Goal: Task Accomplishment & Management: Use online tool/utility

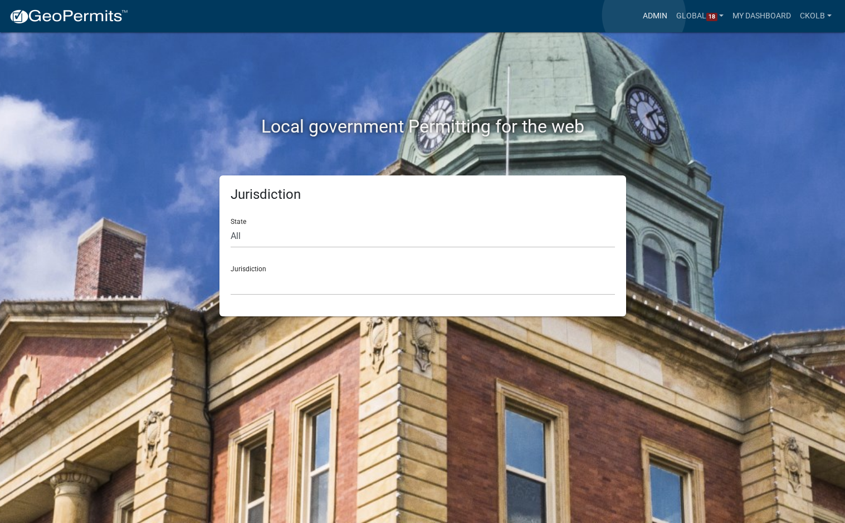
click at [644, 15] on link "Admin" at bounding box center [654, 16] width 33 height 21
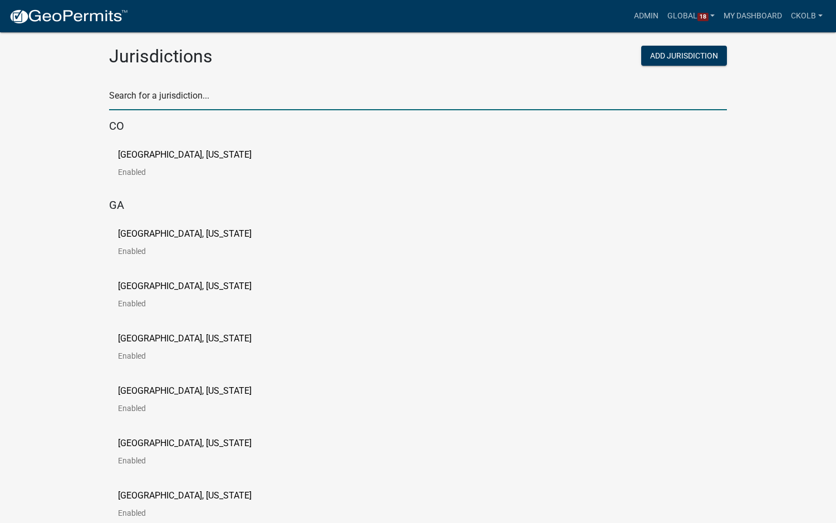
click at [184, 93] on input "text" at bounding box center [418, 98] width 618 height 23
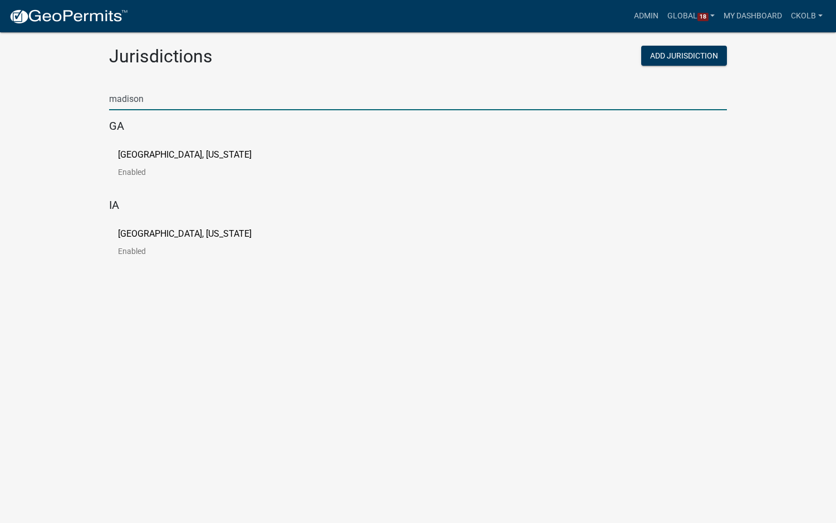
type input "madison"
click at [160, 158] on p "[GEOGRAPHIC_DATA], [US_STATE]" at bounding box center [185, 154] width 134 height 9
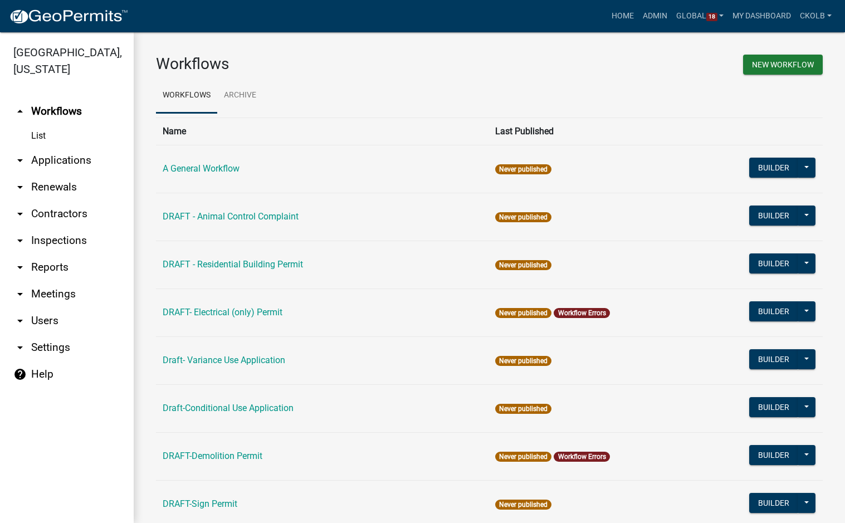
scroll to position [56, 0]
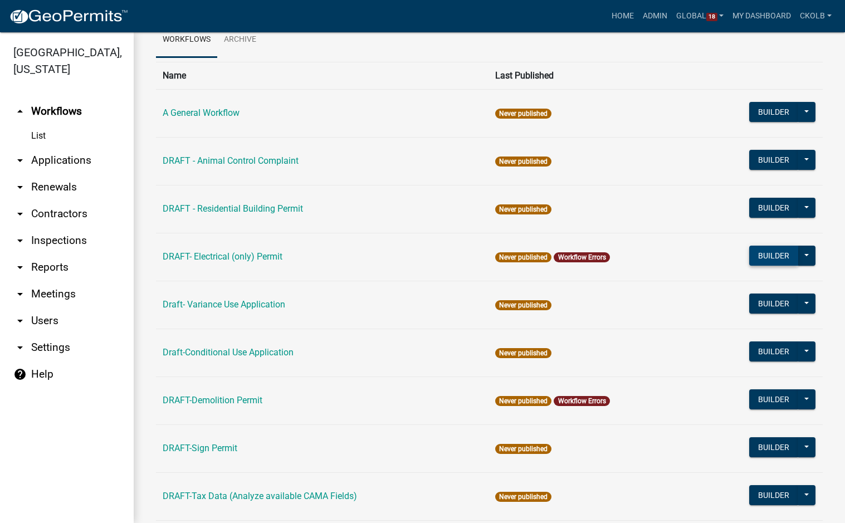
click at [761, 253] on button "Builder" at bounding box center [773, 256] width 49 height 20
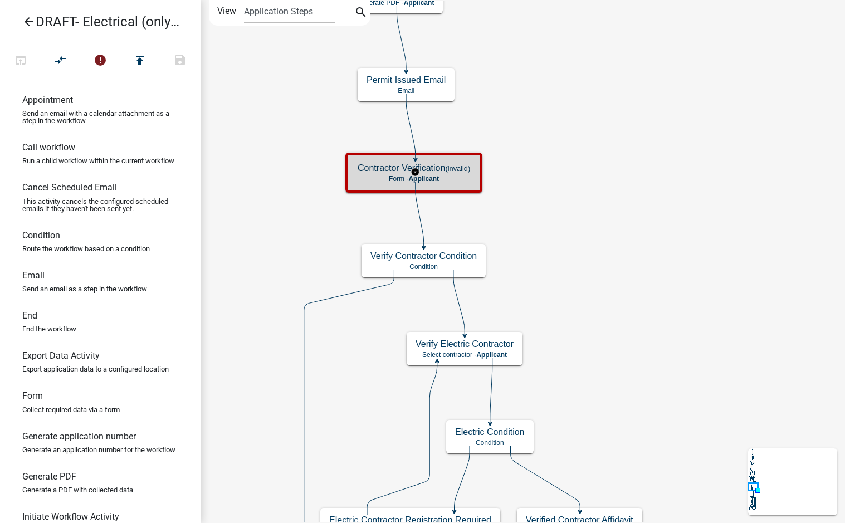
click at [468, 165] on small "(invalid)" at bounding box center [457, 168] width 25 height 8
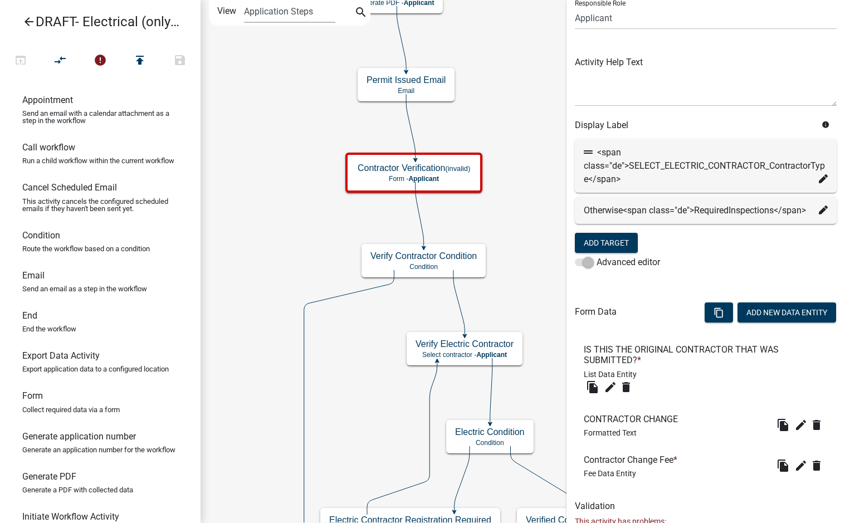
scroll to position [111, 0]
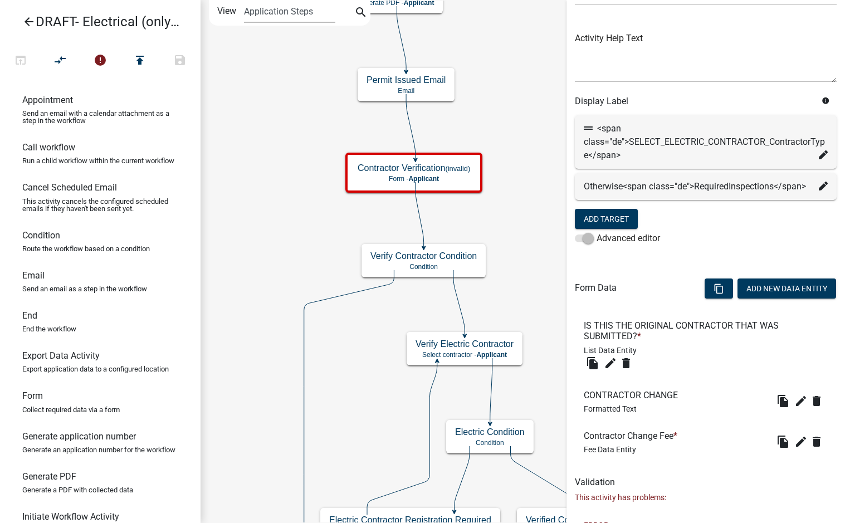
click at [819, 190] on icon at bounding box center [823, 186] width 9 height 9
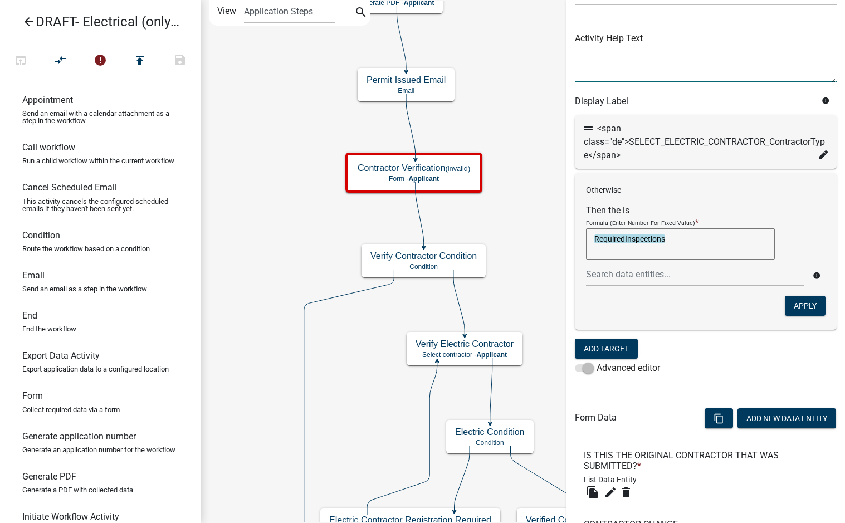
click at [682, 58] on textarea at bounding box center [706, 56] width 262 height 52
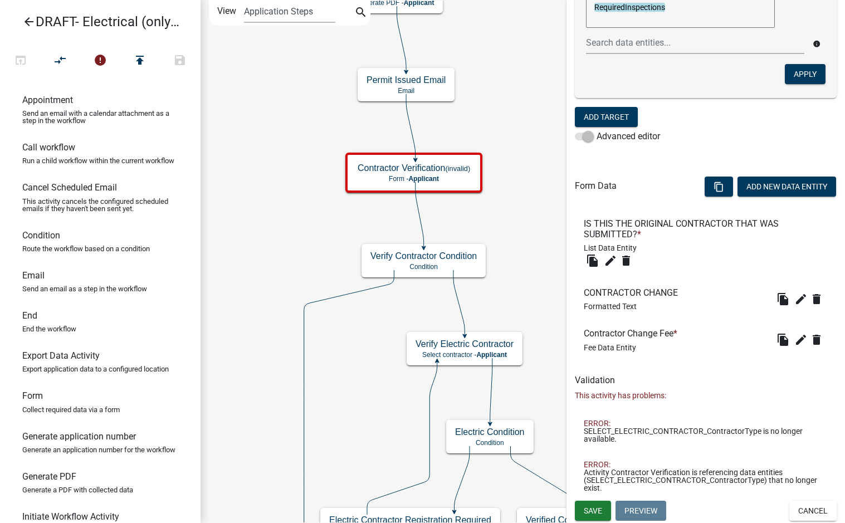
scroll to position [343, 0]
click at [612, 263] on icon "edit" at bounding box center [610, 260] width 13 height 13
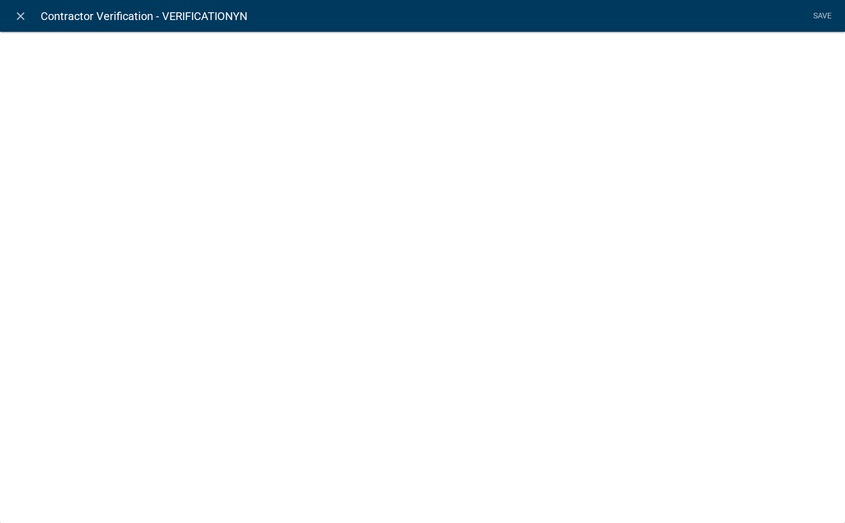
select select "list-data"
select select
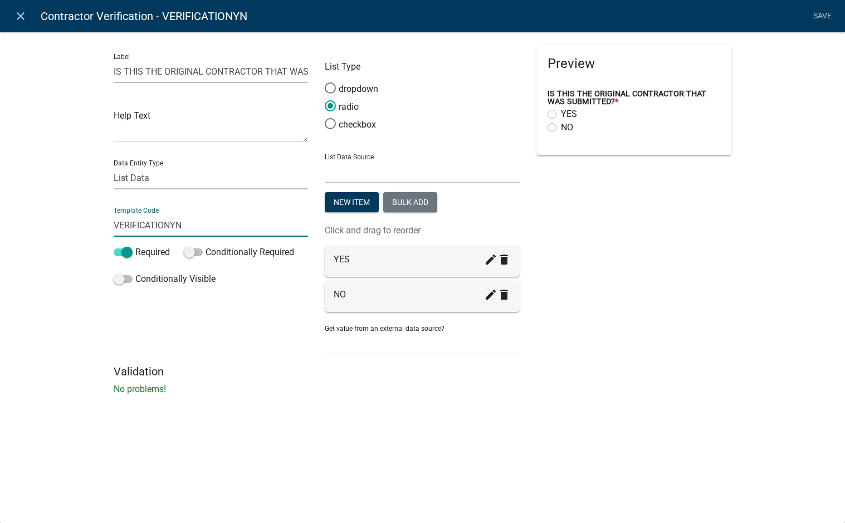
drag, startPoint x: 171, startPoint y: 225, endPoint x: 121, endPoint y: 227, distance: 50.2
click at [121, 227] on input "VERIFICATIONYN" at bounding box center [211, 225] width 195 height 23
type input "VerificationYN"
click at [86, 231] on div "Label IS THIS THE ORIGINAL CONTRACTOR THAT WAS SUBMITTED? Help Text Data Entity…" at bounding box center [422, 216] width 845 height 406
drag, startPoint x: 143, startPoint y: 71, endPoint x: 117, endPoint y: 71, distance: 25.6
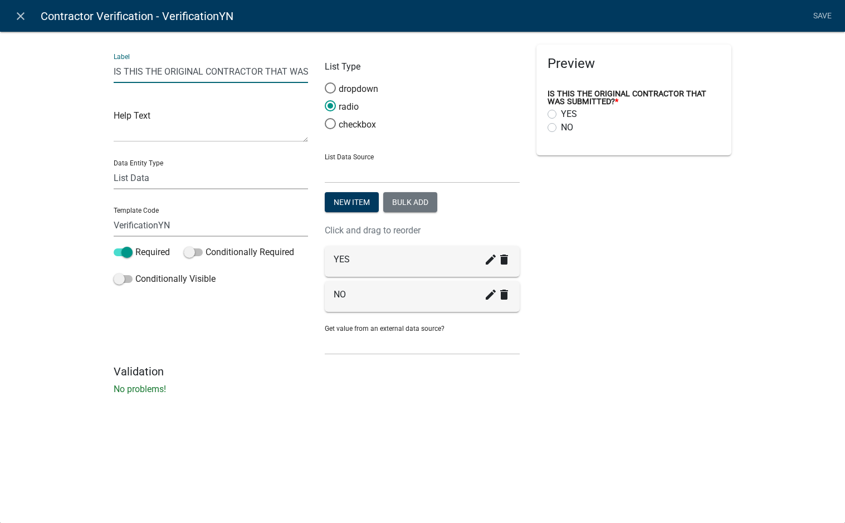
click at [117, 71] on input "IS THIS THE ORIGINAL CONTRACTOR THAT WAS SUBMITTED?" at bounding box center [211, 71] width 195 height 23
drag, startPoint x: 159, startPoint y: 71, endPoint x: 413, endPoint y: 77, distance: 254.0
click at [413, 77] on div "Label Is This The ORIGINAL CONTRACTOR THAT WAS SUBMITTED? Help Text Data Entity…" at bounding box center [422, 205] width 635 height 320
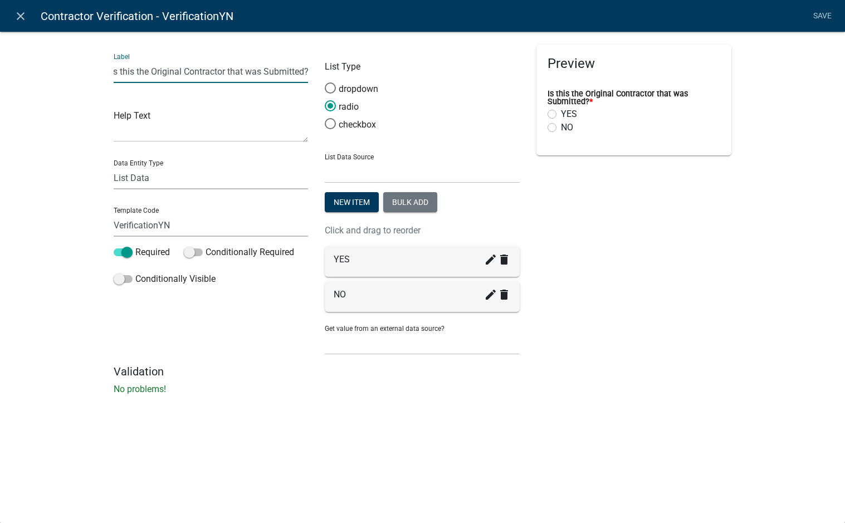
drag, startPoint x: 114, startPoint y: 70, endPoint x: 404, endPoint y: 69, distance: 290.7
click at [402, 69] on div "Label Is this the Original Contractor that was Submitted? Help Text Data Entity…" at bounding box center [422, 205] width 635 height 320
type input "Is this the Original Contractor that was Submitted?"
click at [68, 109] on div "Label Is this the Original Contractor that was Submitted? Help Text Data Entity…" at bounding box center [422, 216] width 845 height 406
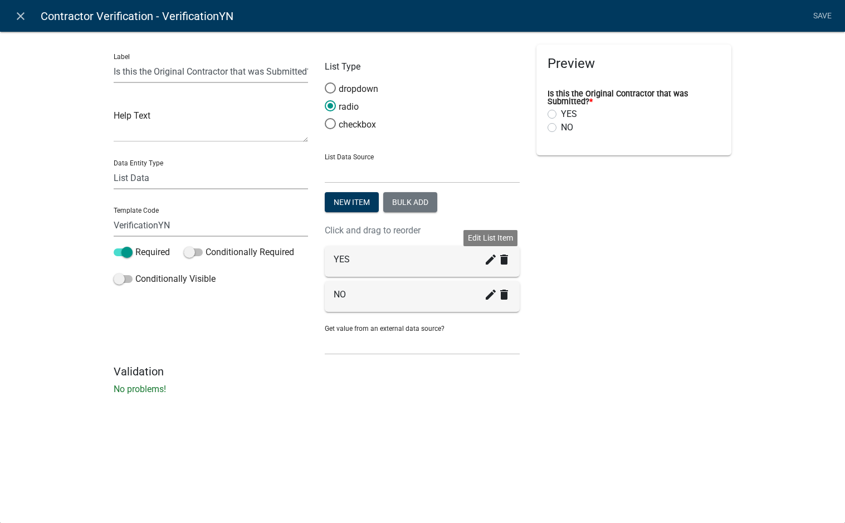
click at [491, 265] on icon "create" at bounding box center [490, 259] width 13 height 13
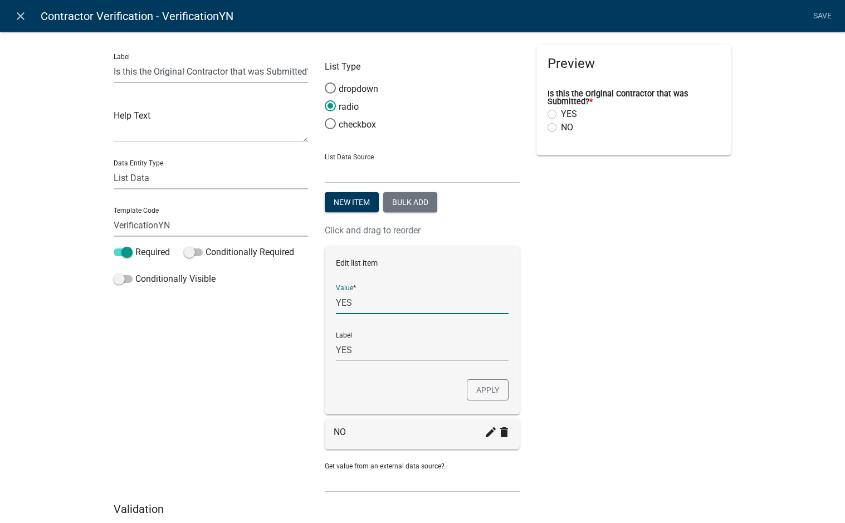
click at [359, 300] on input "YES" at bounding box center [422, 302] width 173 height 23
type input "Yes"
click at [359, 350] on input "Yes" at bounding box center [422, 350] width 173 height 23
click at [480, 395] on button "Apply" at bounding box center [488, 389] width 42 height 21
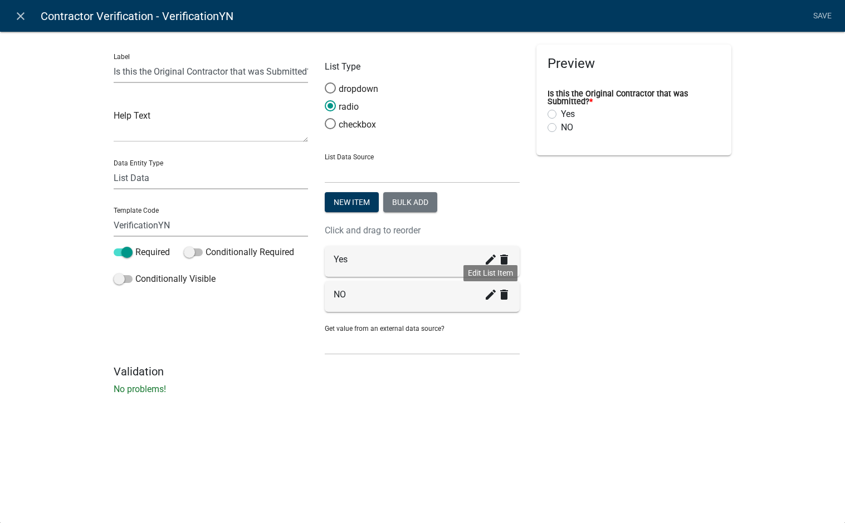
click at [492, 295] on icon "create" at bounding box center [490, 294] width 13 height 13
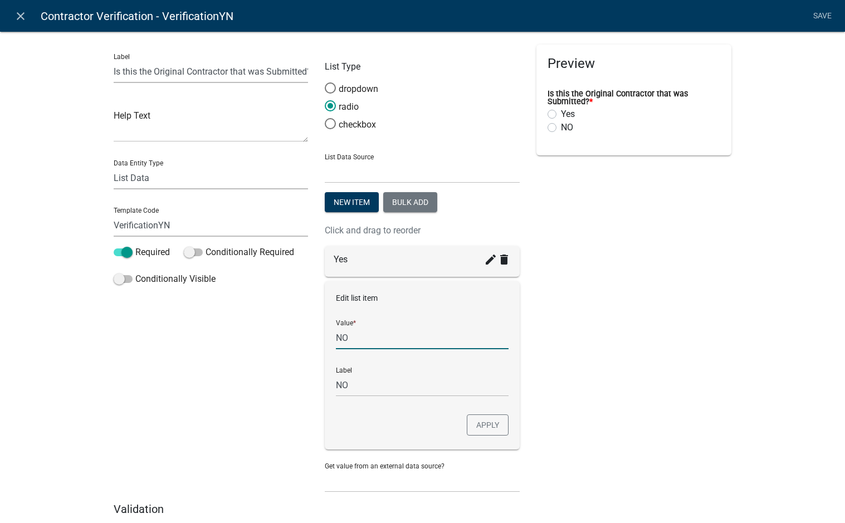
click at [366, 341] on input "NO" at bounding box center [422, 337] width 173 height 23
click at [494, 301] on p "Edit list item" at bounding box center [422, 298] width 173 height 12
click at [348, 429] on div "Edit list item Value * No Label NO Apply" at bounding box center [422, 365] width 195 height 168
click at [459, 312] on div "Value * No" at bounding box center [422, 330] width 173 height 38
type input "No"
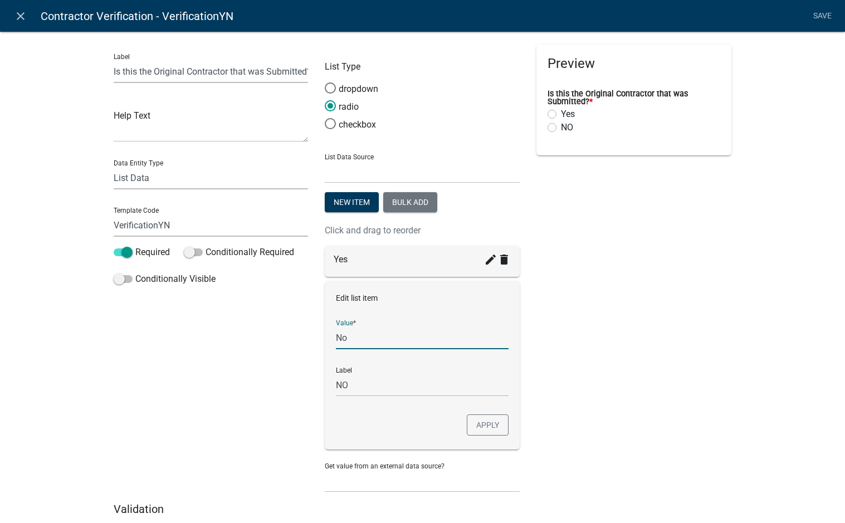
type input "No"
click at [490, 432] on button "Apply" at bounding box center [488, 424] width 42 height 21
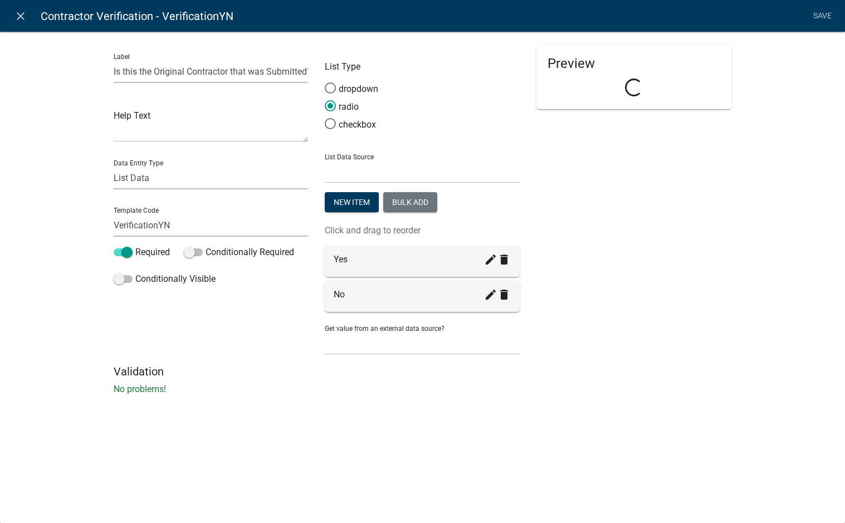
click at [613, 344] on div "Preview Loading..." at bounding box center [634, 205] width 212 height 320
click at [822, 11] on link "Save" at bounding box center [822, 16] width 28 height 21
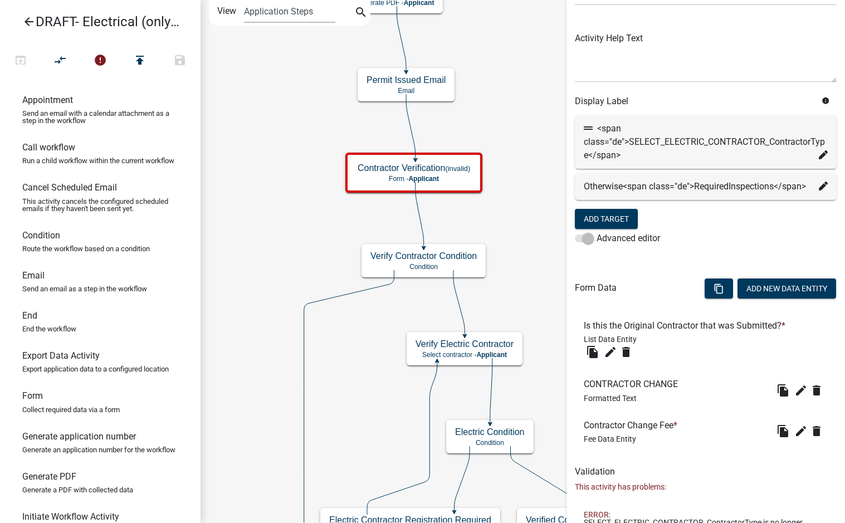
scroll to position [217, 0]
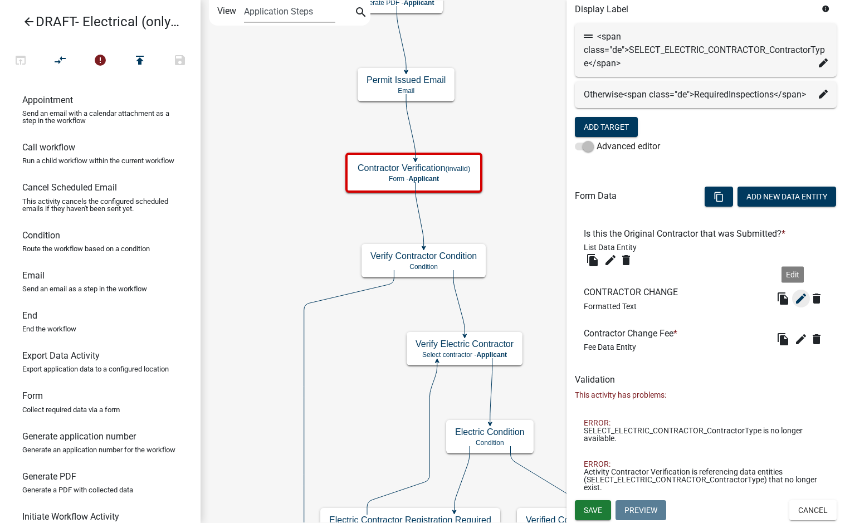
click at [795, 296] on icon "edit" at bounding box center [800, 298] width 13 height 13
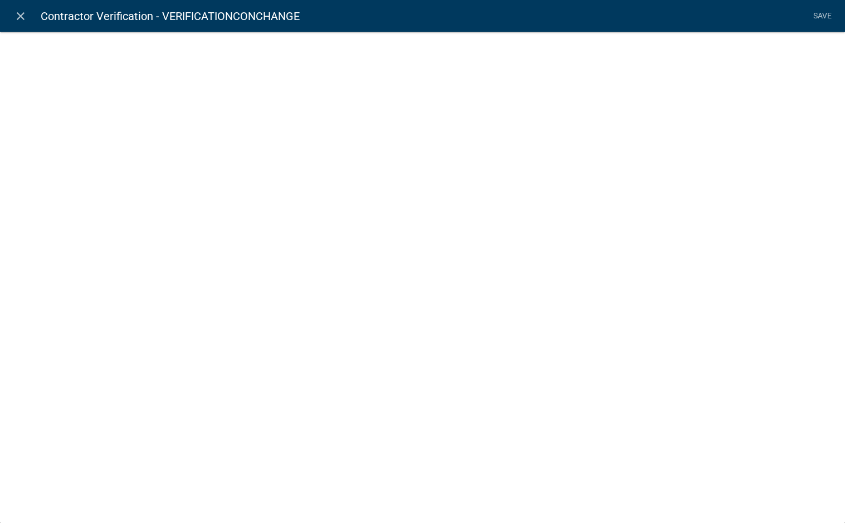
select select "rich-text"
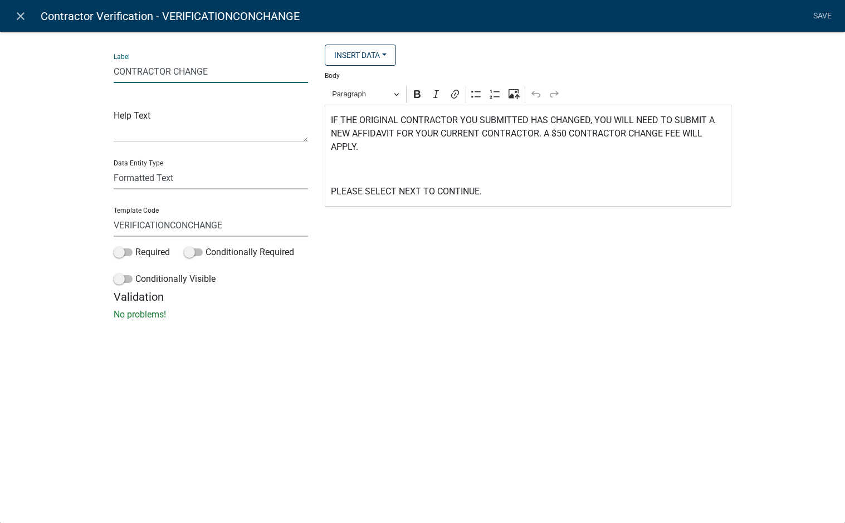
drag, startPoint x: 219, startPoint y: 70, endPoint x: 69, endPoint y: 68, distance: 150.4
click at [69, 68] on div "Label CONTRACTOR CHANGE Help Text Data Entity Type Free Form Text Document Disp…" at bounding box center [422, 178] width 845 height 331
type input "Contractor Change"
drag, startPoint x: 238, startPoint y: 223, endPoint x: 61, endPoint y: 221, distance: 177.1
click at [61, 221] on div "Label Contractor Change Help Text Data Entity Type Free Form Text Document Disp…" at bounding box center [422, 178] width 845 height 331
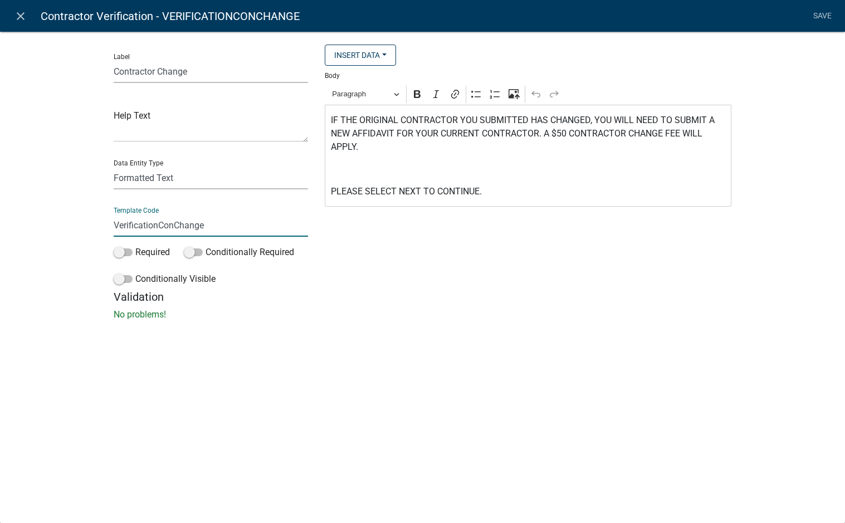
type input "VerificationConChange"
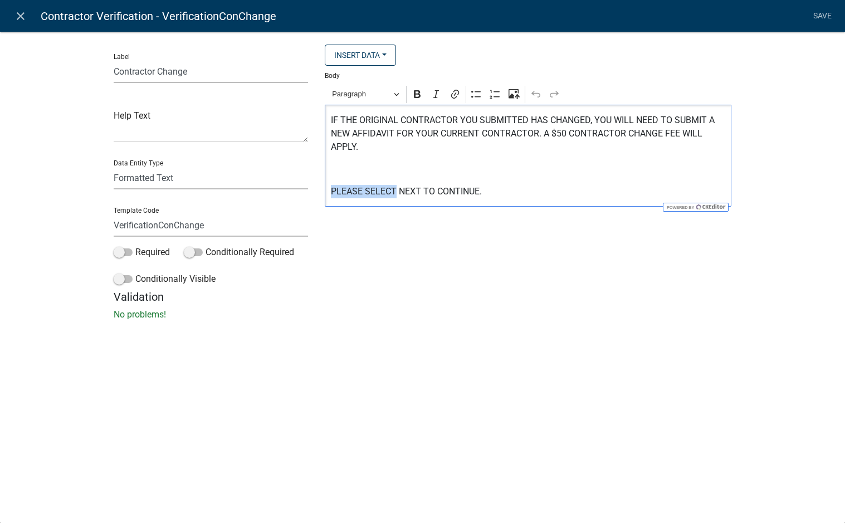
drag, startPoint x: 396, startPoint y: 192, endPoint x: 319, endPoint y: 190, distance: 77.4
click at [319, 190] on div "Insert Data Acres Fee Recipients Amount Paid Amperage/Size of Service Panel Amp…" at bounding box center [527, 168] width 423 height 246
drag, startPoint x: 467, startPoint y: 189, endPoint x: 412, endPoint y: 187, distance: 54.6
click at [412, 187] on p "Please select NEXT TO CONTINUE." at bounding box center [528, 191] width 395 height 13
click at [474, 189] on p "Please select NEXT to continue." at bounding box center [528, 191] width 395 height 13
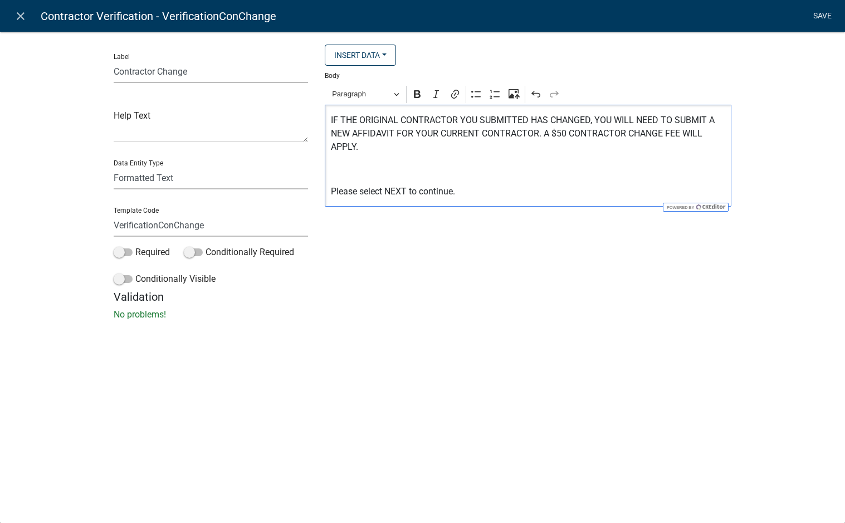
click at [820, 14] on link "Save" at bounding box center [822, 16] width 28 height 21
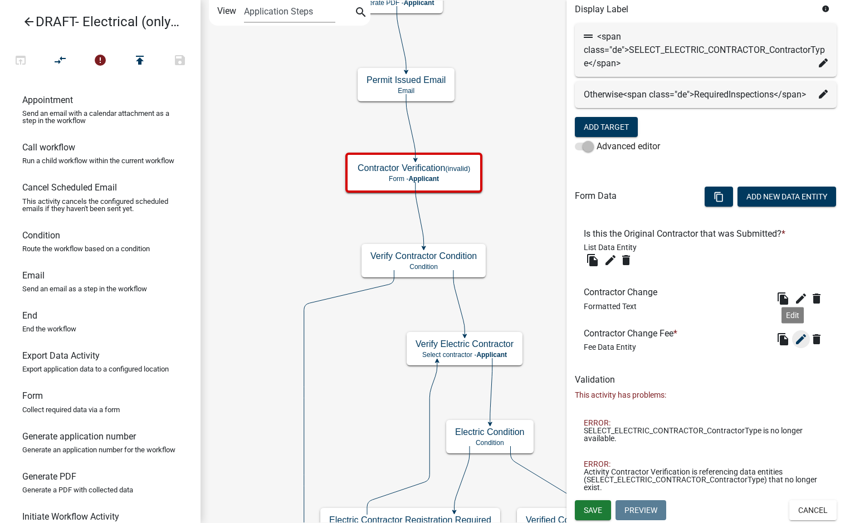
click at [794, 339] on icon "edit" at bounding box center [800, 338] width 13 height 13
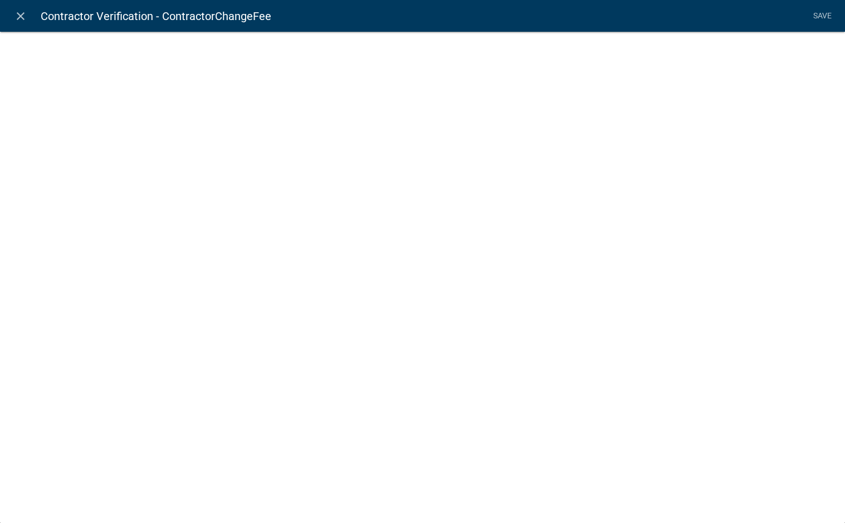
select select "fee"
select select "2: 71c94b0f-85ab-4860-9b42-8e364c2aea8c"
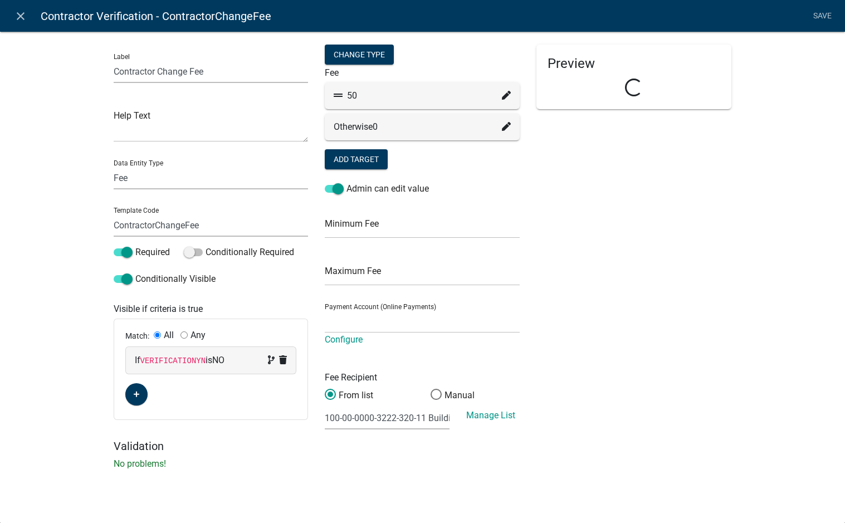
select select "ade8966c-73be-43a0-8912-862582d59b66"
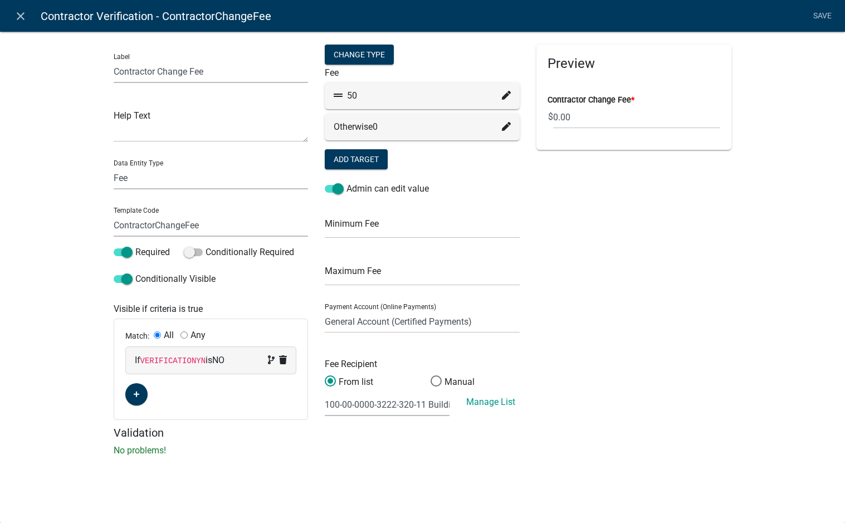
click at [161, 359] on code "VERIFICATIONYN" at bounding box center [173, 360] width 66 height 9
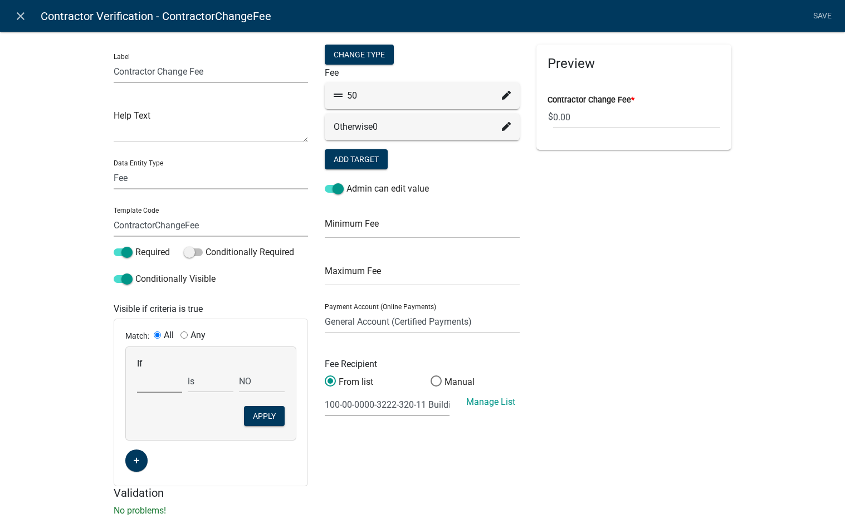
click at [160, 382] on select "Choose... Acres ALL_FEE_RECIPIENTS AMOUNT_PAID amperagesize AmpsOver600 APPLICA…" at bounding box center [160, 381] width 46 height 23
select select "229: VerificationYN"
click at [137, 370] on select "Choose... Acres ALL_FEE_RECIPIENTS AMOUNT_PAID amperagesize AmpsOver600 APPLICA…" at bounding box center [160, 381] width 46 height 23
click at [253, 387] on select "No Yes" at bounding box center [262, 381] width 46 height 23
select select "0: No"
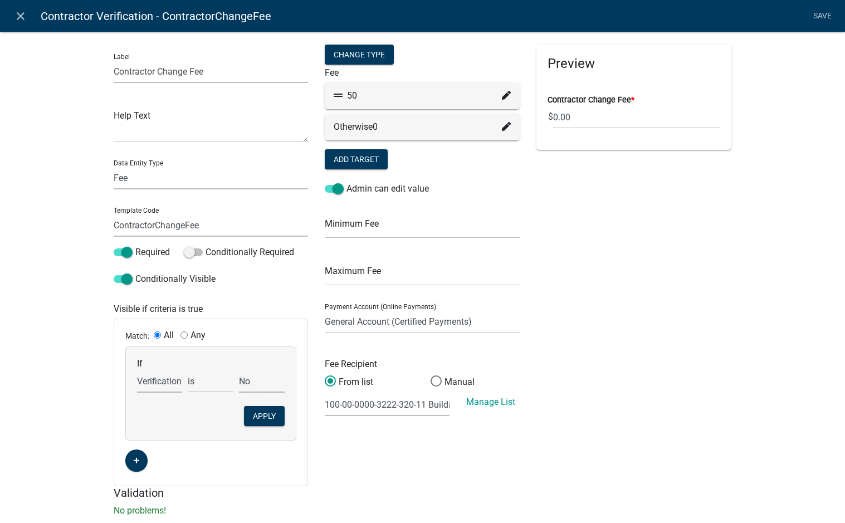
click at [239, 370] on select "No Yes" at bounding box center [262, 381] width 46 height 23
click at [267, 416] on button "Apply" at bounding box center [264, 416] width 41 height 20
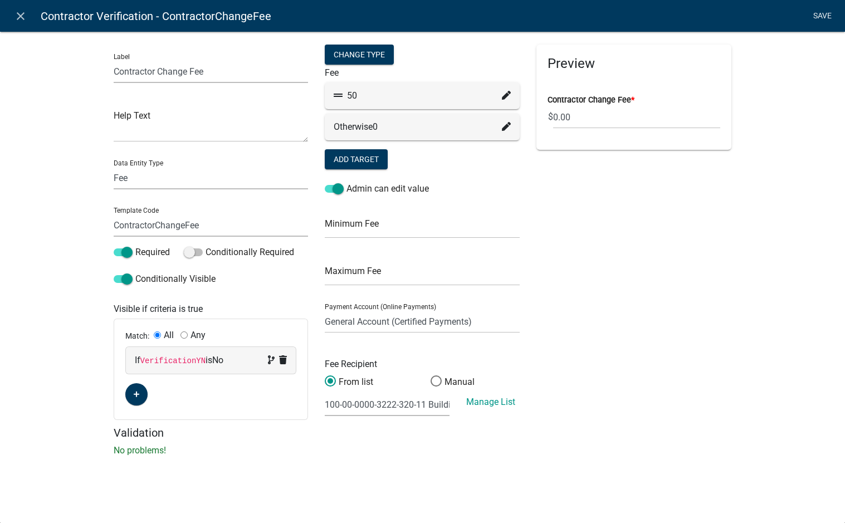
click at [830, 17] on link "Save" at bounding box center [822, 16] width 28 height 21
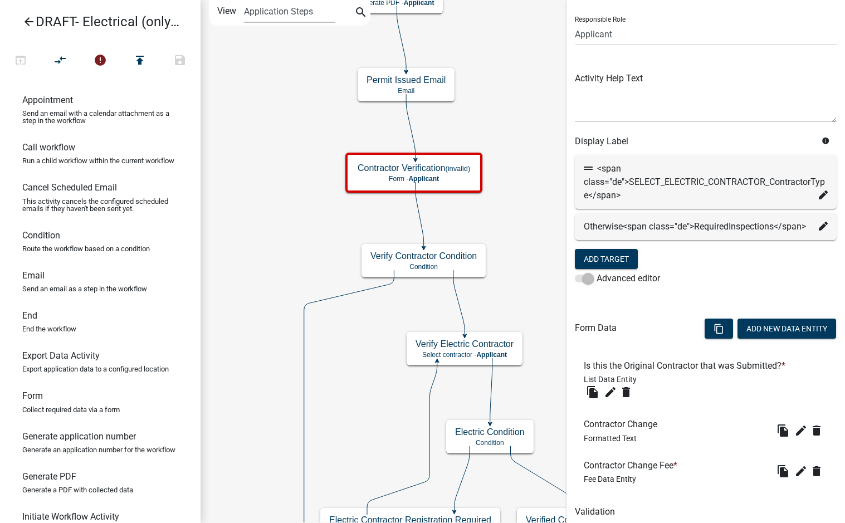
scroll to position [50, 0]
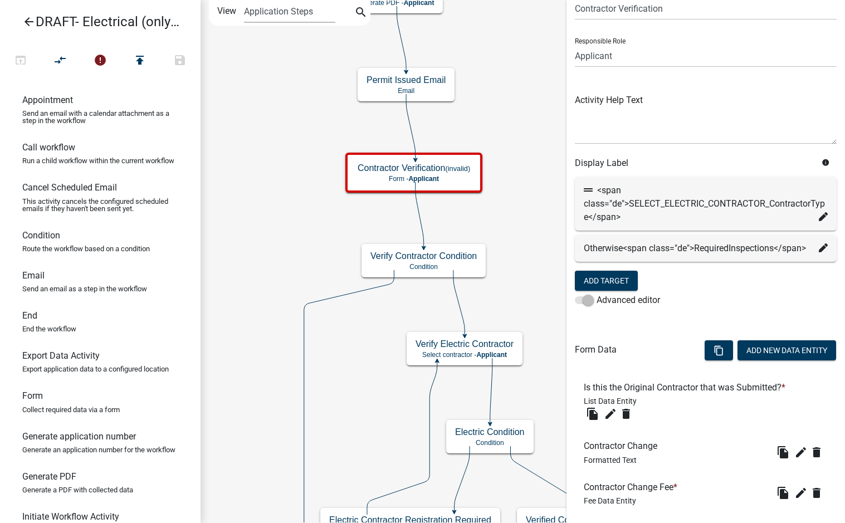
click at [819, 252] on icon at bounding box center [823, 247] width 9 height 9
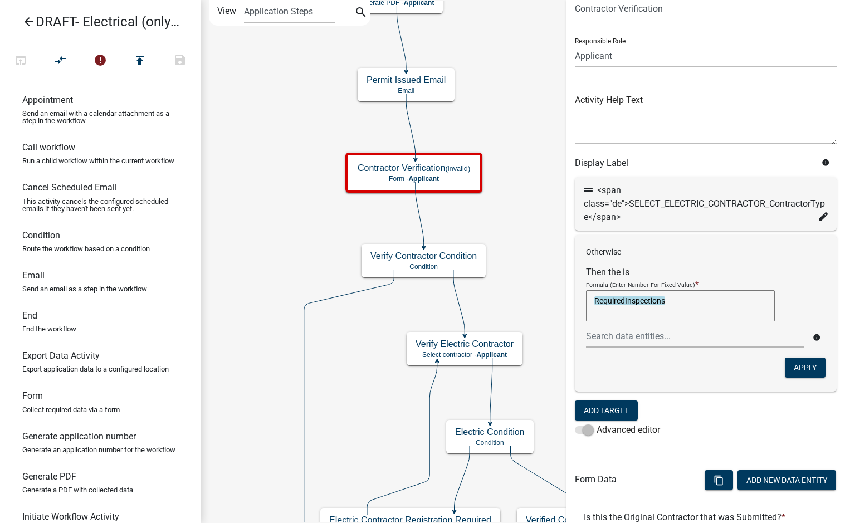
click at [694, 305] on textarea "RequiredInspections" at bounding box center [680, 305] width 189 height 31
drag, startPoint x: 697, startPoint y: 301, endPoint x: 383, endPoint y: 283, distance: 314.6
click at [383, 283] on main "Start Start - Applicant Applicant Login Require user Applicant and Electrical I…" at bounding box center [522, 261] width 644 height 523
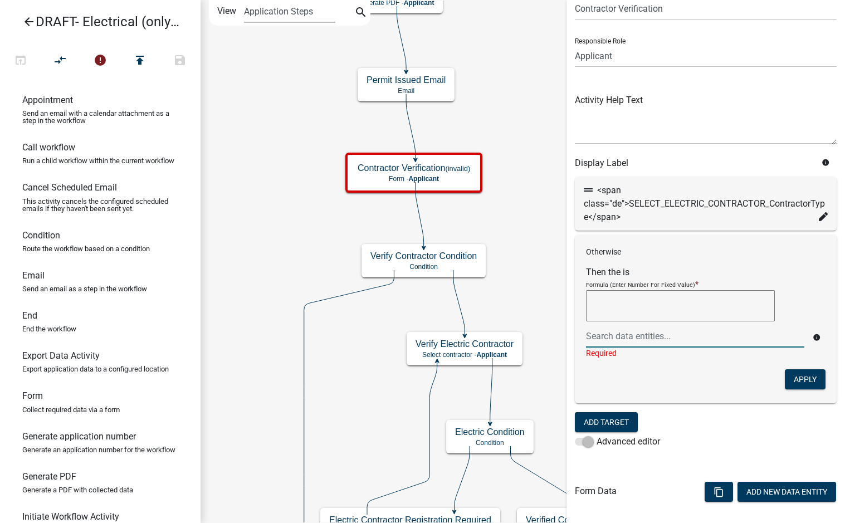
click at [785, 265] on div "Otherwise Then the is Formula (Enter Number For Fixed Value) * info Required Ap…" at bounding box center [706, 319] width 262 height 168
click at [819, 215] on icon at bounding box center [823, 216] width 9 height 9
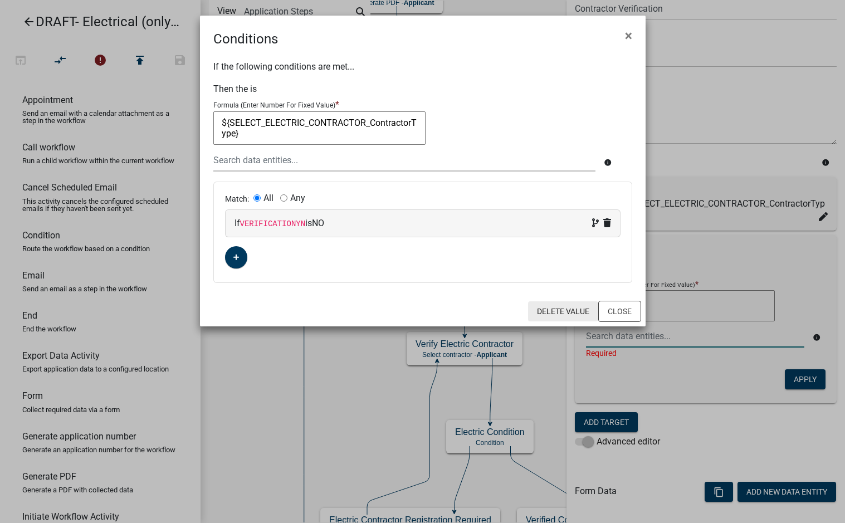
click at [559, 306] on button "Delete Value" at bounding box center [563, 311] width 70 height 20
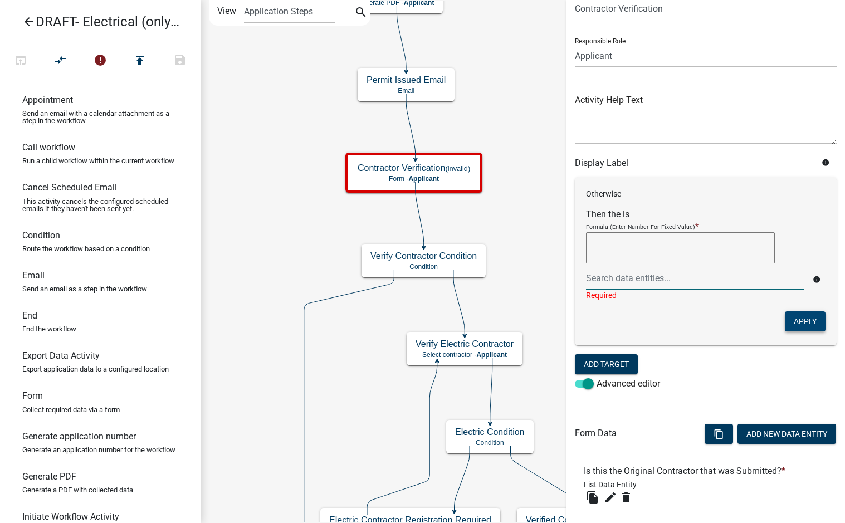
click at [798, 316] on button "Apply" at bounding box center [805, 321] width 41 height 20
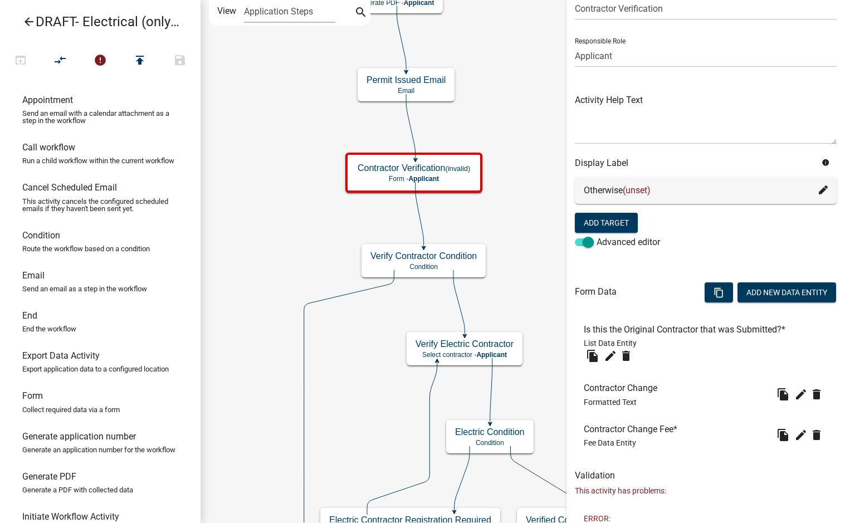
click at [819, 187] on icon at bounding box center [823, 189] width 9 height 9
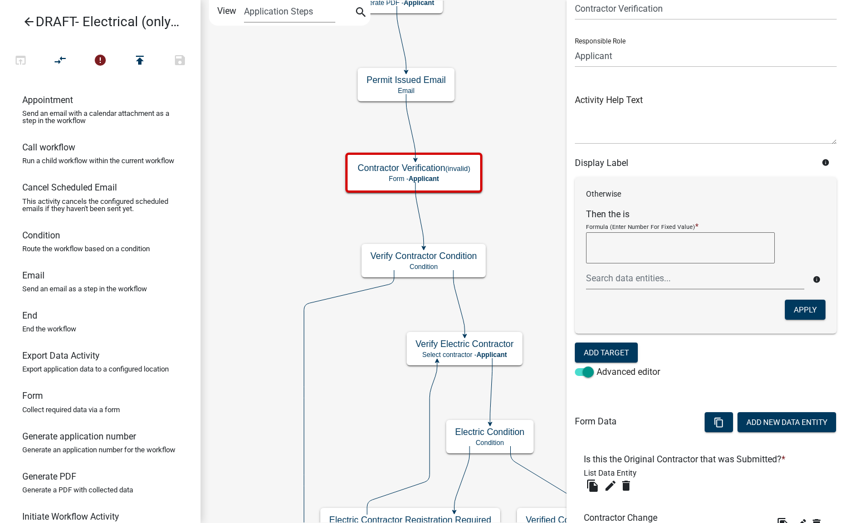
click at [821, 162] on icon "info" at bounding box center [825, 163] width 8 height 8
click at [644, 155] on div "Activity Name Contractor Verification Responsible Role Applicant Code Enforceme…" at bounding box center [706, 188] width 262 height 412
click at [750, 358] on form "Otherwise Then the is Formula (Enter Number For Fixed Value) * info Apply Add T…" at bounding box center [706, 280] width 262 height 206
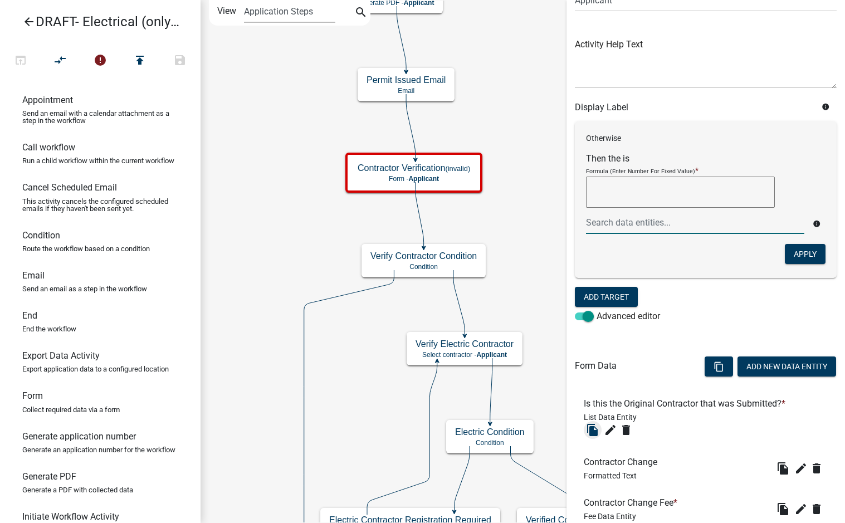
click at [586, 316] on span at bounding box center [584, 316] width 19 height 8
click at [596, 310] on input "Advanced editor" at bounding box center [596, 310] width 0 height 0
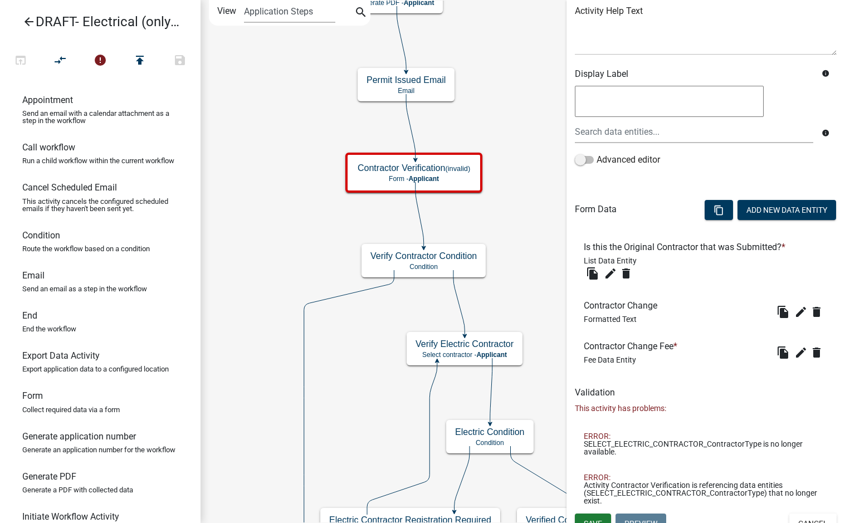
scroll to position [151, 0]
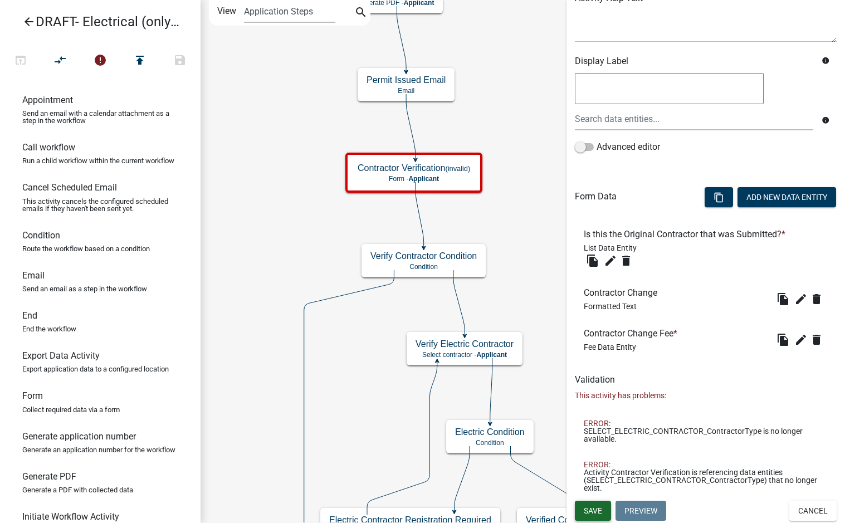
drag, startPoint x: 593, startPoint y: 505, endPoint x: 638, endPoint y: 464, distance: 61.1
click at [593, 506] on button "Save" at bounding box center [593, 511] width 36 height 20
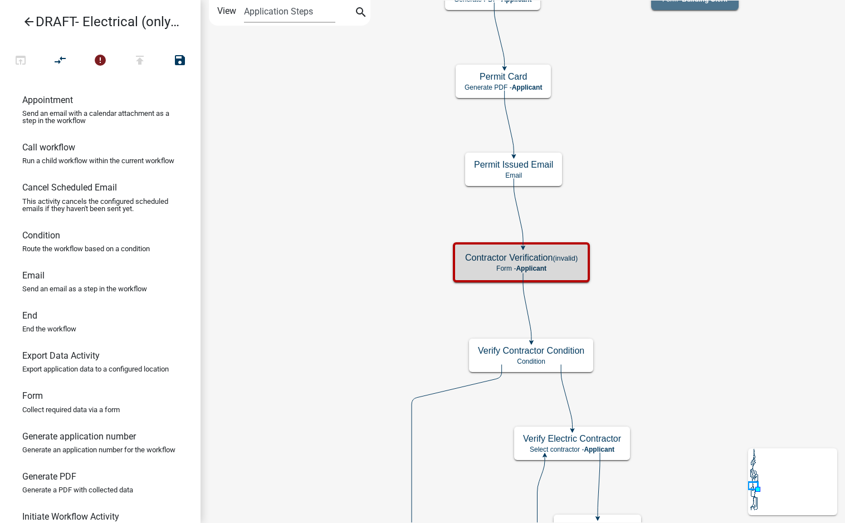
scroll to position [0, 0]
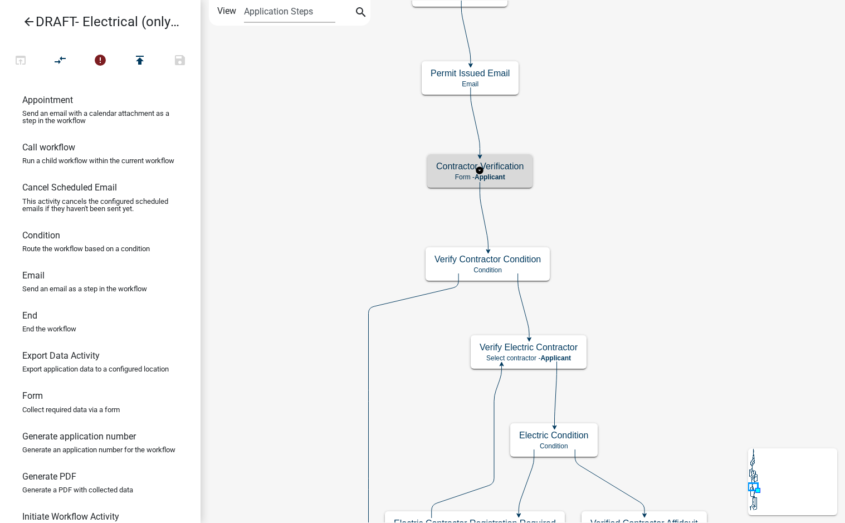
click at [506, 170] on h5 "Contractor Verification" at bounding box center [479, 166] width 87 height 11
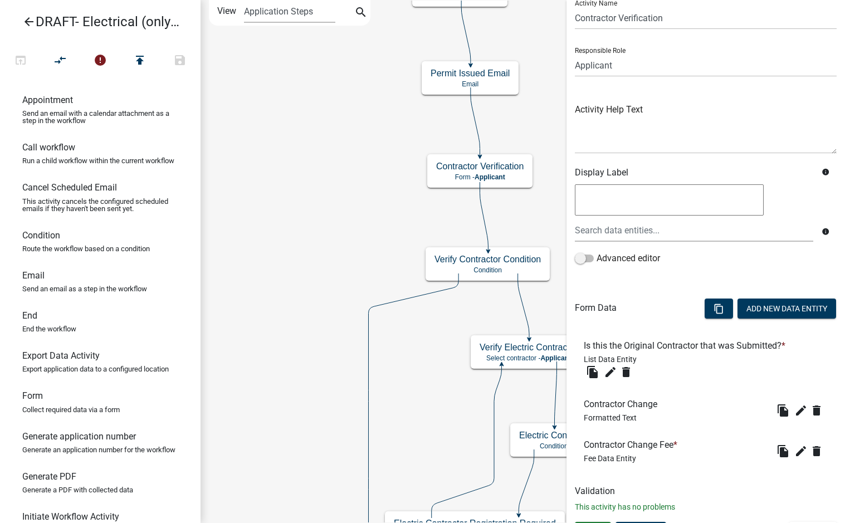
scroll to position [61, 0]
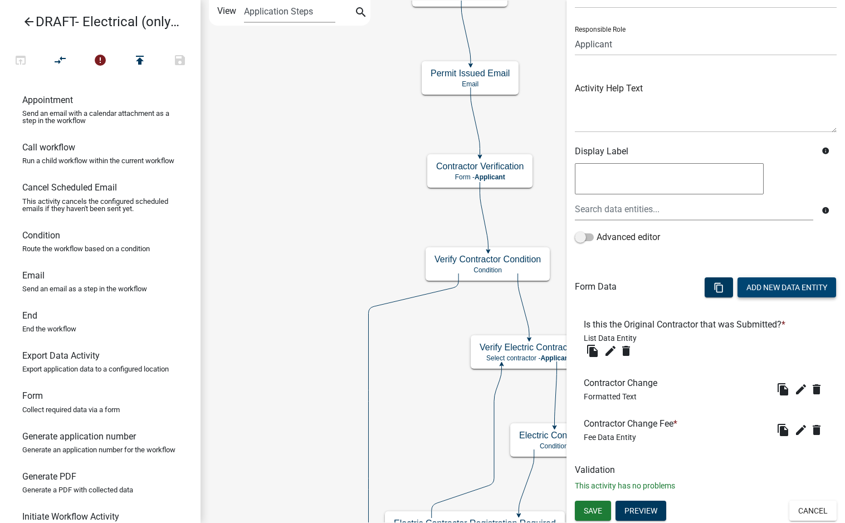
click at [789, 286] on button "Add New Data Entity" at bounding box center [786, 287] width 99 height 20
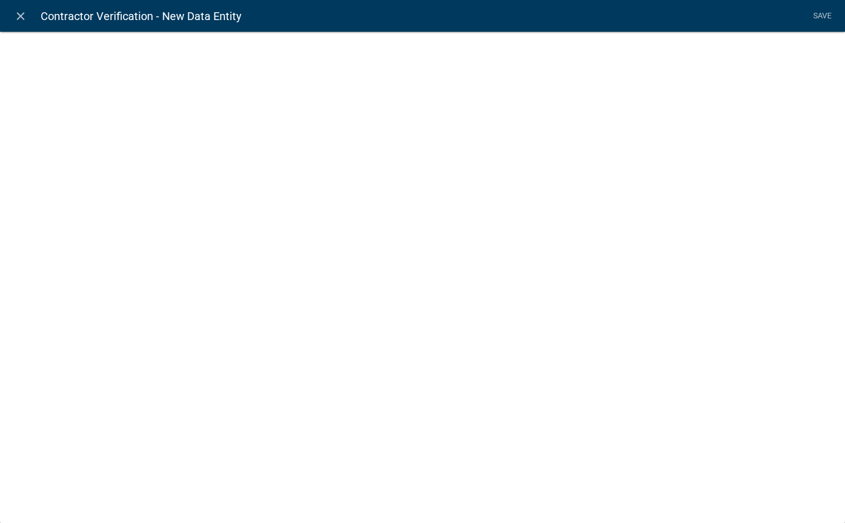
select select
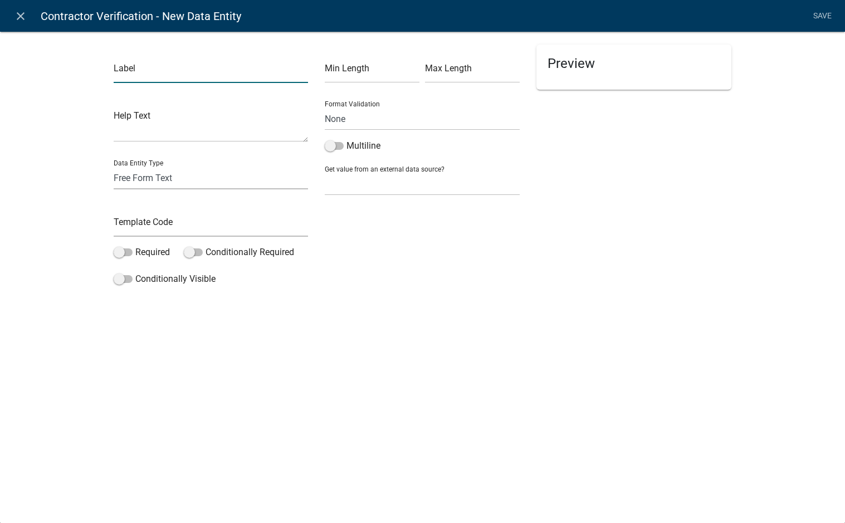
click at [177, 74] on input "text" at bounding box center [211, 71] width 195 height 23
type input "Original Contractor Submitted:"
click at [189, 178] on select "Free Form Text Document Display Entity Value Fee Numeric Data Date Map Sketch D…" at bounding box center [211, 178] width 195 height 23
select select "display-entity-value"
click at [114, 167] on select "Free Form Text Document Display Entity Value Fee Numeric Data Date Map Sketch D…" at bounding box center [211, 178] width 195 height 23
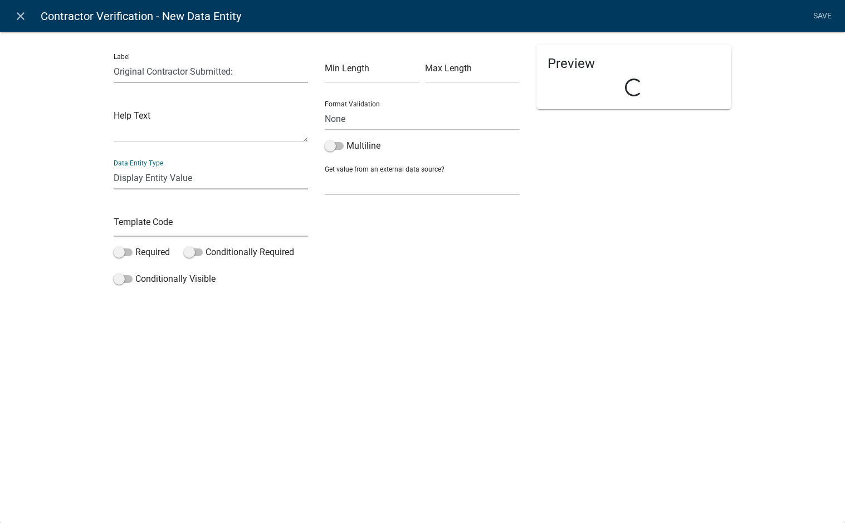
select select "display-entity-value"
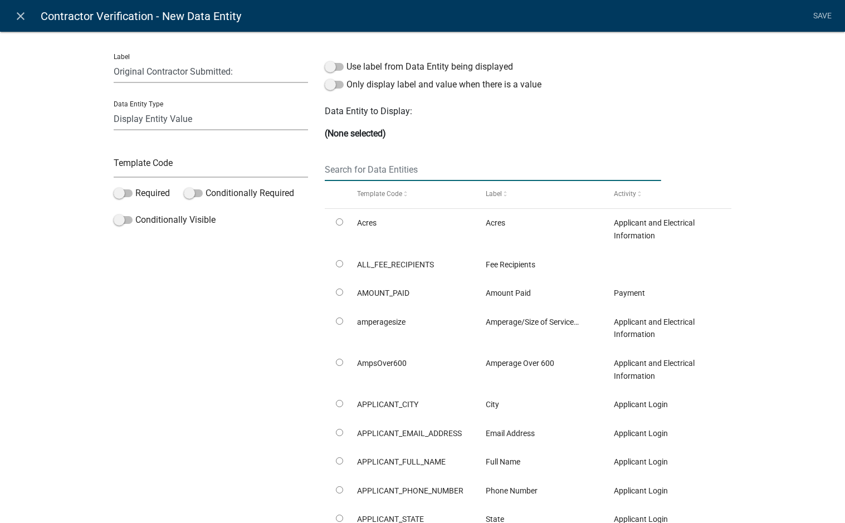
click at [366, 171] on input "text" at bounding box center [493, 169] width 336 height 23
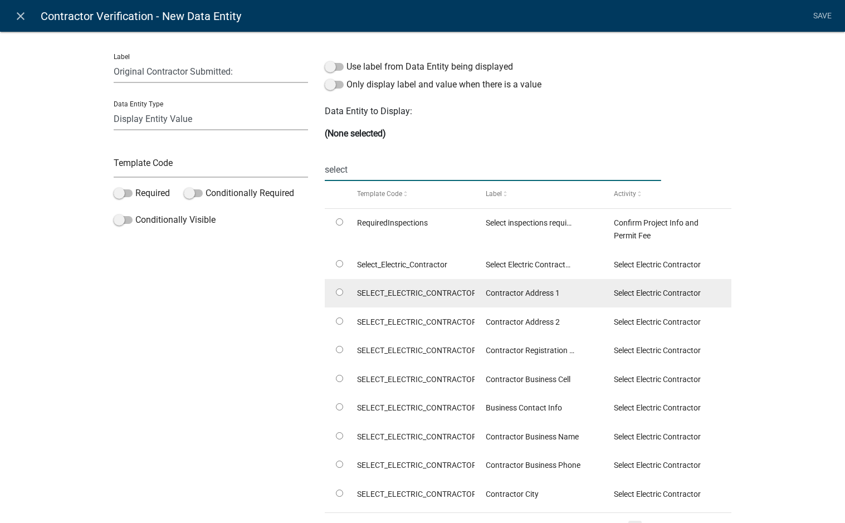
scroll to position [56, 0]
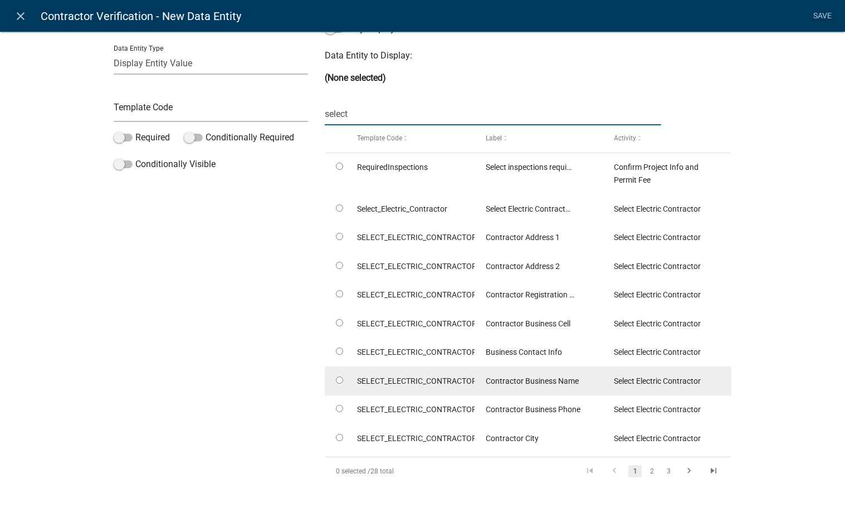
type input "select"
drag, startPoint x: 336, startPoint y: 380, endPoint x: 422, endPoint y: 370, distance: 86.3
click at [336, 380] on input "radio" at bounding box center [339, 379] width 7 height 7
radio input "true"
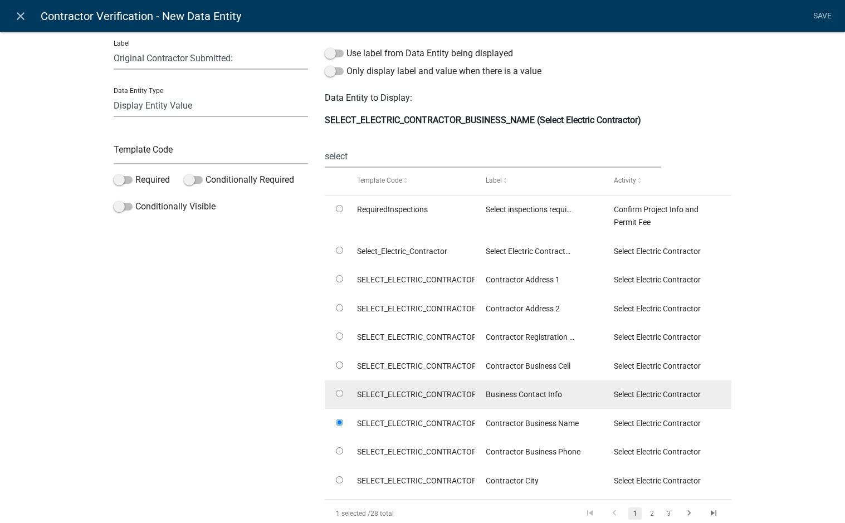
scroll to position [0, 0]
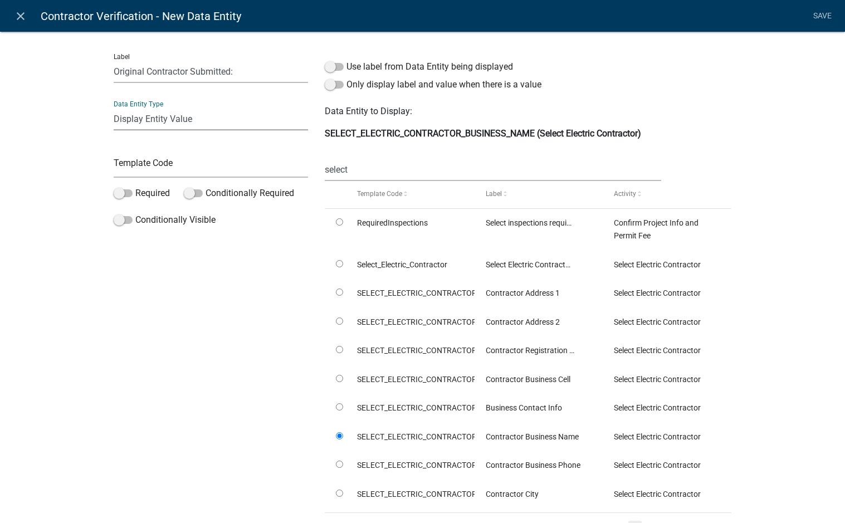
click at [203, 116] on select "Free Form Text Document Display Entity Value Fee Numeric Data Date Map Sketch D…" at bounding box center [211, 118] width 195 height 23
select select "calculated-value"
click at [114, 107] on select "Free Form Text Document Display Entity Value Fee Numeric Data Date Map Sketch D…" at bounding box center [211, 118] width 195 height 23
select select "calculated-value"
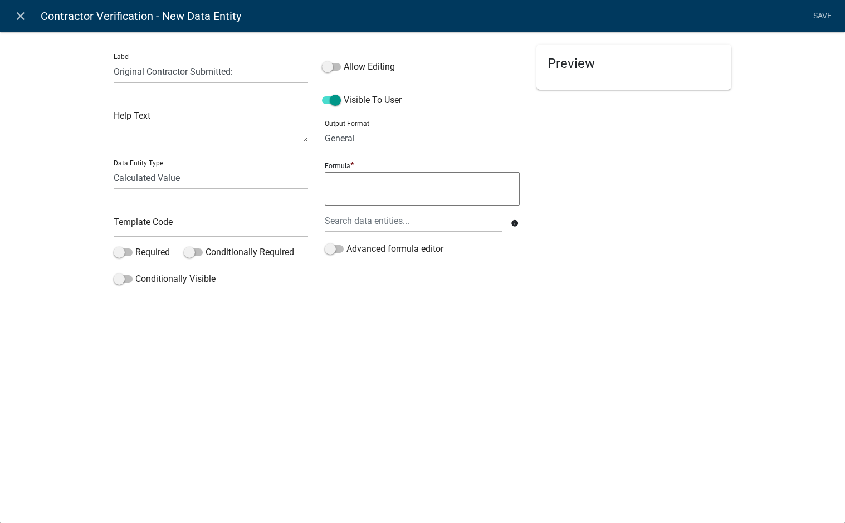
click at [341, 183] on textarea at bounding box center [422, 188] width 195 height 33
click at [407, 223] on div at bounding box center [413, 220] width 194 height 23
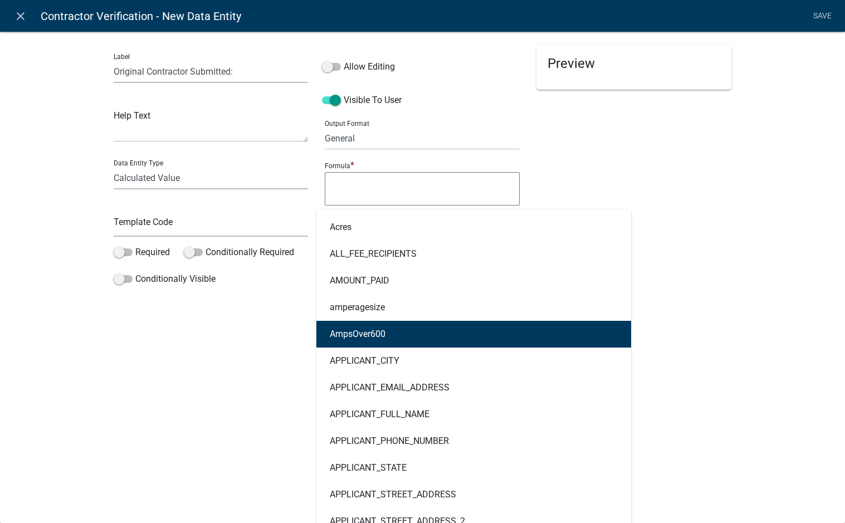
type input "name"
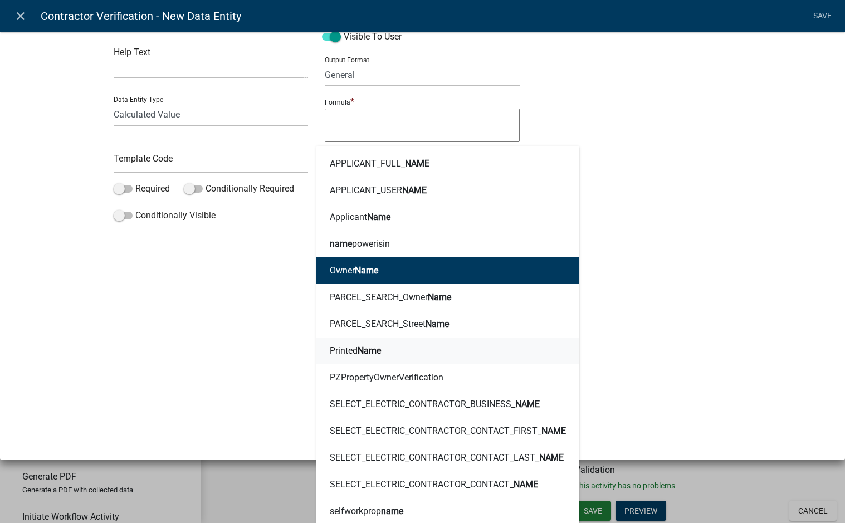
scroll to position [96, 0]
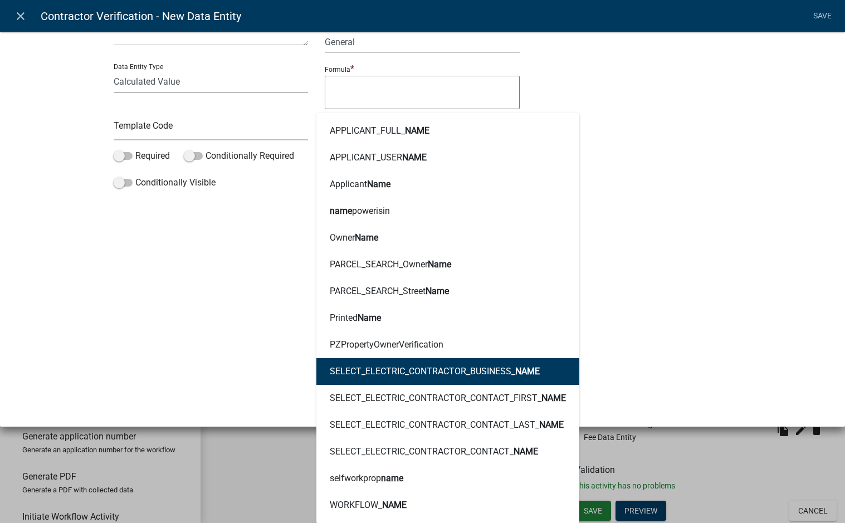
click at [466, 374] on ngb-highlight "SELECT_ELECTRIC_CONTRACTOR_BUSINESS_ NAME" at bounding box center [435, 371] width 210 height 9
type textarea "SELECT_ELECTRIC_CONTRACTOR_BUSINESS_NAME"
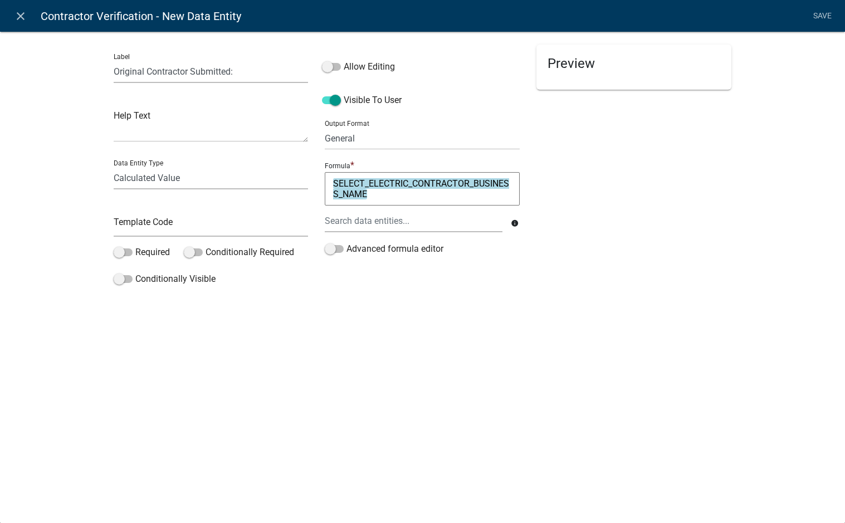
scroll to position [0, 0]
click at [403, 202] on textarea "SELECT_ELECTRIC_CONTRACTOR_BUSINESS_NAME" at bounding box center [422, 188] width 195 height 33
type textarea "SELECT_ELECTRIC_CONTRACTOR_BUSINESS_NAME & ", " &"
click at [394, 222] on div at bounding box center [413, 220] width 194 height 23
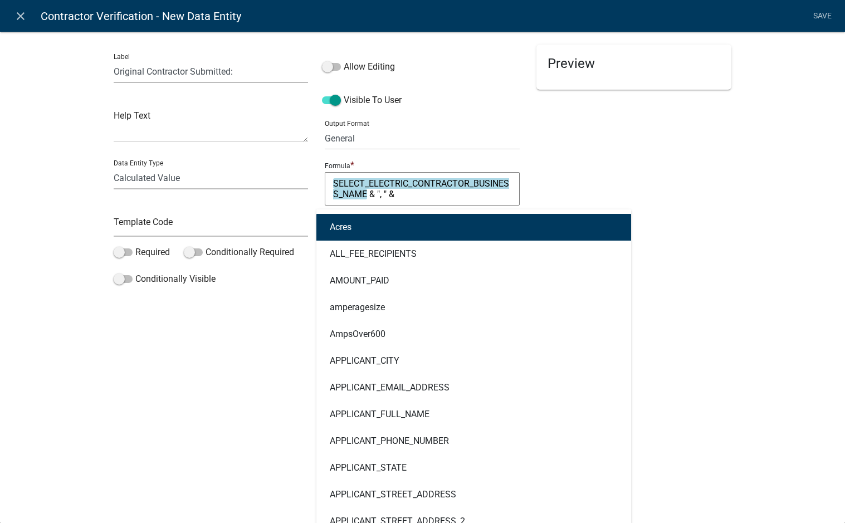
type input "name"
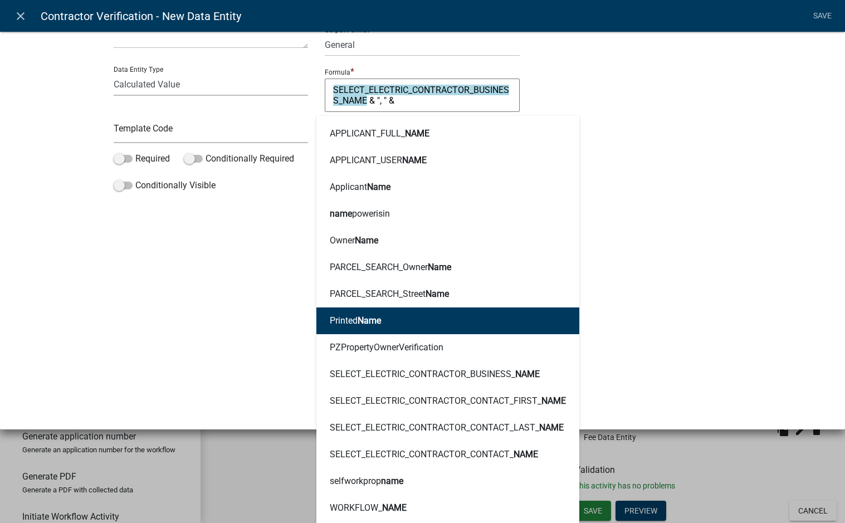
scroll to position [96, 0]
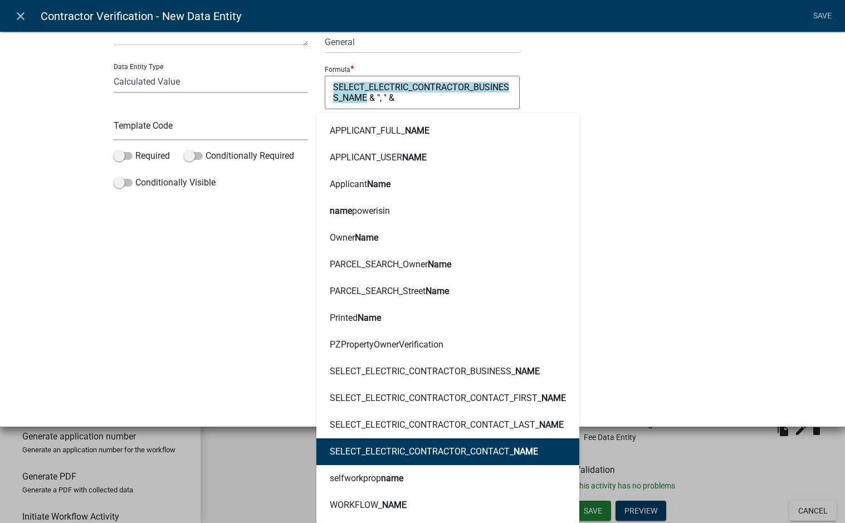
click at [473, 448] on ngb-highlight "SELECT_ELECTRIC_CONTRACTOR_CONTACT_ NAME" at bounding box center [434, 451] width 208 height 9
type textarea "SELECT_ELECTRIC_CONTRACTOR_BUSINESS_NAME & ", " & SELECT_ELECTRIC_CONTRACTOR_CO…"
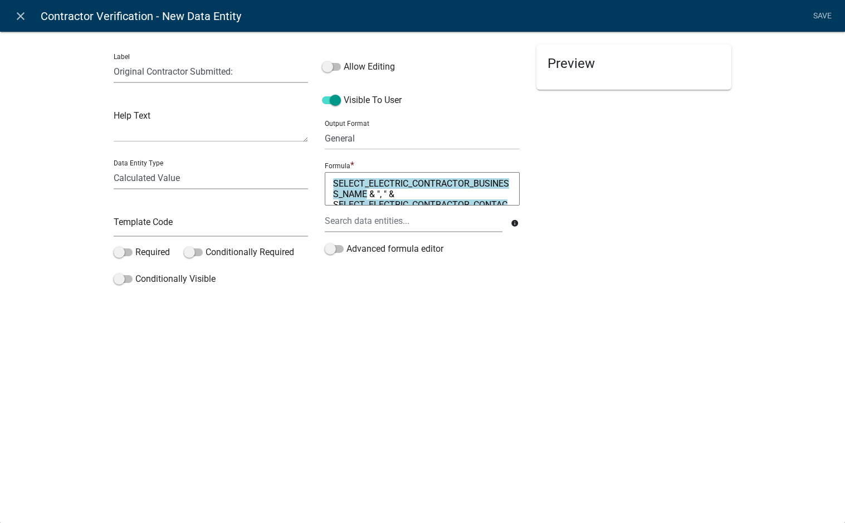
scroll to position [0, 0]
click at [592, 321] on div "close Contractor Verification - New Data Entity Save Label Original Contractor …" at bounding box center [422, 261] width 845 height 523
click at [394, 195] on textarea "SELECT_ELECTRIC_CONTRACTOR_BUSINESS_NAME & ", " & SELECT_ELECTRIC_CONTRACTOR_CO…" at bounding box center [422, 188] width 195 height 33
type textarea "SELECT_ELECTRIC_CONTRACTOR_BUSINESS_NAME & "; " & SELECT_ELECTRIC_CONTRACTOR_CO…"
click at [544, 272] on div "Preview" at bounding box center [634, 168] width 212 height 246
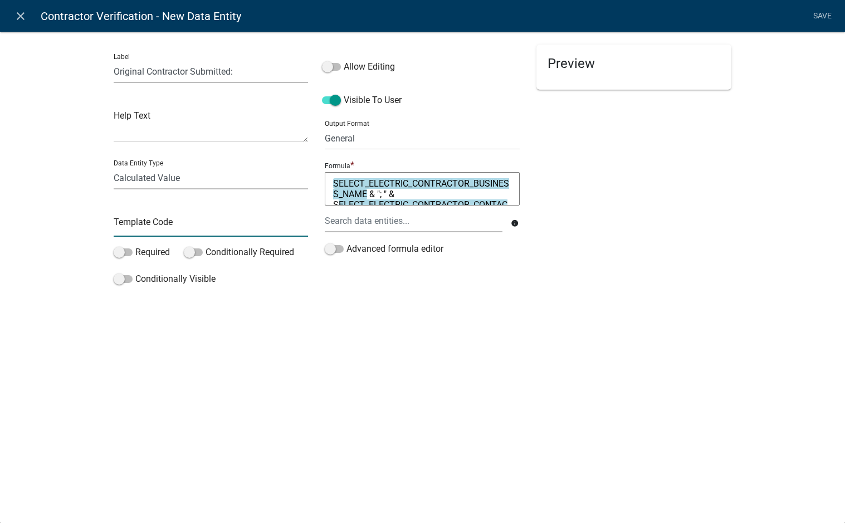
click at [148, 222] on input "text" at bounding box center [211, 225] width 195 height 23
type input "DisplayOrigContractor"
click at [669, 345] on div "close Contractor Verification - New Data Entity Save Label Original Contractor …" at bounding box center [422, 261] width 845 height 523
click at [816, 23] on link "Save" at bounding box center [822, 16] width 28 height 21
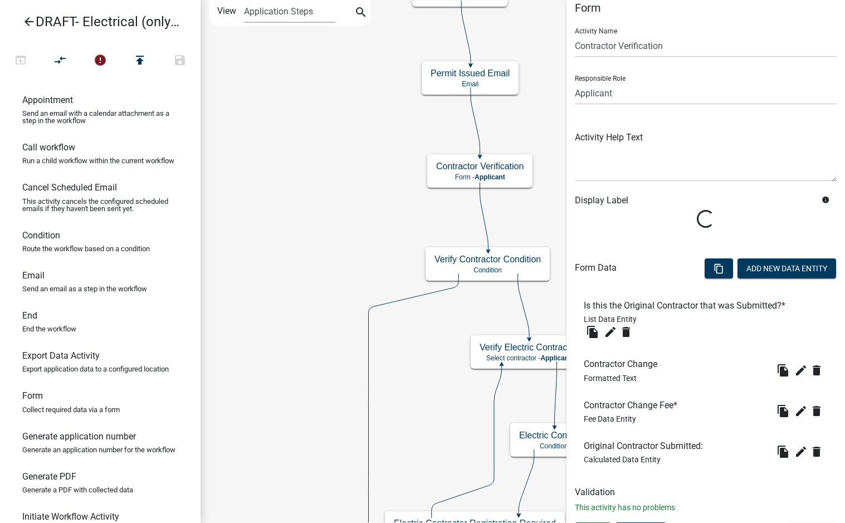
scroll to position [34, 0]
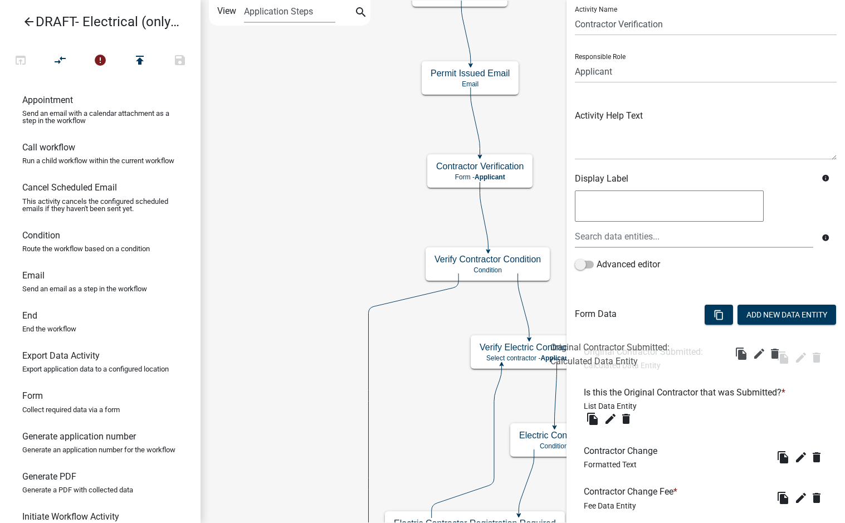
drag, startPoint x: 660, startPoint y: 498, endPoint x: 639, endPoint y: 345, distance: 155.2
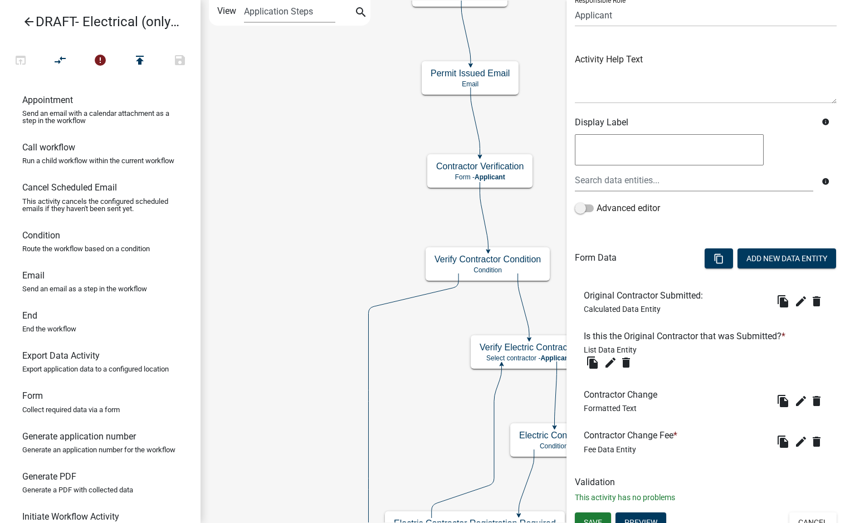
scroll to position [102, 0]
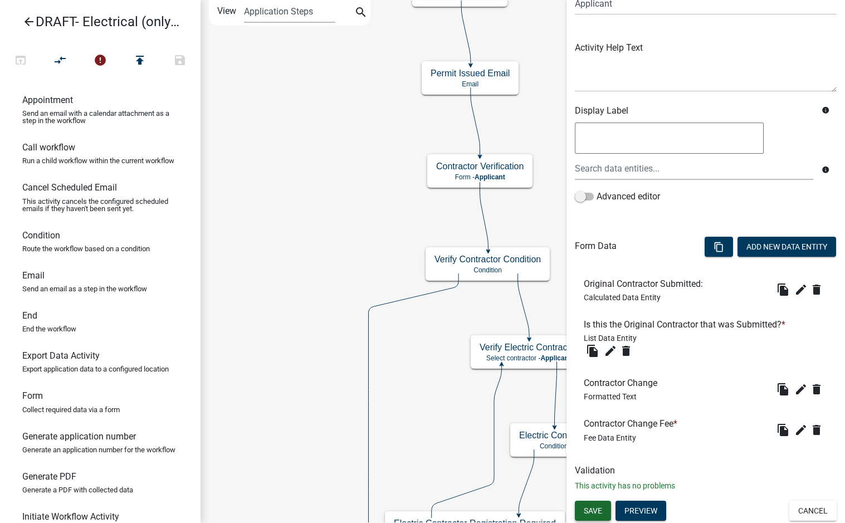
click at [599, 510] on span "Save" at bounding box center [593, 510] width 18 height 9
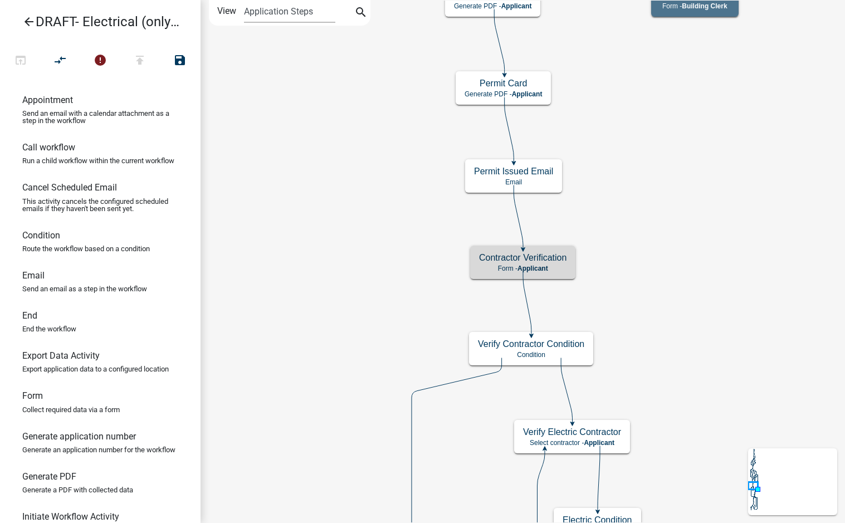
scroll to position [0, 0]
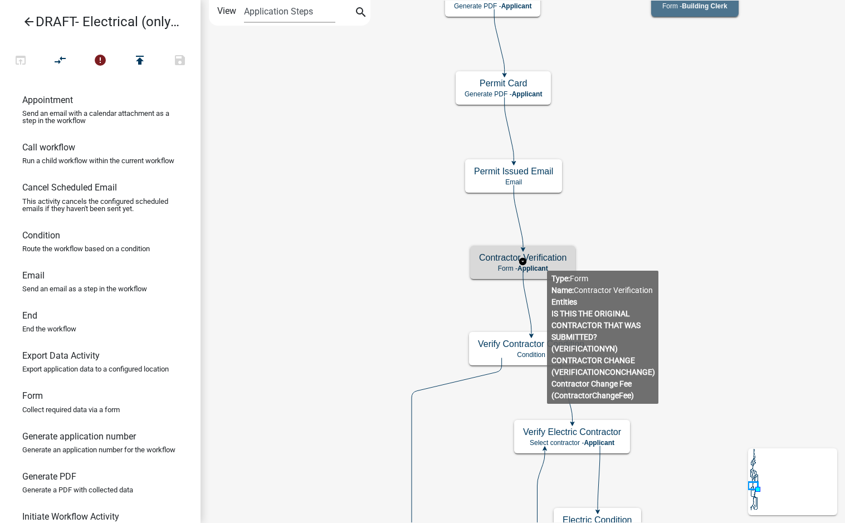
click at [547, 261] on h5 "Contractor Verification" at bounding box center [522, 257] width 87 height 11
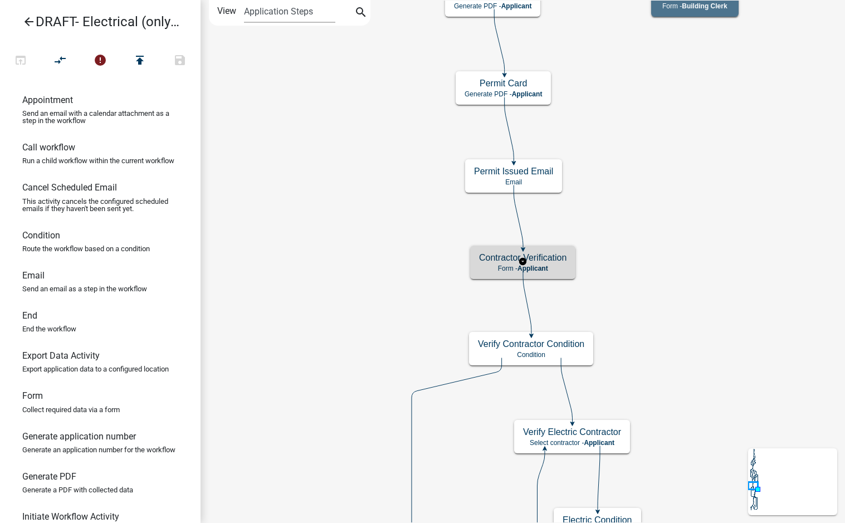
click at [547, 261] on h5 "Contractor Verification" at bounding box center [522, 257] width 87 height 11
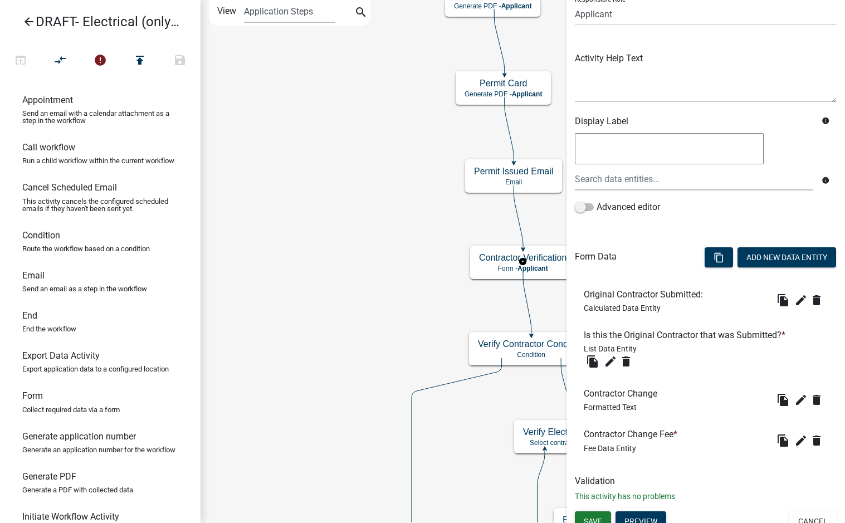
scroll to position [102, 0]
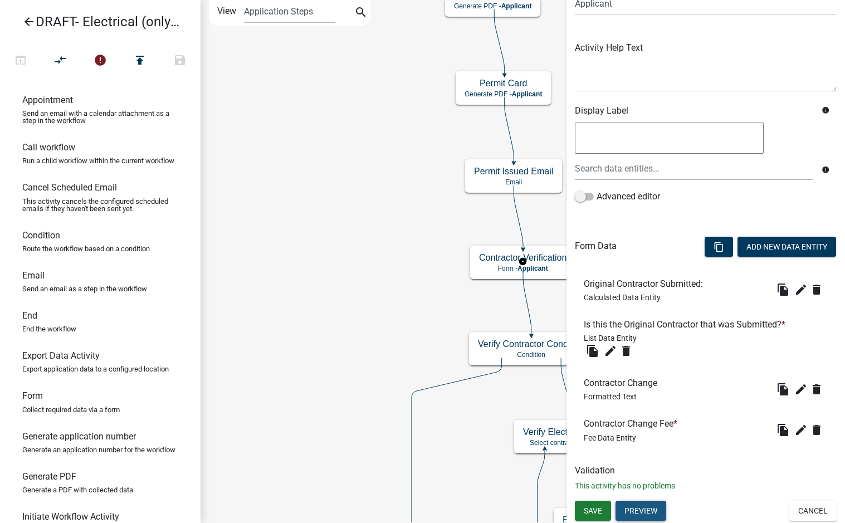
click at [655, 507] on button "Preview" at bounding box center [640, 511] width 51 height 20
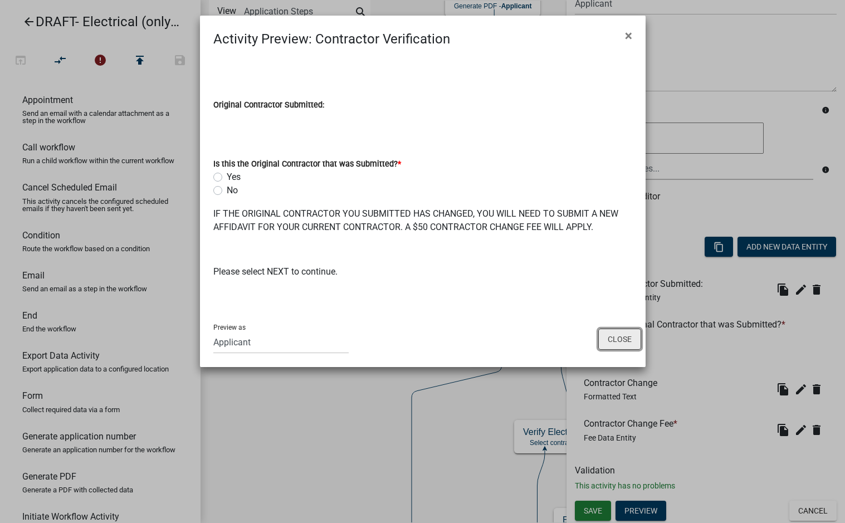
click at [622, 339] on button "Close" at bounding box center [619, 339] width 43 height 21
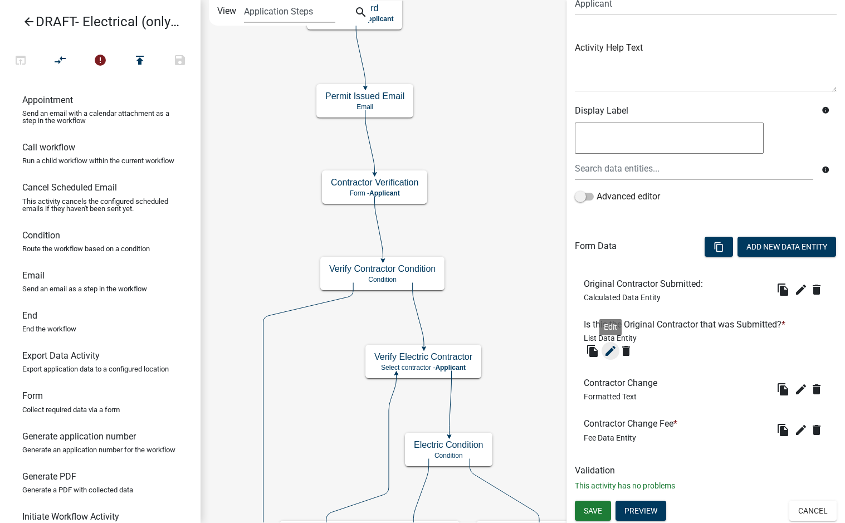
click at [611, 351] on icon "edit" at bounding box center [610, 350] width 13 height 13
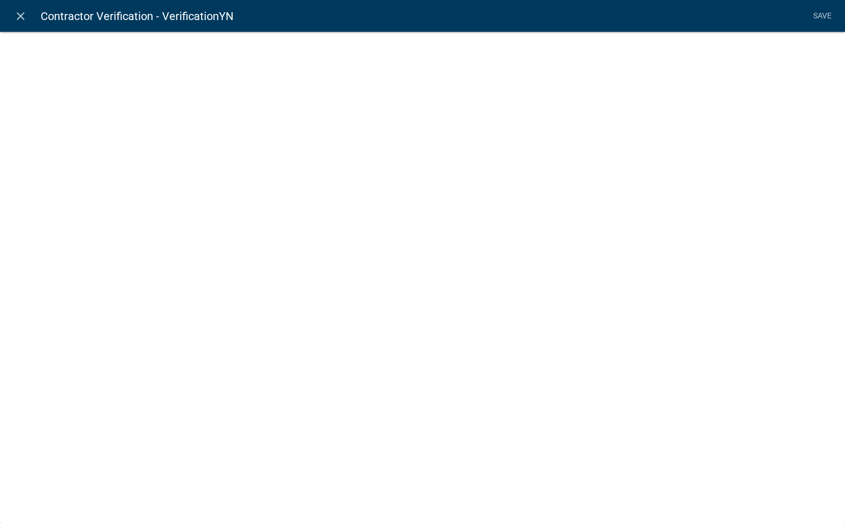
select select "list-data"
select select
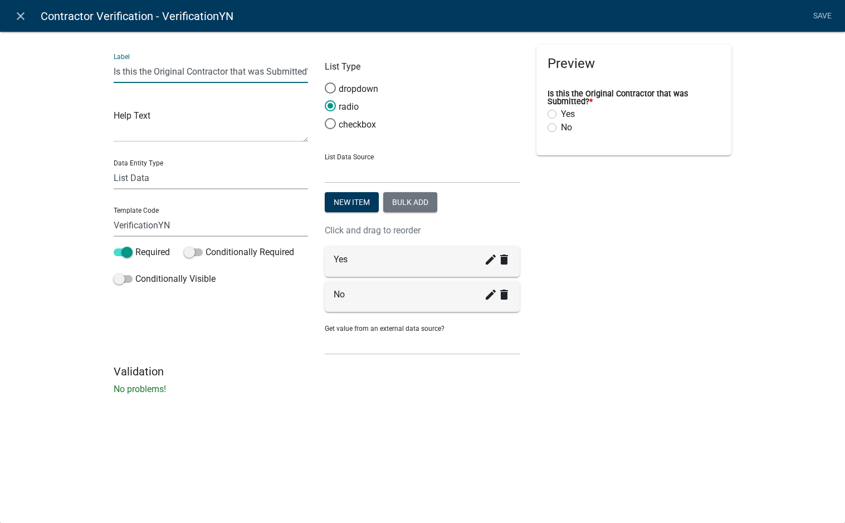
drag, startPoint x: 153, startPoint y: 69, endPoint x: 83, endPoint y: 66, distance: 69.7
click at [83, 66] on div "Label Is this the Original Contractor that was Submitted? Help Text Data Entity…" at bounding box center [422, 216] width 845 height 406
click at [291, 74] on input "Are you still using the Original Contractor that was Submitted?" at bounding box center [211, 71] width 195 height 23
drag, startPoint x: 175, startPoint y: 72, endPoint x: -4, endPoint y: 276, distance: 271.0
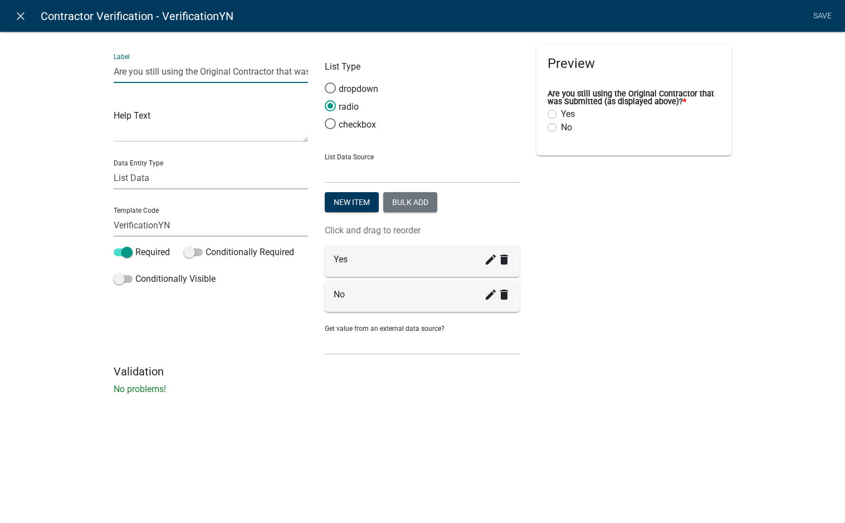
click at [0, 276] on html "Internet Explorer does NOT work with GeoPermits. Get a new browser for more sec…" at bounding box center [422, 261] width 845 height 523
click at [237, 72] on input "Are you still using the Original Contractor that was Submitted (as displayed ab…" at bounding box center [211, 71] width 195 height 23
click at [655, 212] on div "Preview Are you still using the Original contractor that was Submitted (as disp…" at bounding box center [634, 205] width 212 height 320
click at [237, 68] on input "Are you still using the Original contractor that was Submitted (as displayed ab…" at bounding box center [211, 71] width 195 height 23
type input "Are you still using the Original Contractor that was Submitted (as displayed ab…"
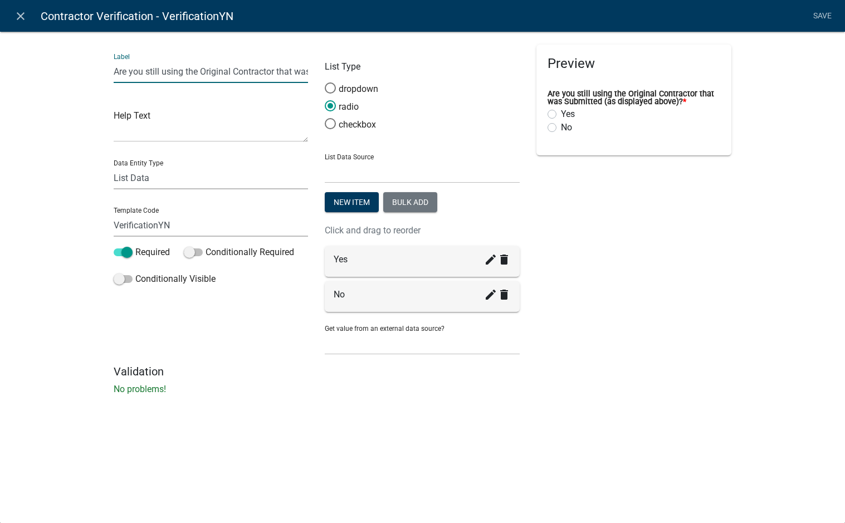
click at [629, 210] on div "Preview Are you still using the Original Contractor that was Submitted (as disp…" at bounding box center [634, 205] width 212 height 320
click at [826, 14] on link "Save" at bounding box center [822, 16] width 28 height 21
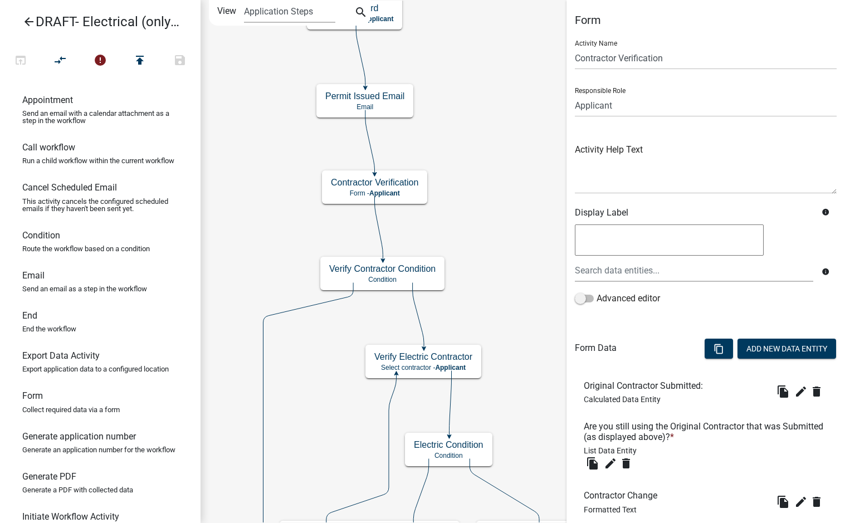
scroll to position [113, 0]
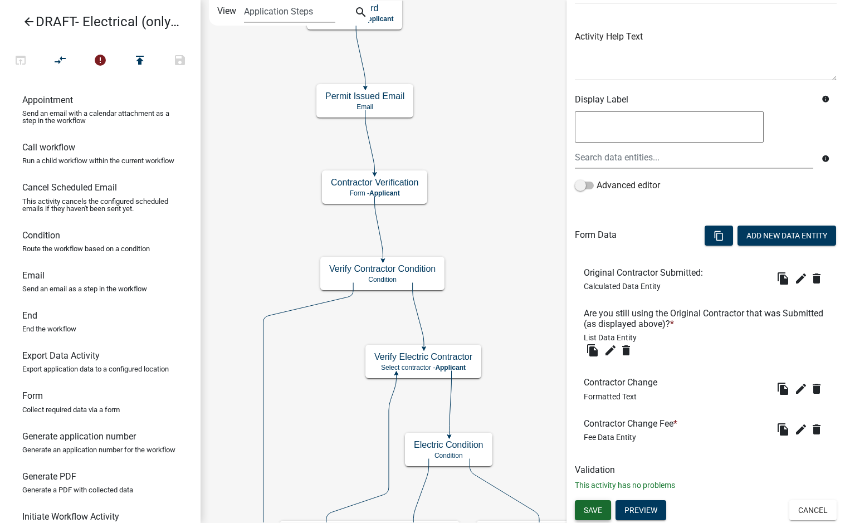
click at [601, 503] on button "Save" at bounding box center [593, 510] width 36 height 20
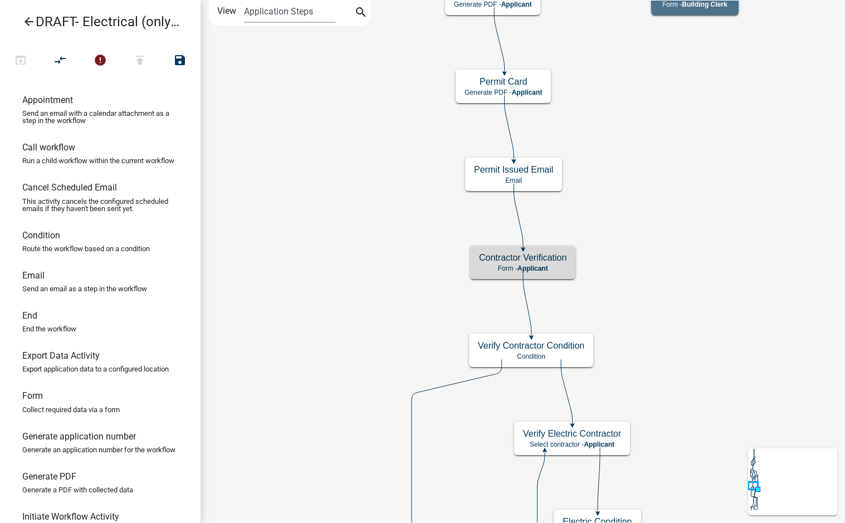
scroll to position [0, 0]
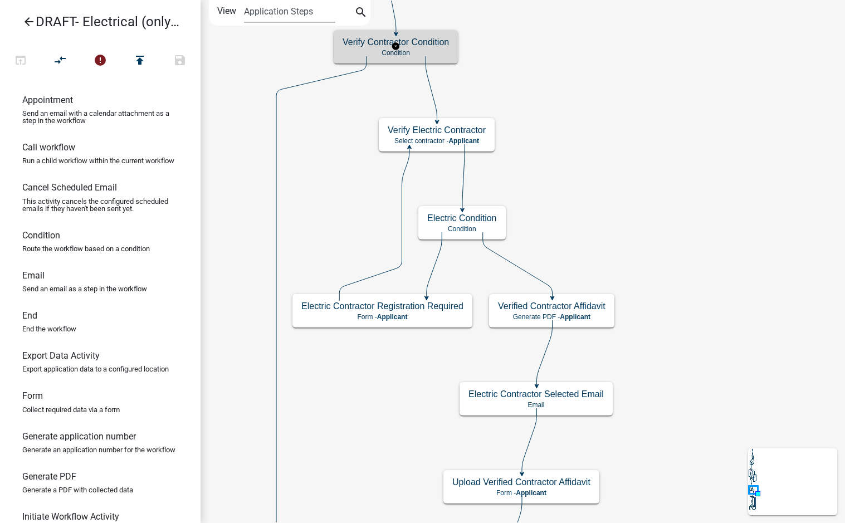
click at [435, 51] on p "Condition" at bounding box center [395, 53] width 106 height 8
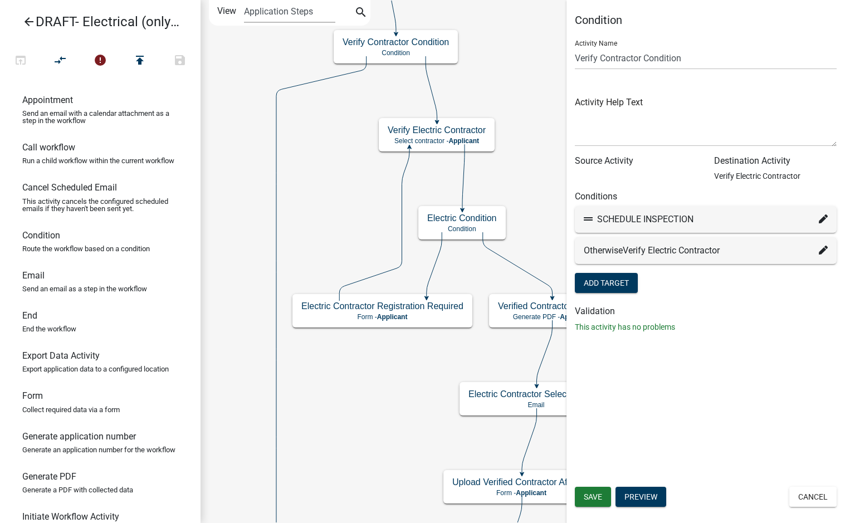
click at [819, 214] on icon at bounding box center [823, 218] width 9 height 9
select select "57: f8cf465f-d0d0-4ae0-a747-4ebddf1f9dfd"
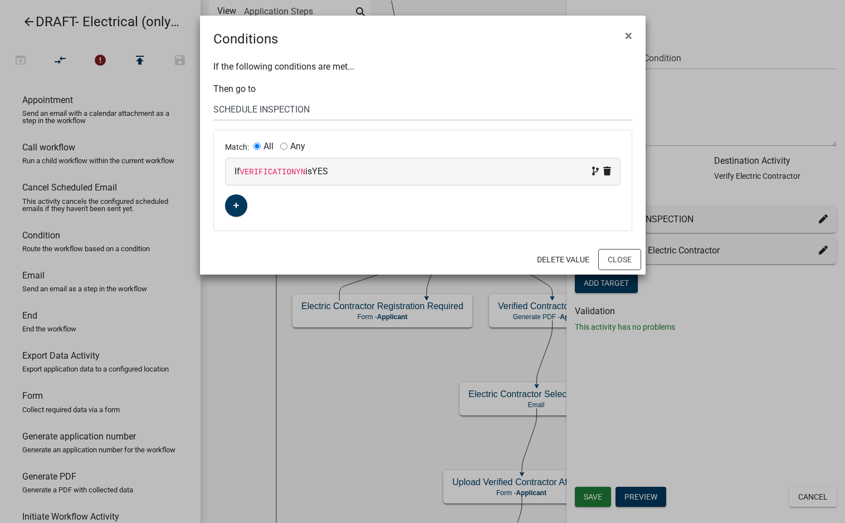
click at [272, 174] on code "VERIFICATIONYN" at bounding box center [273, 172] width 66 height 9
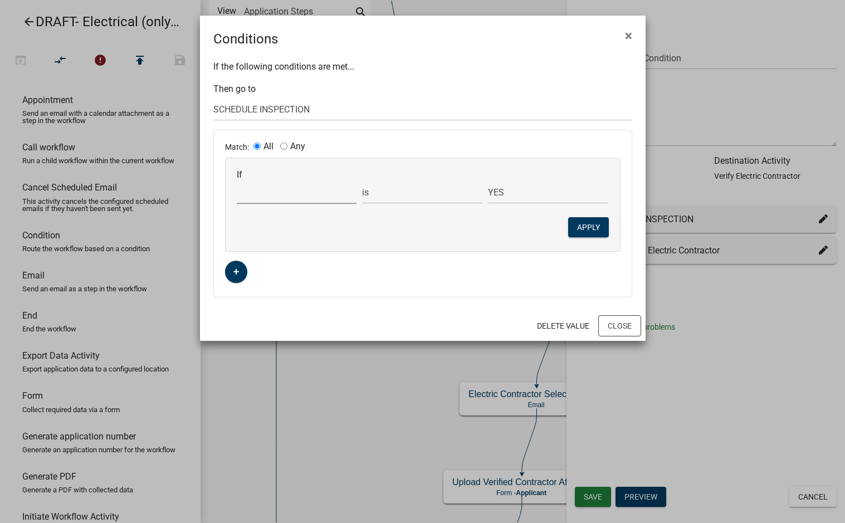
click at [276, 191] on select "Choose... Acres ALL_FEE_RECIPIENTS AMOUNT_PAID amperagesize AmpsOver600 APPLICA…" at bounding box center [297, 192] width 120 height 23
select select "231: VerificationYN"
click at [237, 181] on select "Choose... Acres ALL_FEE_RECIPIENTS AMOUNT_PAID amperagesize AmpsOver600 APPLICA…" at bounding box center [297, 192] width 120 height 23
drag, startPoint x: 509, startPoint y: 195, endPoint x: 513, endPoint y: 202, distance: 7.7
click at [509, 195] on select "No Yes" at bounding box center [548, 192] width 120 height 23
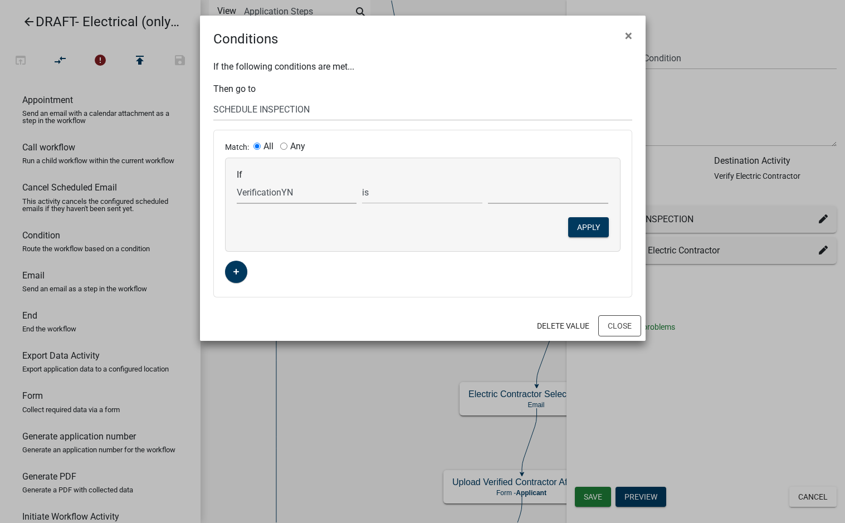
select select "1: Yes"
click at [488, 181] on select "No Yes" at bounding box center [548, 192] width 120 height 23
click at [581, 226] on button "Apply" at bounding box center [588, 227] width 41 height 20
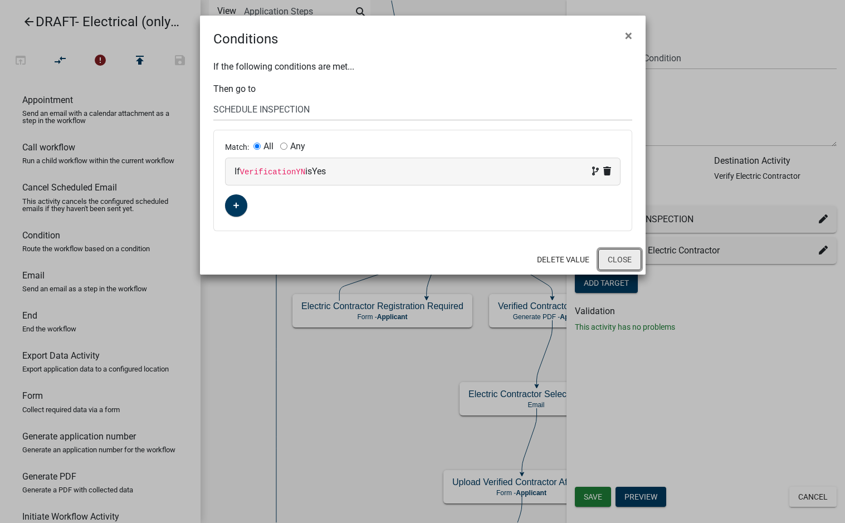
click at [614, 260] on button "Close" at bounding box center [619, 259] width 43 height 21
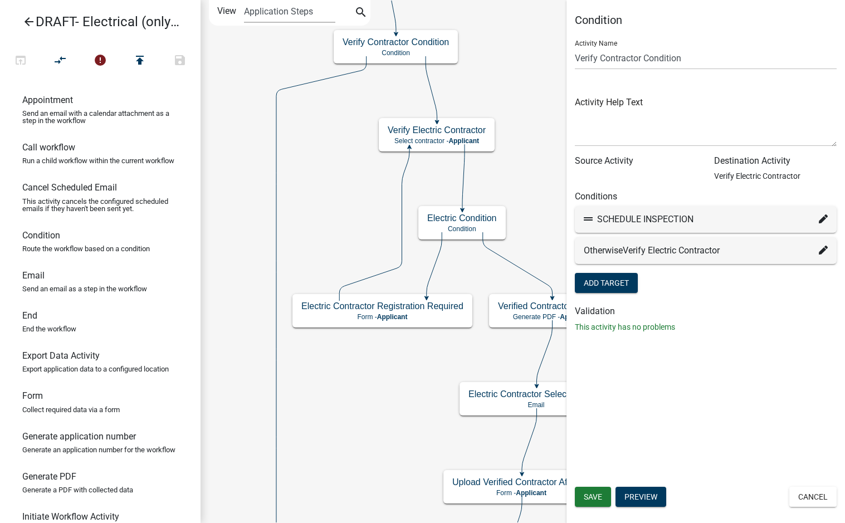
click at [823, 249] on icon at bounding box center [823, 250] width 9 height 9
select select "61: 4cbeb0ce-76cd-4d24-aa41-d44bd0857065"
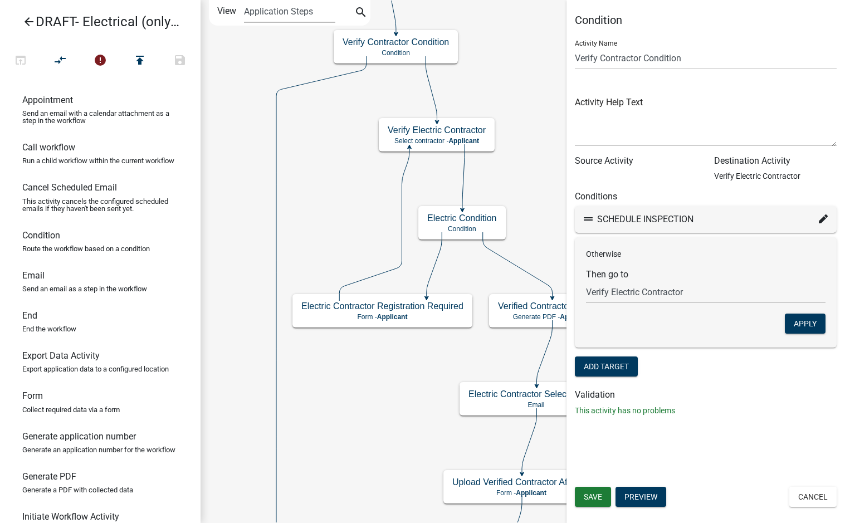
click at [784, 378] on form "Activity Name Verify Contractor Condition Activity Help Text Source Activity De…" at bounding box center [706, 205] width 262 height 348
click at [596, 496] on span "Save" at bounding box center [593, 496] width 18 height 9
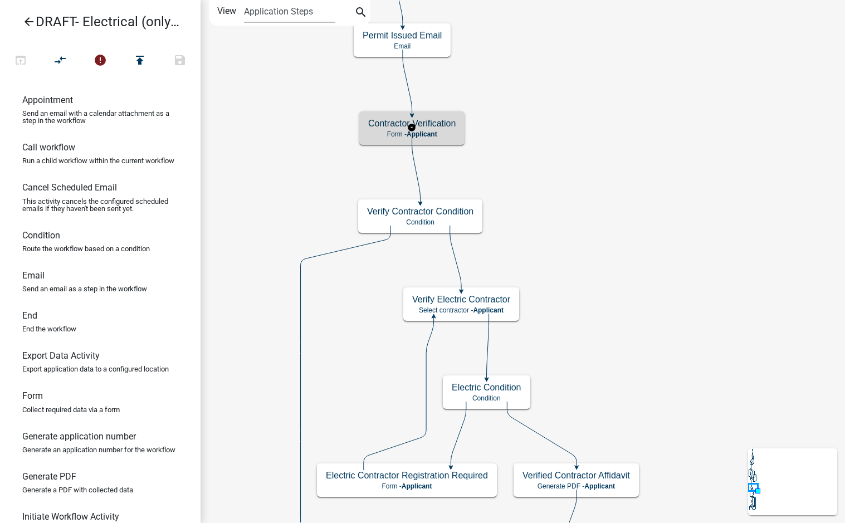
click at [433, 128] on h5 "Contractor Verification" at bounding box center [411, 123] width 87 height 11
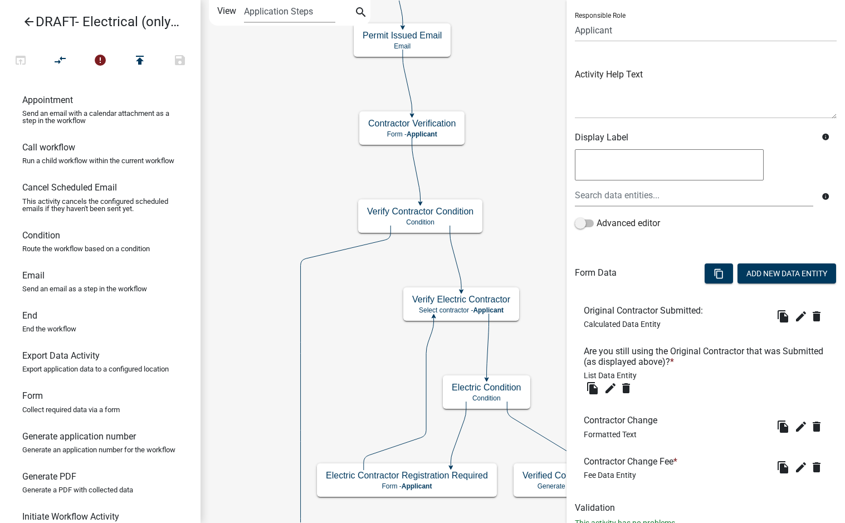
scroll to position [113, 0]
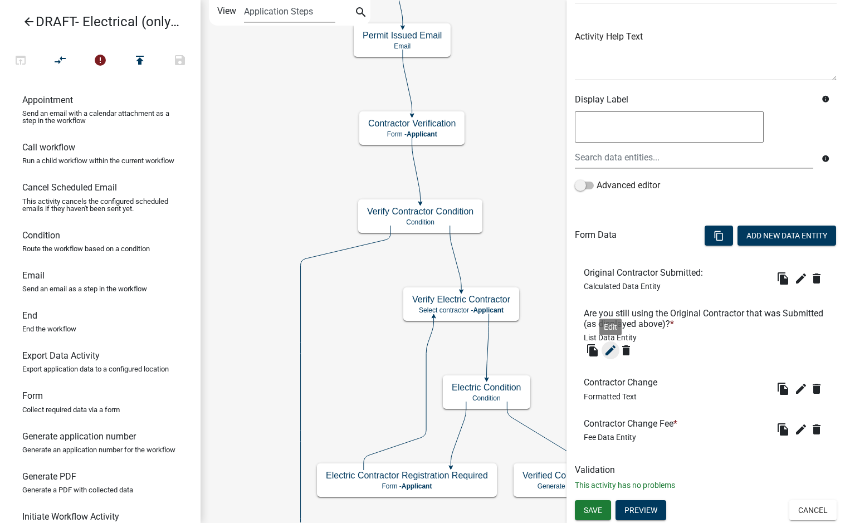
click at [610, 349] on icon "edit" at bounding box center [610, 350] width 13 height 13
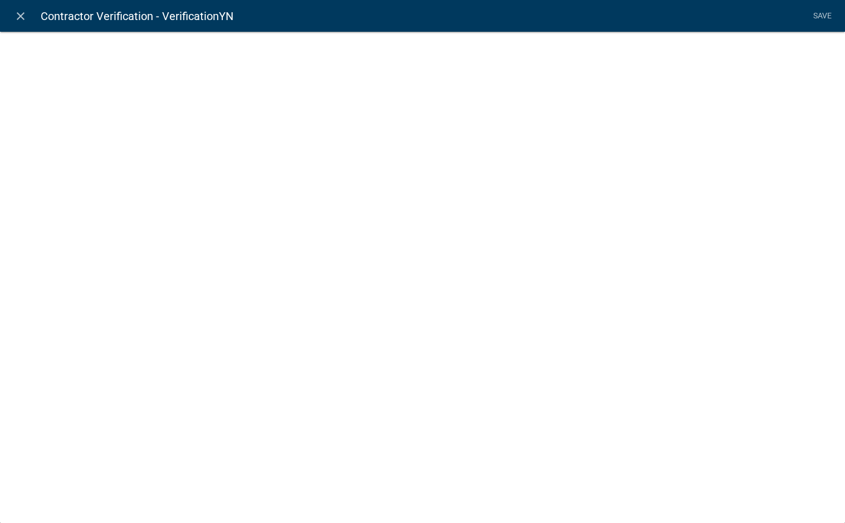
select select "list-data"
select select
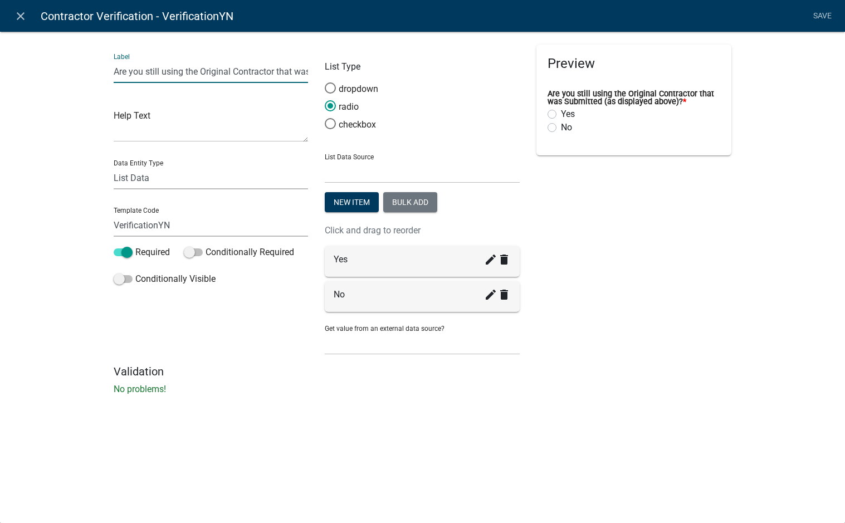
drag, startPoint x: 197, startPoint y: 72, endPoint x: 90, endPoint y: 72, distance: 106.9
click at [90, 72] on div "Label Are you still using the Original Contractor that was Submitted (as displa…" at bounding box center [422, 216] width 845 height 406
click at [239, 74] on input "Is the same Original Contractor that was Submitted (as displayed above)?" at bounding box center [211, 71] width 195 height 23
drag, startPoint x: 764, startPoint y: 349, endPoint x: 758, endPoint y: 348, distance: 6.2
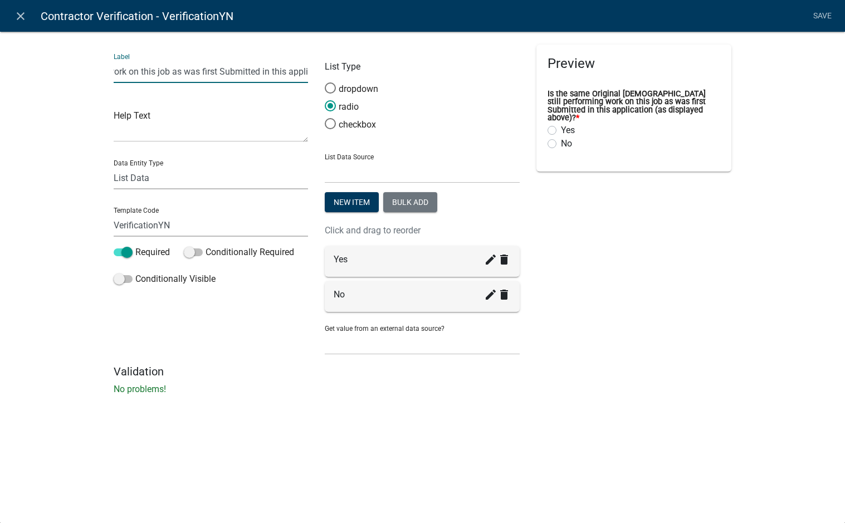
click at [758, 348] on div "Label Is the same Original Contractor still performing work on this job as was …" at bounding box center [422, 216] width 845 height 406
click at [288, 74] on input "Is the same Original Contractor still performing work on this job as was first …" at bounding box center [211, 71] width 195 height 23
click at [261, 65] on input "Is the same Original Contractor still performing work on this job as was first …" at bounding box center [211, 71] width 195 height 23
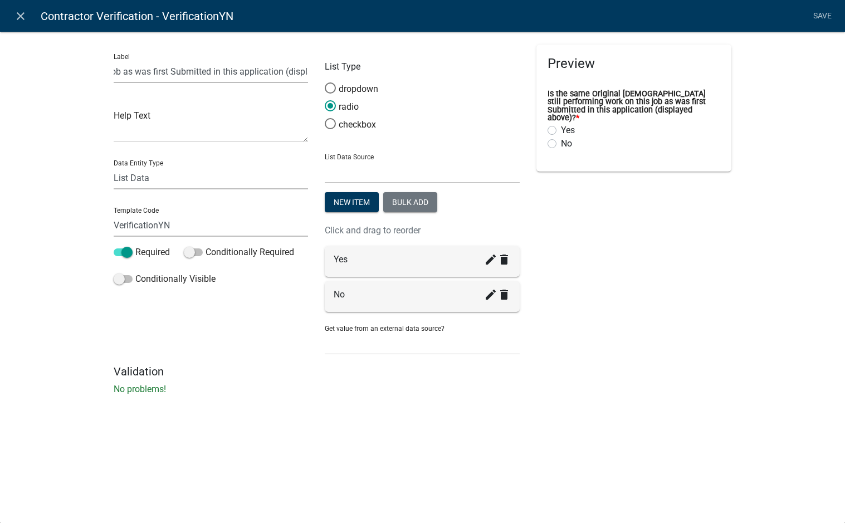
click at [649, 327] on div "Preview Is the same Original Contractor still performing work on this job as wa…" at bounding box center [634, 205] width 212 height 320
drag, startPoint x: 192, startPoint y: 72, endPoint x: 163, endPoint y: 66, distance: 29.7
click at [163, 66] on input "Is the same Original Contractor still performing work on this job as was first …" at bounding box center [211, 71] width 195 height 23
type input "Is the same originally selected [DEMOGRAPHIC_DATA] still performing work on thi…"
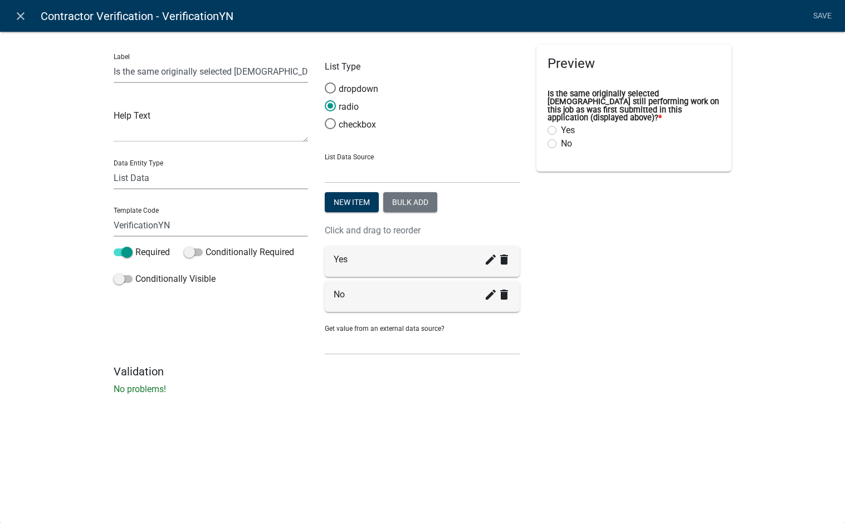
click at [604, 241] on div "Preview Is the same originally selected Contractor still performing work on thi…" at bounding box center [634, 205] width 212 height 320
click at [822, 13] on link "Save" at bounding box center [822, 16] width 28 height 21
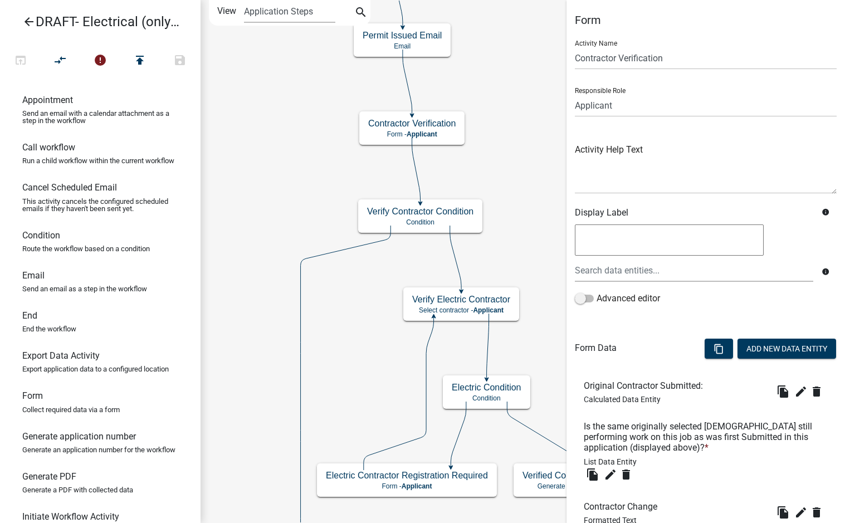
scroll to position [124, 0]
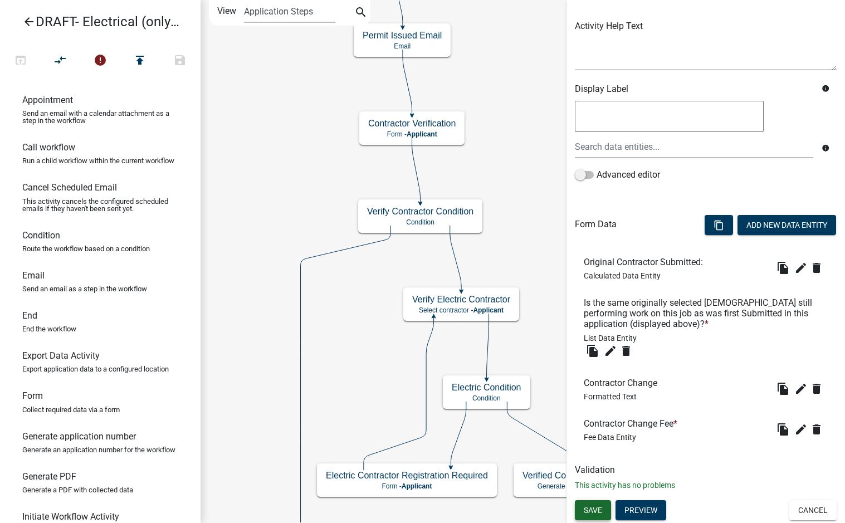
click at [601, 514] on button "Save" at bounding box center [593, 510] width 36 height 20
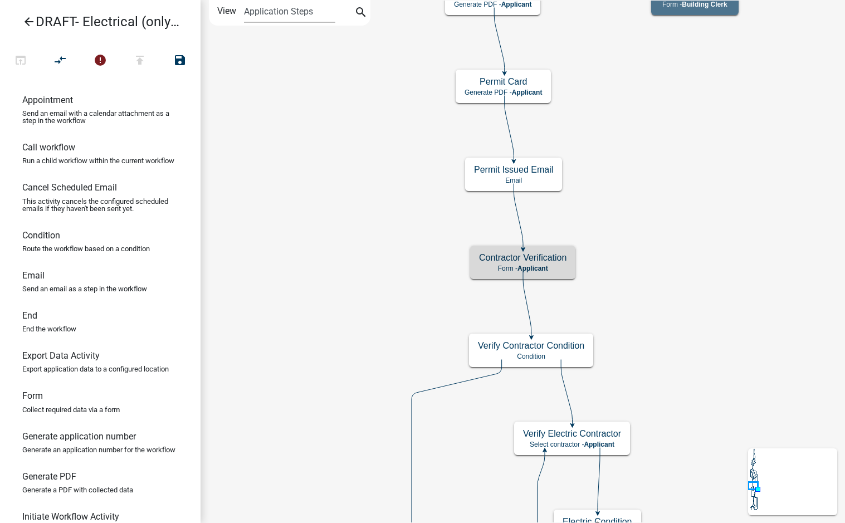
scroll to position [0, 0]
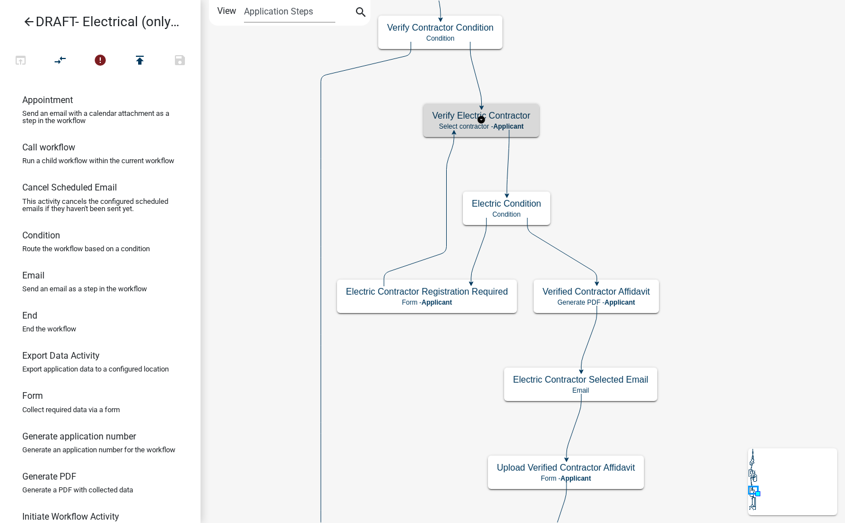
click at [525, 126] on p "Select contractor - Applicant" at bounding box center [481, 127] width 98 height 8
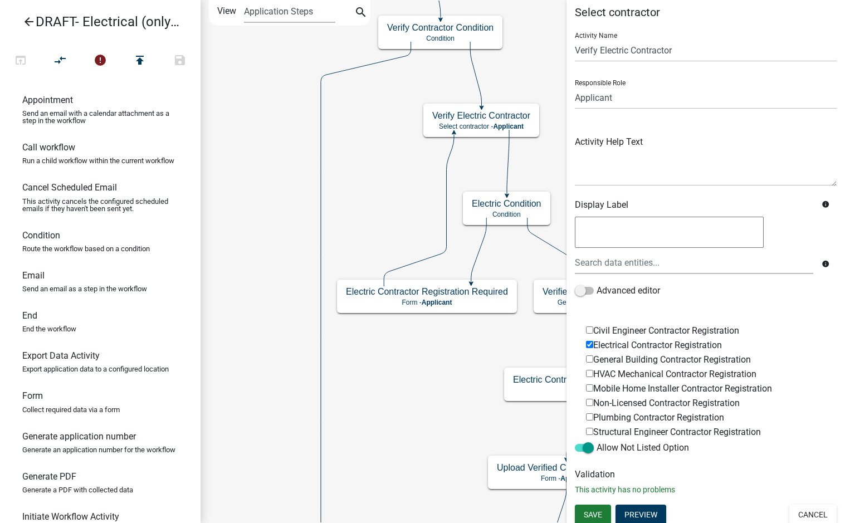
scroll to position [12, 0]
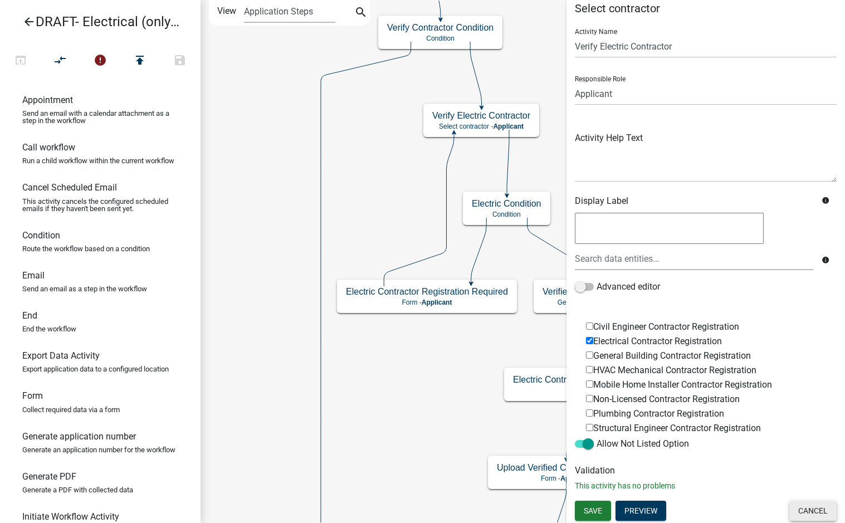
click at [817, 510] on button "Cancel" at bounding box center [812, 511] width 47 height 20
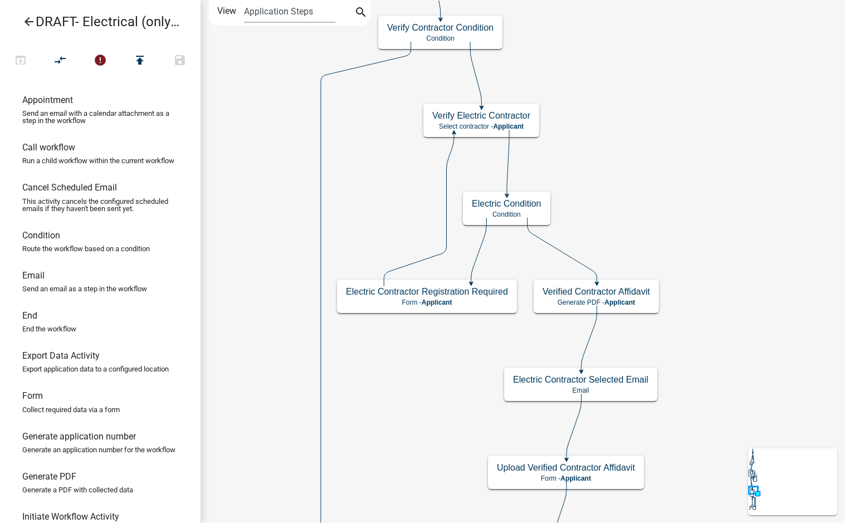
scroll to position [0, 0]
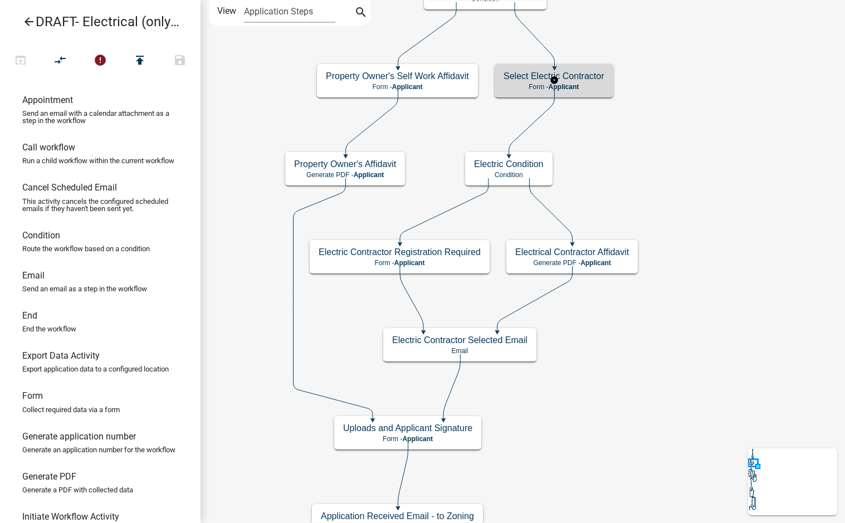
click at [601, 78] on h5 "Select Electric Contractor" at bounding box center [553, 76] width 101 height 11
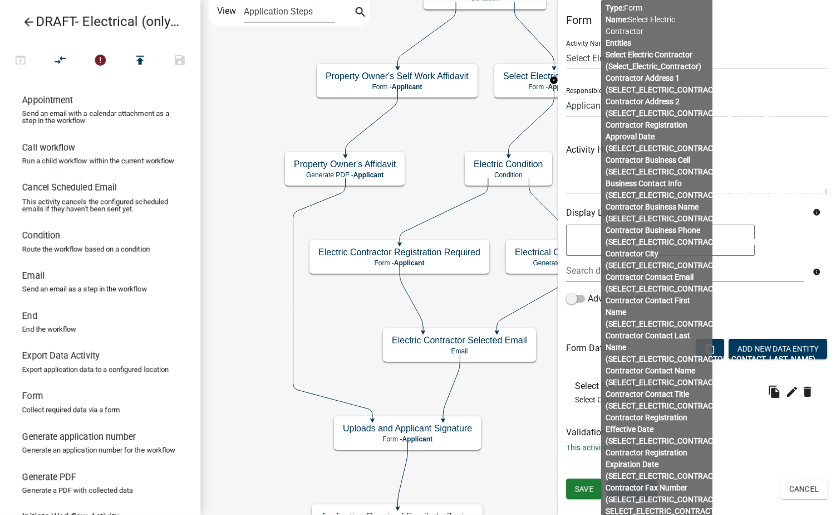
click at [782, 23] on h5 "Form" at bounding box center [697, 19] width 262 height 13
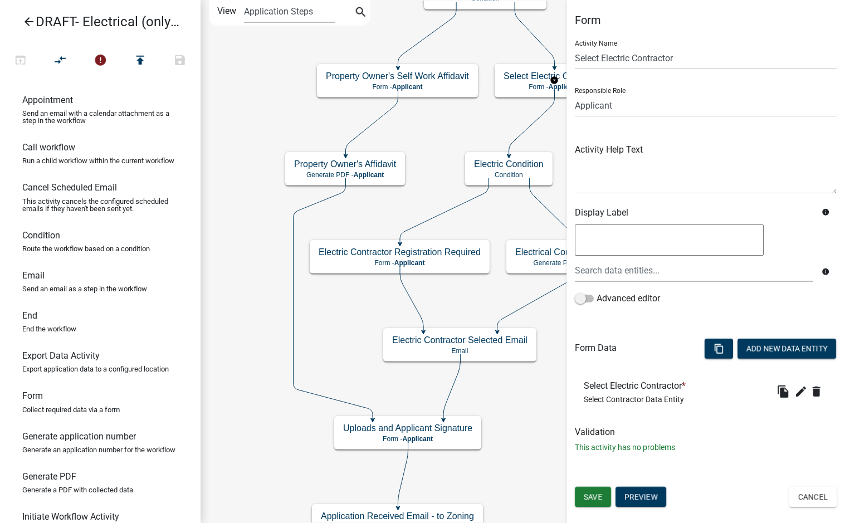
click at [641, 36] on body "Internet Explorer does NOT work with GeoPermits. Get a new browser for more sec…" at bounding box center [422, 261] width 845 height 523
drag, startPoint x: 676, startPoint y: 56, endPoint x: 541, endPoint y: 58, distance: 135.3
click at [541, 58] on main "Start Start - Applicant Applicant Login Require user Applicant and Electrical I…" at bounding box center [522, 261] width 644 height 523
click at [731, 56] on input "Select Electric Contractor" at bounding box center [706, 58] width 262 height 23
click at [698, 31] on div "Form Activity Name Select Electric Contractor Responsible Role Applicant Code E…" at bounding box center [705, 237] width 278 height 449
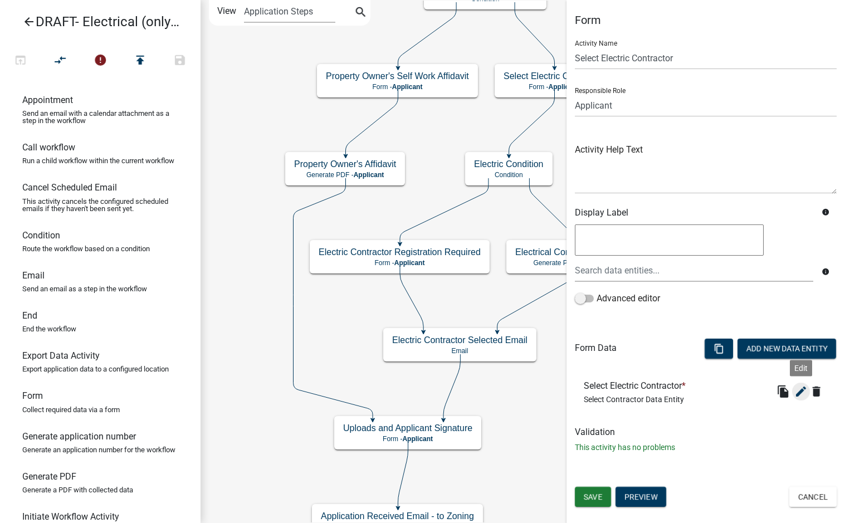
click at [804, 388] on icon "edit" at bounding box center [800, 391] width 13 height 13
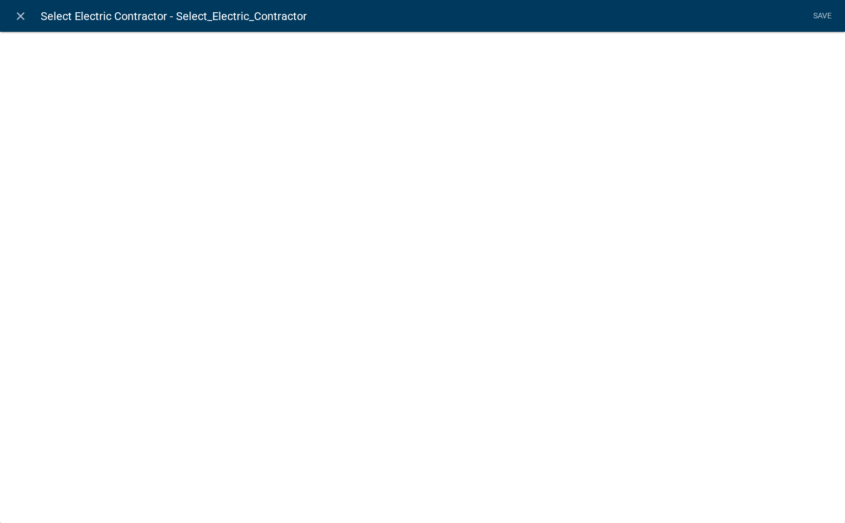
select select "select-contractor"
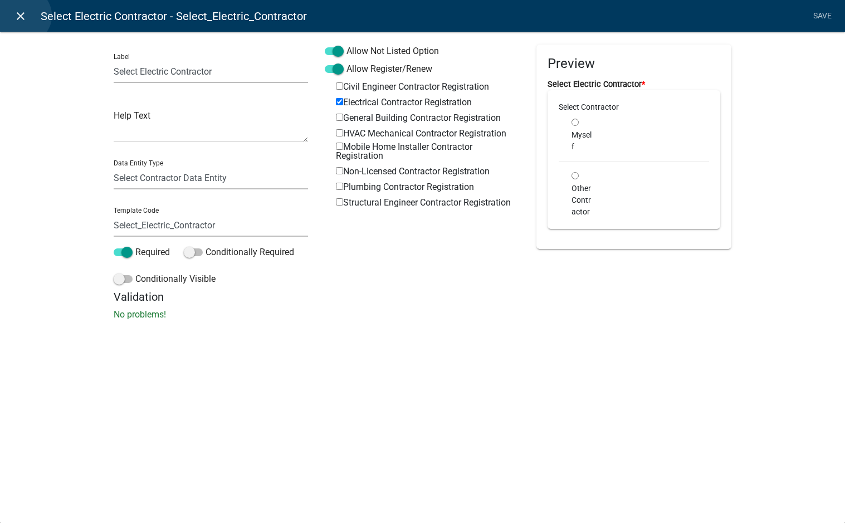
click at [23, 16] on icon "close" at bounding box center [20, 15] width 13 height 13
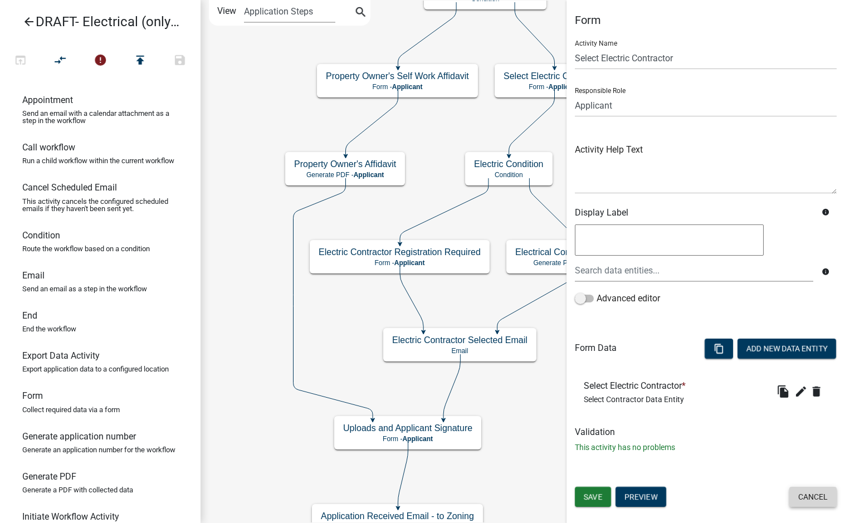
click at [809, 491] on button "Cancel" at bounding box center [812, 497] width 47 height 20
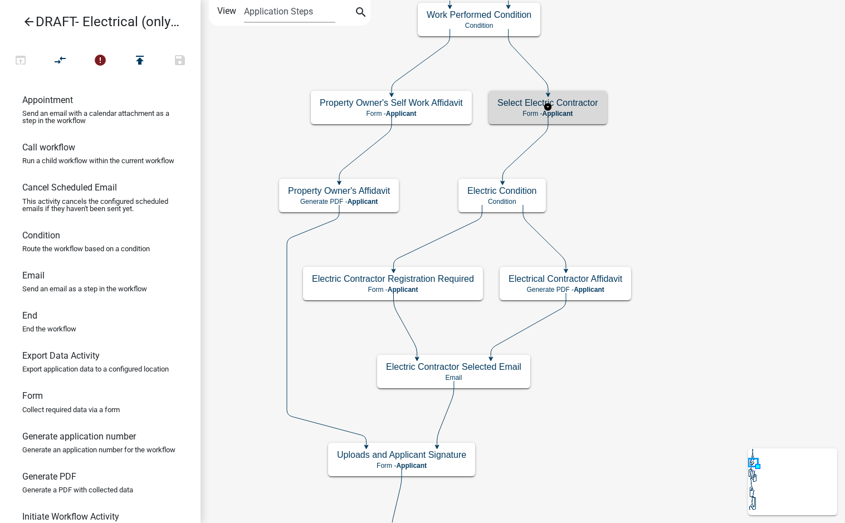
click at [582, 106] on h5 "Select Electric Contractor" at bounding box center [547, 102] width 101 height 11
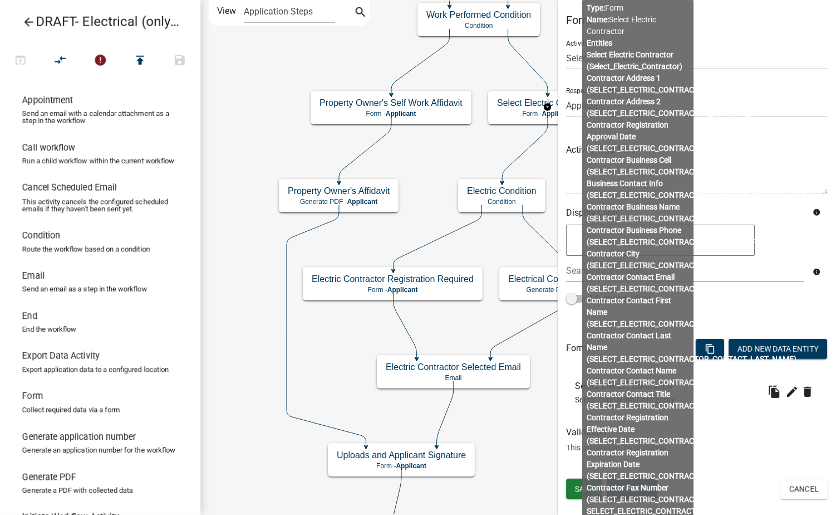
click at [765, 140] on div "Activity Help Text" at bounding box center [697, 160] width 262 height 68
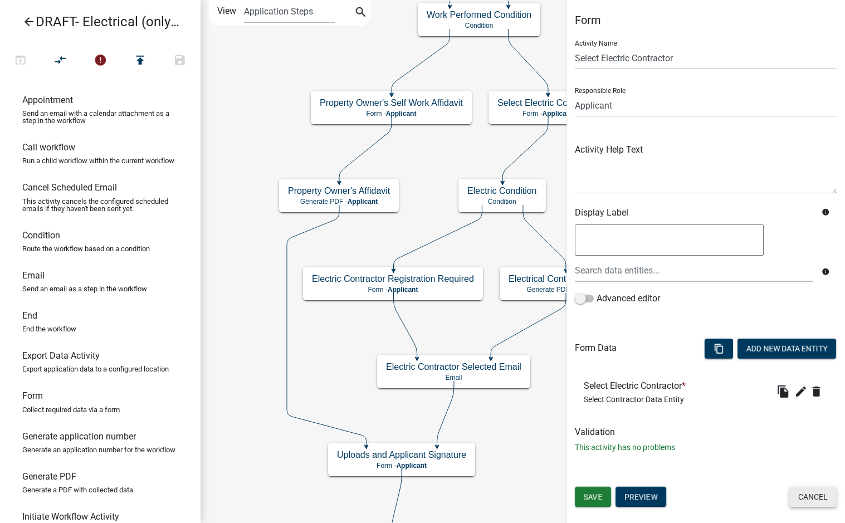
click at [806, 498] on button "Cancel" at bounding box center [812, 497] width 47 height 20
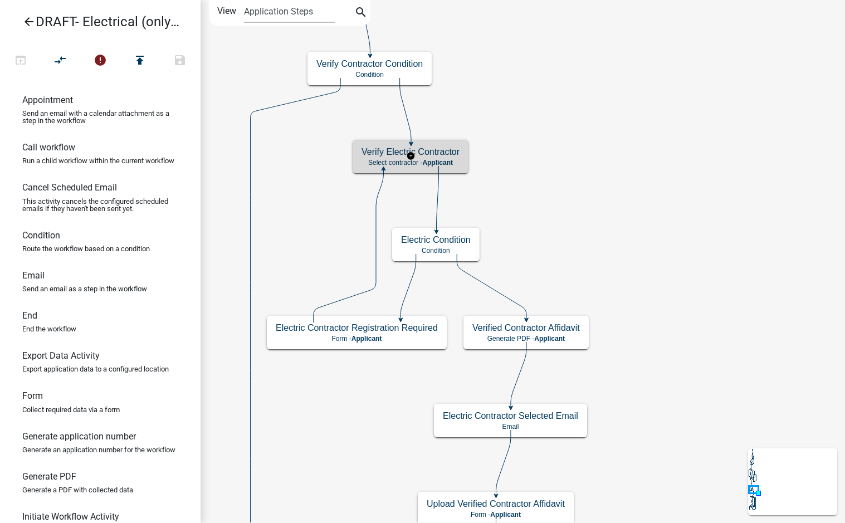
click at [450, 156] on h5 "Verify Electric Contractor" at bounding box center [410, 151] width 98 height 11
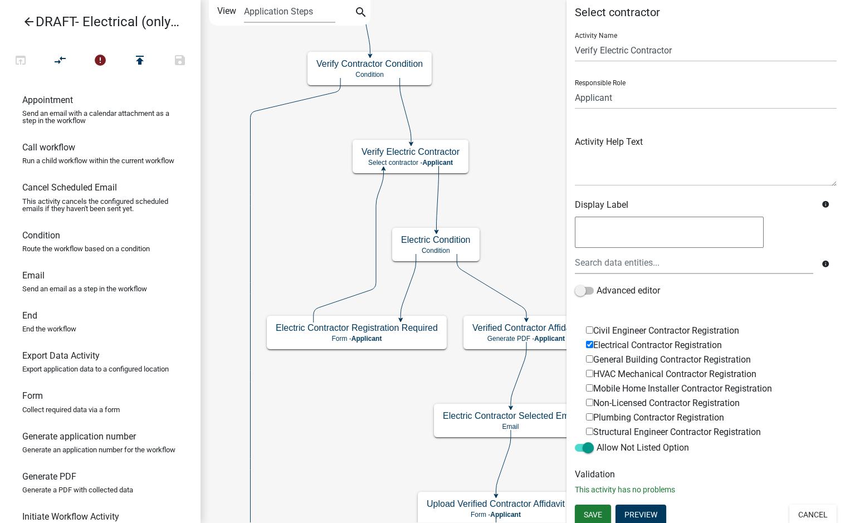
scroll to position [12, 0]
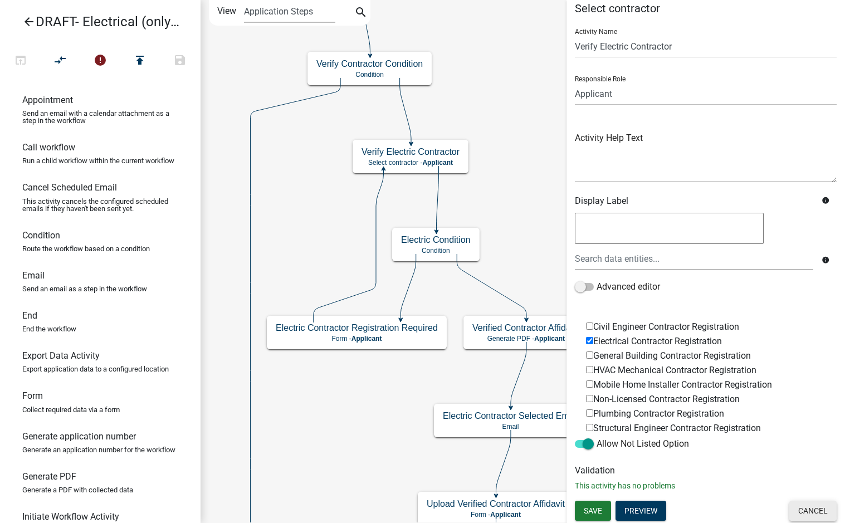
click at [806, 512] on button "Cancel" at bounding box center [812, 511] width 47 height 20
click at [800, 513] on button "Cancel" at bounding box center [812, 511] width 47 height 20
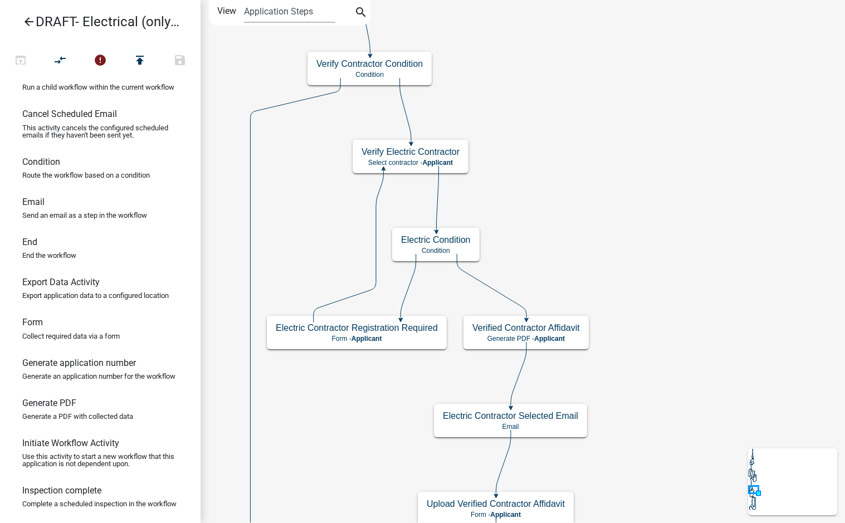
scroll to position [223, 0]
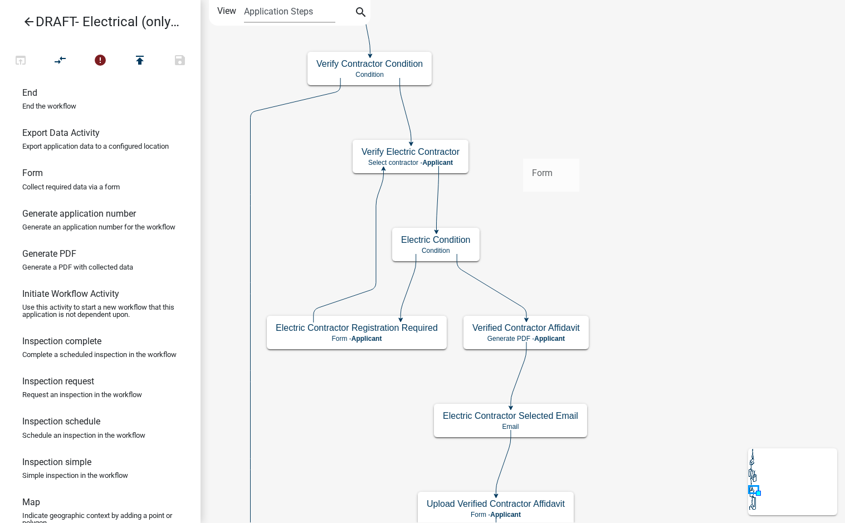
drag, startPoint x: 47, startPoint y: 194, endPoint x: 522, endPoint y: 150, distance: 477.1
click at [522, 150] on div "arrow_back DRAFT- Electrical (only) Permit open_in_browser compare_arrows error…" at bounding box center [422, 261] width 845 height 523
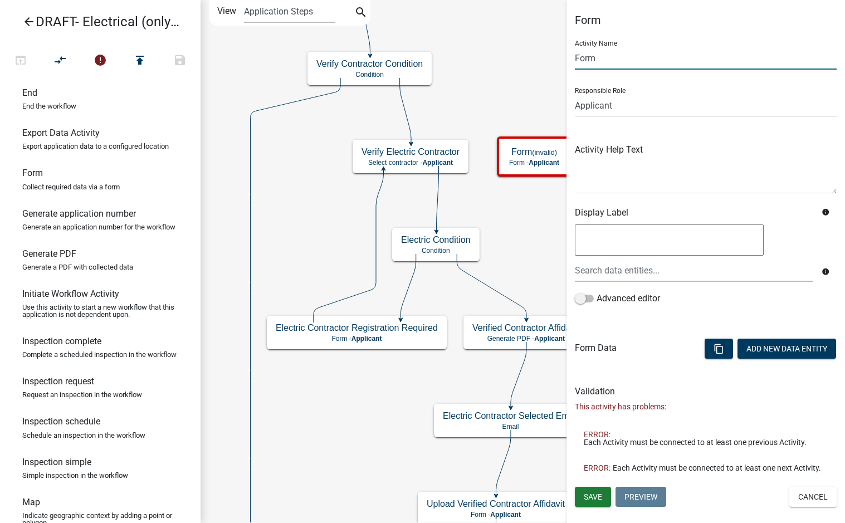
click at [609, 63] on input "Form" at bounding box center [706, 58] width 262 height 23
type input "F"
type input "Select Current Electric Contractor"
click at [603, 496] on button "Save" at bounding box center [593, 497] width 36 height 20
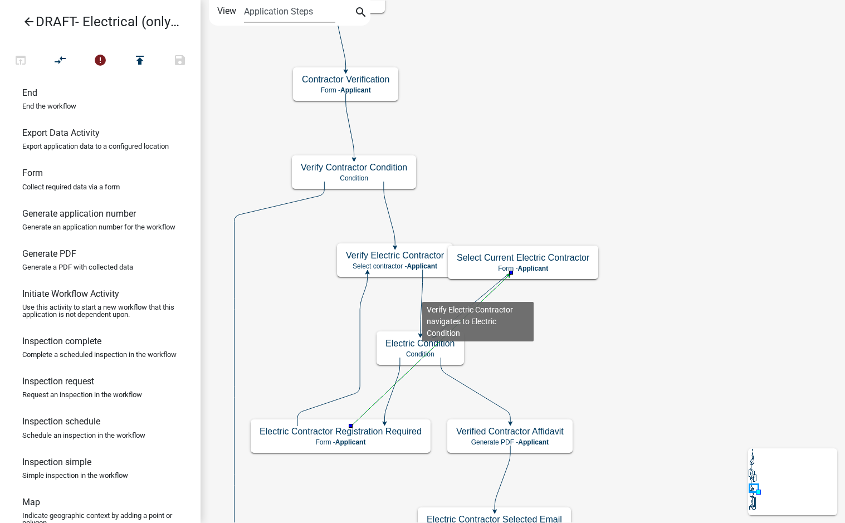
click at [422, 293] on icon at bounding box center [421, 302] width 2 height 65
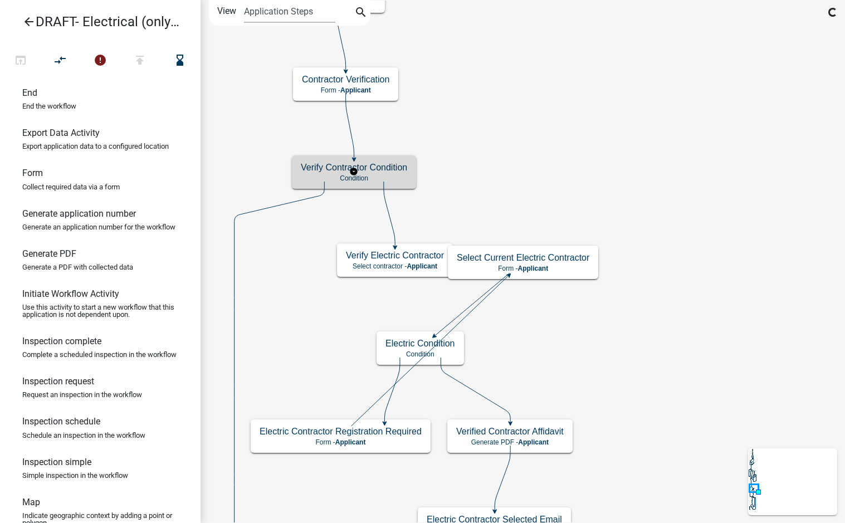
click at [379, 171] on h5 "Verify Contractor Condition" at bounding box center [354, 167] width 106 height 11
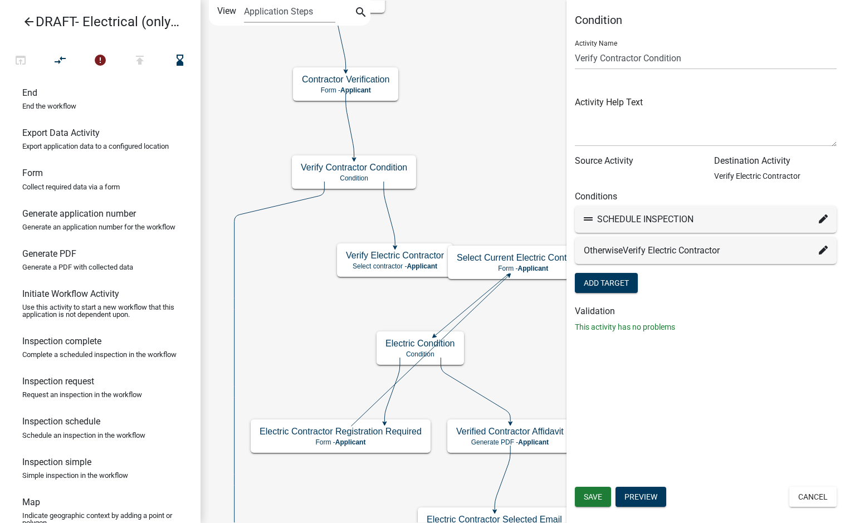
click at [825, 249] on icon at bounding box center [823, 250] width 9 height 9
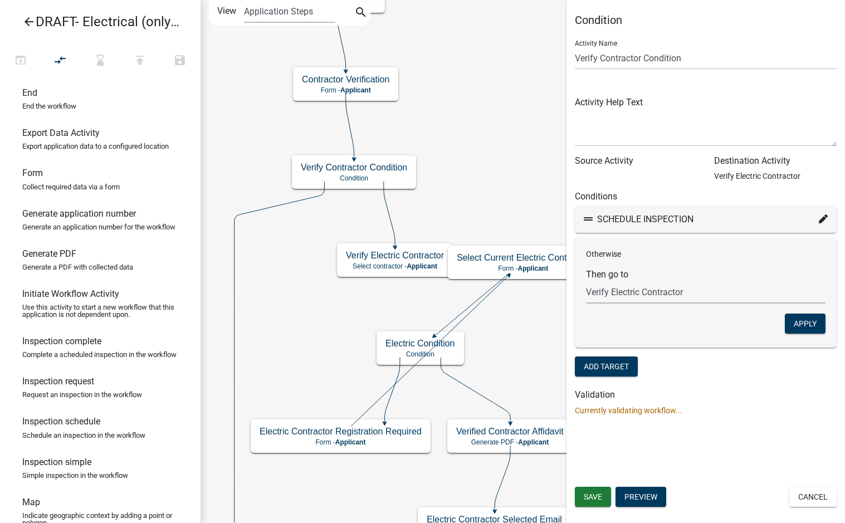
click at [667, 294] on select "Choose... Start Applicant Login Applicant and Electrical Information Building R…" at bounding box center [705, 292] width 239 height 23
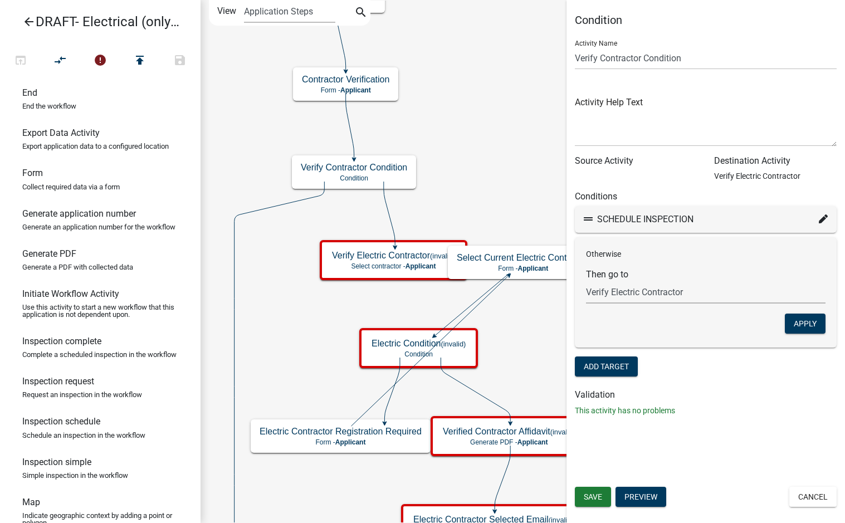
select select "74: 2b609646-58ae-4a75-81b5-8c2c412954c2"
click at [586, 281] on select "Choose... Start Applicant Login Applicant and Electrical Information Building R…" at bounding box center [705, 292] width 239 height 23
click at [814, 324] on button "Apply" at bounding box center [805, 324] width 41 height 20
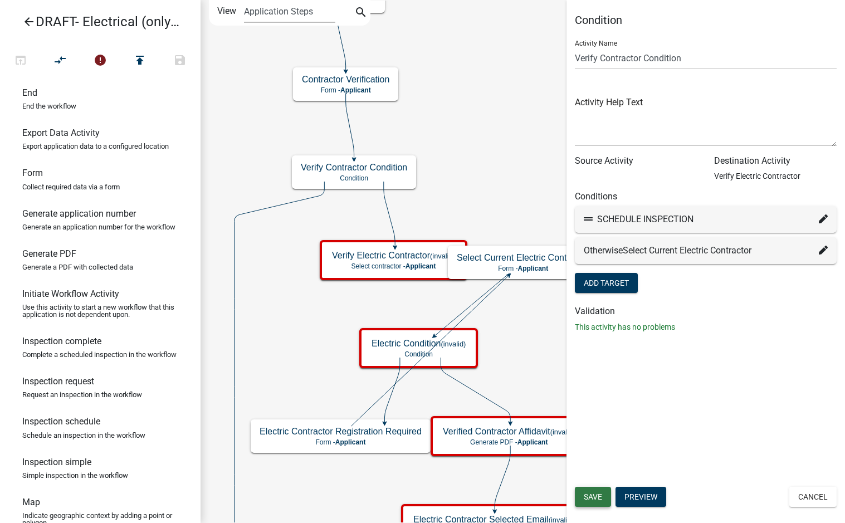
click at [598, 501] on span "Save" at bounding box center [593, 496] width 18 height 9
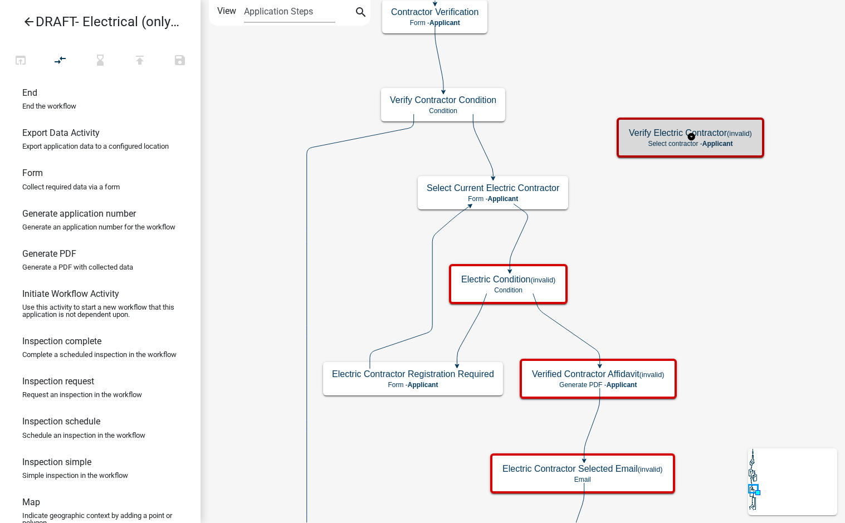
click at [667, 144] on p "Select contractor - Applicant" at bounding box center [690, 144] width 123 height 8
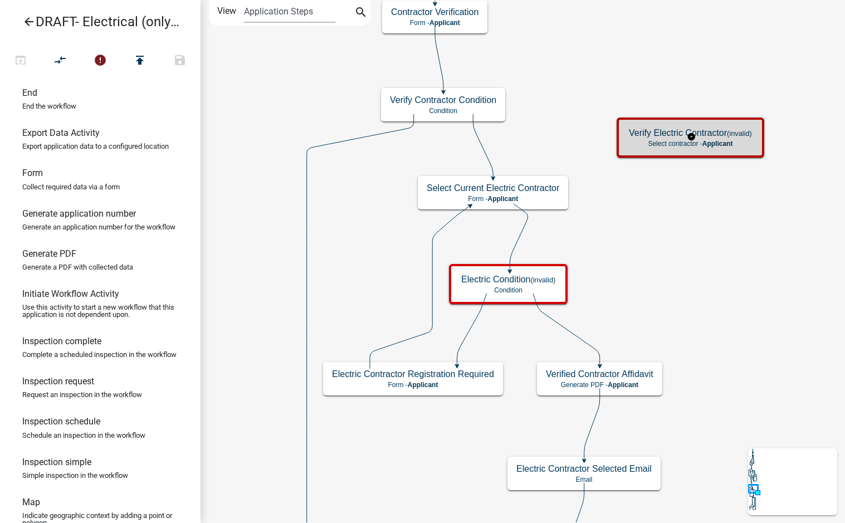
click at [653, 143] on p "Select contractor - Applicant" at bounding box center [690, 144] width 123 height 8
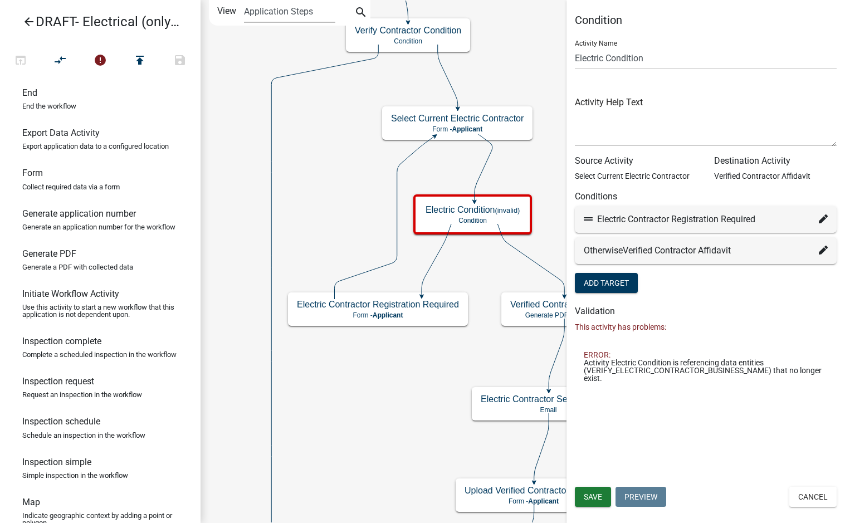
click at [820, 218] on icon at bounding box center [823, 218] width 9 height 9
select select "61: 03510da4-ebee-4695-aadd-8397de8c8fed"
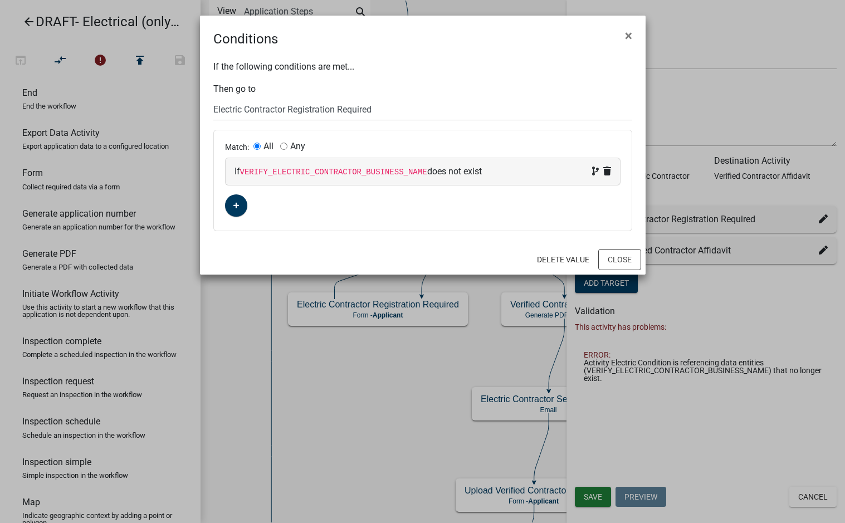
click at [292, 171] on code "VERIFY_ELECTRIC_CONTRACTOR_BUSINESS_NAME" at bounding box center [333, 172] width 187 height 9
select select
select select "5: !"
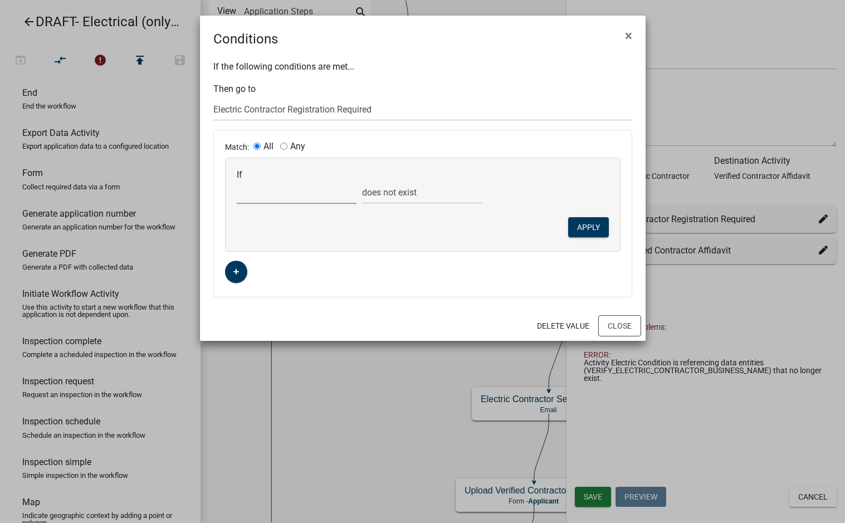
click at [291, 191] on select "Choose... Acres ALL_FEE_RECIPIENTS AMOUNT_PAID amperagesize AmpsOver600 APPLICA…" at bounding box center [297, 192] width 120 height 23
click at [610, 267] on div "Match: All Any If Choose... Acres ALL_FEE_RECIPIENTS AMOUNT_PAID amperagesize A…" at bounding box center [423, 213] width 418 height 167
click at [619, 320] on button "Close" at bounding box center [619, 325] width 43 height 21
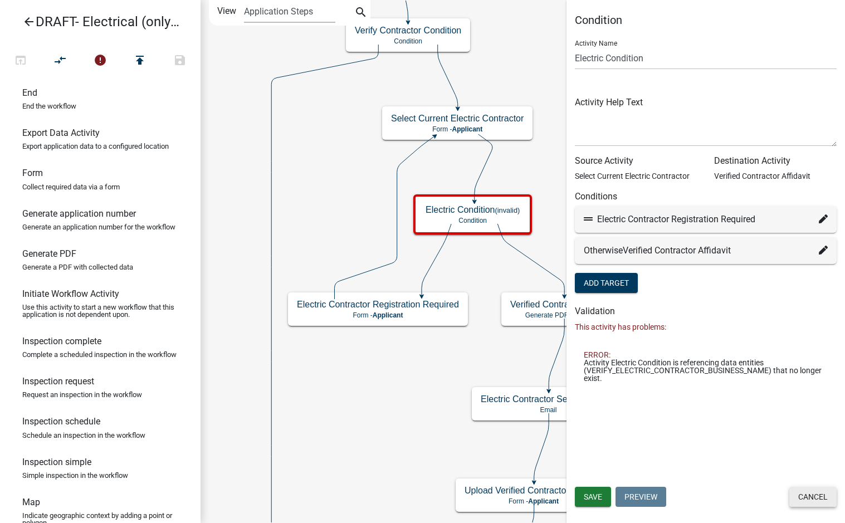
click at [810, 498] on button "Cancel" at bounding box center [812, 497] width 47 height 20
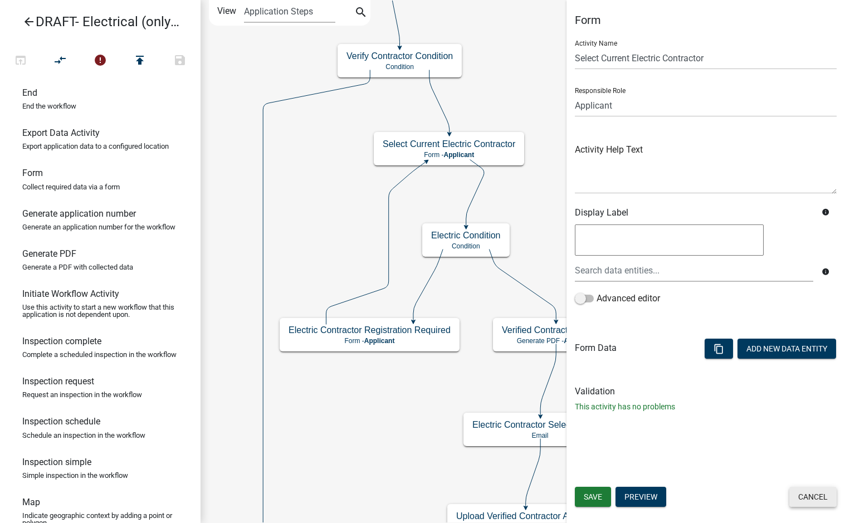
click at [815, 493] on button "Cancel" at bounding box center [812, 497] width 47 height 20
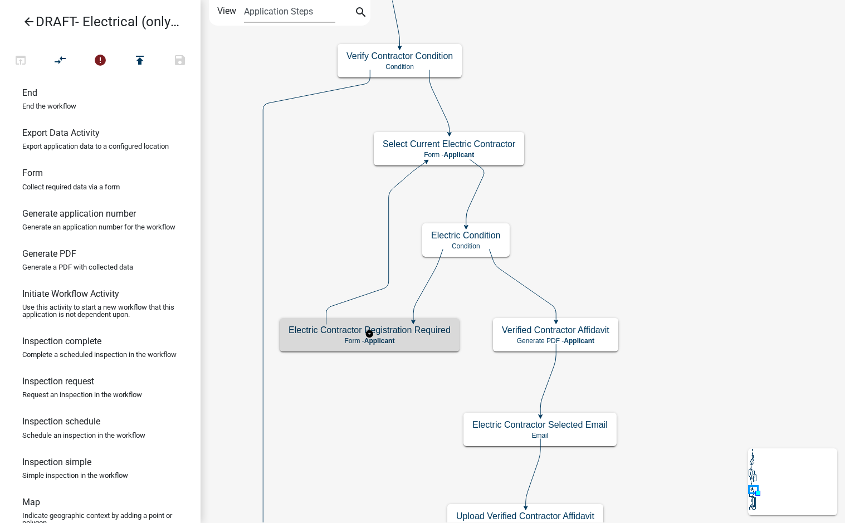
click at [435, 335] on div "Electric Contractor Registration Required Form - Applicant" at bounding box center [370, 334] width 180 height 33
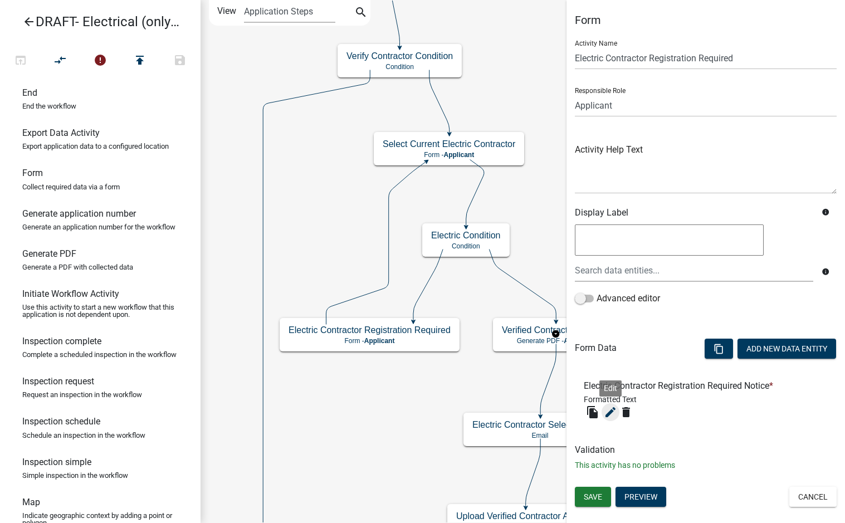
click at [605, 410] on icon "edit" at bounding box center [610, 411] width 13 height 13
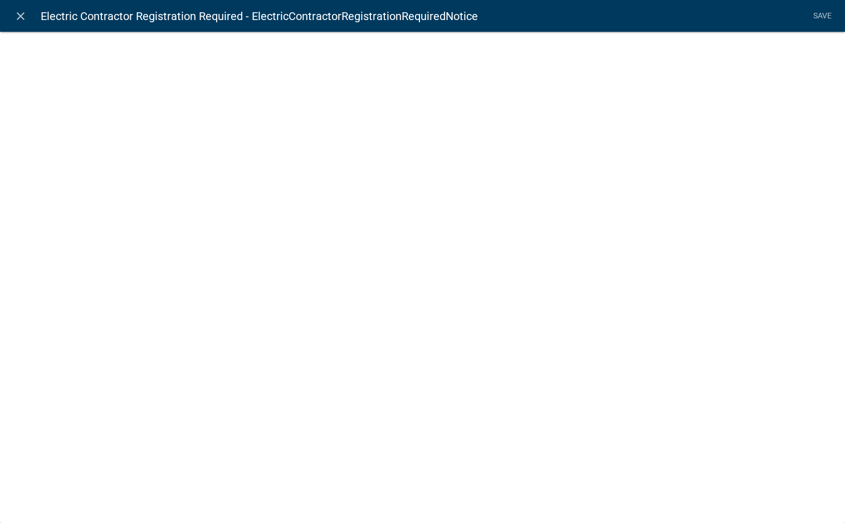
select select "rich-text"
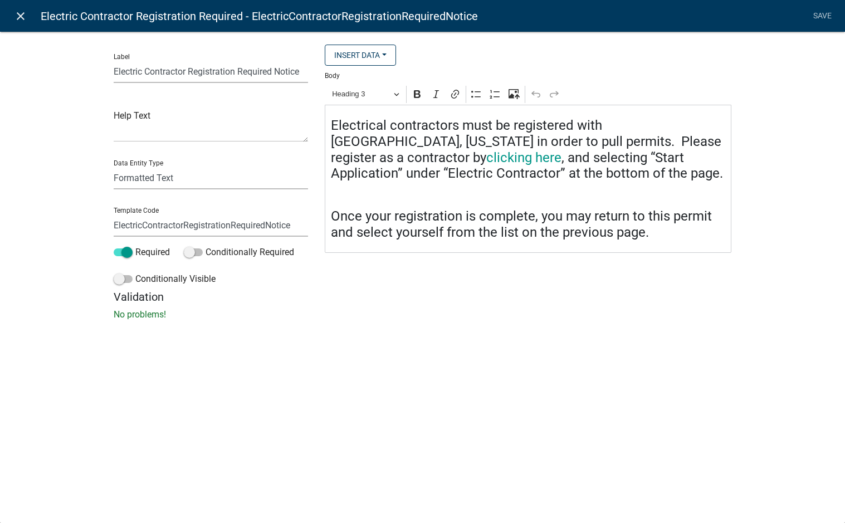
click at [19, 21] on icon "close" at bounding box center [20, 15] width 13 height 13
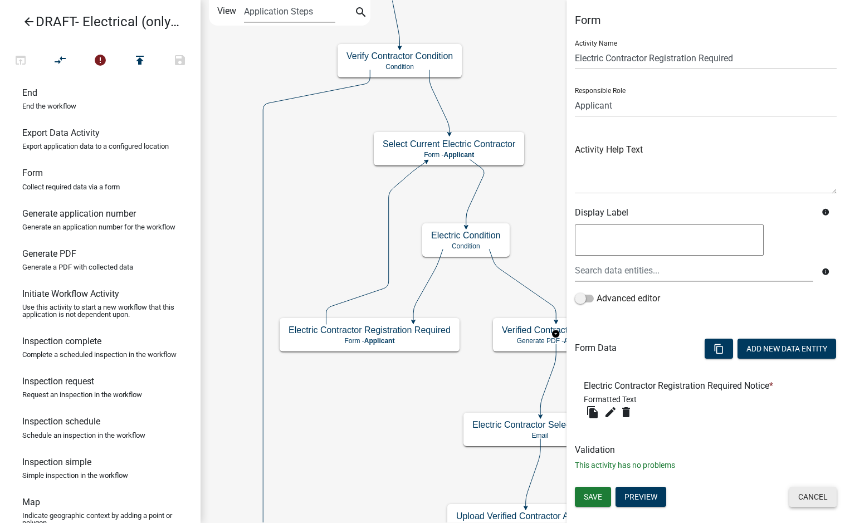
click at [808, 493] on button "Cancel" at bounding box center [812, 497] width 47 height 20
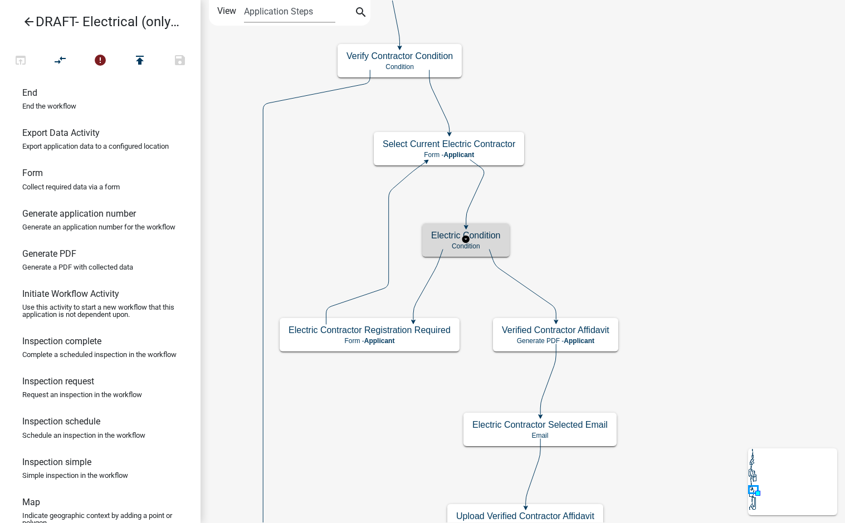
click at [488, 241] on div "Electric Condition Condition" at bounding box center [465, 239] width 87 height 33
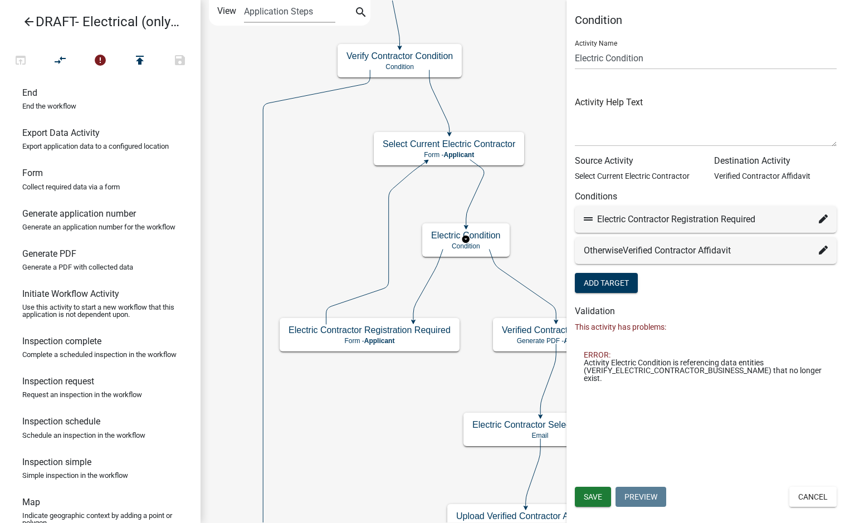
click at [821, 251] on icon at bounding box center [823, 250] width 9 height 9
select select "66: 1b3f7eb3-961f-41a4-9f62-19630ce575d7"
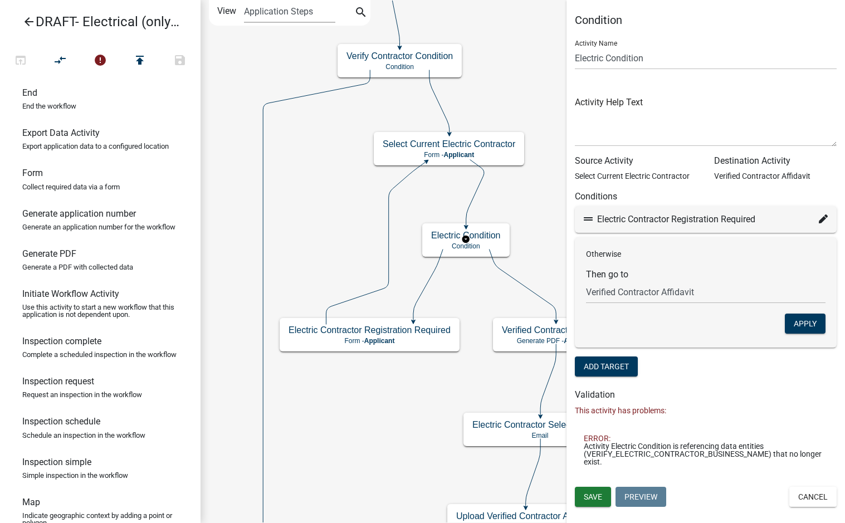
click at [819, 221] on icon at bounding box center [823, 218] width 9 height 9
select select "61: 03510da4-ebee-4695-aadd-8397de8c8fed"
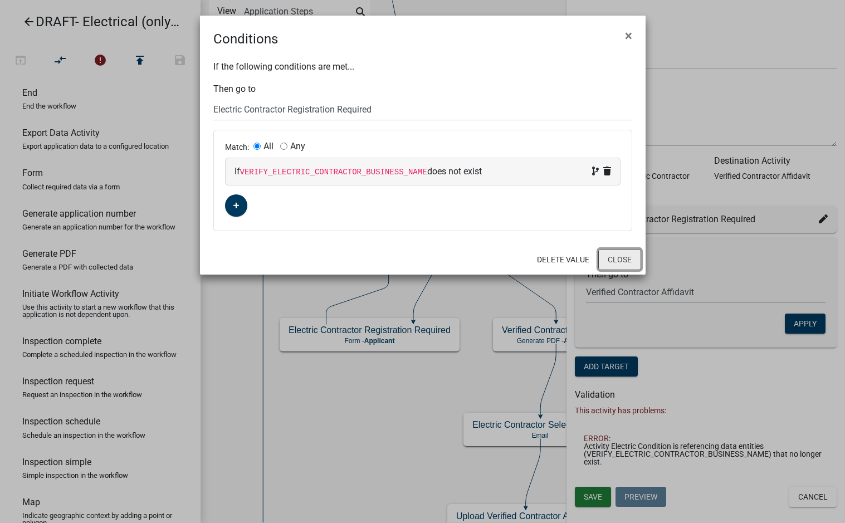
click at [627, 260] on button "Close" at bounding box center [619, 259] width 43 height 21
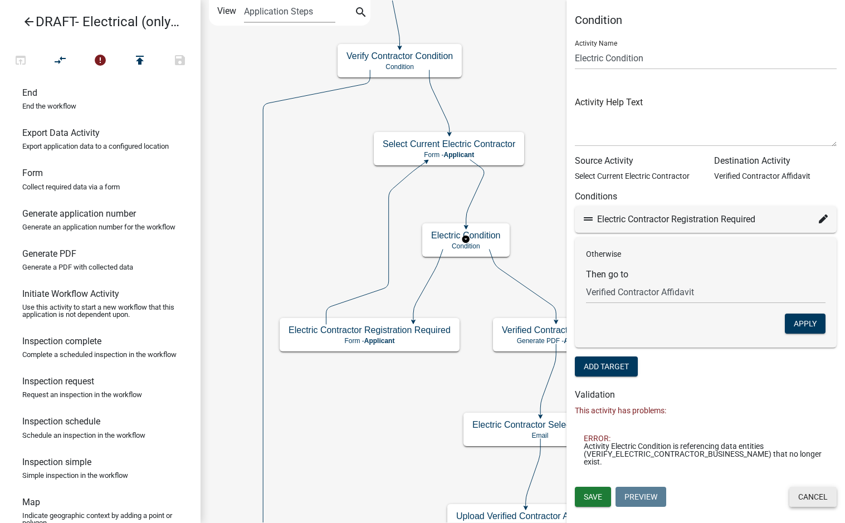
click at [811, 493] on button "Cancel" at bounding box center [812, 497] width 47 height 20
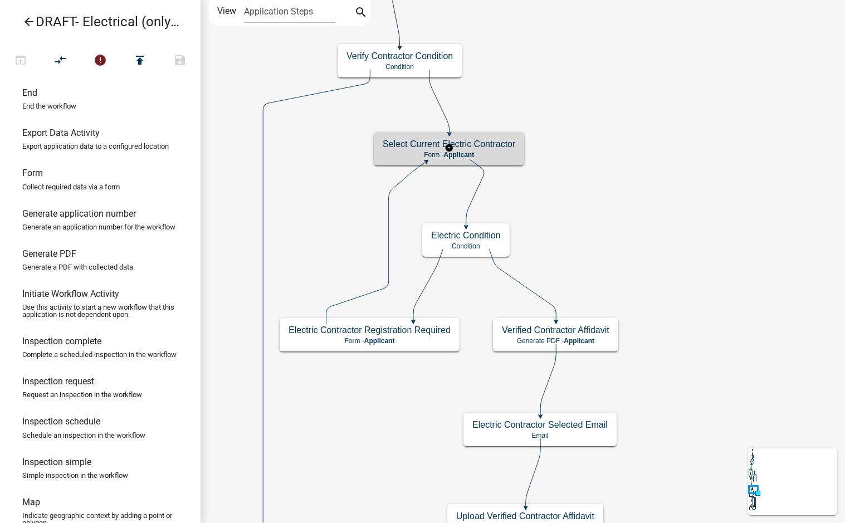
click at [507, 148] on h5 "Select Current Electric Contractor" at bounding box center [449, 144] width 133 height 11
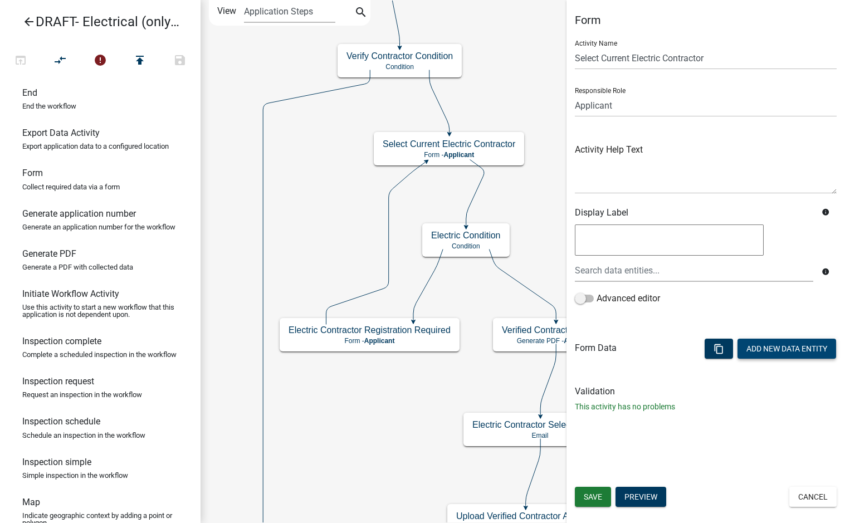
click at [782, 348] on button "Add New Data Entity" at bounding box center [786, 349] width 99 height 20
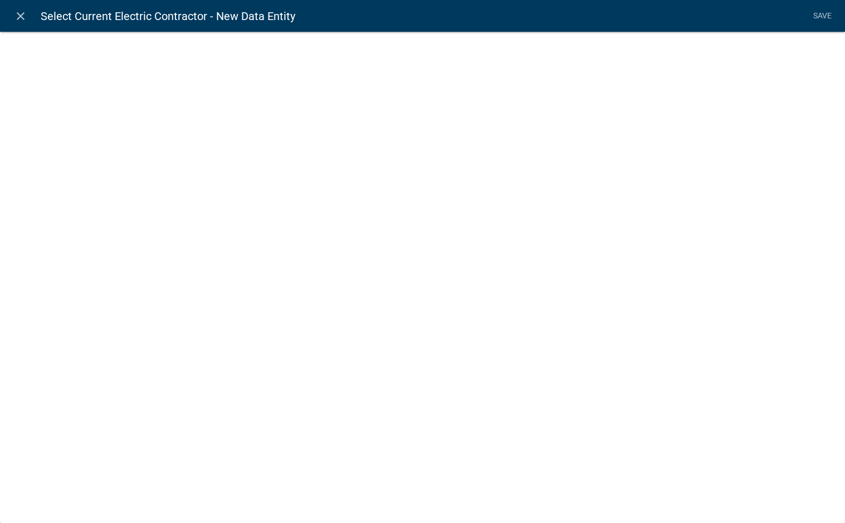
select select
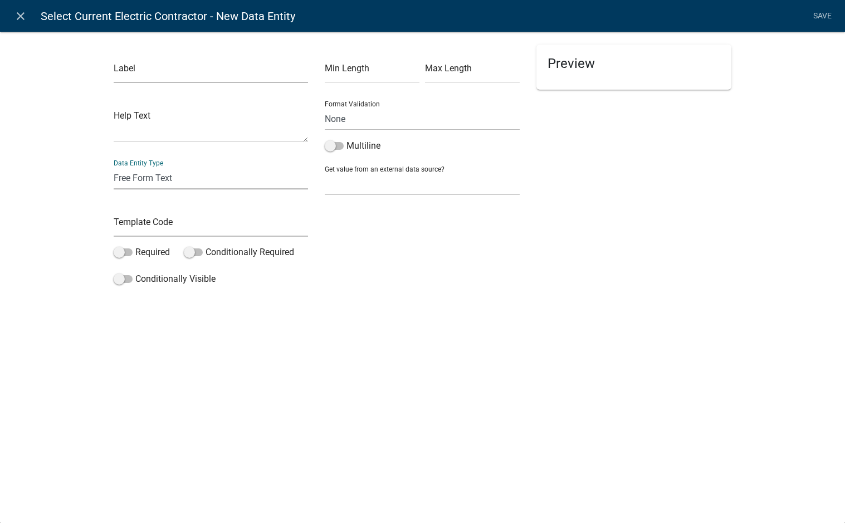
click at [154, 178] on select "Free Form Text Document Display Entity Value Fee Numeric Data Date Map Sketch D…" at bounding box center [211, 178] width 195 height 23
select select "select-contractor"
click at [114, 167] on select "Free Form Text Document Display Entity Value Fee Numeric Data Date Map Sketch D…" at bounding box center [211, 178] width 195 height 23
select select "select-contractor"
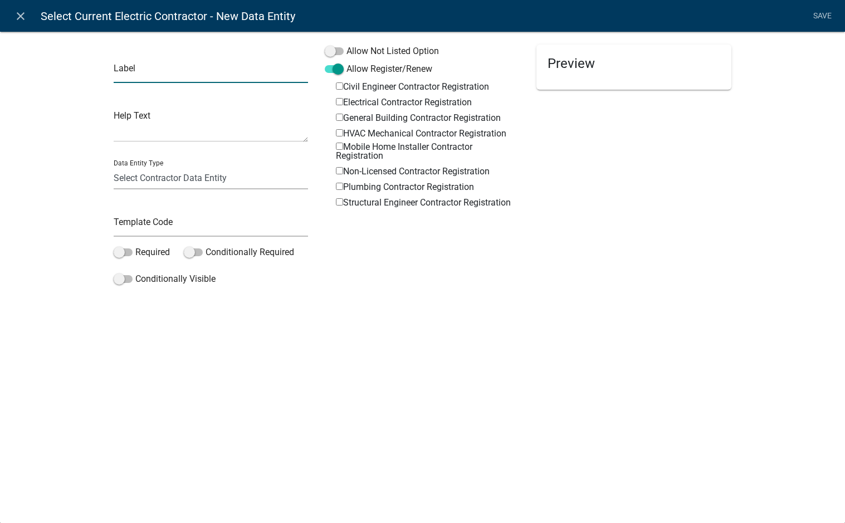
click at [172, 71] on input "text" at bounding box center [211, 71] width 195 height 23
type input "VERIFY_ELECTRIC_CONTRACTOR"
click at [91, 193] on div "Label VERIFY_ELECTRIC_CONTRACTOR Help Text Data Entity Type Free Form Text Docu…" at bounding box center [422, 163] width 845 height 300
drag, startPoint x: 141, startPoint y: 71, endPoint x: 119, endPoint y: 74, distance: 22.5
click at [119, 74] on input "VERIFY_ELECTRIC_CONTRACTOR" at bounding box center [211, 71] width 195 height 23
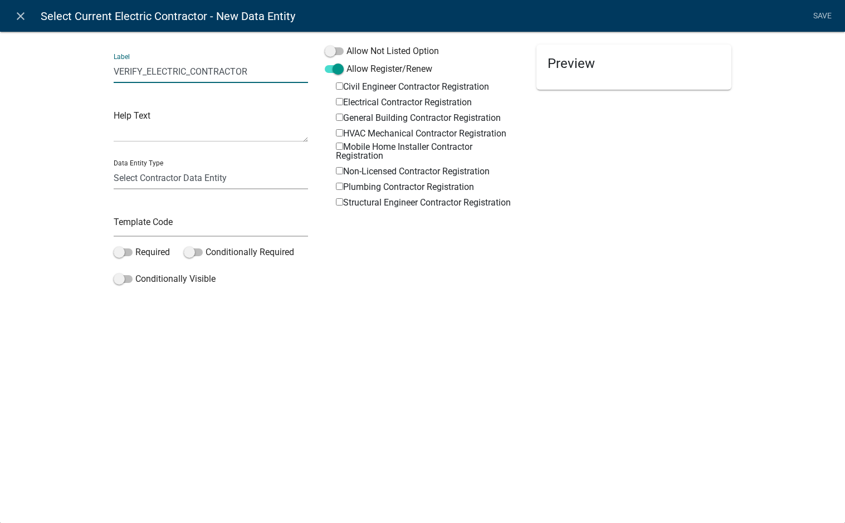
click at [102, 198] on div "Label VERIFY_ELECTRIC_CONTRACTOR Help Text Data Entity Type Free Form Text Docu…" at bounding box center [422, 163] width 845 height 300
click at [173, 222] on input "text" at bounding box center [211, 225] width 195 height 23
type input "VERIFY_ELECTRIC_CONTRACTOR"
click at [189, 329] on div "close Select Current Electric Contractor - New Data Entity Save Label VERIFY_EL…" at bounding box center [422, 261] width 845 height 523
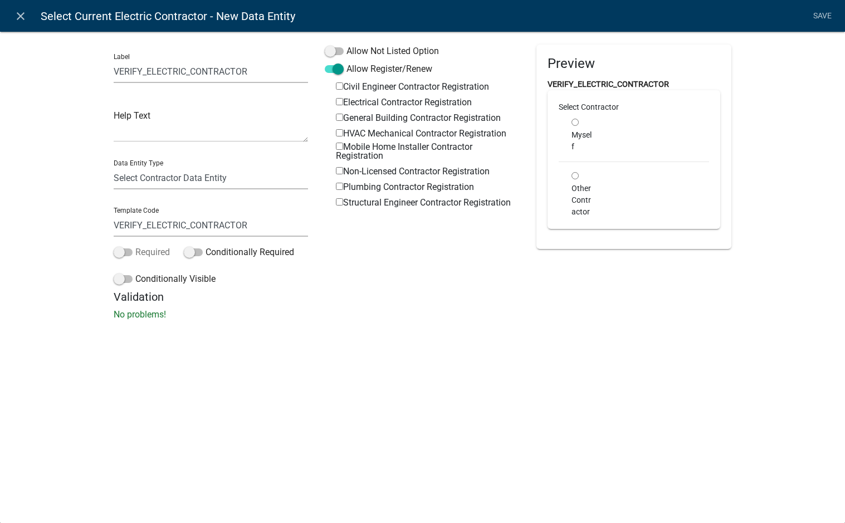
click at [126, 248] on label "Required" at bounding box center [142, 252] width 56 height 13
click at [135, 246] on input "Required" at bounding box center [135, 246] width 0 height 0
click at [428, 52] on label "Allow Not Listed Option" at bounding box center [382, 51] width 114 height 13
click at [346, 45] on input "Allow Not Listed Option" at bounding box center [346, 45] width 0 height 0
click at [815, 17] on li "Save" at bounding box center [822, 16] width 28 height 21
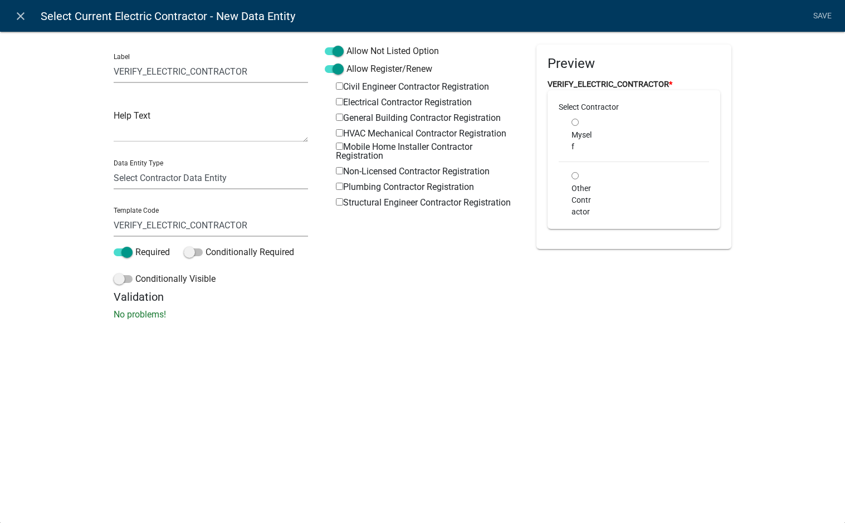
click at [821, 15] on li "Save" at bounding box center [822, 16] width 28 height 21
click at [814, 63] on div "Label VERIFY_ELECTRIC_CONTRACTOR Help Text Data Entity Type Free Form Text Docu…" at bounding box center [422, 178] width 845 height 331
click at [825, 15] on li "Save" at bounding box center [822, 16] width 28 height 21
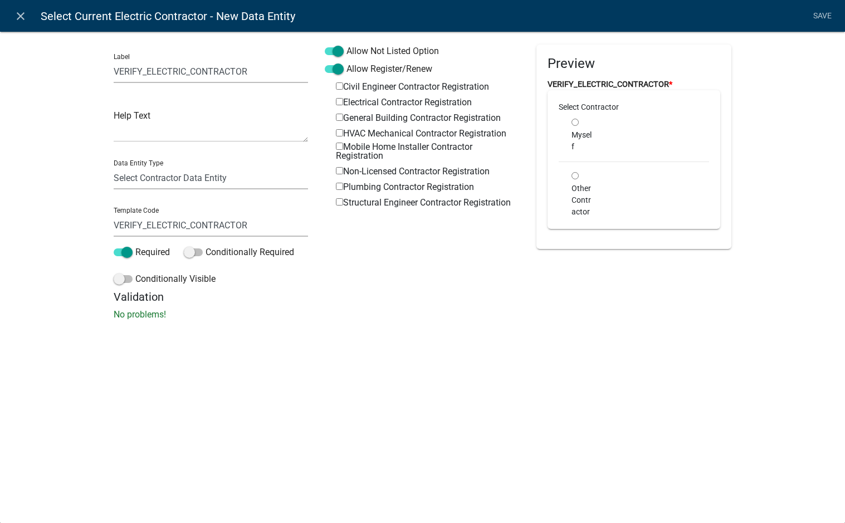
drag, startPoint x: 817, startPoint y: 47, endPoint x: 814, endPoint y: 4, distance: 43.0
click at [816, 47] on div "Label VERIFY_ELECTRIC_CONTRACTOR Help Text Data Entity Type Free Form Text Docu…" at bounding box center [422, 178] width 845 height 331
click at [824, 15] on li "Save" at bounding box center [822, 16] width 28 height 21
drag, startPoint x: 811, startPoint y: 60, endPoint x: 814, endPoint y: 51, distance: 8.6
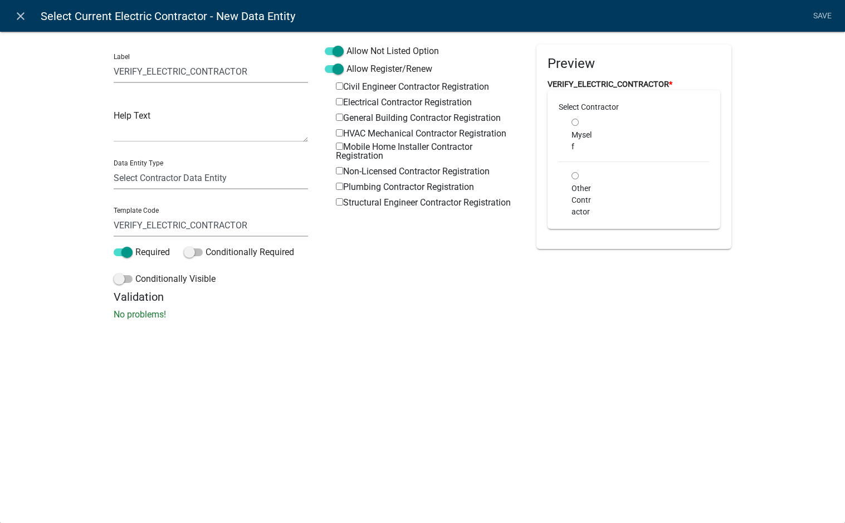
click at [811, 61] on div "Label VERIFY_ELECTRIC_CONTRACTOR Help Text Data Entity Type Free Form Text Docu…" at bounding box center [422, 178] width 845 height 331
click at [817, 14] on li "Save" at bounding box center [822, 16] width 28 height 21
drag, startPoint x: 818, startPoint y: 16, endPoint x: 810, endPoint y: 21, distance: 10.0
click at [818, 16] on li "Save" at bounding box center [822, 16] width 28 height 21
click at [819, 16] on li "Save" at bounding box center [822, 16] width 28 height 21
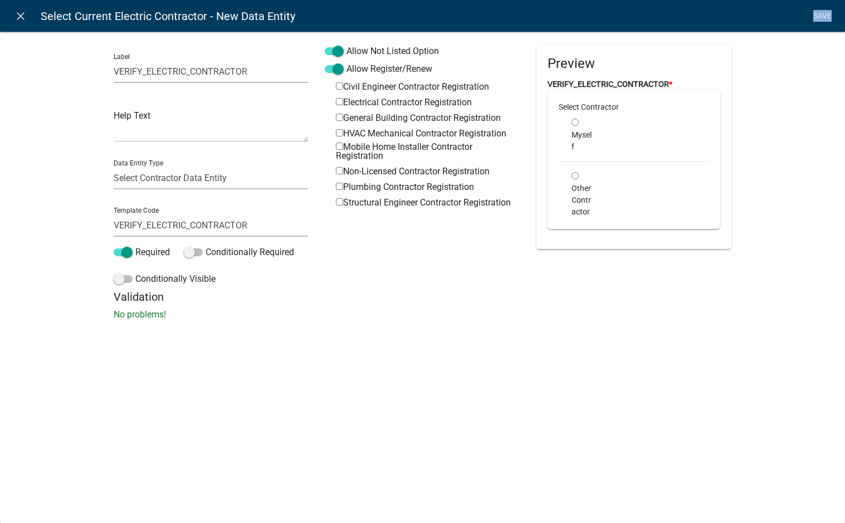
click at [819, 16] on li "Save" at bounding box center [822, 16] width 28 height 21
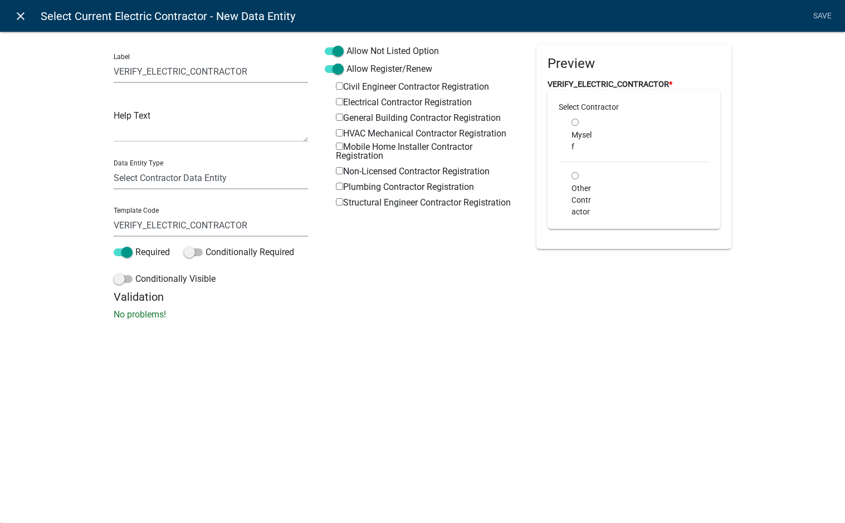
click at [27, 13] on link "close" at bounding box center [20, 15] width 23 height 23
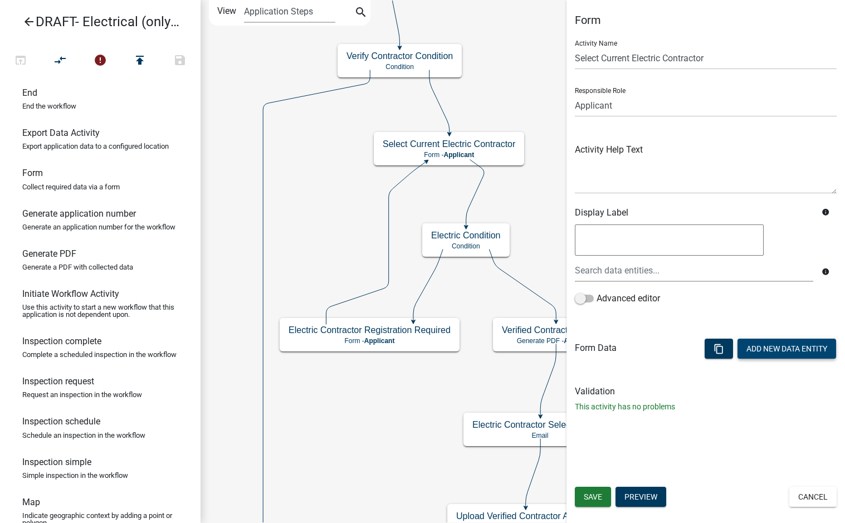
click at [794, 356] on button "Add New Data Entity" at bounding box center [786, 349] width 99 height 20
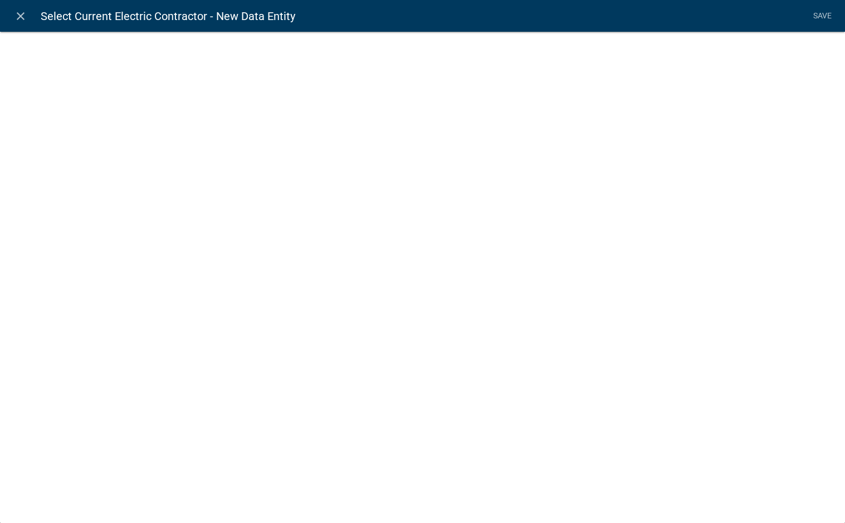
select select
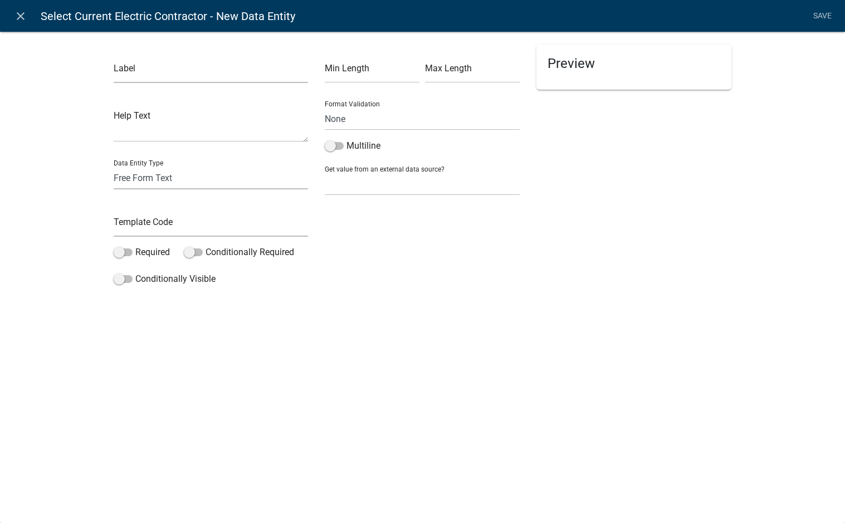
click at [32, 17] on nav "close Select Current Electric Contractor - New Data Entity Save" at bounding box center [422, 16] width 845 height 32
click at [20, 17] on icon "close" at bounding box center [20, 15] width 13 height 13
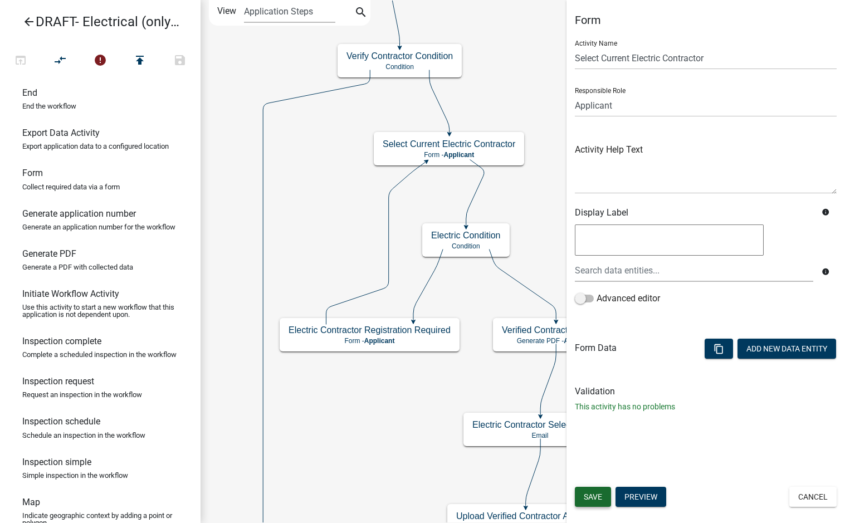
click at [593, 497] on span "Save" at bounding box center [593, 496] width 18 height 9
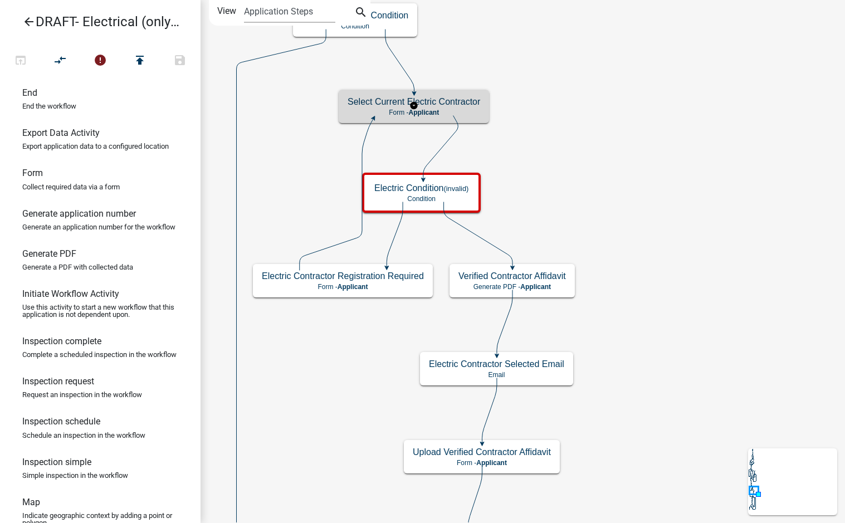
click at [478, 110] on p "Form - Applicant" at bounding box center [413, 113] width 133 height 8
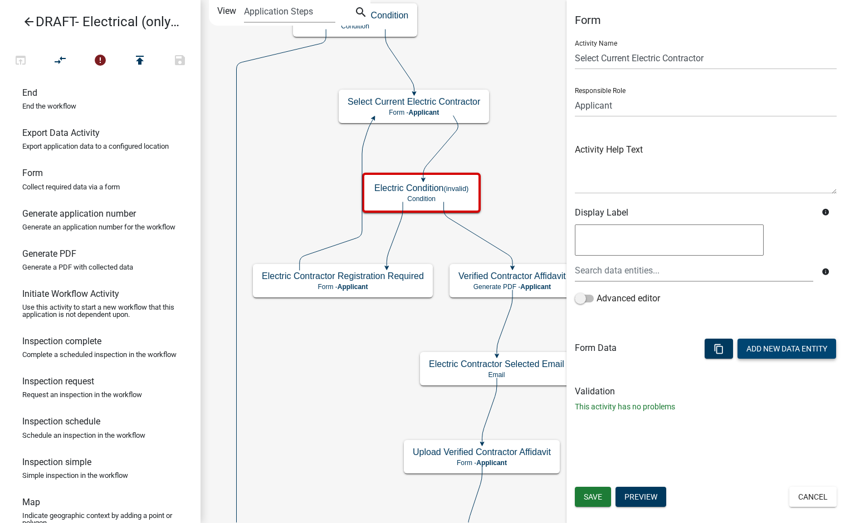
click at [765, 350] on button "Add New Data Entity" at bounding box center [786, 349] width 99 height 20
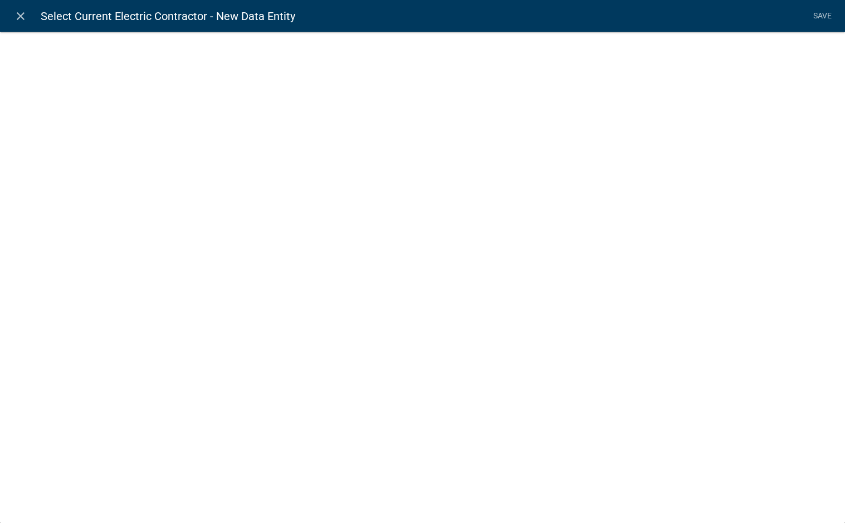
select select
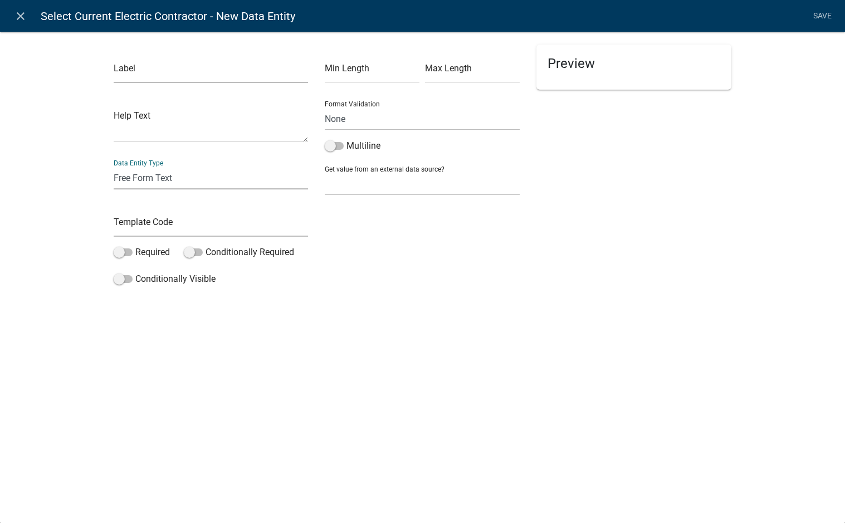
click at [152, 175] on select "Free Form Text Document Display Entity Value Fee Numeric Data Date Map Sketch D…" at bounding box center [211, 178] width 195 height 23
select select "select-contractor"
click at [114, 167] on select "Free Form Text Document Display Entity Value Fee Numeric Data Date Map Sketch D…" at bounding box center [211, 178] width 195 height 23
select select "select-contractor"
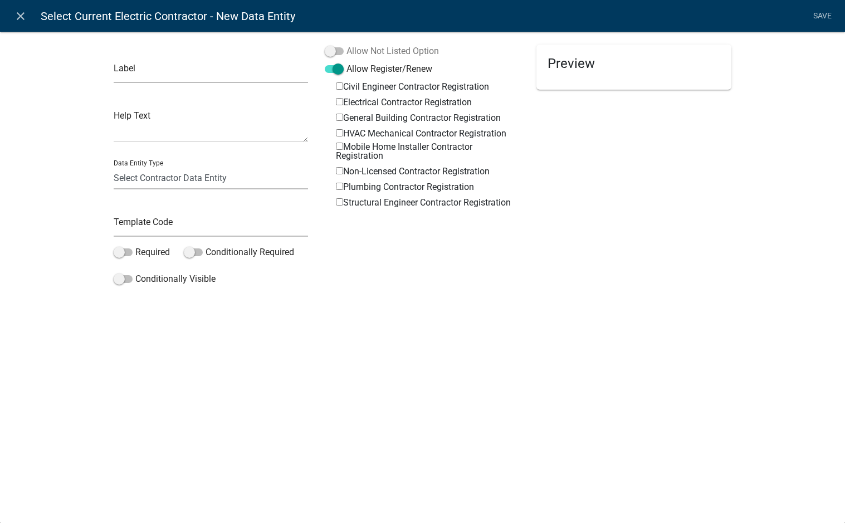
click at [375, 48] on label "Allow Not Listed Option" at bounding box center [382, 51] width 114 height 13
click at [346, 45] on input "Allow Not Listed Option" at bounding box center [346, 45] width 0 height 0
click at [435, 277] on div "Allow Not Listed Option Allow Register/Renew Civil Engineer Contractor Registra…" at bounding box center [422, 168] width 212 height 246
click at [176, 72] on input "text" at bounding box center [211, 71] width 195 height 23
type input "VERIFY_ELECTRIC_CONTRACTOR"
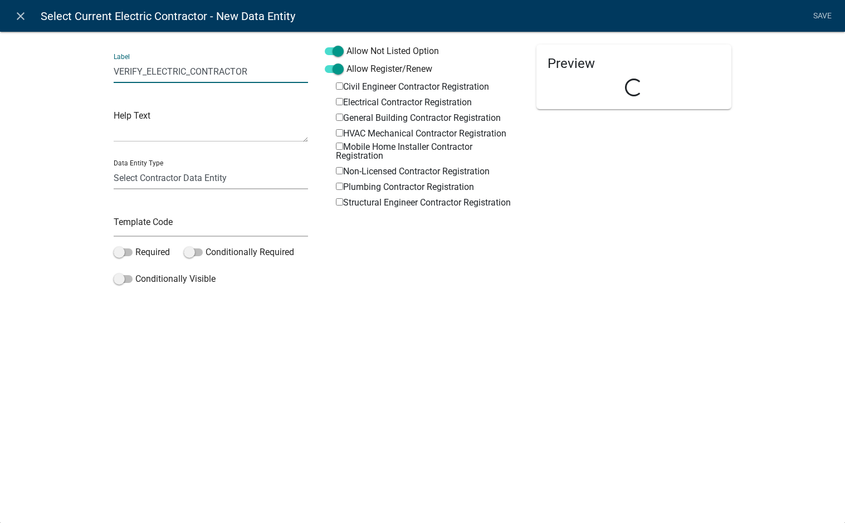
click at [159, 214] on div "Template Code" at bounding box center [211, 217] width 195 height 38
click at [158, 222] on input "text" at bounding box center [211, 225] width 195 height 23
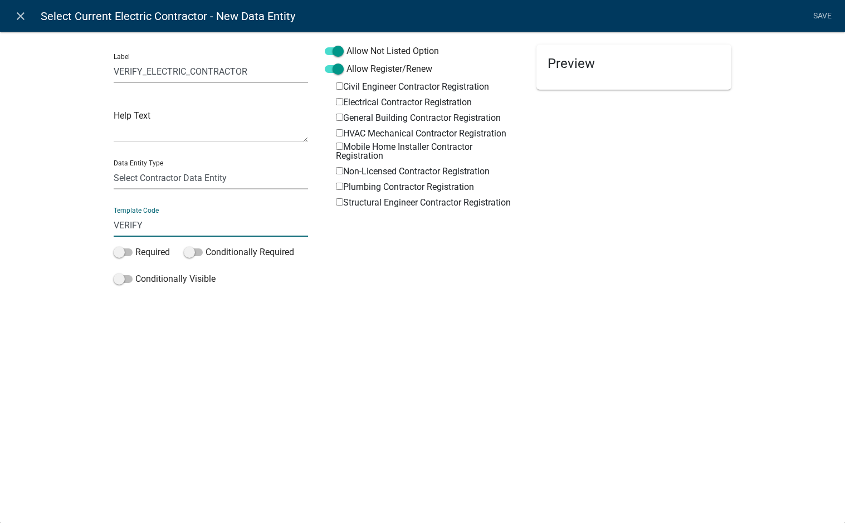
type input "VERIFY_ELECTRIC_CONTRACTOR"
click at [130, 254] on span at bounding box center [123, 252] width 19 height 8
click at [135, 246] on input "Required" at bounding box center [135, 246] width 0 height 0
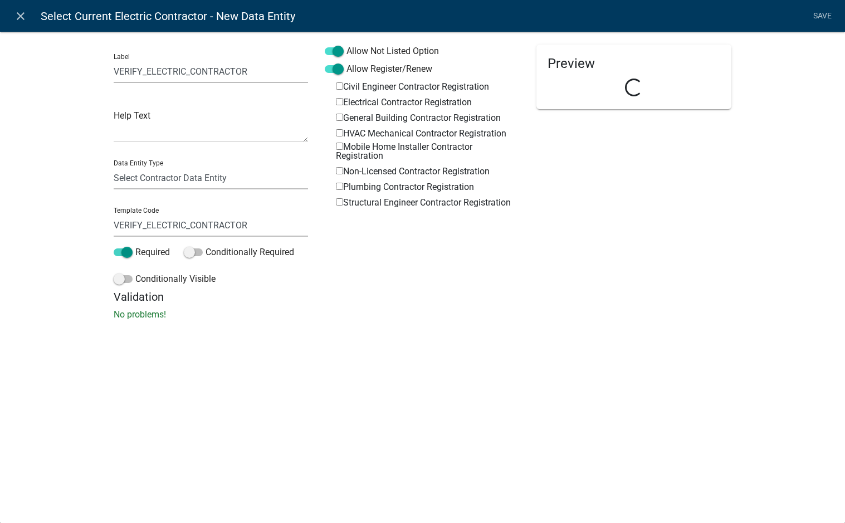
click at [486, 283] on div "Allow Not Listed Option Allow Register/Renew Civil Engineer Contractor Registra…" at bounding box center [422, 168] width 212 height 246
click at [823, 13] on li "Save" at bounding box center [822, 16] width 28 height 21
click at [824, 13] on li "Save" at bounding box center [822, 16] width 28 height 21
click at [822, 13] on li "Save" at bounding box center [822, 16] width 28 height 21
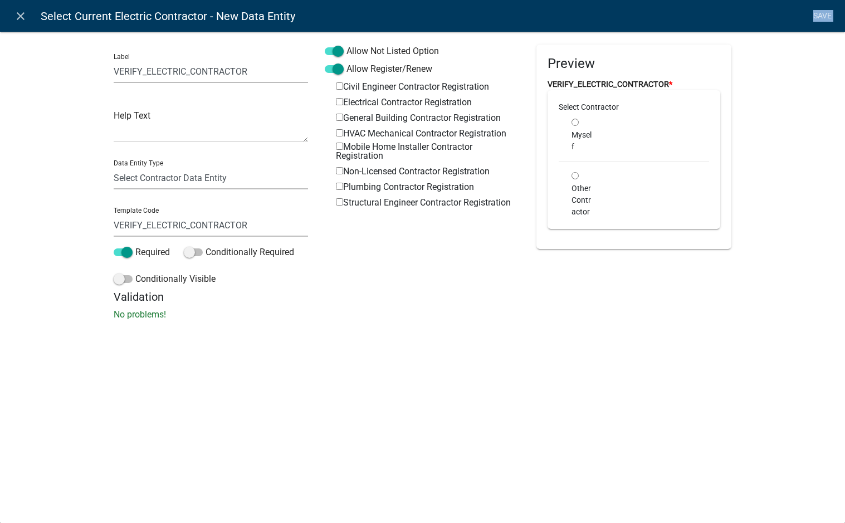
click at [824, 14] on li "Save" at bounding box center [822, 16] width 28 height 21
click at [825, 15] on li "Save" at bounding box center [822, 16] width 28 height 21
click at [825, 17] on li "Save" at bounding box center [822, 16] width 28 height 21
click at [826, 18] on li "Save" at bounding box center [822, 16] width 28 height 21
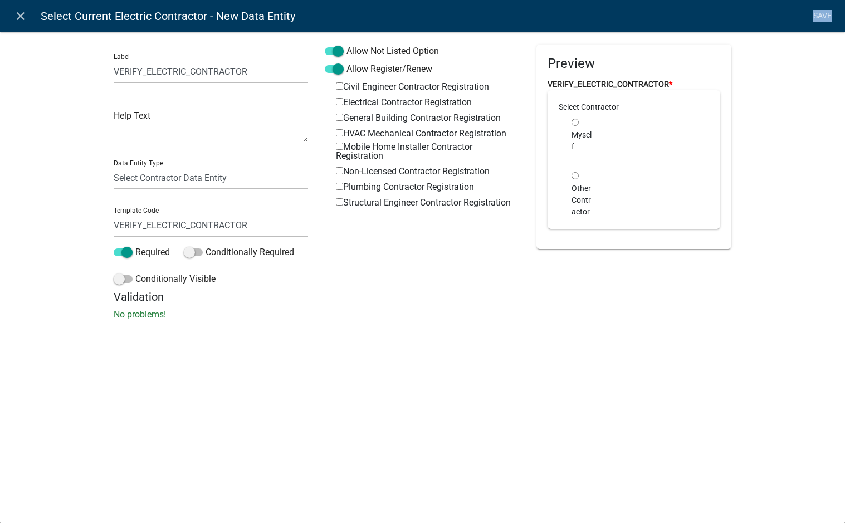
click at [826, 18] on li "Save" at bounding box center [822, 16] width 28 height 21
click at [826, 19] on li "Save" at bounding box center [822, 16] width 28 height 21
click at [821, 12] on li "Save" at bounding box center [822, 16] width 28 height 21
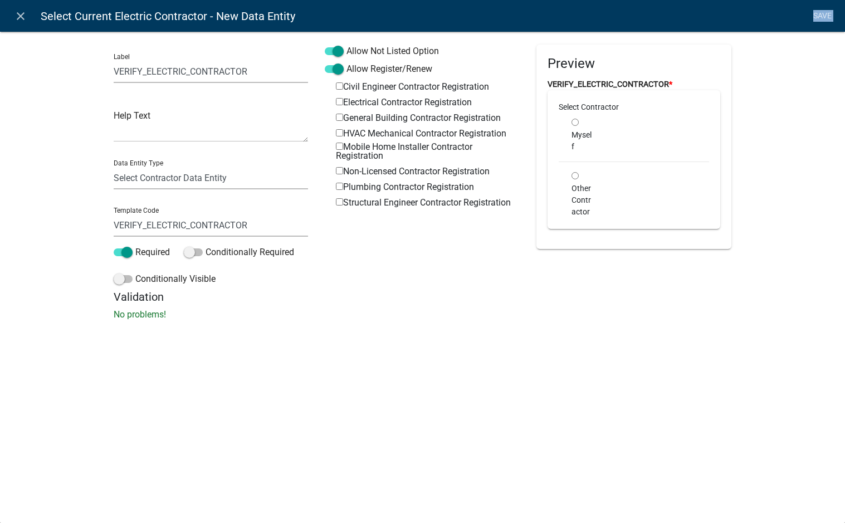
click at [821, 14] on li "Save" at bounding box center [822, 16] width 28 height 21
click at [813, 61] on div "Label VERIFY_ELECTRIC_CONTRACTOR Help Text Data Entity Type Free Form Text Docu…" at bounding box center [422, 178] width 845 height 331
click at [397, 49] on label "Allow Not Listed Option" at bounding box center [382, 51] width 114 height 13
click at [346, 45] on input "Allow Not Listed Option" at bounding box center [346, 45] width 0 height 0
click at [822, 15] on li "Save" at bounding box center [822, 16] width 28 height 21
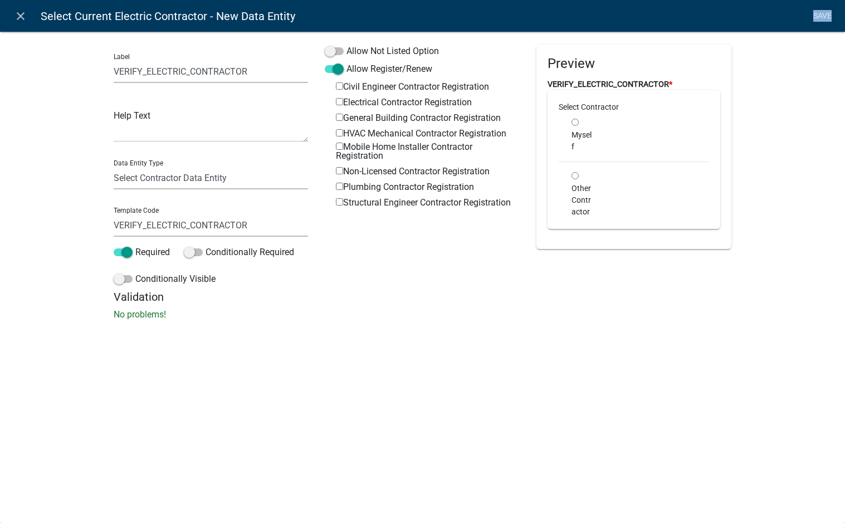
click at [822, 15] on li "Save" at bounding box center [822, 16] width 28 height 21
click at [822, 16] on li "Save" at bounding box center [822, 16] width 28 height 21
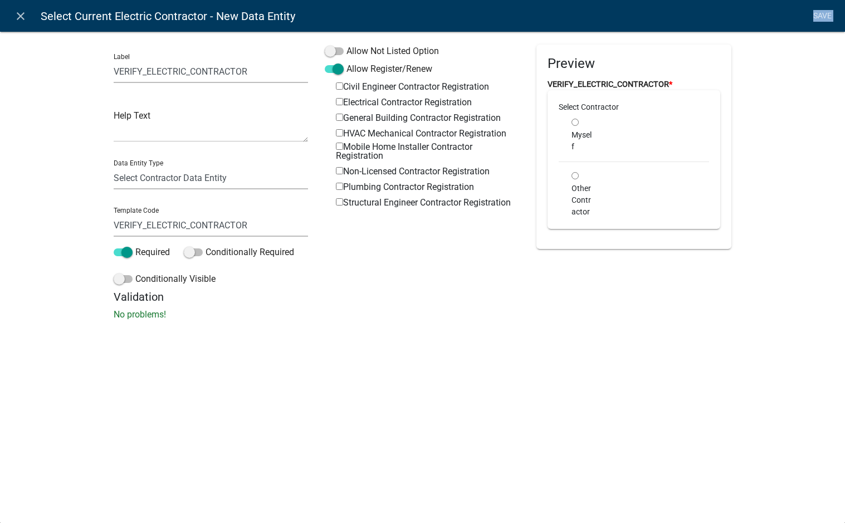
click at [822, 16] on li "Save" at bounding box center [822, 16] width 28 height 21
click at [822, 18] on li "Save" at bounding box center [822, 16] width 28 height 21
click at [319, 307] on div "Validation No problems!" at bounding box center [423, 305] width 618 height 31
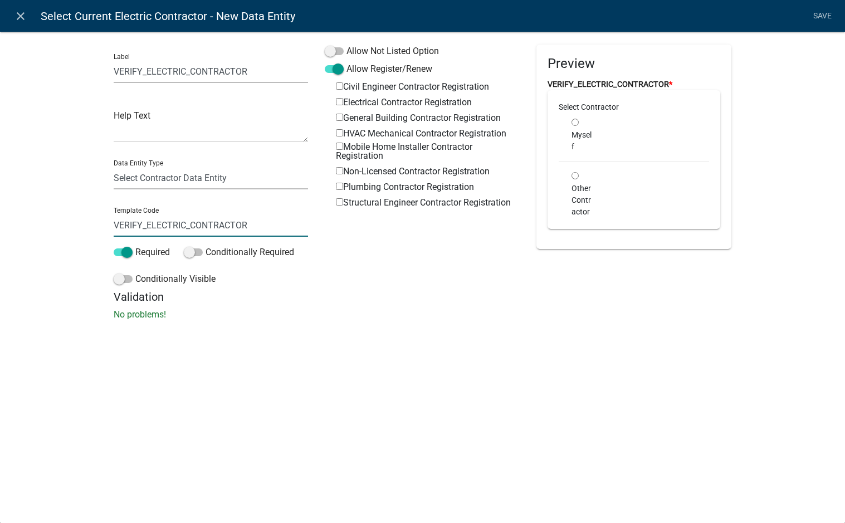
click at [279, 227] on input "VERIFY_ELECTRIC_CONTRACTOR" at bounding box center [211, 225] width 195 height 23
drag, startPoint x: 323, startPoint y: 375, endPoint x: 321, endPoint y: 380, distance: 5.8
click at [321, 380] on div "close Select Current Electric Contractor - New Data Entity Save Label VERIFY_EL…" at bounding box center [422, 261] width 845 height 523
click at [321, 381] on div "close Select Current Electric Contractor - New Data Entity Save Label VERIFY_EL…" at bounding box center [422, 261] width 845 height 523
click at [359, 104] on label "Electrical Contractor Registration" at bounding box center [404, 102] width 136 height 9
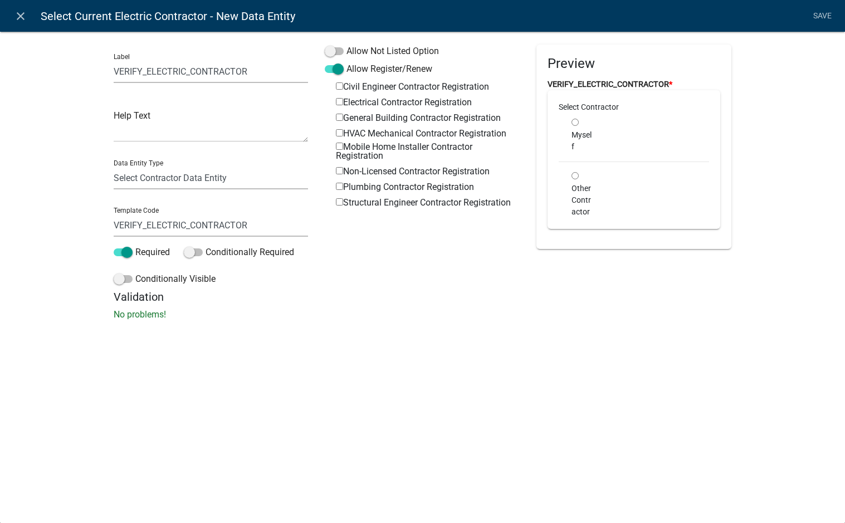
click at [343, 104] on input "Electrical Contractor Registration" at bounding box center [339, 101] width 7 height 7
checkbox input "true"
click at [823, 20] on link "Save" at bounding box center [822, 16] width 28 height 21
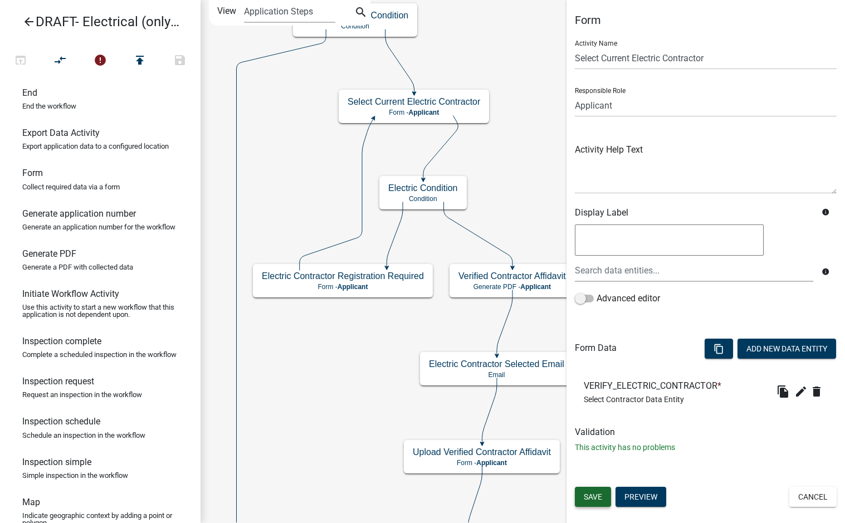
click at [603, 497] on button "Save" at bounding box center [593, 497] width 36 height 20
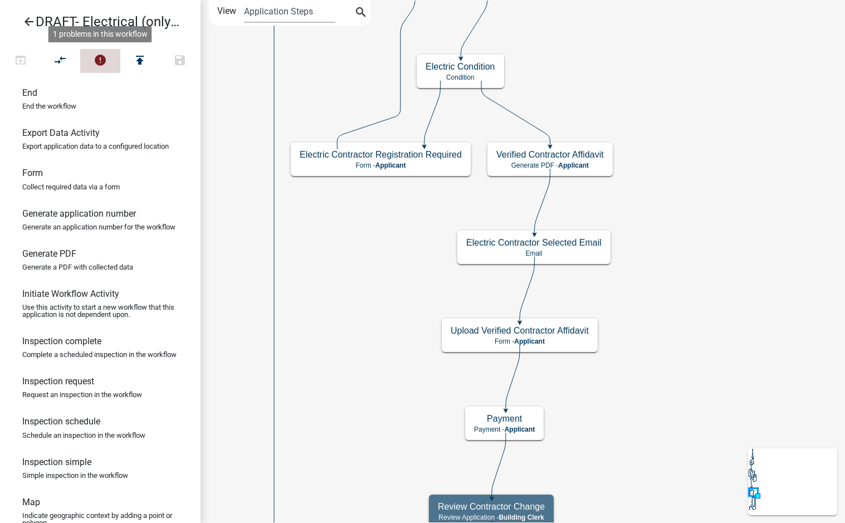
click at [102, 56] on icon "error" at bounding box center [100, 61] width 13 height 16
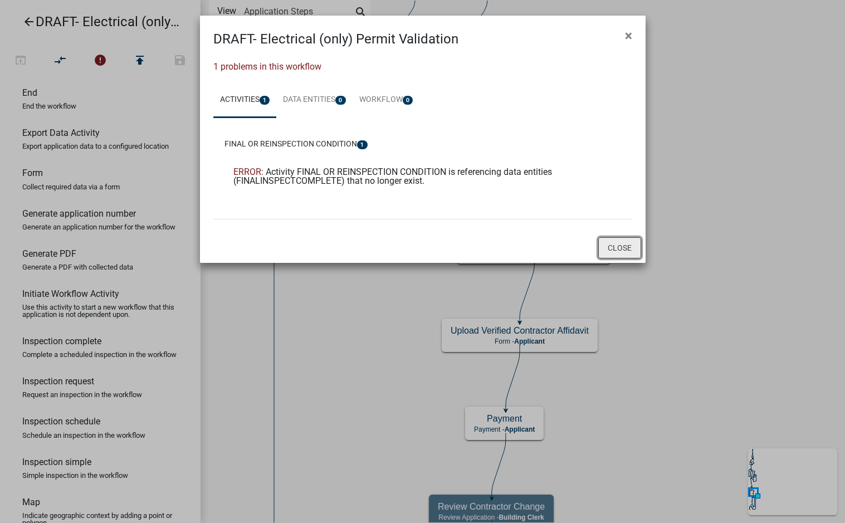
click at [626, 248] on button "Close" at bounding box center [619, 247] width 43 height 21
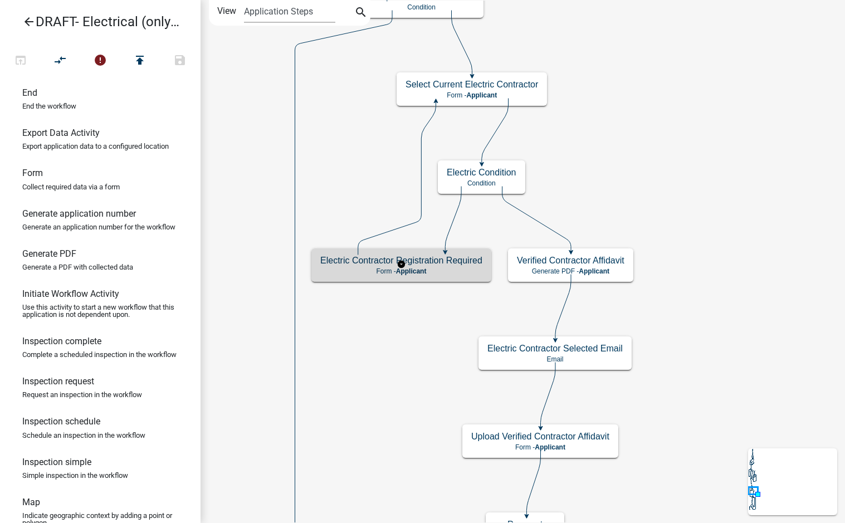
click at [426, 262] on h5 "Electric Contractor Registration Required" at bounding box center [401, 260] width 162 height 11
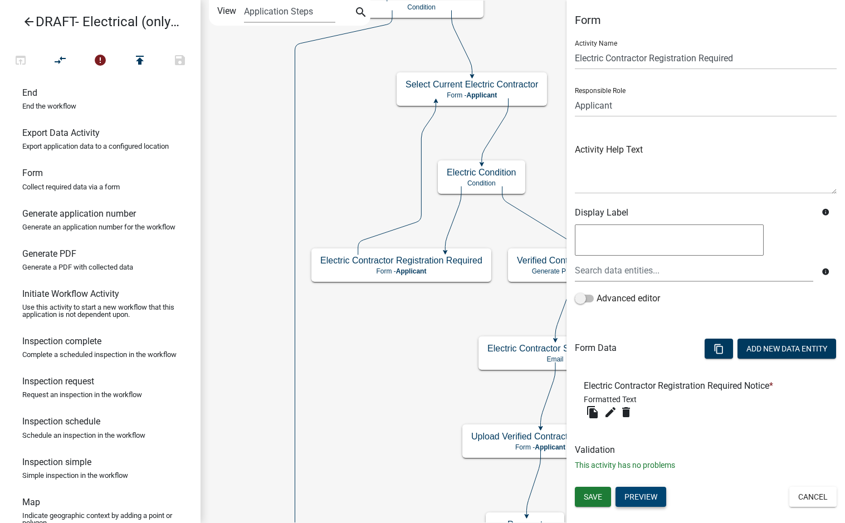
click at [642, 498] on button "Preview" at bounding box center [640, 497] width 51 height 20
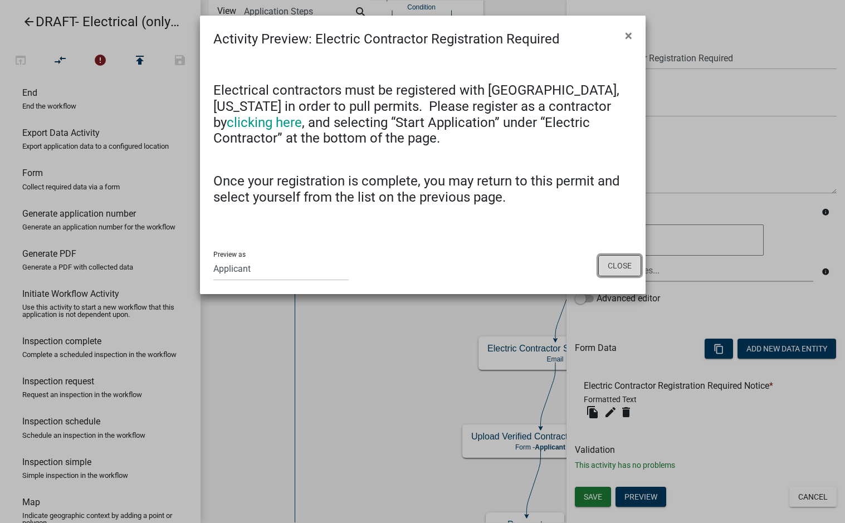
click at [614, 271] on button "Close" at bounding box center [619, 265] width 43 height 21
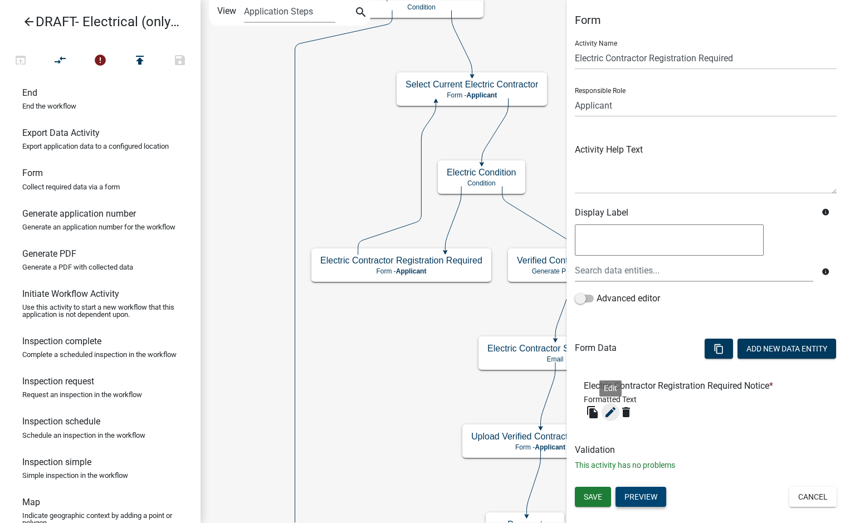
click at [611, 409] on icon "edit" at bounding box center [610, 411] width 13 height 13
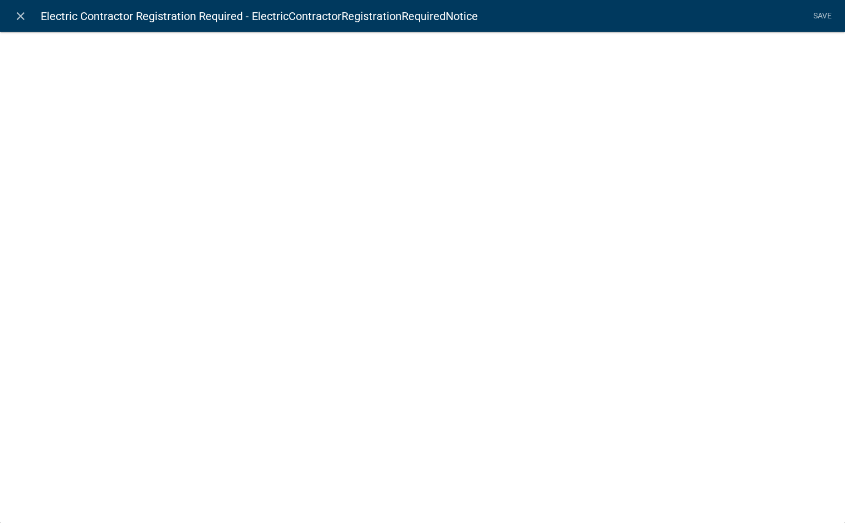
select select "rich-text"
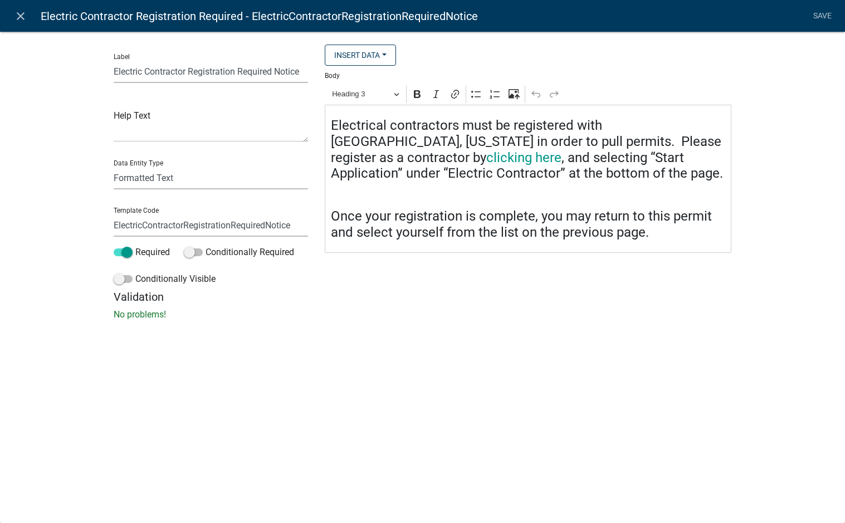
click at [389, 218] on h4 "Once your registration is complete, you may return to this permit and select yo…" at bounding box center [528, 224] width 395 height 32
click at [414, 233] on h4 "Once the registration is complete, you may return to this permit and select you…" at bounding box center [528, 224] width 395 height 32
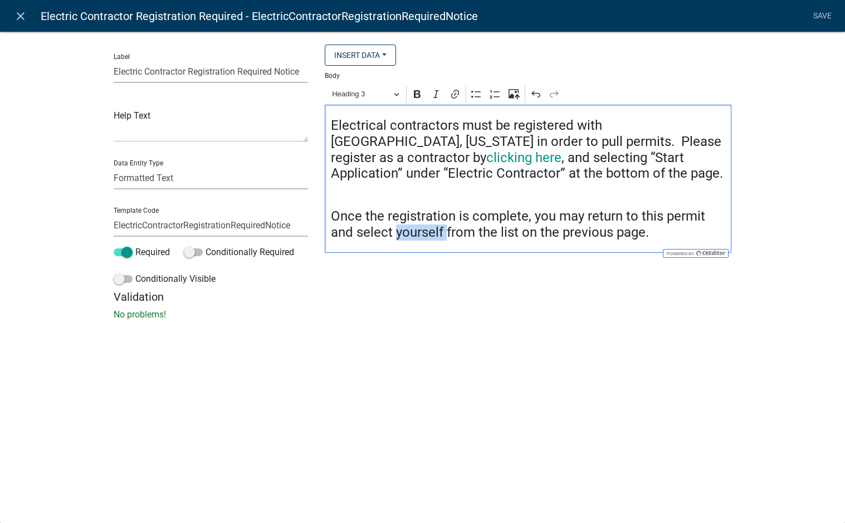
click at [414, 233] on h4 "Once the registration is complete, you may return to this permit and select you…" at bounding box center [528, 224] width 395 height 32
click at [492, 296] on h5 "Validation" at bounding box center [423, 296] width 618 height 13
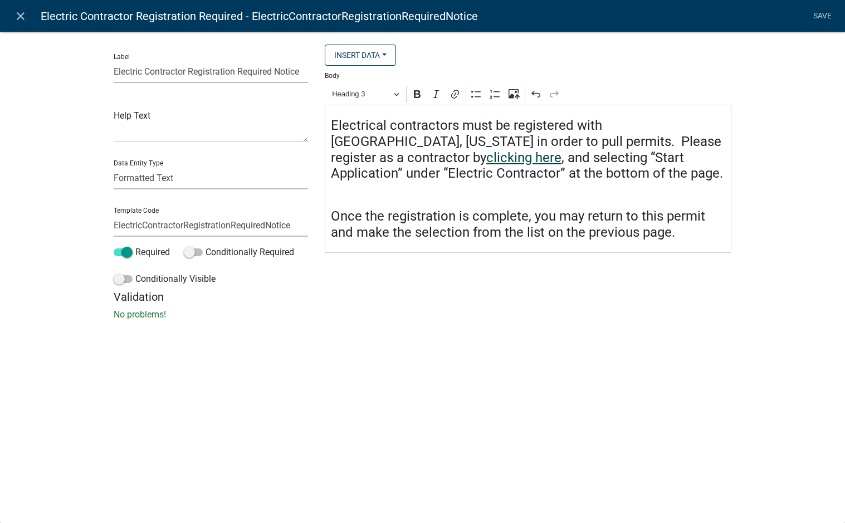
click at [486, 156] on link "clicking here" at bounding box center [523, 158] width 75 height 16
click at [300, 221] on input "ElectricContractorRegistrationRequiredNotice" at bounding box center [211, 225] width 195 height 23
type input "ElectricContractorRegistrationRequired2"
click at [301, 75] on input "Electric Contractor Registration Required Notice" at bounding box center [211, 71] width 195 height 23
type input "Electric Contractor Registration Required Notice"
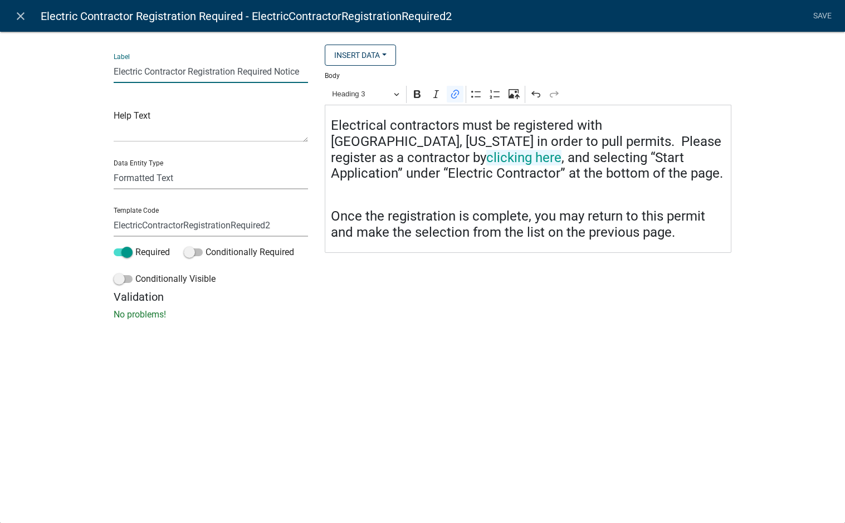
click at [341, 344] on div "Label Electric Contractor Registration Required Notice Help Text Data Entity Ty…" at bounding box center [422, 178] width 845 height 331
click at [814, 16] on link "Save" at bounding box center [822, 16] width 28 height 21
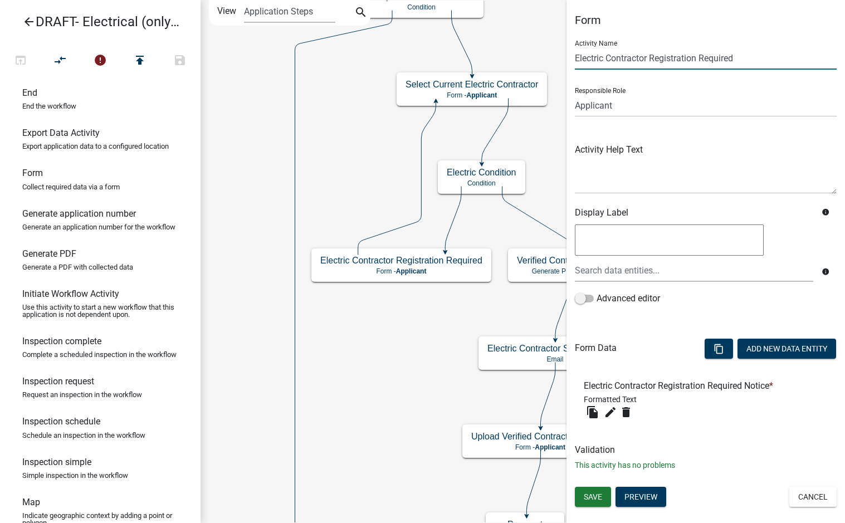
click at [751, 54] on input "Electric Contractor Registration Required" at bounding box center [706, 58] width 262 height 23
click at [575, 59] on input "Electric Contractor Registration Required" at bounding box center [706, 58] width 262 height 23
type input "Current Electric Contractor Registration Required"
drag, startPoint x: 826, startPoint y: 56, endPoint x: 817, endPoint y: 58, distance: 9.6
click at [826, 56] on input "Current Electric Contractor Registration Required" at bounding box center [706, 58] width 262 height 23
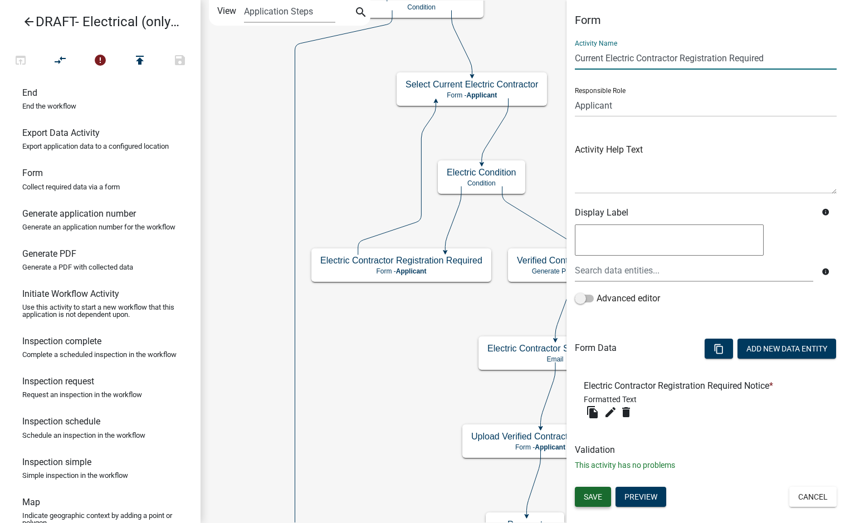
drag, startPoint x: 597, startPoint y: 493, endPoint x: 614, endPoint y: 458, distance: 38.6
click at [596, 494] on span "Save" at bounding box center [593, 496] width 18 height 9
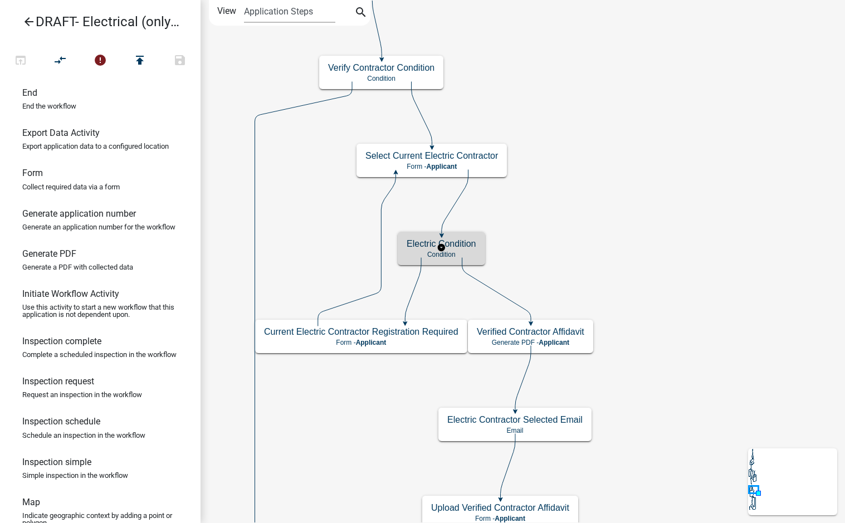
click at [470, 248] on h5 "Electric Condition" at bounding box center [442, 243] width 70 height 11
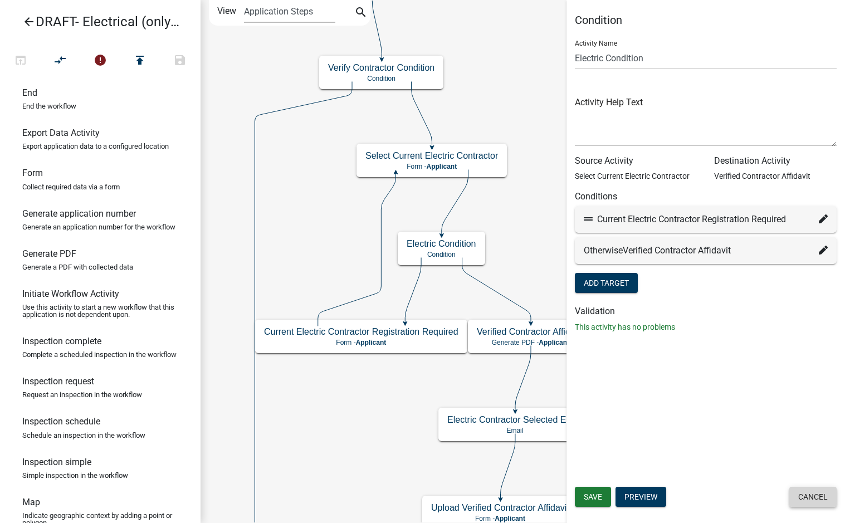
click at [812, 498] on button "Cancel" at bounding box center [812, 497] width 47 height 20
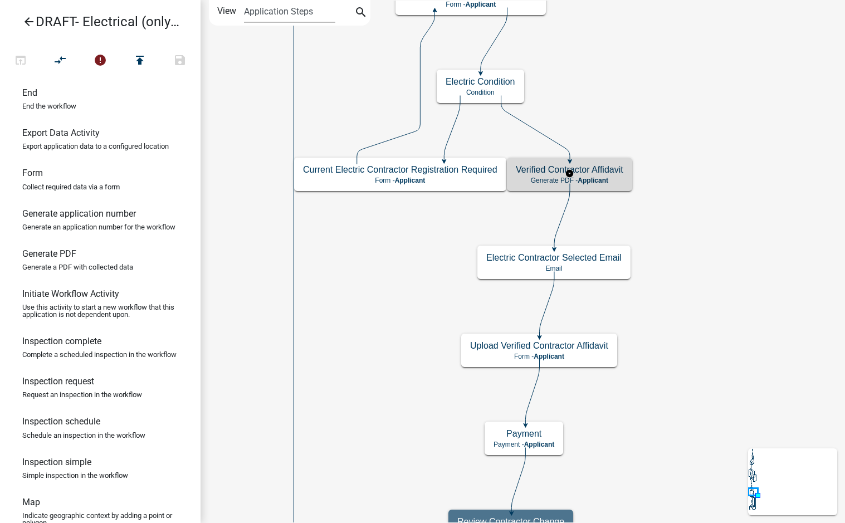
click at [615, 170] on h5 "Verified Contractor Affidavit" at bounding box center [569, 169] width 107 height 11
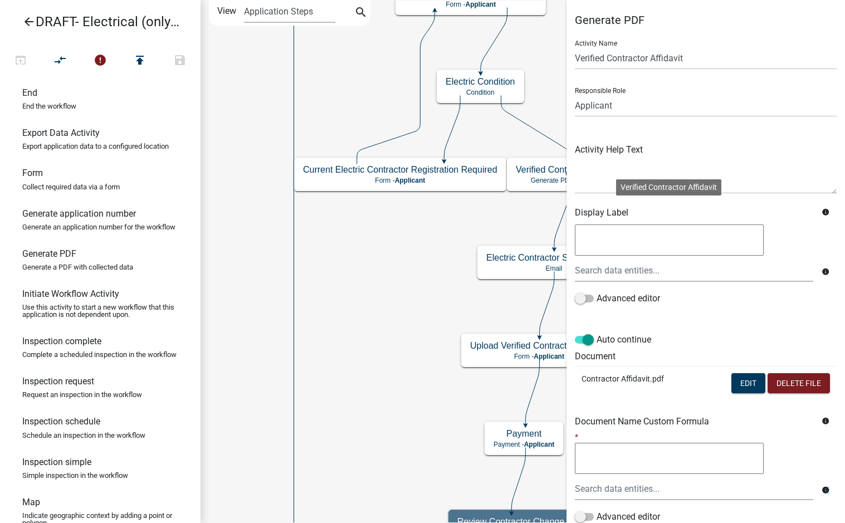
click at [821, 496] on div "info" at bounding box center [832, 488] width 23 height 23
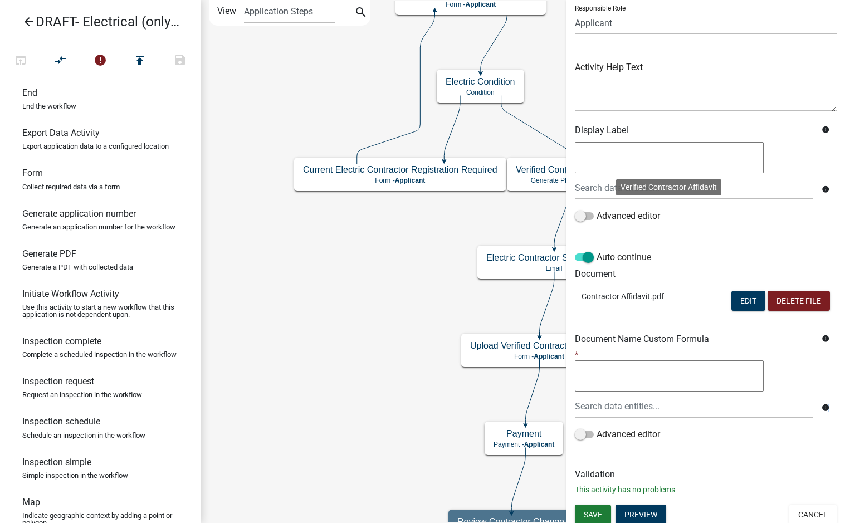
scroll to position [86, 0]
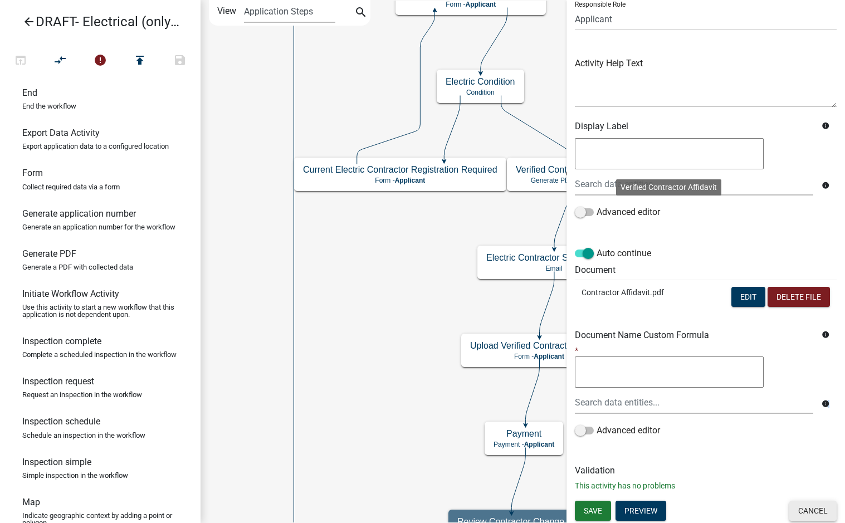
click at [810, 509] on button "Cancel" at bounding box center [812, 511] width 47 height 20
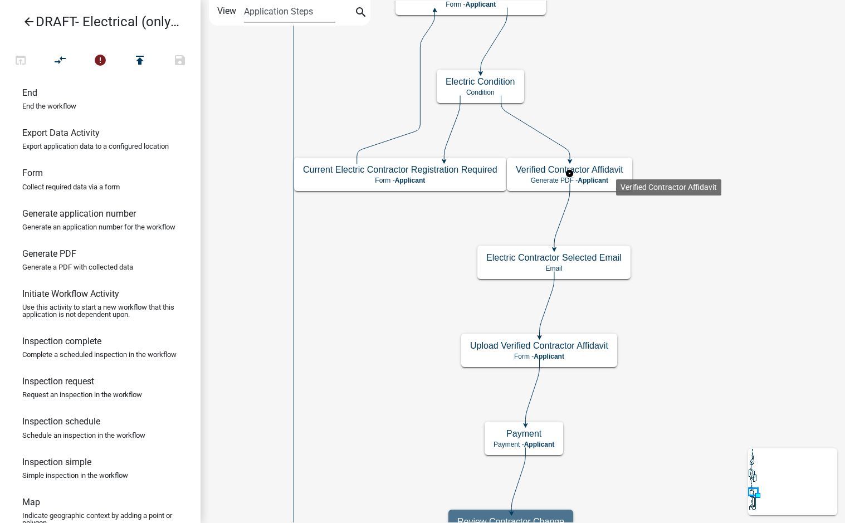
scroll to position [0, 0]
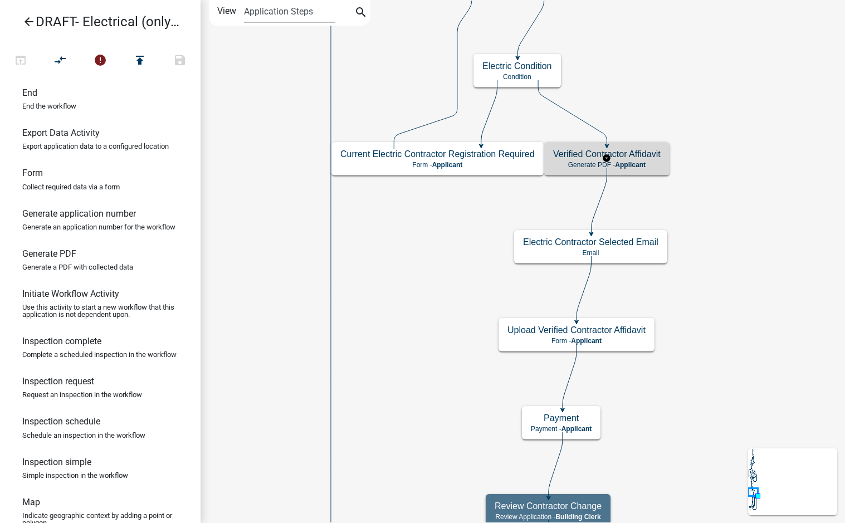
click at [645, 153] on h5 "Verified Contractor Affidavit" at bounding box center [606, 154] width 107 height 11
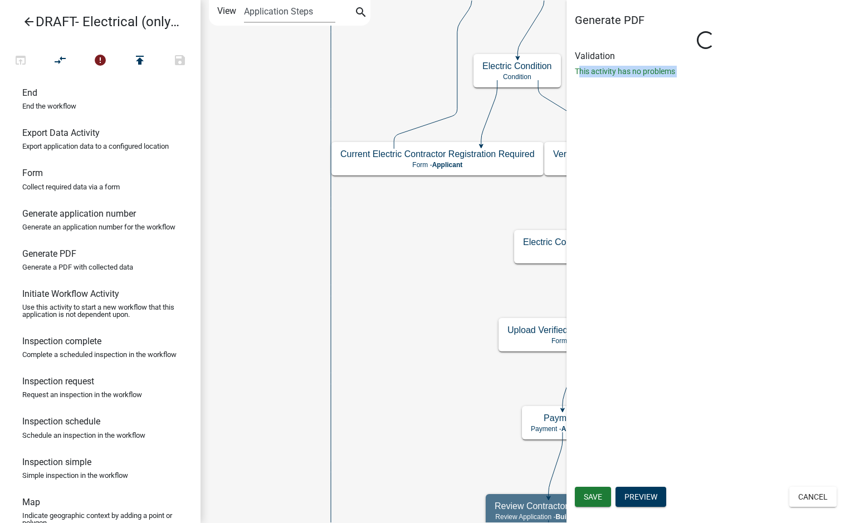
click at [645, 153] on div "Generate PDF Loading... Activity Name Verified Contractor Affidavit Responsible…" at bounding box center [705, 261] width 278 height 523
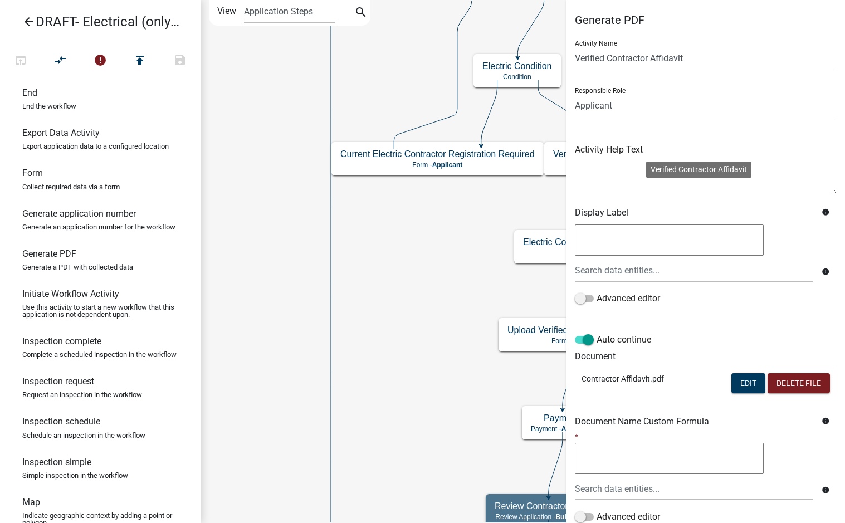
scroll to position [86, 0]
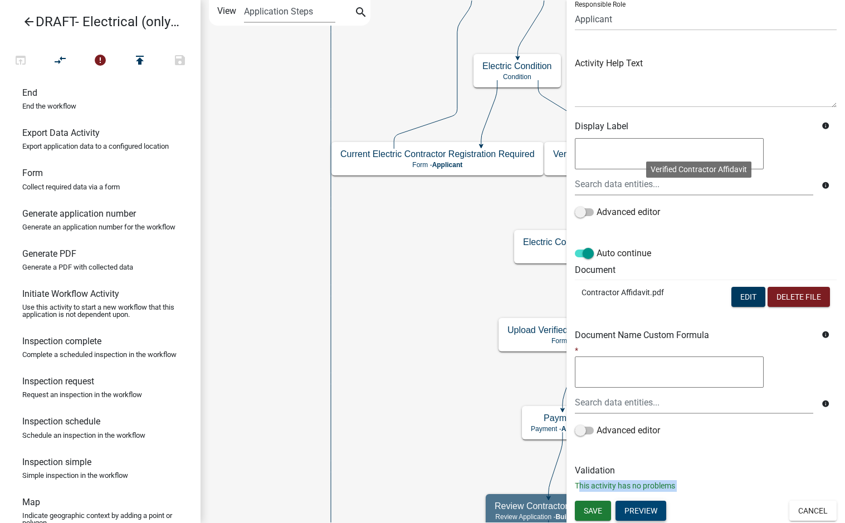
click at [649, 510] on button "Preview" at bounding box center [640, 511] width 51 height 20
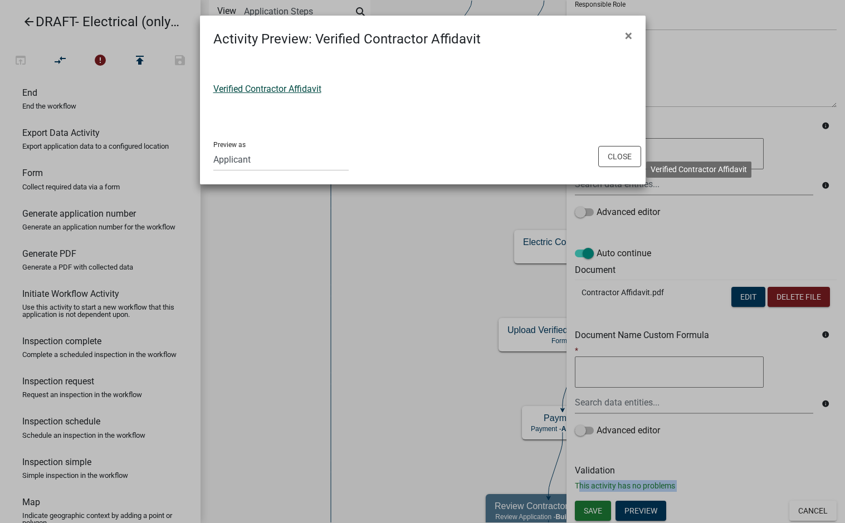
click at [270, 85] on link "Verified Contractor Affidavit" at bounding box center [267, 89] width 108 height 11
click at [619, 159] on button "Close" at bounding box center [619, 156] width 43 height 21
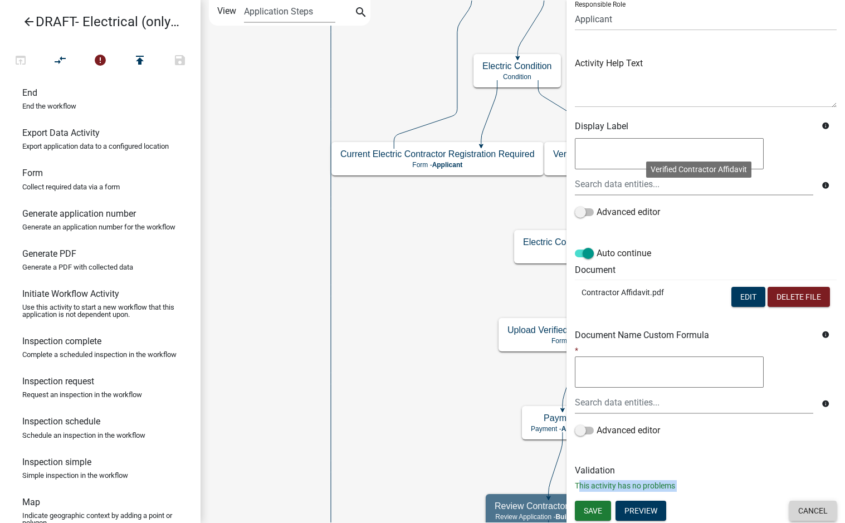
click at [817, 511] on button "Cancel" at bounding box center [812, 511] width 47 height 20
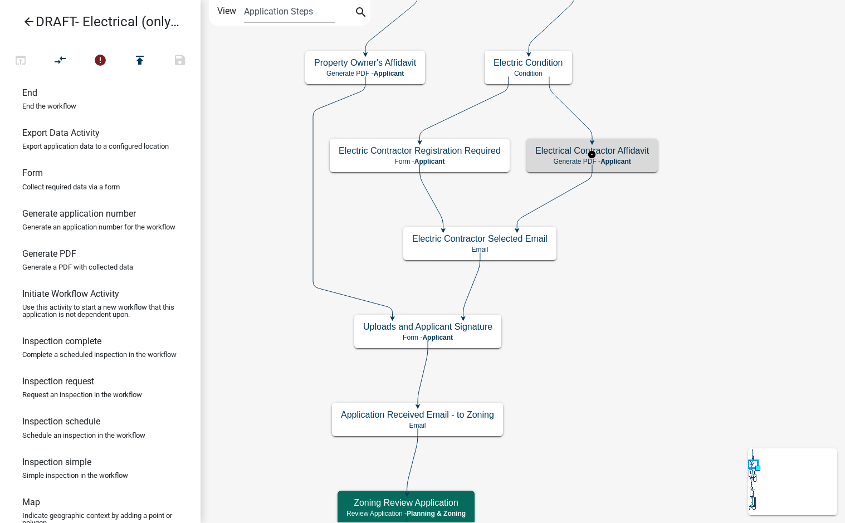
click at [629, 157] on div "Electrical Contractor Affidavit Generate PDF - Applicant" at bounding box center [591, 155] width 131 height 33
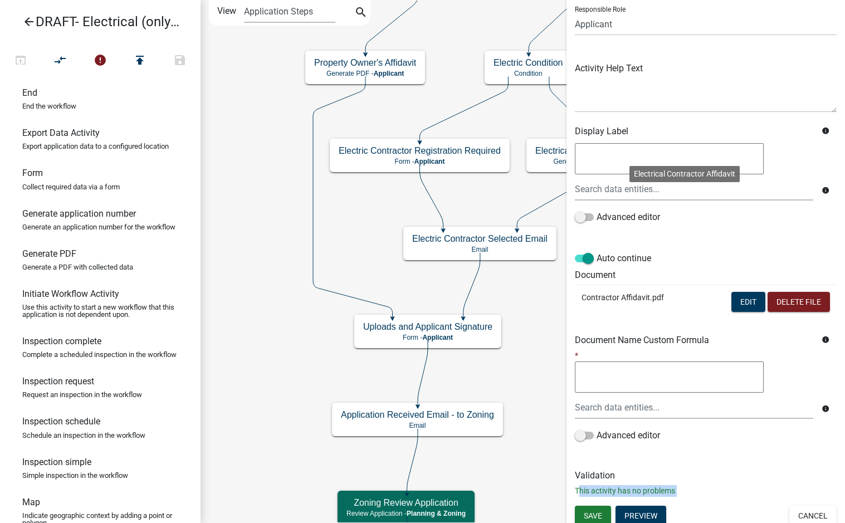
scroll to position [86, 0]
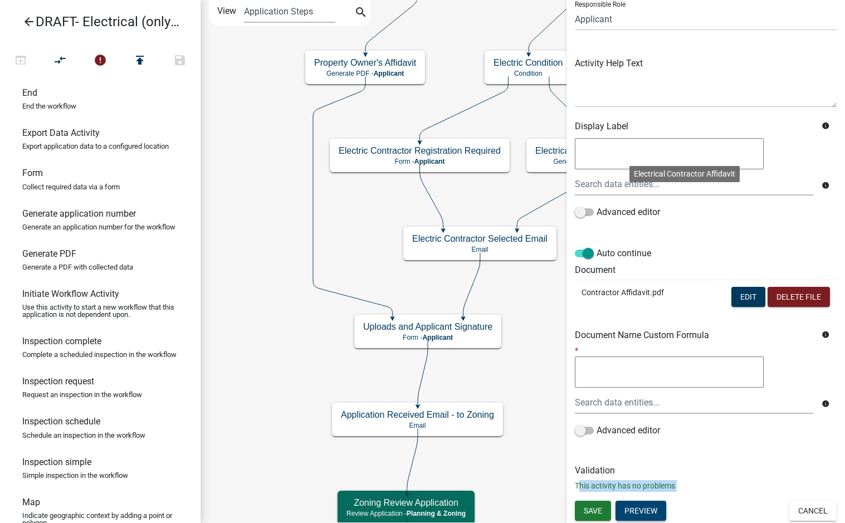
click at [647, 507] on button "Preview" at bounding box center [640, 511] width 51 height 20
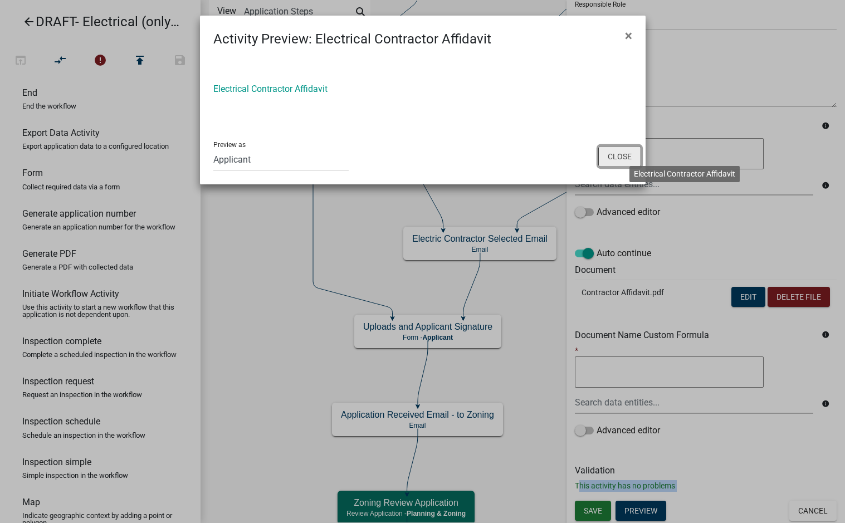
click at [620, 151] on button "Close" at bounding box center [619, 156] width 43 height 21
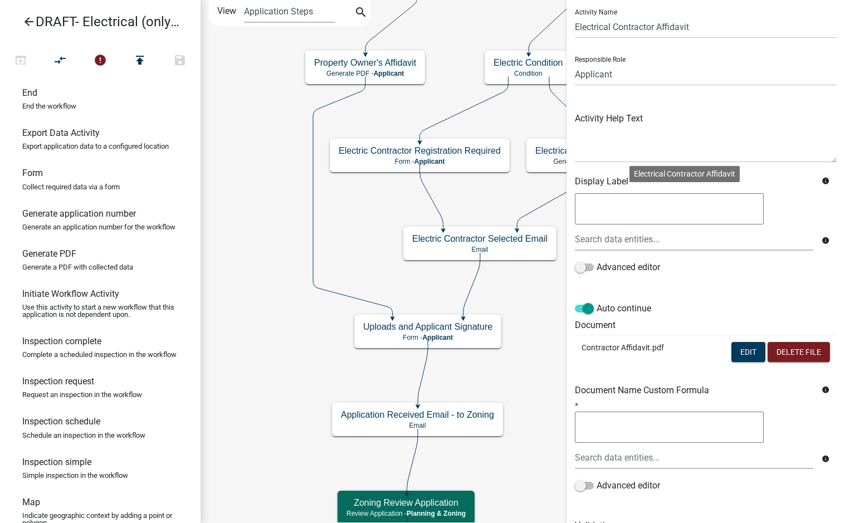
scroll to position [0, 0]
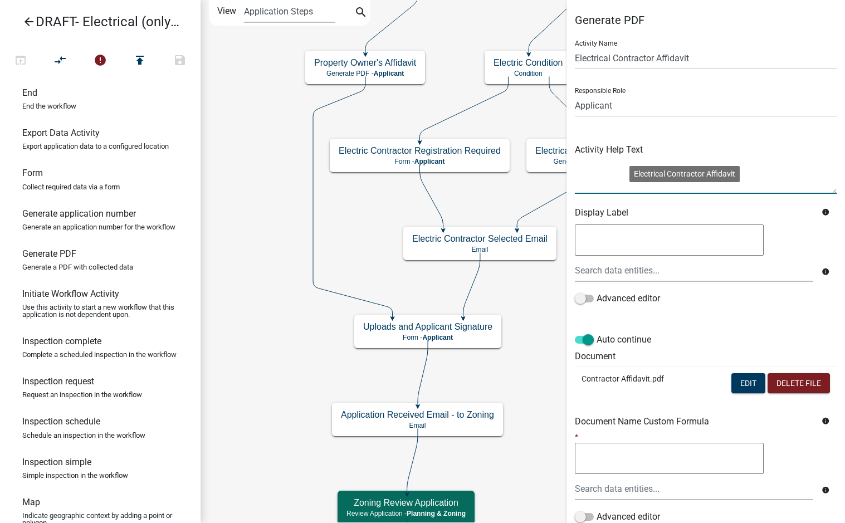
click at [613, 173] on textarea at bounding box center [706, 167] width 262 height 52
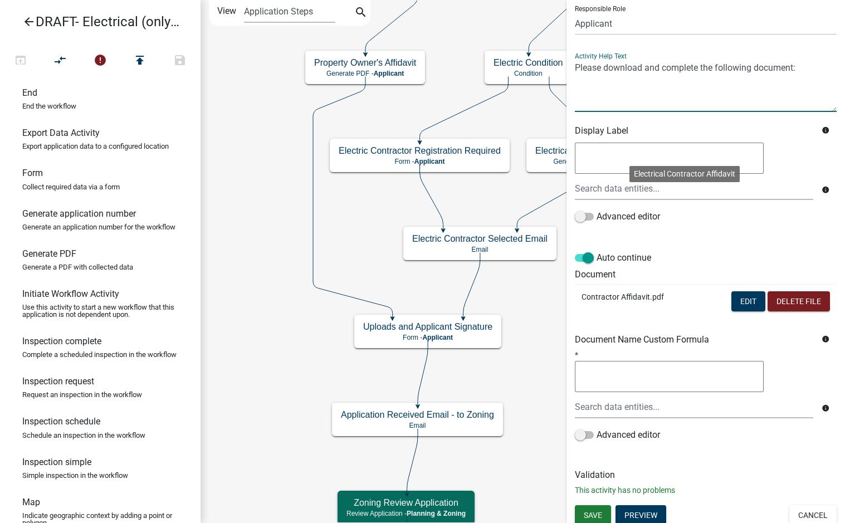
scroll to position [86, 0]
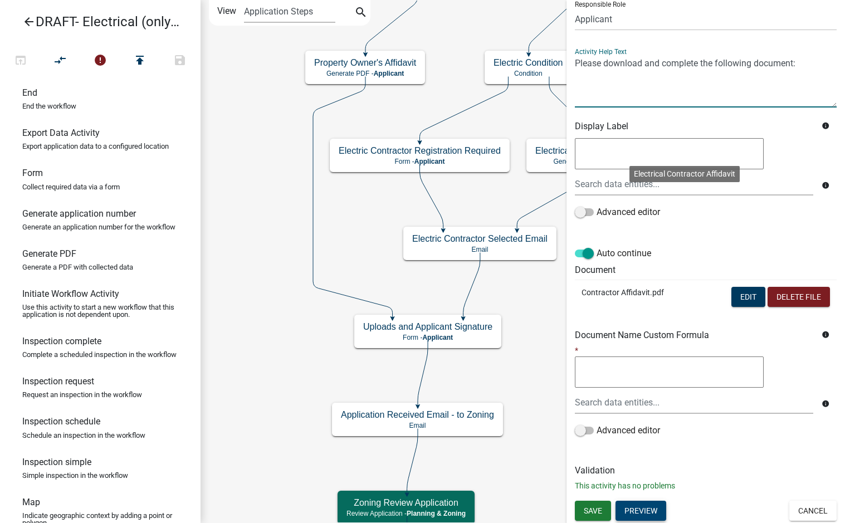
type textarea "Please download and complete the following document:"
click at [648, 506] on button "Preview" at bounding box center [640, 511] width 51 height 20
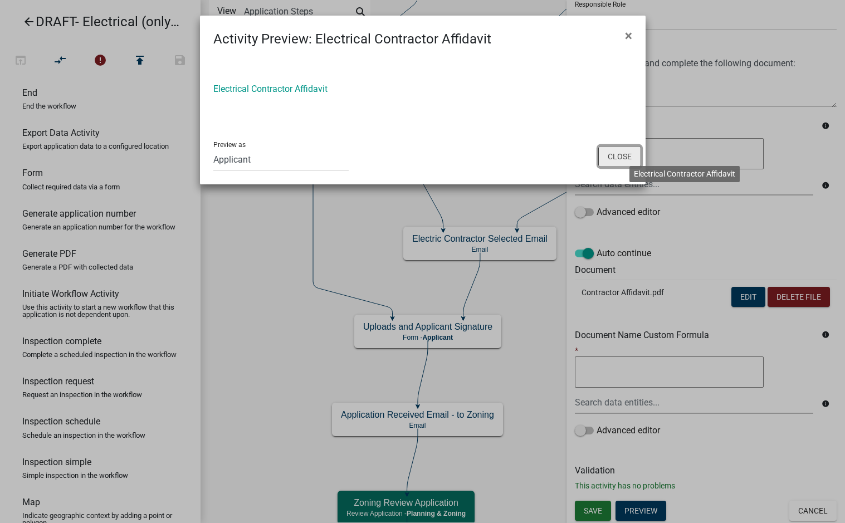
click at [620, 157] on button "Close" at bounding box center [619, 156] width 43 height 21
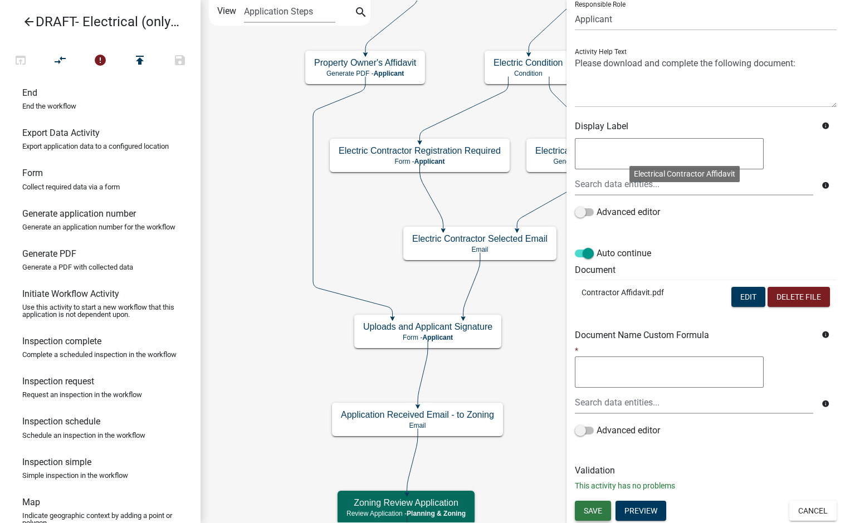
click at [589, 510] on span "Save" at bounding box center [593, 510] width 18 height 9
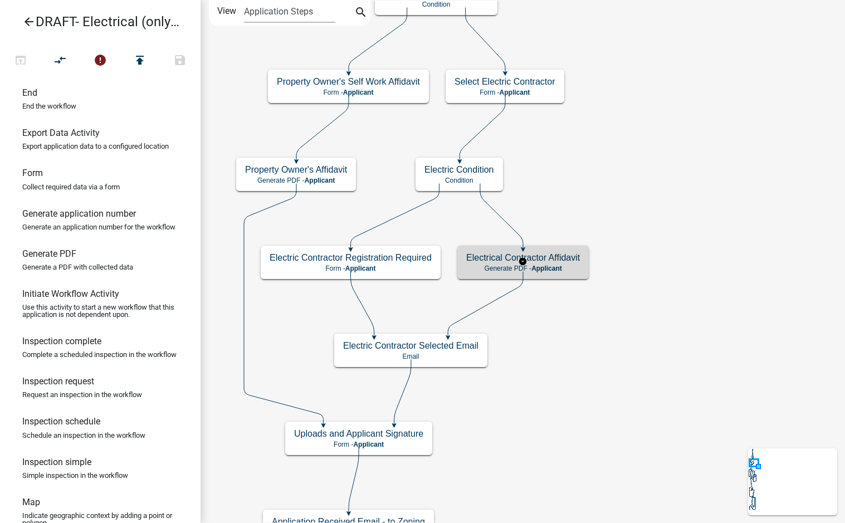
click at [562, 266] on span "Applicant" at bounding box center [546, 269] width 31 height 8
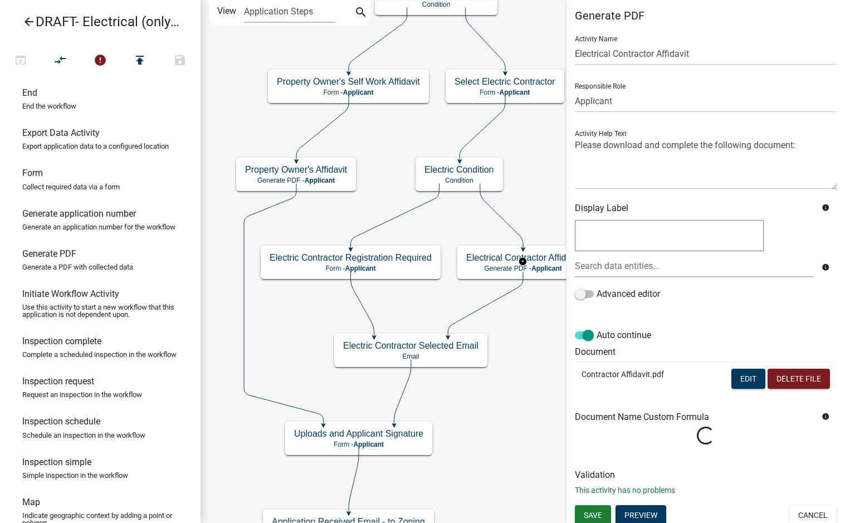
scroll to position [9, 0]
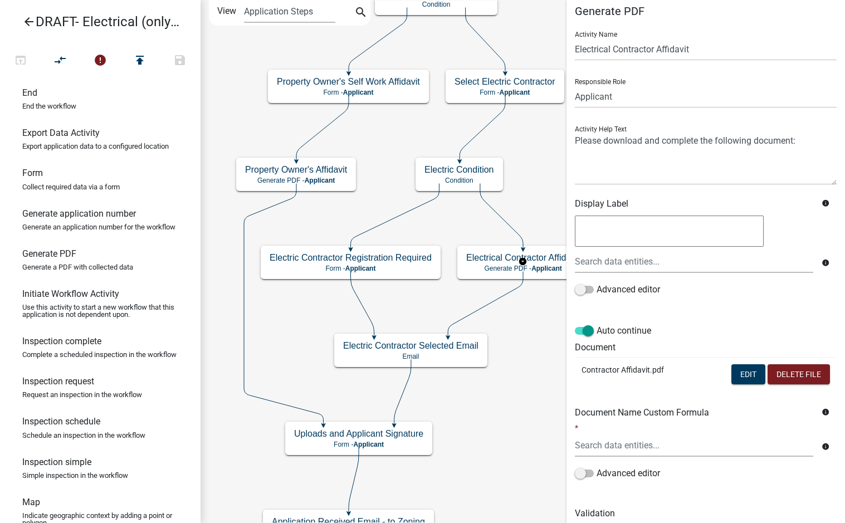
click at [637, 505] on div "Generate PDF Activity Name Electrical Contractor Affidavit Responsible Role App…" at bounding box center [705, 273] width 278 height 539
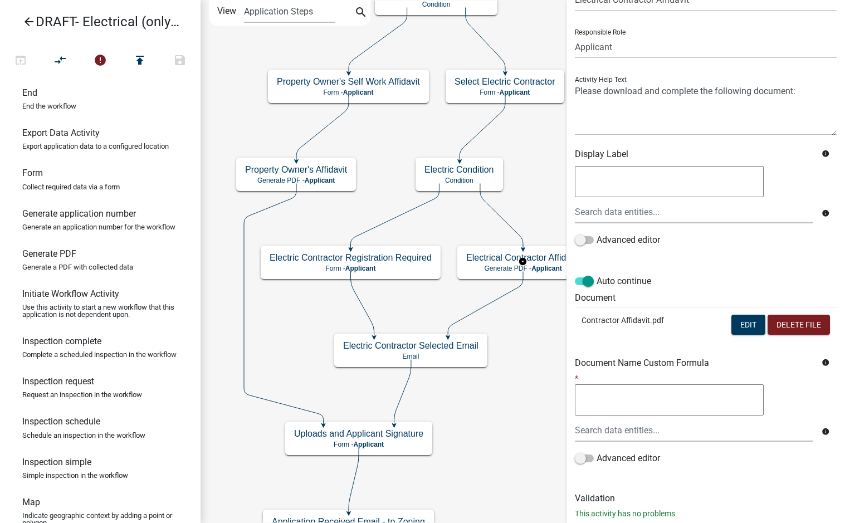
scroll to position [86, 0]
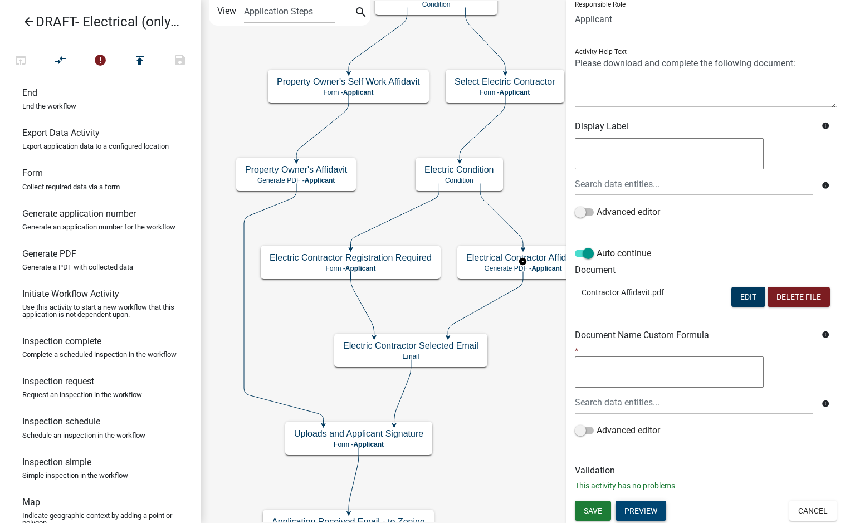
click at [645, 511] on button "Preview" at bounding box center [640, 511] width 51 height 20
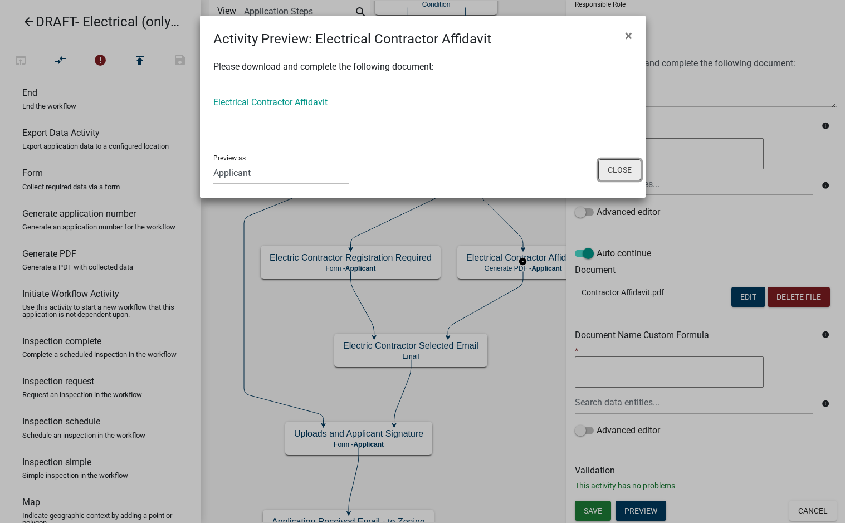
click at [619, 172] on button "Close" at bounding box center [619, 169] width 43 height 21
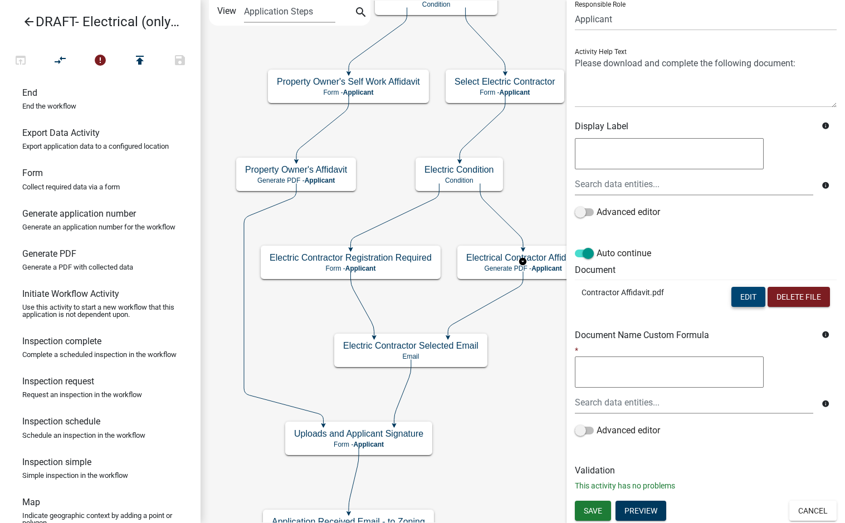
click at [738, 295] on button "Edit" at bounding box center [748, 297] width 34 height 20
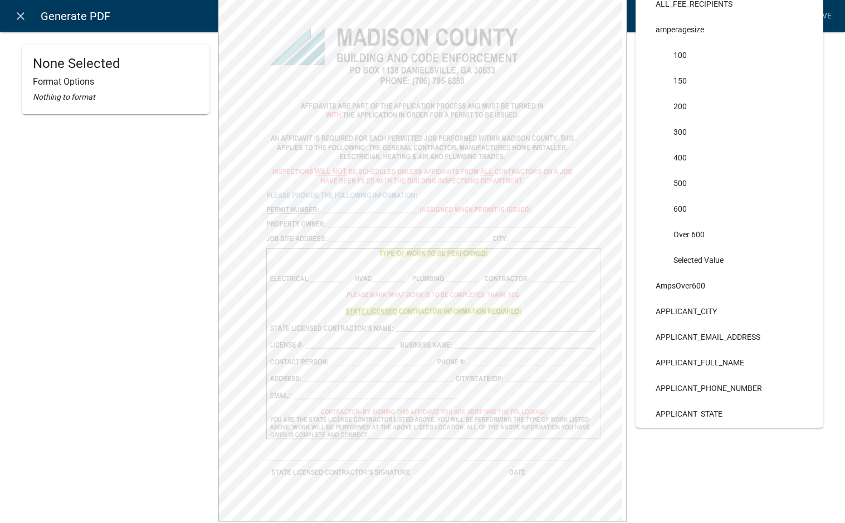
scroll to position [0, 0]
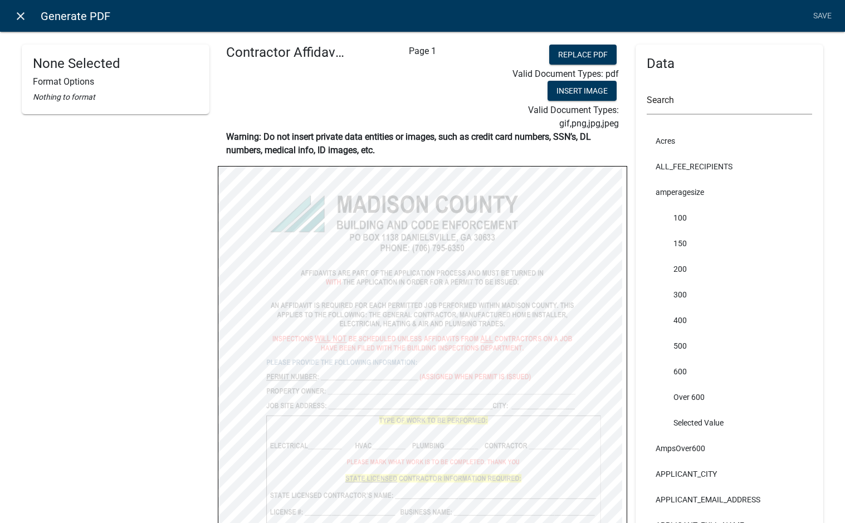
click at [27, 15] on link "close" at bounding box center [20, 15] width 23 height 23
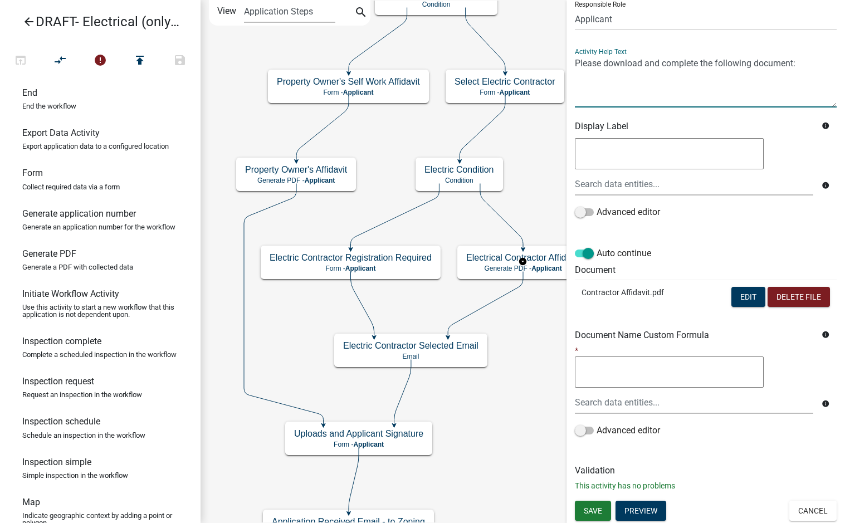
drag, startPoint x: 575, startPoint y: 61, endPoint x: 812, endPoint y: 60, distance: 236.7
click at [812, 60] on textarea at bounding box center [706, 81] width 262 height 52
click at [586, 509] on span "Save" at bounding box center [593, 510] width 18 height 9
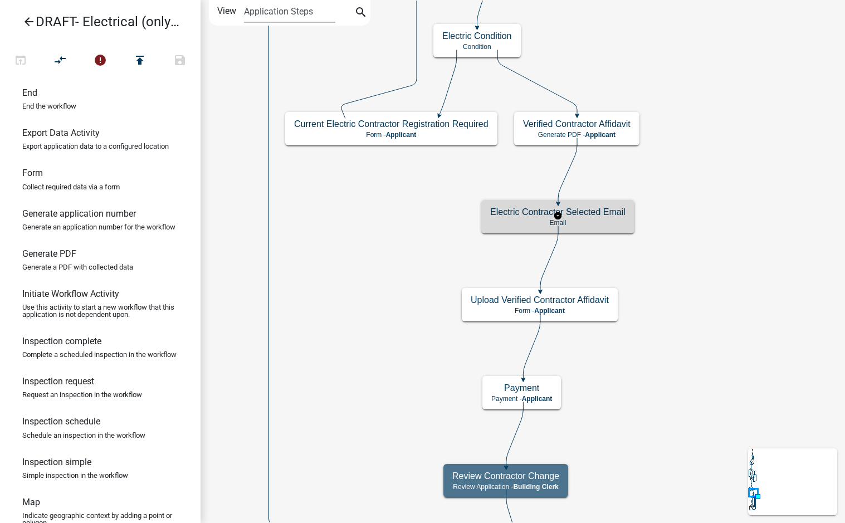
click at [524, 221] on p "Email" at bounding box center [557, 223] width 135 height 8
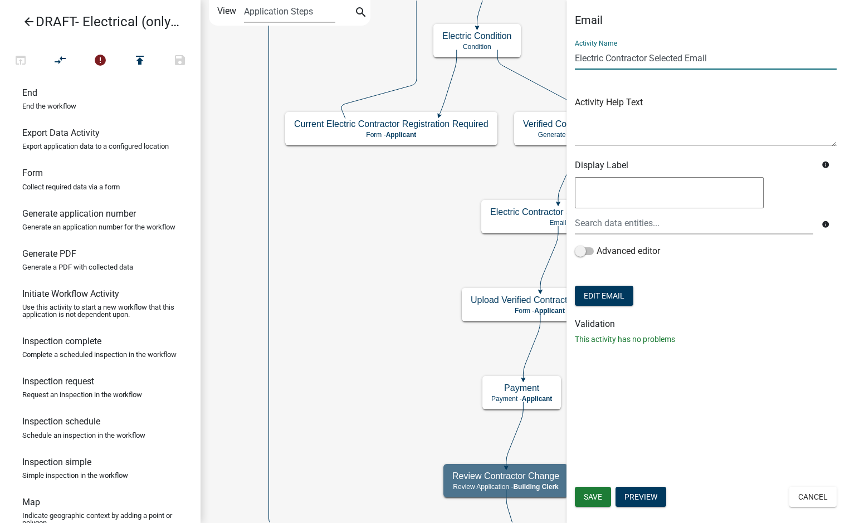
click at [577, 60] on input "Electric Contractor Selected Email" at bounding box center [706, 58] width 262 height 23
type input "Verified Electric Contractor Selected Email"
click at [601, 496] on span "Save" at bounding box center [593, 496] width 18 height 9
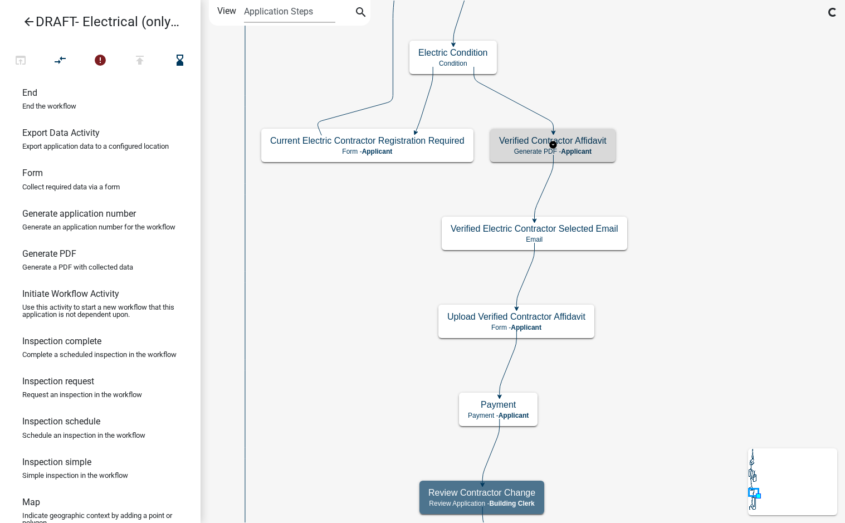
click at [590, 146] on div "Verified Contractor Affidavit Generate PDF - Applicant" at bounding box center [552, 145] width 125 height 33
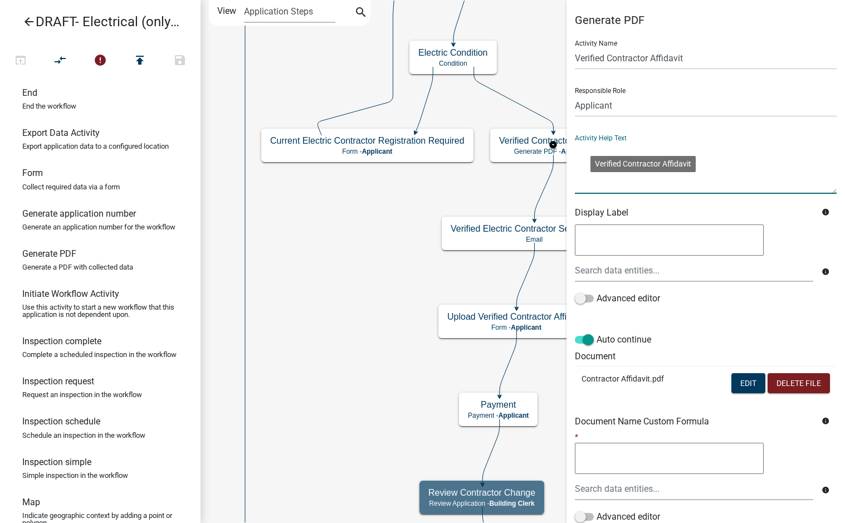
click at [643, 189] on textarea at bounding box center [706, 167] width 262 height 52
click at [657, 164] on body "Internet Explorer does NOT work with GeoPermits. Get a new browser for more sec…" at bounding box center [422, 261] width 845 height 523
click at [650, 175] on textarea at bounding box center [706, 167] width 262 height 52
paste textarea "Please download and complete the following document:"
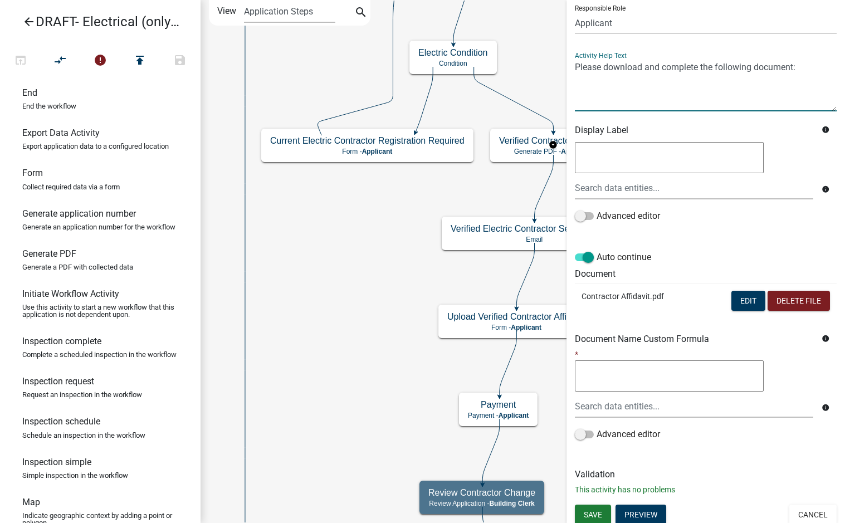
scroll to position [86, 0]
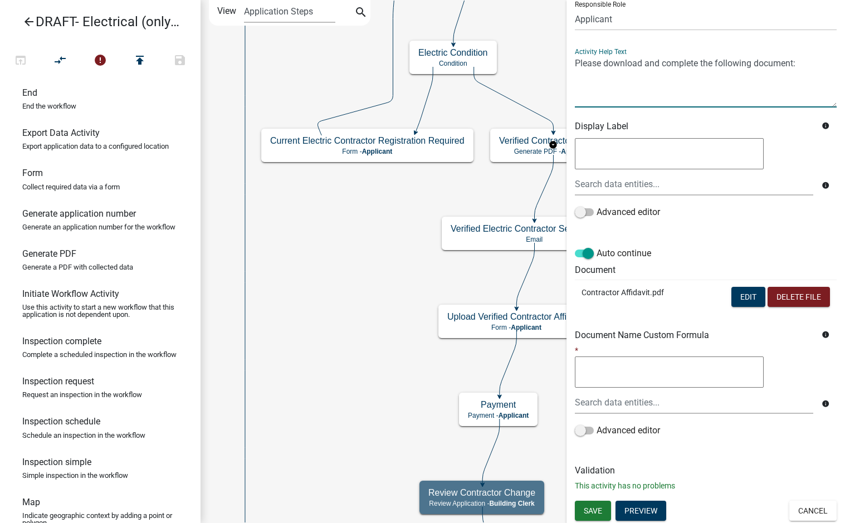
type textarea "Please download and complete the following document:"
drag, startPoint x: 801, startPoint y: 455, endPoint x: 726, endPoint y: 482, distance: 80.0
click at [801, 456] on div "Generate PDF Activity Name Verified Contractor Affidavit Responsible Role Appli…" at bounding box center [705, 214] width 278 height 574
click at [598, 505] on button "Save" at bounding box center [593, 511] width 36 height 20
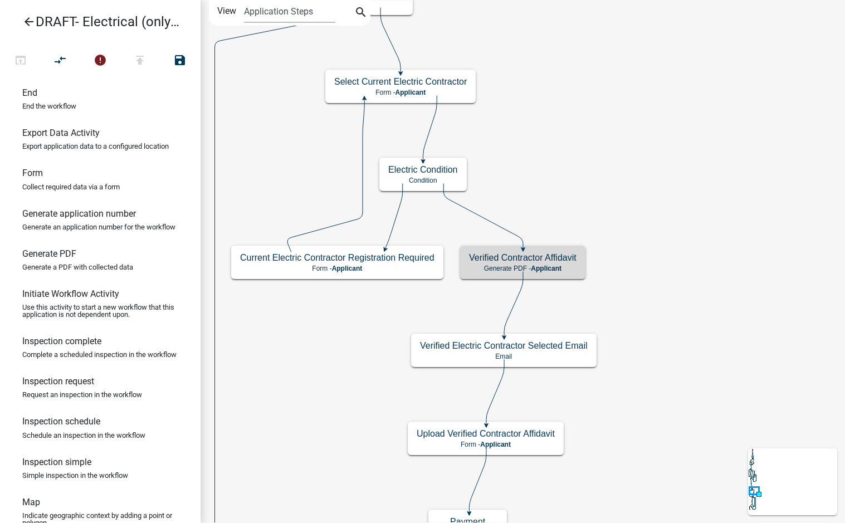
scroll to position [0, 0]
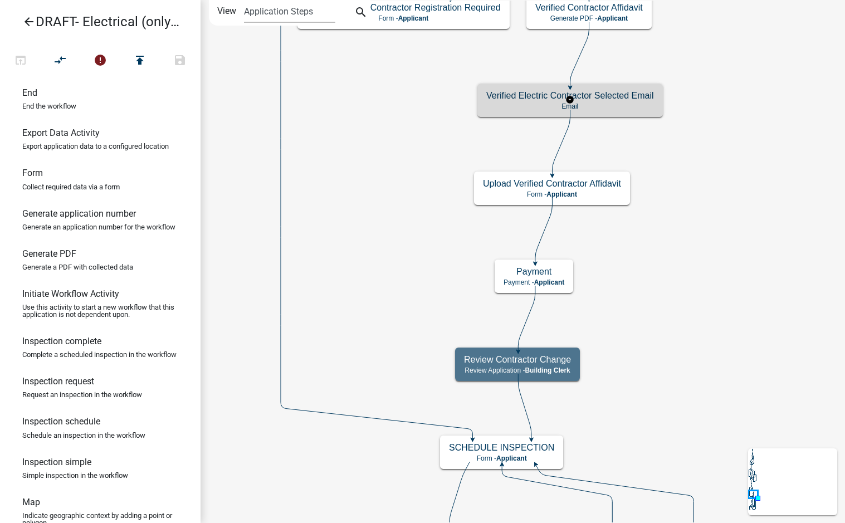
click at [637, 102] on p "Email" at bounding box center [570, 106] width 168 height 8
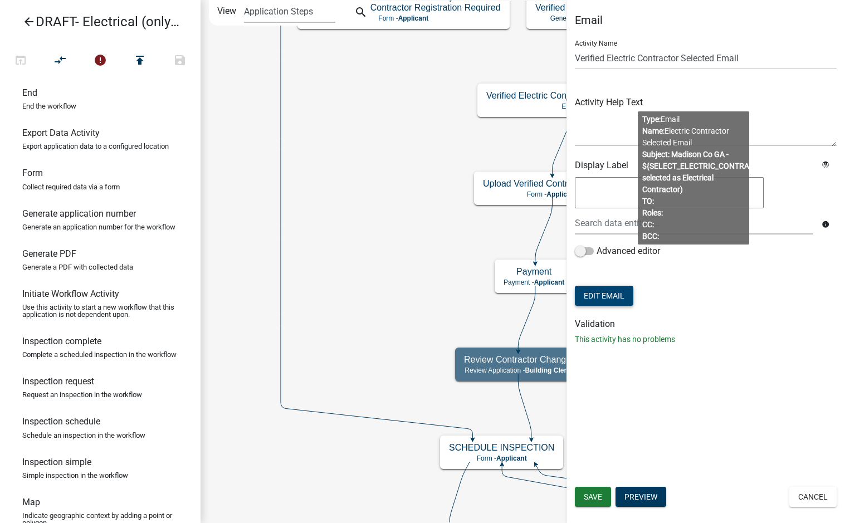
click at [610, 294] on button "Edit Email" at bounding box center [604, 296] width 58 height 20
select select "f8aedfd8-39b5-4d7f-8304-f16556aaf9a2"
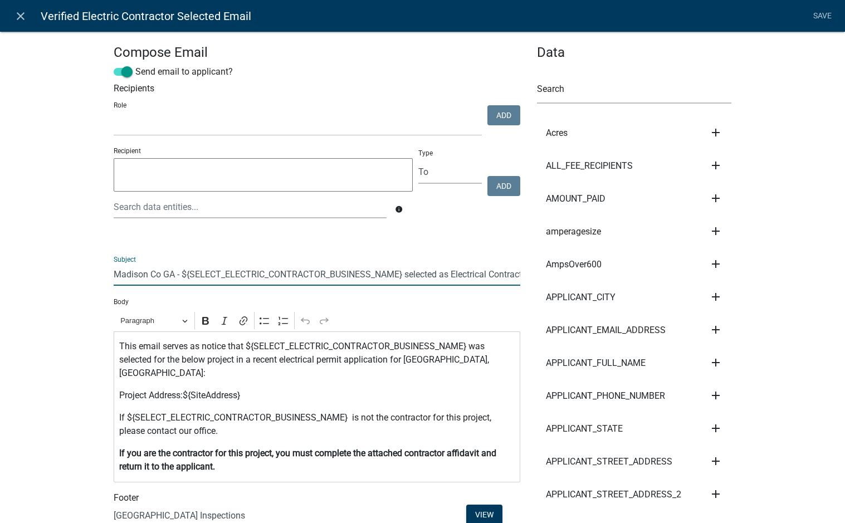
drag, startPoint x: 398, startPoint y: 275, endPoint x: 177, endPoint y: 278, distance: 221.7
click at [177, 278] on input "Madison Co GA - ${SELECT_ELECTRIC_CONTRACTOR_BUSINESS_NAME} selected as Electri…" at bounding box center [317, 274] width 407 height 23
type input "Madison Co GA - selected as Electrical Contractor"
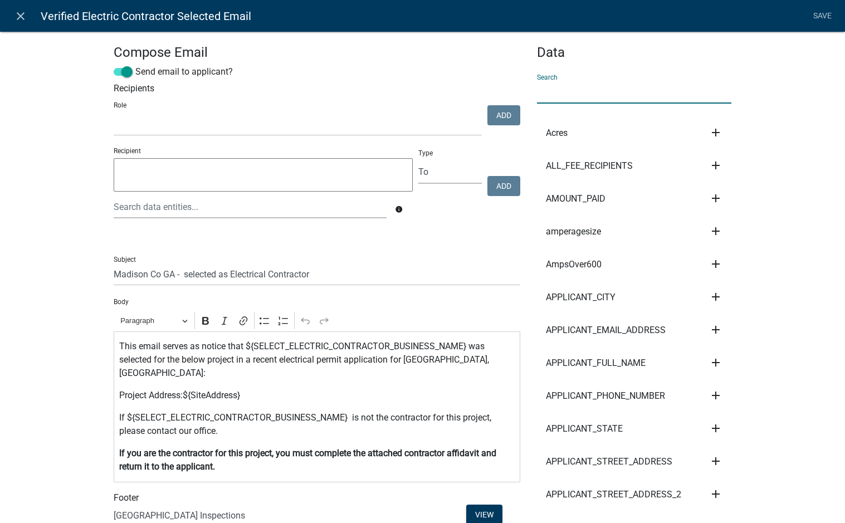
click at [601, 90] on input "text" at bounding box center [634, 92] width 195 height 23
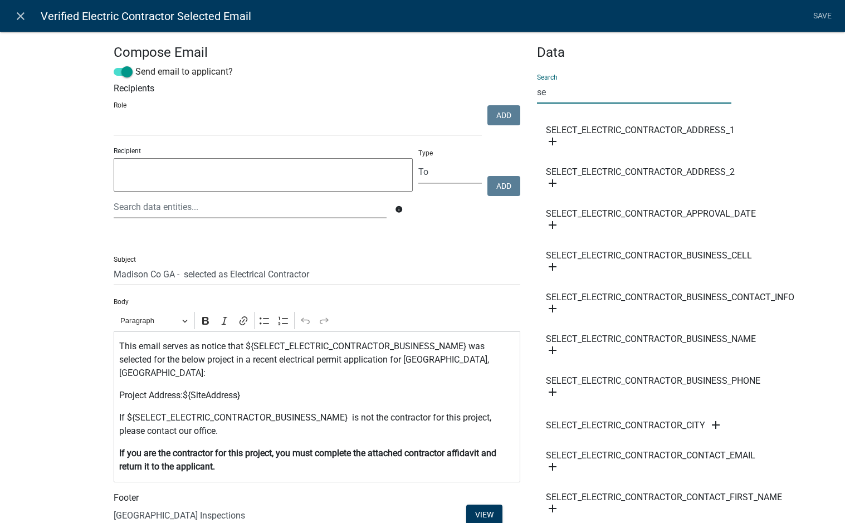
type input "s"
type input "verify"
click at [549, 347] on icon "add" at bounding box center [552, 350] width 13 height 13
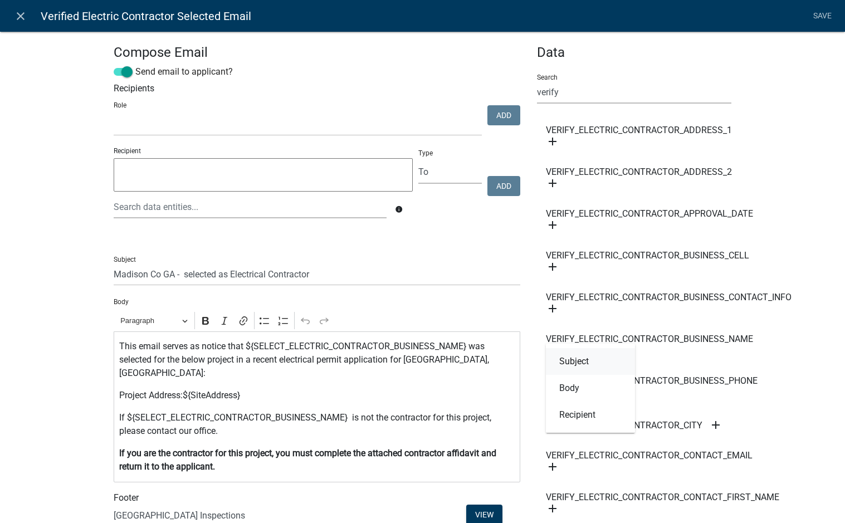
click at [581, 365] on button "Subject" at bounding box center [590, 361] width 89 height 27
type input "Madison Co GA - ${VERIFY_ELECTRIC_CONTRACTOR_BUSINESS_NAME} selected as Electri…"
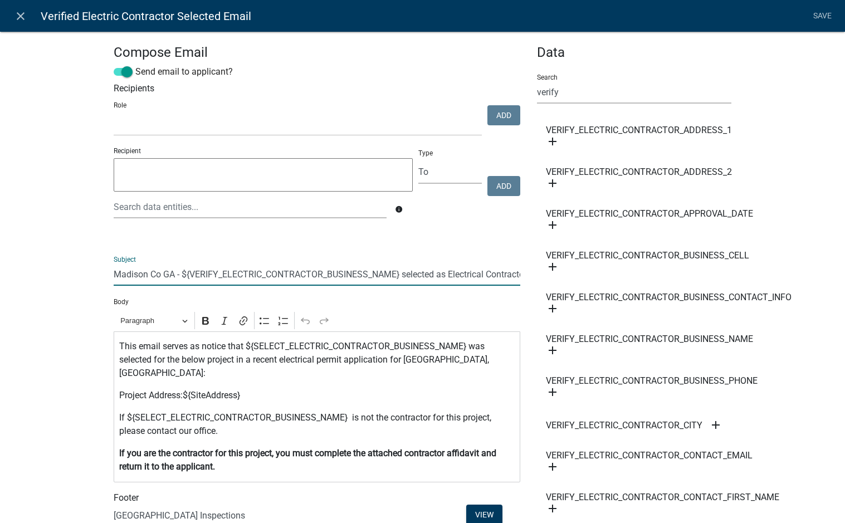
scroll to position [0, 11]
drag, startPoint x: 399, startPoint y: 276, endPoint x: 534, endPoint y: 281, distance: 134.9
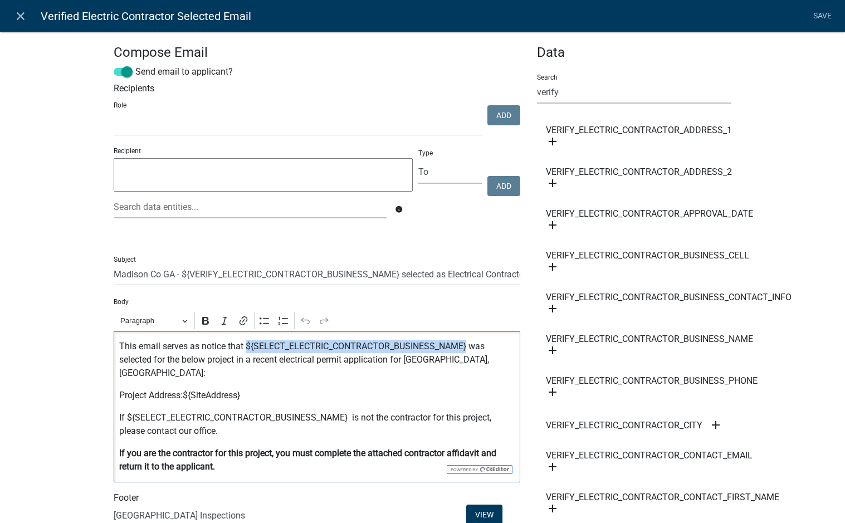
drag, startPoint x: 242, startPoint y: 349, endPoint x: 464, endPoint y: 347, distance: 221.6
click at [464, 347] on p "This email serves as notice that ${SELECT_ELECTRIC_CONTRACTOR_BUSINESS_NAME} wa…" at bounding box center [316, 360] width 395 height 40
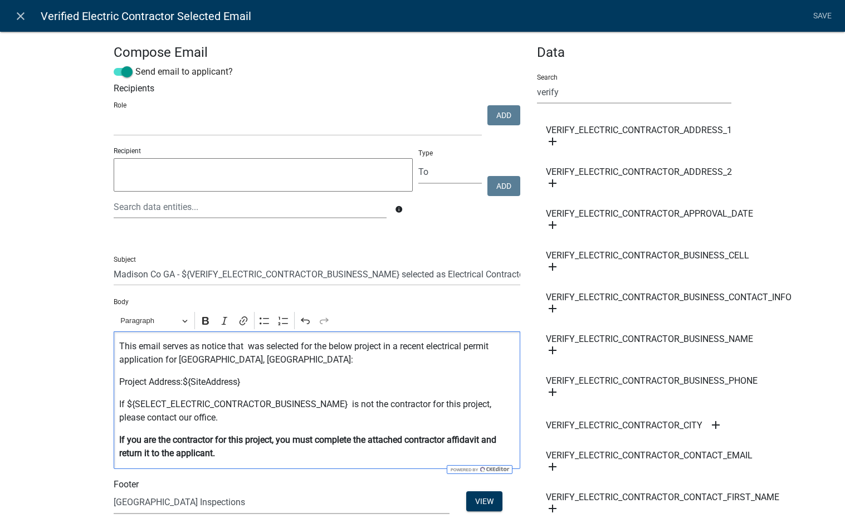
click at [549, 350] on icon "add" at bounding box center [552, 350] width 13 height 13
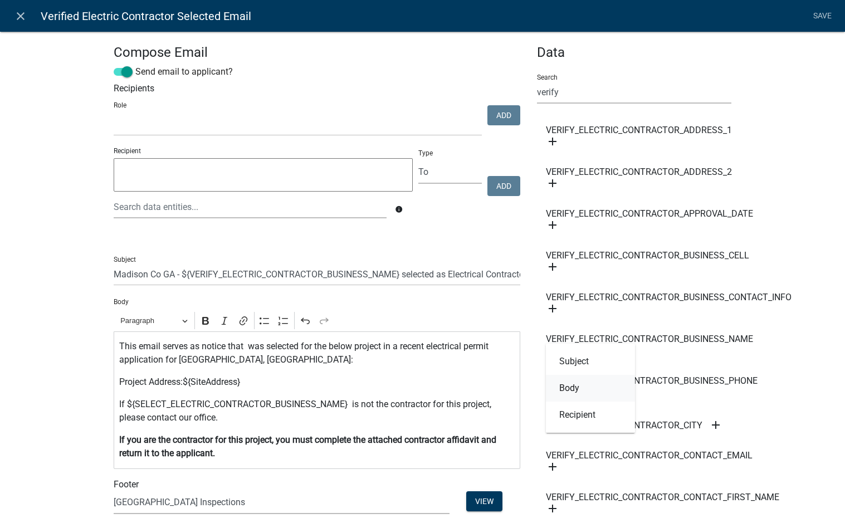
click at [573, 381] on button "Body" at bounding box center [590, 388] width 89 height 27
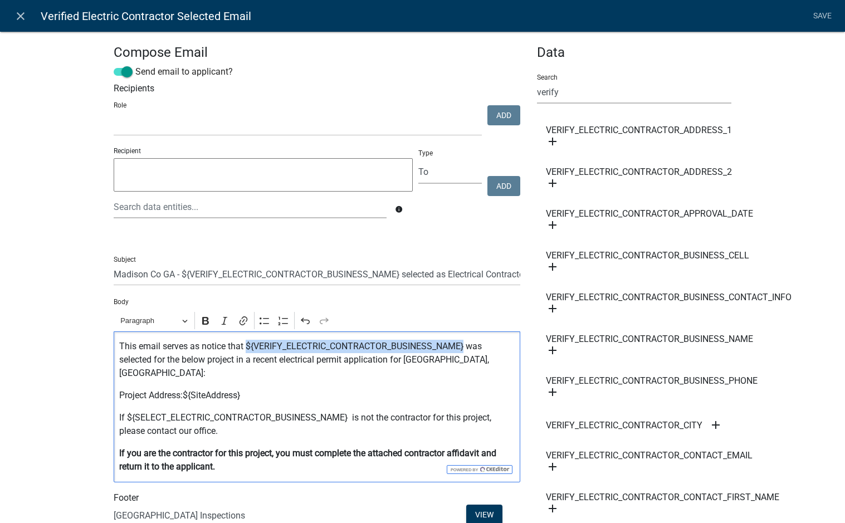
drag, startPoint x: 243, startPoint y: 349, endPoint x: 461, endPoint y: 345, distance: 217.2
click at [461, 345] on p "This email serves as notice that ${VERIFY_ELECTRIC_CONTRACTOR_BUSINESS_NAME} wa…" at bounding box center [316, 360] width 395 height 40
click at [427, 375] on div "This email serves as notice that ${VERIFY_ELECTRIC_CONTRACTOR_BUSINESS_NAME} wa…" at bounding box center [317, 406] width 407 height 151
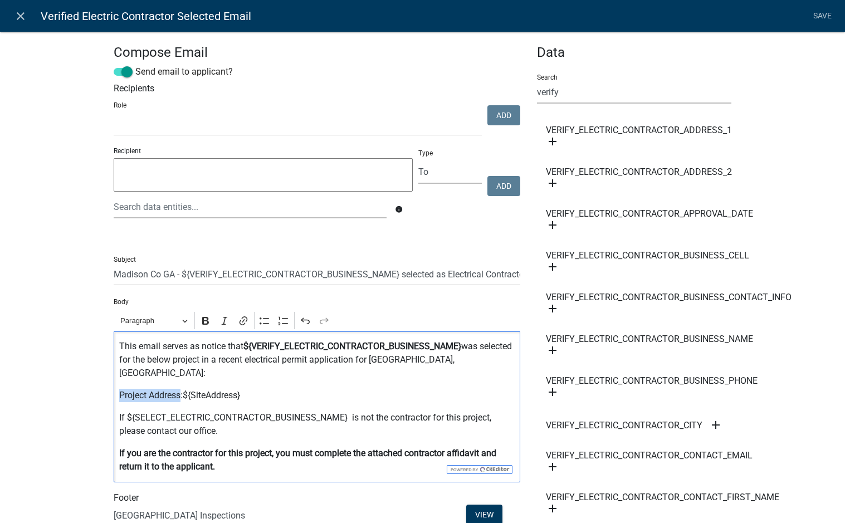
drag, startPoint x: 115, startPoint y: 383, endPoint x: 178, endPoint y: 384, distance: 62.9
click at [178, 389] on p "Project Address:${SiteAddress}" at bounding box center [316, 395] width 395 height 13
drag, startPoint x: 116, startPoint y: 383, endPoint x: 179, endPoint y: 387, distance: 63.6
click at [179, 389] on p "Project Address: ${SiteAddress}" at bounding box center [316, 395] width 395 height 13
click at [275, 392] on div "This email serves as notice that ${VERIFY_ELECTRIC_CONTRACTOR_BUSINESS_NAME} wa…" at bounding box center [317, 406] width 407 height 151
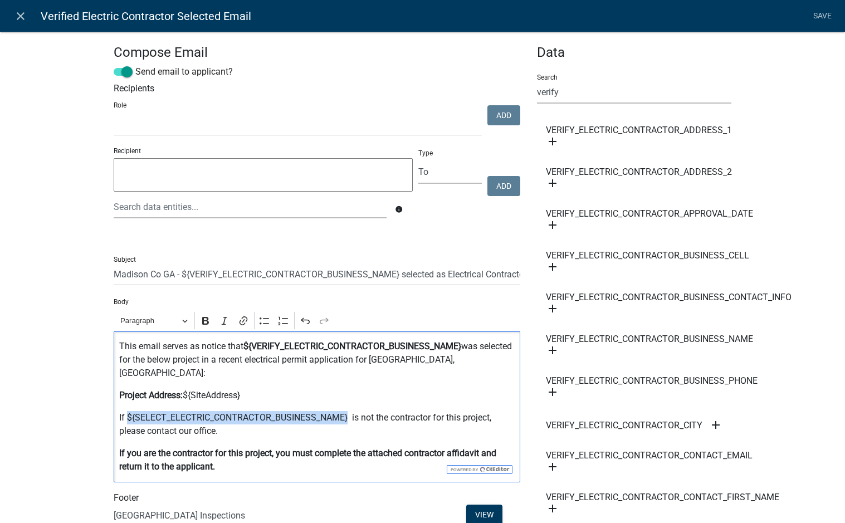
drag, startPoint x: 344, startPoint y: 405, endPoint x: 125, endPoint y: 406, distance: 219.4
click at [125, 411] on p "If ${SELECT_ELECTRIC_CONTRACTOR_BUSINESS_NAME} is not the contractor for this p…" at bounding box center [316, 424] width 395 height 27
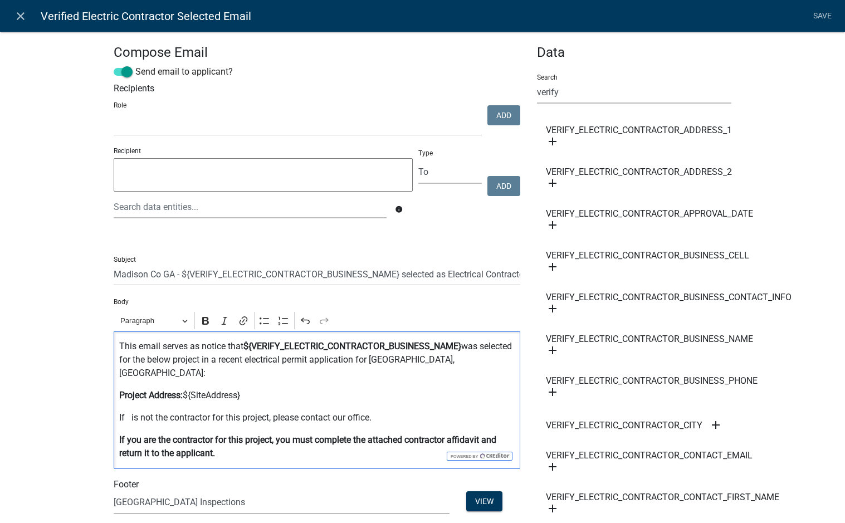
click at [547, 349] on icon "add" at bounding box center [552, 350] width 13 height 13
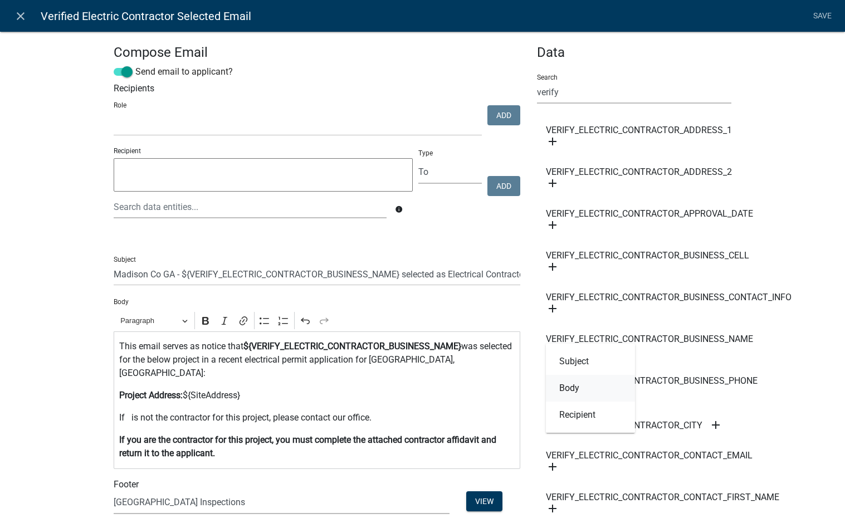
click at [572, 388] on button "Body" at bounding box center [590, 388] width 89 height 27
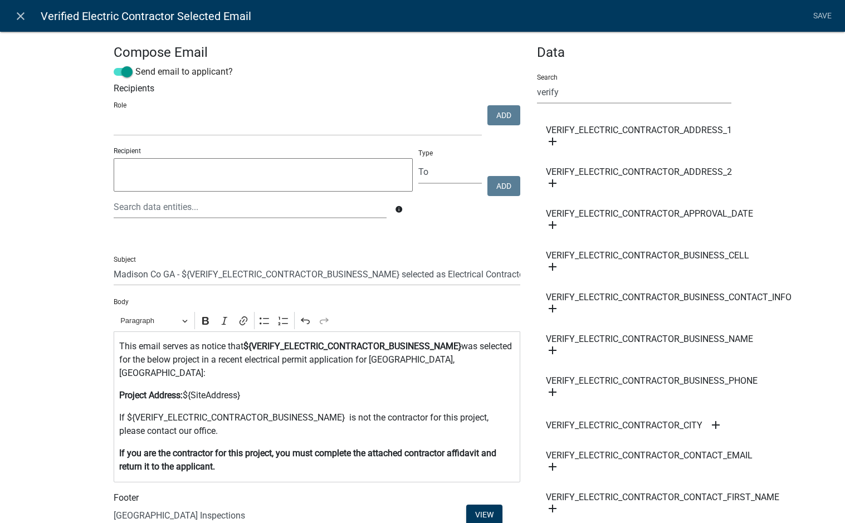
click at [346, 411] on p "If ${VERIFY_ELECTRIC_CONTRACTOR_BUSINESS_NAME} is not the contractor for this p…" at bounding box center [316, 424] width 395 height 27
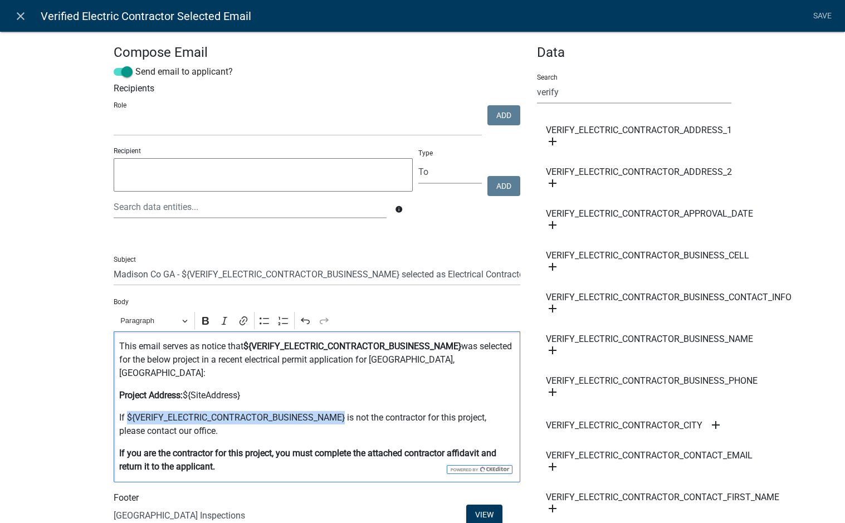
drag, startPoint x: 123, startPoint y: 407, endPoint x: 340, endPoint y: 409, distance: 217.2
click at [340, 411] on p "If ${VERIFY_ELECTRIC_CONTRACTOR_BUSINESS_NAME} is not the contractor for this p…" at bounding box center [316, 424] width 395 height 27
click at [350, 420] on p "If ${VERIFY_ELECTRIC_CONTRACTOR_BUSINESS_NAME} is not the contractor for this p…" at bounding box center [316, 424] width 395 height 27
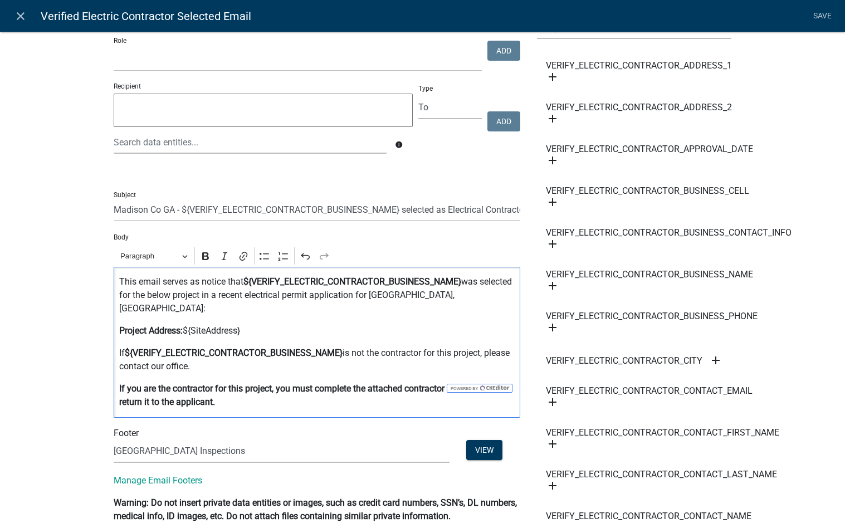
scroll to position [56, 0]
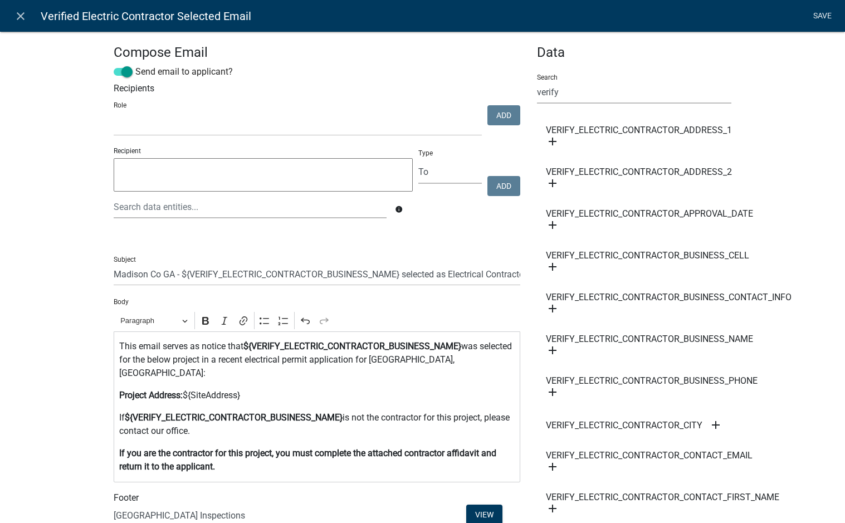
click at [825, 18] on link "Save" at bounding box center [822, 16] width 28 height 21
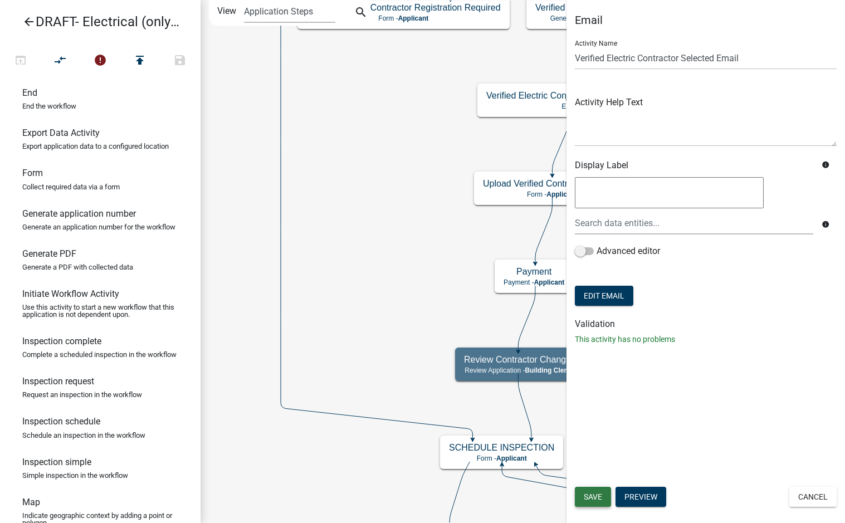
click at [599, 494] on span "Save" at bounding box center [593, 496] width 18 height 9
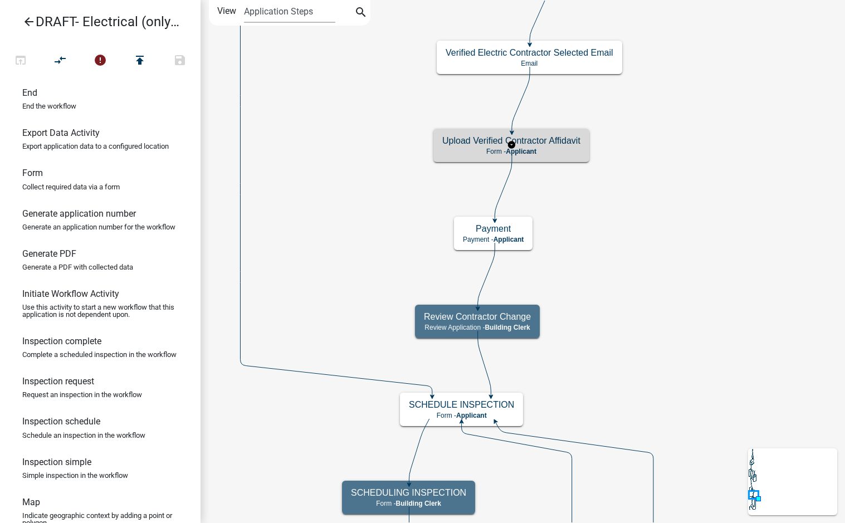
click at [564, 149] on p "Form - Applicant" at bounding box center [511, 152] width 138 height 8
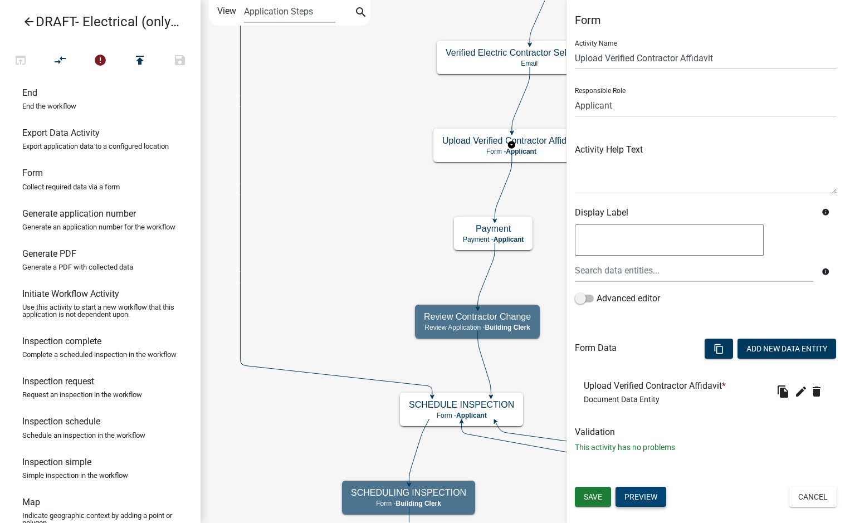
click at [654, 501] on button "Preview" at bounding box center [640, 497] width 51 height 20
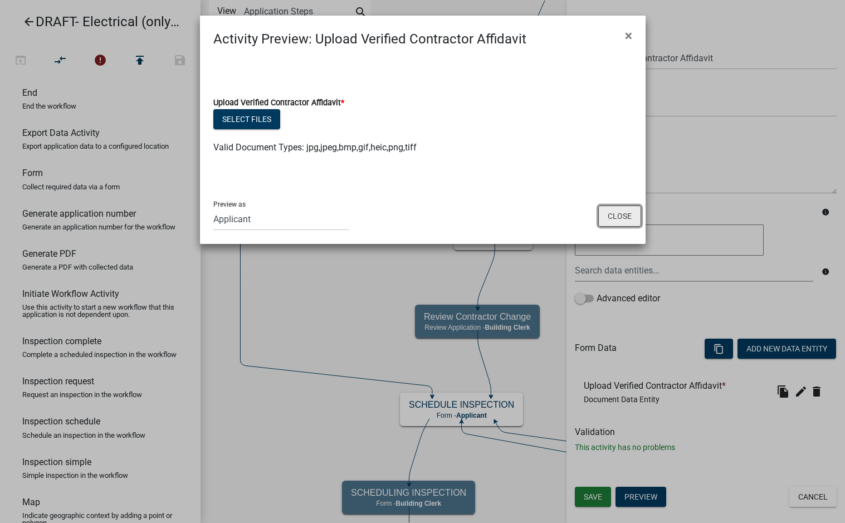
click at [628, 223] on button "Close" at bounding box center [619, 215] width 43 height 21
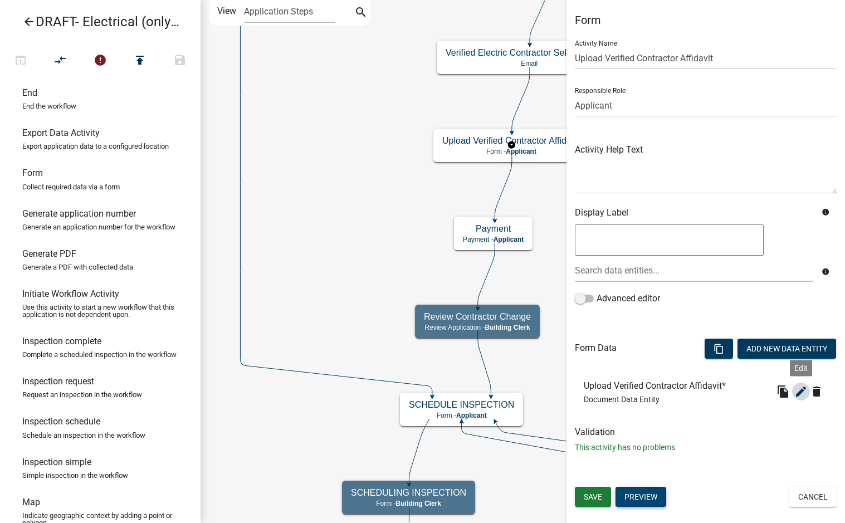
click at [801, 394] on icon "edit" at bounding box center [800, 391] width 13 height 13
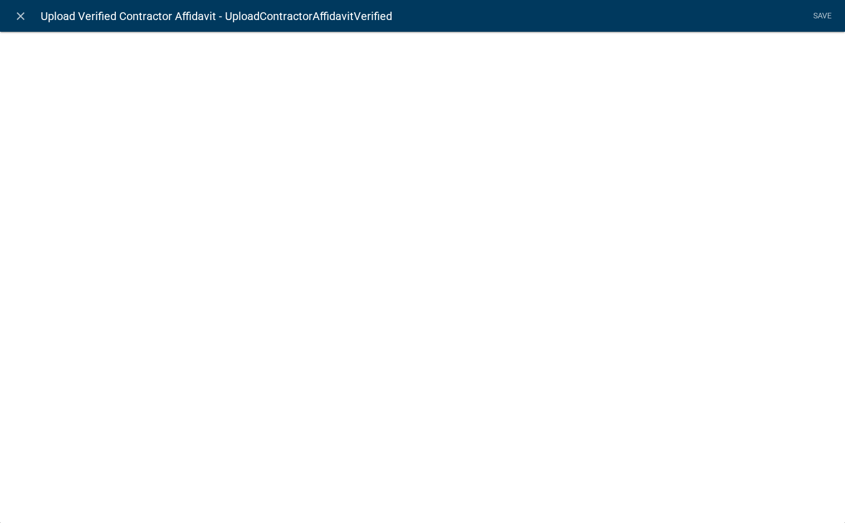
select select "document"
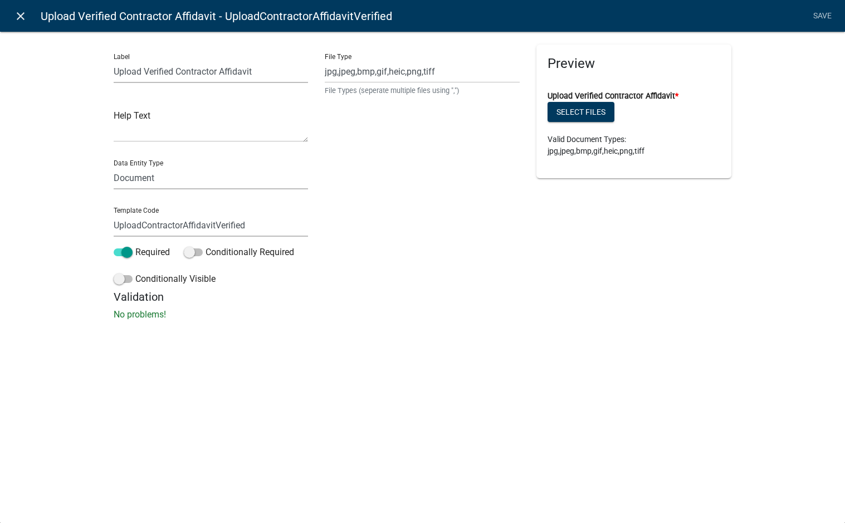
click at [18, 12] on icon "close" at bounding box center [20, 15] width 13 height 13
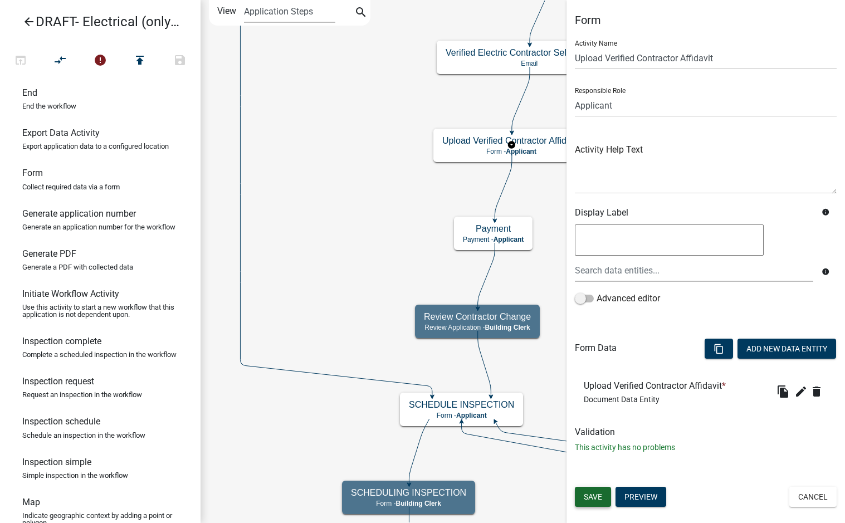
click at [587, 498] on span "Save" at bounding box center [593, 496] width 18 height 9
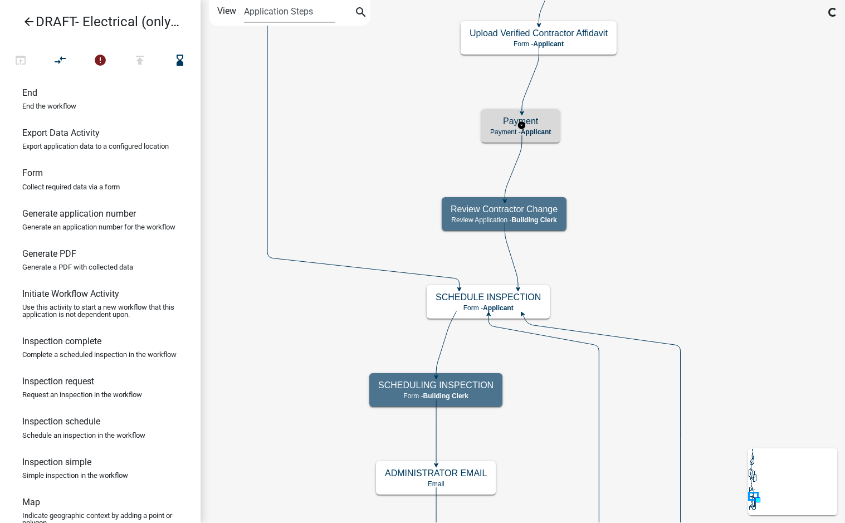
click at [544, 122] on h5 "Payment" at bounding box center [520, 121] width 61 height 11
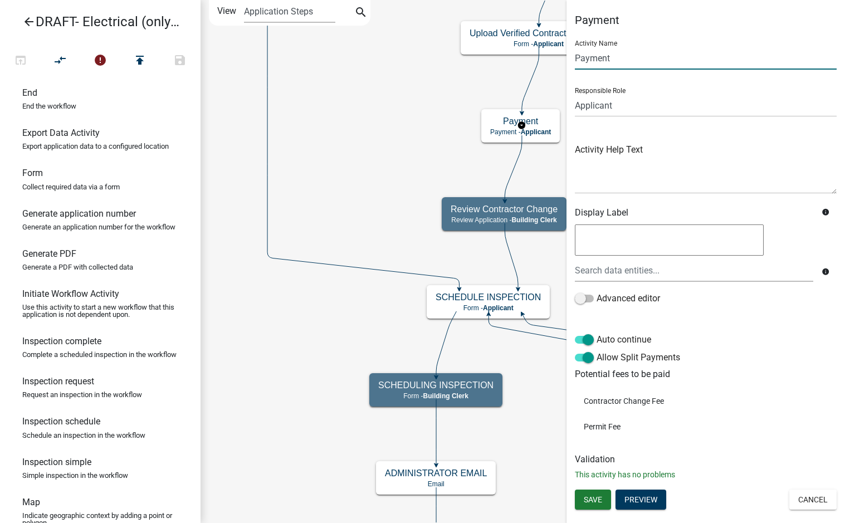
click at [576, 57] on input "Payment" at bounding box center [706, 58] width 262 height 23
type input "Verified Contractor Payment"
click at [594, 502] on span "Save" at bounding box center [593, 499] width 18 height 9
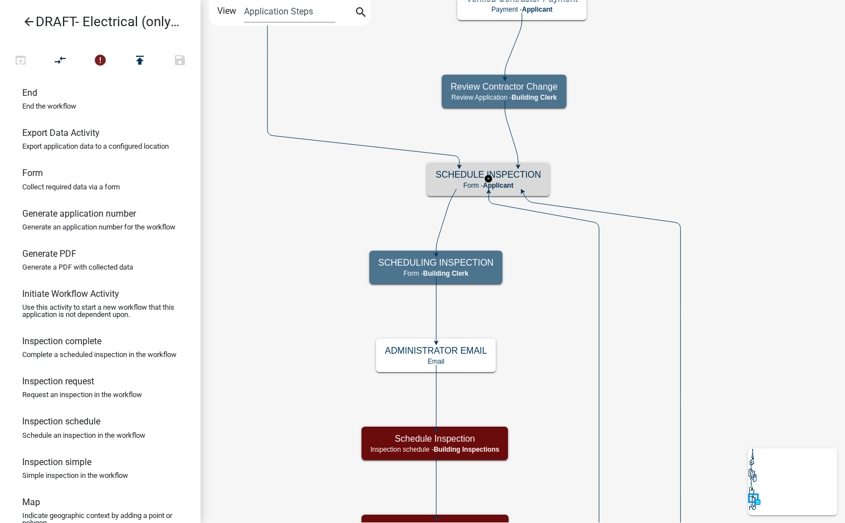
click at [538, 179] on h5 "SCHEDULE INSPECTION" at bounding box center [487, 174] width 105 height 11
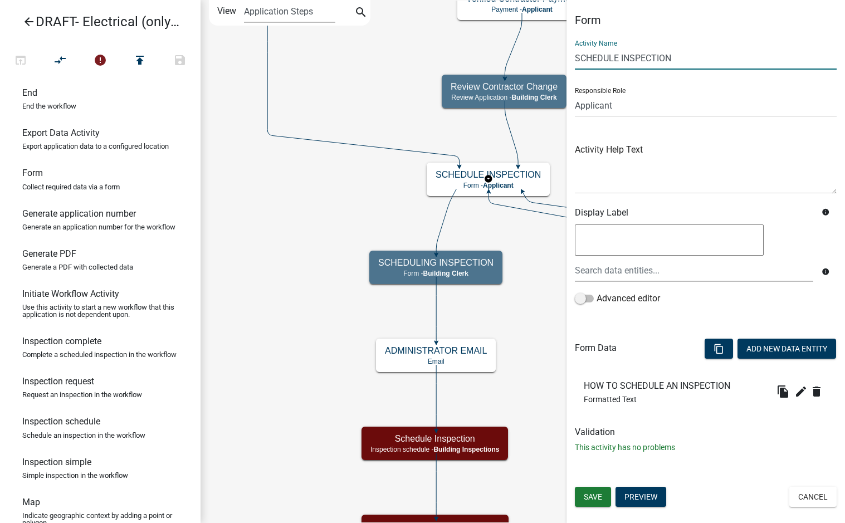
drag, startPoint x: 694, startPoint y: 60, endPoint x: 560, endPoint y: 66, distance: 133.8
click at [560, 66] on main "Start Start - Applicant Applicant Login Require user Applicant and Electrical I…" at bounding box center [522, 261] width 644 height 523
type input "Schedule Inspection Condition"
click at [610, 498] on button "Save" at bounding box center [593, 497] width 36 height 20
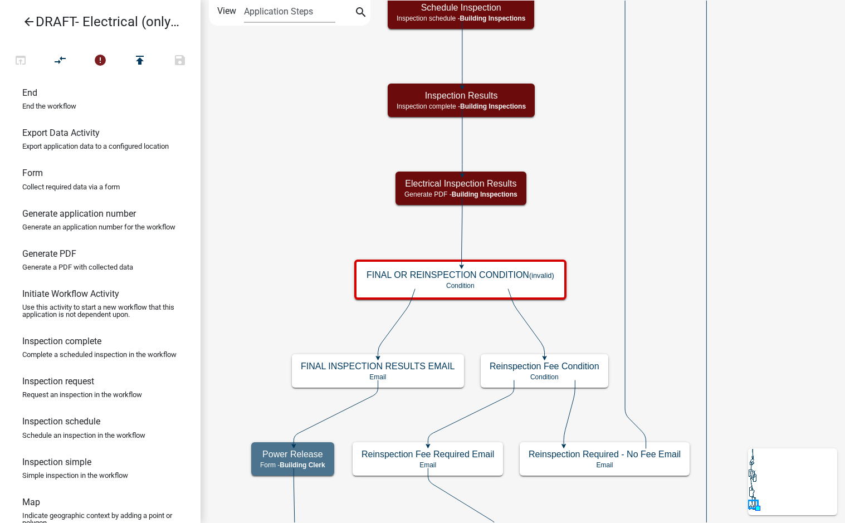
click at [679, 185] on icon "Start Start - Applicant Applicant Login Require user Applicant and Electrical I…" at bounding box center [522, 326] width 643 height 650
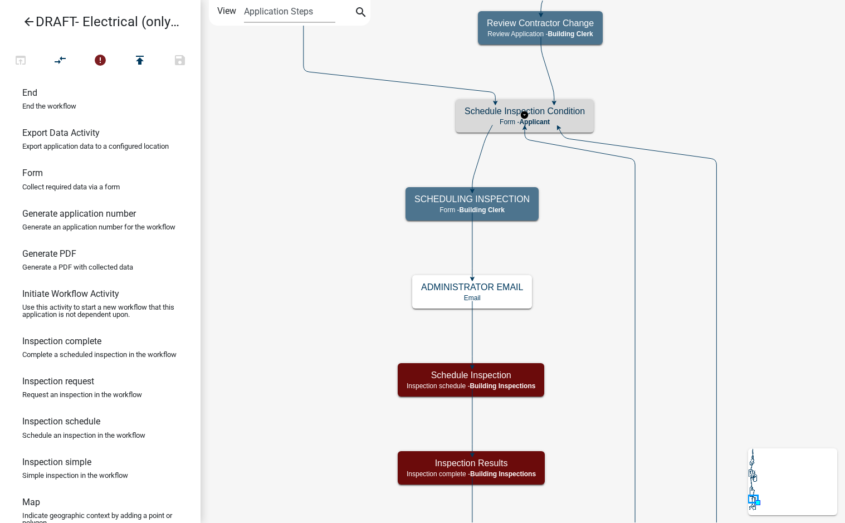
click at [584, 116] on h5 "Schedule Inspection Condition" at bounding box center [524, 111] width 120 height 11
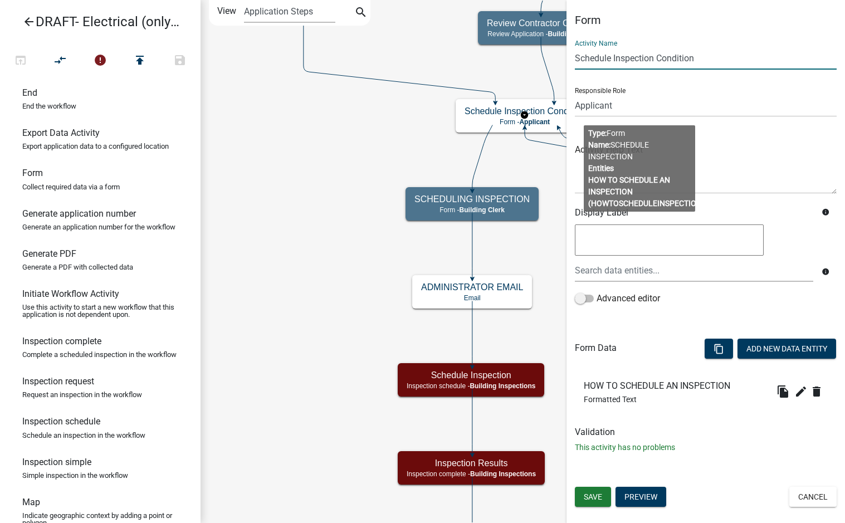
drag, startPoint x: 659, startPoint y: 56, endPoint x: 708, endPoint y: 62, distance: 49.5
click at [708, 62] on input "Schedule Inspection Condition" at bounding box center [706, 58] width 262 height 23
type input "Schedule Inspection Instructions"
drag, startPoint x: 748, startPoint y: 445, endPoint x: 721, endPoint y: 458, distance: 30.6
click at [748, 445] on p "This activity has no problems" at bounding box center [706, 448] width 262 height 12
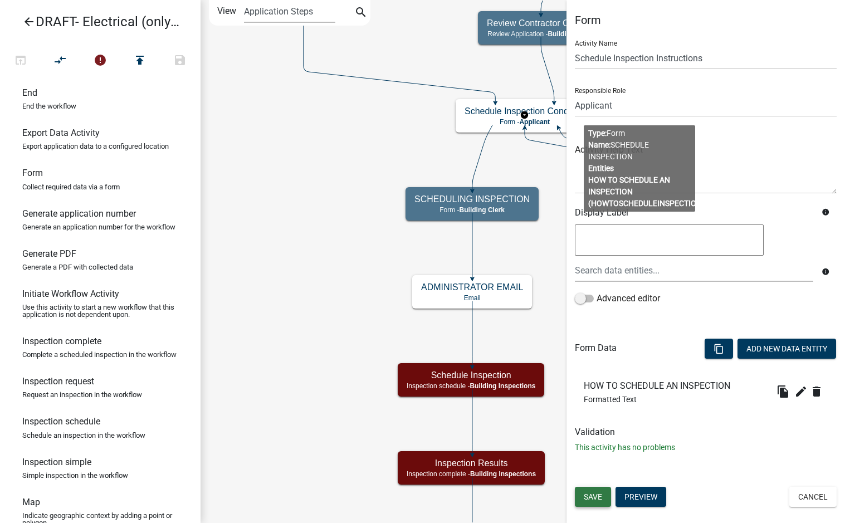
click at [600, 494] on span "Save" at bounding box center [593, 496] width 18 height 9
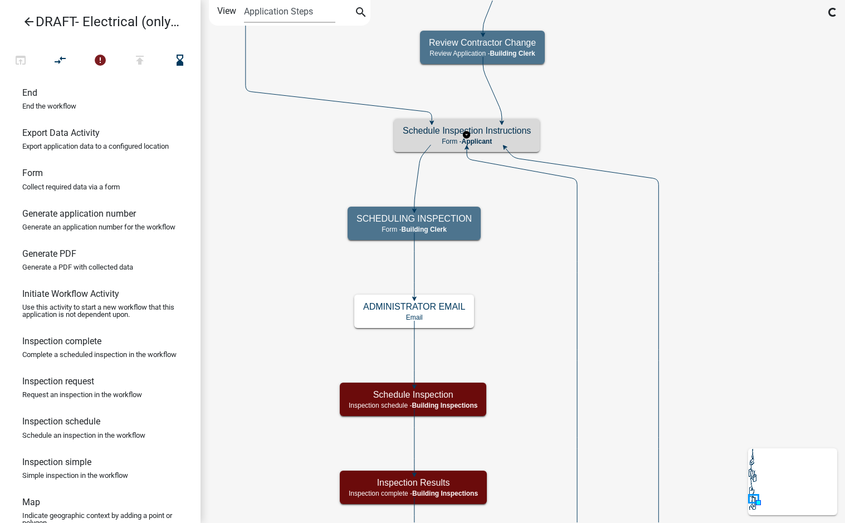
click at [512, 134] on h5 "Schedule Inspection Instructions" at bounding box center [467, 130] width 128 height 11
click at [512, 133] on h5 "Schedule Inspection Instructions" at bounding box center [467, 130] width 128 height 11
click at [507, 135] on h5 "Schedule Inspection Instructions" at bounding box center [467, 130] width 128 height 11
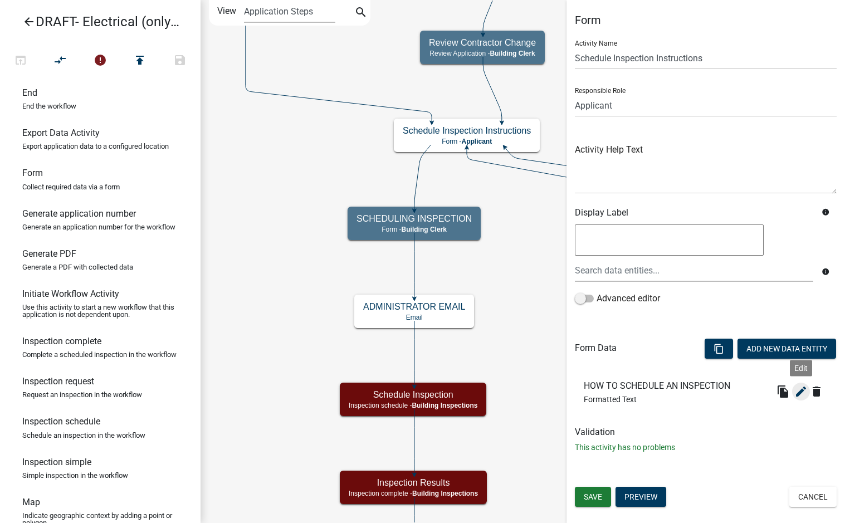
click at [806, 391] on icon "edit" at bounding box center [800, 391] width 13 height 13
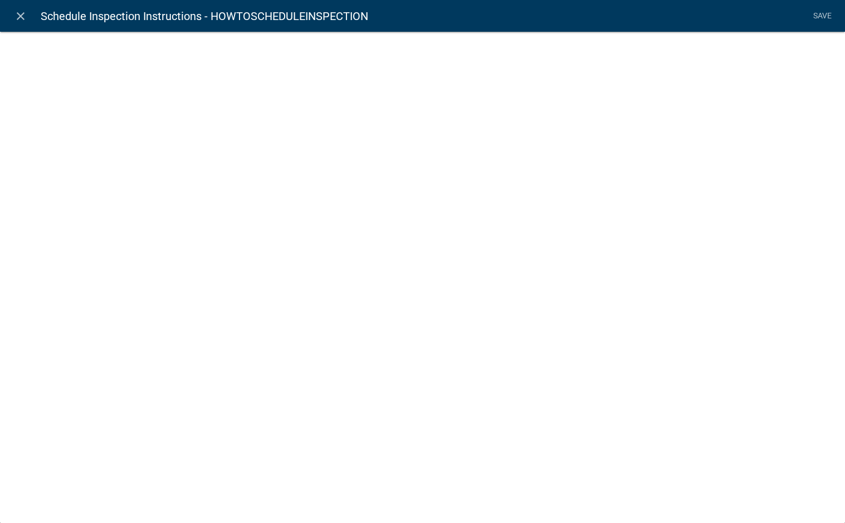
select select "rich-text"
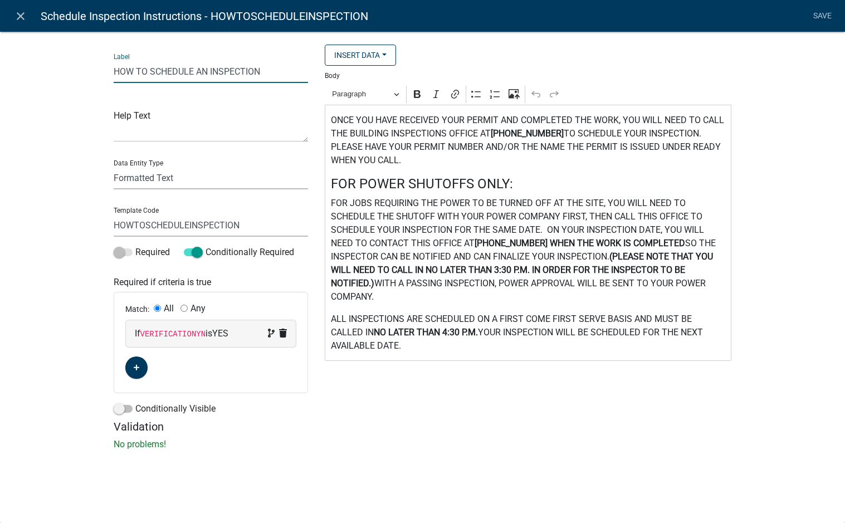
drag, startPoint x: 274, startPoint y: 72, endPoint x: 56, endPoint y: 75, distance: 218.3
click at [56, 75] on div "Label HOW TO SCHEDULE AN INSPECTION Help Text Data Entity Type Free Form Text D…" at bounding box center [422, 243] width 845 height 461
type input "How to Schedule an Inspection"
drag, startPoint x: 251, startPoint y: 227, endPoint x: 18, endPoint y: 204, distance: 233.8
click at [18, 204] on div "Label How to Schedule an Inspection Help Text Data Entity Type Free Form Text D…" at bounding box center [422, 243] width 845 height 461
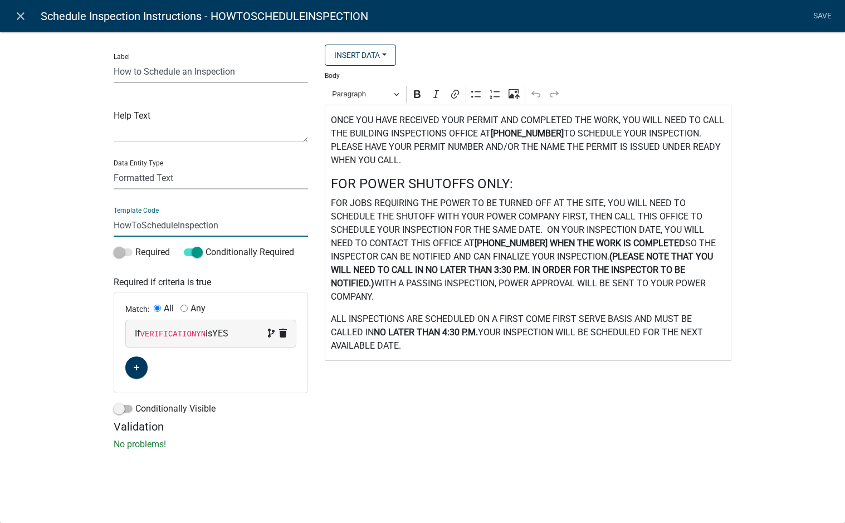
click at [395, 393] on div "Insert Data Acres Are there additional inspections to complete? Fee Recipients …" at bounding box center [527, 232] width 423 height 375
click at [228, 224] on input "HowToScheduleInspection" at bounding box center [211, 225] width 195 height 23
drag, startPoint x: 144, startPoint y: 224, endPoint x: 95, endPoint y: 226, distance: 48.5
click at [95, 226] on div "Label How to Schedule an Inspection Help Text Data Entity Type Free Form Text D…" at bounding box center [422, 243] width 845 height 461
type input "ScheduleInspectionInstrText"
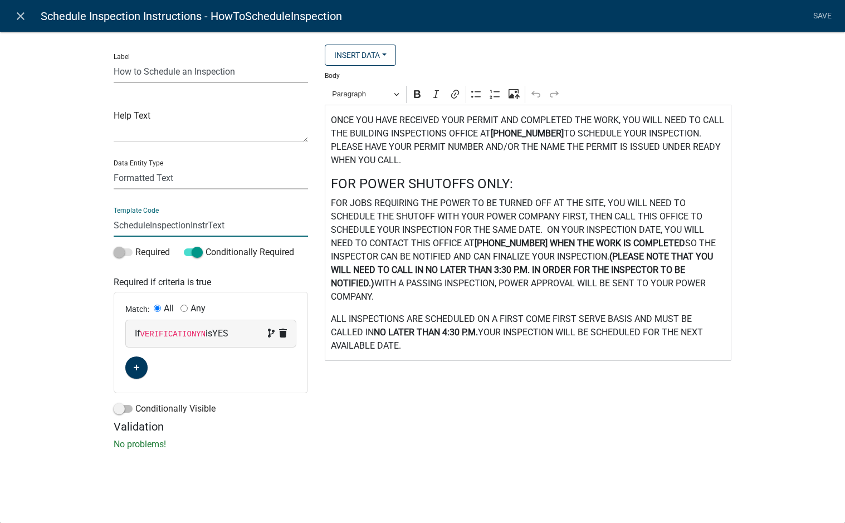
click at [421, 375] on div "Insert Data Acres Are there additional inspections to complete? Fee Recipients …" at bounding box center [527, 232] width 423 height 375
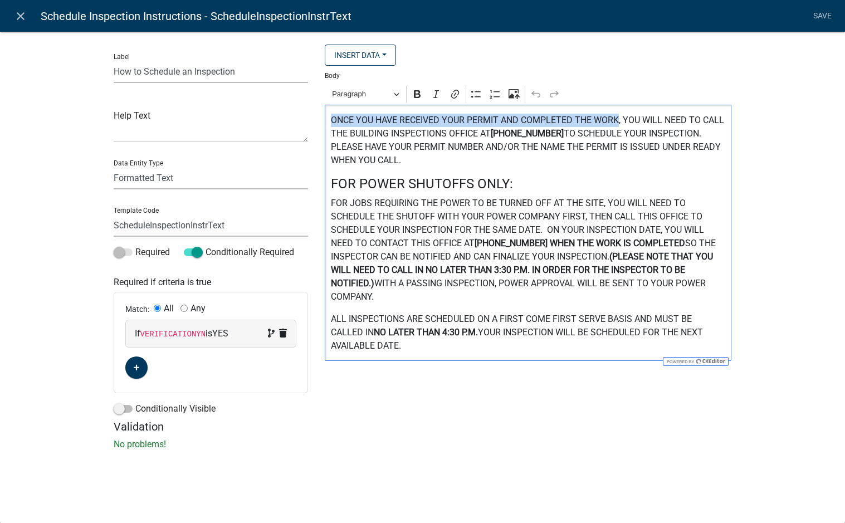
drag, startPoint x: 619, startPoint y: 120, endPoint x: 325, endPoint y: 120, distance: 294.0
click at [325, 120] on div "ONCE YOU HAVE RECEIVED YOUR PERMIT AND COMPLETED THE WORK, YOU WILL NEED TO CAL…" at bounding box center [528, 233] width 407 height 256
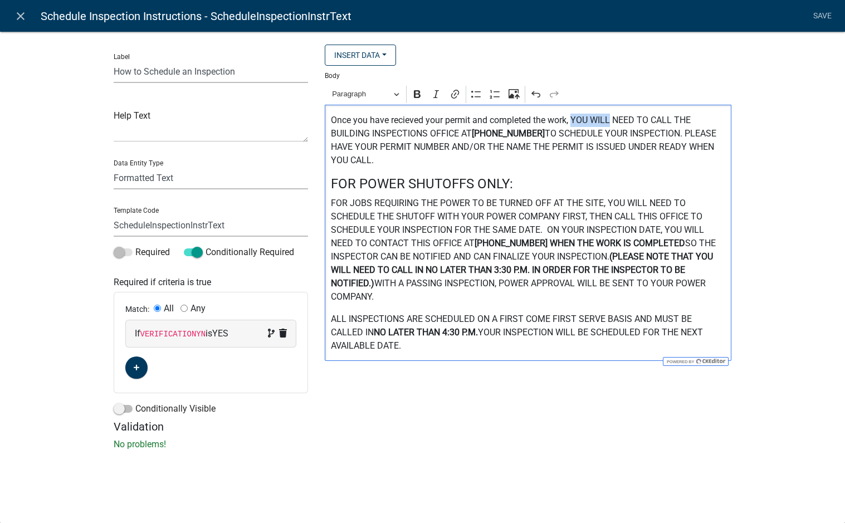
drag, startPoint x: 612, startPoint y: 121, endPoint x: 572, endPoint y: 121, distance: 39.5
click at [572, 121] on p "Once you have recieved your permit and completed the work, YOU WILL NEED TO CAL…" at bounding box center [528, 140] width 395 height 53
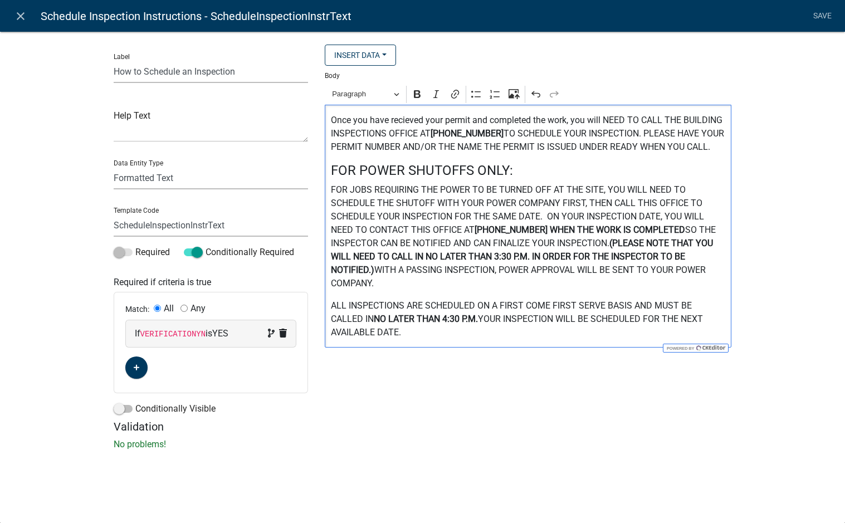
click at [683, 120] on p "Once you have recieved your permit and completed the work, you will NEED TO CAL…" at bounding box center [528, 134] width 395 height 40
click at [430, 132] on p "Once you have recieved your permit and completed the work, you will NEED TO CAL…" at bounding box center [528, 134] width 395 height 40
click at [498, 134] on p "Once you have recieved your permit and completed the work, you will NEED TO CAL…" at bounding box center [528, 134] width 395 height 40
click at [623, 131] on p "Once you have recieved your permit and completed the work, you will NEED TO CAL…" at bounding box center [528, 134] width 395 height 40
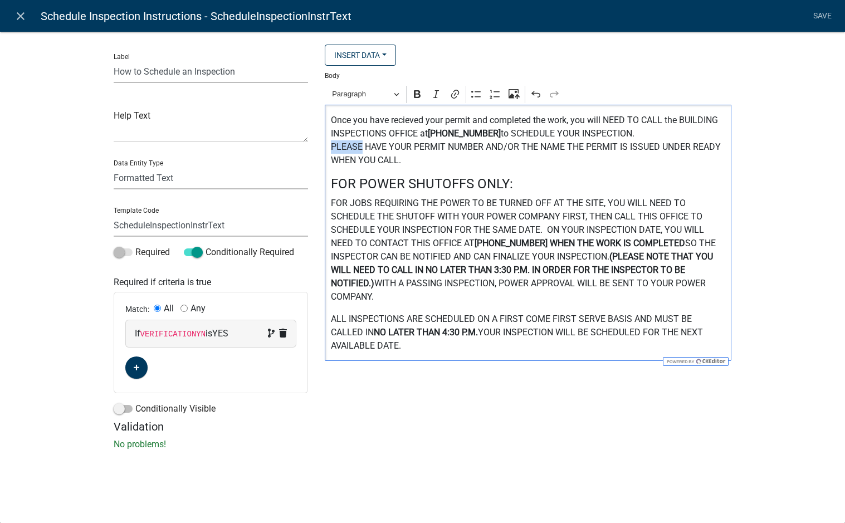
drag, startPoint x: 363, startPoint y: 150, endPoint x: 327, endPoint y: 149, distance: 35.7
click at [327, 149] on div "Once you have recieved your permit and completed the work, you will NEED TO CAL…" at bounding box center [528, 233] width 407 height 256
drag, startPoint x: 473, startPoint y: 150, endPoint x: 502, endPoint y: 150, distance: 29.5
click at [502, 150] on p "Once you have recieved your permit and completed the work, you will NEED TO CAL…" at bounding box center [528, 140] width 395 height 53
drag, startPoint x: 669, startPoint y: 150, endPoint x: 370, endPoint y: 160, distance: 299.2
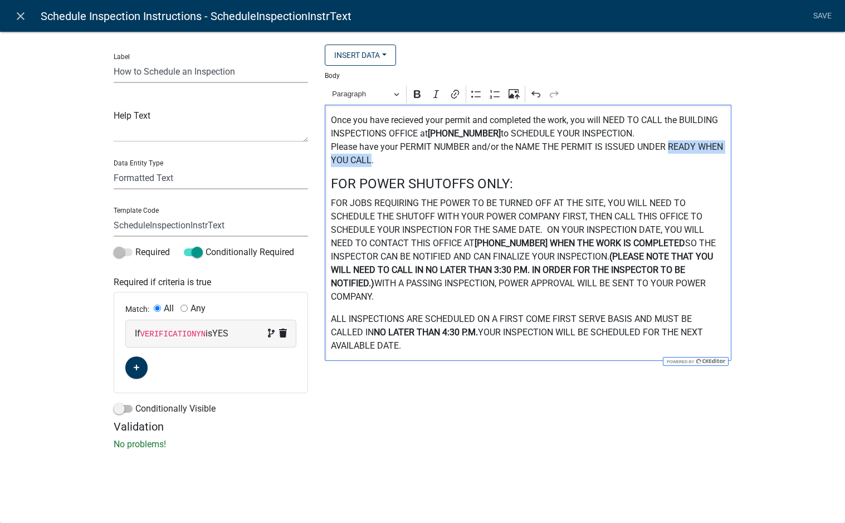
click at [370, 160] on p "Once you have recieved your permit and completed the work, you will NEED TO CAL…" at bounding box center [528, 140] width 395 height 53
click at [399, 119] on p "Once you have recieved your permit and completed the work, you will NEED TO CAL…" at bounding box center [528, 140] width 395 height 53
click at [417, 167] on p "Once you have received your permit and completed the work, you will NEED TO CAL…" at bounding box center [528, 140] width 395 height 53
drag, startPoint x: 332, startPoint y: 320, endPoint x: 498, endPoint y: 316, distance: 166.5
click at [498, 316] on p "ALL INSPECTIONS ARE SCHEDULED ON A FIRST COME FIRST SERVE BASIS AND MUST BE CAL…" at bounding box center [528, 332] width 395 height 40
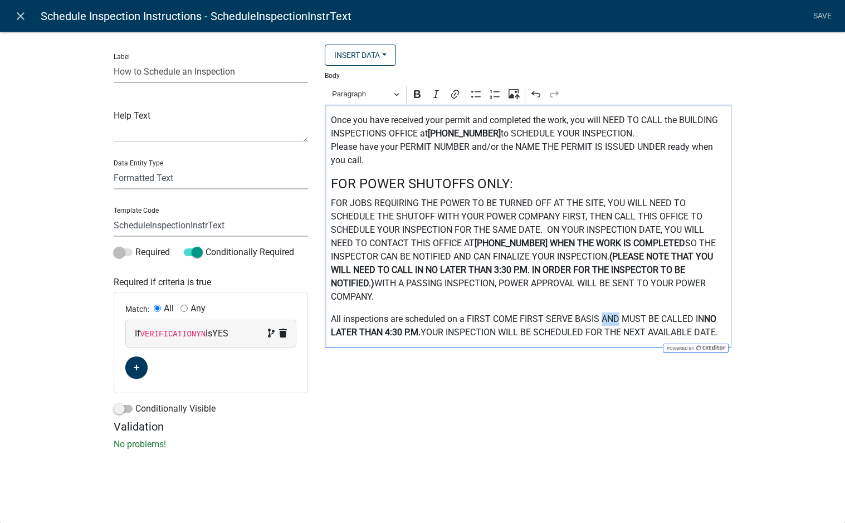
drag, startPoint x: 601, startPoint y: 322, endPoint x: 618, endPoint y: 323, distance: 16.7
click at [618, 323] on p "All inspections are scheduled on a FIRST COME FIRST SERVE BASIS AND MUST BE CAL…" at bounding box center [528, 325] width 395 height 27
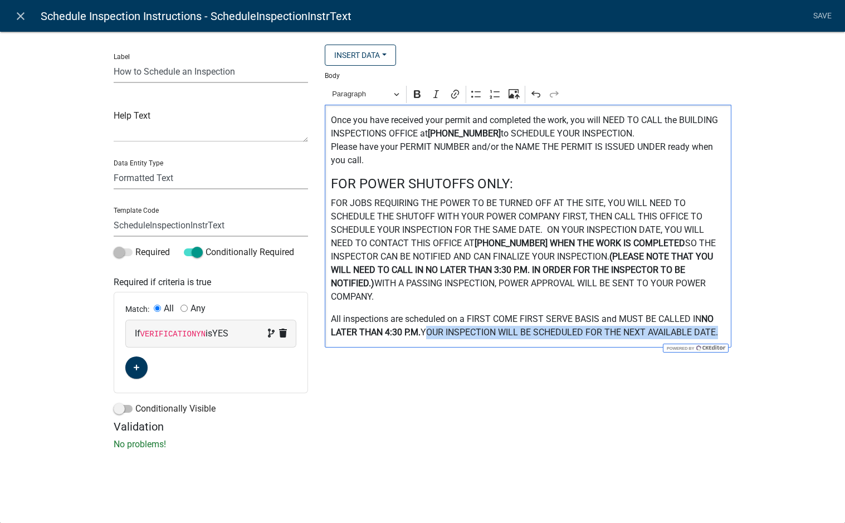
drag, startPoint x: 425, startPoint y: 331, endPoint x: 717, endPoint y: 334, distance: 291.3
click at [717, 334] on p "All inspections are scheduled on a FIRST COME FIRST SERVE BASIS and MUST BE CAL…" at bounding box center [528, 325] width 395 height 27
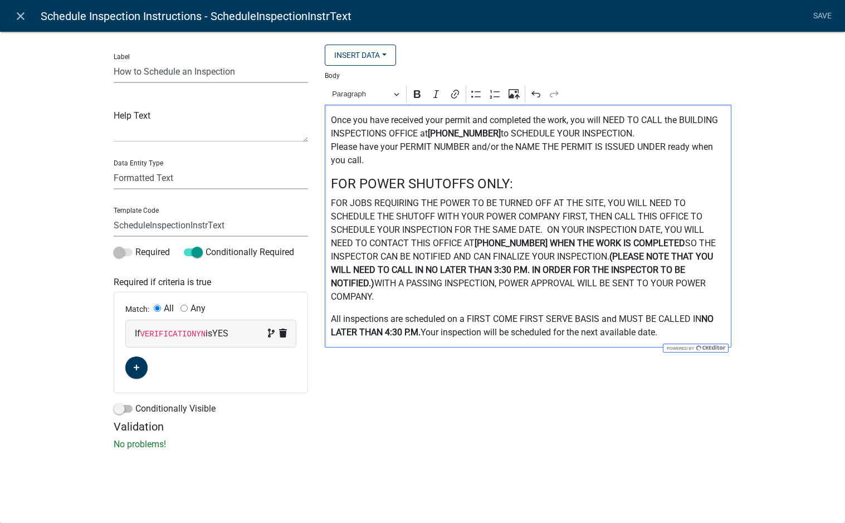
click at [444, 255] on p "FOR JOBS REQUIRING THE POWER TO BE TURNED OFF AT THE SITE, YOU WILL NEED TO SCH…" at bounding box center [528, 250] width 395 height 107
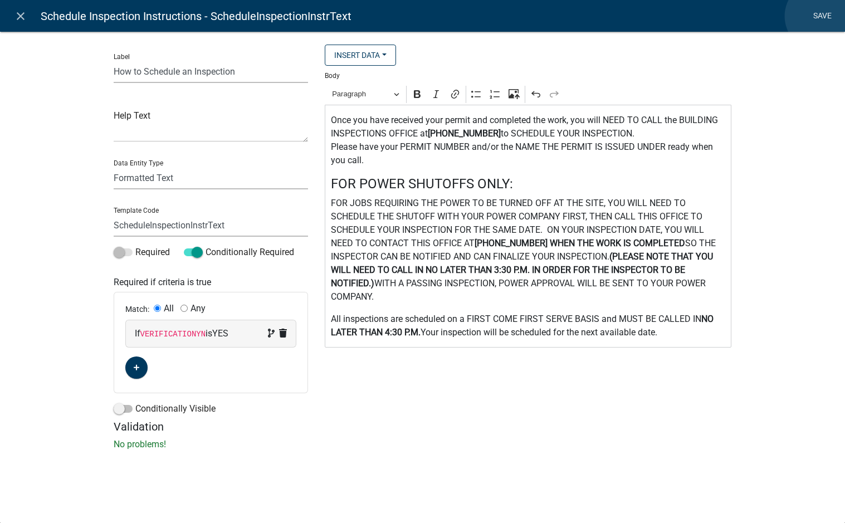
click at [820, 16] on link "Save" at bounding box center [822, 16] width 28 height 21
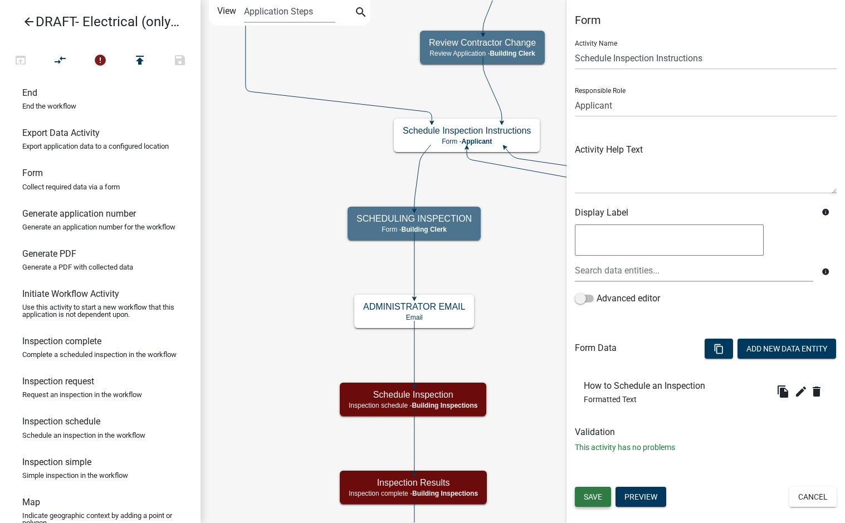
click at [600, 498] on span "Save" at bounding box center [593, 496] width 18 height 9
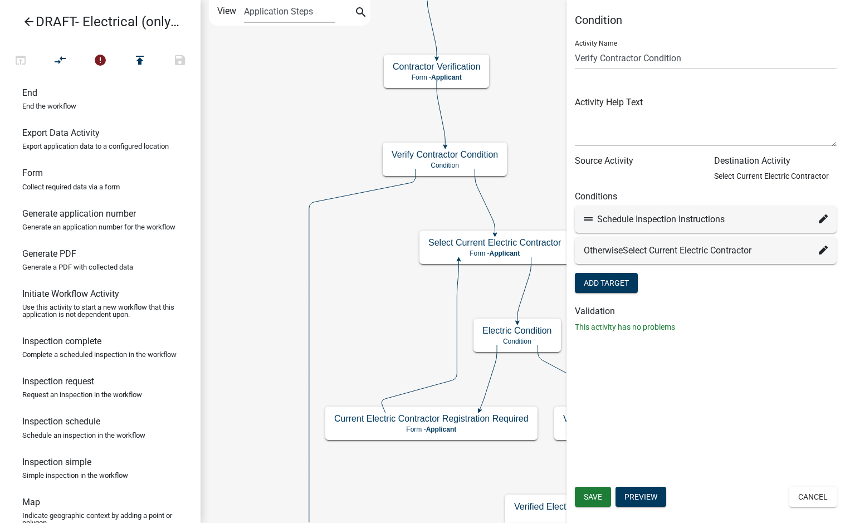
click at [824, 219] on icon at bounding box center [823, 218] width 9 height 9
select select "57: f8cf465f-d0d0-4ae0-a747-4ebddf1f9dfd"
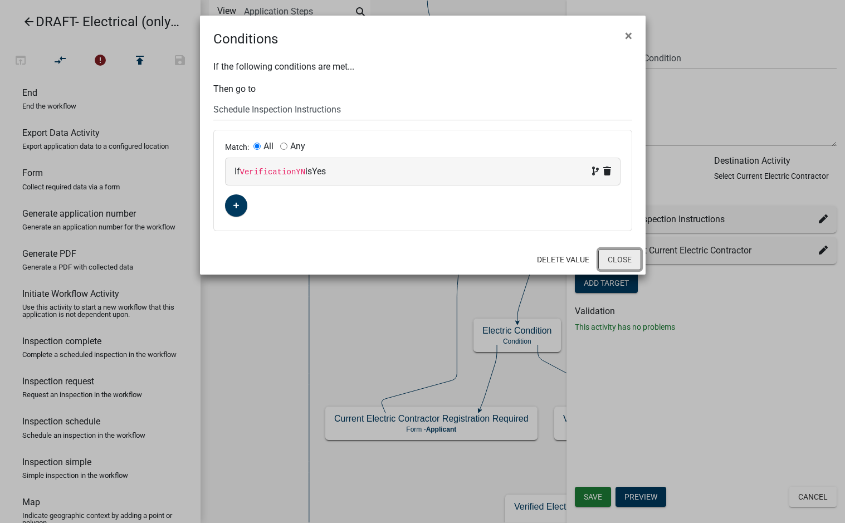
click at [631, 264] on button "Close" at bounding box center [619, 259] width 43 height 21
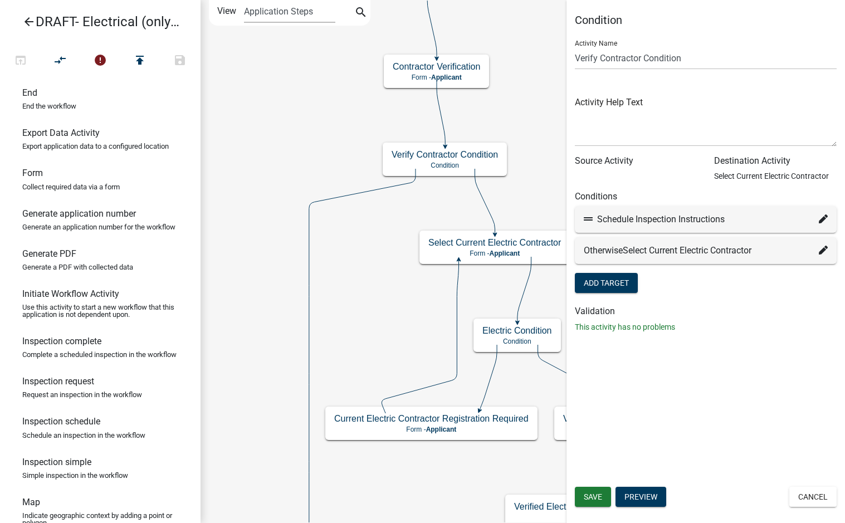
click at [822, 215] on icon at bounding box center [823, 218] width 9 height 9
select select "57: f8cf465f-d0d0-4ae0-a747-4ebddf1f9dfd"
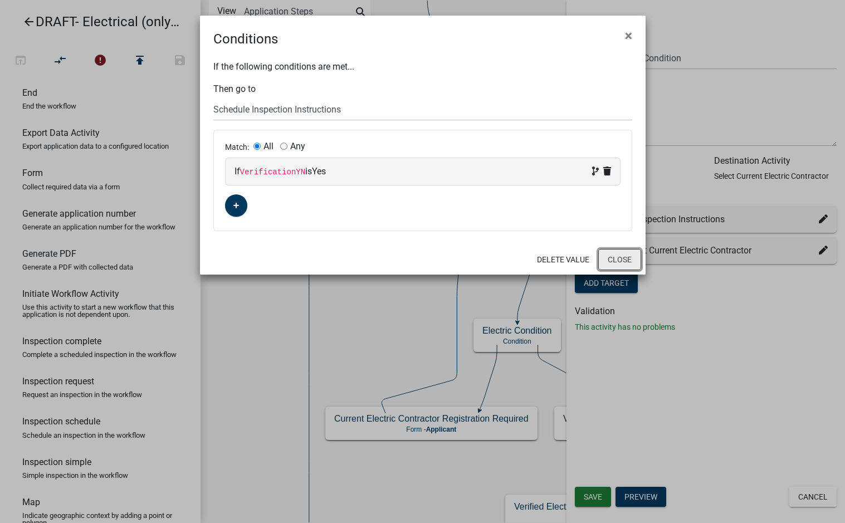
click at [630, 259] on button "Close" at bounding box center [619, 259] width 43 height 21
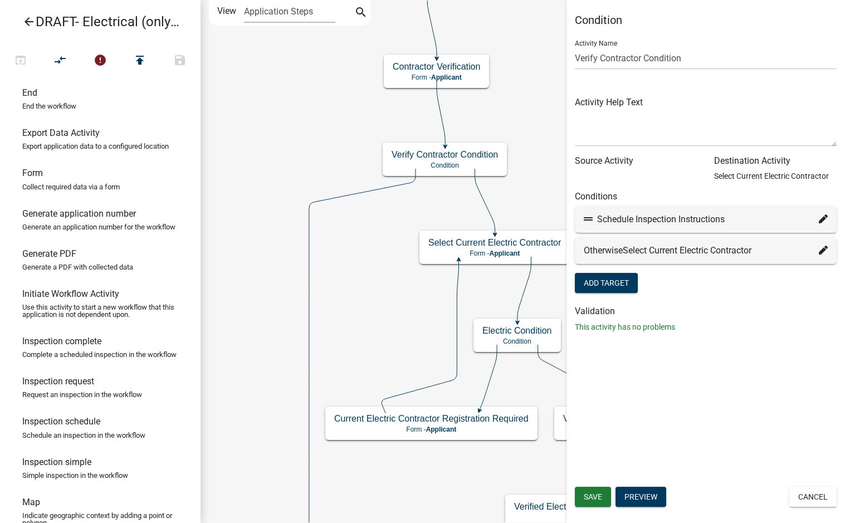
drag, startPoint x: 693, startPoint y: 425, endPoint x: 609, endPoint y: 484, distance: 102.9
click at [693, 427] on div "Condition Activity Name Verify Contractor Condition Activity Help Text Source A…" at bounding box center [705, 261] width 278 height 523
click at [596, 492] on button "Save" at bounding box center [593, 497] width 36 height 20
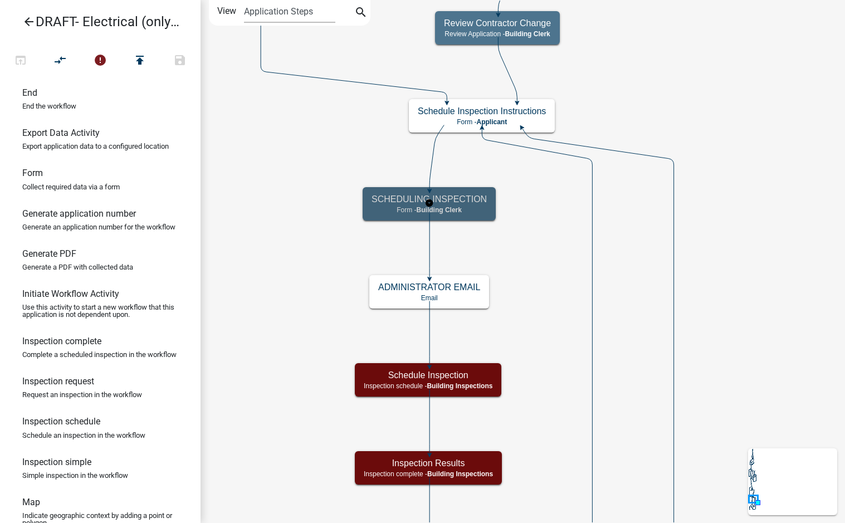
click at [469, 195] on h5 "SCHEDULING INSPECTION" at bounding box center [428, 199] width 115 height 11
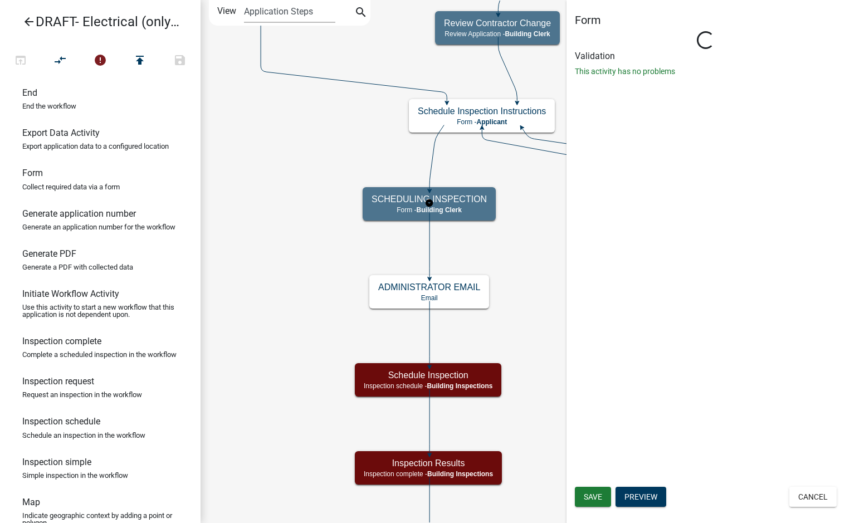
select select "A1034FF1-6D4F-4586-AA83-45D6433EEE28"
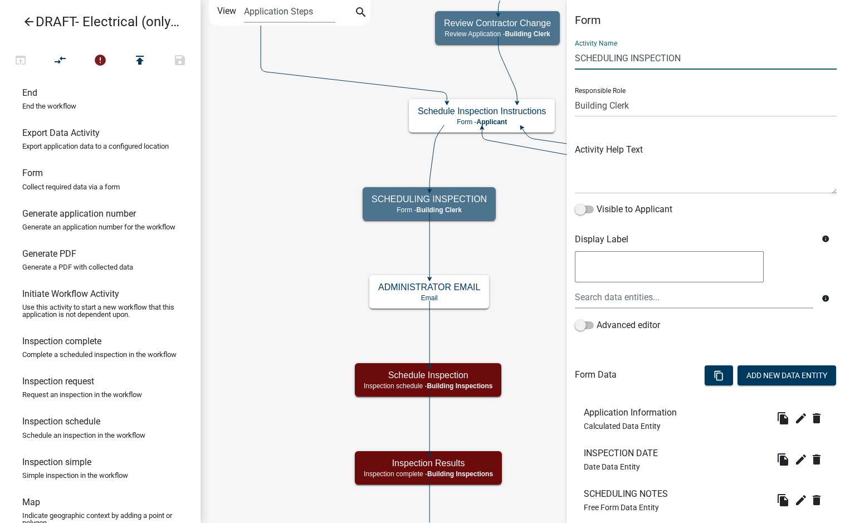
drag, startPoint x: 689, startPoint y: 60, endPoint x: 565, endPoint y: 70, distance: 124.6
click at [565, 70] on main "Start Start - Applicant Applicant Login Require user Applicant and Electrical I…" at bounding box center [522, 261] width 644 height 523
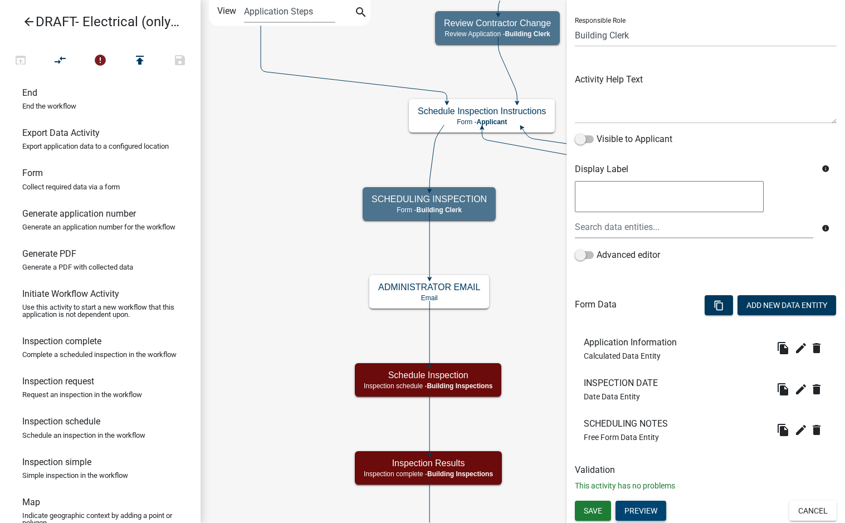
click at [652, 511] on button "Preview" at bounding box center [640, 511] width 51 height 20
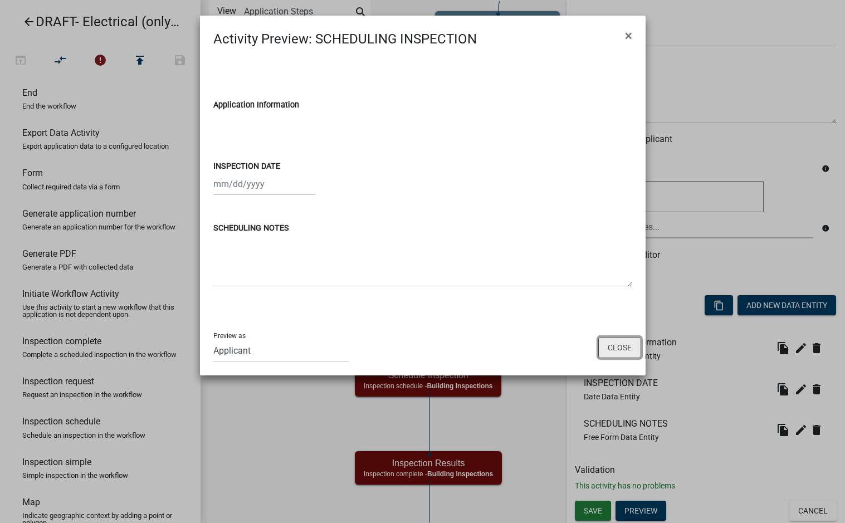
click at [618, 344] on button "Close" at bounding box center [619, 347] width 43 height 21
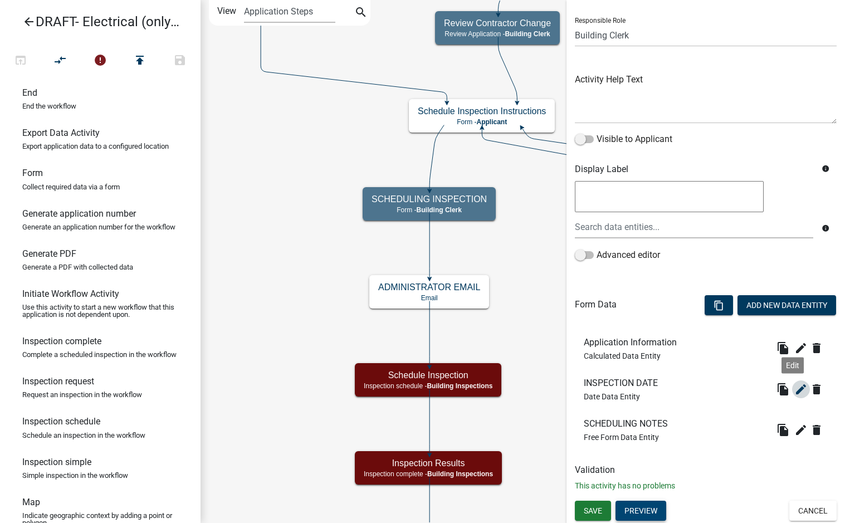
click at [794, 386] on icon "edit" at bounding box center [800, 389] width 13 height 13
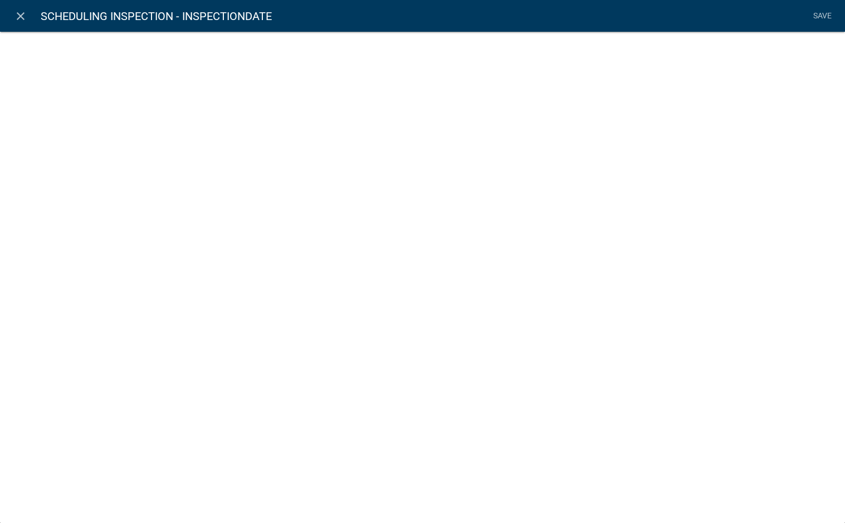
select select "date"
select select
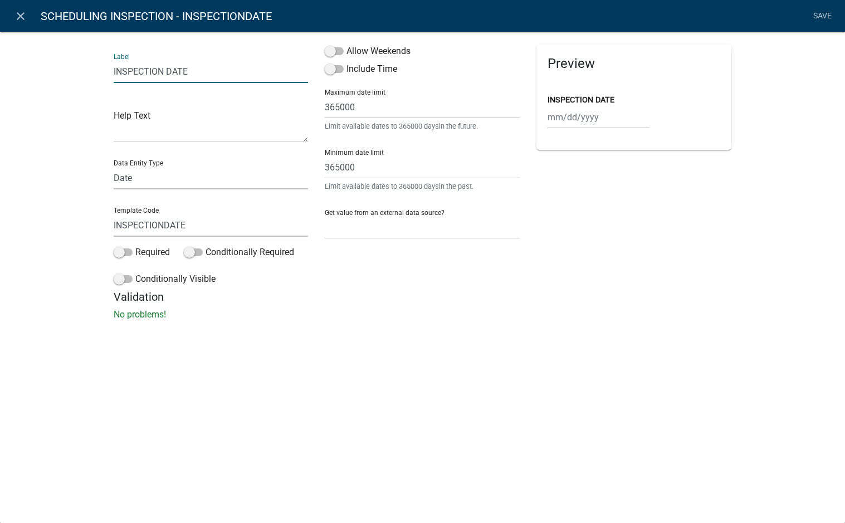
drag, startPoint x: 195, startPoint y: 74, endPoint x: 101, endPoint y: 72, distance: 94.1
click at [101, 72] on div "Label INSPECTION DATE Help Text Data Entity Type Free Form Text Document Displa…" at bounding box center [422, 178] width 845 height 331
type input "Inspection Date"
drag, startPoint x: 193, startPoint y: 229, endPoint x: 71, endPoint y: 227, distance: 122.5
click at [71, 227] on div "Label Inspection Date Help Text Data Entity Type Free Form Text Document Displa…" at bounding box center [422, 178] width 845 height 331
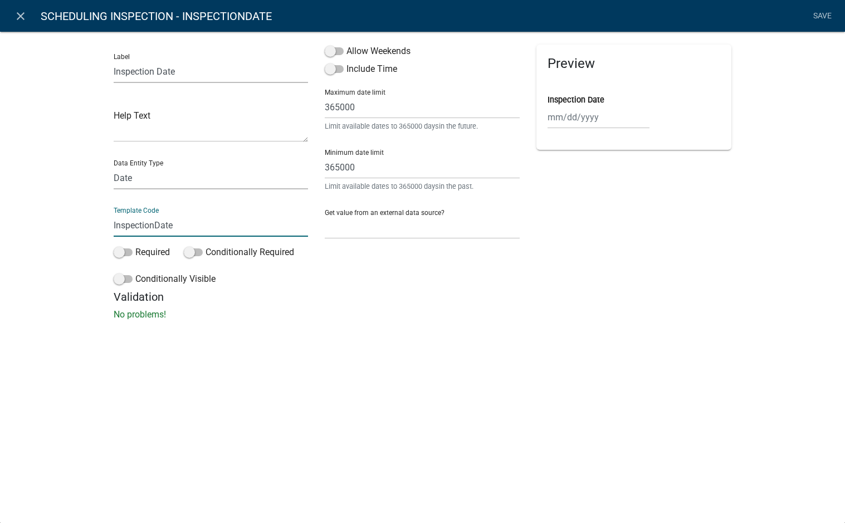
type input "InspectionDate"
click at [353, 301] on h5 "Validation" at bounding box center [423, 296] width 618 height 13
click at [389, 51] on label "Allow Weekends" at bounding box center [368, 51] width 86 height 13
click at [346, 45] on input "Allow Weekends" at bounding box center [346, 45] width 0 height 0
click at [394, 322] on div "Label Inspection Date Help Text Data Entity Type Free Form Text Document Displa…" at bounding box center [422, 178] width 845 height 331
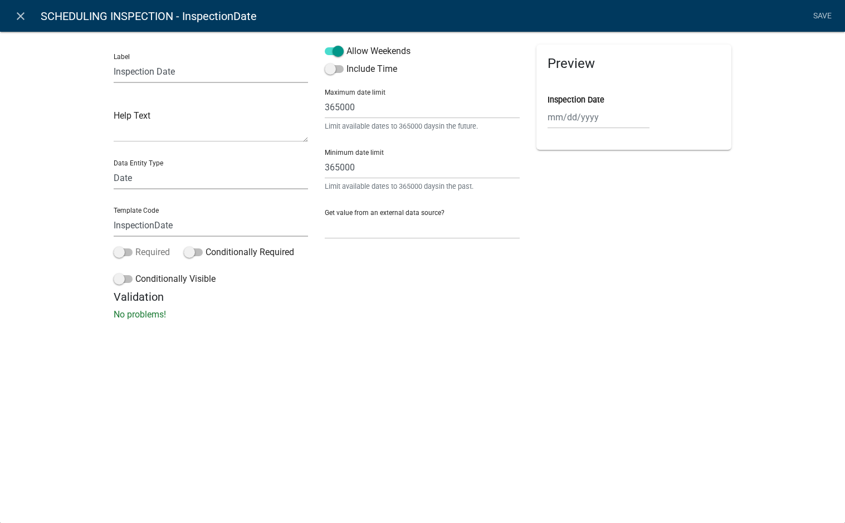
click at [129, 254] on span at bounding box center [123, 252] width 19 height 8
click at [135, 246] on input "Required" at bounding box center [135, 246] width 0 height 0
click at [489, 342] on div "Label Inspection Date Help Text Data Entity Type Free Form Text Document Displa…" at bounding box center [422, 178] width 845 height 331
click at [825, 17] on link "Save" at bounding box center [822, 16] width 28 height 21
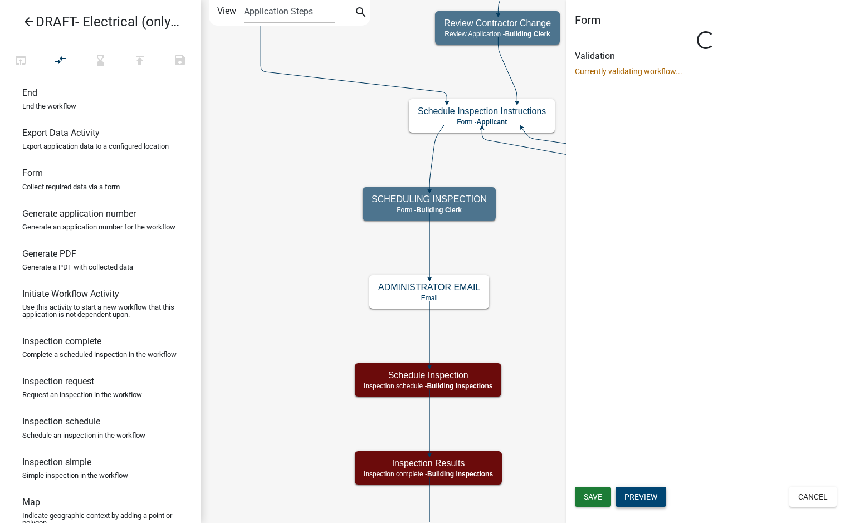
scroll to position [0, 0]
select select "A1034FF1-6D4F-4586-AA83-45D6433EEE28"
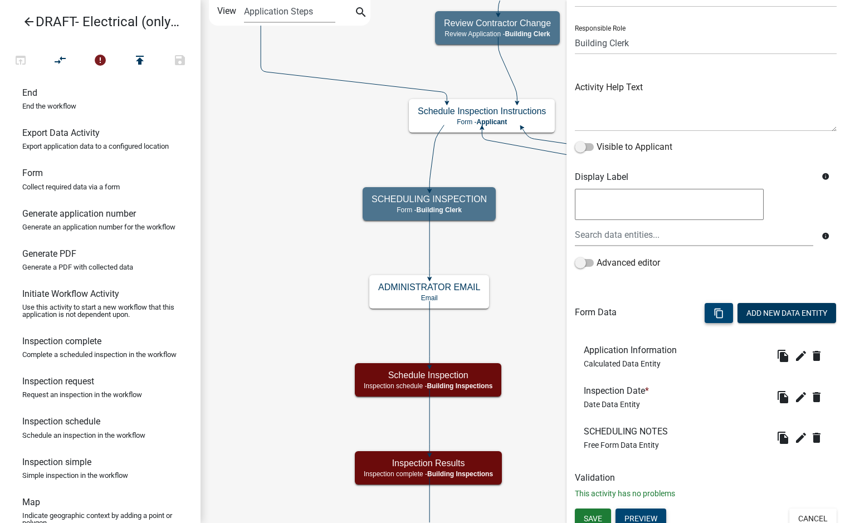
scroll to position [70, 0]
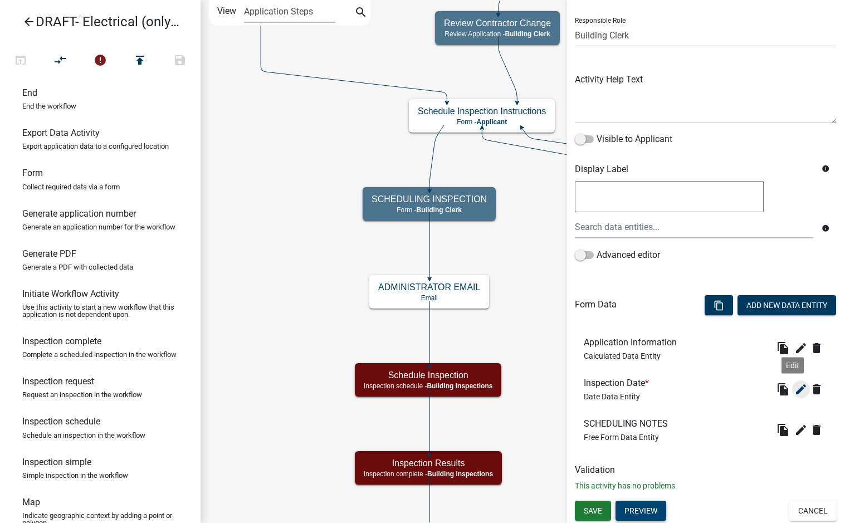
click at [794, 390] on icon "edit" at bounding box center [800, 389] width 13 height 13
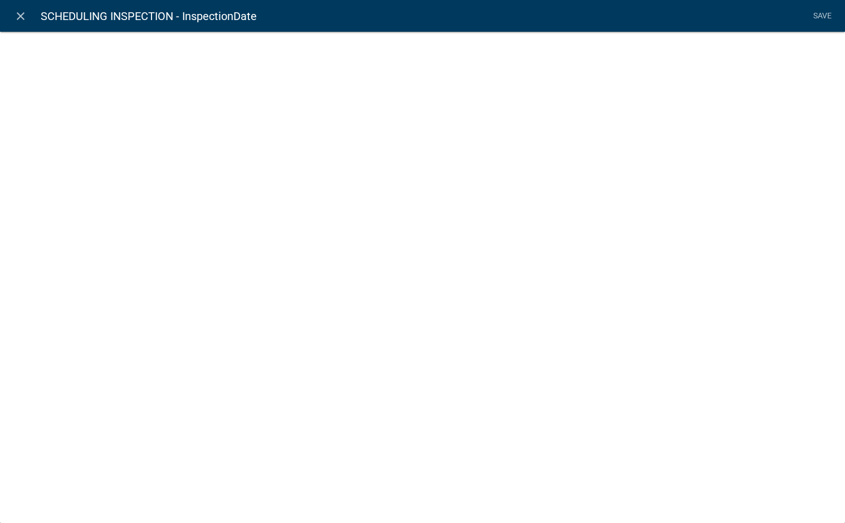
select select "date"
select select
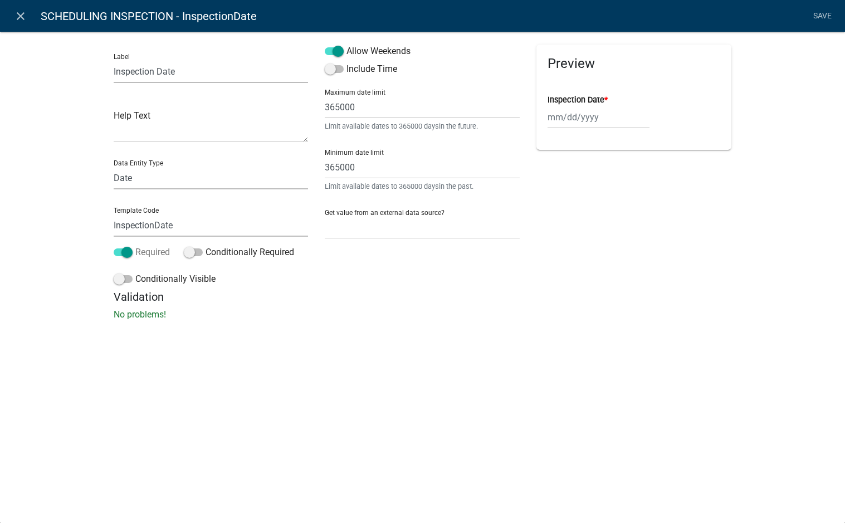
click at [125, 249] on span at bounding box center [123, 252] width 19 height 8
click at [135, 246] on input "Required" at bounding box center [135, 246] width 0 height 0
click at [828, 20] on link "Save" at bounding box center [822, 16] width 28 height 21
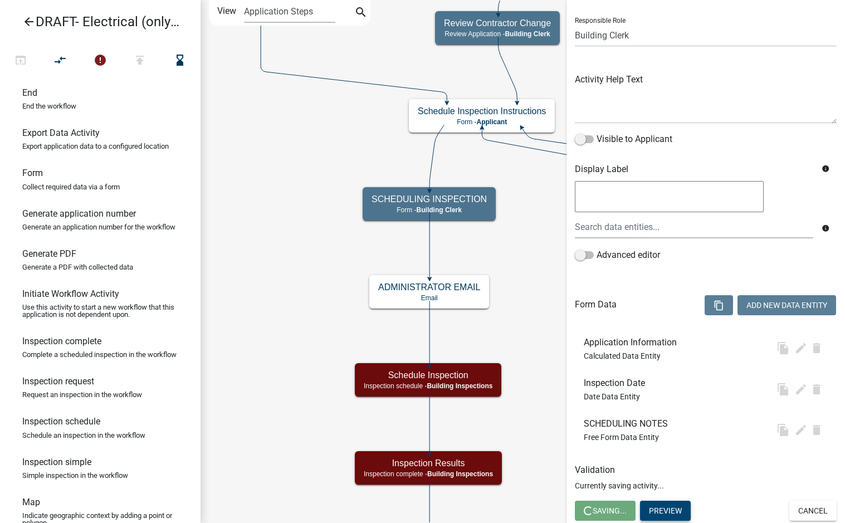
scroll to position [0, 0]
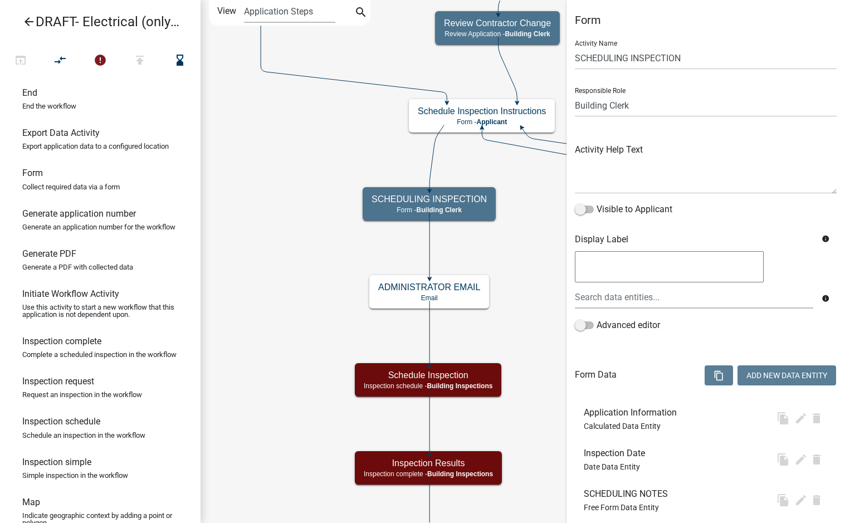
select select "A1034FF1-6D4F-4586-AA83-45D6433EEE28"
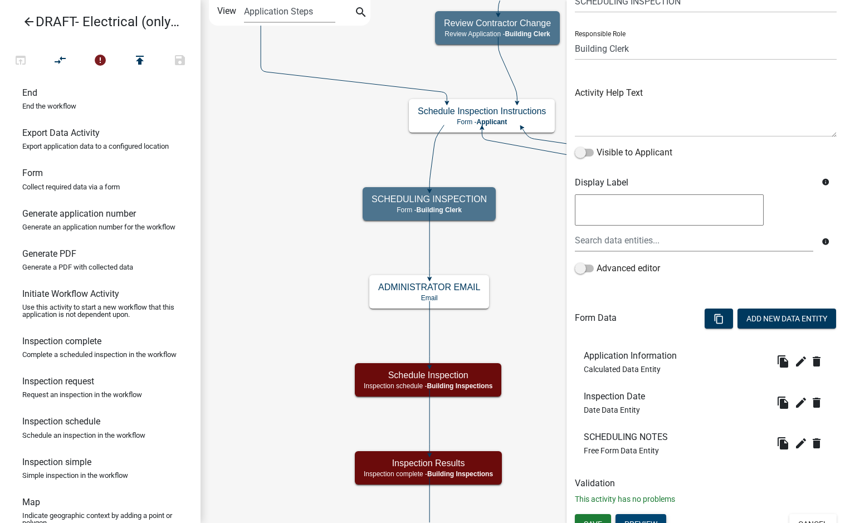
scroll to position [70, 0]
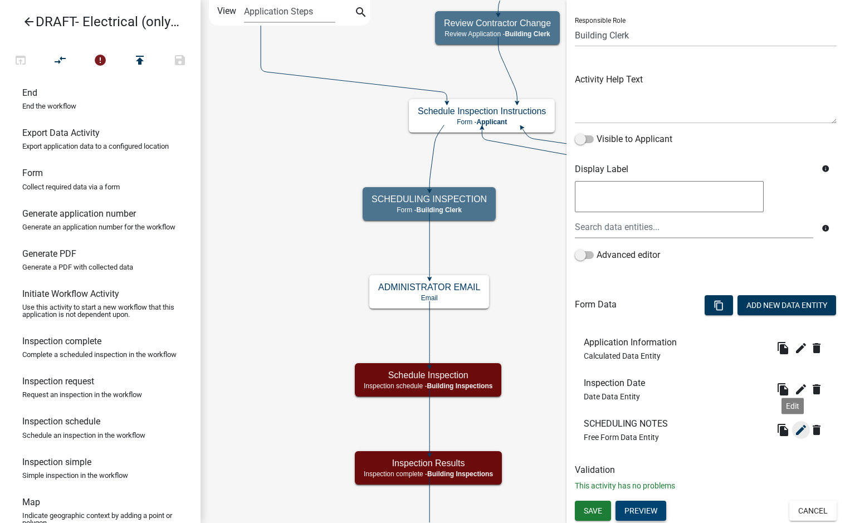
click at [794, 432] on icon "edit" at bounding box center [800, 429] width 13 height 13
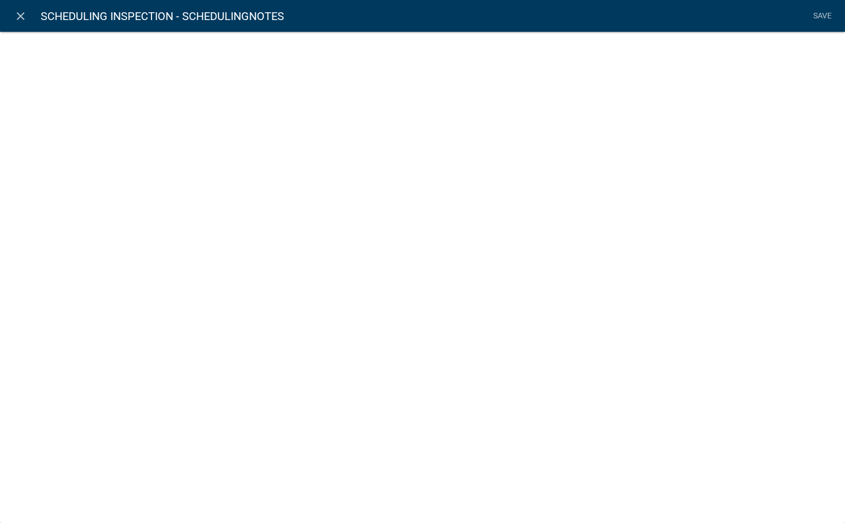
select select
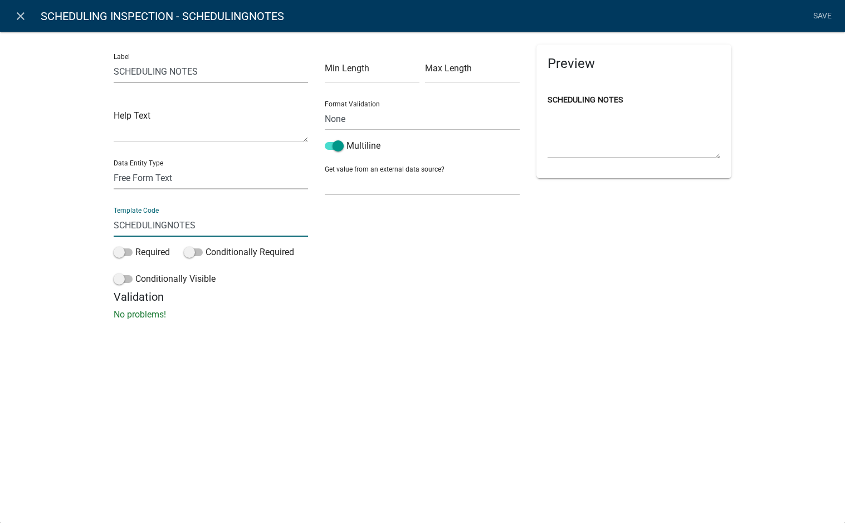
drag, startPoint x: 198, startPoint y: 227, endPoint x: 37, endPoint y: 222, distance: 160.5
click at [37, 222] on div "Label SCHEDULING NOTES Help Text Data Entity Type Free Form Text Document Displ…" at bounding box center [422, 178] width 845 height 331
type input "SchedulingNotes"
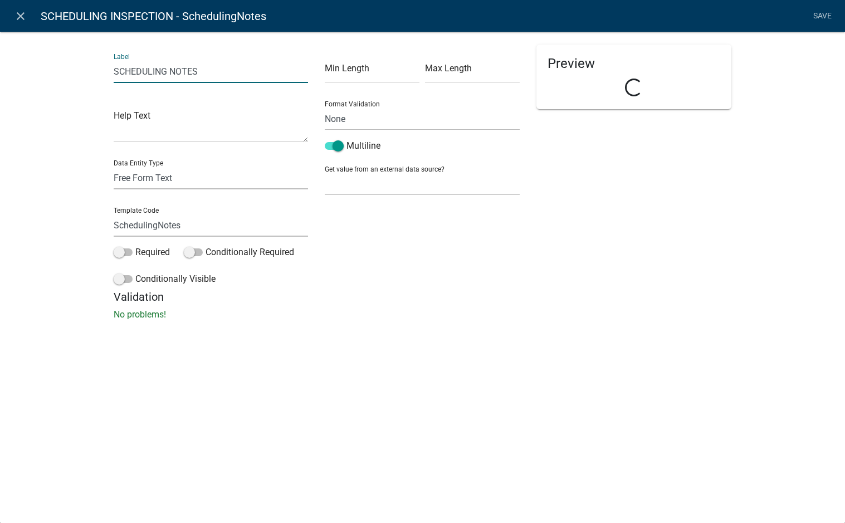
drag, startPoint x: 210, startPoint y: 71, endPoint x: 116, endPoint y: 62, distance: 93.9
click at [116, 62] on input "SCHEDULING NOTES" at bounding box center [211, 71] width 195 height 23
type input "Scheduling Notes"
click at [430, 371] on div "close SCHEDULING INSPECTION - SchedulingNotes Save Label Scheduling Notes Help …" at bounding box center [422, 261] width 845 height 523
click at [824, 23] on link "Save" at bounding box center [822, 16] width 28 height 21
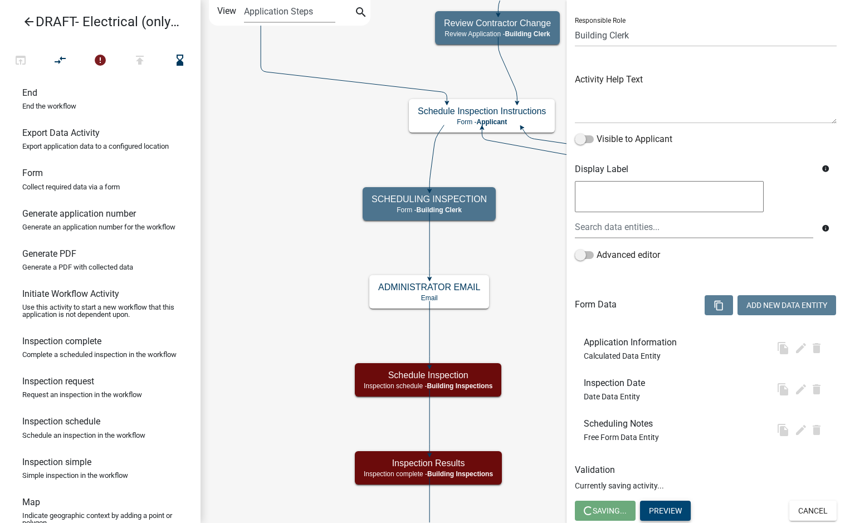
scroll to position [0, 0]
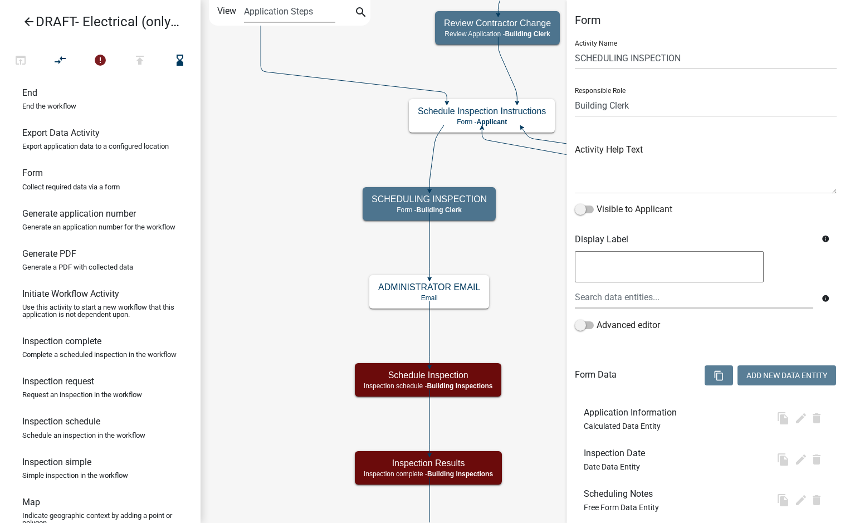
select select "A1034FF1-6D4F-4586-AA83-45D6433EEE28"
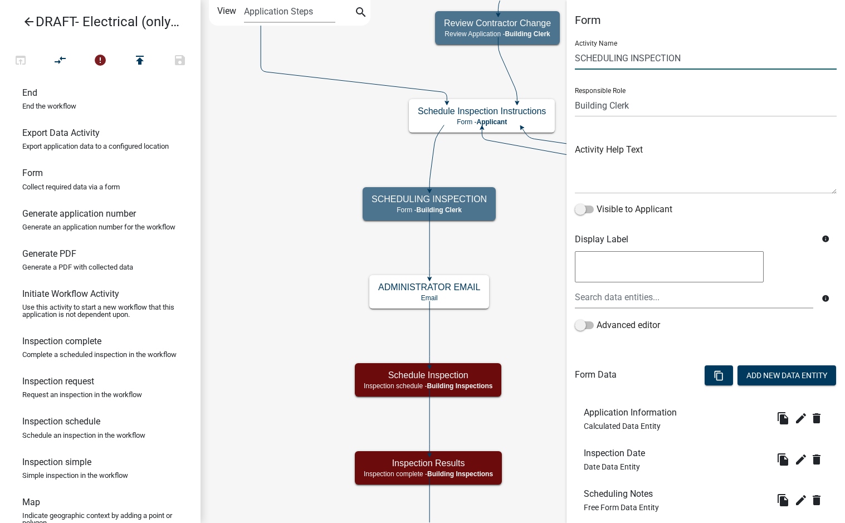
click at [576, 57] on input "SCHEDULING INSPECTION" at bounding box center [706, 58] width 262 height 23
type input "Office Scheduling Inspection"
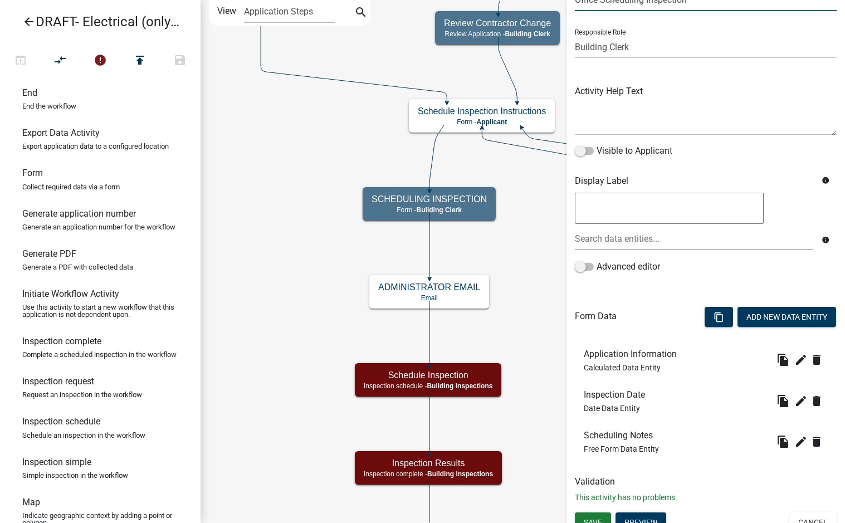
scroll to position [70, 0]
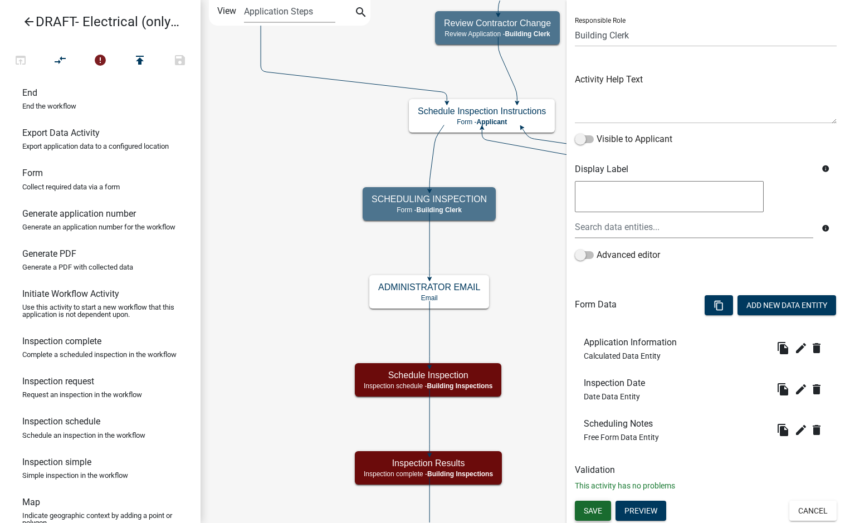
click at [598, 511] on span "Save" at bounding box center [593, 510] width 18 height 9
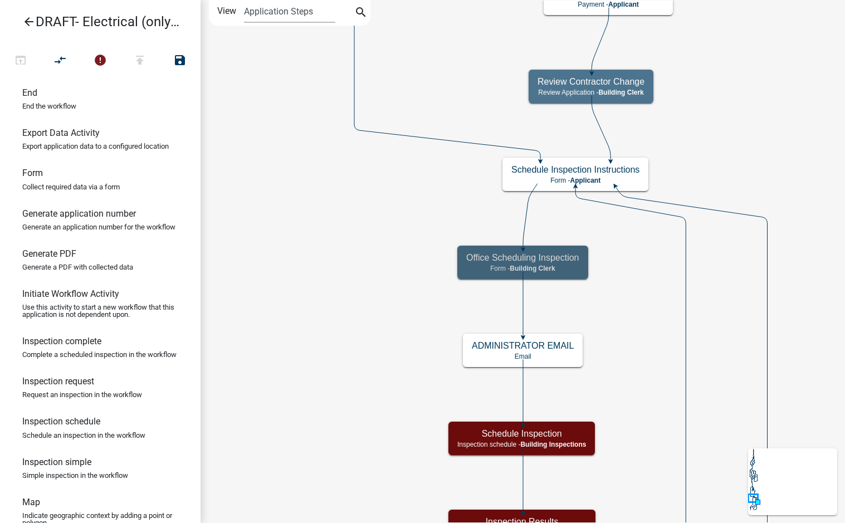
scroll to position [0, 0]
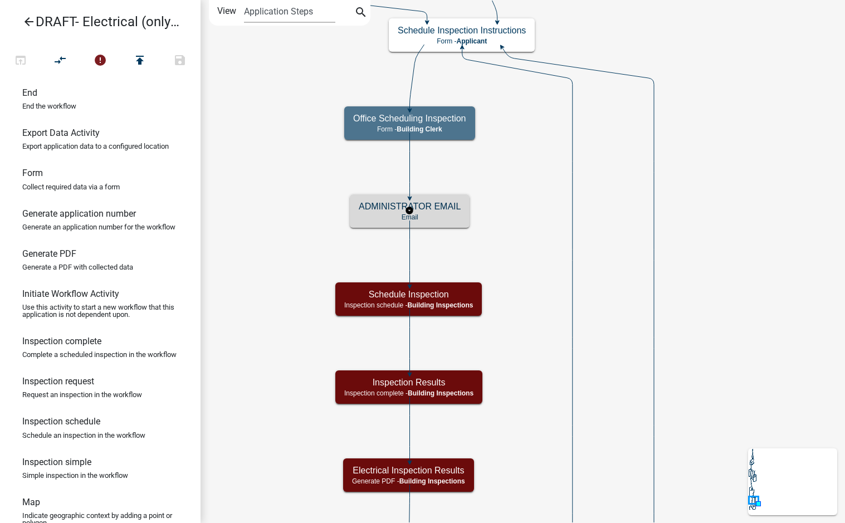
click at [449, 210] on h5 "ADMINISTRATOR EMAIL" at bounding box center [410, 206] width 102 height 11
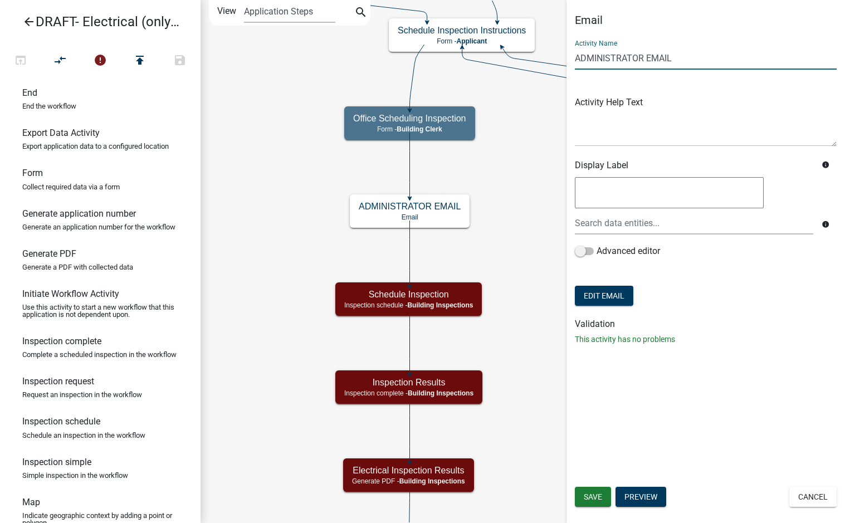
drag, startPoint x: 680, startPoint y: 63, endPoint x: 551, endPoint y: 65, distance: 129.8
click at [551, 65] on main "Start Start - Applicant Applicant Login Require user Applicant and Electrical I…" at bounding box center [522, 261] width 644 height 523
type input "Administrator Email"
click at [611, 499] on div "Save Preview Cancel" at bounding box center [705, 498] width 278 height 23
click at [590, 501] on span "Save" at bounding box center [593, 496] width 18 height 9
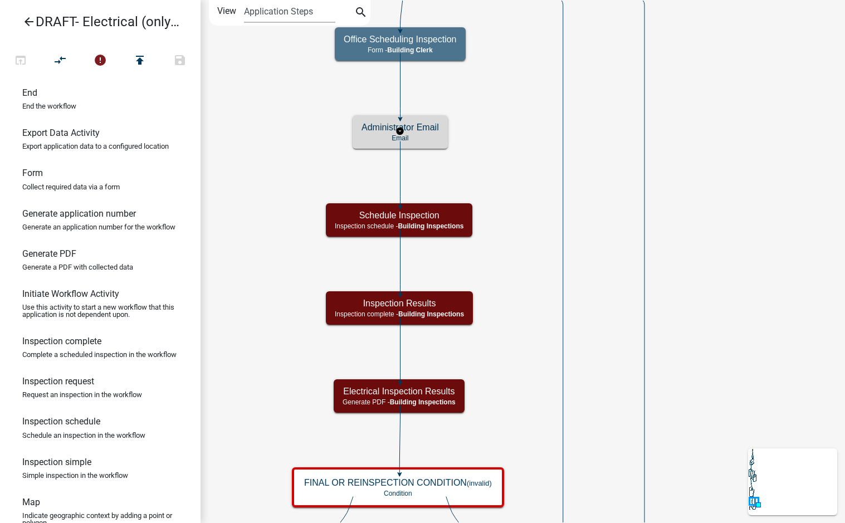
click at [429, 130] on h5 "Administrator Email" at bounding box center [399, 127] width 77 height 11
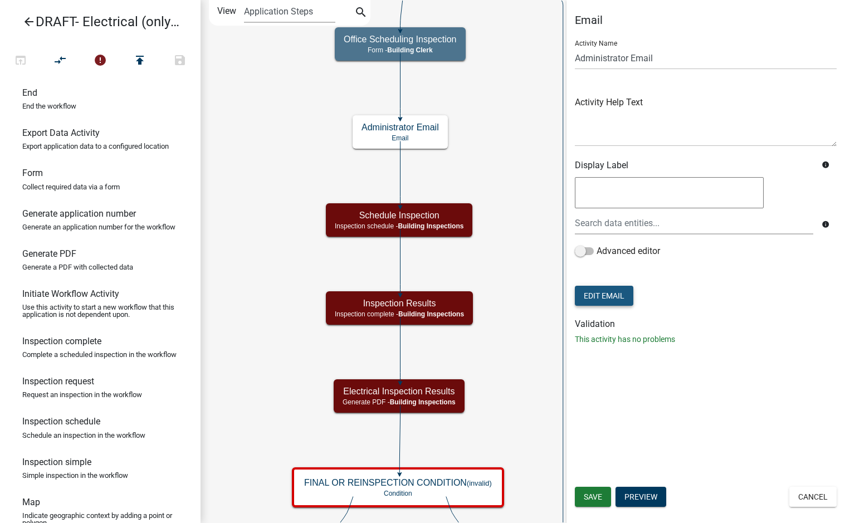
click at [606, 302] on button "Edit Email" at bounding box center [604, 296] width 58 height 20
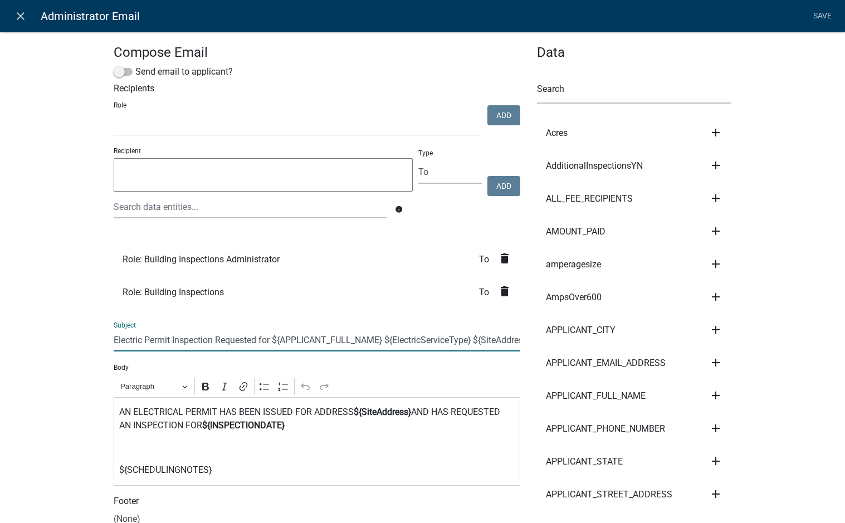
click at [383, 341] on input "Electric Permit Inspection Requested for ${APPLICANT_FULL_NAME} ${ElectricServi…" at bounding box center [317, 340] width 407 height 23
click at [476, 343] on input "Electric Permit Inspection Requested for ${APPLICANT_FULL_NAME}, ${ElectricServ…" at bounding box center [317, 340] width 407 height 23
drag, startPoint x: 276, startPoint y: 340, endPoint x: 519, endPoint y: 350, distance: 243.0
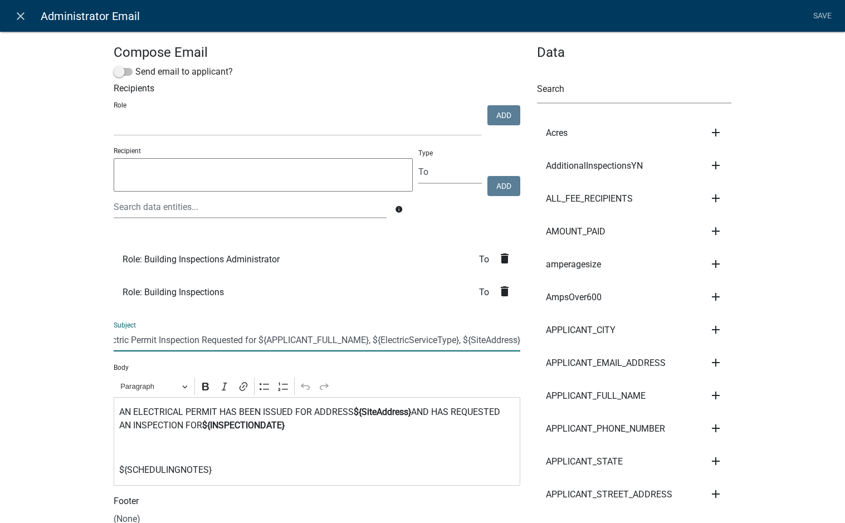
click at [117, 338] on input "Electric Permit Inspection Requested for ${APPLICANT_FULL_NAME}, ${ElectricServ…" at bounding box center [317, 340] width 407 height 23
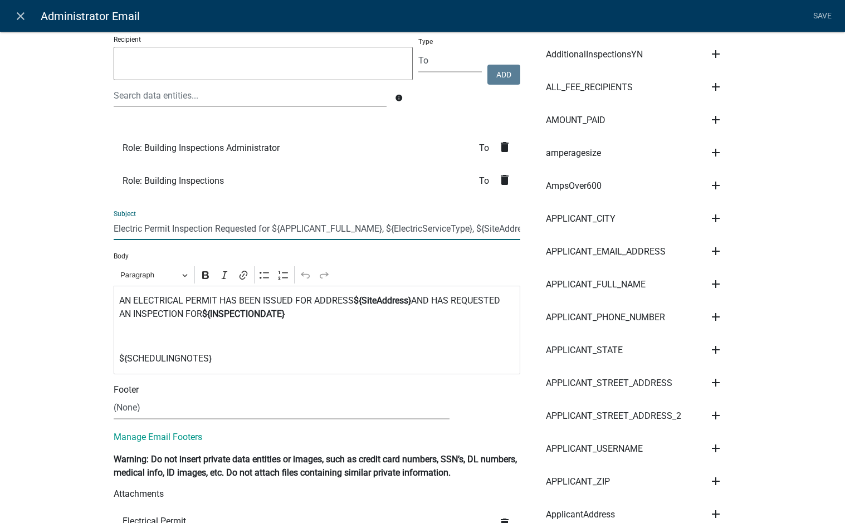
type input "Electric Permit Inspection Requested for ${APPLICANT_FULL_NAME}, ${ElectricServ…"
click at [176, 331] on p "Editor editing area: main. Press Alt+0 for help." at bounding box center [316, 336] width 395 height 13
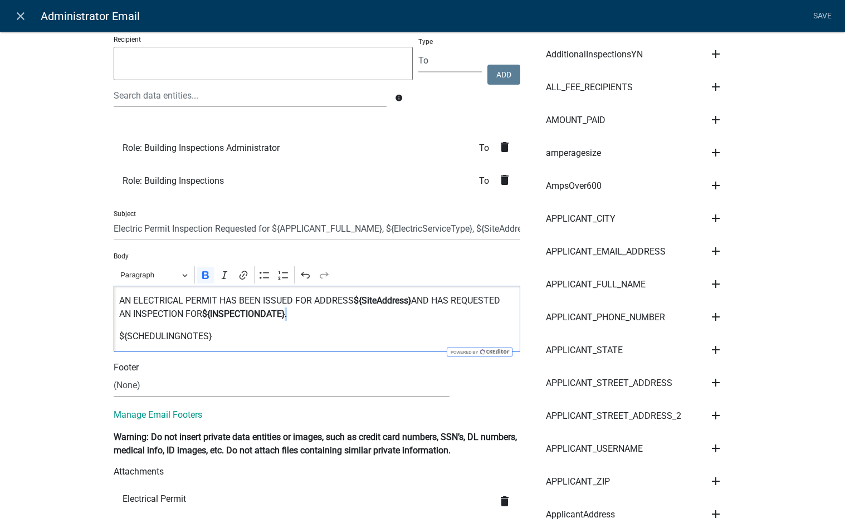
drag, startPoint x: 297, startPoint y: 315, endPoint x: 284, endPoint y: 317, distance: 13.0
click at [284, 317] on p "AN ELECTRICAL PERMIT HAS BEEN ISSUED FOR ADDRESS ${SiteAddress} AND HAS REQUEST…" at bounding box center [316, 307] width 395 height 27
click at [205, 277] on icon "Editor toolbar" at bounding box center [205, 275] width 11 height 11
click at [243, 340] on p "${SCHEDULINGNOTES}" at bounding box center [316, 336] width 395 height 13
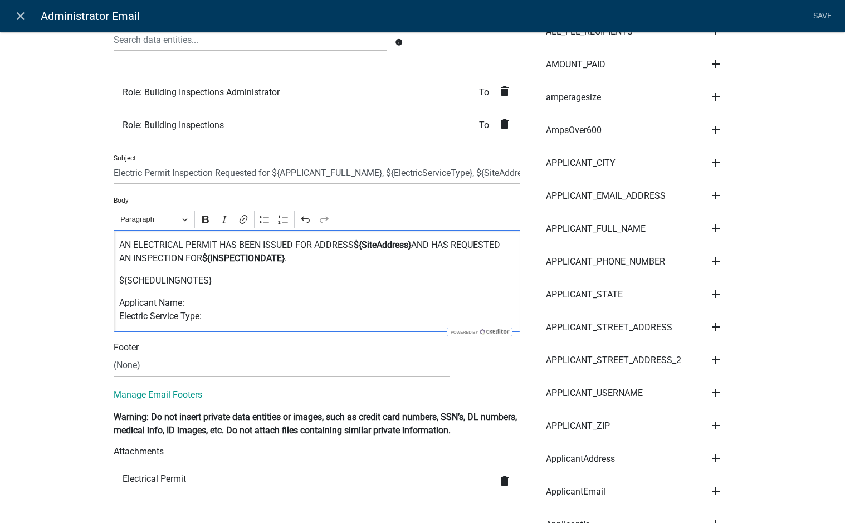
click at [194, 307] on p "Applicant Name: Electric Service Type:" at bounding box center [316, 309] width 395 height 27
click at [218, 315] on p "Applicant Name: Electric Service Type:" at bounding box center [316, 309] width 395 height 27
click at [203, 303] on p "Applicant Name: Electric Service Type:" at bounding box center [316, 309] width 395 height 27
click at [712, 227] on icon "add" at bounding box center [715, 228] width 13 height 13
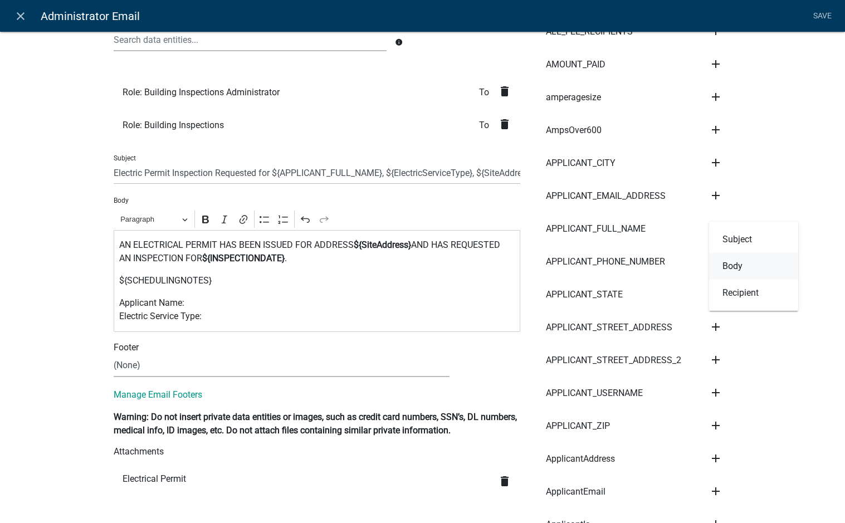
click at [728, 260] on button "Body" at bounding box center [753, 266] width 89 height 27
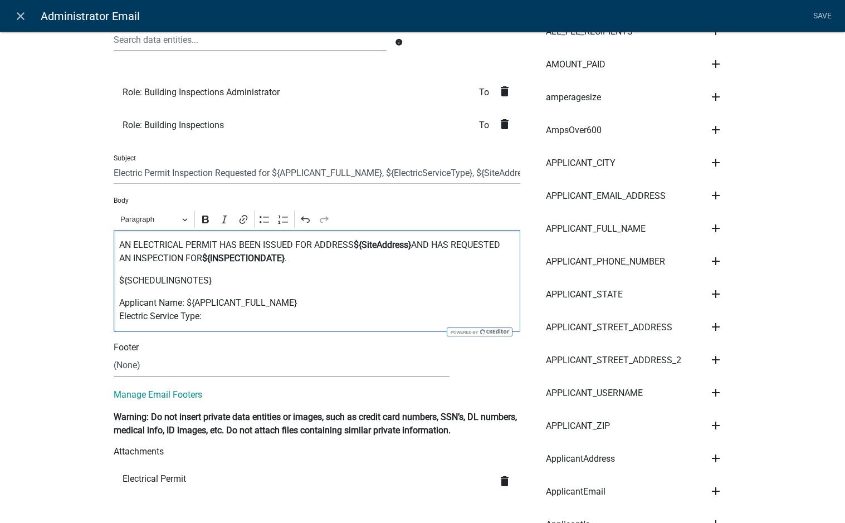
click at [219, 314] on p "Applicant Name: ${APPLICANT_FULL_NAME} Electric Service Type:" at bounding box center [316, 309] width 395 height 27
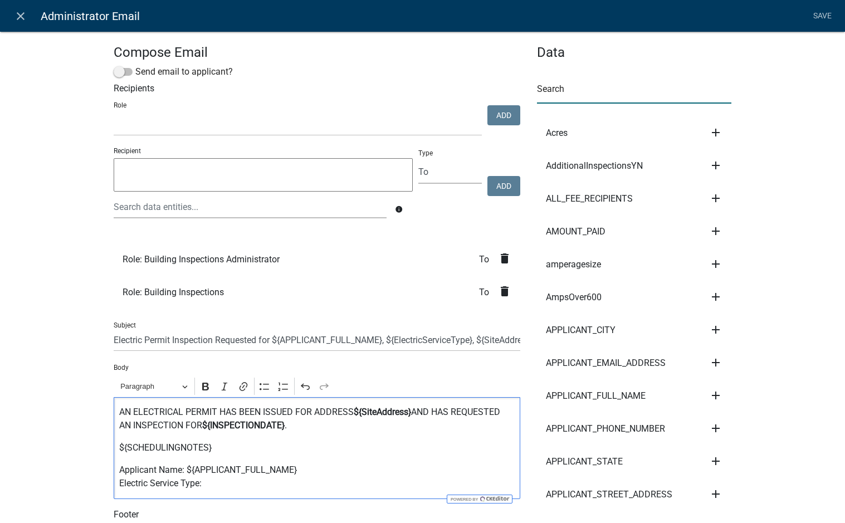
click at [561, 98] on input "text" at bounding box center [634, 92] width 195 height 23
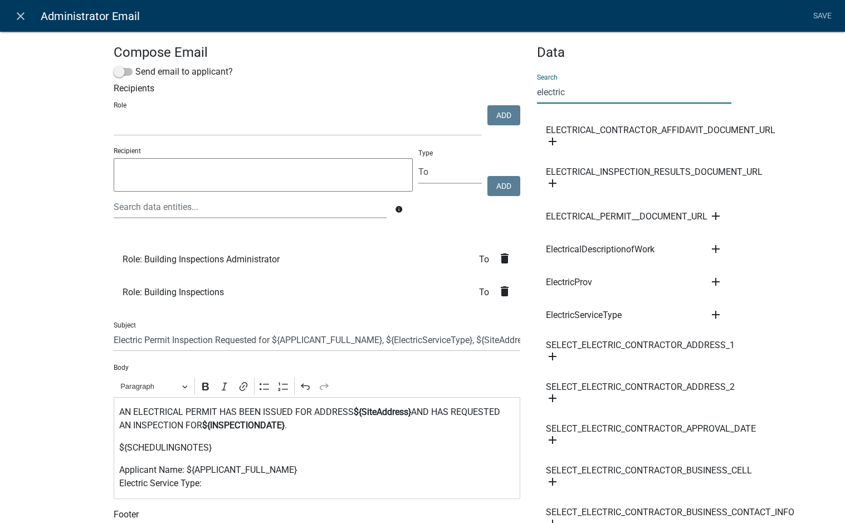
type input "electric"
click at [709, 312] on icon "add" at bounding box center [715, 314] width 13 height 13
click at [734, 354] on button "Body" at bounding box center [753, 352] width 89 height 27
click at [825, 18] on link "Save" at bounding box center [822, 16] width 28 height 21
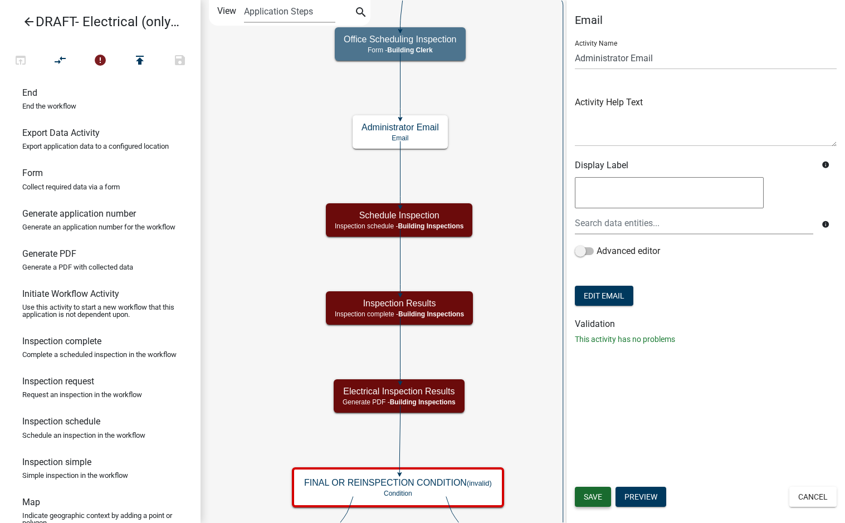
click at [598, 497] on span "Save" at bounding box center [593, 496] width 18 height 9
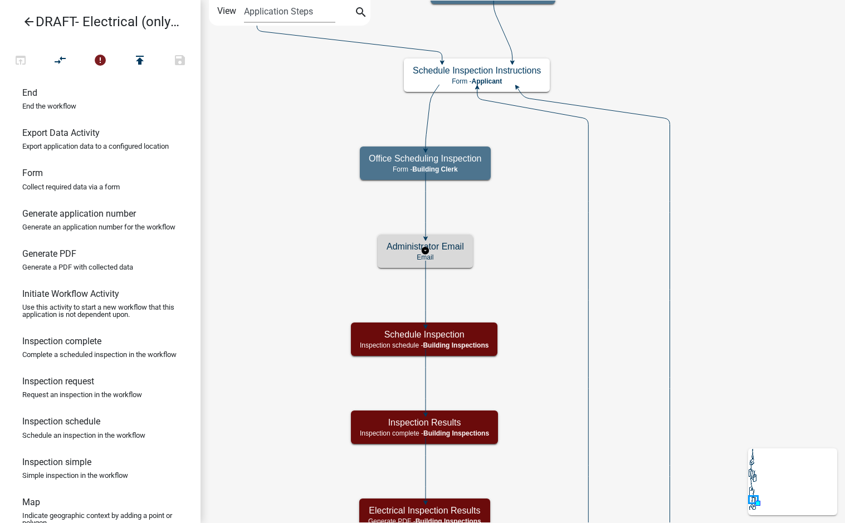
click at [460, 249] on h5 "Administrator Email" at bounding box center [424, 246] width 77 height 11
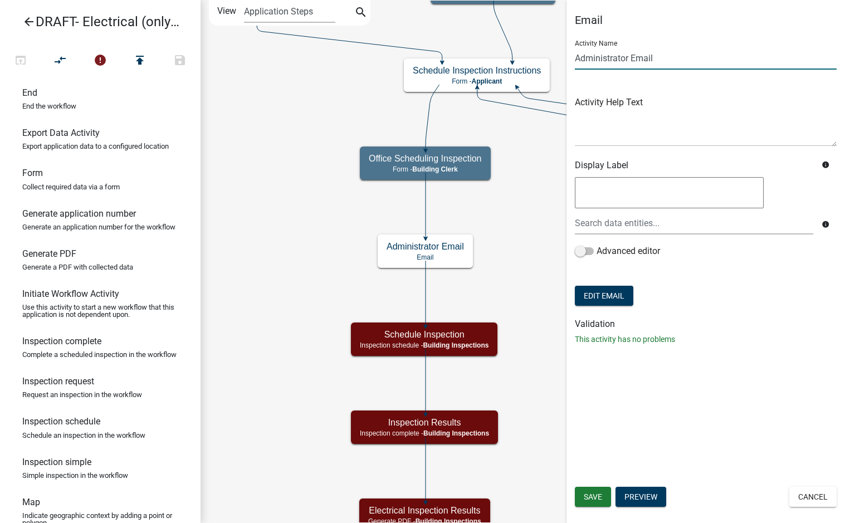
click at [631, 62] on input "Administrator Email" at bounding box center [706, 58] width 262 height 23
type input "Administrator Inspection to Schedule Email"
drag, startPoint x: 620, startPoint y: 451, endPoint x: 605, endPoint y: 463, distance: 19.0
click at [619, 451] on div "Email Activity Name Administrator Inspection to Schedule Email Activity Help Te…" at bounding box center [705, 261] width 278 height 523
click at [593, 494] on span "Save" at bounding box center [593, 496] width 18 height 9
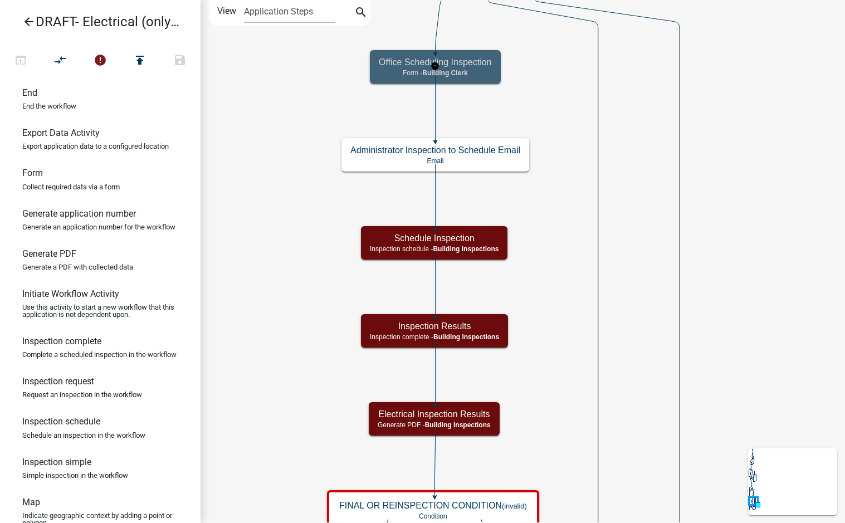
click at [472, 68] on div "Office Scheduling Inspection Form - Building Clerk" at bounding box center [435, 66] width 131 height 33
select select "A1034FF1-6D4F-4586-AA83-45D6433EEE28"
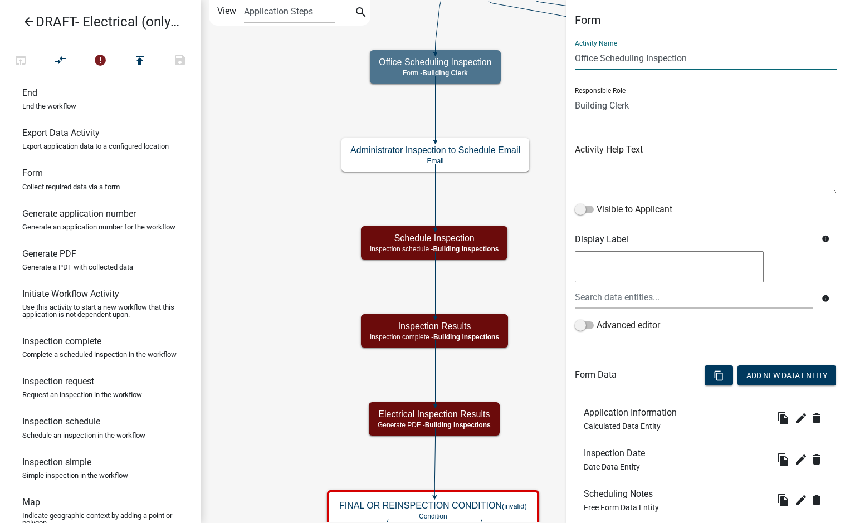
drag, startPoint x: 645, startPoint y: 62, endPoint x: 600, endPoint y: 62, distance: 45.1
click at [600, 62] on input "Office Scheduling Inspection" at bounding box center [706, 58] width 262 height 23
click at [685, 60] on input "Office Inspection" at bounding box center [706, 58] width 262 height 23
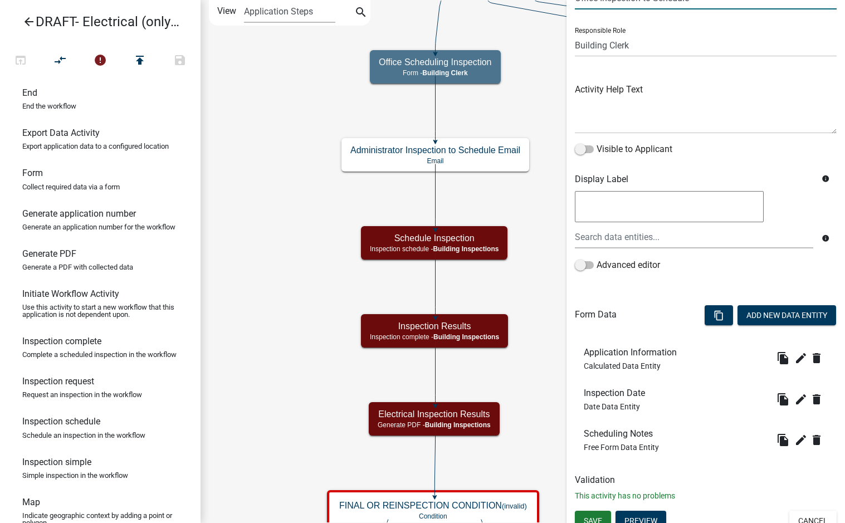
scroll to position [70, 0]
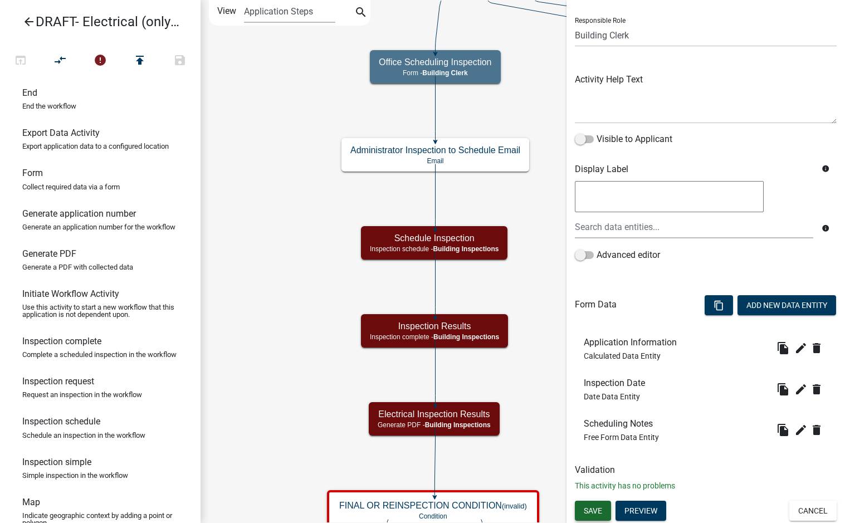
type input "Office Inspection to Schedule"
click at [596, 510] on span "Save" at bounding box center [593, 510] width 18 height 9
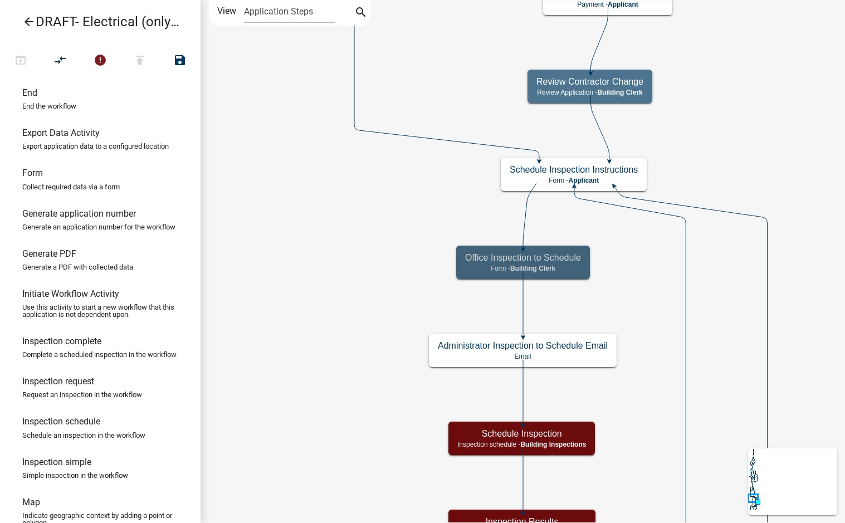
scroll to position [0, 0]
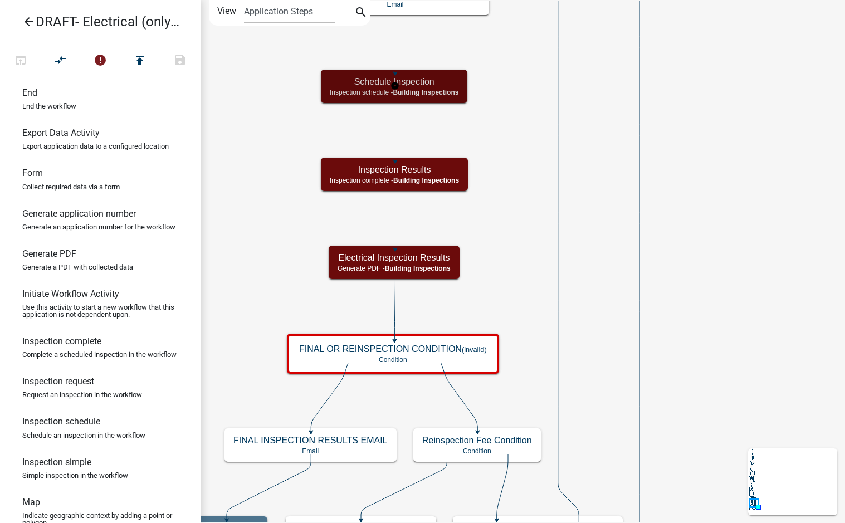
click at [434, 92] on span "Building Inspections" at bounding box center [426, 93] width 66 height 8
select select "67B8E1BD-2E3E-4A8D-861D-598F76277593"
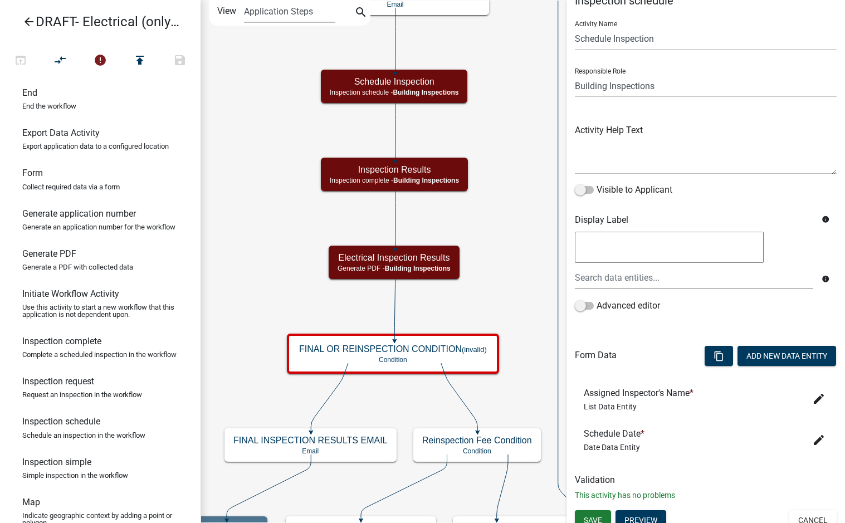
scroll to position [30, 0]
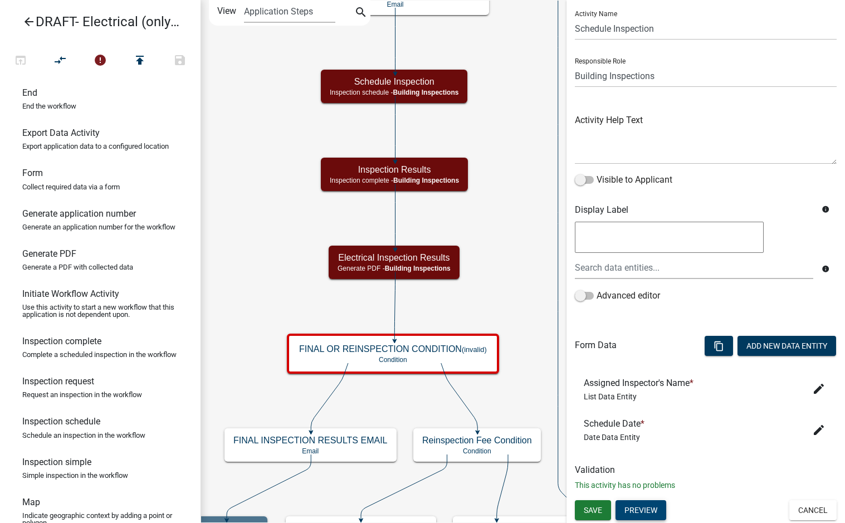
click at [642, 508] on button "Preview" at bounding box center [640, 510] width 51 height 20
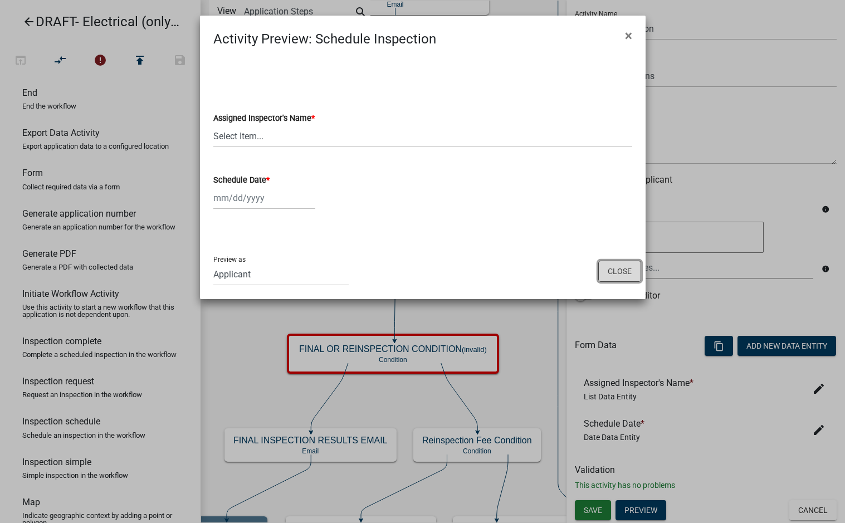
click at [619, 263] on button "Close" at bounding box center [619, 271] width 43 height 21
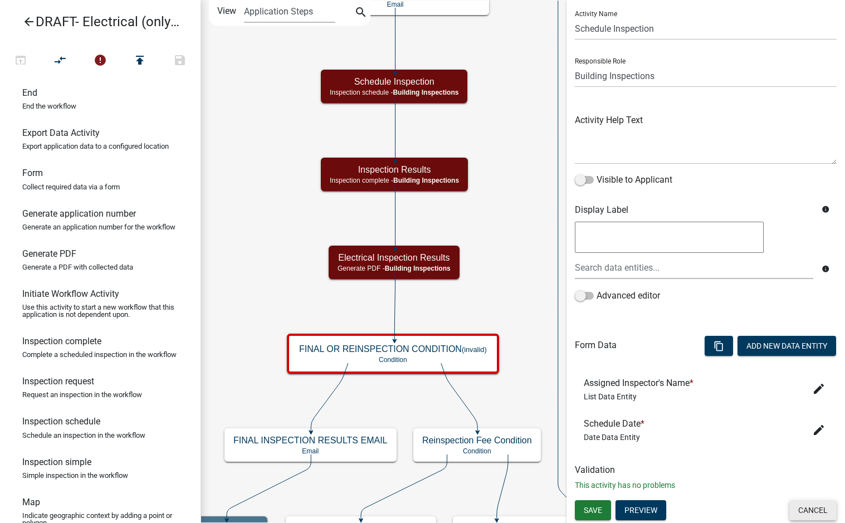
click at [815, 511] on button "Cancel" at bounding box center [812, 510] width 47 height 20
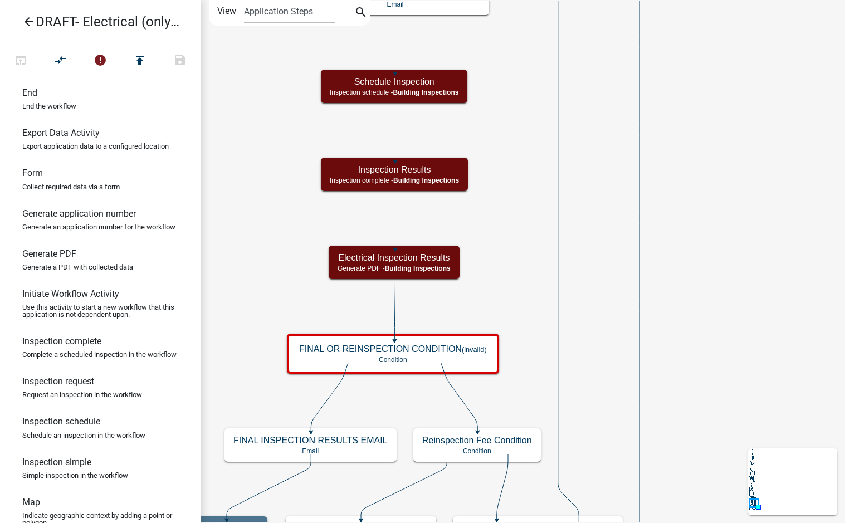
scroll to position [0, 0]
click at [453, 91] on span "Building Inspections" at bounding box center [426, 93] width 66 height 8
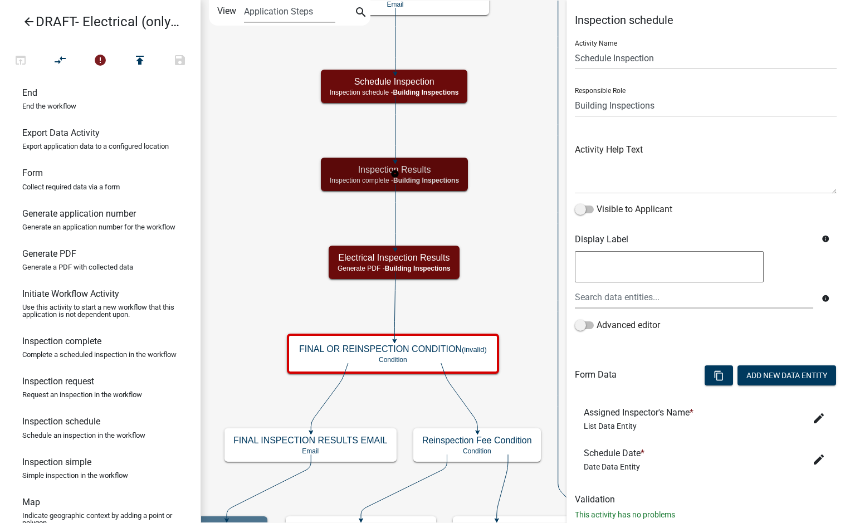
select select "67B8E1BD-2E3E-4A8D-861D-598F76277593"
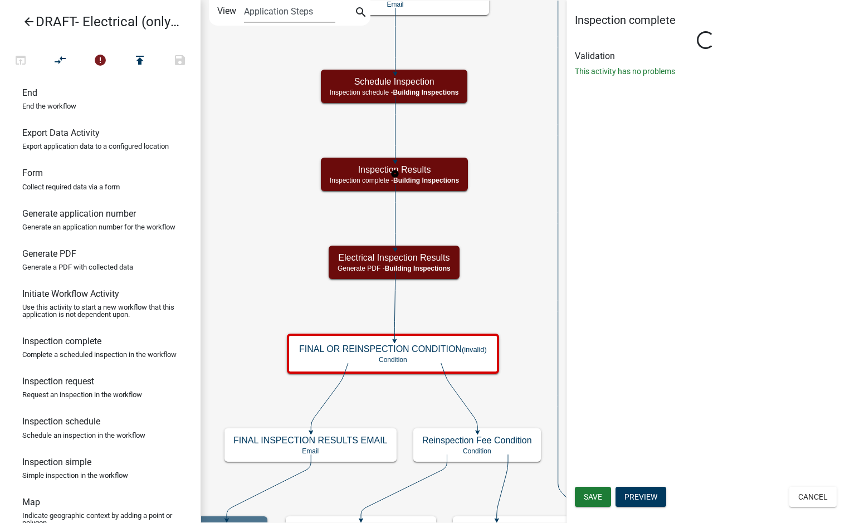
select select "67B8E1BD-2E3E-4A8D-861D-598F76277593"
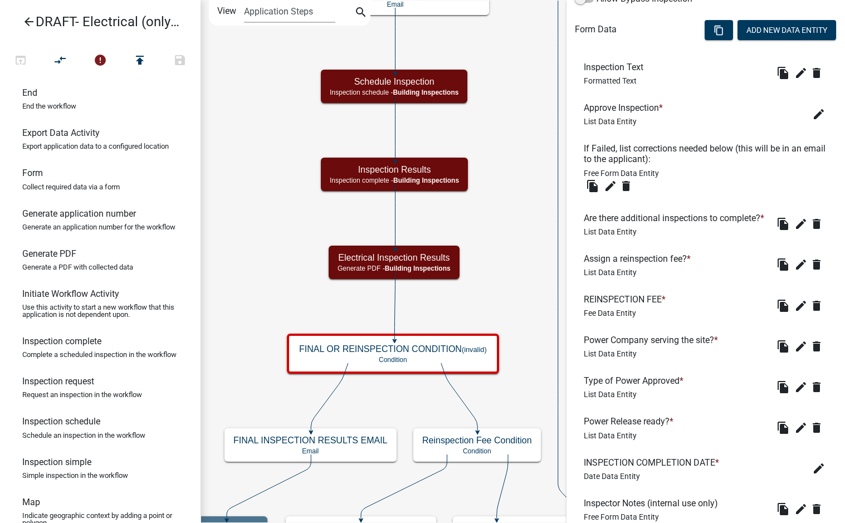
scroll to position [501, 0]
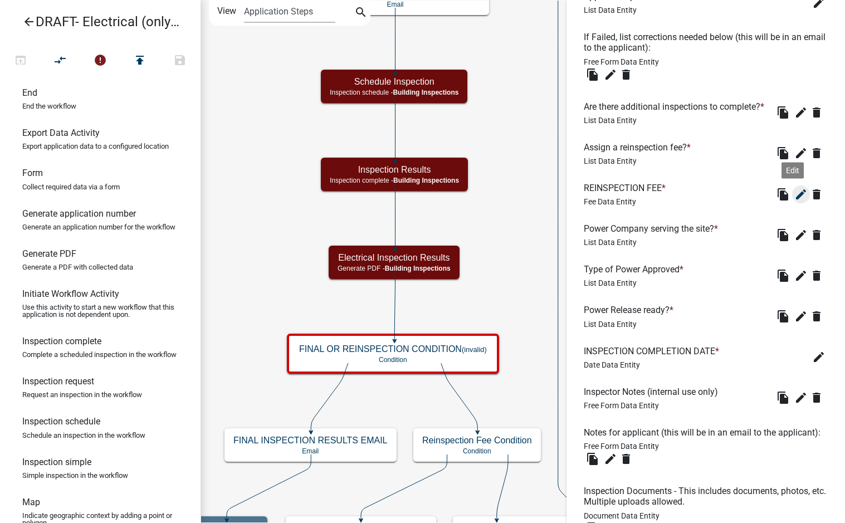
click at [794, 201] on icon "edit" at bounding box center [800, 194] width 13 height 13
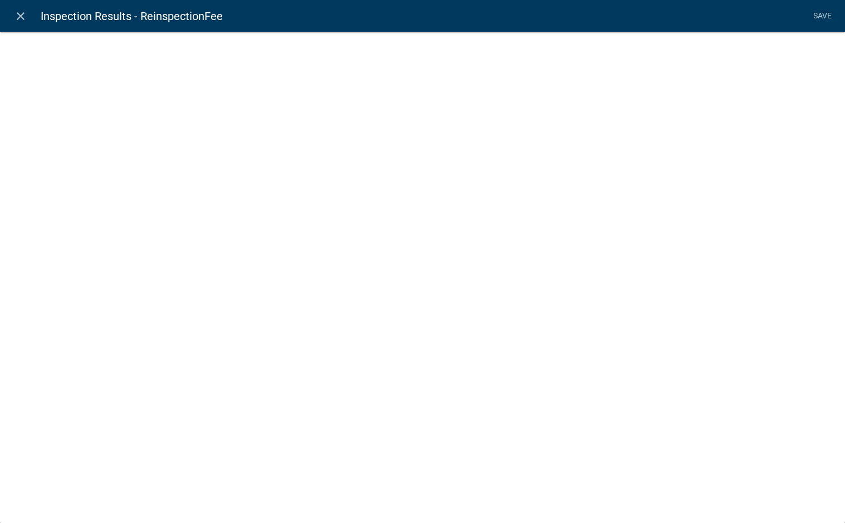
select select "fee"
select select "ReinspectionFeeYN"
select select "ade8966c-73be-43a0-8912-862582d59b66"
select select "2: 71c94b0f-85ab-4860-9b42-8e364c2aea8c"
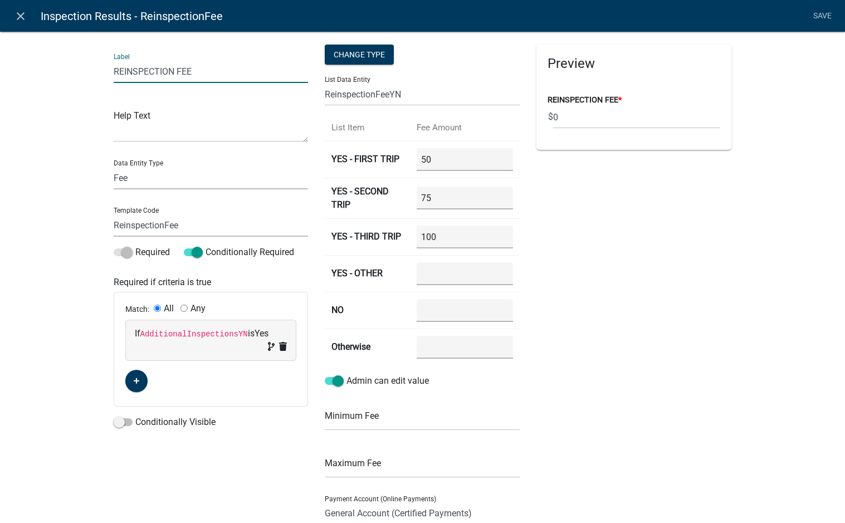
drag, startPoint x: 192, startPoint y: 71, endPoint x: 115, endPoint y: 72, distance: 77.4
click at [115, 72] on input "REINSPECTION FEE" at bounding box center [211, 71] width 195 height 23
type input "Reinspection Fee"
drag, startPoint x: 65, startPoint y: 133, endPoint x: 124, endPoint y: 85, distance: 75.7
click at [65, 133] on div "Label Reinspection Fee Help Text Data Entity Type Free Form Text Document Displ…" at bounding box center [422, 342] width 845 height 659
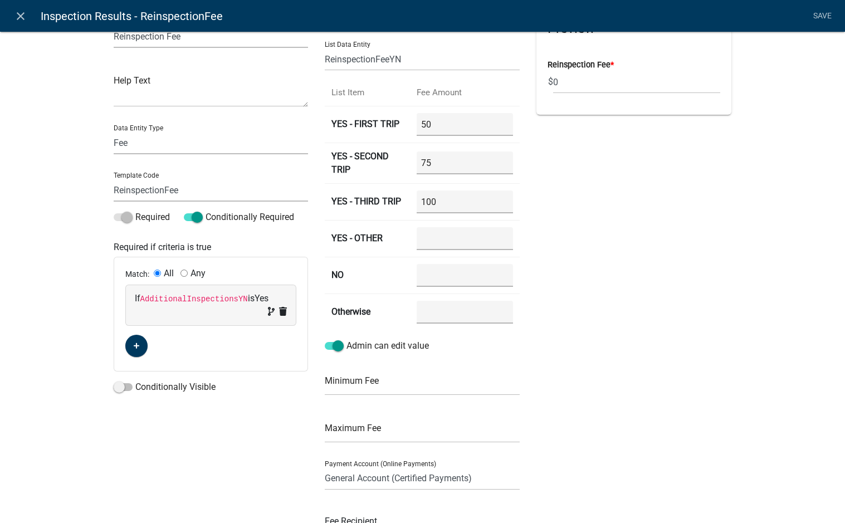
scroll to position [0, 0]
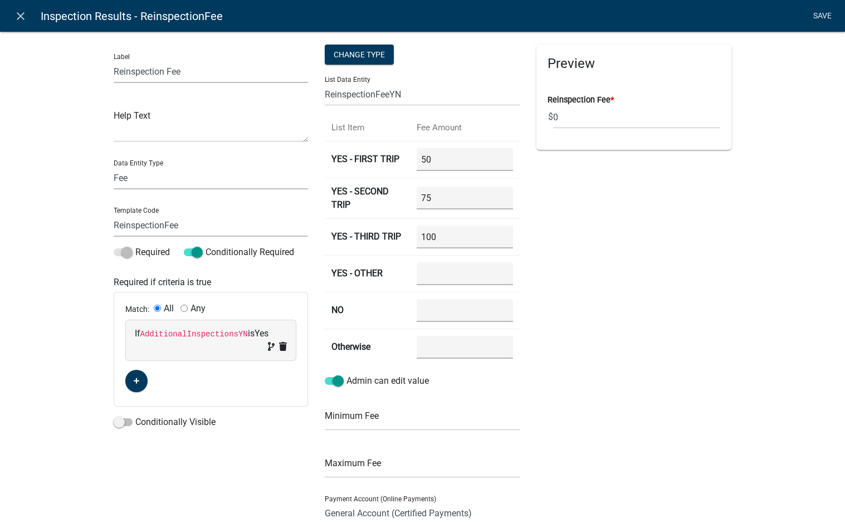
click at [821, 14] on link "Save" at bounding box center [822, 16] width 28 height 21
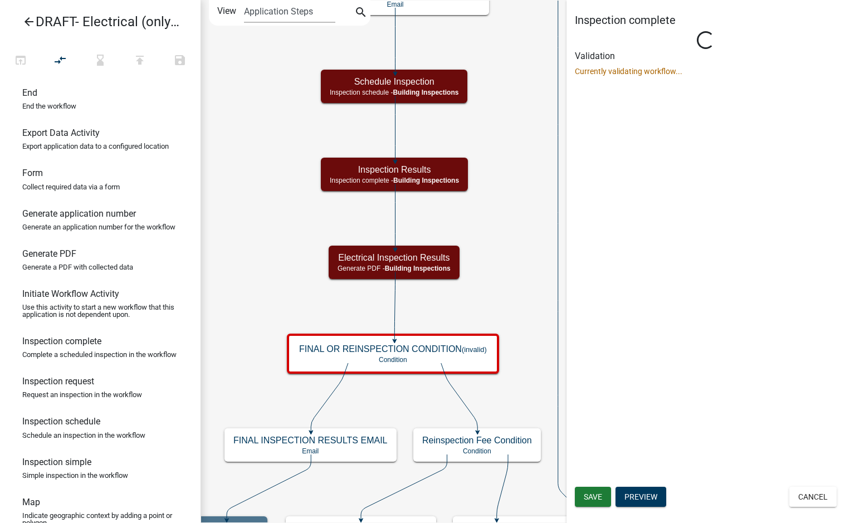
select select "67B8E1BD-2E3E-4A8D-861D-598F76277593"
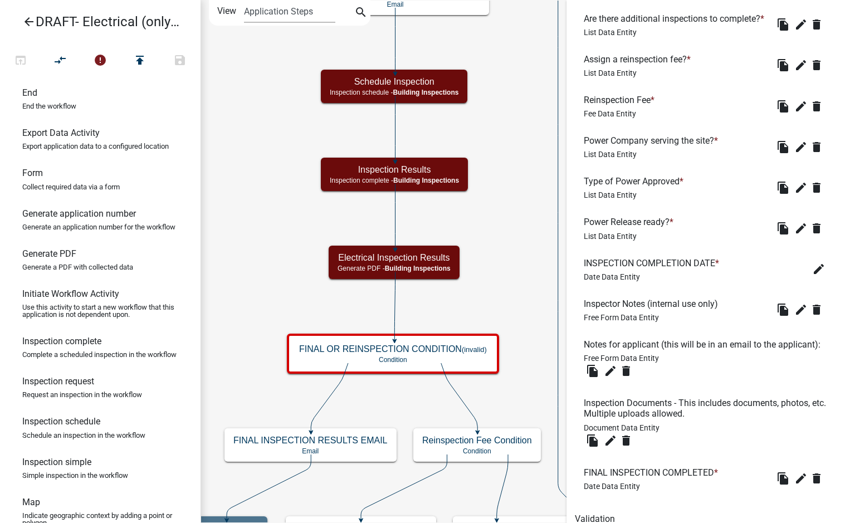
scroll to position [613, 0]
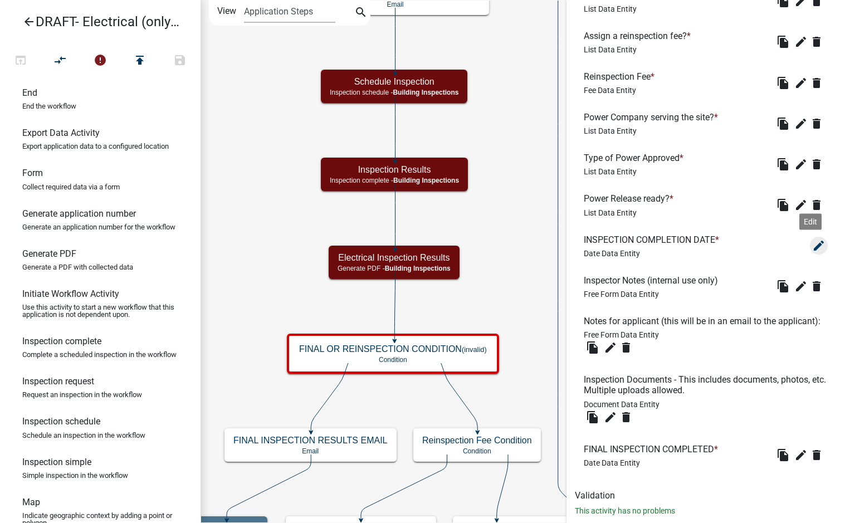
click at [812, 252] on icon "edit" at bounding box center [818, 245] width 13 height 13
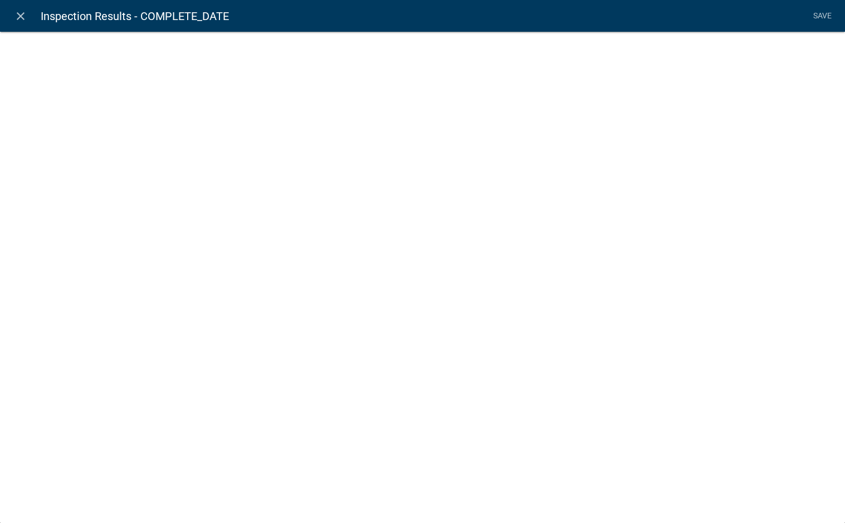
select select "date"
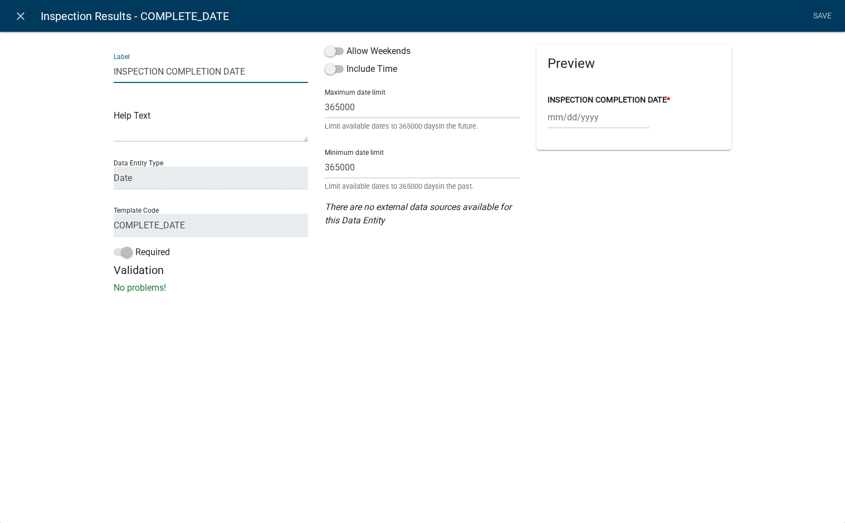
drag, startPoint x: 247, startPoint y: 71, endPoint x: 116, endPoint y: 74, distance: 130.9
click at [116, 74] on input "INSPECTION COMPLETION DATE" at bounding box center [211, 71] width 195 height 23
type input "Inspection Completion Date"
click at [300, 346] on div "close Inspection Results - COMPLETE_DATE Save Label Inspection Completion Date …" at bounding box center [422, 261] width 845 height 523
click at [827, 12] on li "Save" at bounding box center [822, 16] width 28 height 21
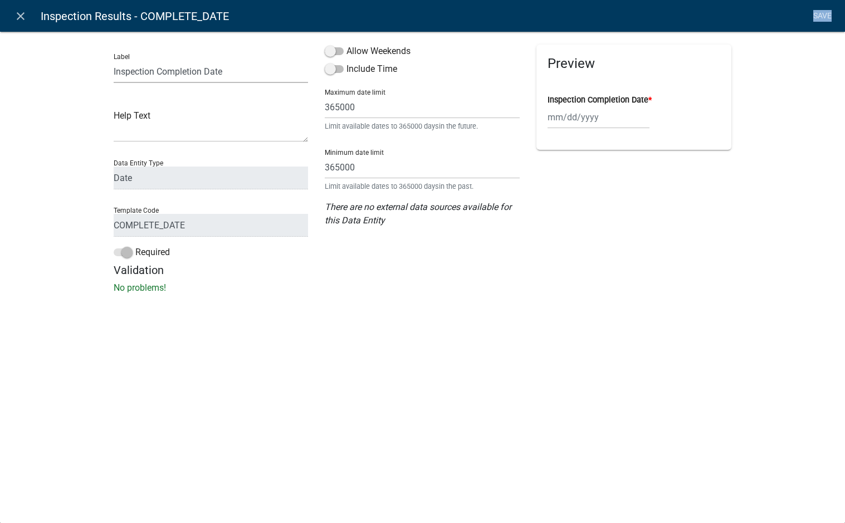
click at [827, 12] on li "Save" at bounding box center [822, 16] width 28 height 21
click at [816, 16] on li "Save" at bounding box center [822, 16] width 28 height 21
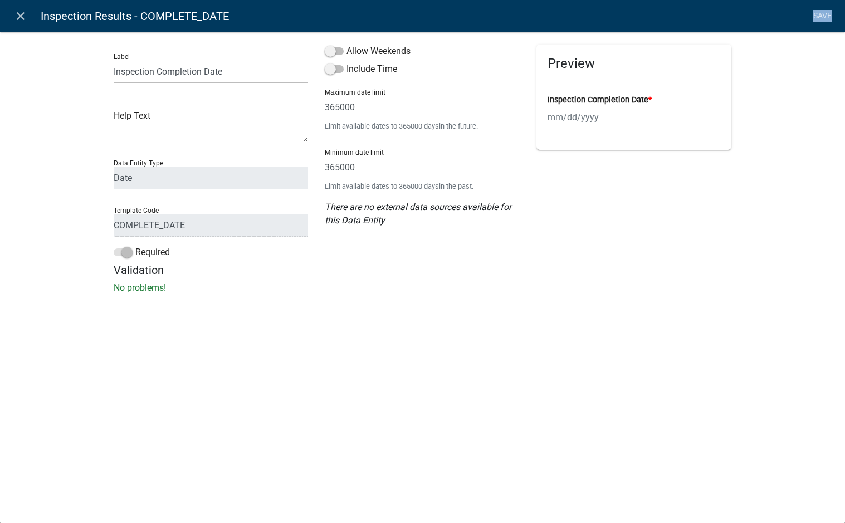
click at [816, 16] on li "Save" at bounding box center [822, 16] width 28 height 21
click at [404, 53] on label "Allow Weekends" at bounding box center [368, 51] width 86 height 13
click at [346, 45] on input "Allow Weekends" at bounding box center [346, 45] width 0 height 0
click at [398, 325] on div "close Inspection Results - COMPLETE_DATE Save Label Inspection Completion Date …" at bounding box center [422, 261] width 845 height 523
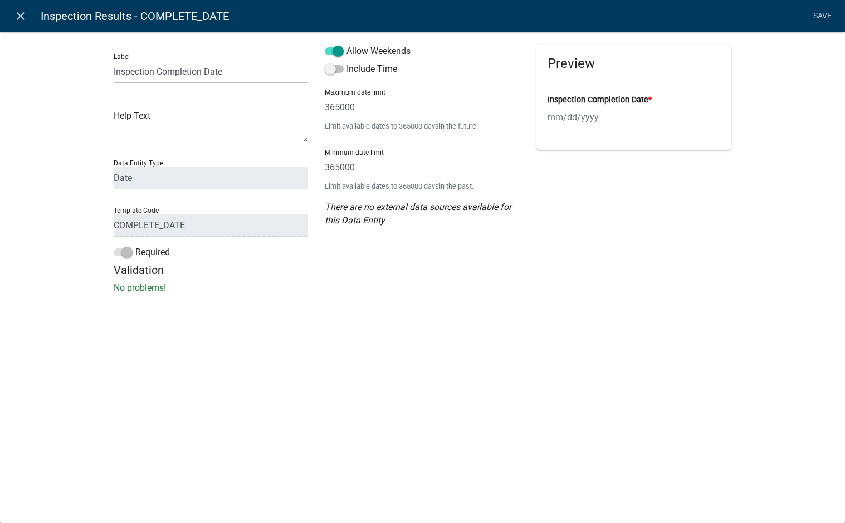
click at [821, 14] on li "Save" at bounding box center [822, 16] width 28 height 21
drag, startPoint x: 219, startPoint y: 279, endPoint x: 219, endPoint y: 163, distance: 116.4
click at [219, 276] on div "Validation No problems!" at bounding box center [423, 278] width 618 height 31
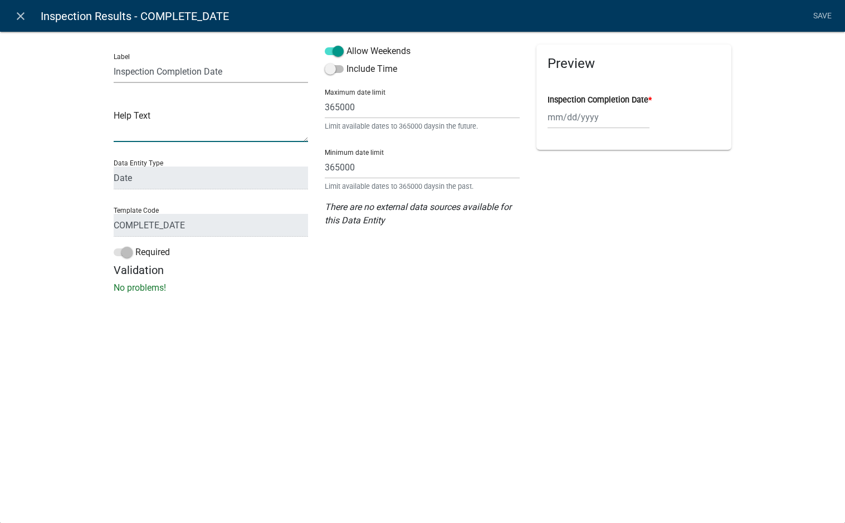
click at [184, 116] on textarea at bounding box center [211, 124] width 195 height 35
drag, startPoint x: 359, startPoint y: 259, endPoint x: 117, endPoint y: 116, distance: 280.6
click at [357, 258] on div "Allow Weekends Include Time Maximum date limit 365000 Limit available dates to …" at bounding box center [422, 154] width 212 height 219
drag, startPoint x: 129, startPoint y: 254, endPoint x: 189, endPoint y: 265, distance: 61.1
click at [129, 254] on span at bounding box center [123, 252] width 19 height 8
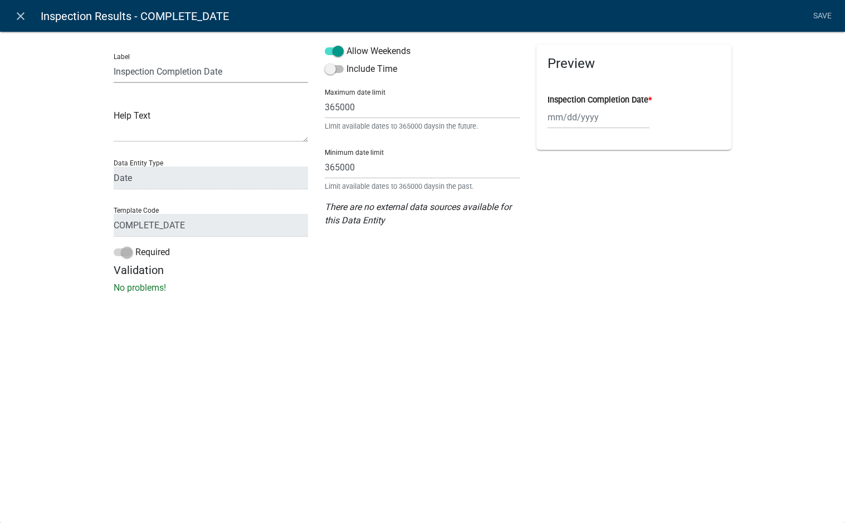
click at [325, 278] on div "Validation No problems!" at bounding box center [423, 278] width 618 height 31
click at [20, 7] on link "close" at bounding box center [20, 15] width 23 height 23
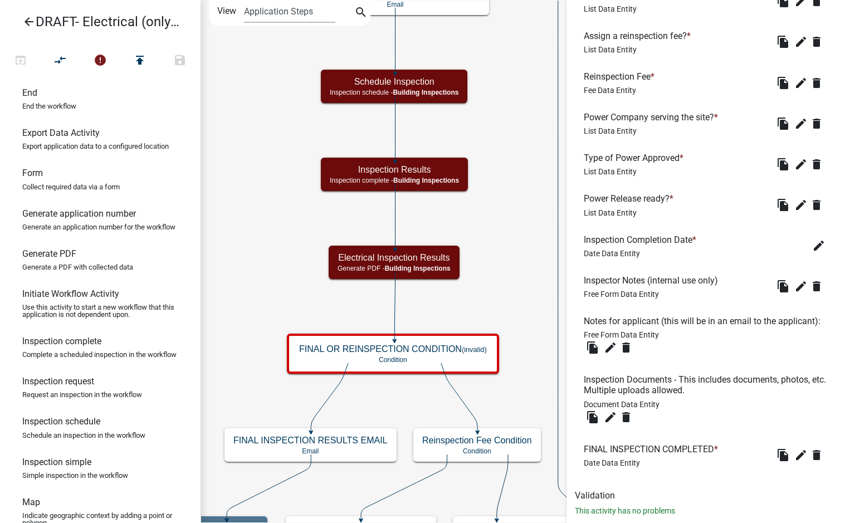
scroll to position [667, 0]
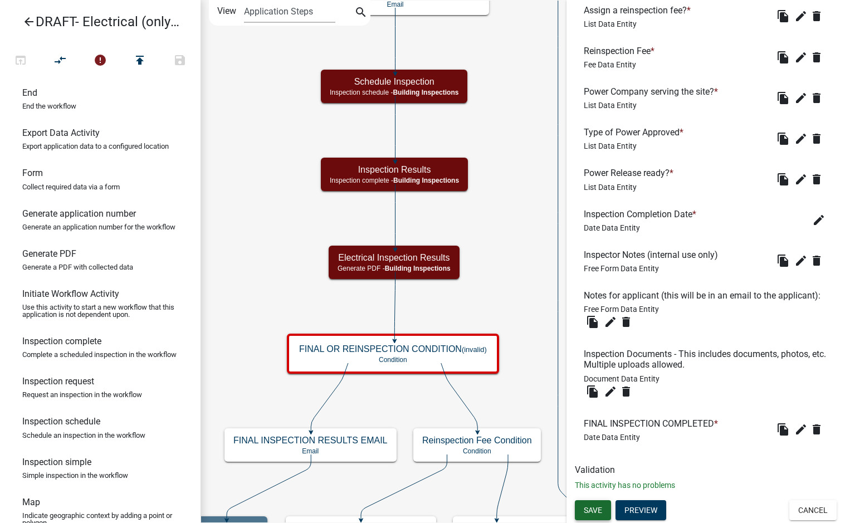
click at [600, 507] on span "Save" at bounding box center [593, 509] width 18 height 9
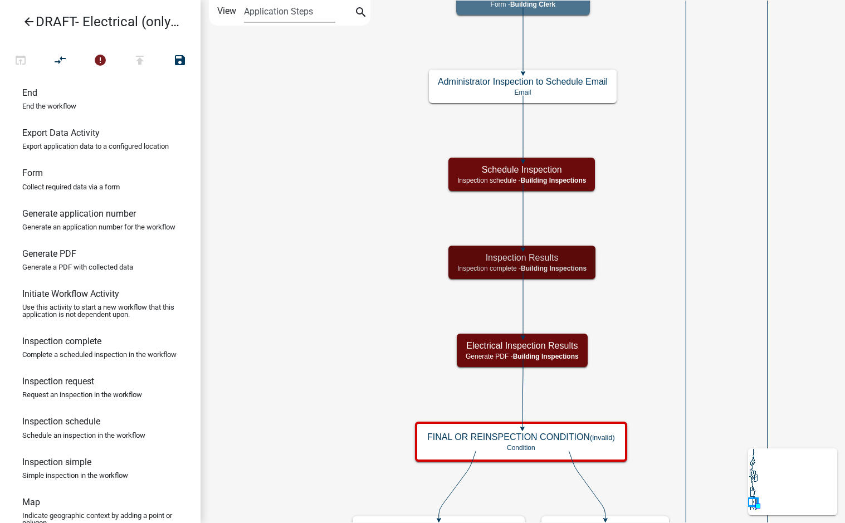
scroll to position [0, 0]
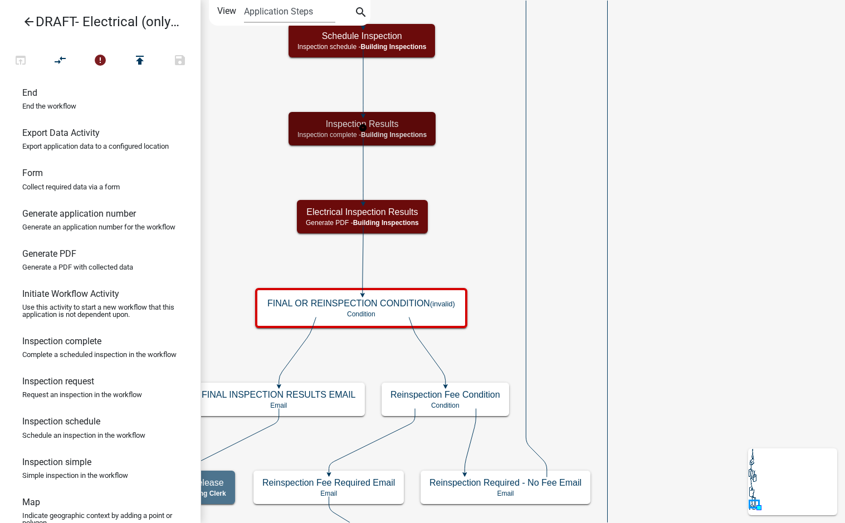
click at [425, 125] on h5 "Inspection Results" at bounding box center [361, 124] width 129 height 11
select select "67B8E1BD-2E3E-4A8D-861D-598F76277593"
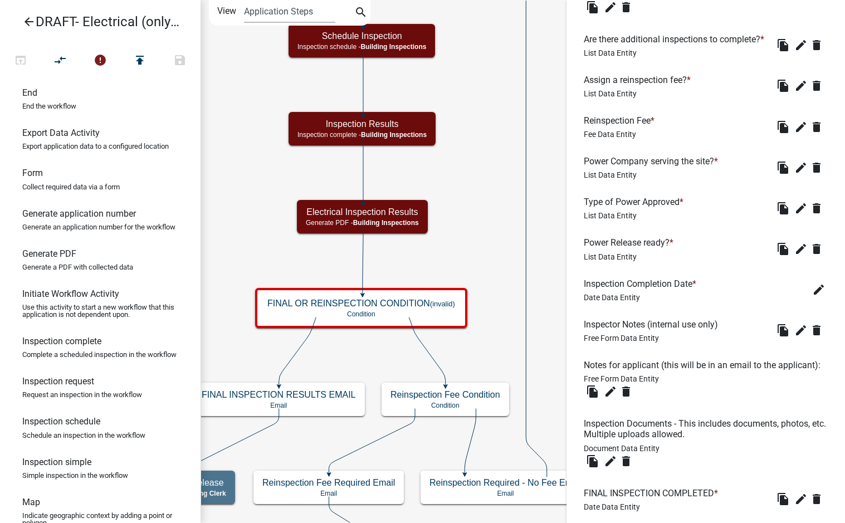
scroll to position [667, 0]
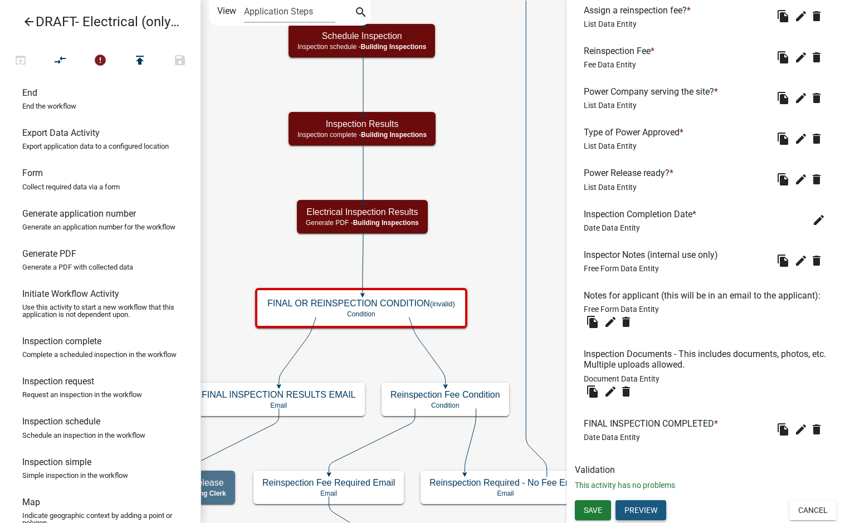
click at [653, 506] on button "Preview" at bounding box center [640, 510] width 51 height 20
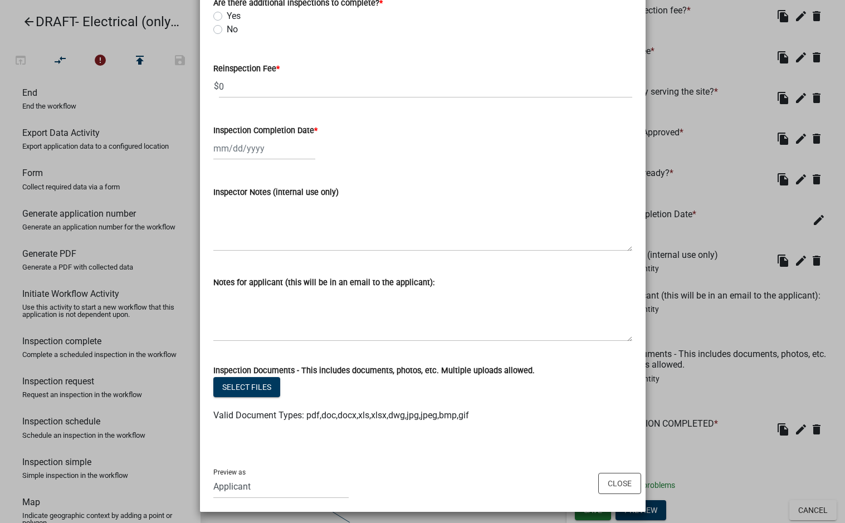
scroll to position [399, 0]
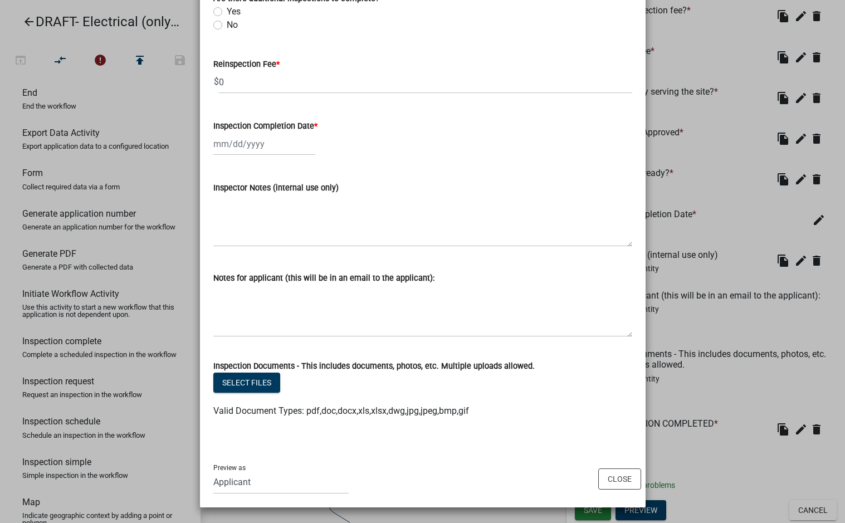
click at [618, 493] on div "Preview as Applicant Code Enforcement Administrator Animal Control Building Cle…" at bounding box center [422, 479] width 445 height 56
drag, startPoint x: 622, startPoint y: 480, endPoint x: 683, endPoint y: 475, distance: 60.9
click at [622, 480] on button "Close" at bounding box center [619, 478] width 43 height 21
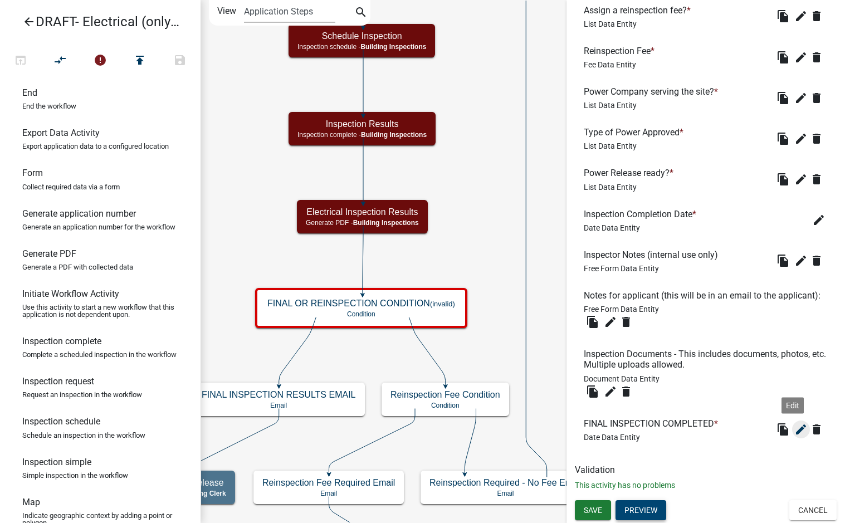
click at [794, 431] on icon "edit" at bounding box center [800, 429] width 13 height 13
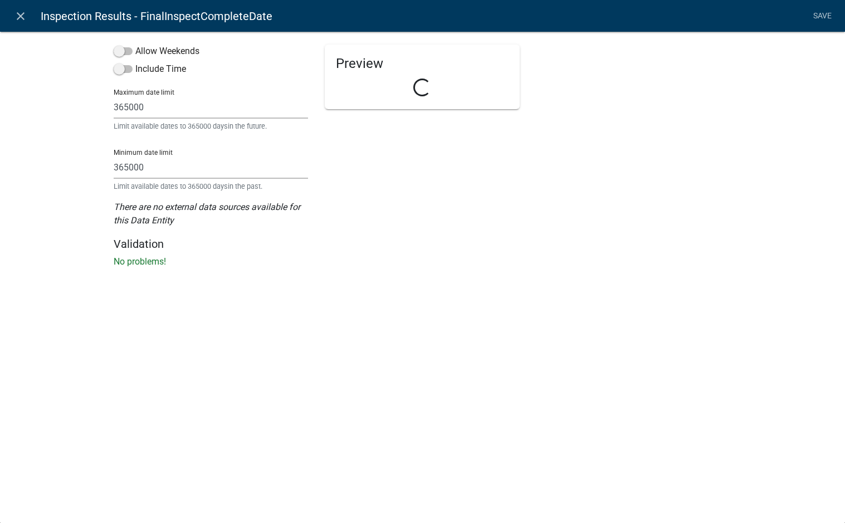
select select "date"
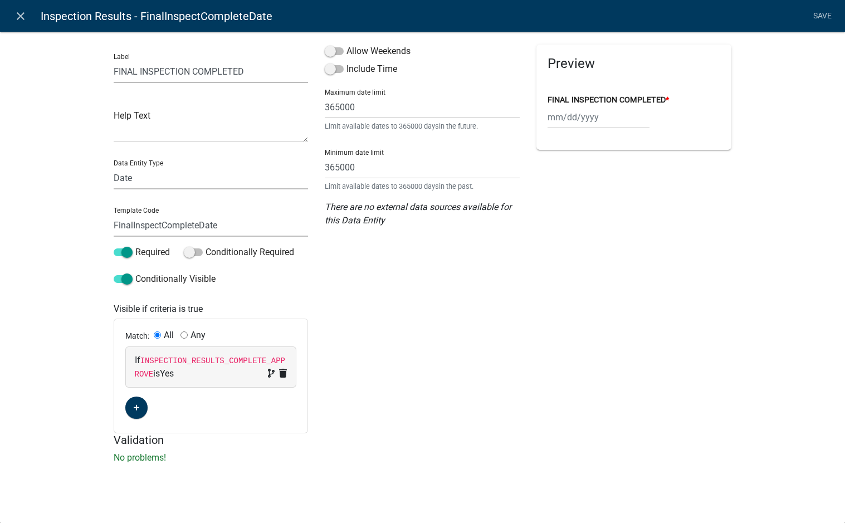
click at [187, 371] on code "INSPECTION_RESULTS_COMPLETE_APPROVE" at bounding box center [210, 367] width 150 height 22
select select "58: INSPECTION_RESULTS_COMPLETE_APPROVE"
select select "2: Yes"
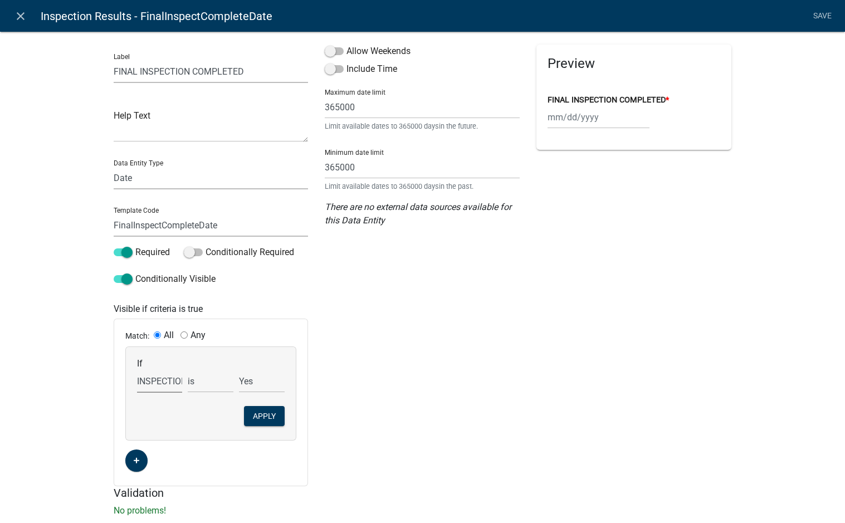
click at [163, 385] on select "Choose... Acres AdditionalInspectionsYN ALL_FEE_RECIPIENTS AMOUNT_PAID amperage…" at bounding box center [160, 381] width 46 height 23
click at [76, 323] on div "Label FINAL INSPECTION COMPLETED Help Text Data Entity Type Free Form Text Docu…" at bounding box center [422, 276] width 845 height 527
click at [138, 383] on select "Choose... Acres AdditionalInspectionsYN ALL_FEE_RECIPIENTS AMOUNT_PAID amperage…" at bounding box center [160, 381] width 46 height 23
drag, startPoint x: 535, startPoint y: 385, endPoint x: 527, endPoint y: 378, distance: 10.6
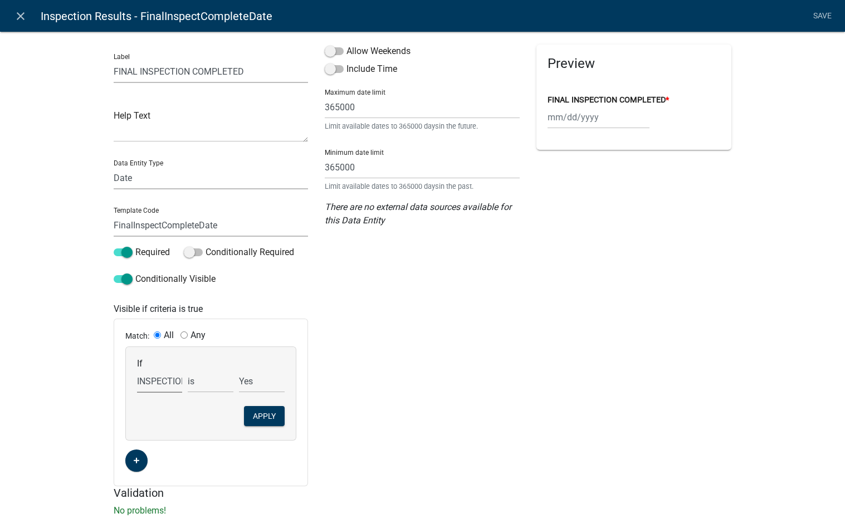
click at [535, 385] on div "Preview FINAL INSPECTION COMPLETED *" at bounding box center [634, 266] width 212 height 442
click at [19, 13] on icon "close" at bounding box center [20, 15] width 13 height 13
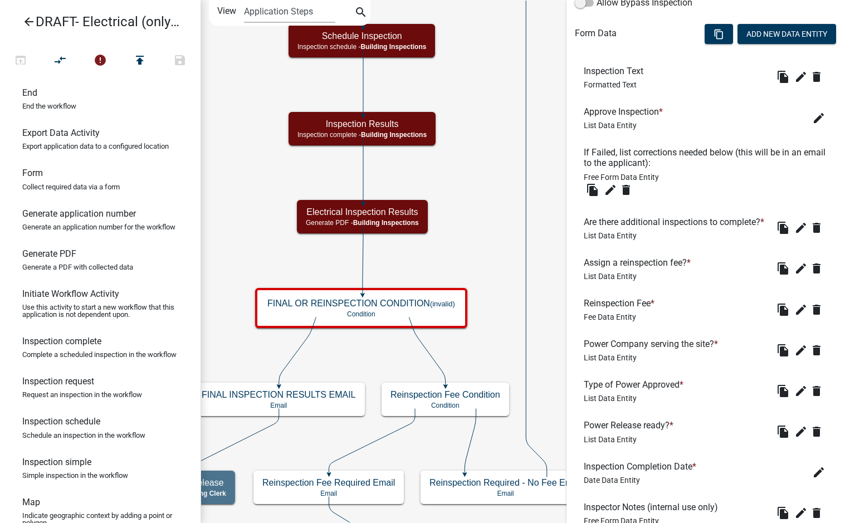
scroll to position [332, 0]
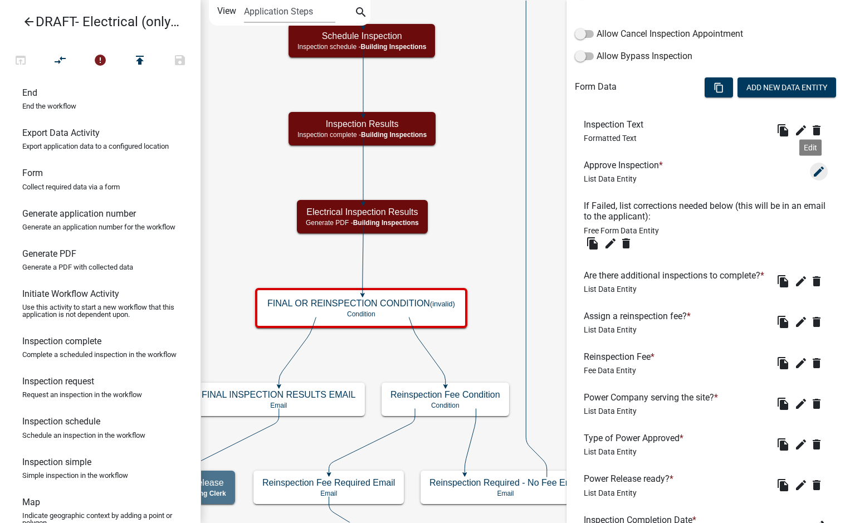
click at [810, 173] on button "edit" at bounding box center [819, 172] width 18 height 18
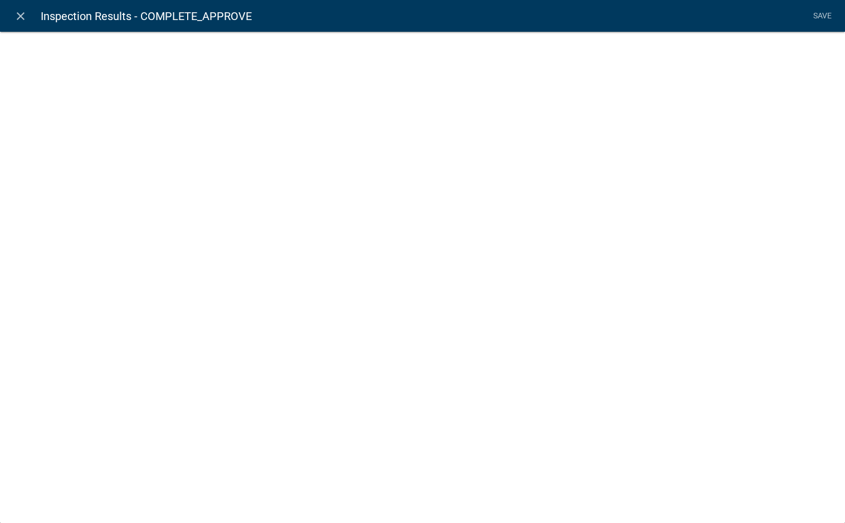
select select "list-data"
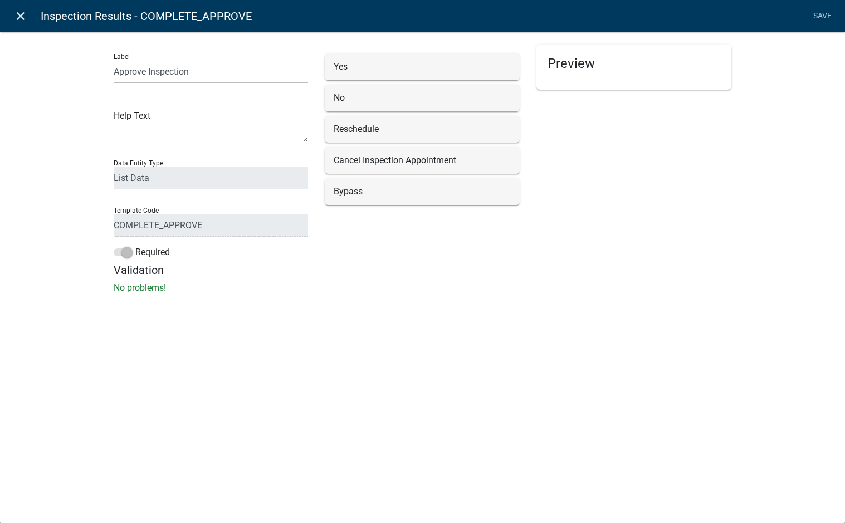
click at [26, 18] on icon "close" at bounding box center [20, 15] width 13 height 13
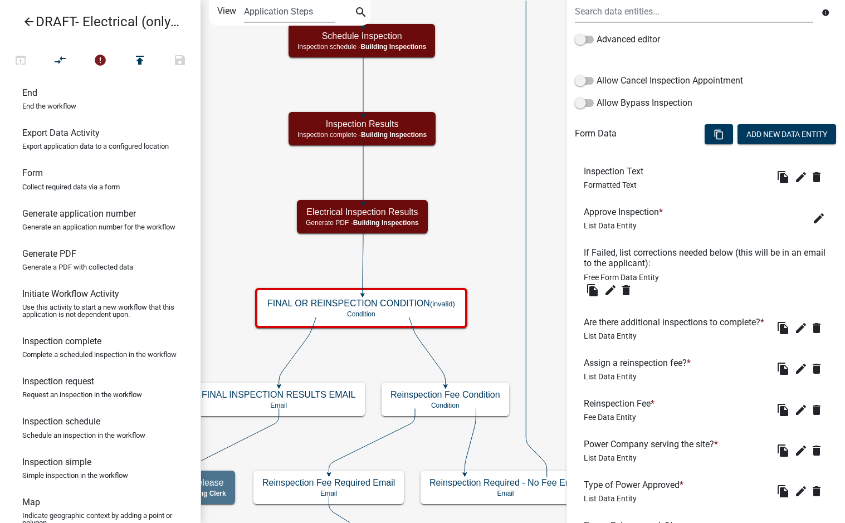
scroll to position [277, 0]
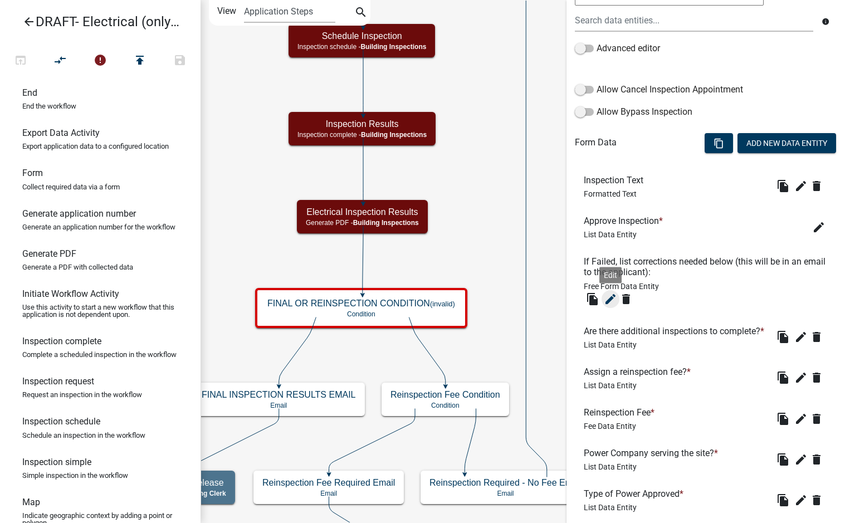
click at [608, 303] on icon "edit" at bounding box center [610, 298] width 13 height 13
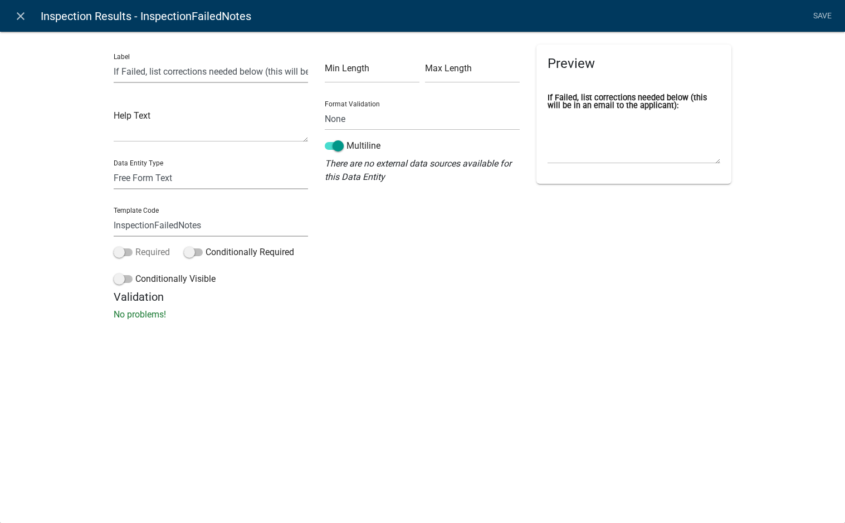
click at [134, 249] on label "Required" at bounding box center [142, 252] width 56 height 13
click at [135, 246] on input "Required" at bounding box center [135, 246] width 0 height 0
click at [132, 279] on span at bounding box center [123, 279] width 19 height 8
click at [135, 272] on input "Conditionally Visible" at bounding box center [135, 272] width 0 height 0
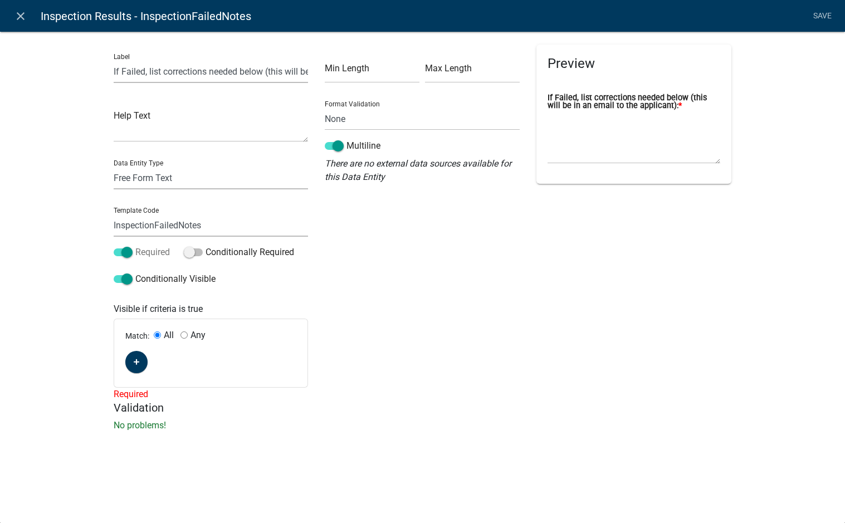
click at [146, 249] on label "Required" at bounding box center [142, 252] width 56 height 13
click at [135, 246] on input "Required" at bounding box center [135, 246] width 0 height 0
drag, startPoint x: 147, startPoint y: 248, endPoint x: 156, endPoint y: 248, distance: 8.9
click at [148, 247] on label "Required" at bounding box center [142, 252] width 56 height 13
click at [130, 254] on span at bounding box center [123, 252] width 19 height 8
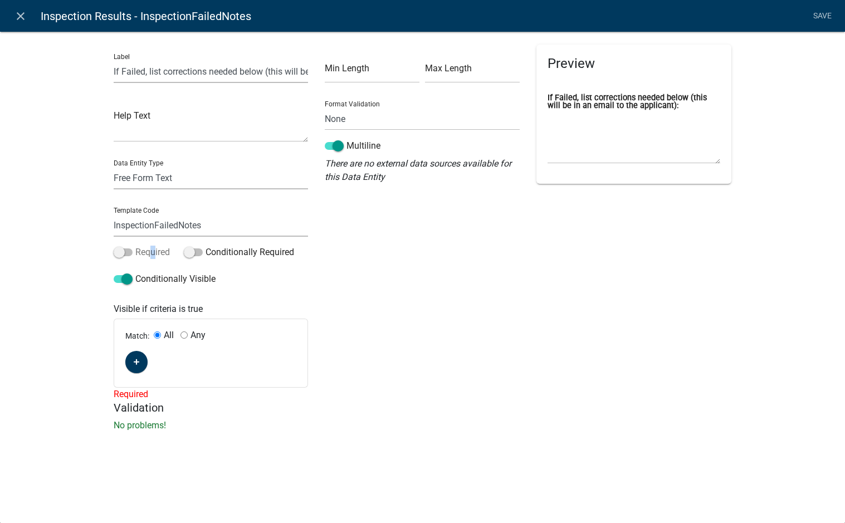
click at [135, 246] on input "Required" at bounding box center [135, 246] width 0 height 0
click at [139, 359] on button "button" at bounding box center [136, 362] width 22 height 22
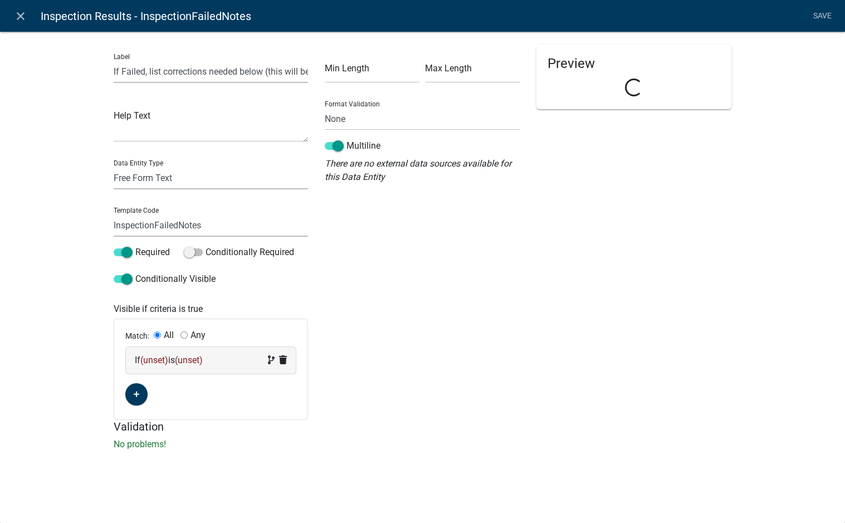
click at [158, 358] on span "(unset)" at bounding box center [154, 360] width 28 height 11
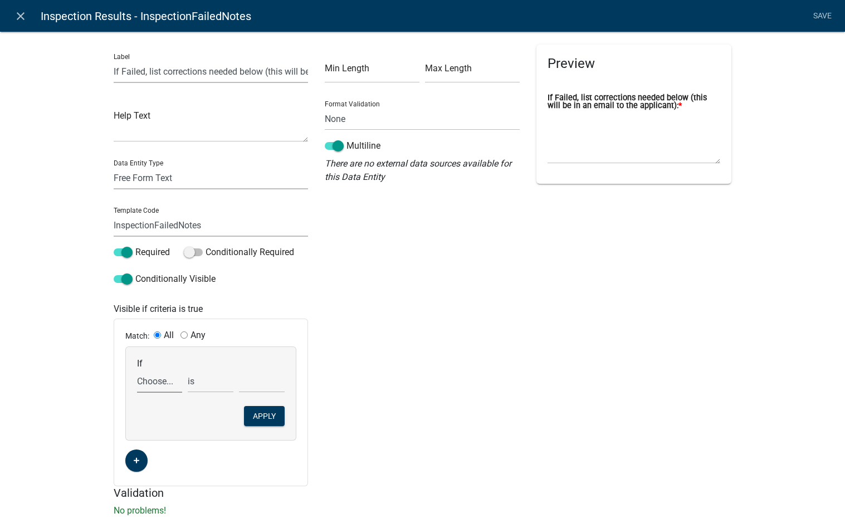
click at [152, 376] on select "Choose... Acres AdditionalInspectionsYN ALL_FEE_RECIPIENTS AMOUNT_PAID amperage…" at bounding box center [160, 381] width 46 height 23
select select "59: INSPECTION_RESULTS_COMPLETE_APPROVE"
click at [137, 370] on select "Choose... Acres AdditionalInspectionsYN ALL_FEE_RECIPIENTS AMOUNT_PAID amperage…" at bounding box center [160, 381] width 46 height 23
click at [260, 379] on select "Choose... Bypass No Yes" at bounding box center [262, 381] width 46 height 23
select select "2: No"
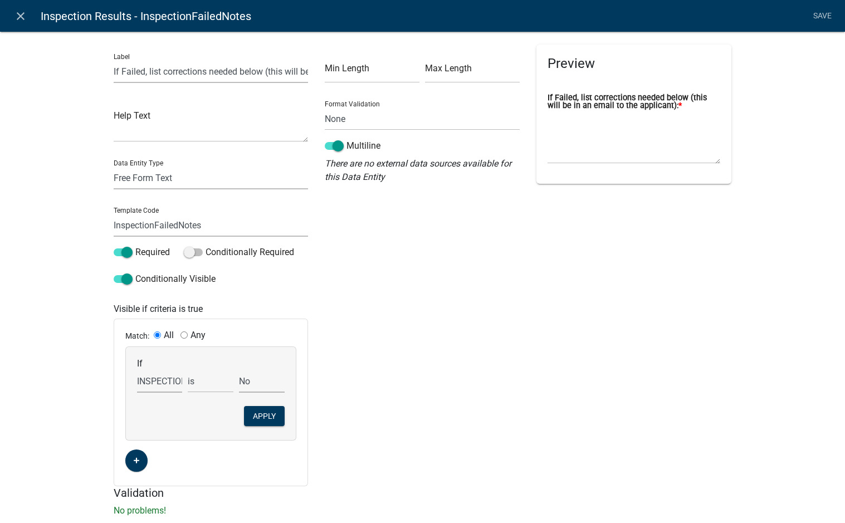
click at [239, 370] on select "Choose... Bypass No Yes" at bounding box center [262, 381] width 46 height 23
click at [266, 414] on button "Apply" at bounding box center [264, 416] width 41 height 20
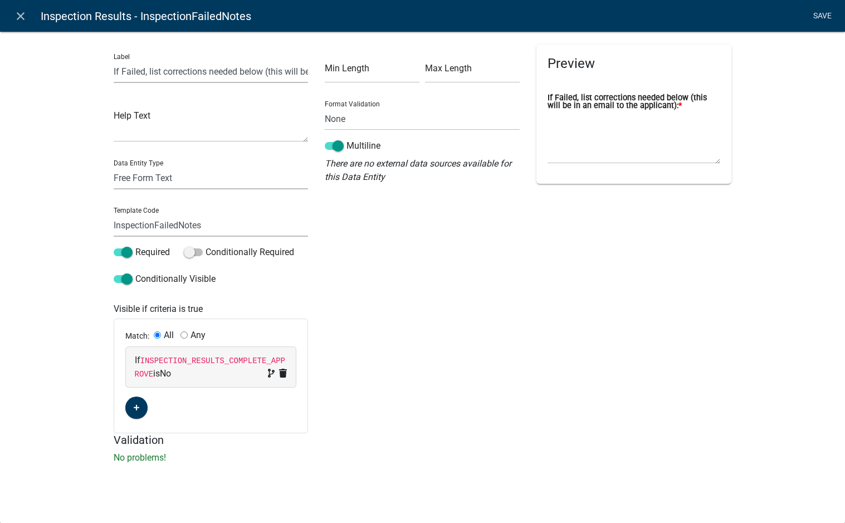
click at [822, 16] on link "Save" at bounding box center [822, 16] width 28 height 21
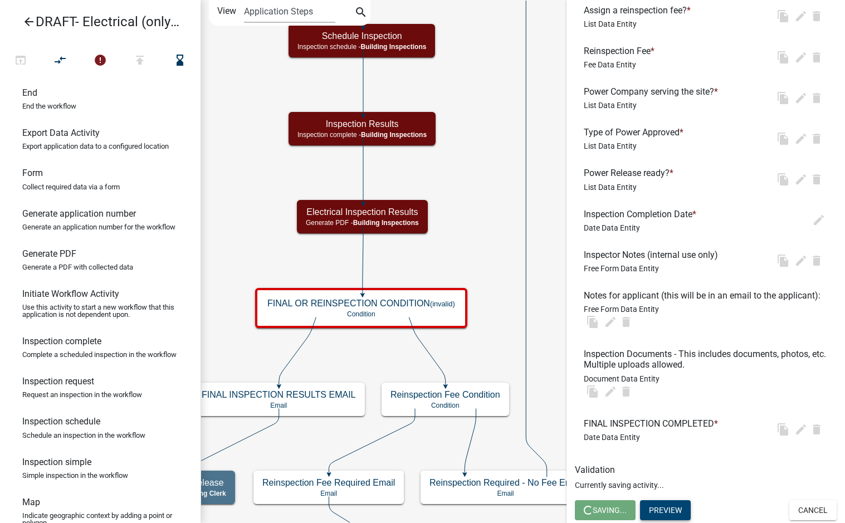
scroll to position [0, 0]
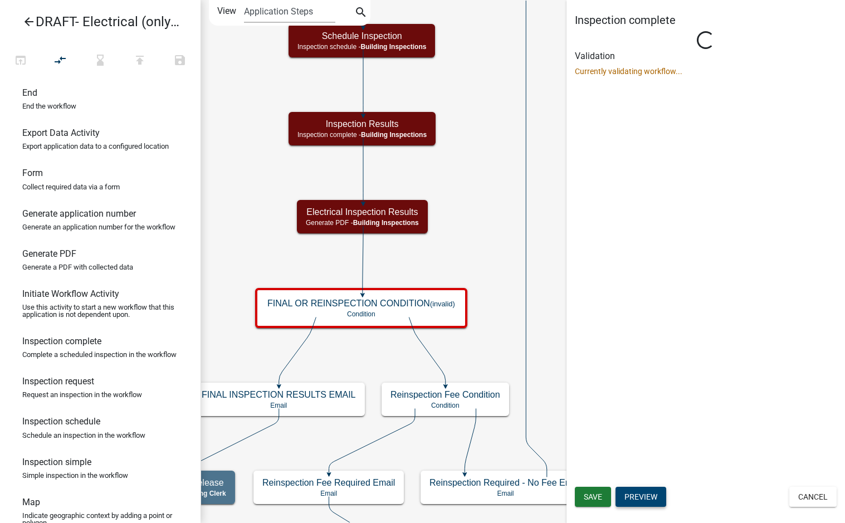
select select "67B8E1BD-2E3E-4A8D-861D-598F76277593"
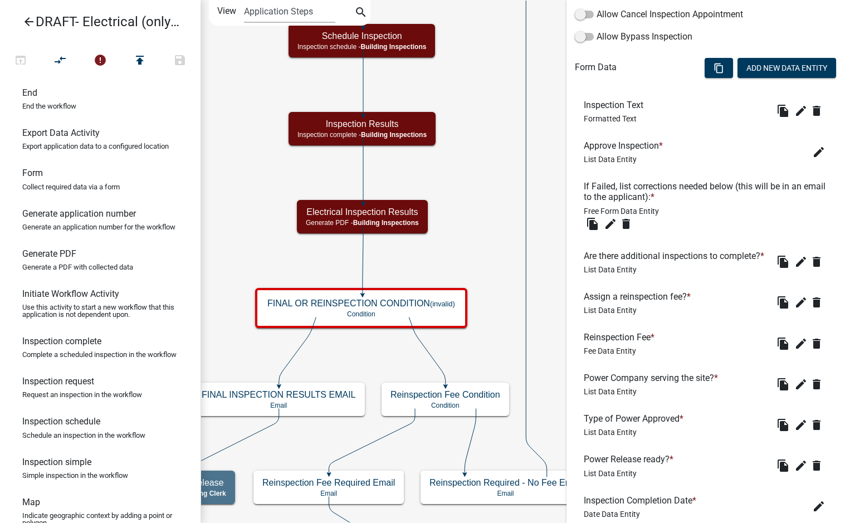
scroll to position [390, 0]
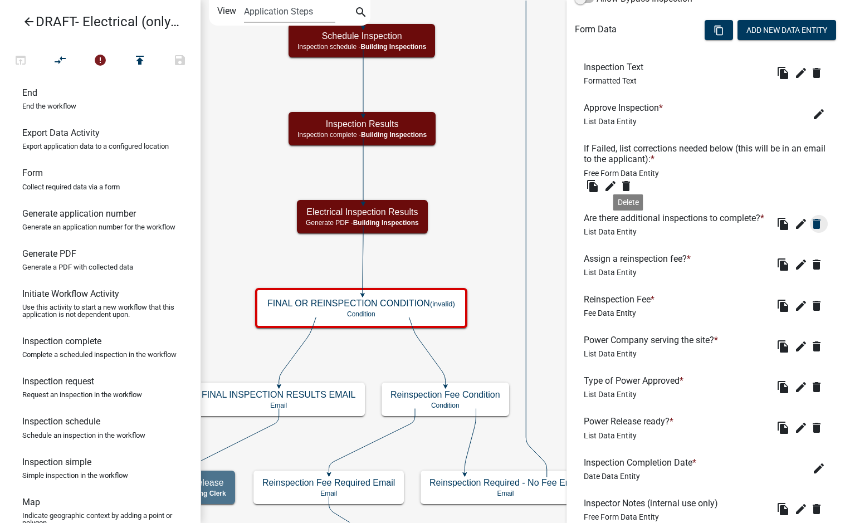
click at [810, 231] on icon "delete" at bounding box center [816, 223] width 13 height 13
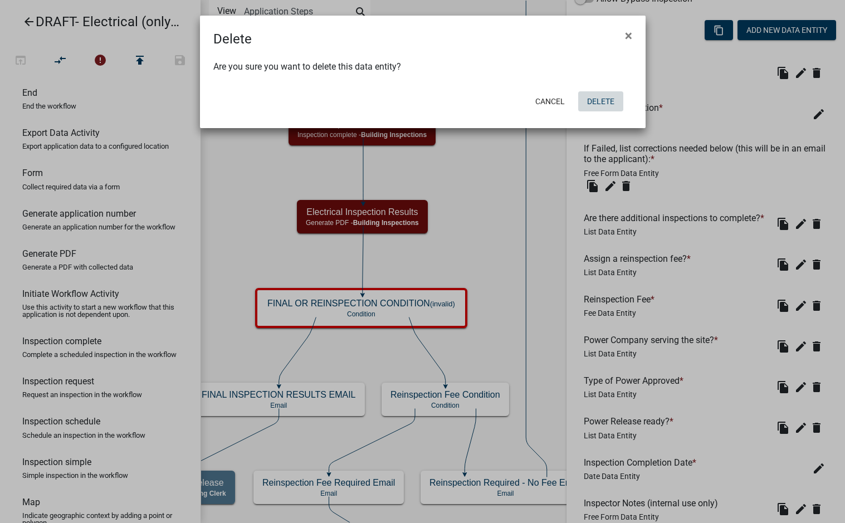
click at [606, 104] on button "Delete" at bounding box center [600, 101] width 45 height 20
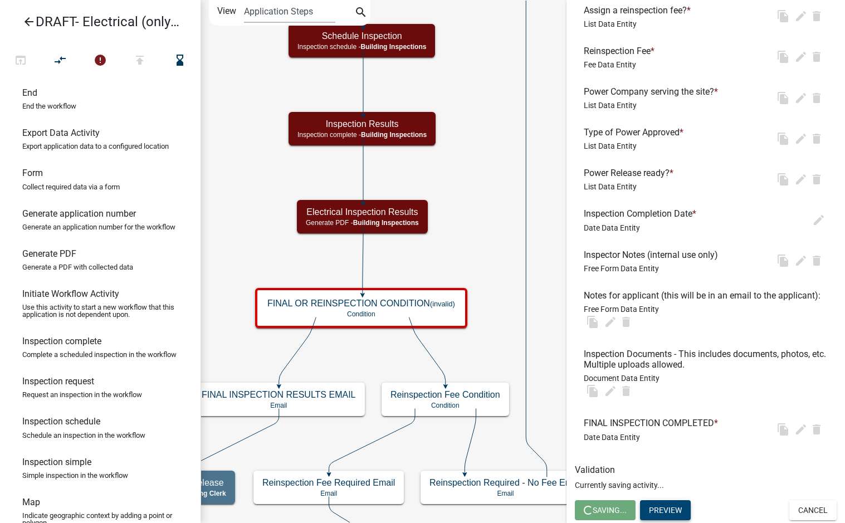
scroll to position [0, 0]
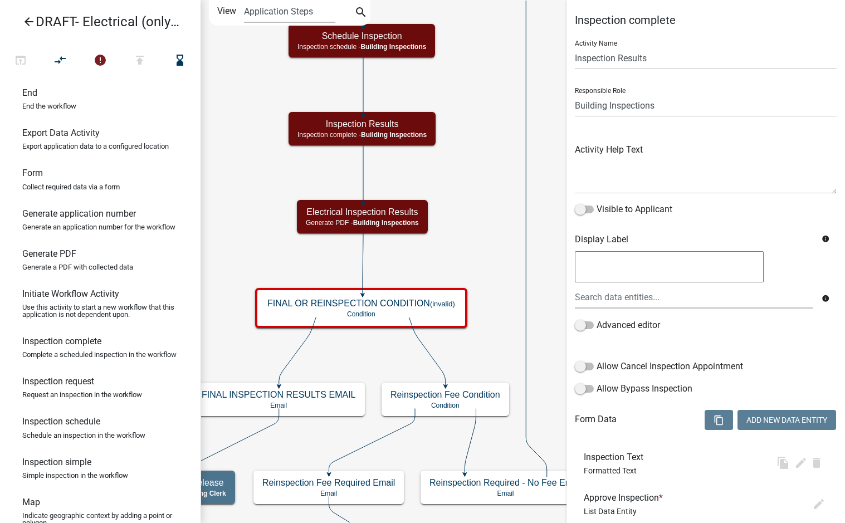
select select "67B8E1BD-2E3E-4A8D-861D-598F76277593"
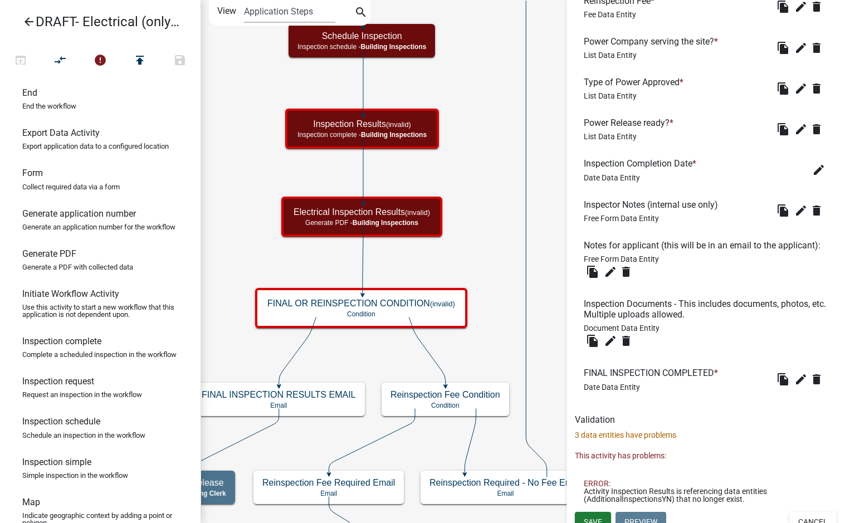
scroll to position [670, 0]
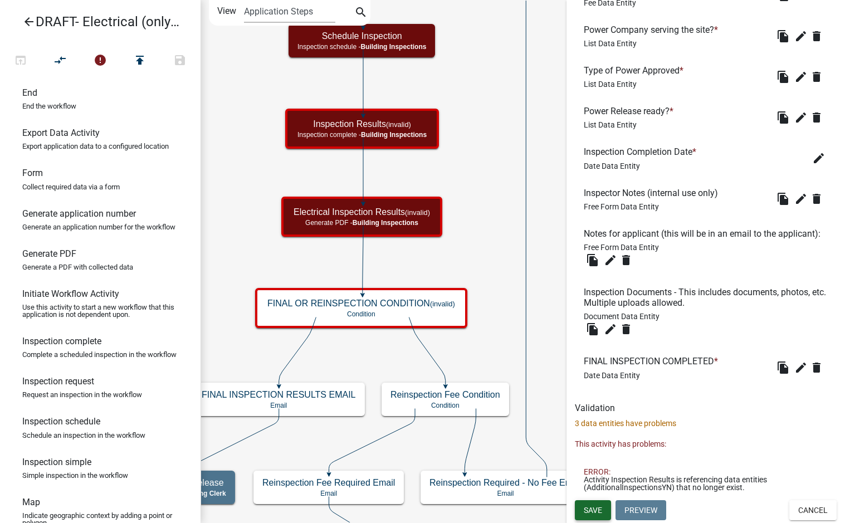
drag, startPoint x: 595, startPoint y: 508, endPoint x: 598, endPoint y: 476, distance: 32.4
click at [595, 509] on span "Save" at bounding box center [593, 509] width 18 height 9
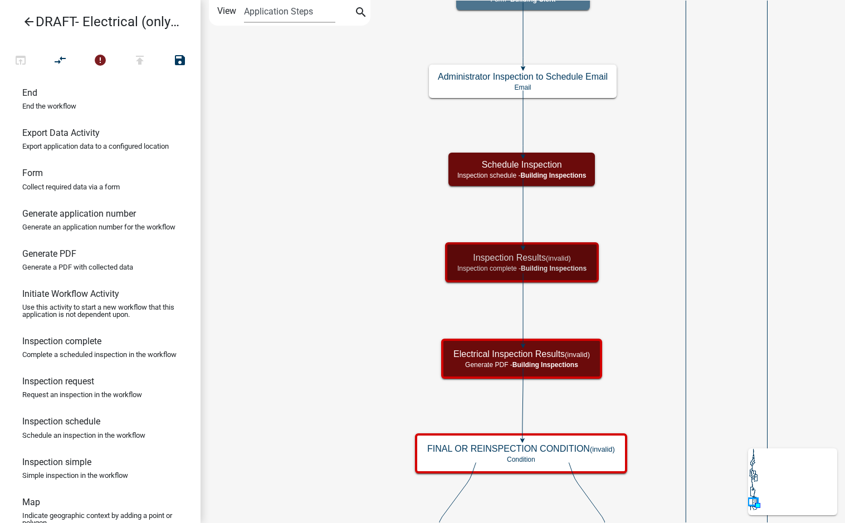
scroll to position [0, 0]
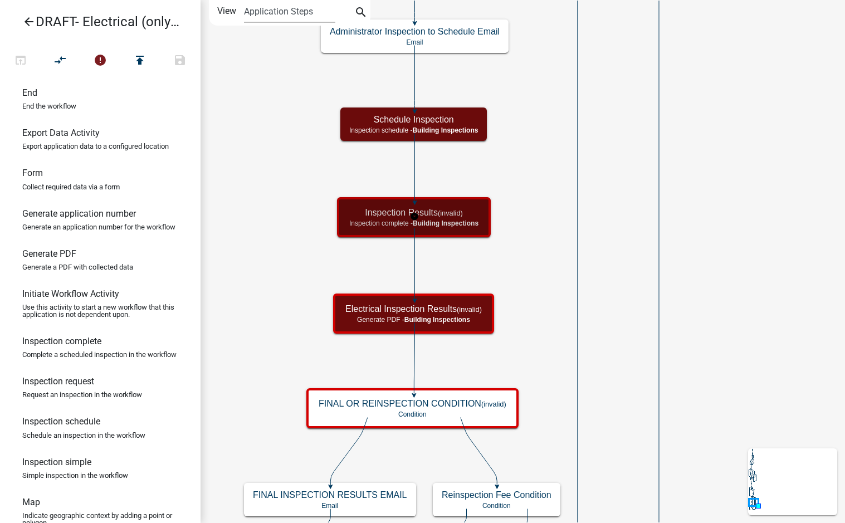
click at [457, 223] on span "Building Inspections" at bounding box center [446, 223] width 66 height 8
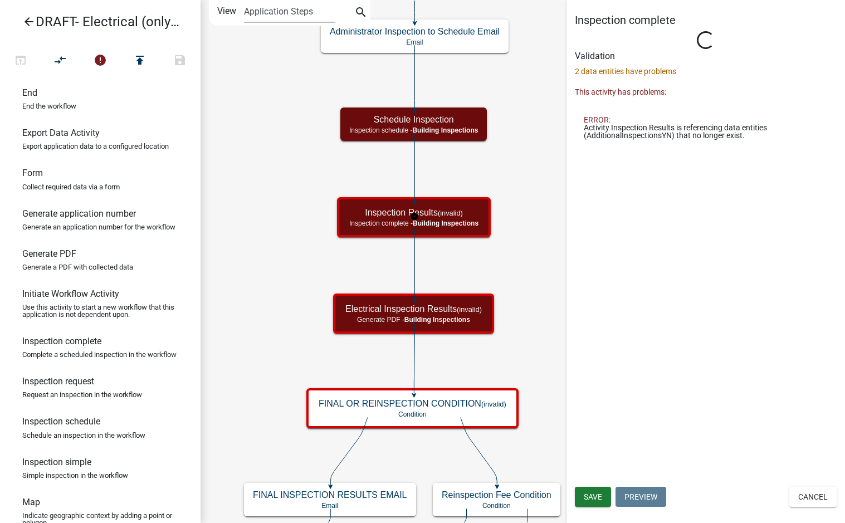
select select "67B8E1BD-2E3E-4A8D-861D-598F76277593"
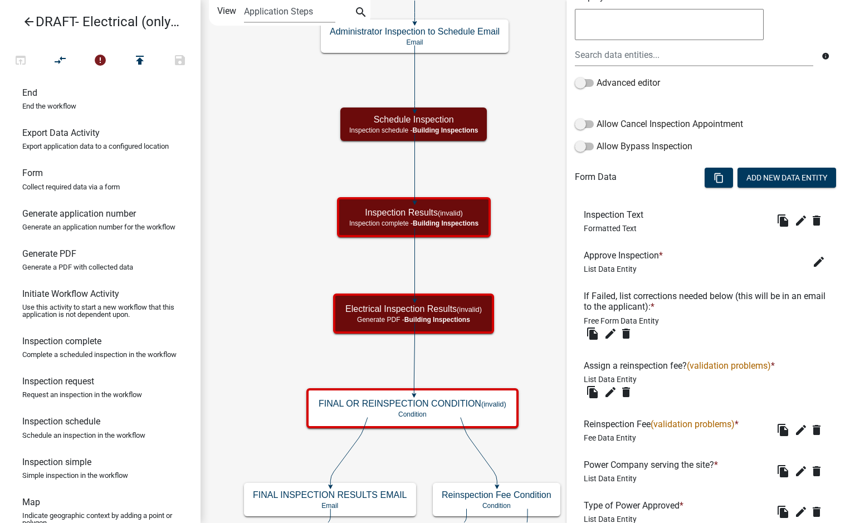
scroll to position [354, 0]
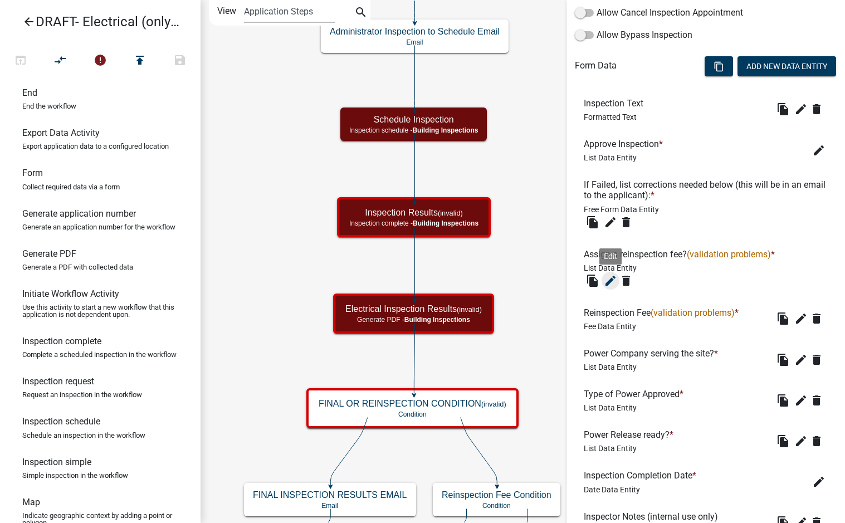
click at [610, 281] on icon "edit" at bounding box center [610, 280] width 13 height 13
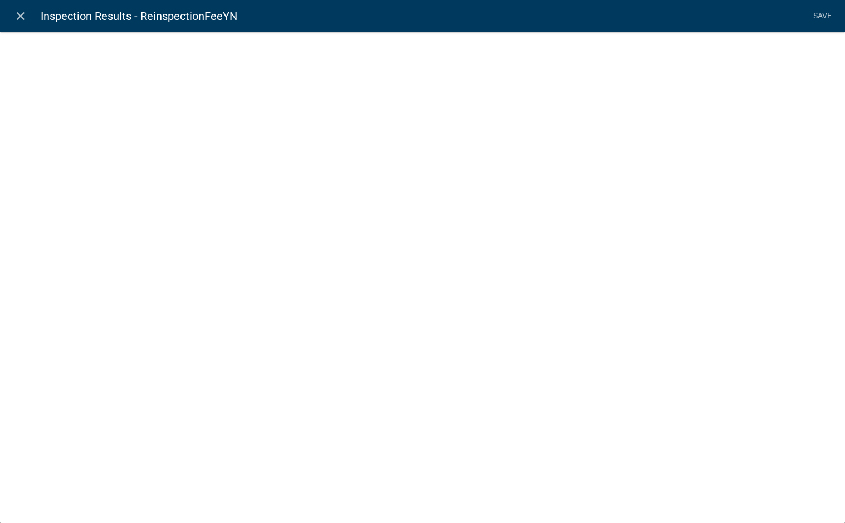
select select "list-data"
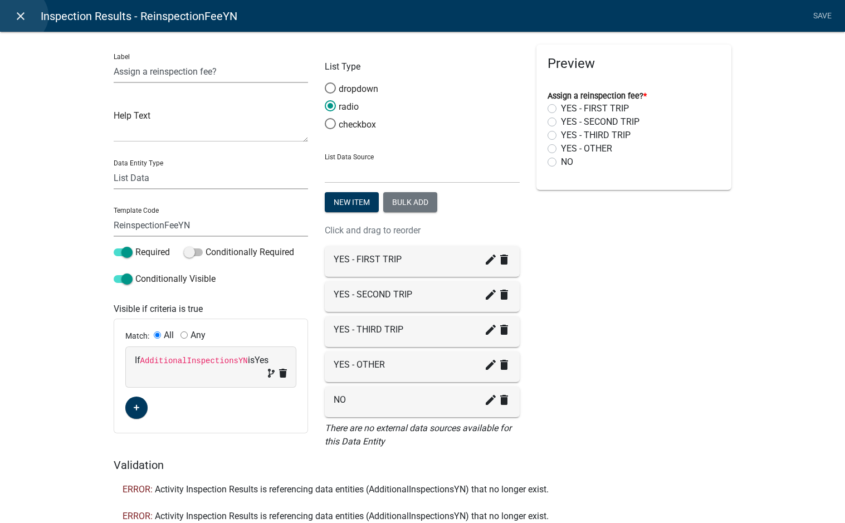
click at [20, 16] on icon "close" at bounding box center [20, 15] width 13 height 13
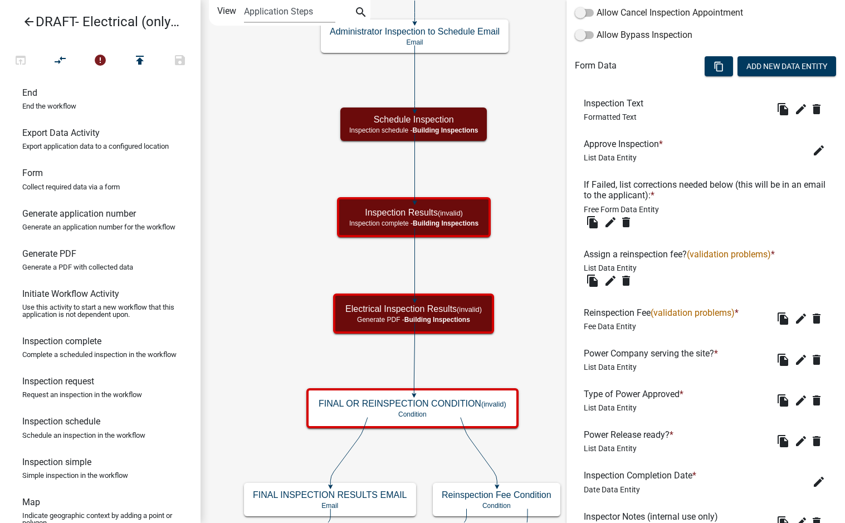
click at [33, 23] on icon "arrow_back" at bounding box center [28, 23] width 13 height 16
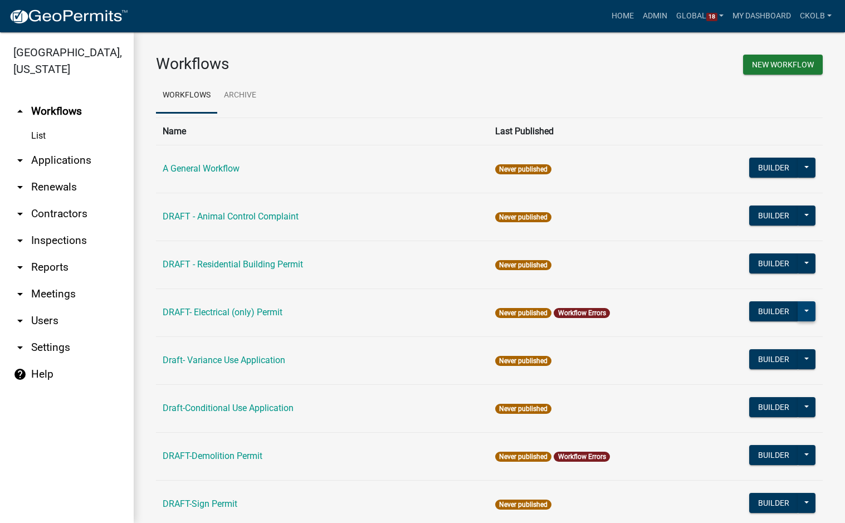
click at [804, 306] on button at bounding box center [806, 311] width 18 height 20
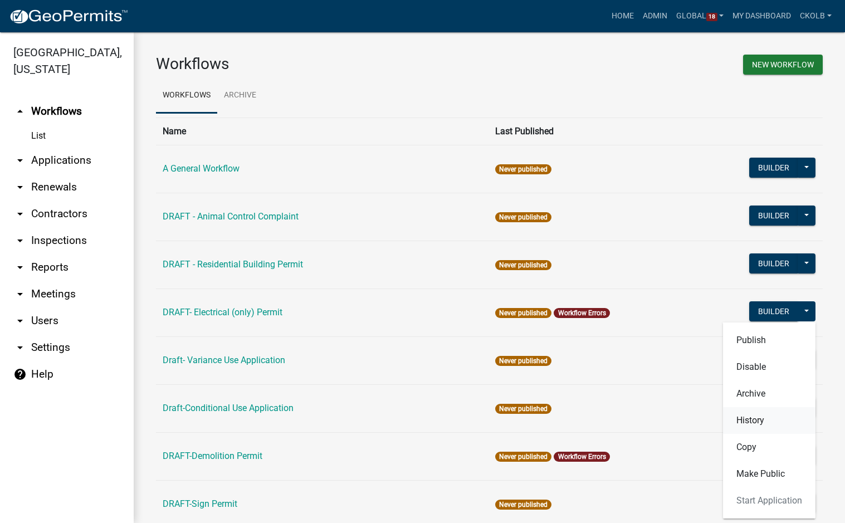
click at [747, 421] on button "History" at bounding box center [769, 420] width 92 height 27
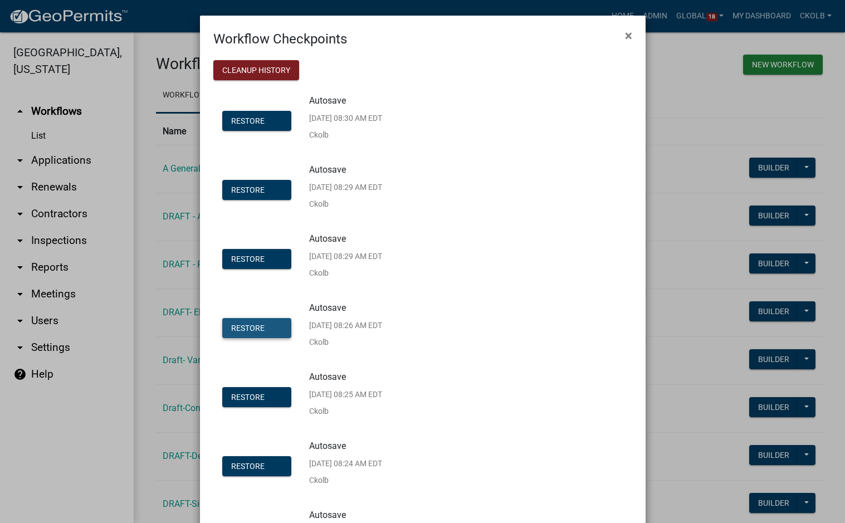
click at [238, 321] on button "Restore" at bounding box center [256, 328] width 69 height 20
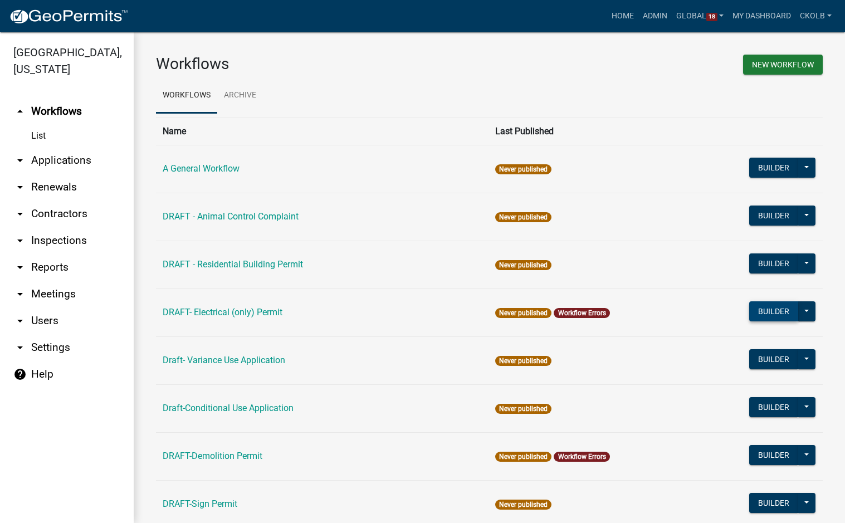
click at [766, 314] on button "Builder" at bounding box center [773, 311] width 49 height 20
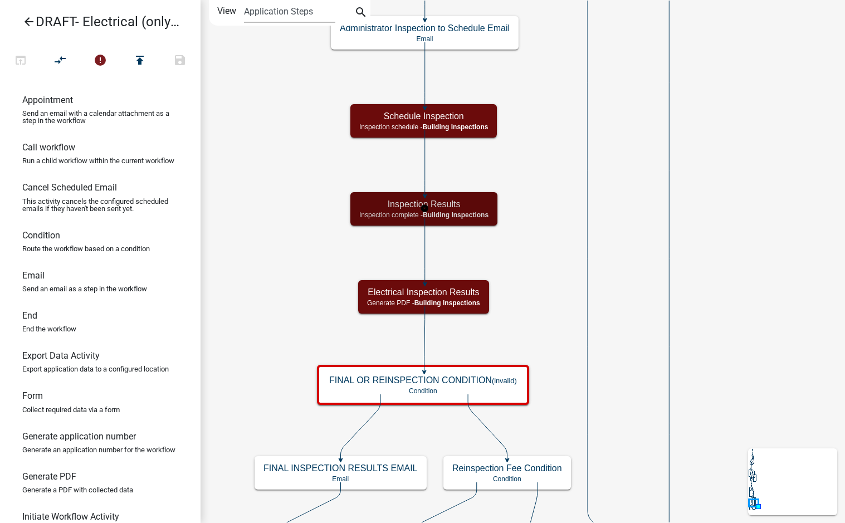
click at [461, 216] on span "Building Inspections" at bounding box center [456, 215] width 66 height 8
select select "67B8E1BD-2E3E-4A8D-861D-598F76277593"
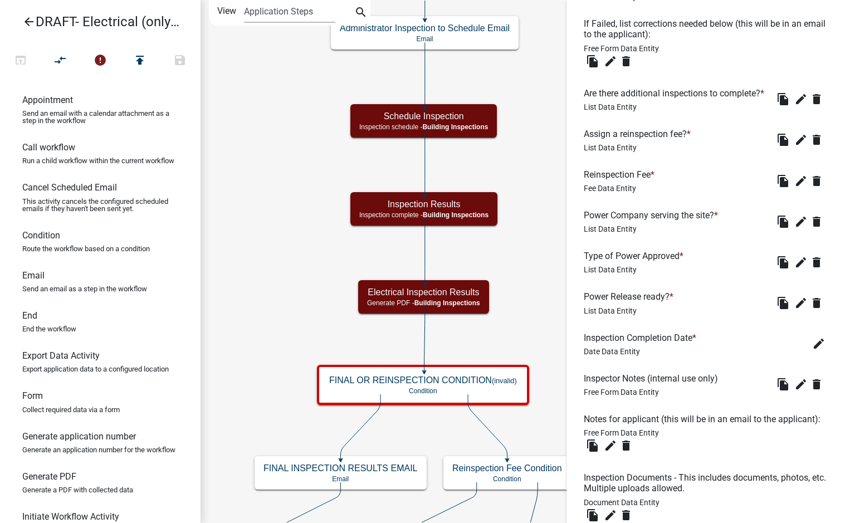
scroll to position [555, 0]
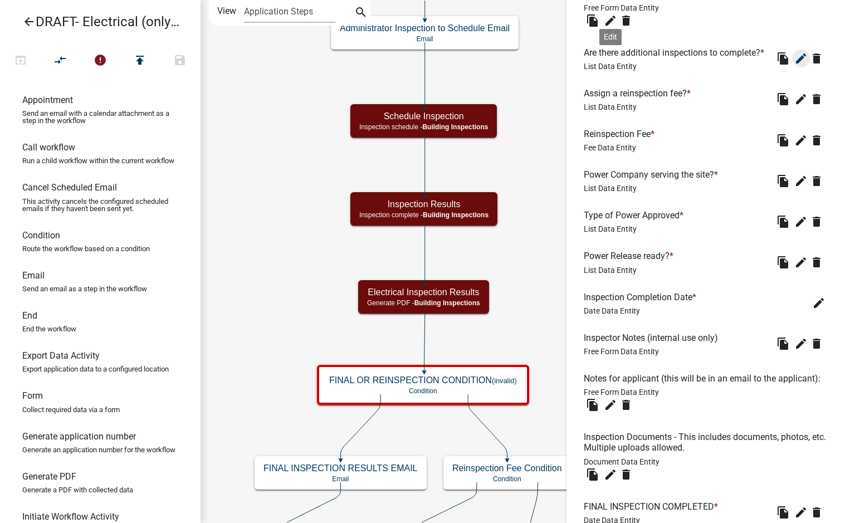
click at [794, 65] on icon "edit" at bounding box center [800, 58] width 13 height 13
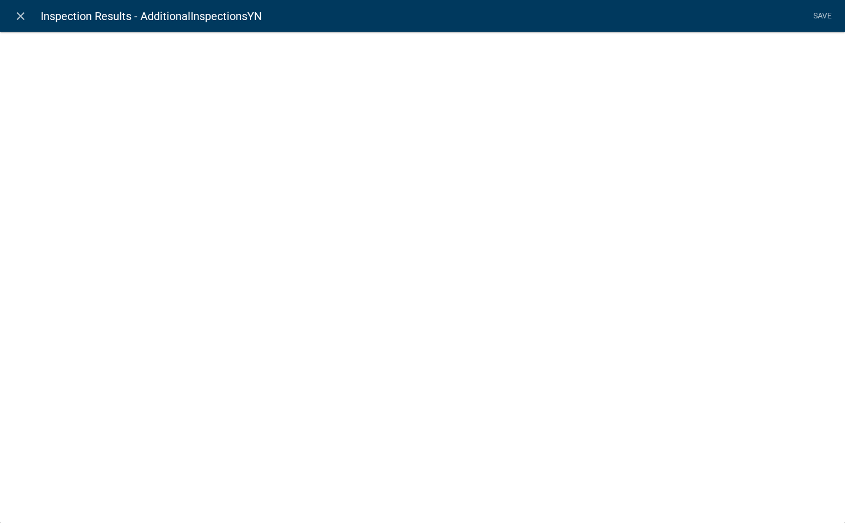
select select "list-data"
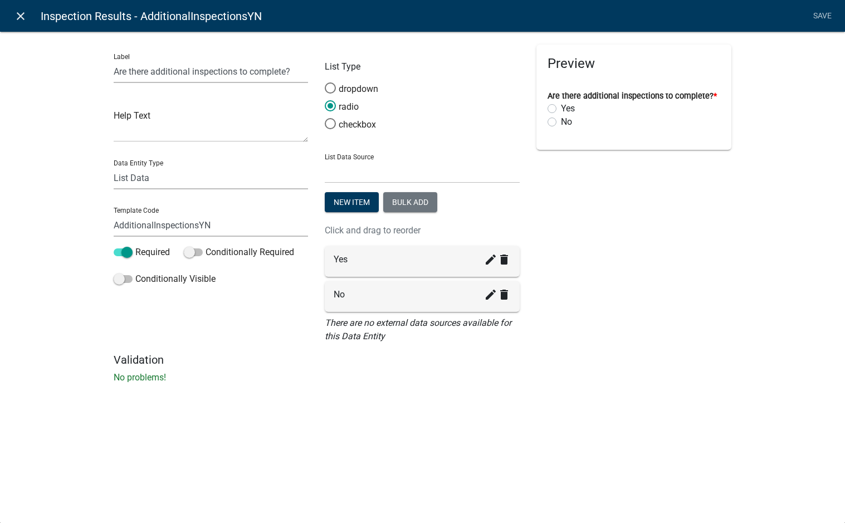
click at [24, 14] on icon "close" at bounding box center [20, 15] width 13 height 13
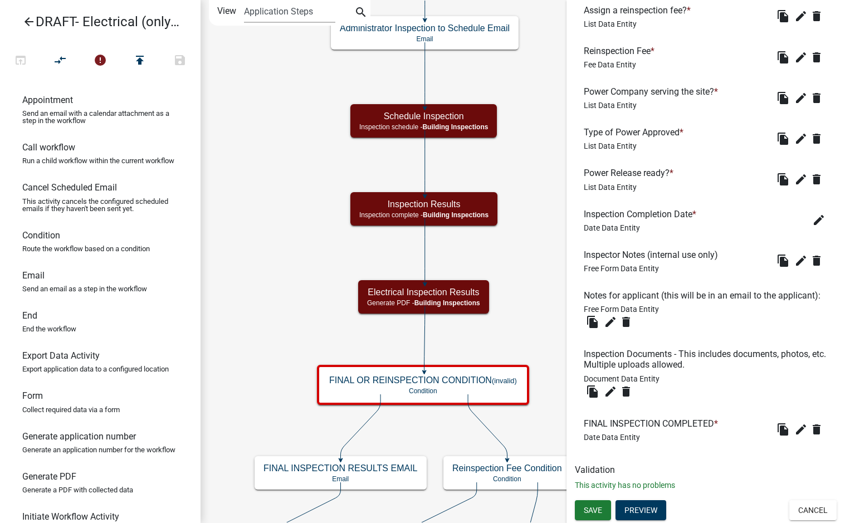
scroll to position [667, 0]
click at [613, 322] on icon "edit" at bounding box center [610, 321] width 13 height 13
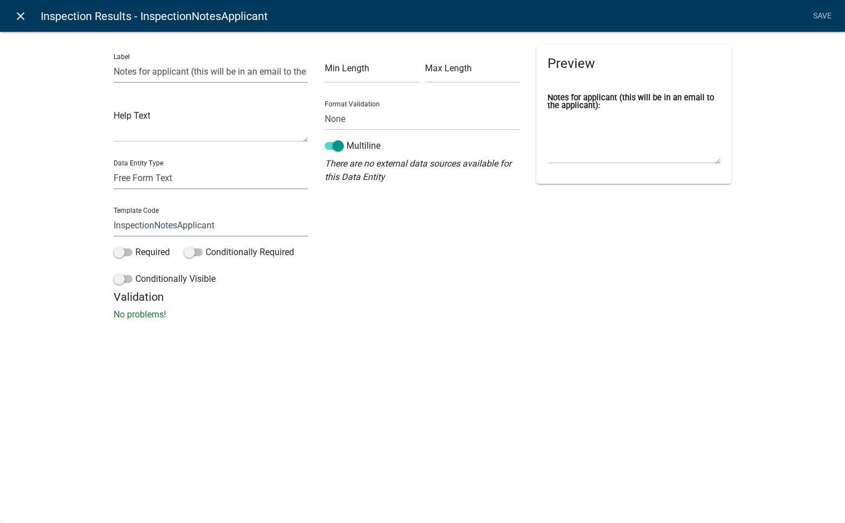
click at [21, 22] on icon "close" at bounding box center [20, 15] width 13 height 13
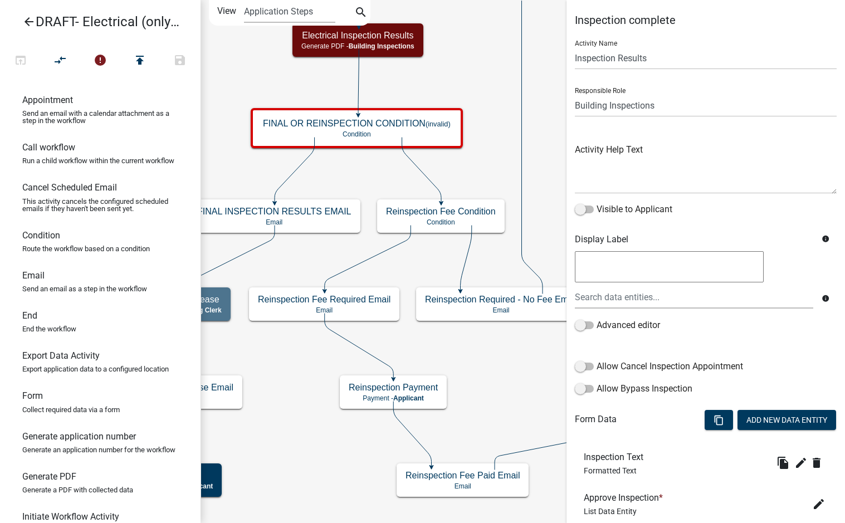
select select "67B8E1BD-2E3E-4A8D-861D-598F76277593"
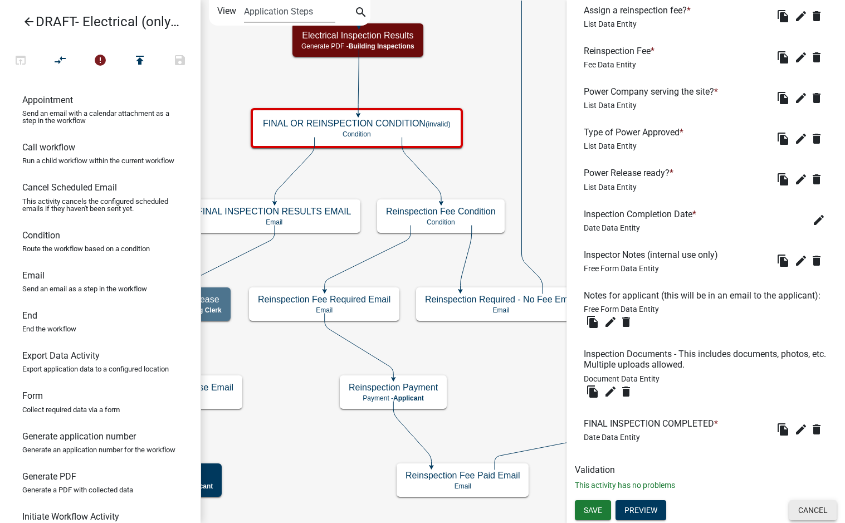
drag, startPoint x: 807, startPoint y: 508, endPoint x: 802, endPoint y: 496, distance: 13.8
click at [807, 509] on button "Cancel" at bounding box center [812, 510] width 47 height 20
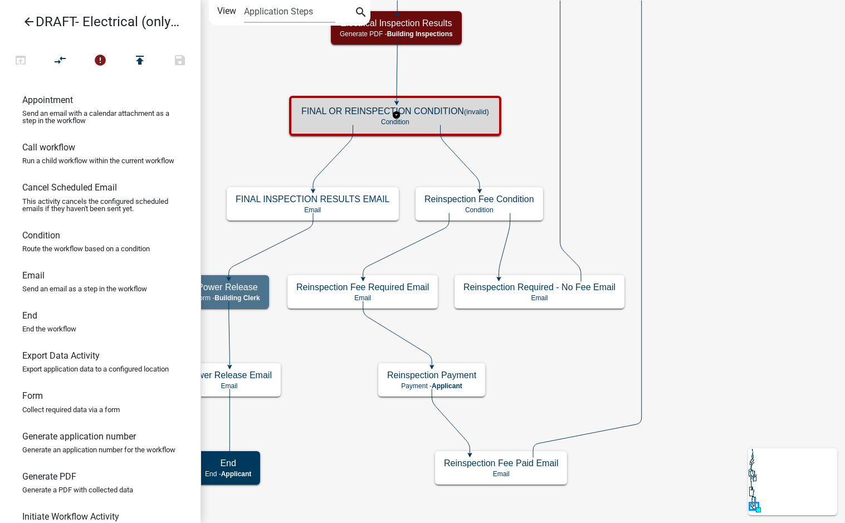
click at [450, 116] on h5 "FINAL OR REINSPECTION CONDITION (invalid)" at bounding box center [395, 111] width 188 height 11
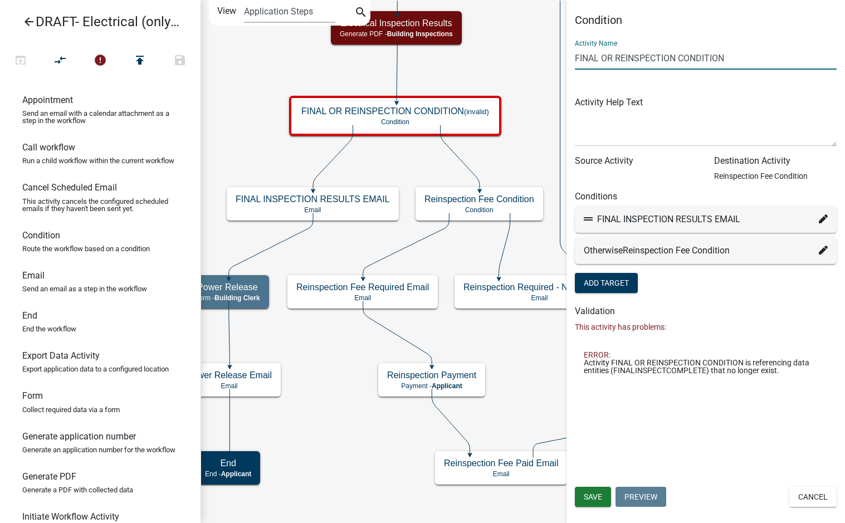
drag, startPoint x: 732, startPoint y: 55, endPoint x: 563, endPoint y: 58, distance: 168.8
click at [563, 58] on main "Start Start - Applicant Applicant Login Require user Applicant and Electrical I…" at bounding box center [522, 261] width 644 height 523
type input "Final or Reinspection Condition"
click at [659, 28] on div "Condition Activity Name Final or Reinspection Condition Activity Help Text Sour…" at bounding box center [705, 198] width 278 height 370
click at [823, 220] on icon at bounding box center [823, 218] width 9 height 9
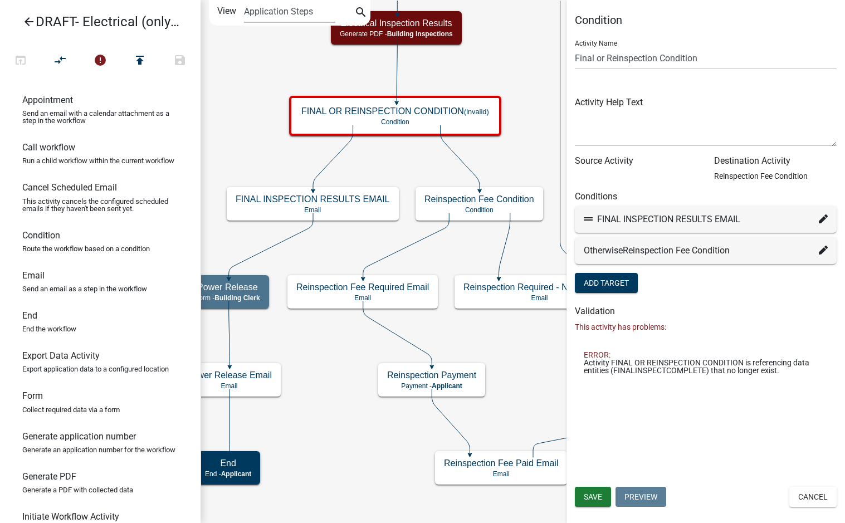
select select "70: d4418c99-1987-4ca4-9f34-4f2c46a7997b"
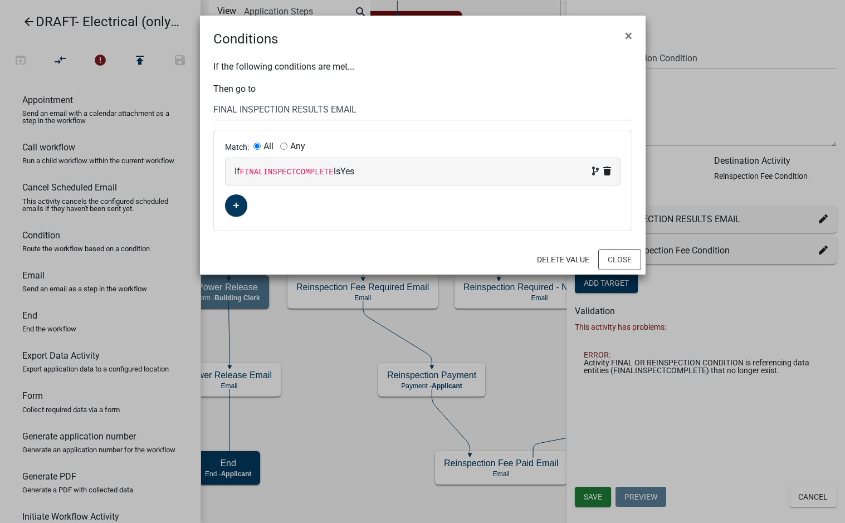
click at [720, 416] on ngb-modal-window "Conditions × If the following conditions are met... Then go to Choose... Start …" at bounding box center [422, 261] width 845 height 523
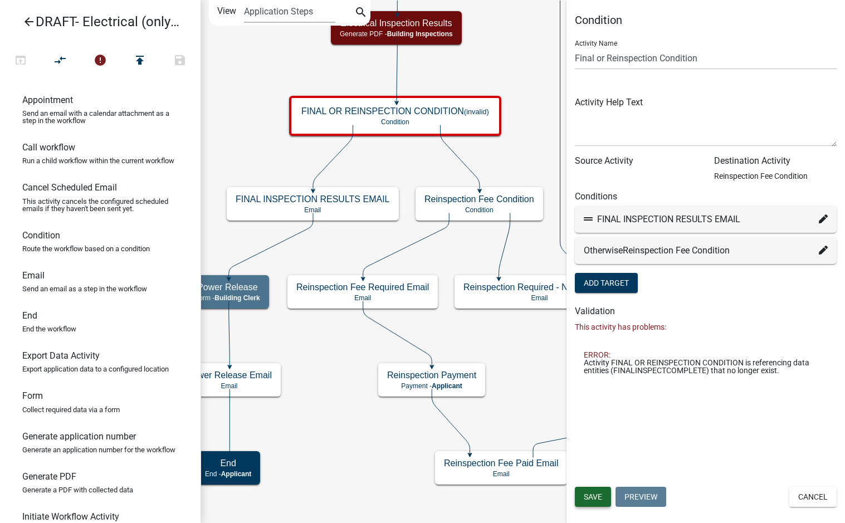
click at [603, 497] on button "Save" at bounding box center [593, 497] width 36 height 20
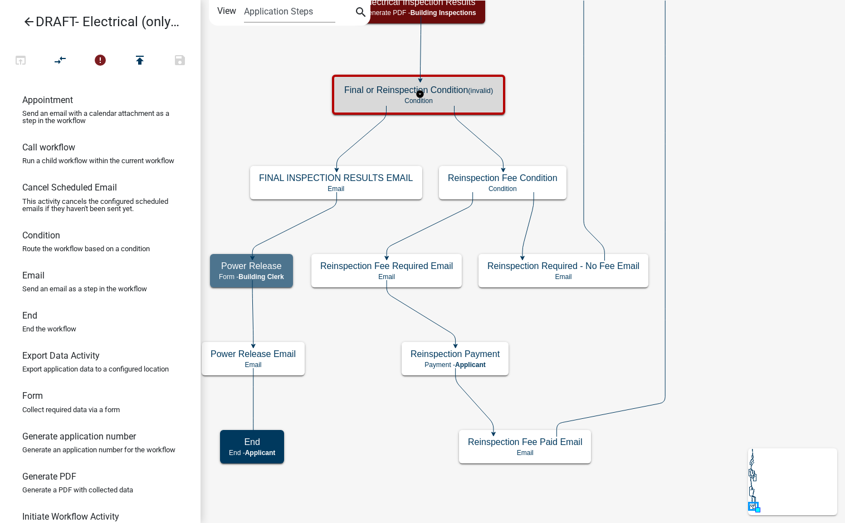
click at [459, 90] on h5 "Final or Reinspection Condition (invalid)" at bounding box center [418, 90] width 149 height 11
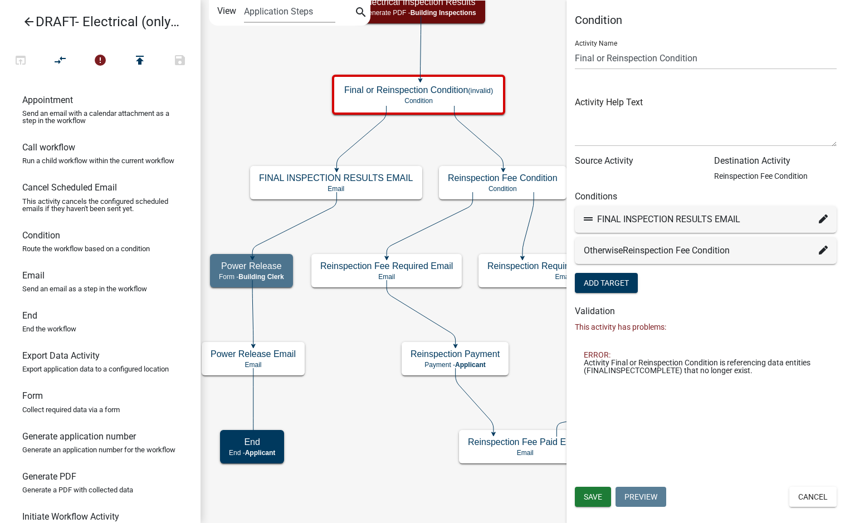
click at [822, 219] on icon at bounding box center [823, 218] width 9 height 9
select select "70: d4418c99-1987-4ca4-9f34-4f2c46a7997b"
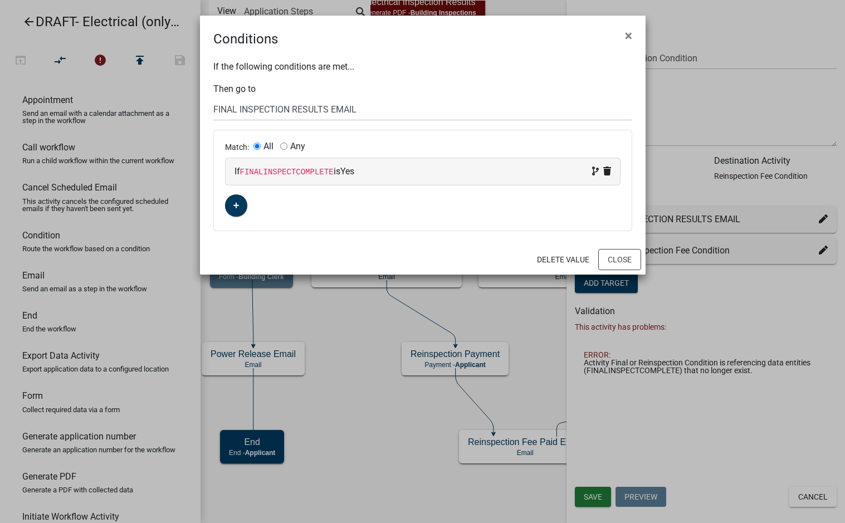
click at [310, 173] on code "FINALINSPECTCOMPLETE" at bounding box center [287, 172] width 94 height 9
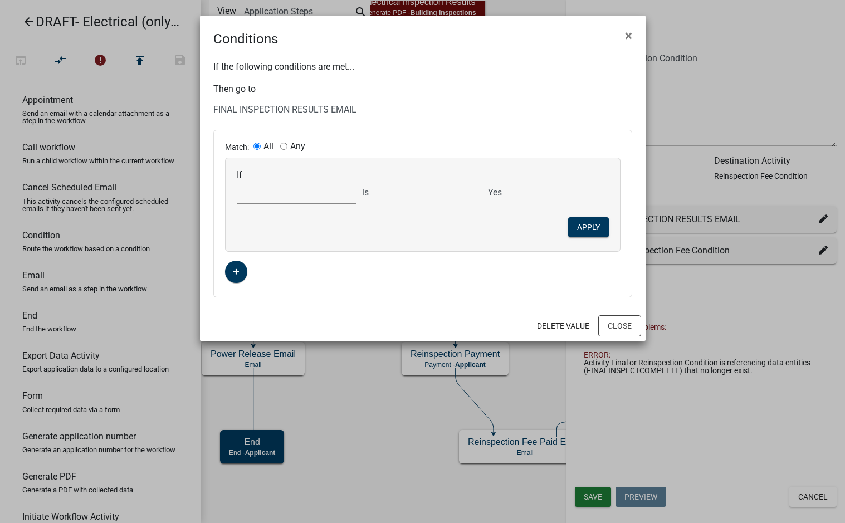
click at [296, 195] on select "Choose... Acres AdditionalInspectionsYN ALL_FEE_RECIPIENTS AMOUNT_PAID amperage…" at bounding box center [297, 192] width 120 height 23
select select "52: FinalInspectCompleteDate"
click at [590, 282] on div "Match: All Any If Choose... Acres AdditionalInspectionsYN ALL_FEE_RECIPIENTS AM…" at bounding box center [423, 213] width 418 height 167
click at [635, 324] on button "Close" at bounding box center [619, 325] width 43 height 21
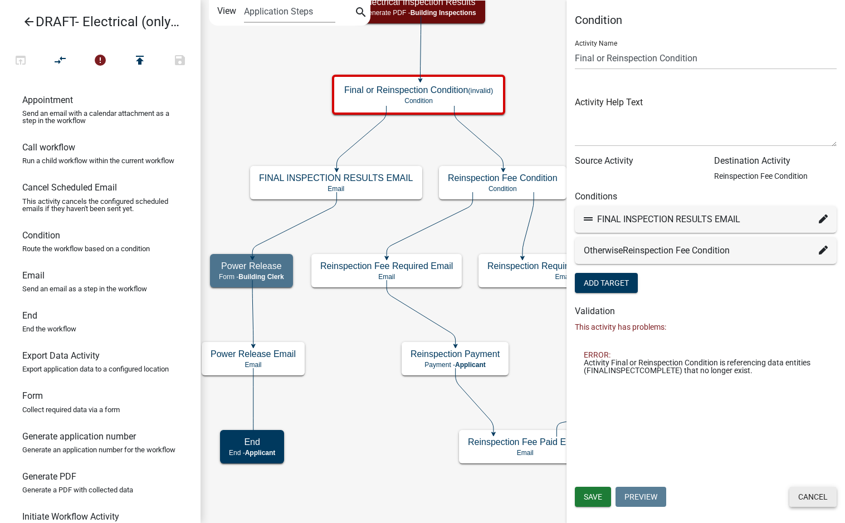
click at [808, 502] on button "Cancel" at bounding box center [812, 497] width 47 height 20
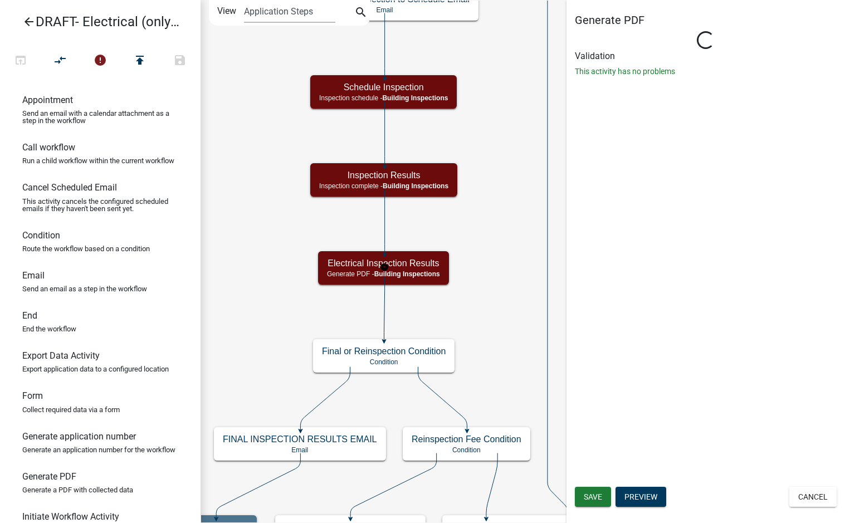
select select "67B8E1BD-2E3E-4A8D-861D-598F76277593"
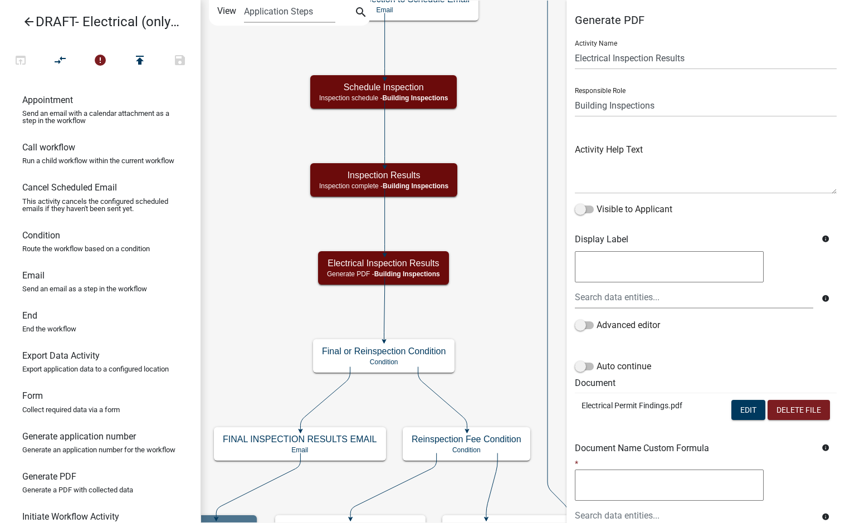
scroll to position [111, 0]
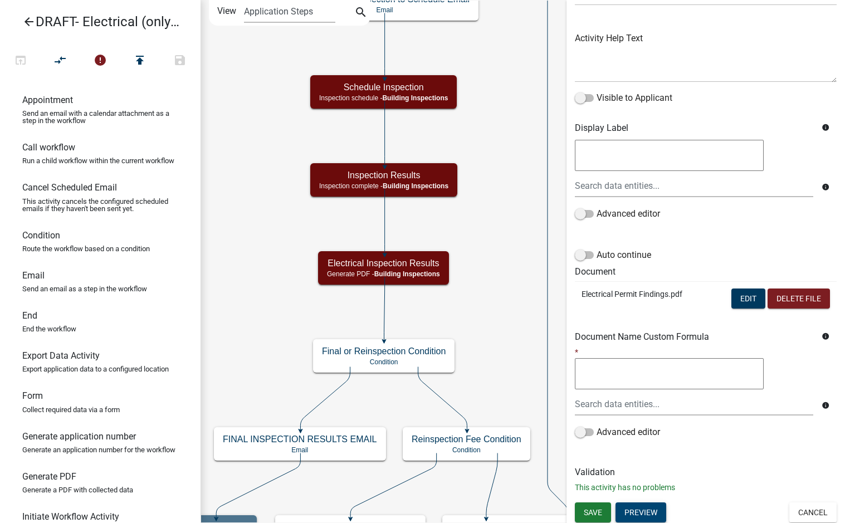
click at [636, 508] on button "Preview" at bounding box center [640, 512] width 51 height 20
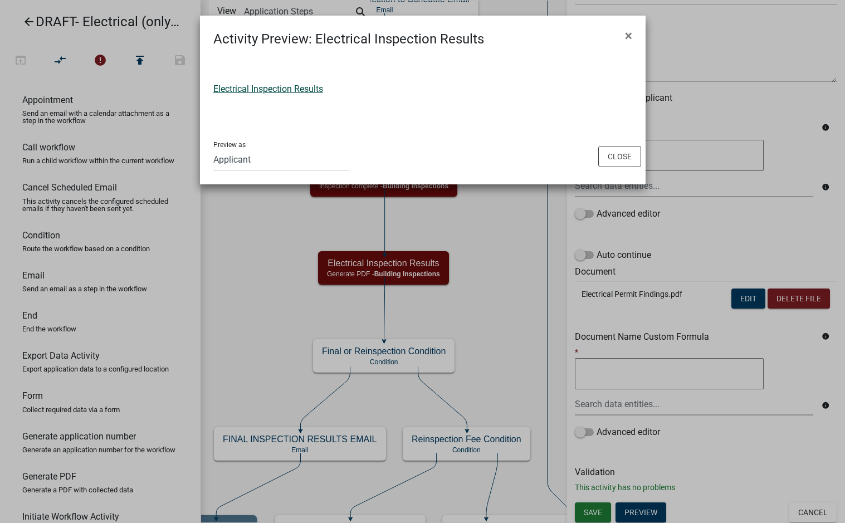
click at [282, 85] on link "Electrical Inspection Results" at bounding box center [268, 89] width 110 height 11
click at [613, 156] on button "Close" at bounding box center [619, 156] width 43 height 21
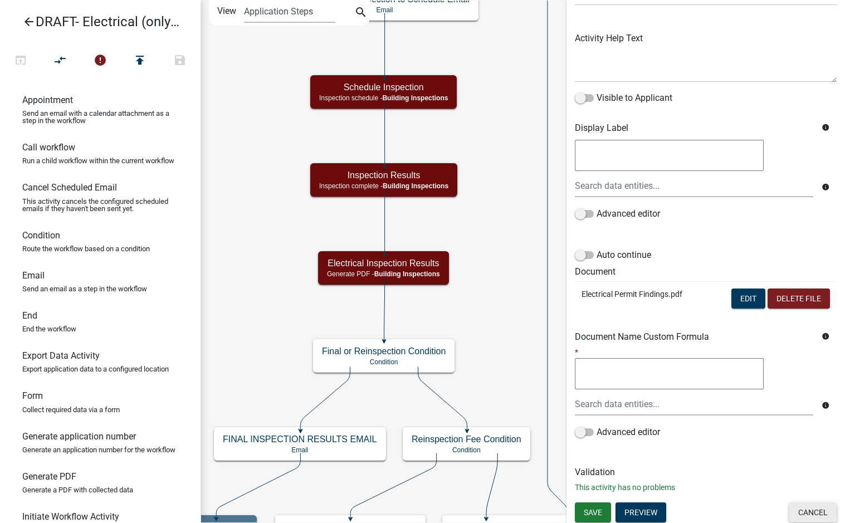
click at [807, 507] on button "Cancel" at bounding box center [812, 512] width 47 height 20
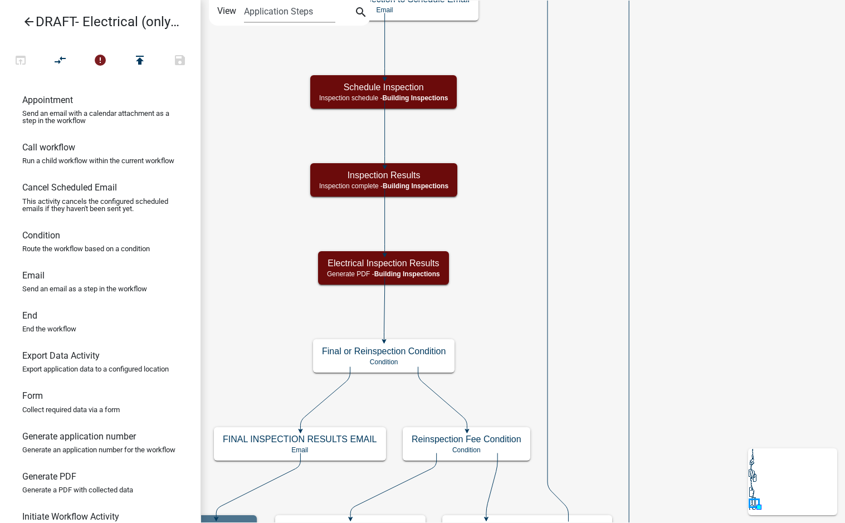
scroll to position [0, 0]
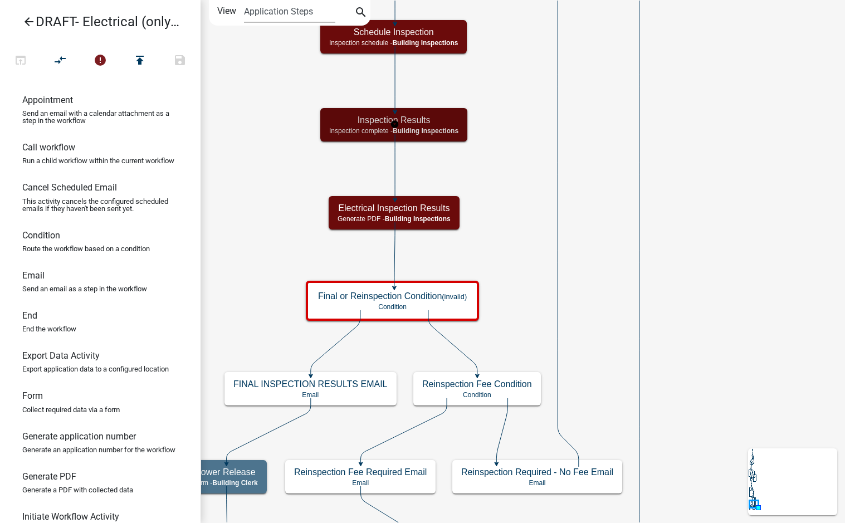
click at [444, 114] on div "Inspection Results Inspection complete - Building Inspections" at bounding box center [393, 124] width 147 height 33
select select "67B8E1BD-2E3E-4A8D-861D-598F76277593"
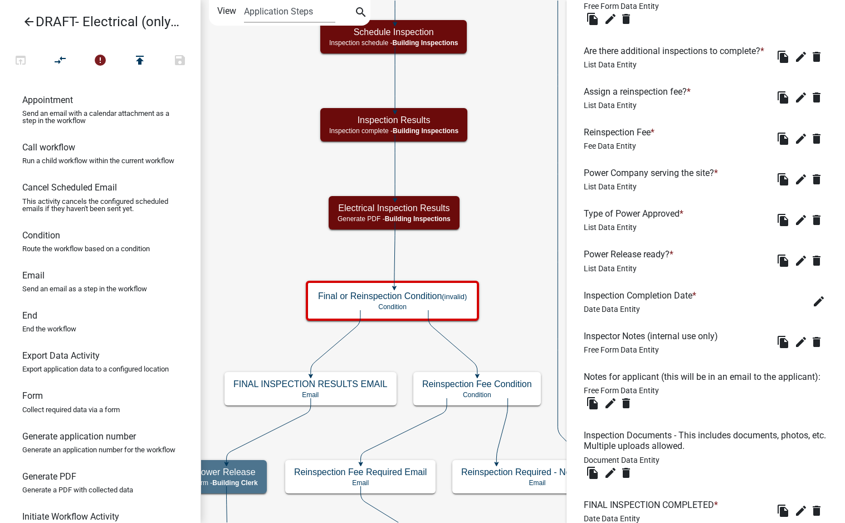
scroll to position [667, 0]
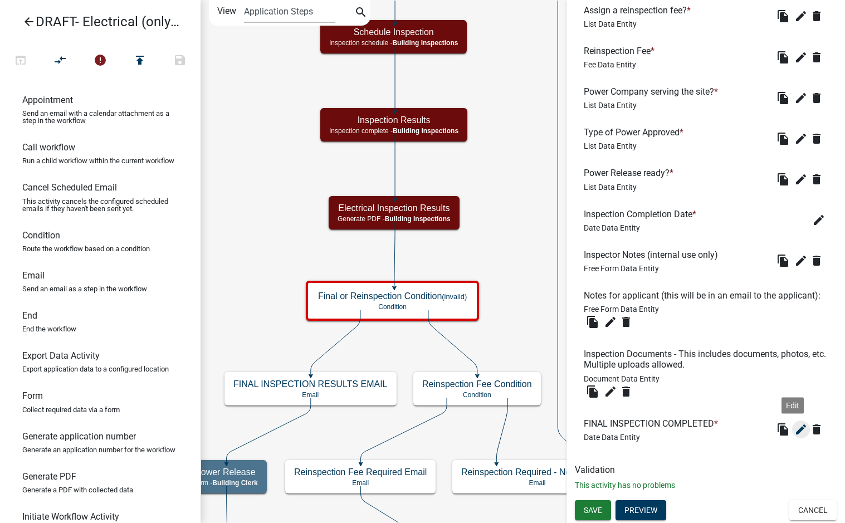
click at [794, 430] on icon "edit" at bounding box center [800, 429] width 13 height 13
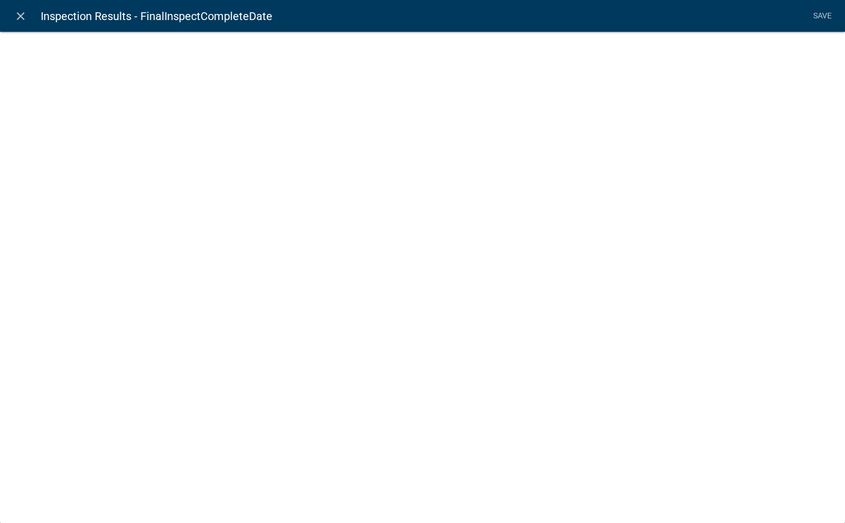
select select "date"
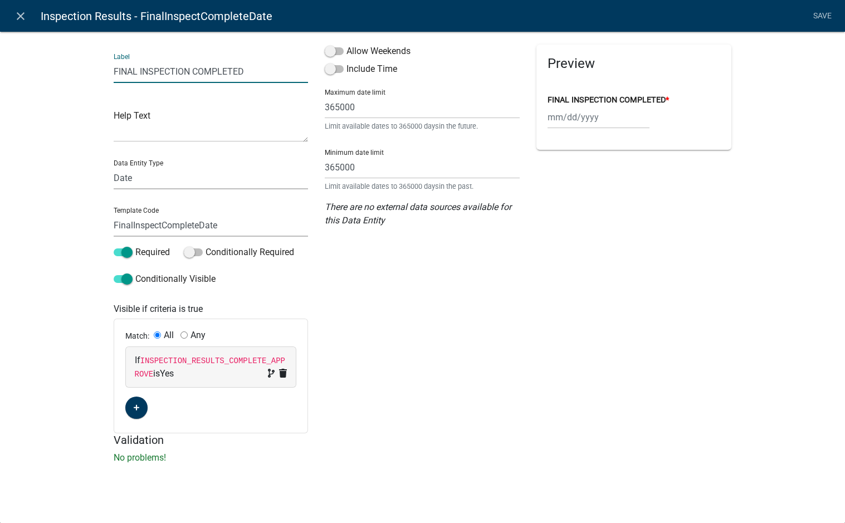
drag, startPoint x: 251, startPoint y: 72, endPoint x: 57, endPoint y: 66, distance: 193.9
click at [57, 66] on div "Label FINAL INSPECTION COMPLETED Help Text Data Entity Type Free Form Text Docu…" at bounding box center [422, 250] width 845 height 474
type input "Final Inspection Completed Date"
click at [400, 334] on div "Allow Weekends Include Time Maximum date limit 365000 Limit available dates to …" at bounding box center [422, 239] width 212 height 389
drag, startPoint x: 584, startPoint y: 310, endPoint x: 797, endPoint y: 161, distance: 260.0
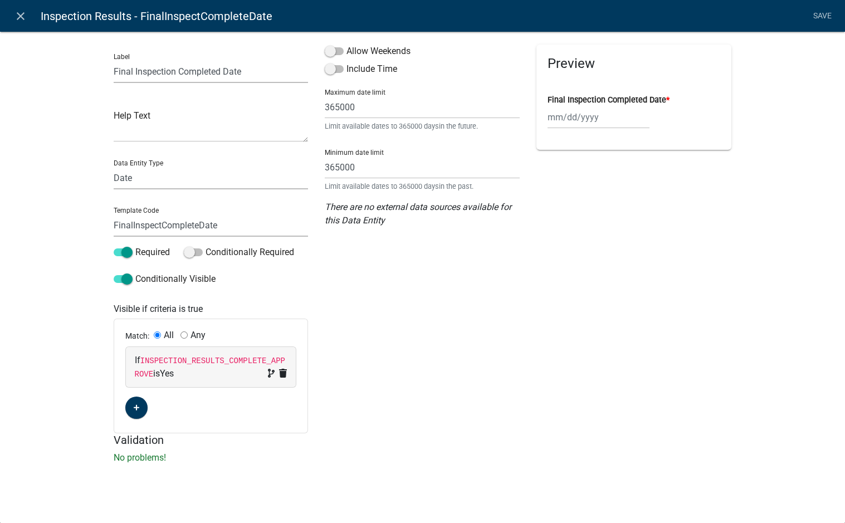
click at [584, 309] on div "Preview Final Inspection Completed Date *" at bounding box center [634, 239] width 212 height 389
click at [197, 380] on div "If INSPECTION_RESULTS_COMPLETE_APPROVE is Yes" at bounding box center [211, 367] width 153 height 27
select select "58: INSPECTION_RESULTS_COMPLETE_APPROVE"
select select "2: Yes"
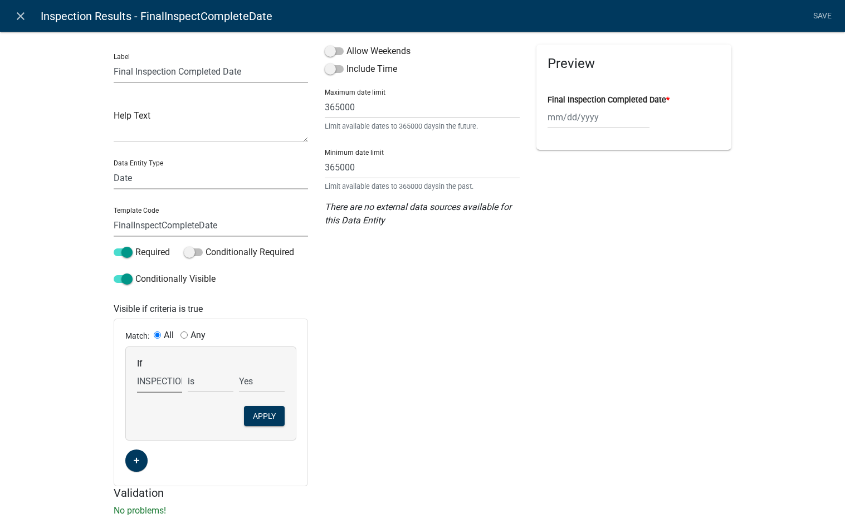
click at [161, 378] on select "Choose... Acres AdditionalInspectionsYN ALL_FEE_RECIPIENTS AMOUNT_PAID amperage…" at bounding box center [160, 381] width 46 height 23
select select "60: INSPECTION_RESULTS_COMPLETE_SDL_NOTES"
drag, startPoint x: 665, startPoint y: 365, endPoint x: 626, endPoint y: 375, distance: 40.8
click at [665, 365] on div "Preview Final Inspection Completed Date *" at bounding box center [634, 266] width 212 height 442
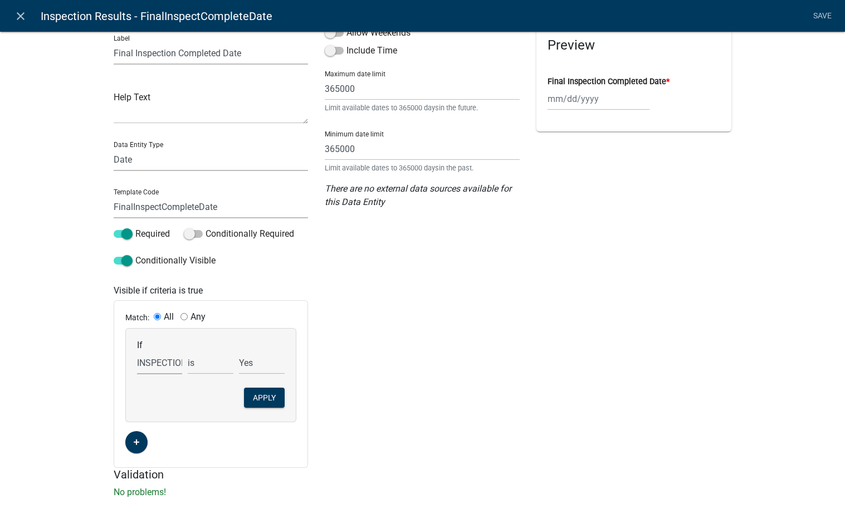
scroll to position [28, 0]
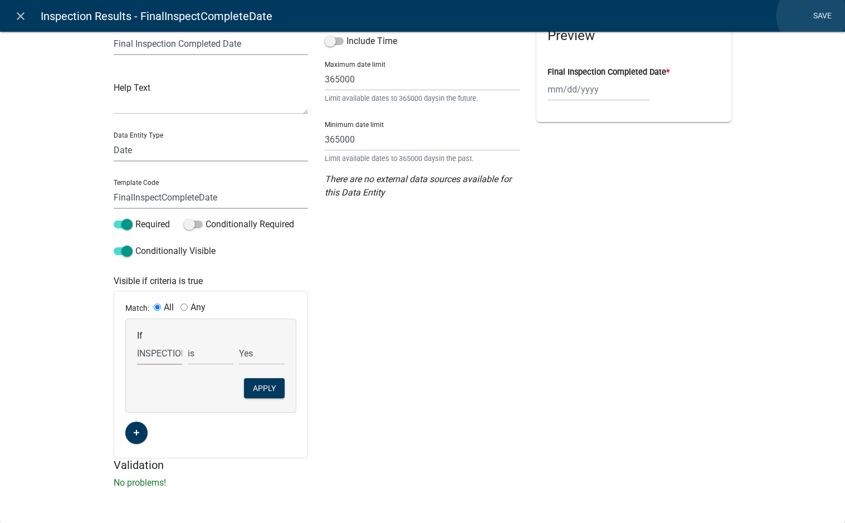
click at [811, 16] on link "Save" at bounding box center [822, 16] width 28 height 21
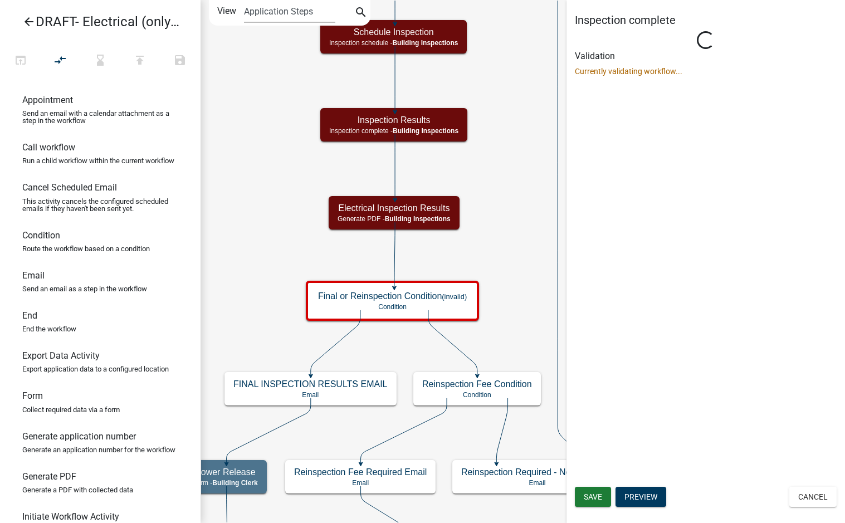
scroll to position [0, 0]
select select "67B8E1BD-2E3E-4A8D-861D-598F76277593"
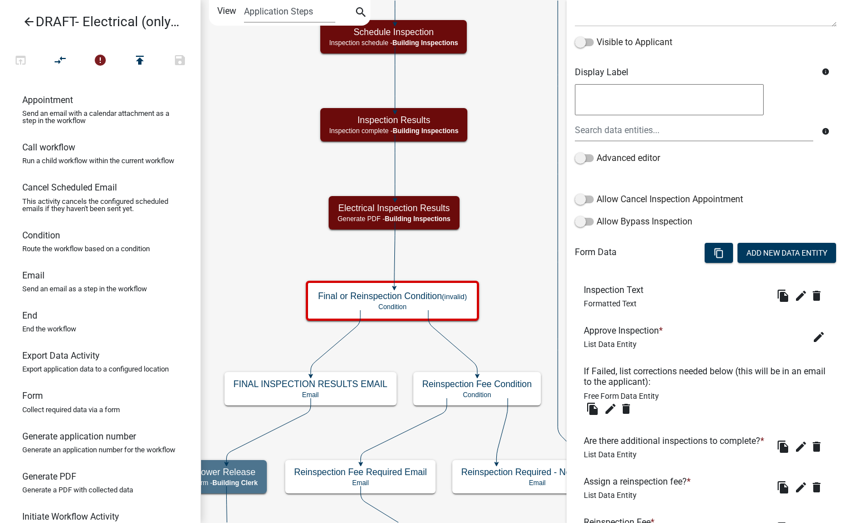
scroll to position [278, 0]
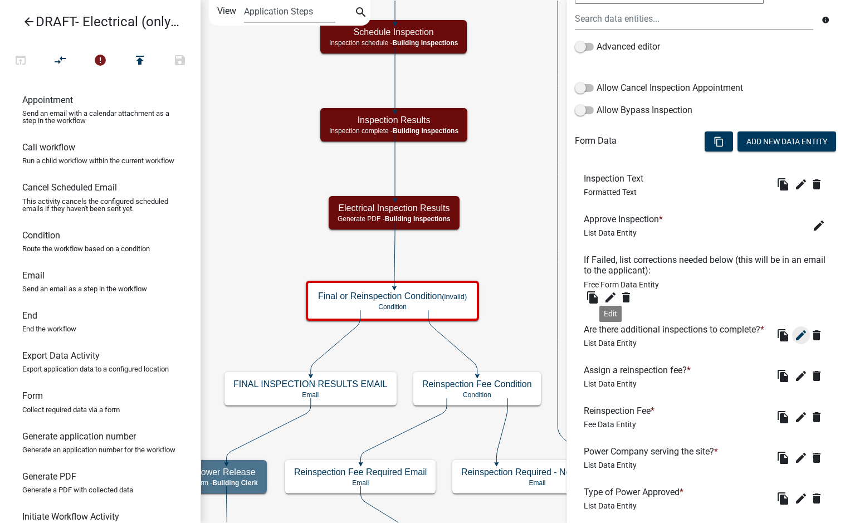
click at [794, 342] on icon "edit" at bounding box center [800, 335] width 13 height 13
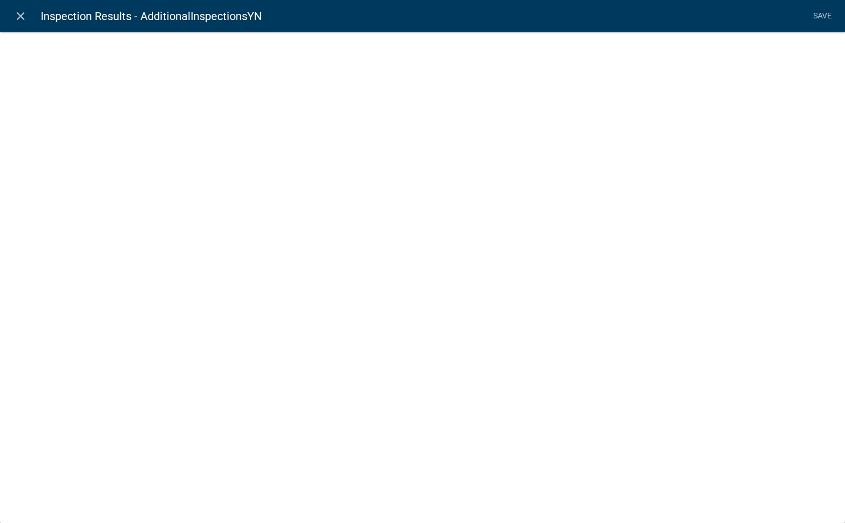
select select "list-data"
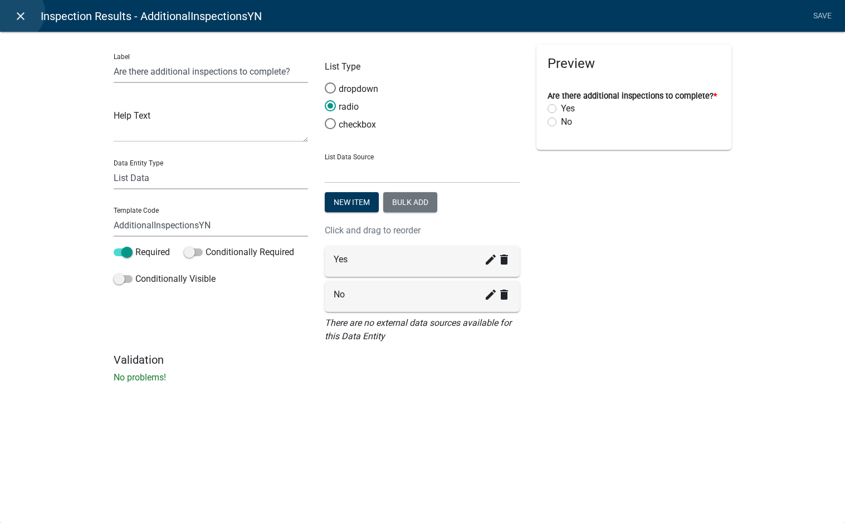
click at [17, 12] on icon "close" at bounding box center [20, 15] width 13 height 13
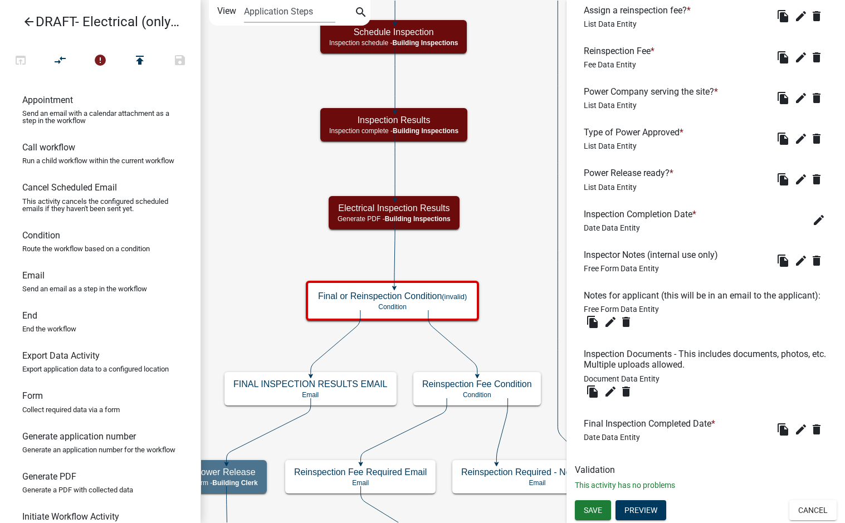
scroll to position [667, 0]
click at [794, 433] on icon "edit" at bounding box center [800, 429] width 13 height 13
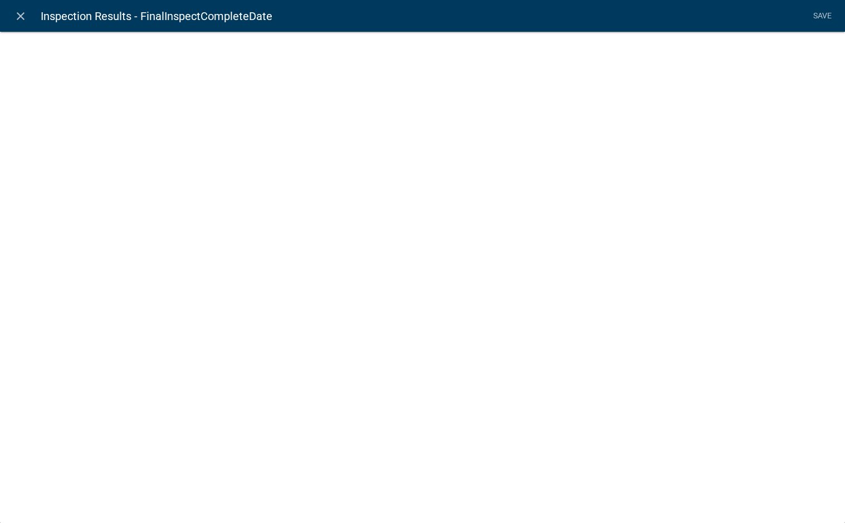
select select "date"
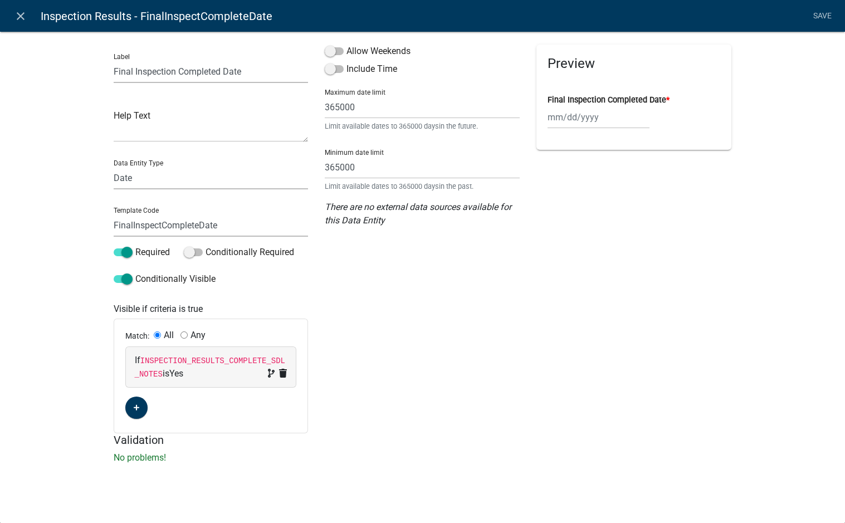
click at [172, 376] on code "INSPECTION_RESULTS_COMPLETE_SDL_NOTES" at bounding box center [210, 367] width 150 height 22
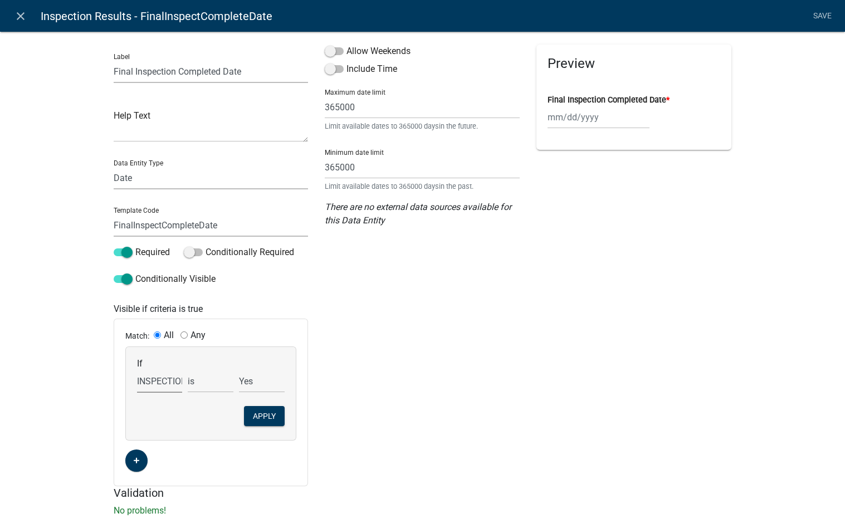
click at [165, 386] on select "Choose... Acres AdditionalInspectionsYN ALL_FEE_RECIPIENTS AMOUNT_PAID amperage…" at bounding box center [160, 381] width 46 height 23
select select "2: AdditionalInspectionsYN"
click at [137, 370] on select "Choose... Acres AdditionalInspectionsYN ALL_FEE_RECIPIENTS AMOUNT_PAID amperage…" at bounding box center [160, 381] width 46 height 23
click at [239, 381] on select "No Yes" at bounding box center [262, 381] width 46 height 23
select select "0: No"
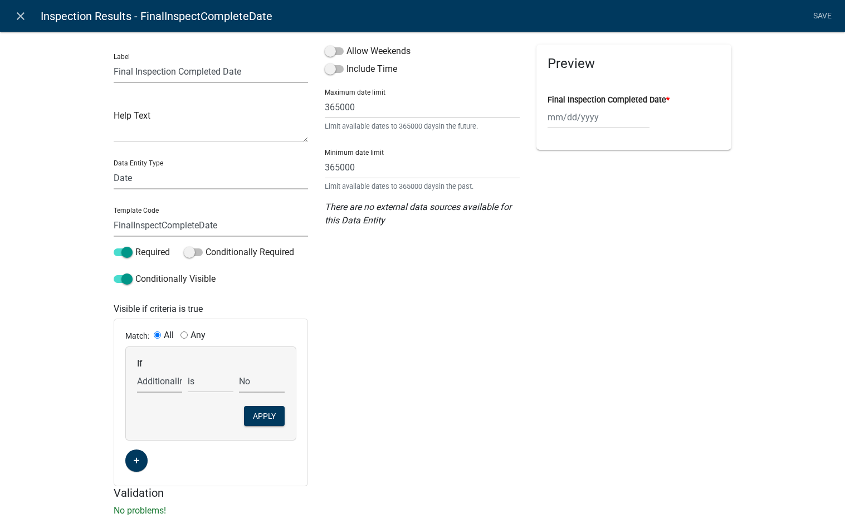
click at [239, 370] on select "No Yes" at bounding box center [262, 381] width 46 height 23
drag, startPoint x: 263, startPoint y: 415, endPoint x: 341, endPoint y: 418, distance: 78.6
click at [263, 415] on button "Apply" at bounding box center [264, 416] width 41 height 20
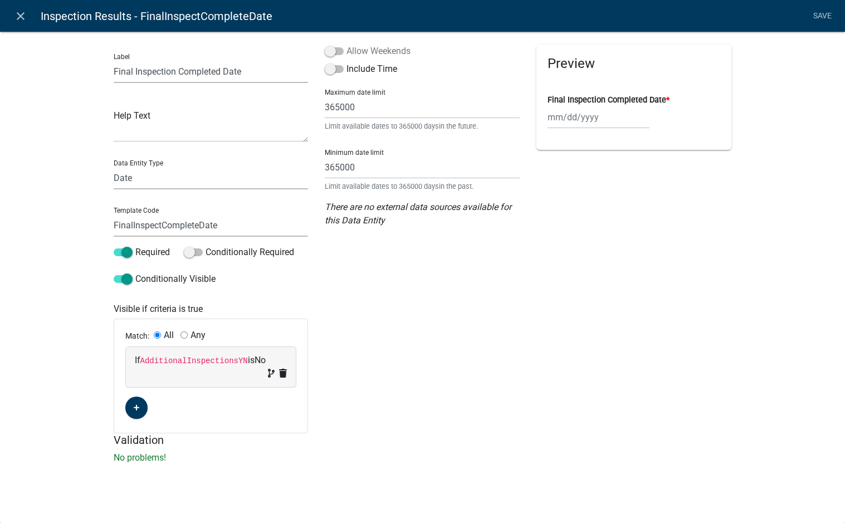
click at [384, 51] on label "Allow Weekends" at bounding box center [368, 51] width 86 height 13
click at [346, 45] on input "Allow Weekends" at bounding box center [346, 45] width 0 height 0
click at [821, 14] on link "Save" at bounding box center [822, 16] width 28 height 21
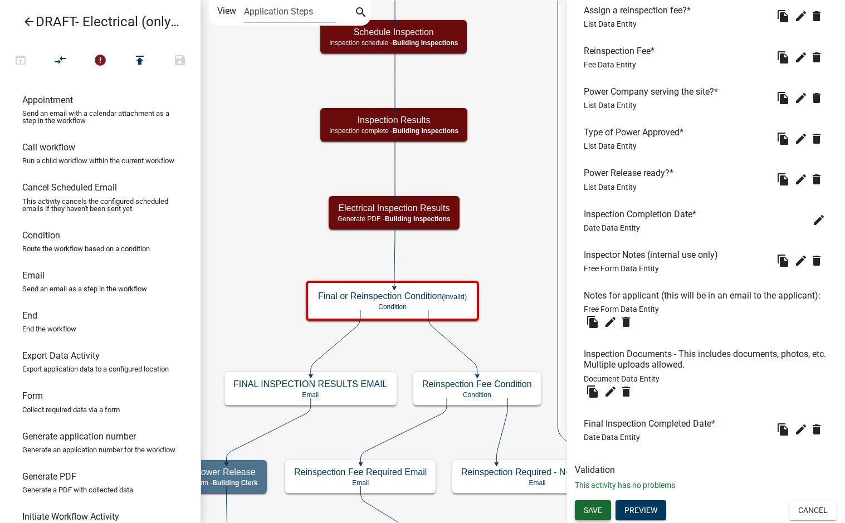
click at [599, 509] on span "Save" at bounding box center [593, 509] width 18 height 9
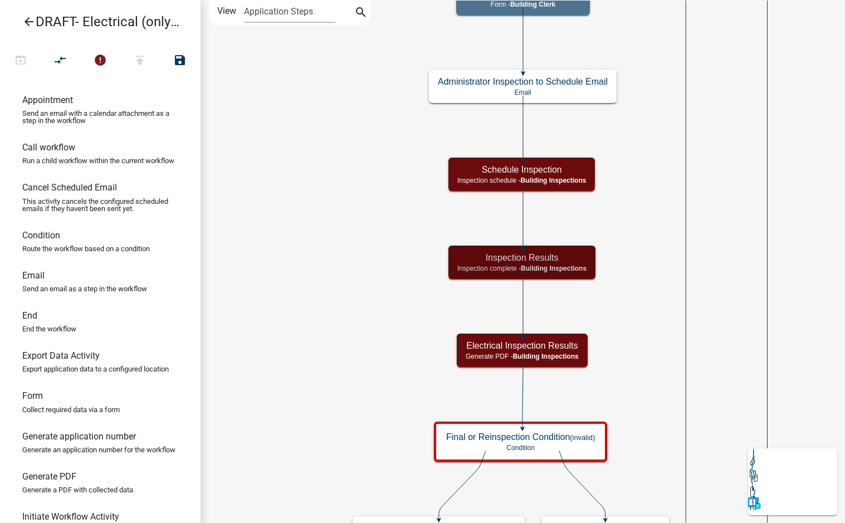
scroll to position [0, 0]
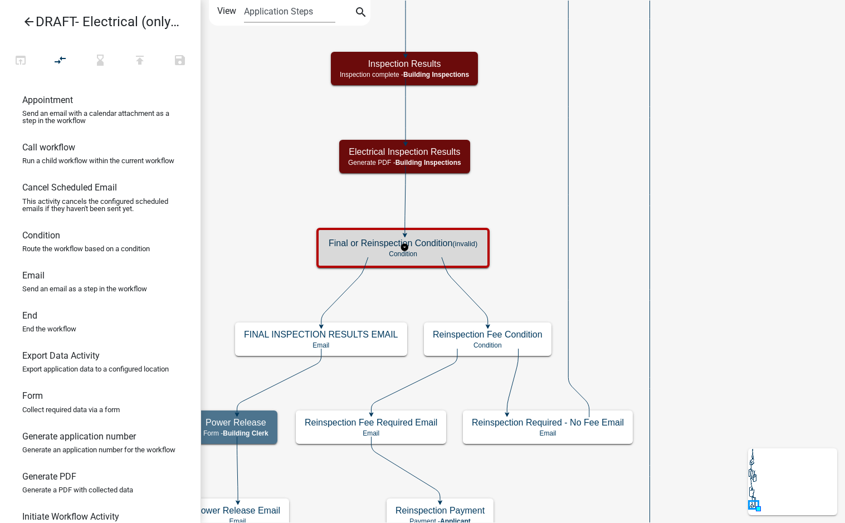
click at [462, 246] on small "(invalid)" at bounding box center [464, 243] width 25 height 8
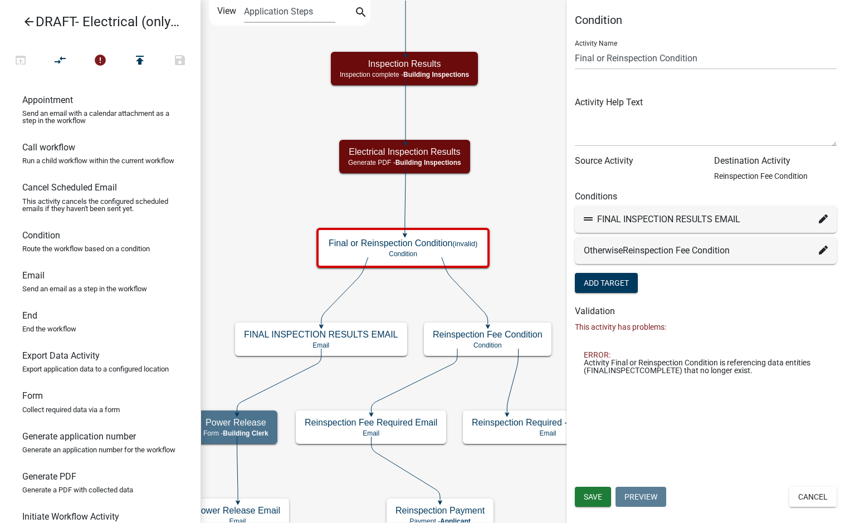
click at [820, 225] on fa-icon at bounding box center [823, 219] width 9 height 13
select select "70: d4418c99-1987-4ca4-9f34-4f2c46a7997b"
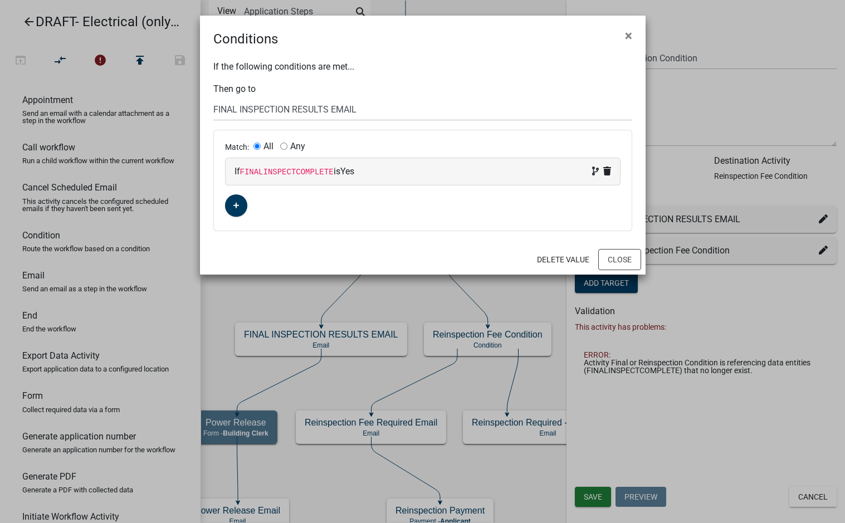
click at [277, 174] on code "FINALINSPECTCOMPLETE" at bounding box center [287, 172] width 94 height 9
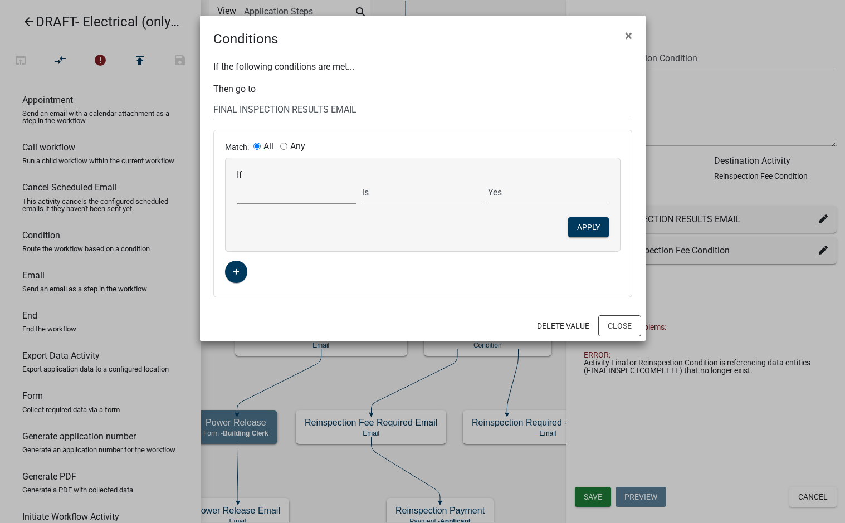
click at [314, 199] on select "Choose... Acres AdditionalInspectionsYN ALL_FEE_RECIPIENTS AMOUNT_PAID amperage…" at bounding box center [297, 192] width 120 height 23
select select "2: AdditionalInspectionsYN"
click at [237, 181] on select "Choose... Acres AdditionalInspectionsYN ALL_FEE_RECIPIENTS AMOUNT_PAID amperage…" at bounding box center [297, 192] width 120 height 23
drag, startPoint x: 496, startPoint y: 195, endPoint x: 500, endPoint y: 203, distance: 8.7
click at [496, 195] on select "No Yes" at bounding box center [548, 192] width 120 height 23
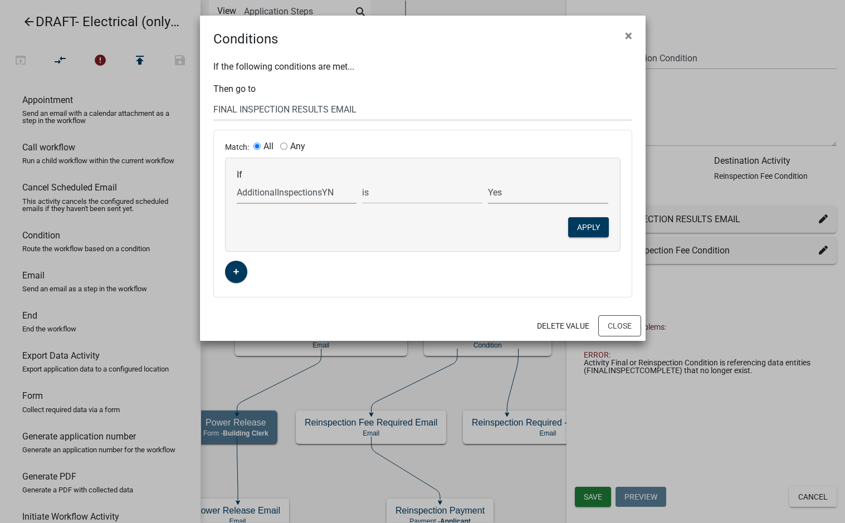
select select "0: No"
click at [488, 181] on select "No Yes" at bounding box center [548, 192] width 120 height 23
click at [587, 234] on button "Apply" at bounding box center [588, 227] width 41 height 20
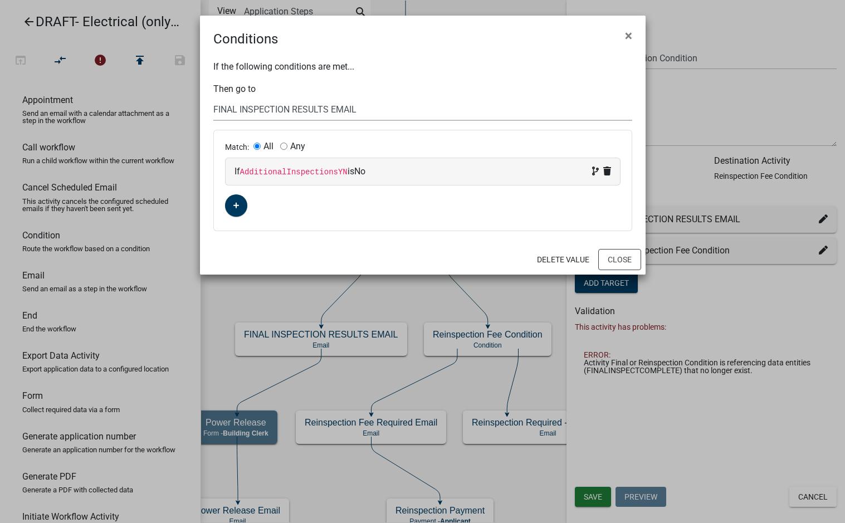
click at [359, 110] on select "Choose... Start Applicant Login Applicant and Electrical Information Building R…" at bounding box center [422, 109] width 419 height 23
click at [627, 264] on button "Close" at bounding box center [619, 259] width 43 height 21
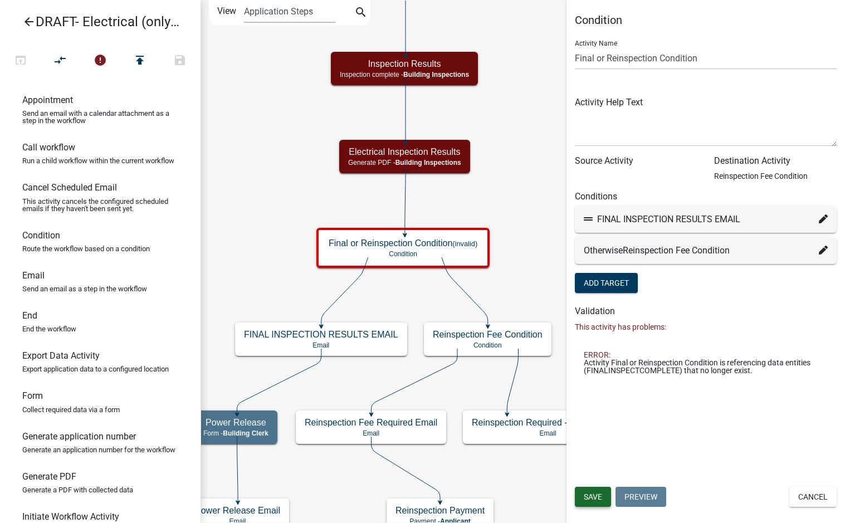
click at [598, 500] on span "Save" at bounding box center [593, 496] width 18 height 9
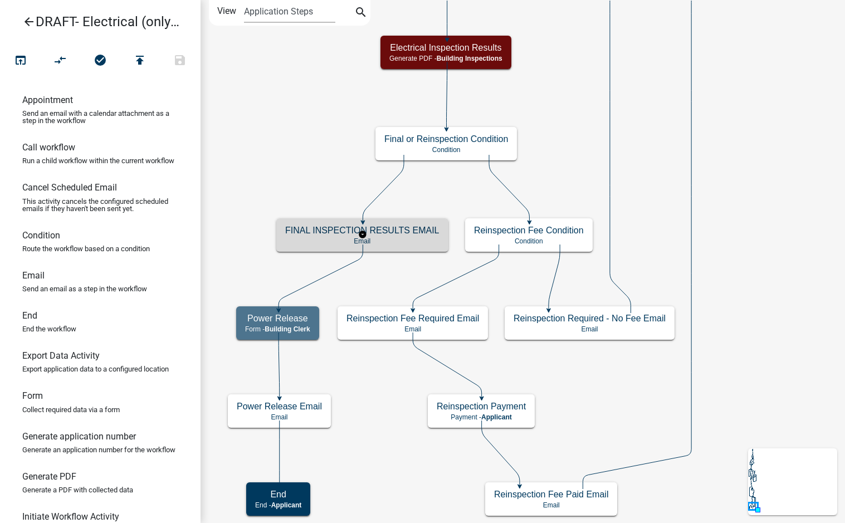
click at [403, 232] on h5 "FINAL INSPECTION RESULTS EMAIL" at bounding box center [362, 230] width 154 height 11
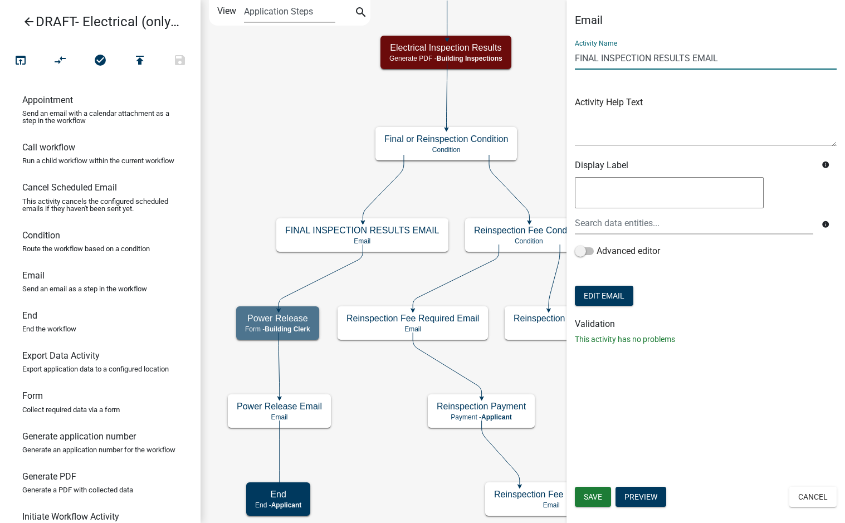
drag, startPoint x: 733, startPoint y: 61, endPoint x: 560, endPoint y: 66, distance: 173.2
click at [560, 66] on main "Start Start - Applicant Applicant Login Require user Applicant and Electrical I…" at bounding box center [522, 261] width 644 height 523
click at [640, 61] on input "Final Inspections Results Email" at bounding box center [706, 58] width 262 height 23
type input "Final Inspection Results Email"
click at [709, 445] on div "Email Activity Name Final Inspection Results Email Activity Help Text Display L…" at bounding box center [705, 261] width 278 height 523
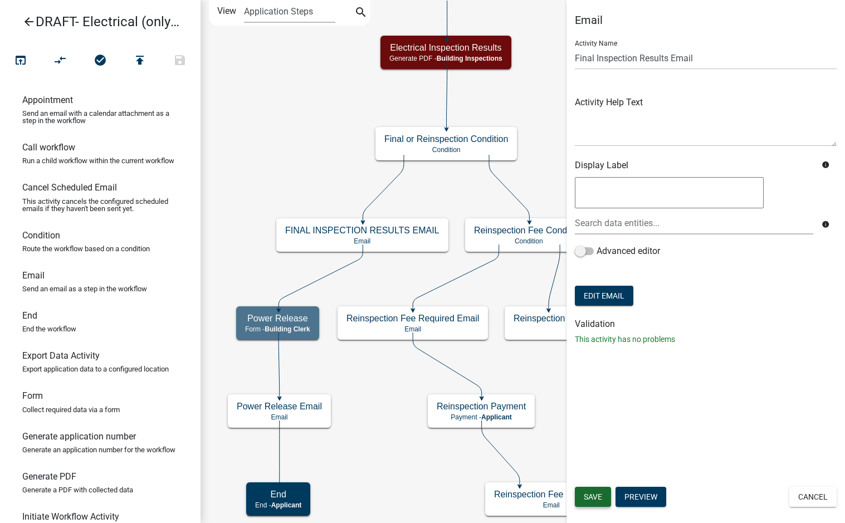
drag, startPoint x: 598, startPoint y: 498, endPoint x: 612, endPoint y: 459, distance: 41.1
click at [598, 498] on span "Save" at bounding box center [593, 496] width 18 height 9
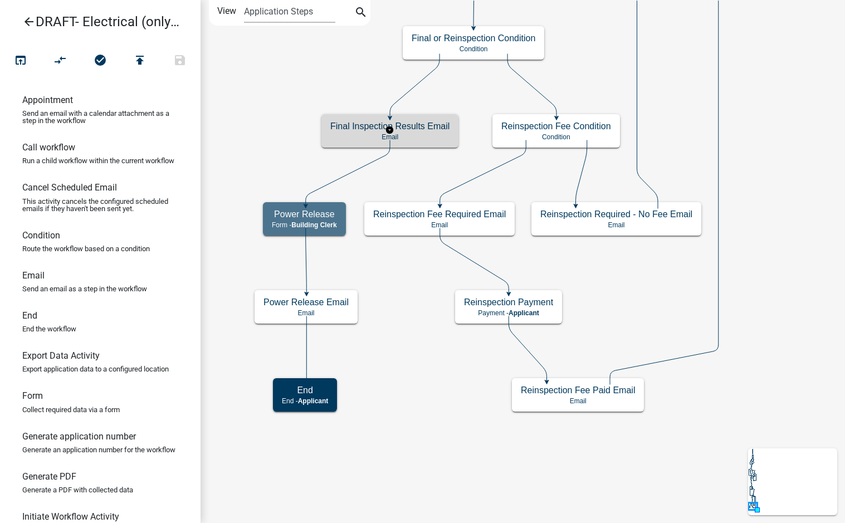
click at [409, 133] on p "Email" at bounding box center [389, 137] width 119 height 8
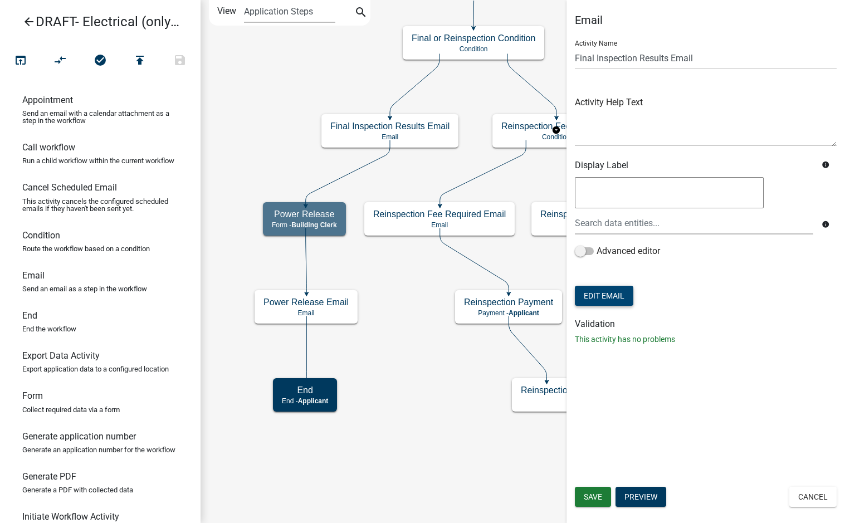
click at [612, 295] on button "Edit Email" at bounding box center [604, 296] width 58 height 20
select select "f8aedfd8-39b5-4d7f-8304-f16556aaf9a2"
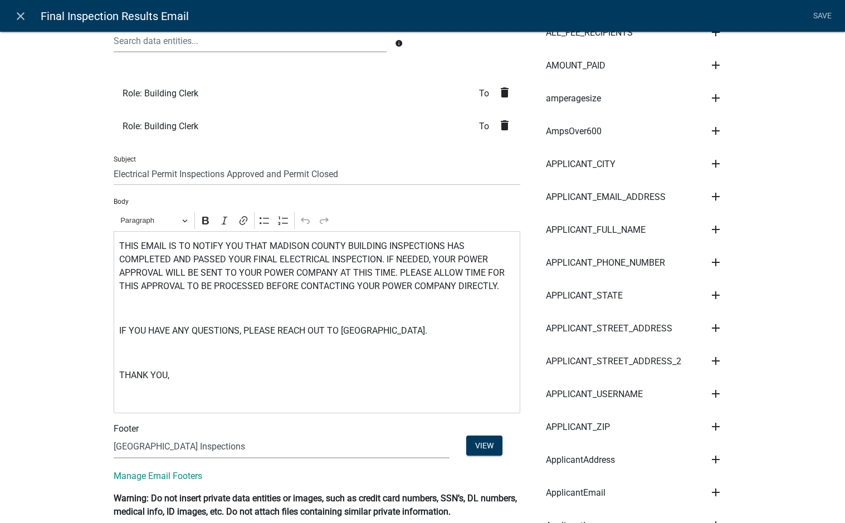
scroll to position [167, 0]
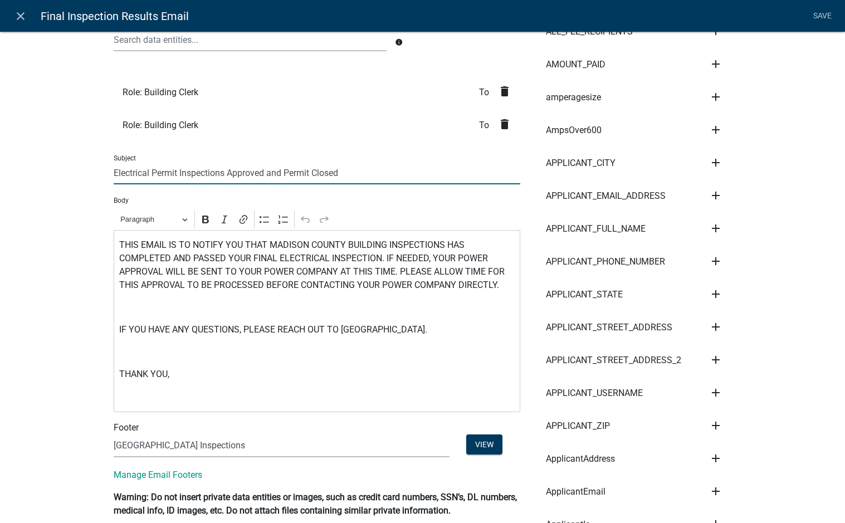
click at [114, 169] on input "Electrical Permit Inspections Approved and Permit Closed" at bounding box center [317, 172] width 407 height 23
click at [432, 173] on input "Madison Co GA Electrical Permit Inspections Approved and Permit Closed" at bounding box center [317, 172] width 407 height 23
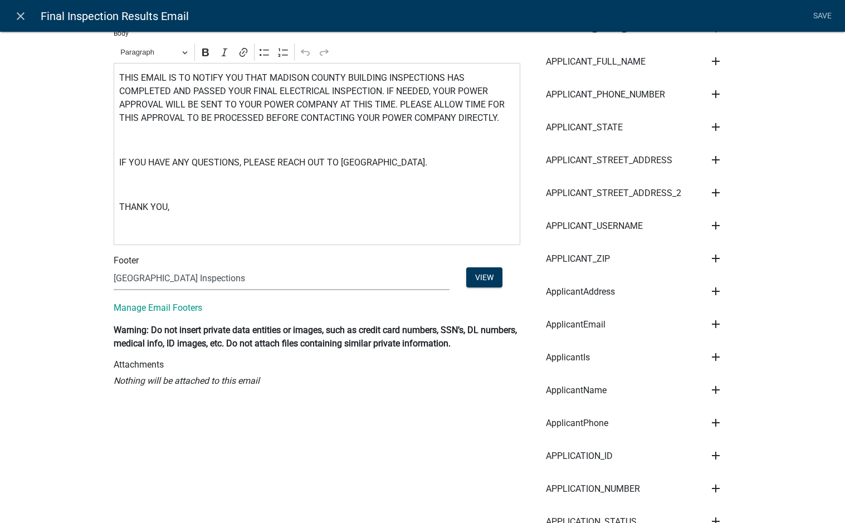
scroll to position [445, 0]
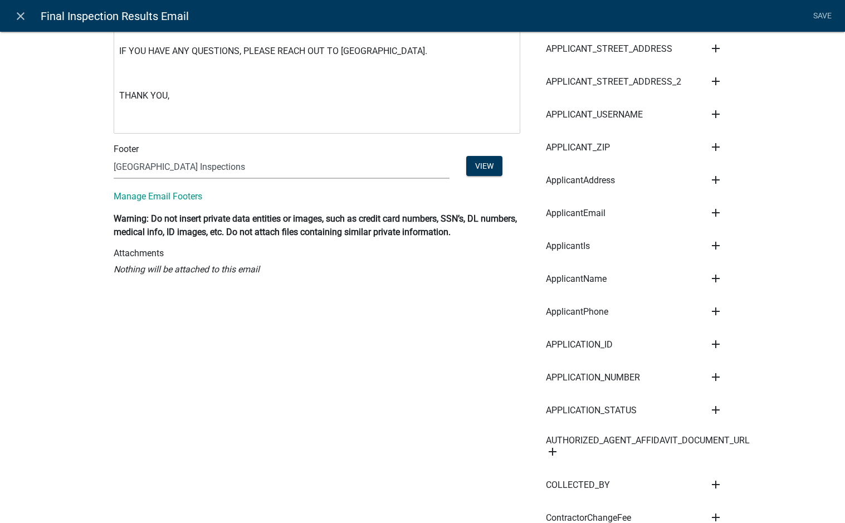
click at [715, 370] on icon "add" at bounding box center [715, 376] width 13 height 13
click at [753, 386] on button "Subject" at bounding box center [753, 388] width 89 height 27
type input "Madison Co GA Electrical Permit Inspections Approved and Permit Closed - ${APPL…"
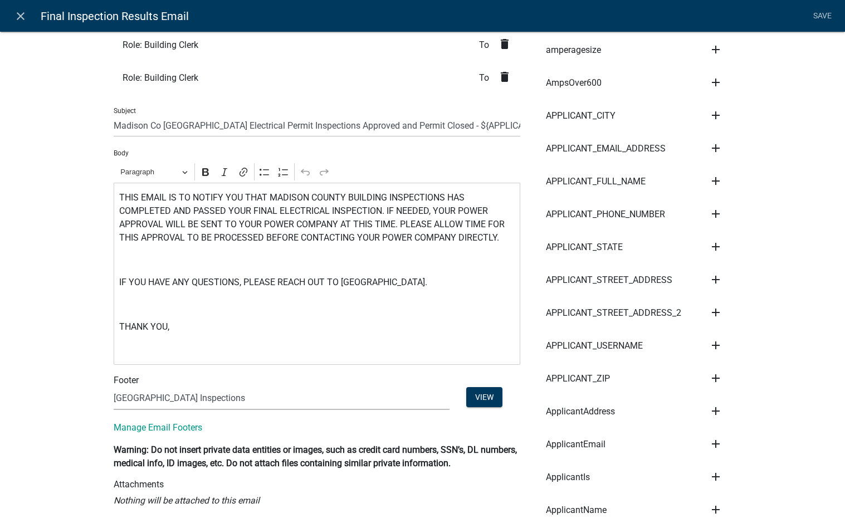
scroll to position [167, 0]
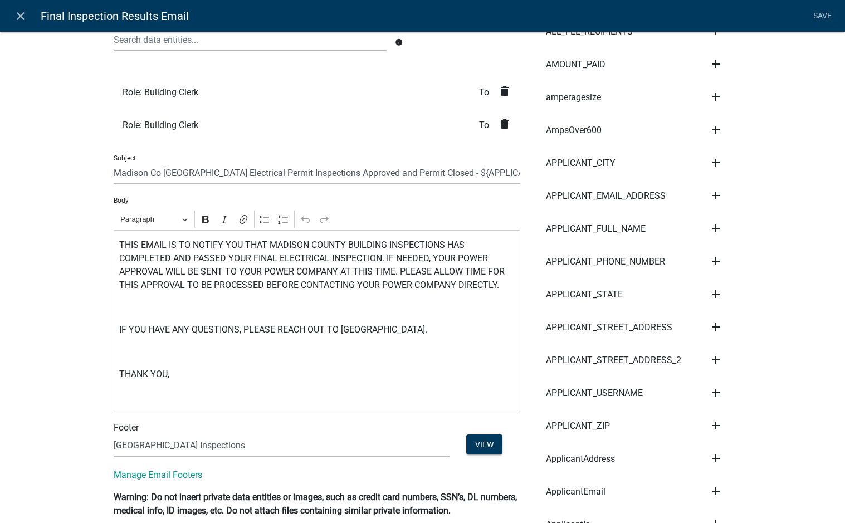
click at [114, 245] on div "THIS EMAIL IS TO NOTIFY YOU THAT MADISON COUNTY BUILDING INSPECTIONS HAS COMPLE…" at bounding box center [317, 321] width 407 height 182
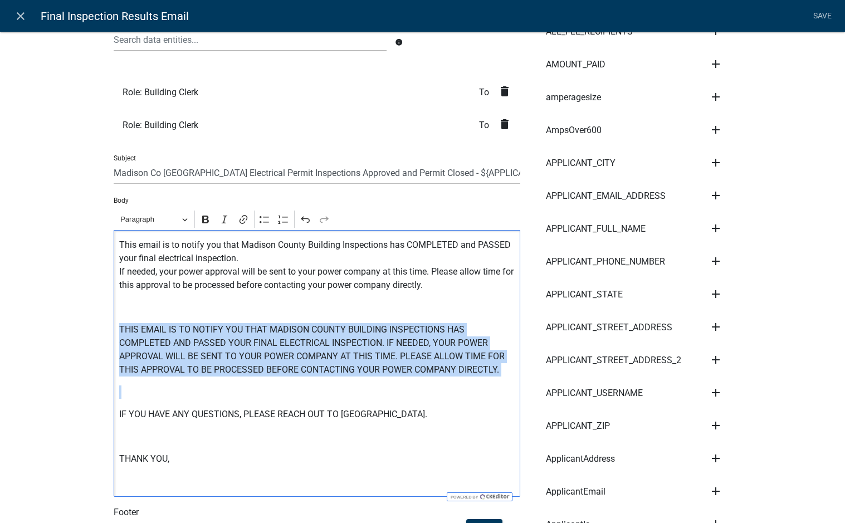
drag, startPoint x: 178, startPoint y: 383, endPoint x: 98, endPoint y: 329, distance: 95.9
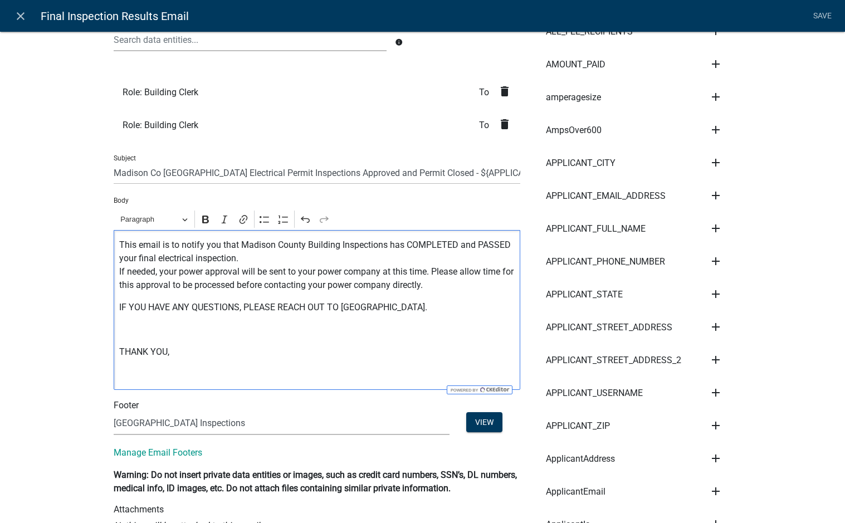
click at [164, 323] on p "Editor editing area: main. Press Alt+0 for help." at bounding box center [316, 329] width 395 height 13
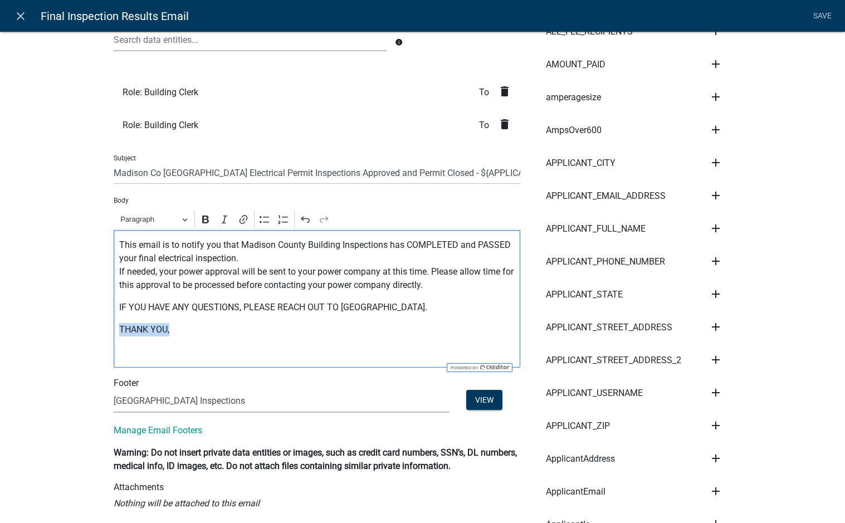
drag, startPoint x: 176, startPoint y: 330, endPoint x: 91, endPoint y: 326, distance: 84.7
click at [136, 349] on p "Editor editing area: main. Press Alt+0 for help." at bounding box center [316, 351] width 395 height 13
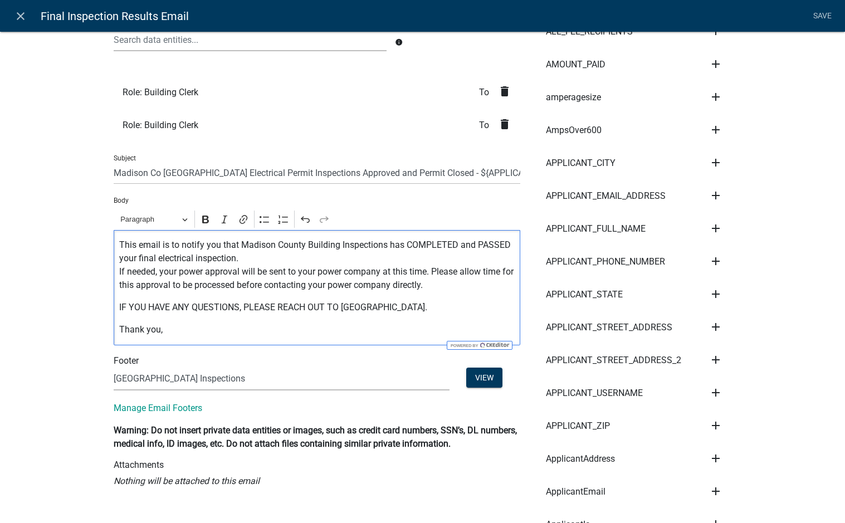
click at [498, 94] on icon "delete" at bounding box center [504, 91] width 13 height 13
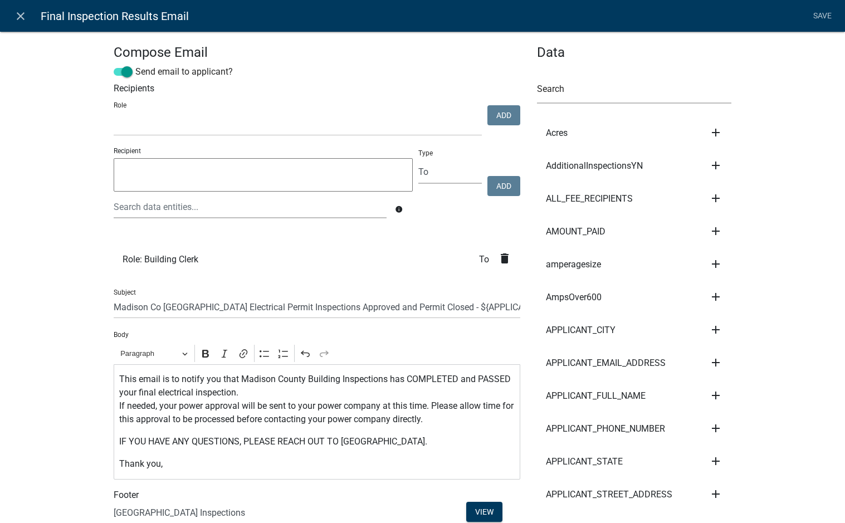
scroll to position [111, 0]
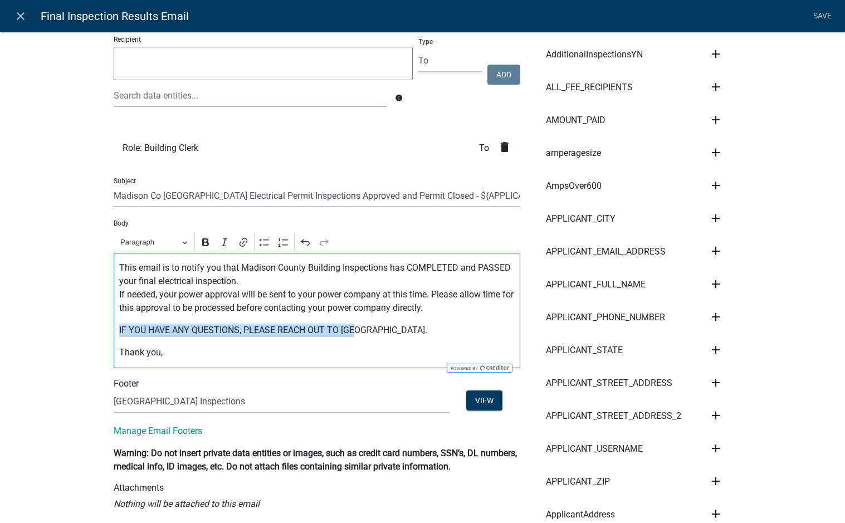
drag, startPoint x: 360, startPoint y: 331, endPoint x: 115, endPoint y: 324, distance: 245.1
click at [119, 324] on p "IF YOU HAVE ANY QUESTIONS, PLEASE REACH OUT TO US." at bounding box center [316, 330] width 395 height 13
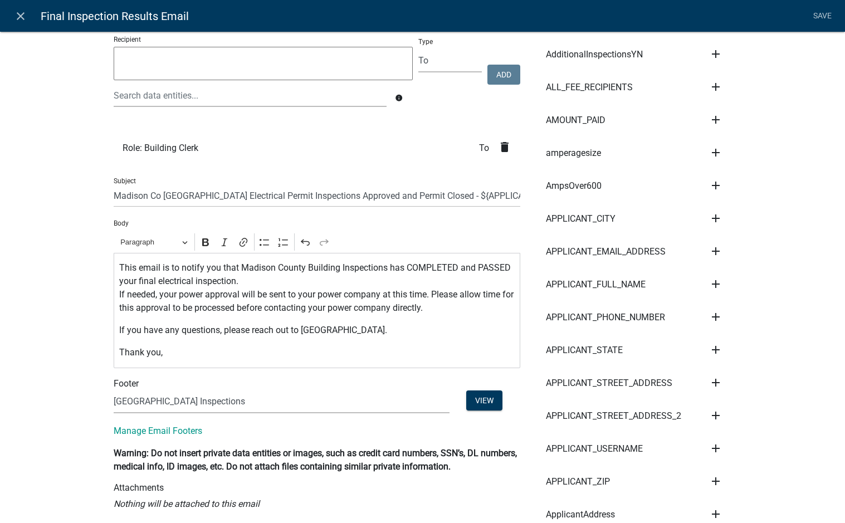
scroll to position [0, 0]
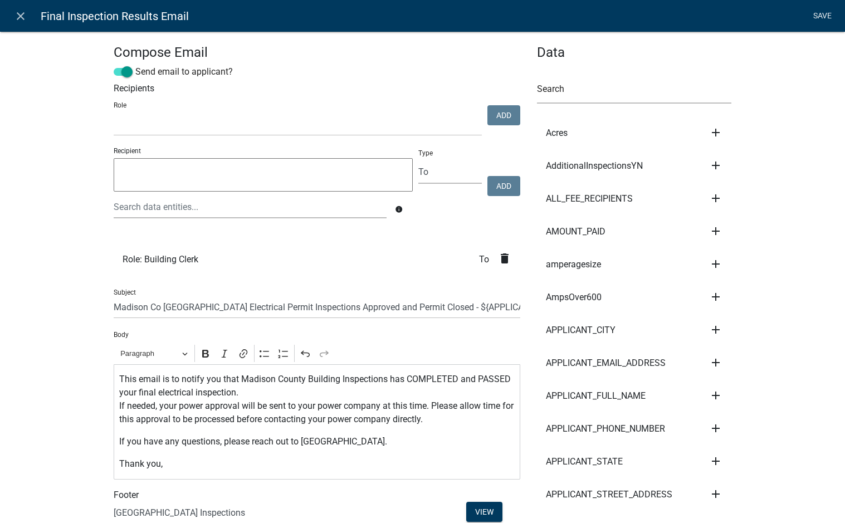
click at [825, 17] on link "Save" at bounding box center [822, 16] width 28 height 21
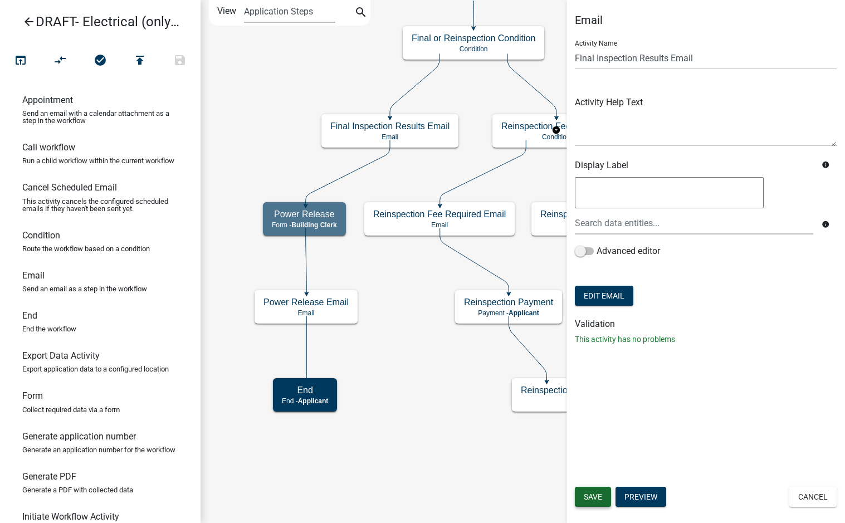
click at [596, 501] on span "Save" at bounding box center [593, 496] width 18 height 9
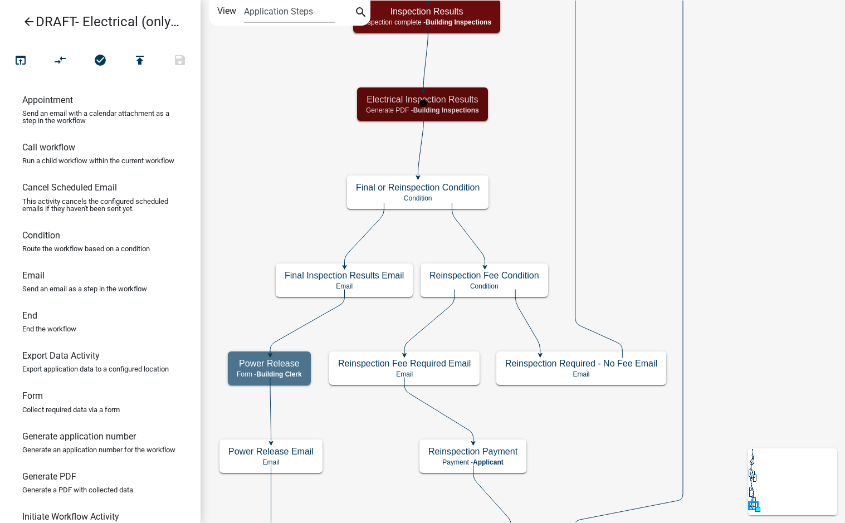
click at [469, 99] on h5 "Electrical Inspection Results" at bounding box center [422, 99] width 113 height 11
select select "67B8E1BD-2E3E-4A8D-861D-598F76277593"
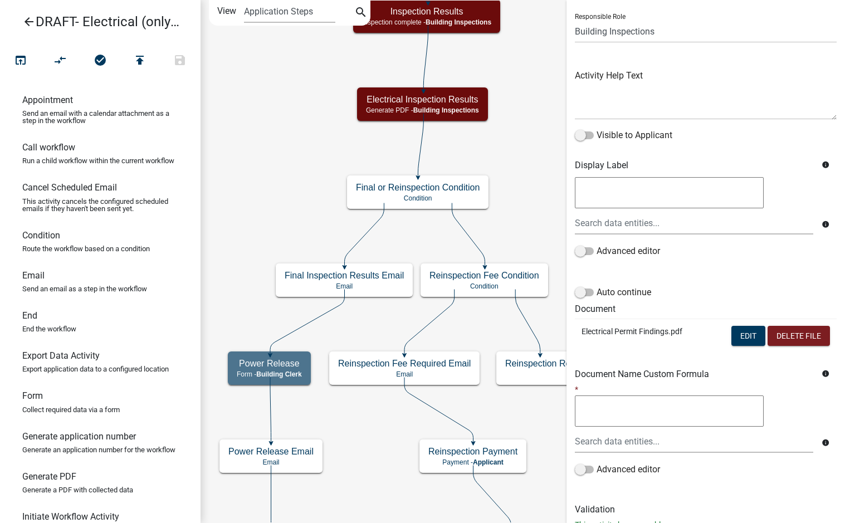
scroll to position [79, 0]
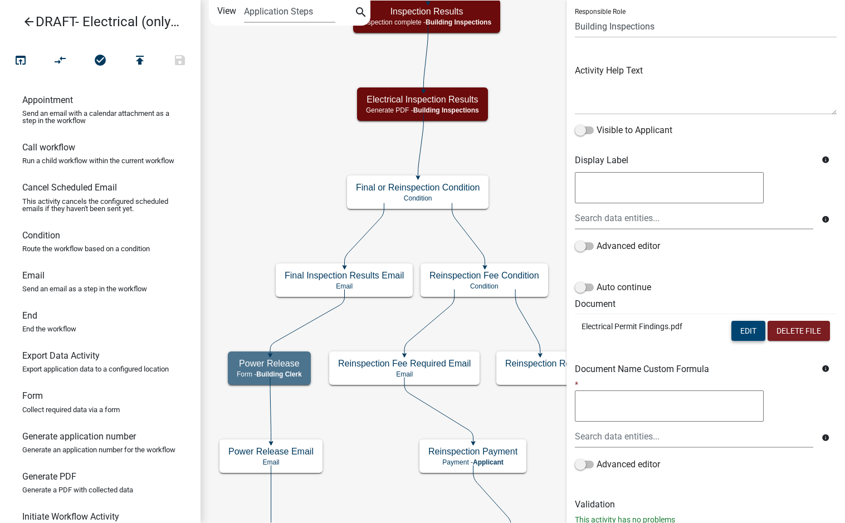
click at [744, 332] on button "Edit" at bounding box center [748, 331] width 34 height 20
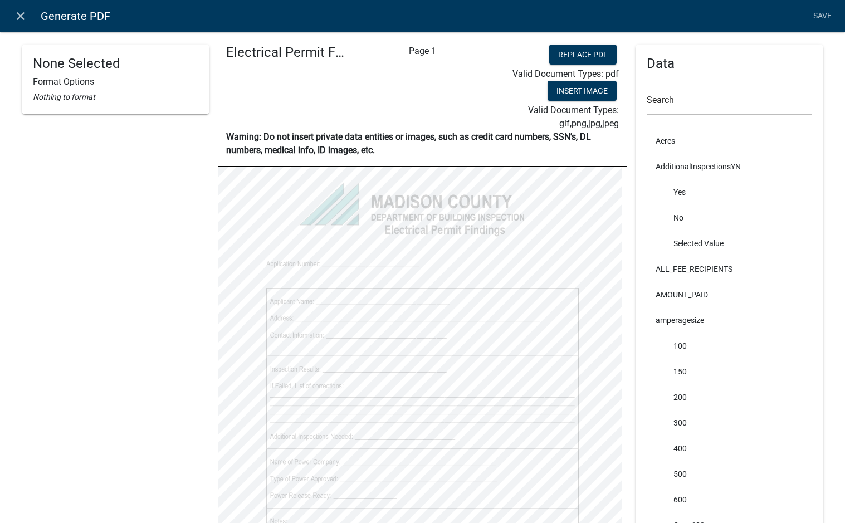
scroll to position [111, 0]
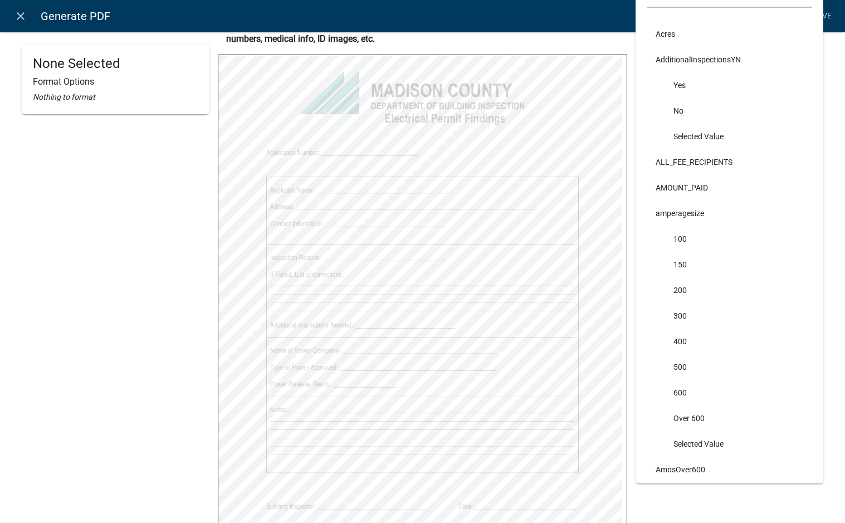
select select
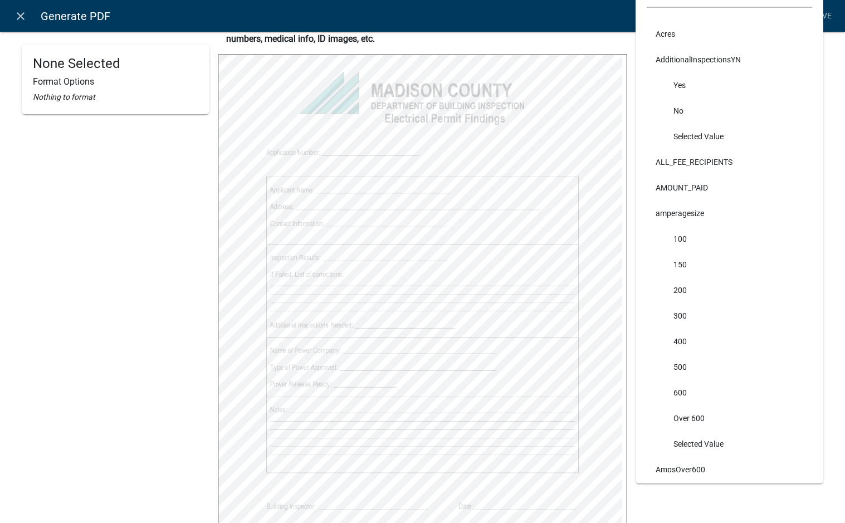
select select
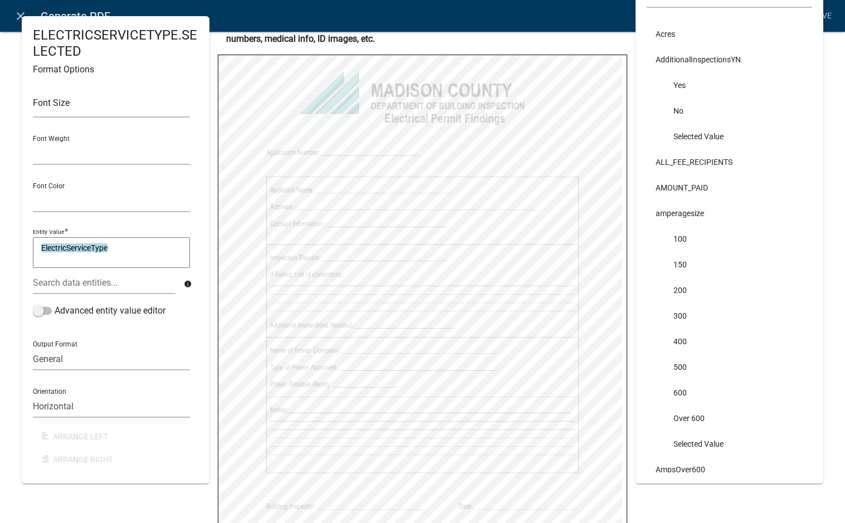
select select
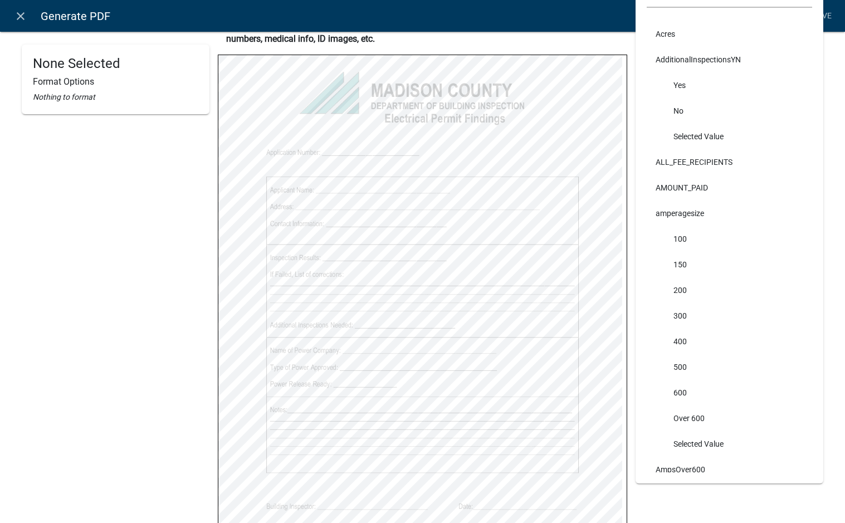
select select
click at [824, 74] on div "None Selected Format Options Nothing to format Electrical Permit Findings.pdf P…" at bounding box center [422, 255] width 845 height 706
click at [825, 18] on link "Save" at bounding box center [822, 16] width 28 height 21
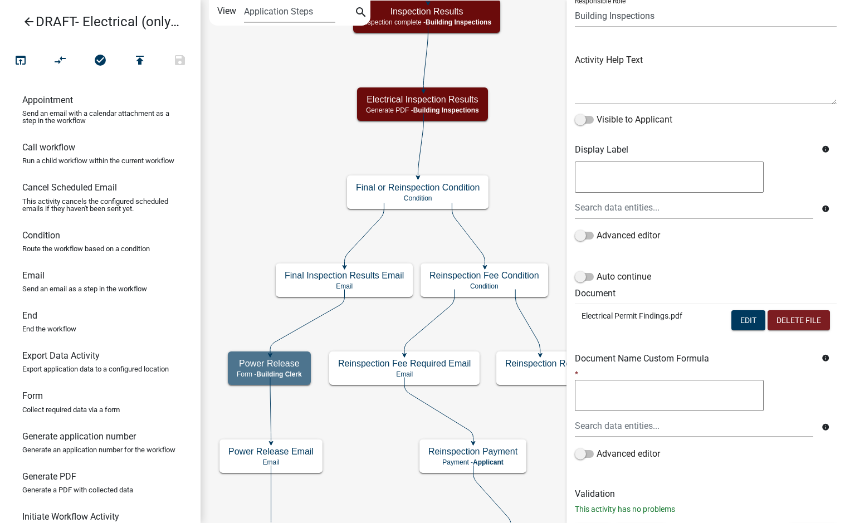
scroll to position [113, 0]
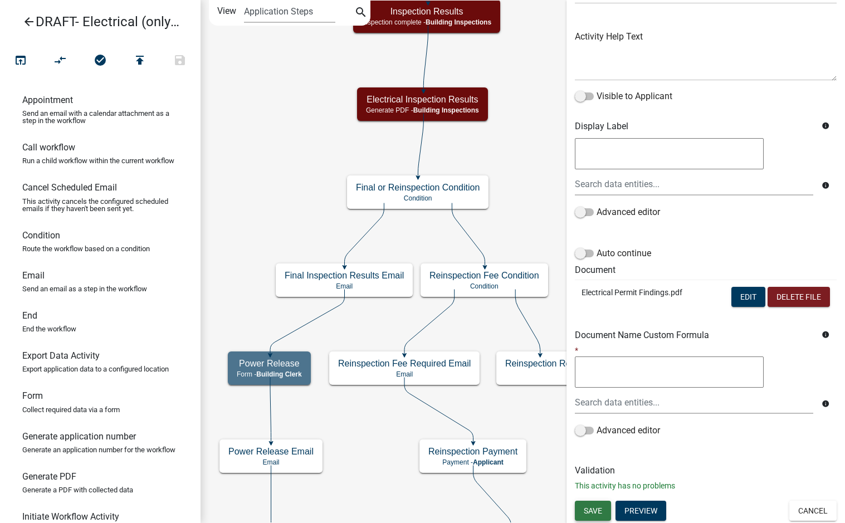
click at [596, 513] on span "Save" at bounding box center [593, 510] width 18 height 9
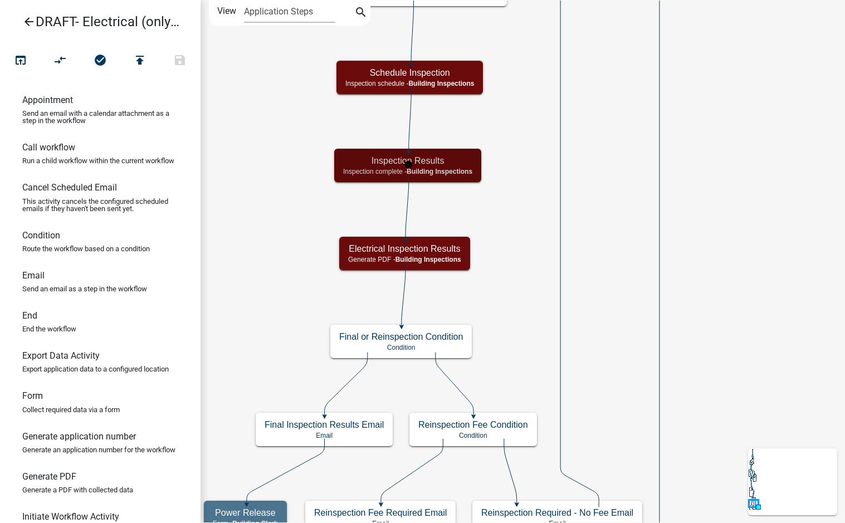
click at [462, 168] on span "Building Inspections" at bounding box center [440, 172] width 66 height 8
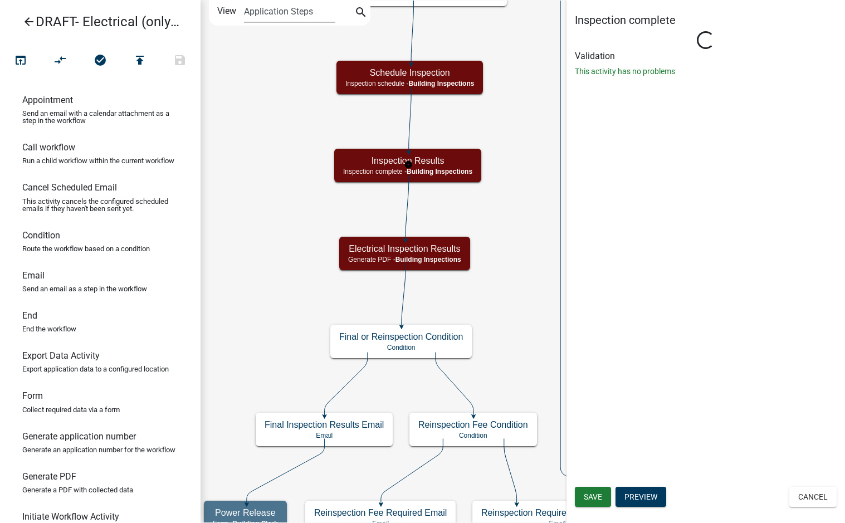
select select "67B8E1BD-2E3E-4A8D-861D-598F76277593"
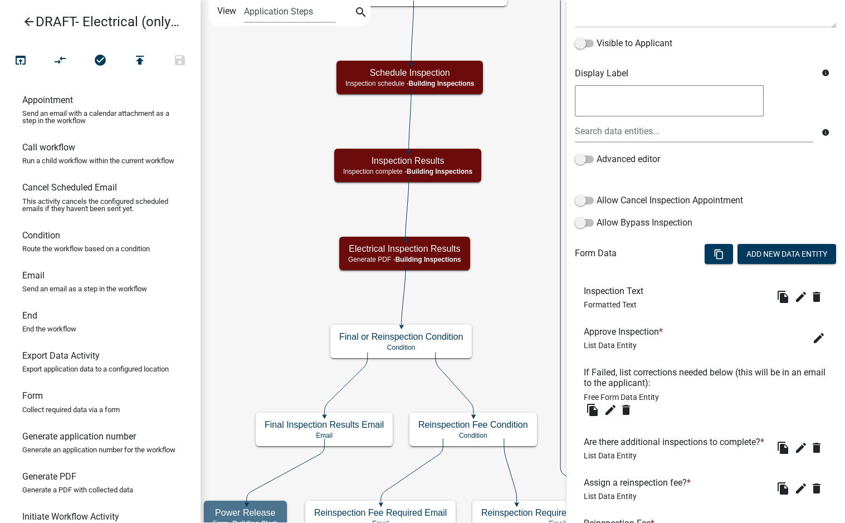
scroll to position [167, 0]
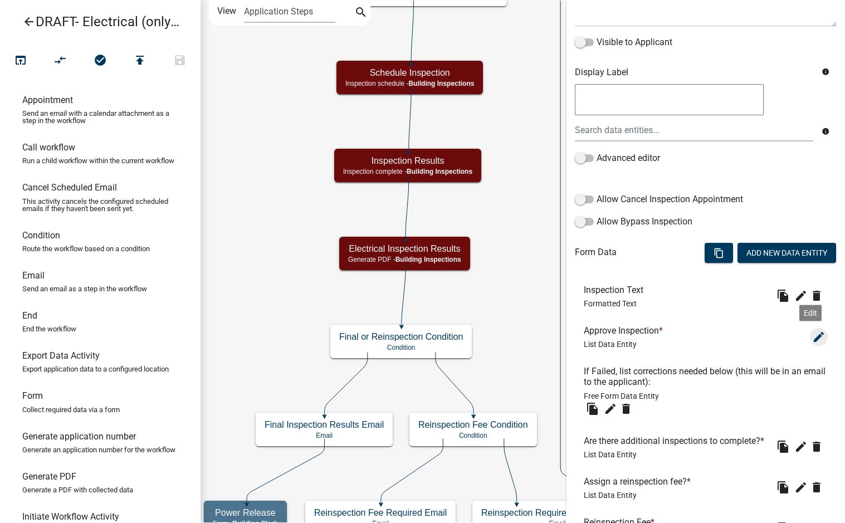
click at [813, 337] on icon "edit" at bounding box center [818, 336] width 13 height 13
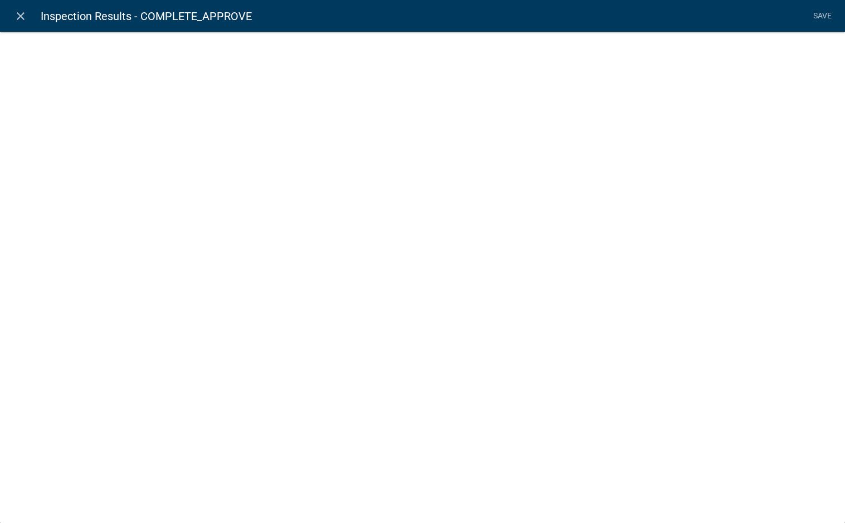
select select "list-data"
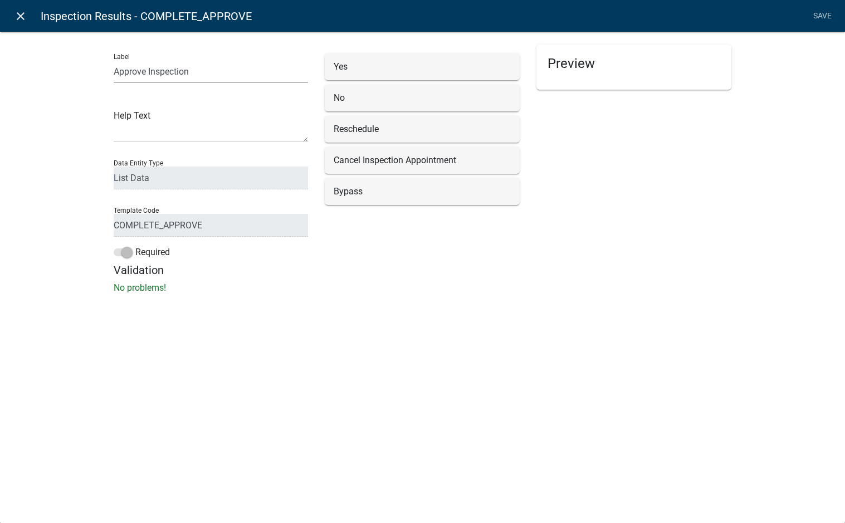
click at [17, 13] on icon "close" at bounding box center [20, 15] width 13 height 13
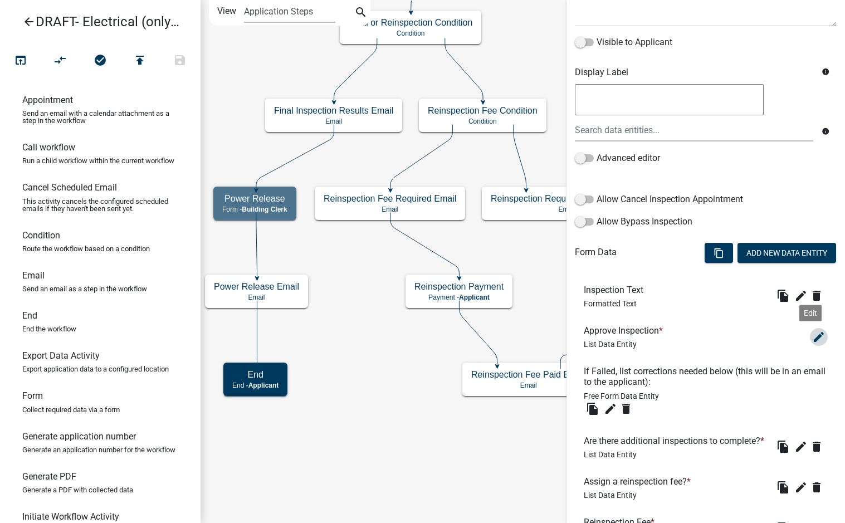
click at [812, 335] on icon "edit" at bounding box center [818, 336] width 13 height 13
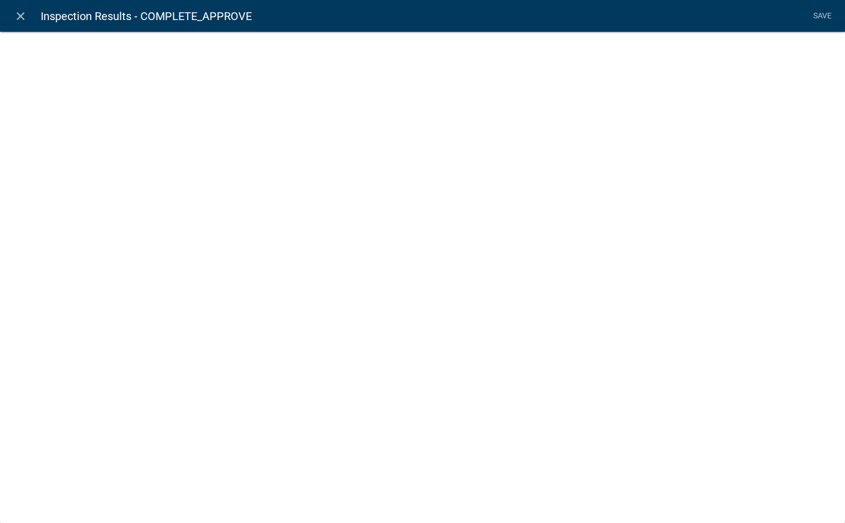
select select "list-data"
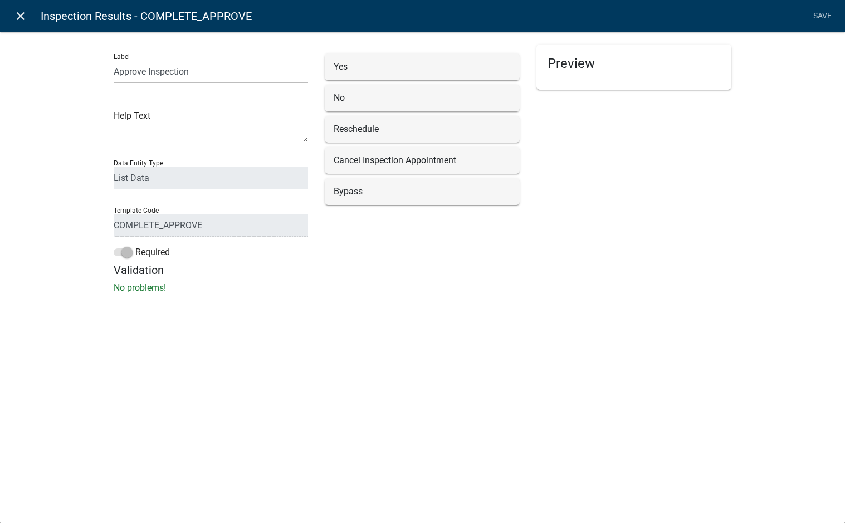
click at [23, 19] on icon "close" at bounding box center [20, 15] width 13 height 13
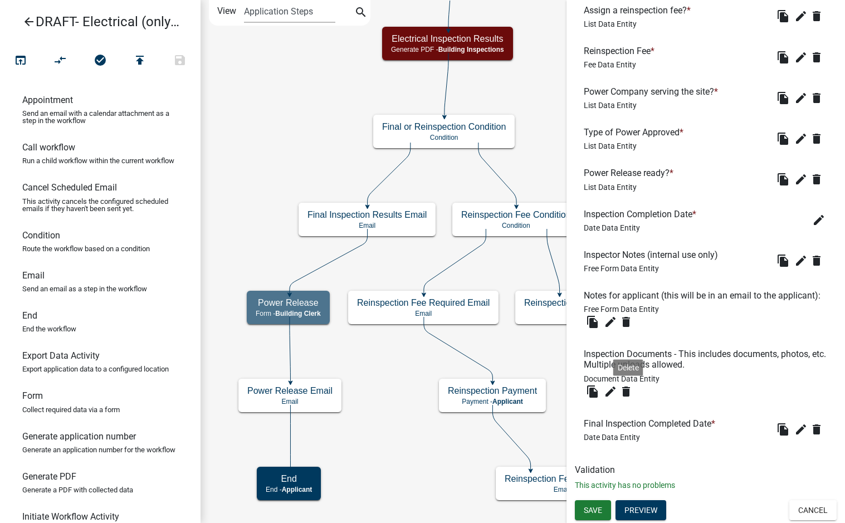
scroll to position [667, 0]
click at [604, 509] on button "Save" at bounding box center [593, 510] width 36 height 20
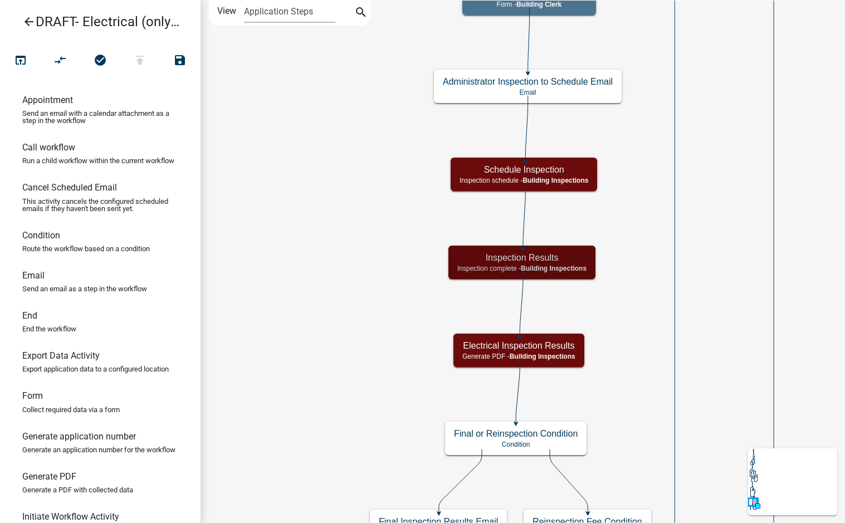
scroll to position [0, 0]
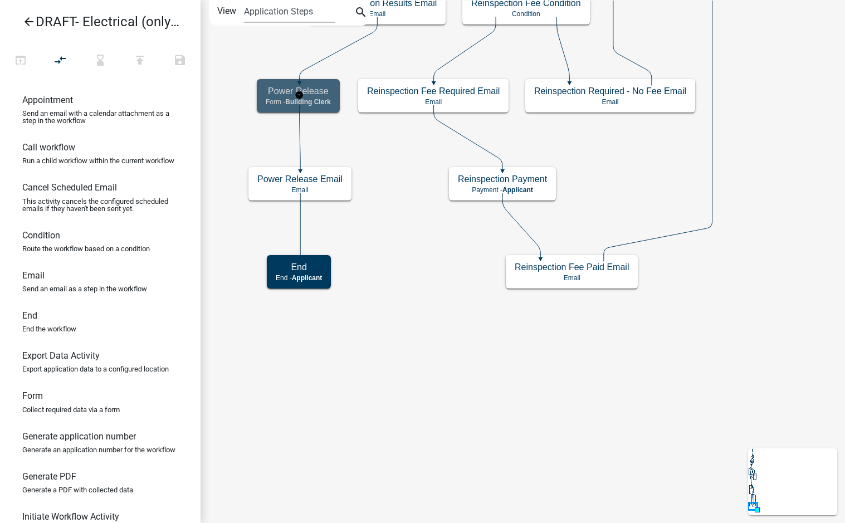
click at [328, 97] on div "Power Release Form - Building Clerk" at bounding box center [298, 95] width 83 height 33
select select "A1034FF1-6D4F-4586-AA83-45D6433EEE28"
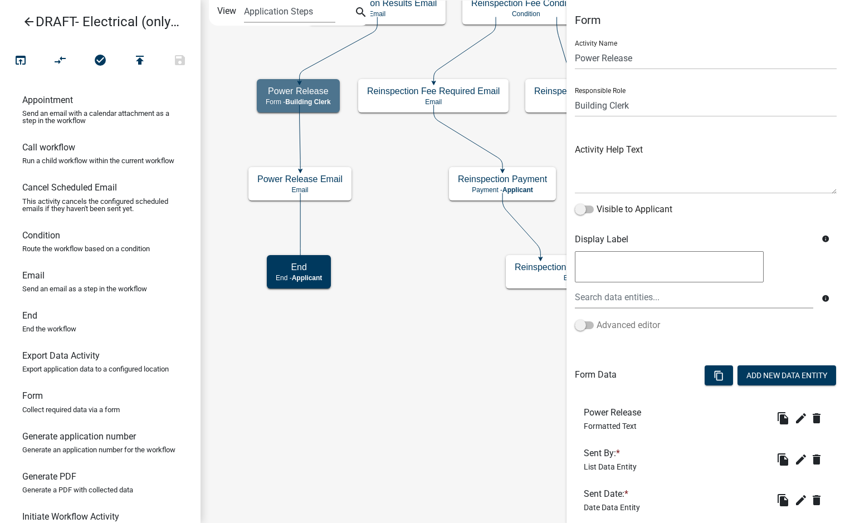
scroll to position [152, 0]
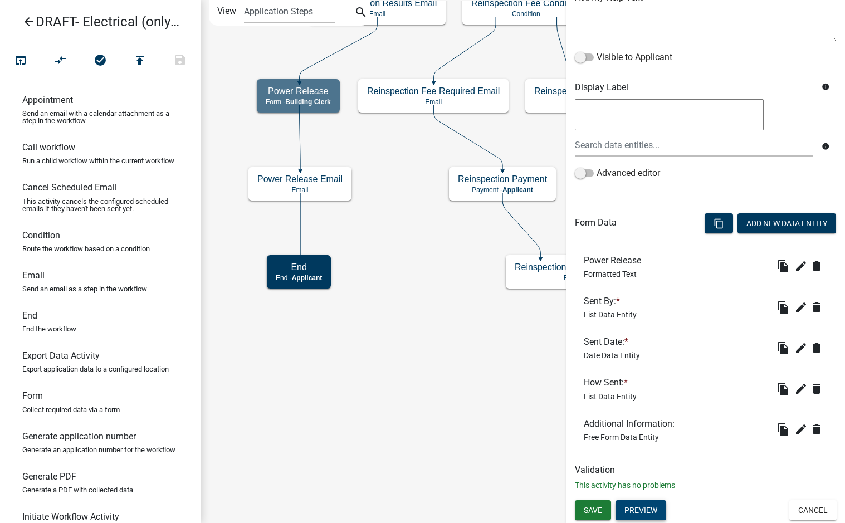
click at [649, 515] on button "Preview" at bounding box center [640, 510] width 51 height 20
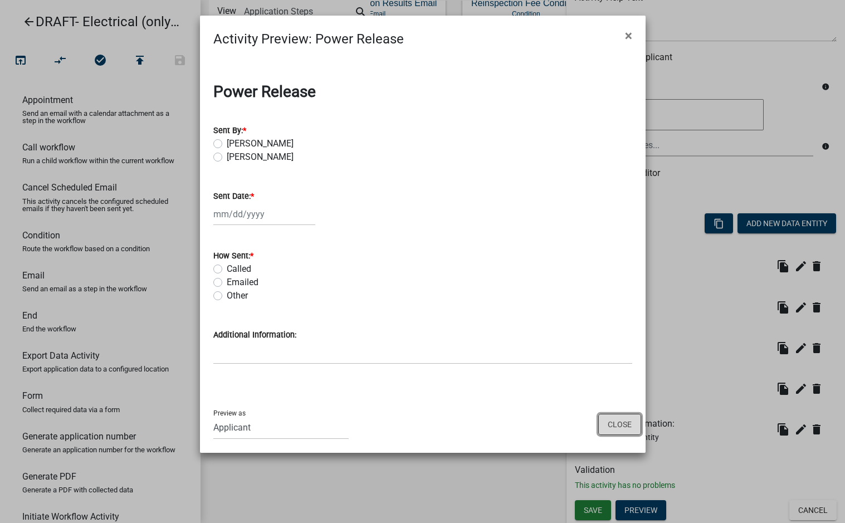
click at [627, 432] on button "Close" at bounding box center [619, 424] width 43 height 21
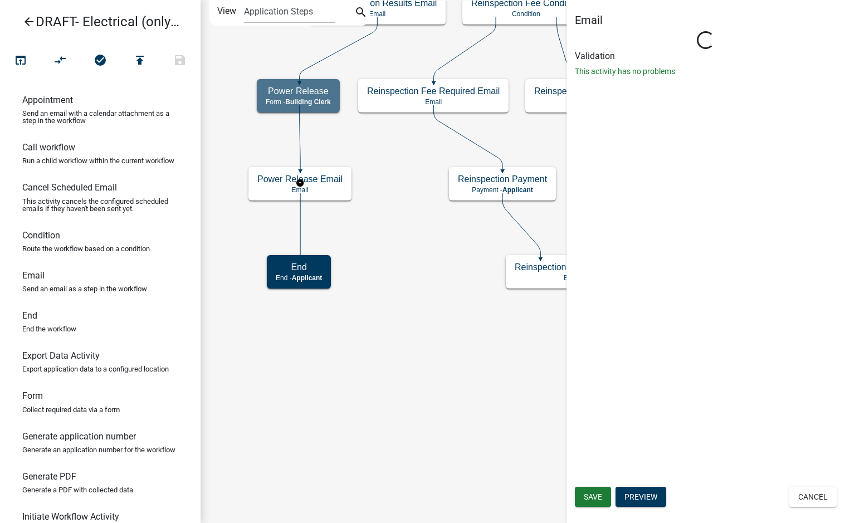
scroll to position [0, 0]
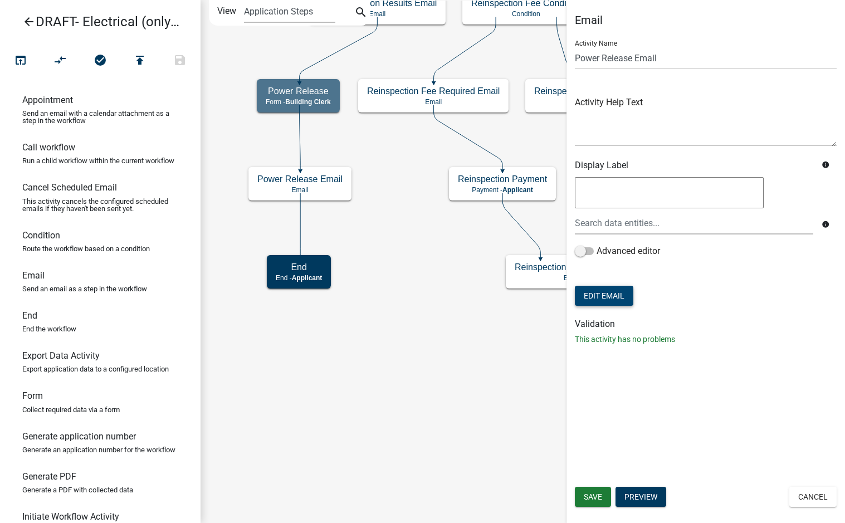
click at [621, 292] on button "Edit Email" at bounding box center [604, 296] width 58 height 20
select select "f8aedfd8-39b5-4d7f-8304-f16556aaf9a2"
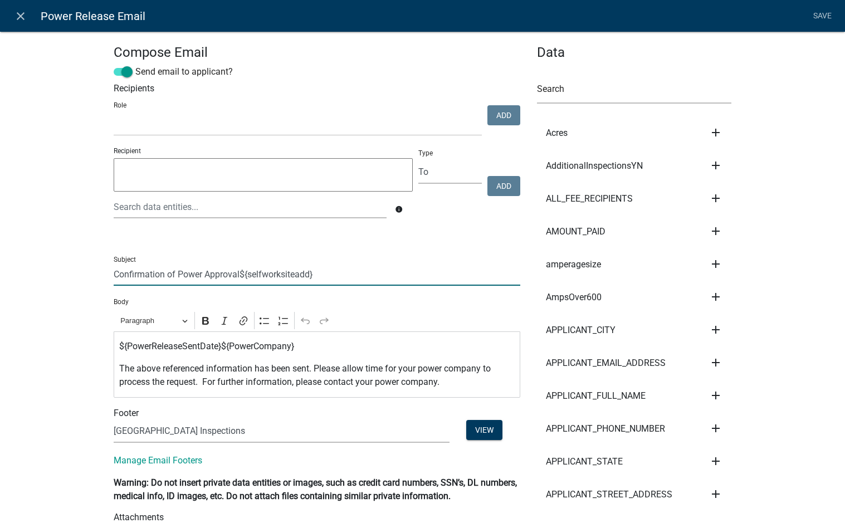
click at [235, 278] on input "Confirmation of Power Approval${selfworksiteadd}" at bounding box center [317, 274] width 407 height 23
type input "Confirmation of Power Approval ${selfworksiteadd}"
click at [219, 350] on p "${PowerReleaseSentDate}${PowerCompany}" at bounding box center [316, 346] width 395 height 13
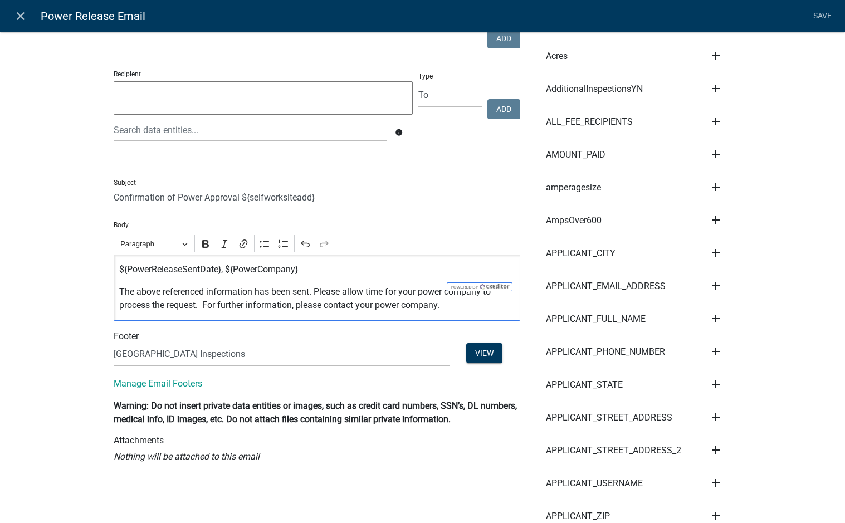
scroll to position [111, 0]
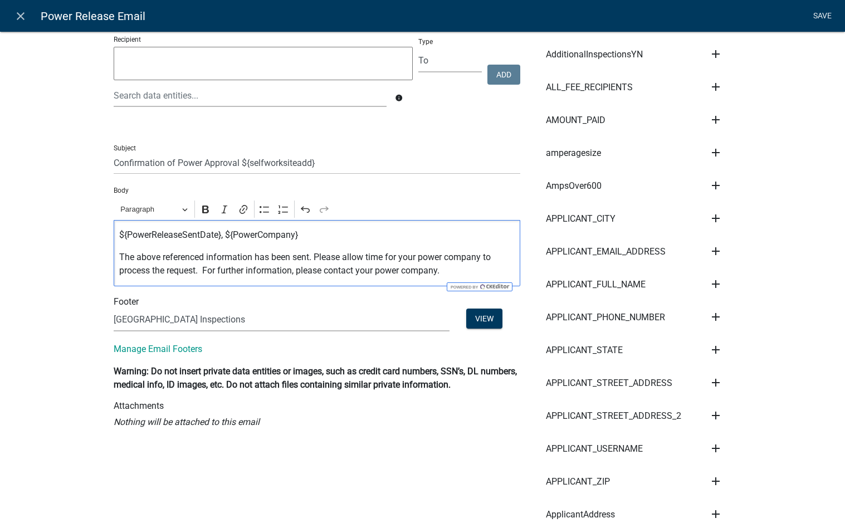
click at [817, 19] on link "Save" at bounding box center [822, 16] width 28 height 21
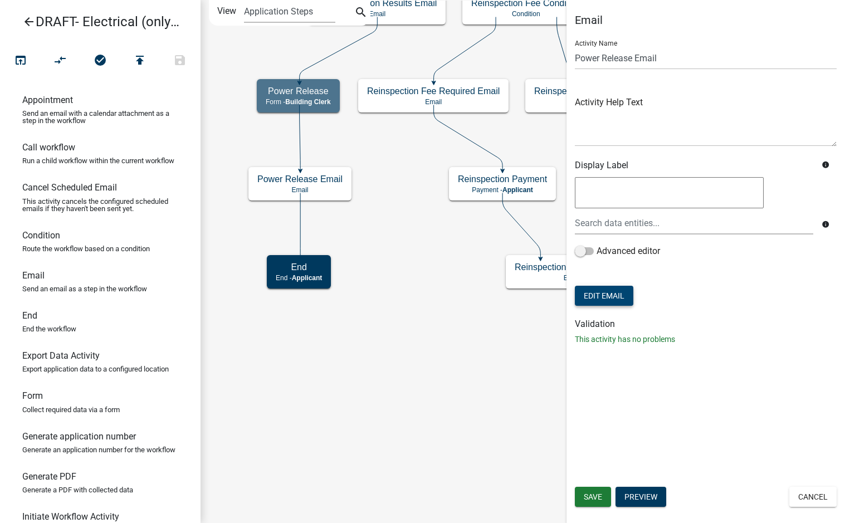
scroll to position [0, 0]
click at [606, 498] on button "Save" at bounding box center [593, 497] width 36 height 20
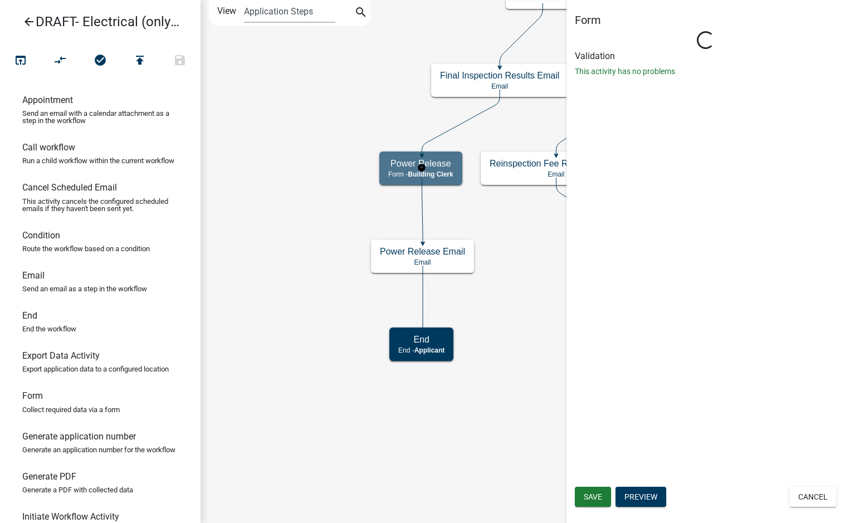
select select "A1034FF1-6D4F-4586-AA83-45D6433EEE28"
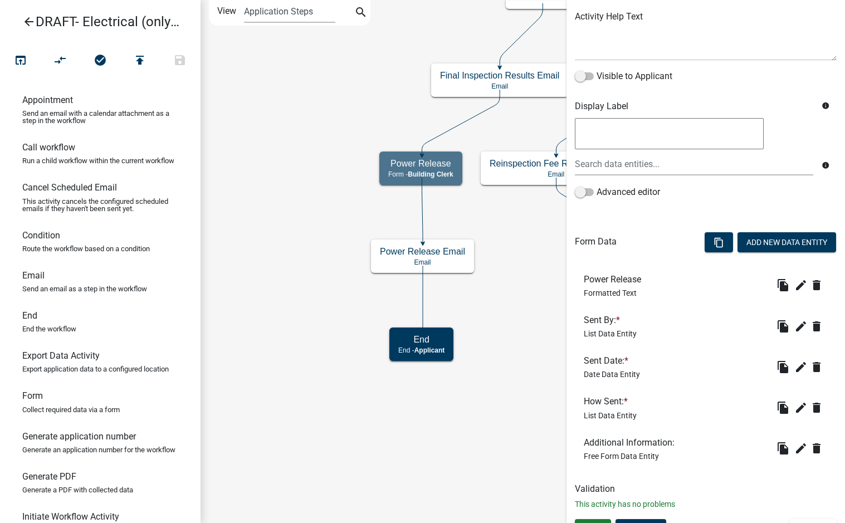
scroll to position [152, 0]
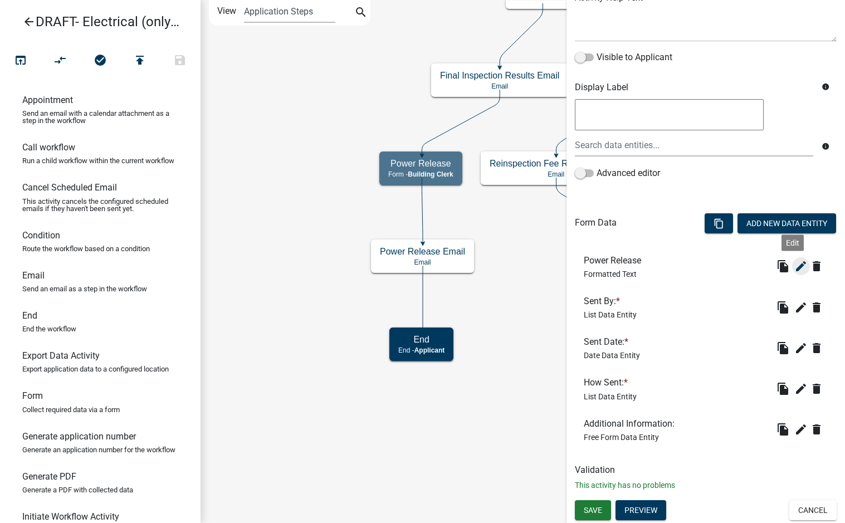
click at [794, 267] on icon "edit" at bounding box center [800, 266] width 13 height 13
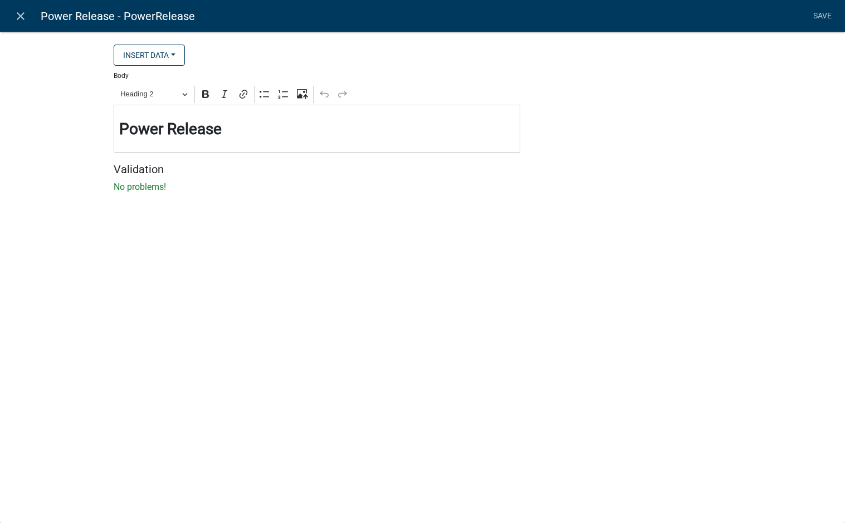
select select "rich-text"
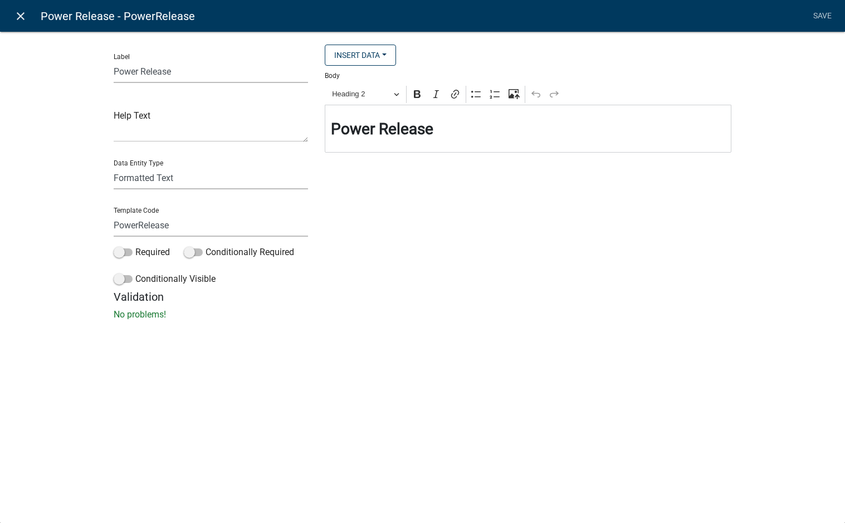
click at [24, 16] on icon "close" at bounding box center [20, 15] width 13 height 13
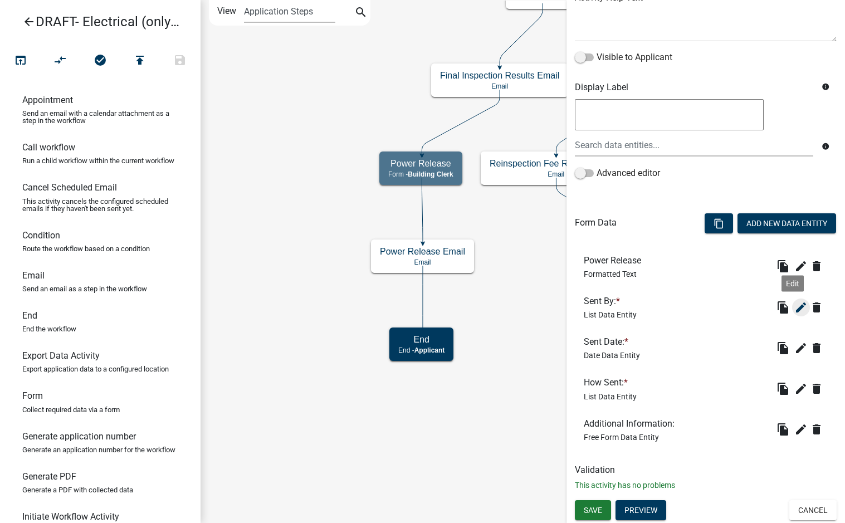
click at [794, 312] on icon "edit" at bounding box center [800, 307] width 13 height 13
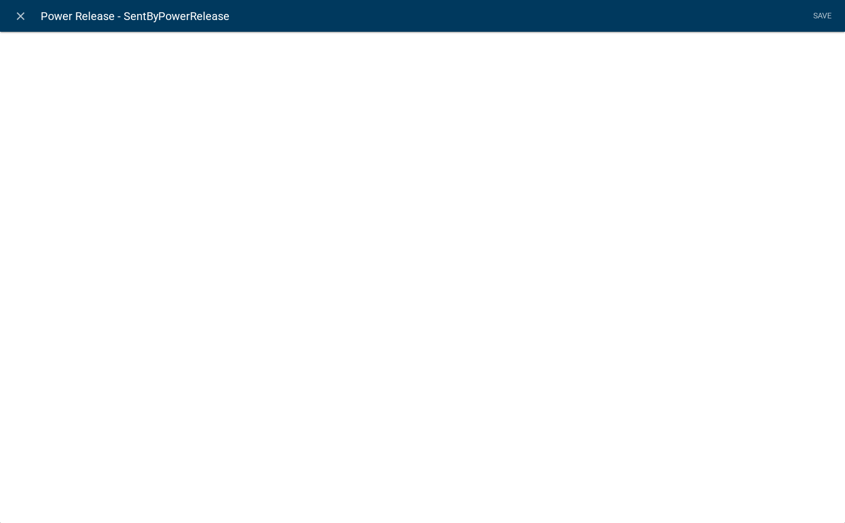
select select "list-data"
select select
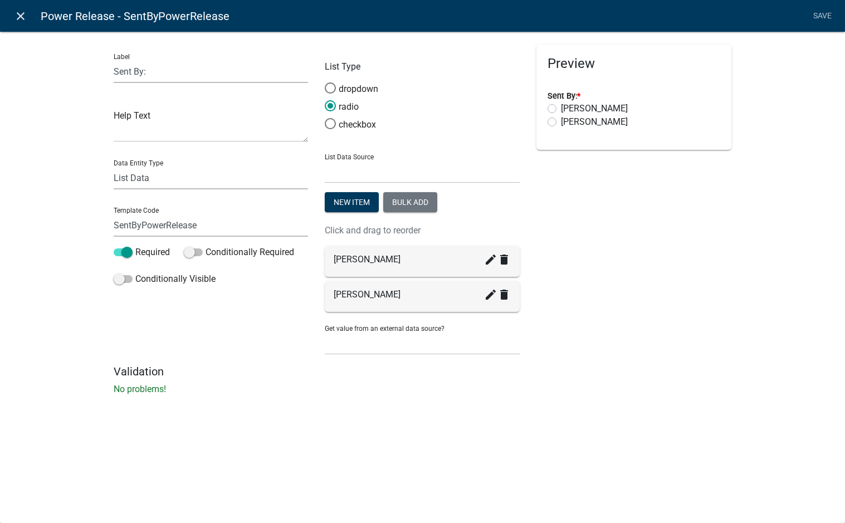
click at [18, 14] on icon "close" at bounding box center [20, 15] width 13 height 13
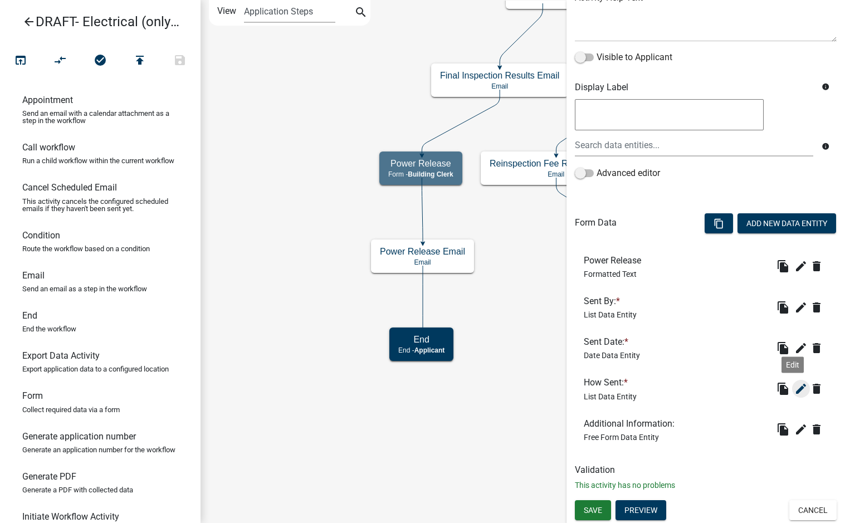
click at [794, 391] on icon "edit" at bounding box center [800, 388] width 13 height 13
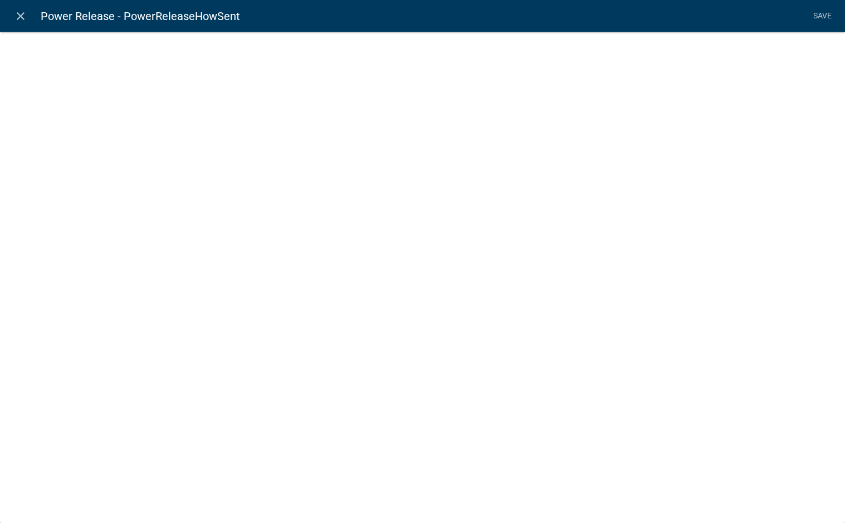
select select "list-data"
select select
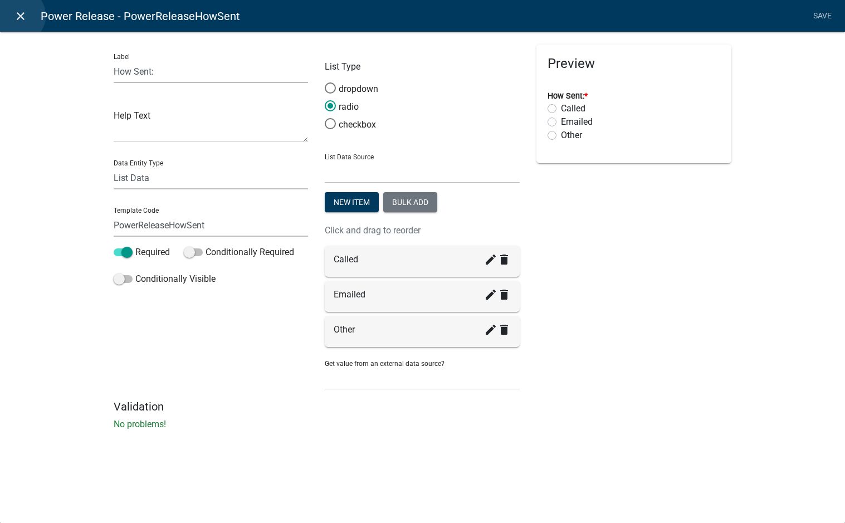
click at [17, 16] on icon "close" at bounding box center [20, 15] width 13 height 13
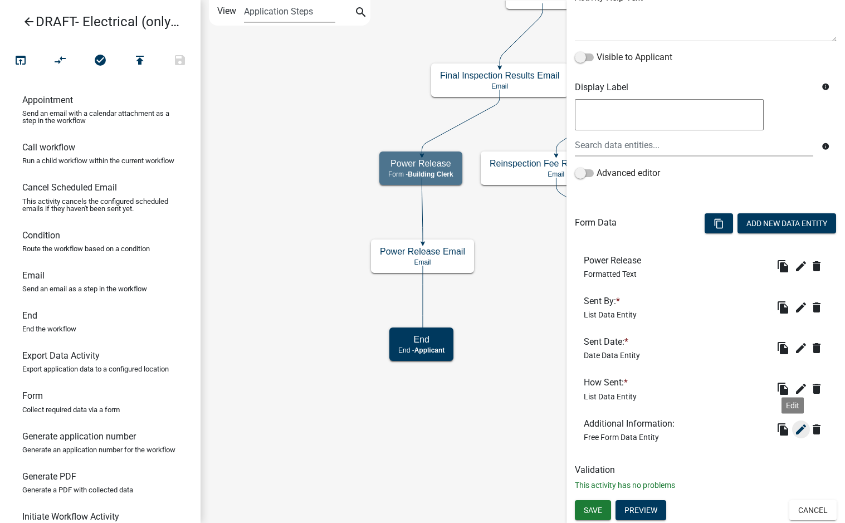
click at [796, 433] on icon "edit" at bounding box center [800, 429] width 13 height 13
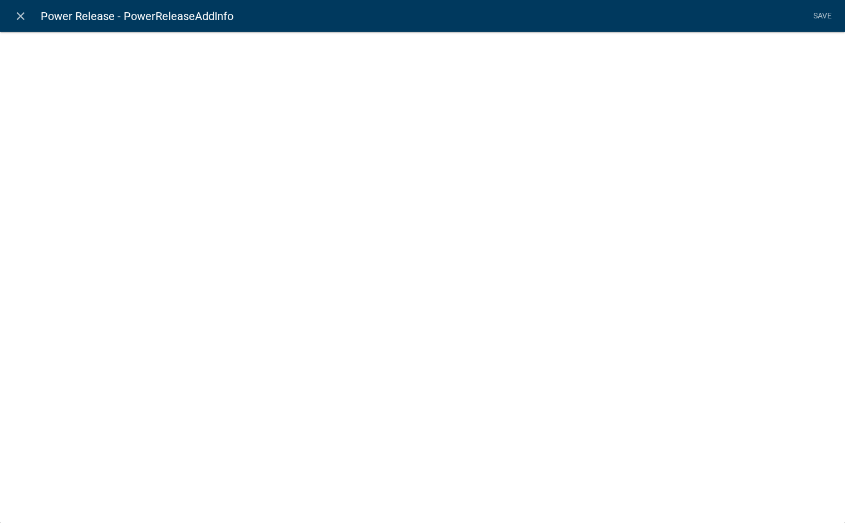
select select
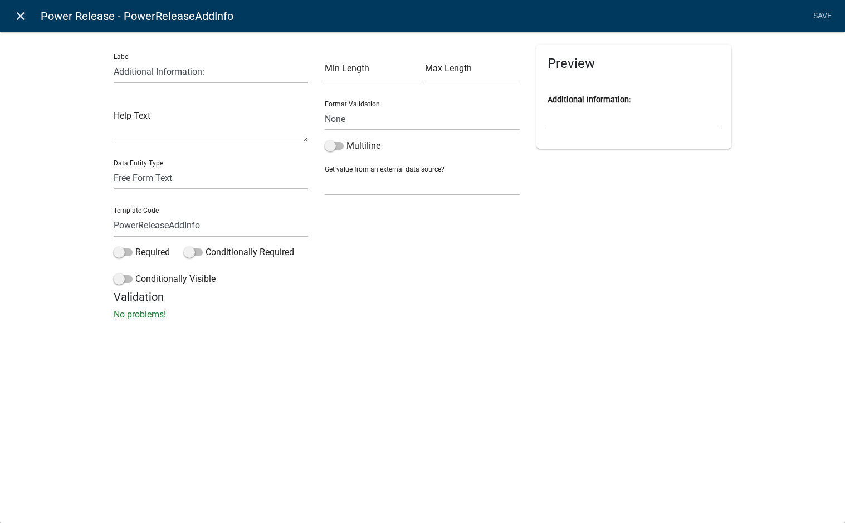
click at [21, 14] on icon "close" at bounding box center [20, 15] width 13 height 13
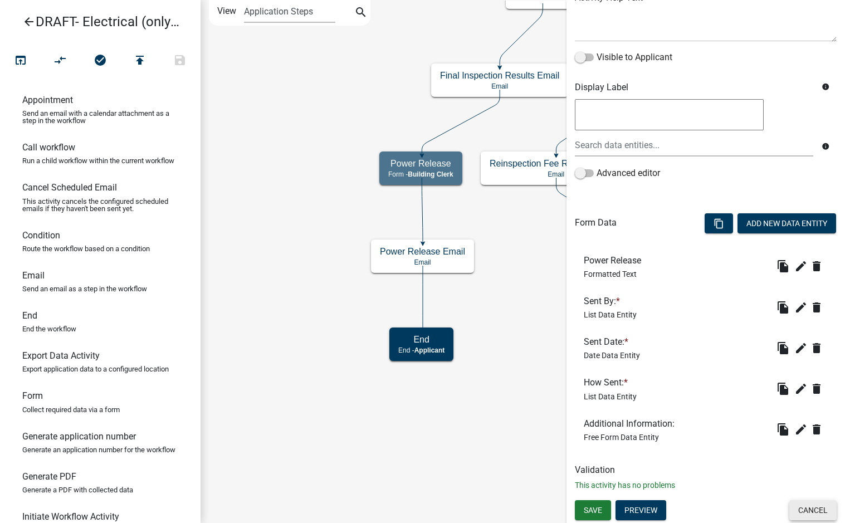
click at [817, 505] on button "Cancel" at bounding box center [812, 510] width 47 height 20
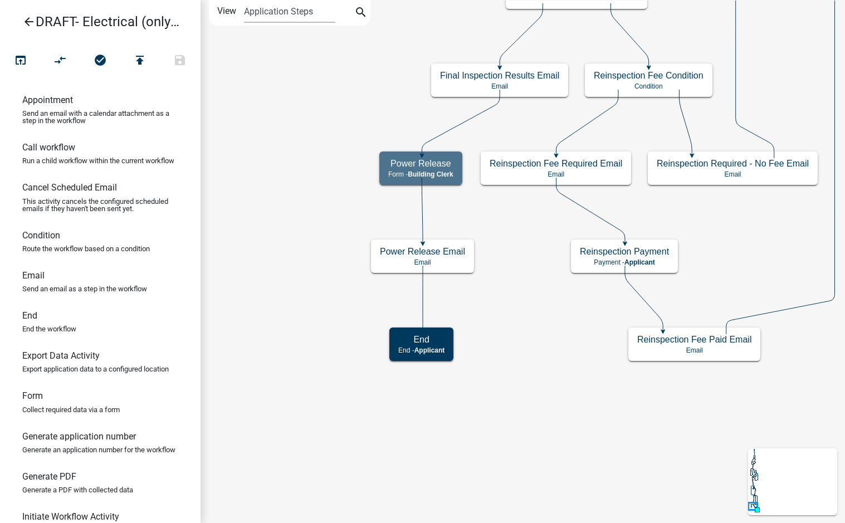
scroll to position [0, 0]
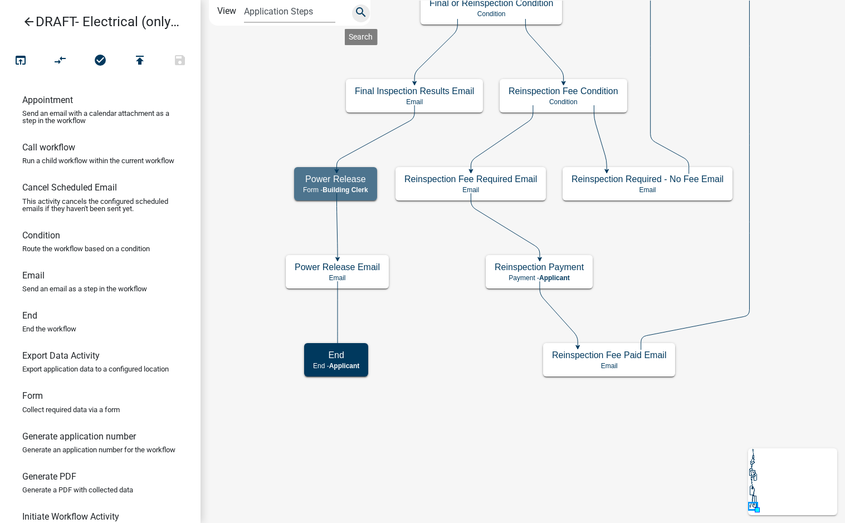
click at [357, 12] on icon "search" at bounding box center [360, 14] width 13 height 16
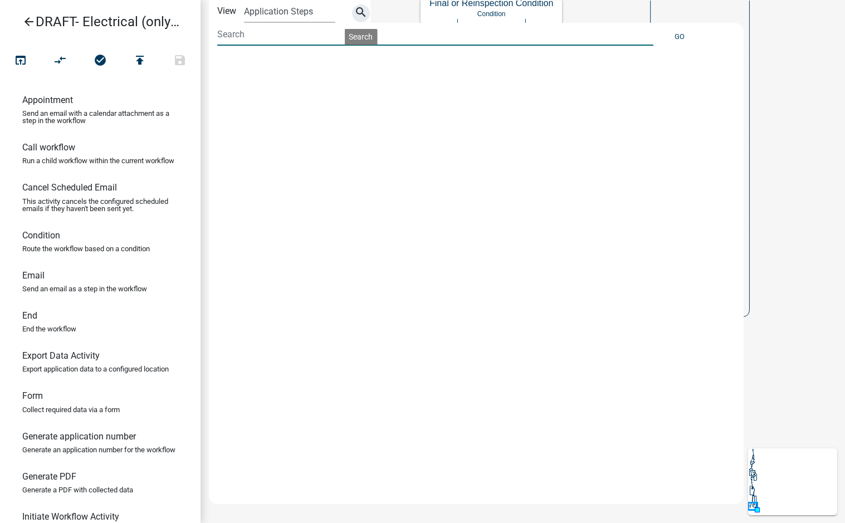
click at [286, 36] on input at bounding box center [435, 34] width 436 height 23
type input "selfwork"
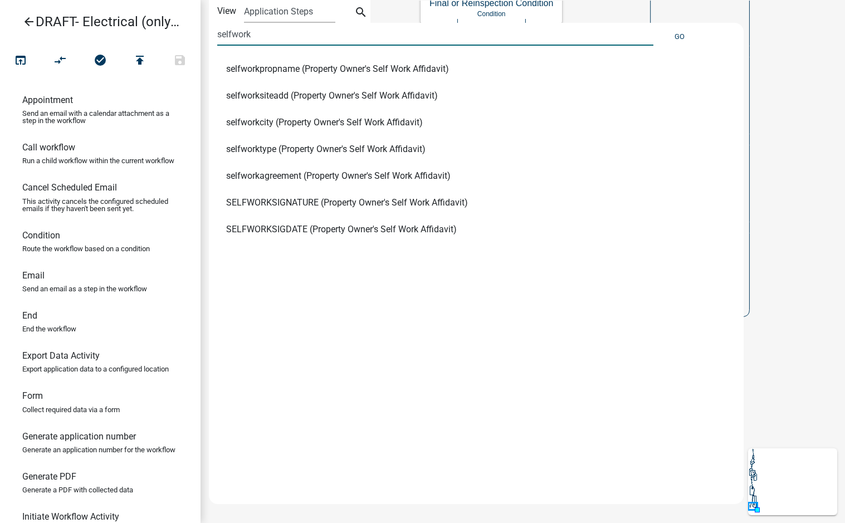
click at [343, 99] on span "selfworksiteadd (Property Owner's Self Work Affidavit)" at bounding box center [332, 95] width 212 height 9
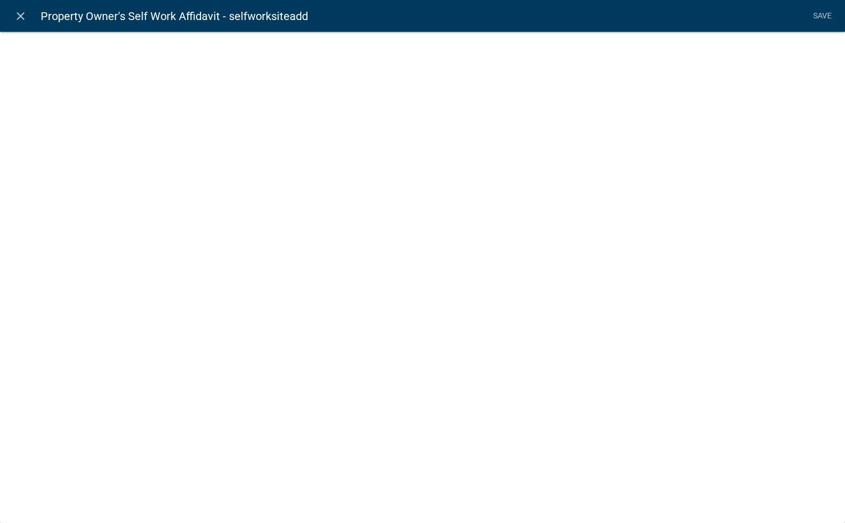
select select
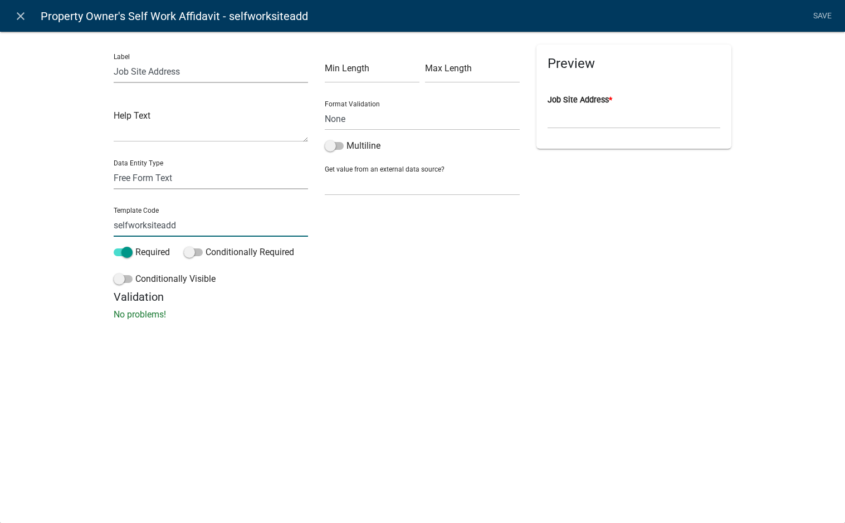
click at [119, 222] on input "selfworksiteadd" at bounding box center [211, 225] width 195 height 23
click at [193, 229] on input "SelfWorkSiteAdd" at bounding box center [211, 225] width 195 height 23
click at [396, 318] on p "No problems!" at bounding box center [423, 314] width 618 height 13
click at [218, 221] on input "SelfWorkSiteAddress" at bounding box center [211, 225] width 195 height 23
type input "SelfWorkSiteAdd"
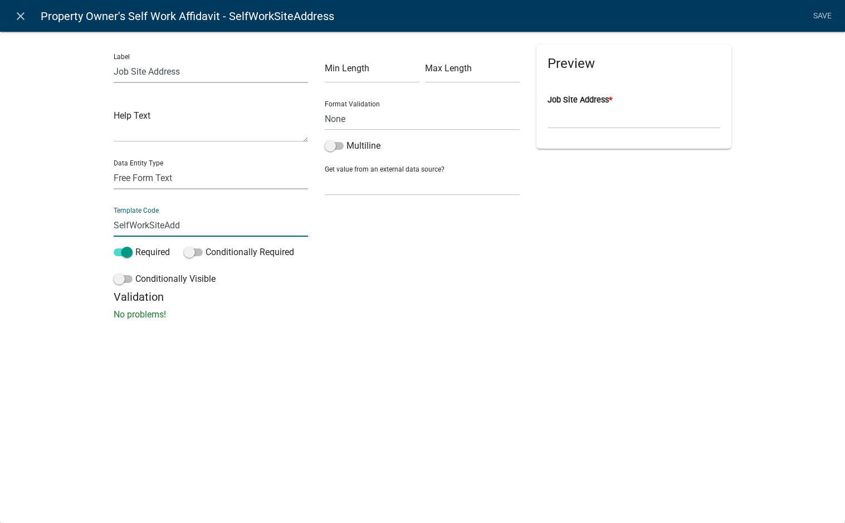
click at [443, 380] on div "close Property Owner's Self Work Affidavit - SelfWorkSiteAddress Save Label Job…" at bounding box center [422, 261] width 845 height 523
click at [831, 17] on link "Save" at bounding box center [822, 16] width 28 height 21
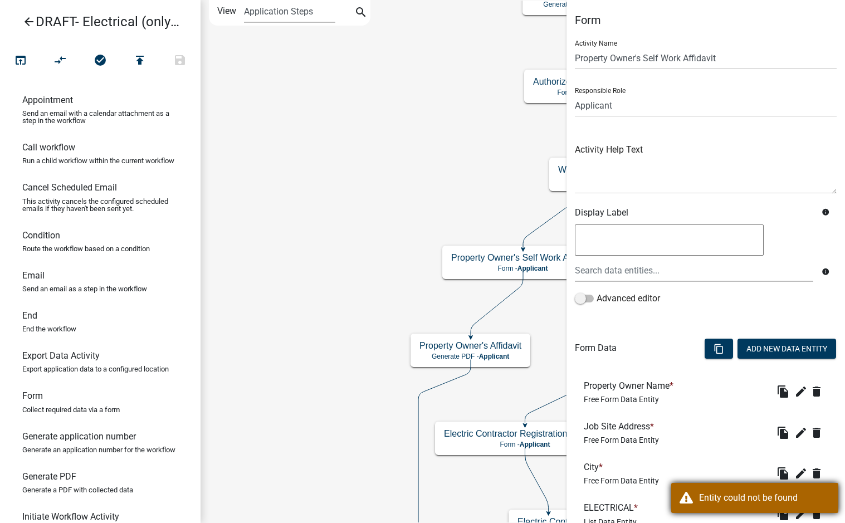
click at [743, 504] on div "Entity could not be found" at bounding box center [764, 497] width 131 height 13
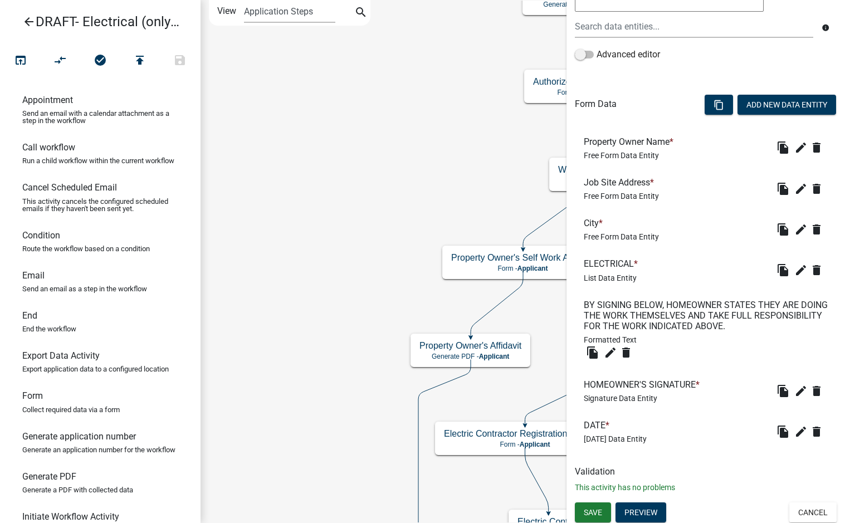
scroll to position [246, 0]
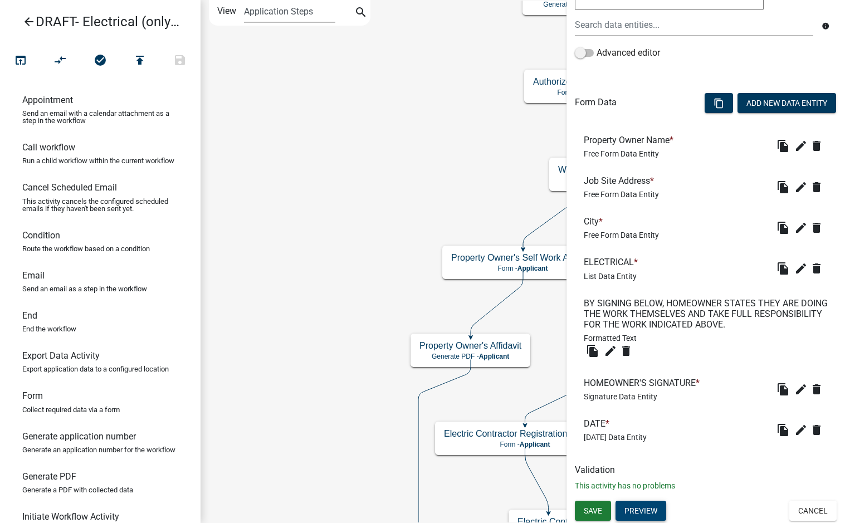
click at [652, 512] on button "Preview" at bounding box center [640, 511] width 51 height 20
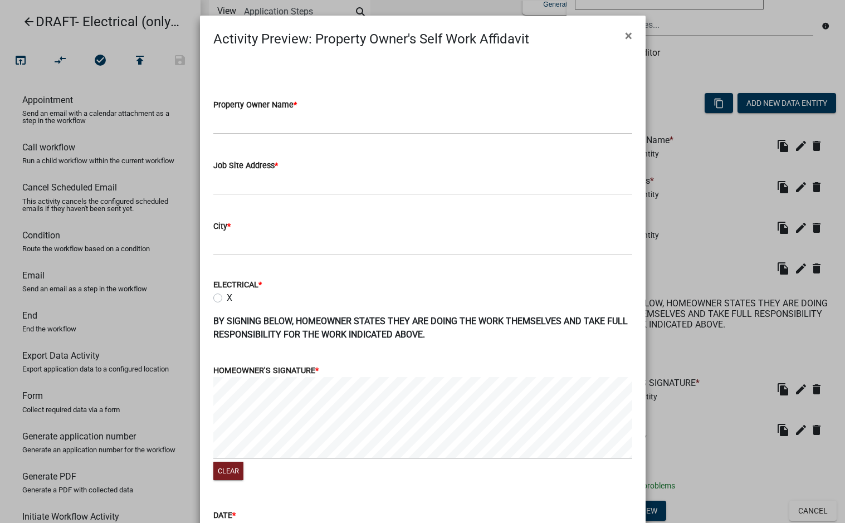
scroll to position [125, 0]
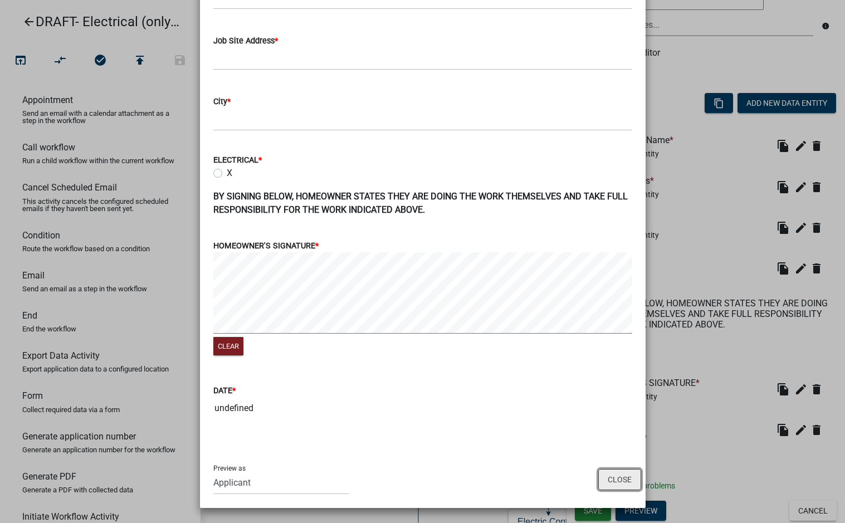
click at [622, 477] on button "Close" at bounding box center [619, 479] width 43 height 21
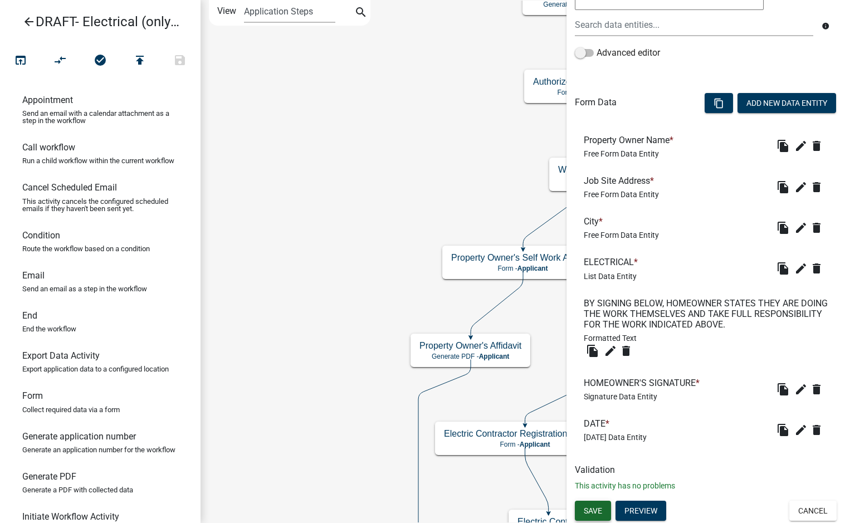
click at [601, 510] on span "Save" at bounding box center [593, 510] width 18 height 9
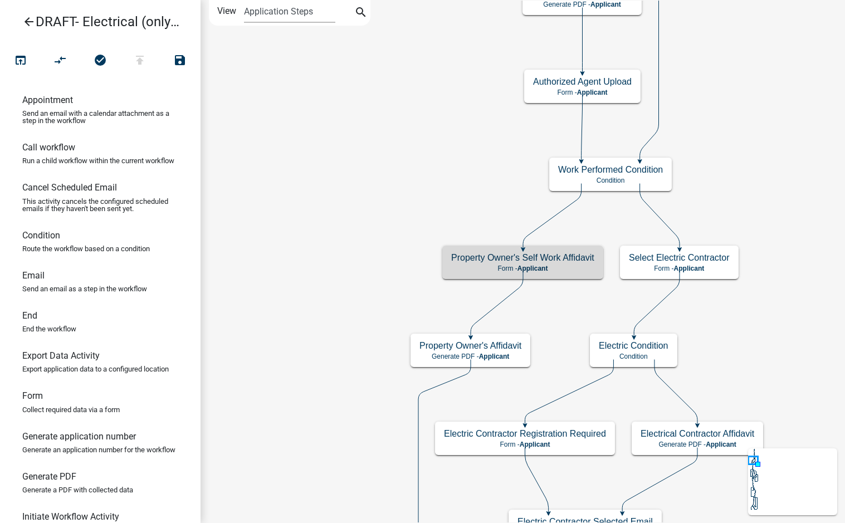
scroll to position [0, 0]
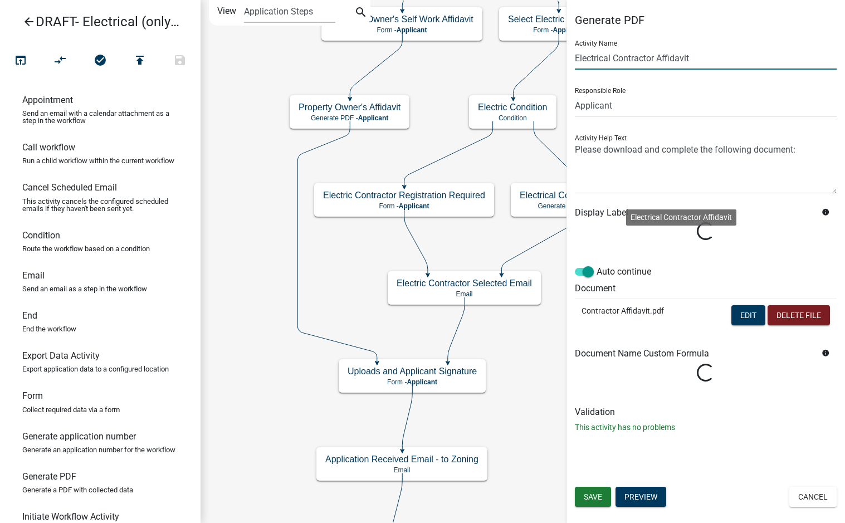
click at [610, 59] on input "Electrical Contractor Affidavit" at bounding box center [706, 58] width 262 height 23
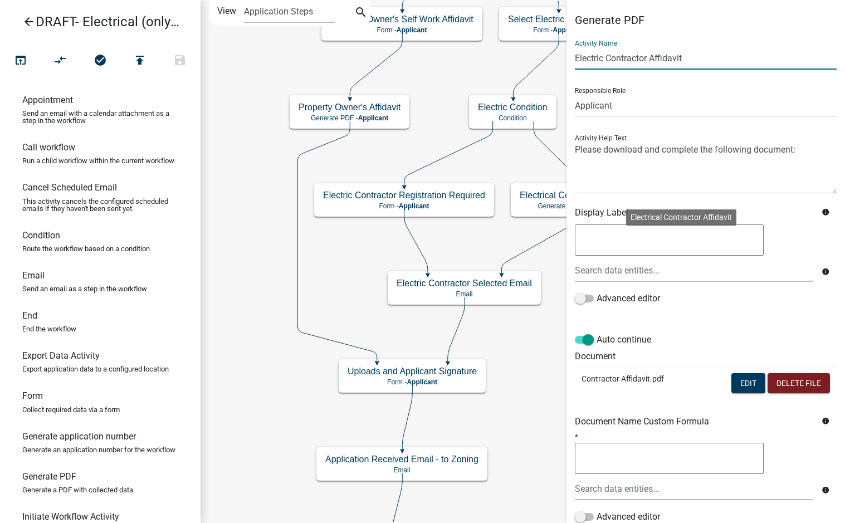
scroll to position [86, 0]
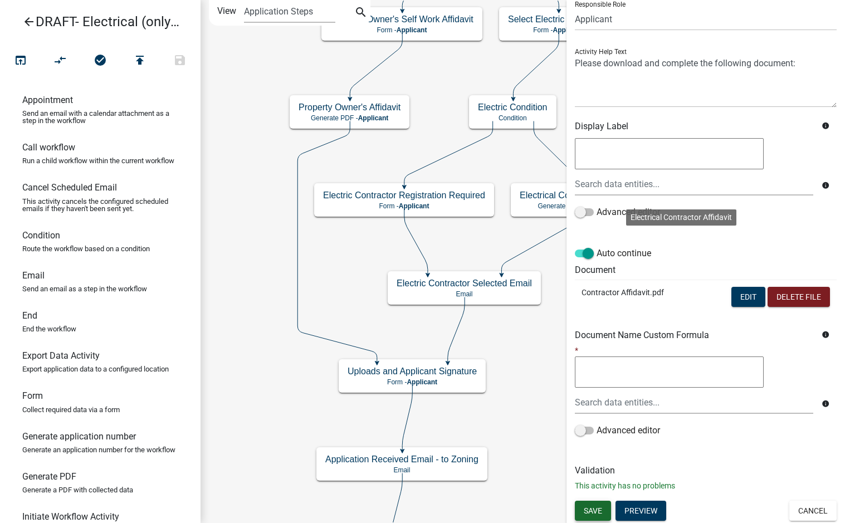
type input "Electric Contractor Affidavit"
click at [601, 507] on span "Save" at bounding box center [593, 510] width 18 height 9
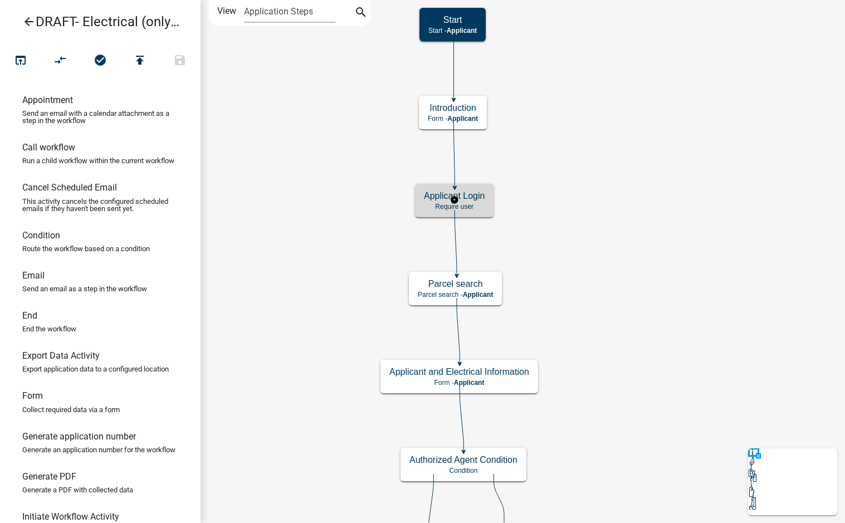
click at [482, 201] on div "Applicant Login Require user" at bounding box center [454, 200] width 79 height 33
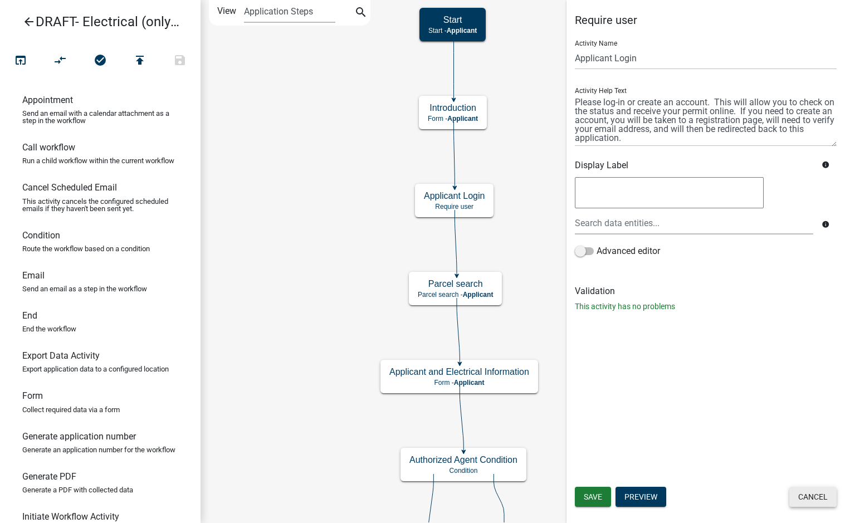
click at [819, 495] on button "Cancel" at bounding box center [812, 497] width 47 height 20
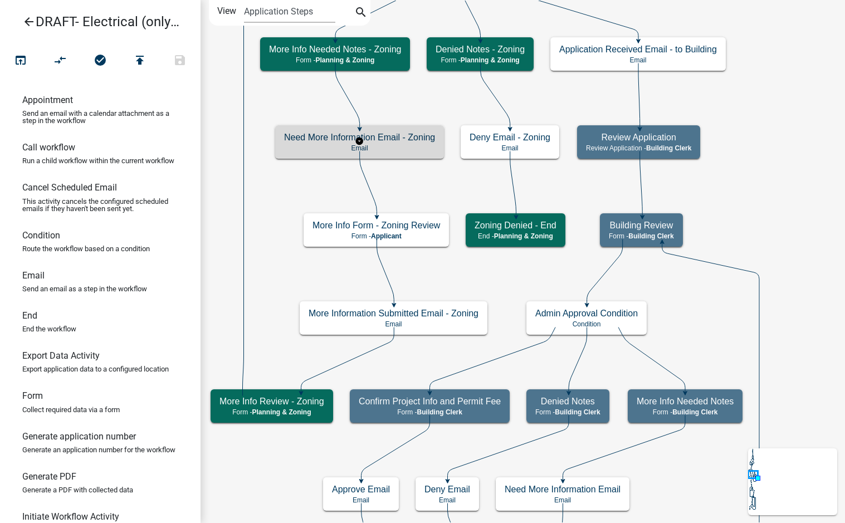
click at [387, 141] on h5 "Need More Information Email - Zoning" at bounding box center [359, 137] width 151 height 11
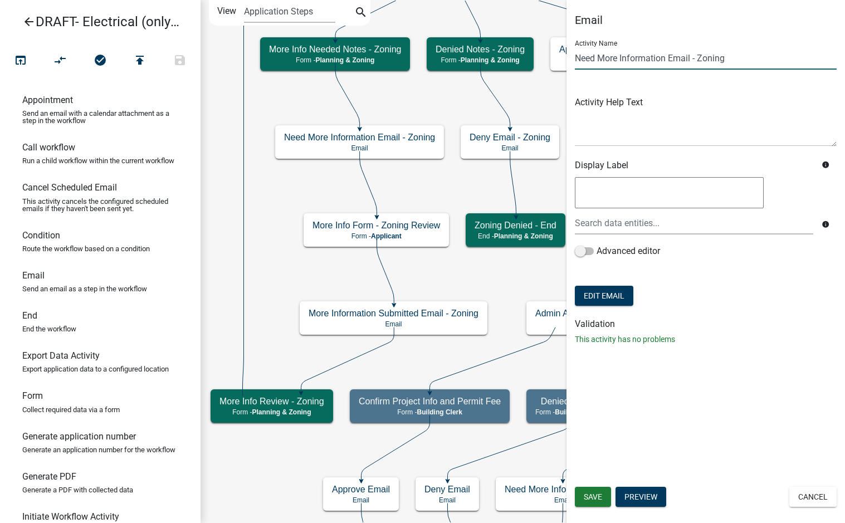
click at [616, 60] on input "Need More Information Email - Zoning" at bounding box center [706, 58] width 262 height 23
drag, startPoint x: 617, startPoint y: 58, endPoint x: 559, endPoint y: 63, distance: 58.1
click at [559, 63] on main "Start Start - Applicant Applicant Login Require user Applicant and Electrical I…" at bounding box center [522, 261] width 644 height 523
click at [714, 63] on input "More Information Email - Zoning" at bounding box center [706, 58] width 262 height 23
click at [757, 329] on div "Validation This activity has no problems" at bounding box center [706, 332] width 262 height 27
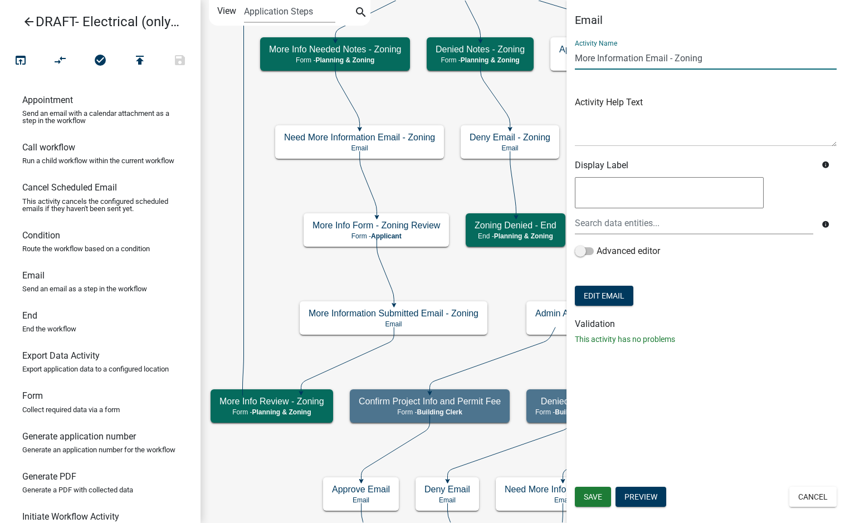
drag, startPoint x: 643, startPoint y: 62, endPoint x: 613, endPoint y: 61, distance: 29.6
click at [613, 61] on input "More Information Email - Zoning" at bounding box center [706, 58] width 262 height 23
type input "More Info Email - Zoning"
click at [714, 350] on div "Email Activity Name More Info Email - Zoning Activity Help Text Display Label i…" at bounding box center [705, 183] width 278 height 341
click at [596, 494] on span "Save" at bounding box center [593, 496] width 18 height 9
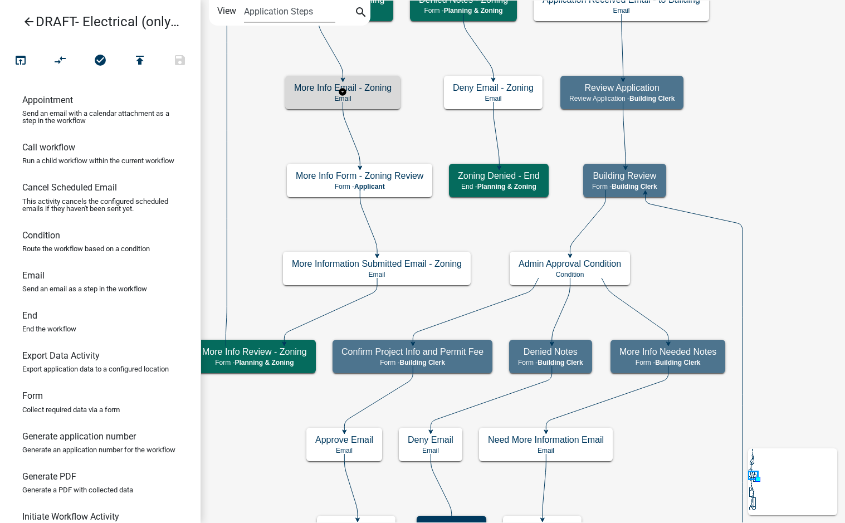
click at [374, 84] on h5 "More Info Email - Zoning" at bounding box center [342, 87] width 97 height 11
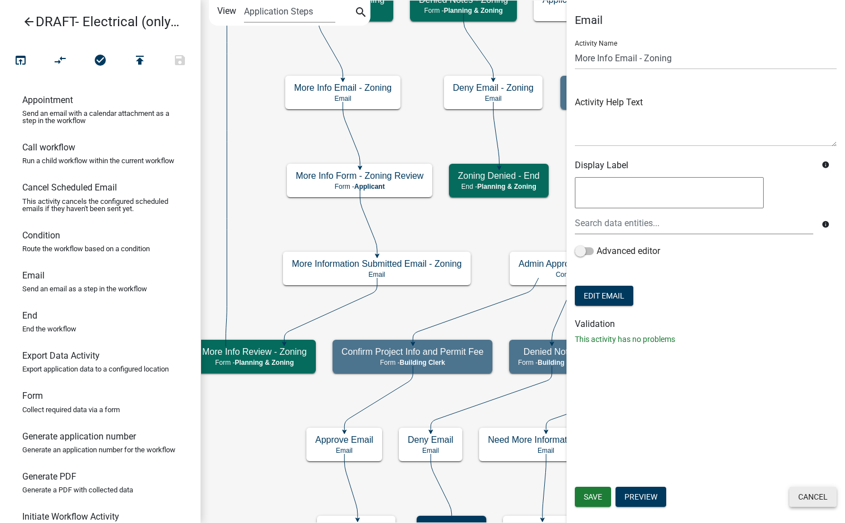
click at [814, 497] on button "Cancel" at bounding box center [812, 497] width 47 height 20
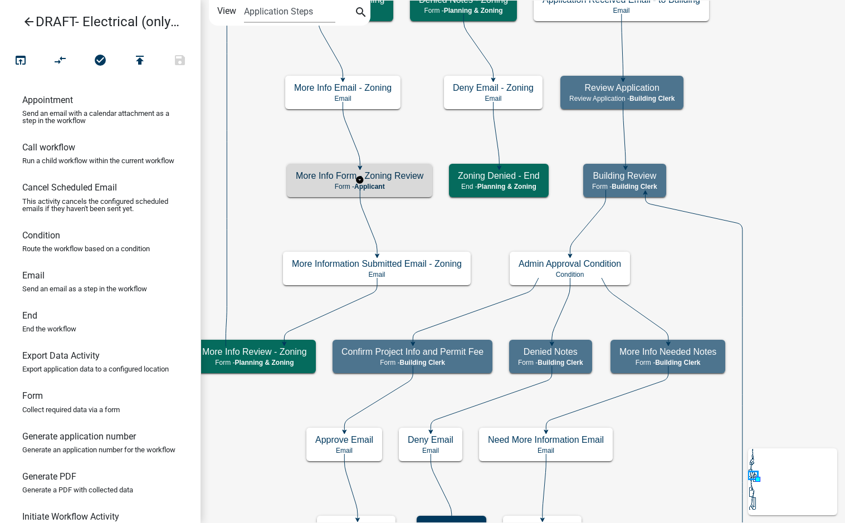
click at [405, 179] on h5 "More Info Form - Zoning Review" at bounding box center [360, 175] width 128 height 11
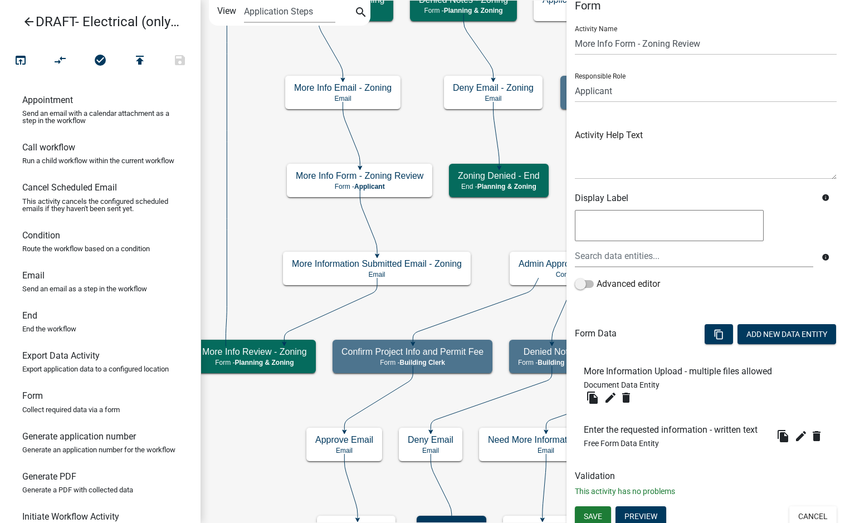
scroll to position [21, 0]
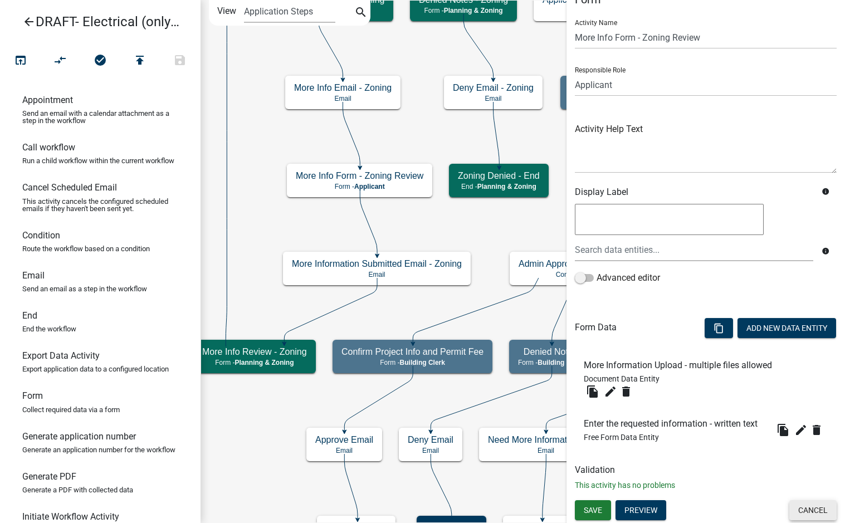
click at [813, 508] on button "Cancel" at bounding box center [812, 510] width 47 height 20
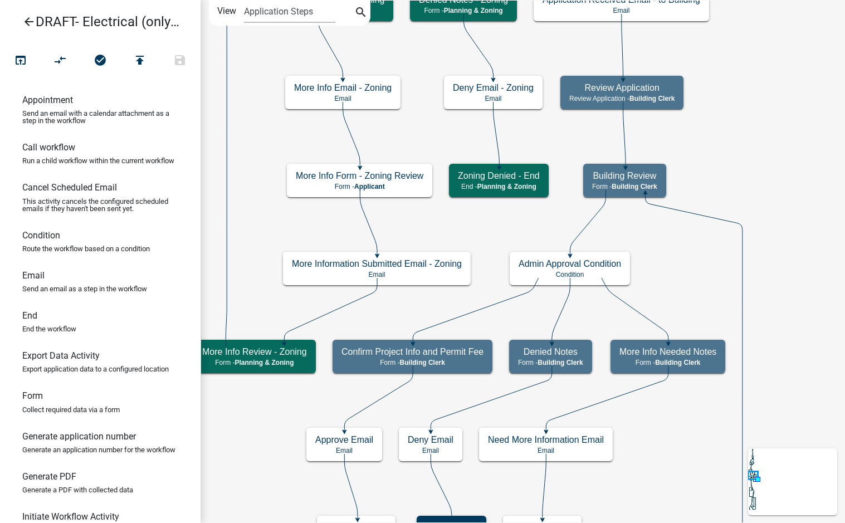
scroll to position [0, 0]
click at [414, 185] on p "Form - Applicant" at bounding box center [360, 187] width 128 height 8
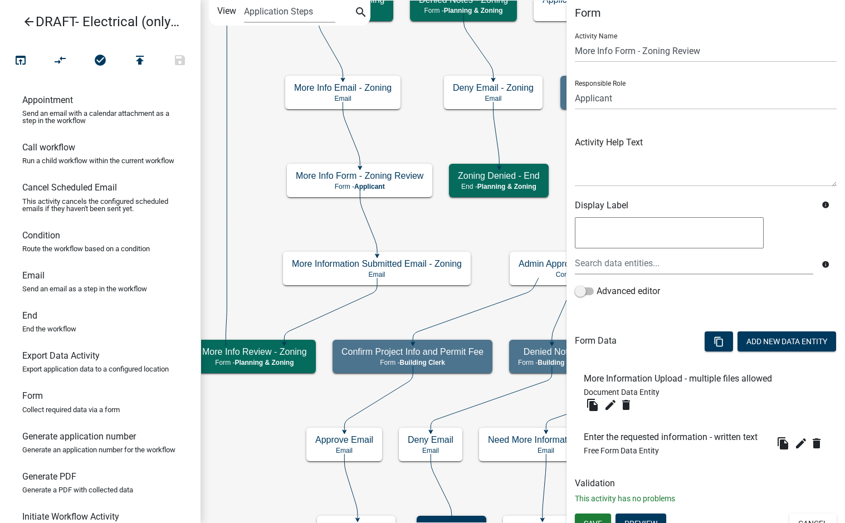
scroll to position [21, 0]
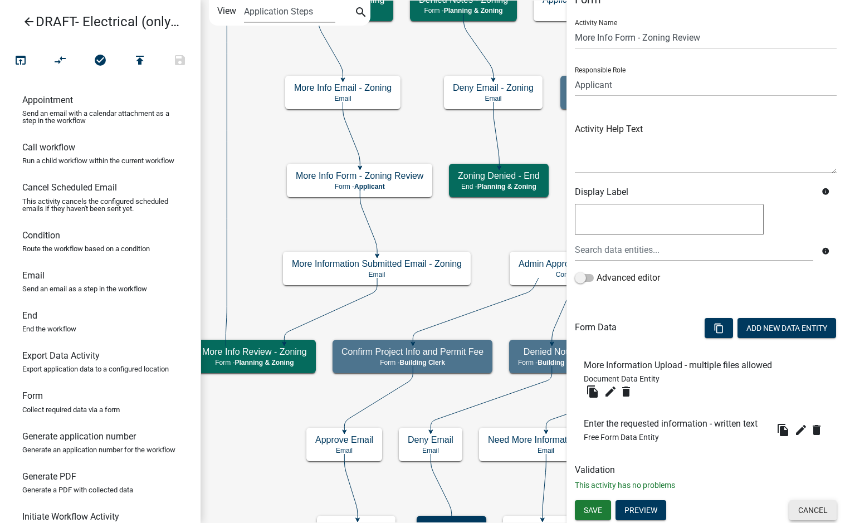
click at [796, 506] on button "Cancel" at bounding box center [812, 510] width 47 height 20
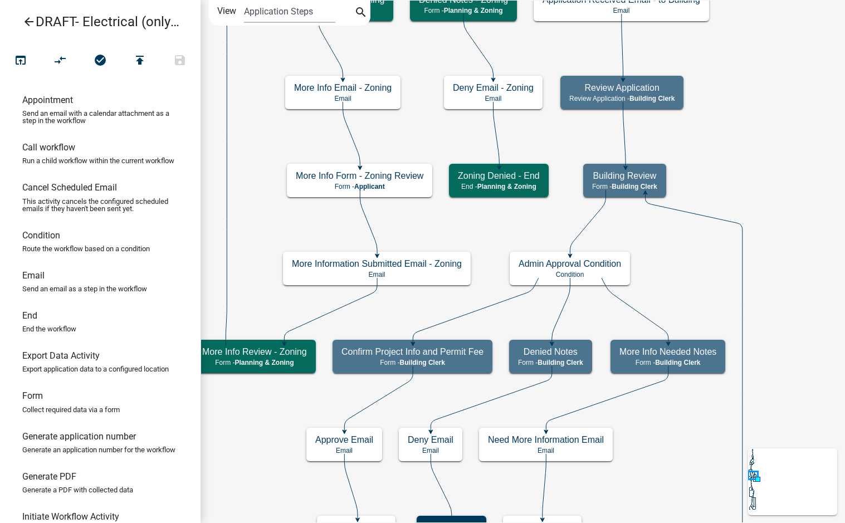
scroll to position [0, 0]
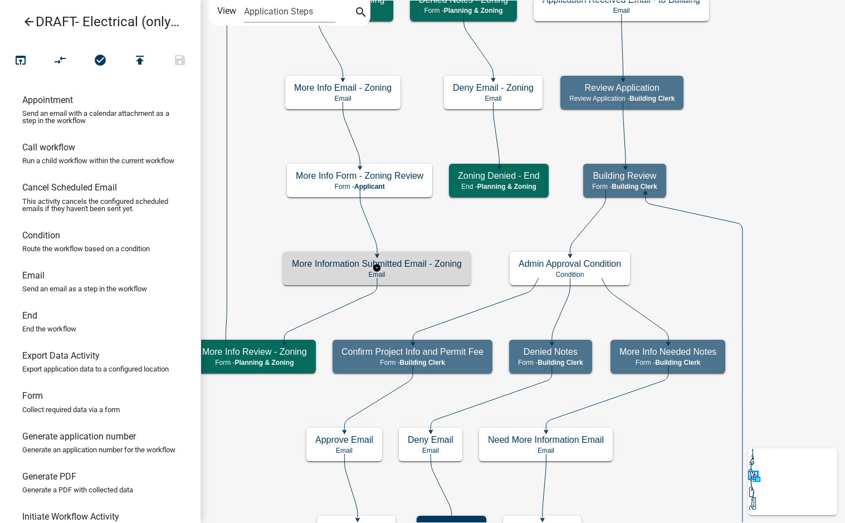
click at [448, 273] on p "Email" at bounding box center [377, 275] width 170 height 8
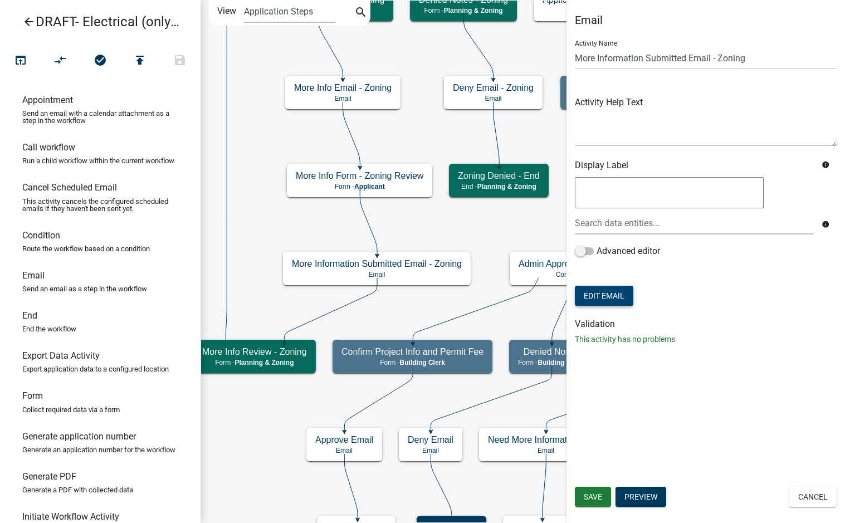
click at [592, 296] on button "Edit Email" at bounding box center [604, 296] width 58 height 20
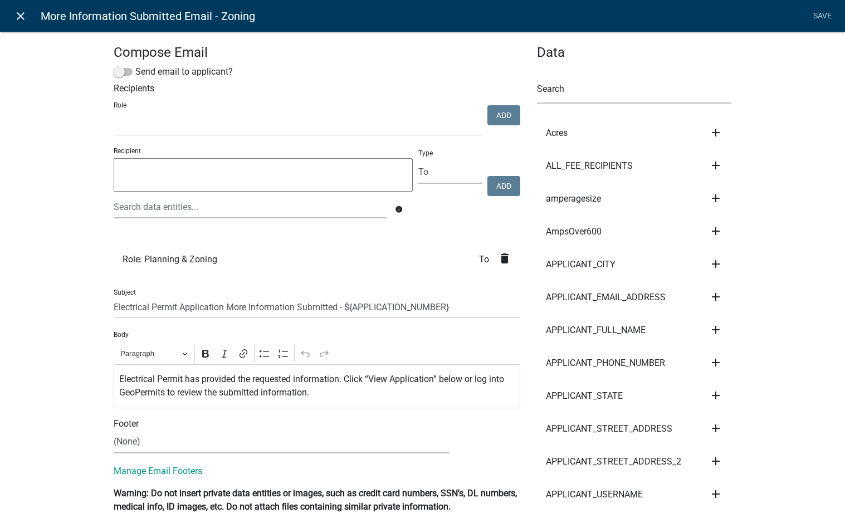
click at [14, 14] on icon "close" at bounding box center [20, 15] width 13 height 13
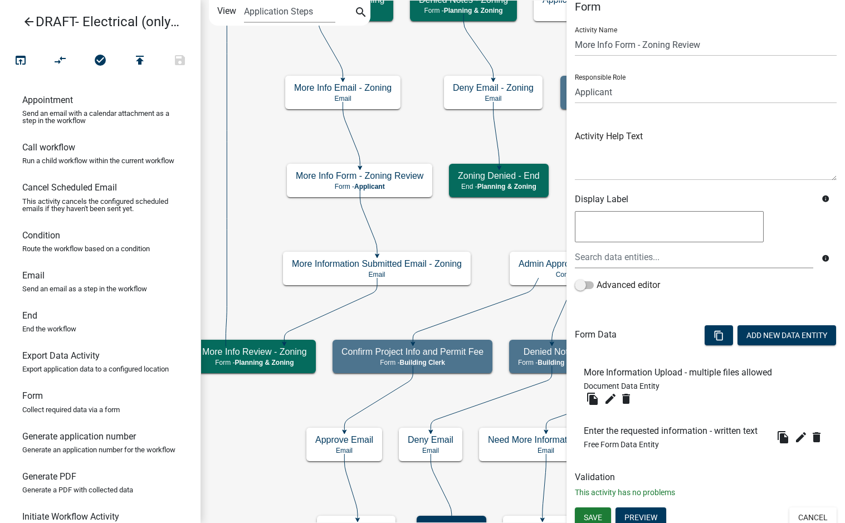
scroll to position [21, 0]
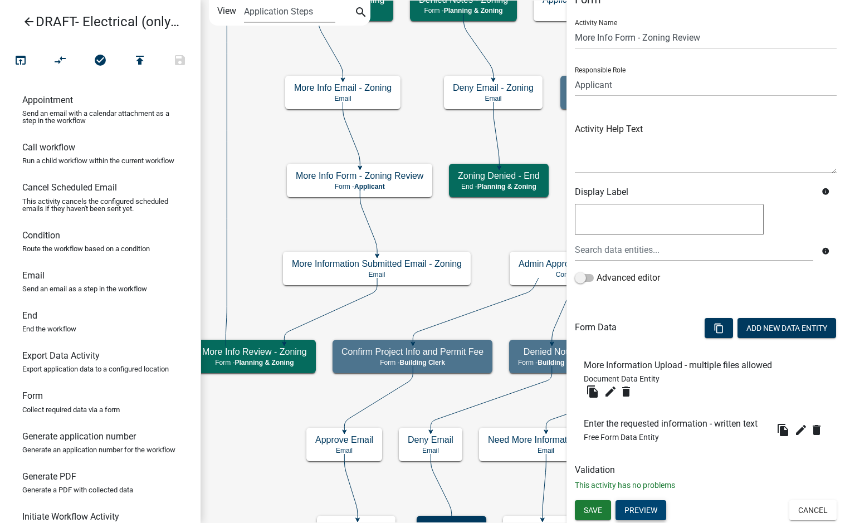
click at [649, 510] on button "Preview" at bounding box center [640, 510] width 51 height 20
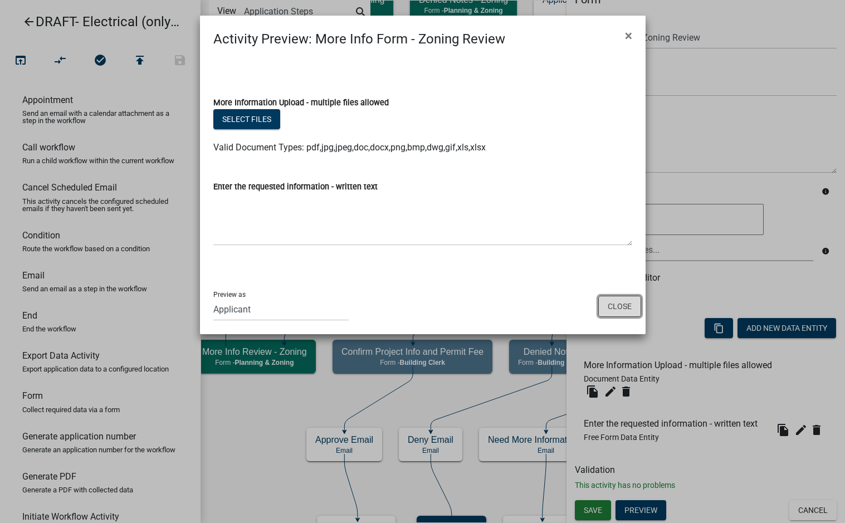
click at [623, 307] on button "Close" at bounding box center [619, 306] width 43 height 21
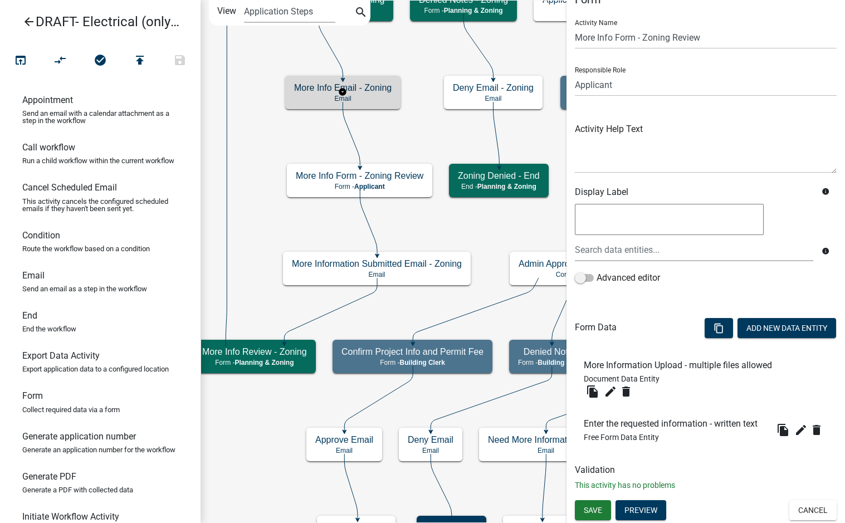
scroll to position [0, 0]
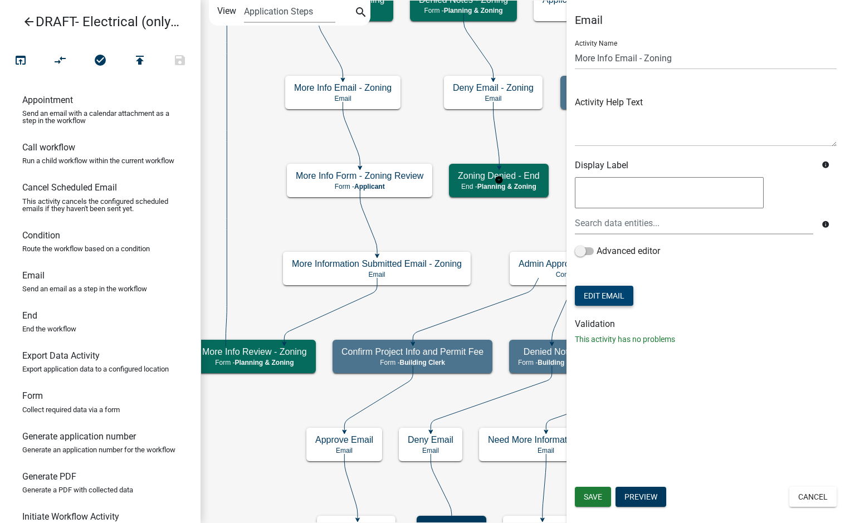
click at [613, 299] on button "Edit Email" at bounding box center [604, 296] width 58 height 20
select select "f8aedfd8-39b5-4d7f-8304-f16556aaf9a2"
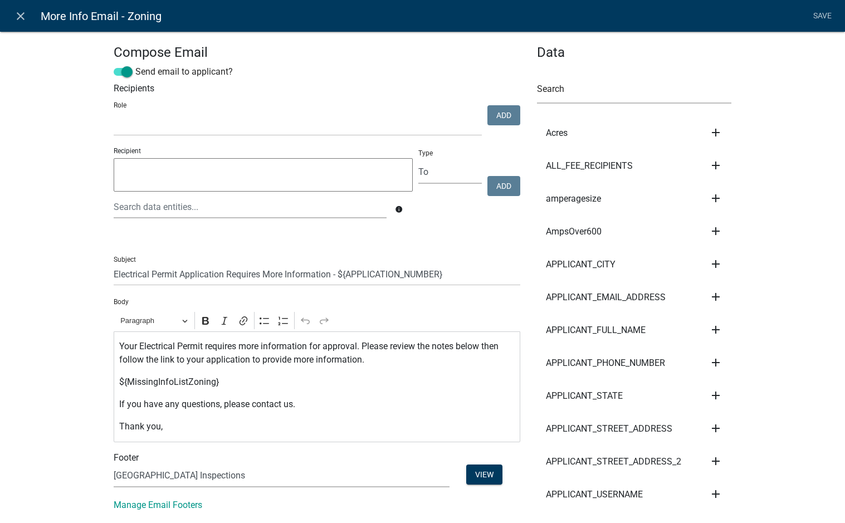
scroll to position [111, 0]
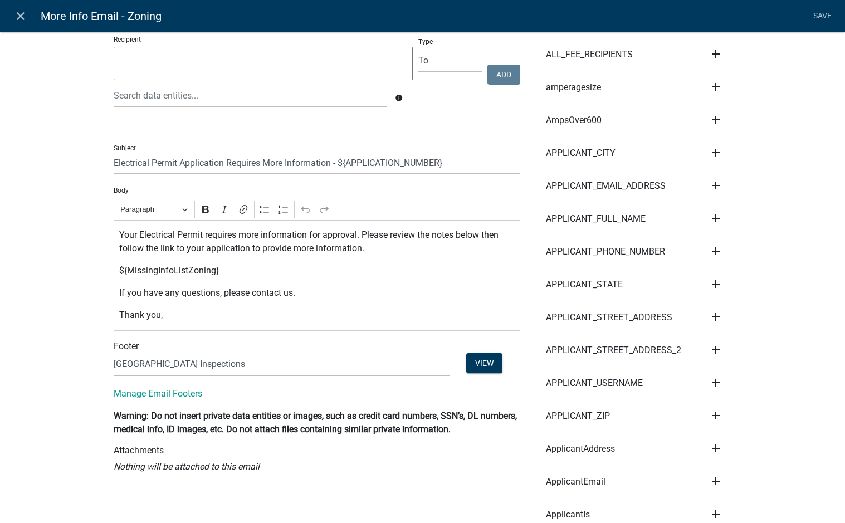
click at [114, 164] on input "Electrical Permit Application Requires More Information - ${APPLICATION_NUMBER}" at bounding box center [317, 162] width 407 height 23
type input "Madison Co [GEOGRAPHIC_DATA] Electrical Permit Application Requires More Inform…"
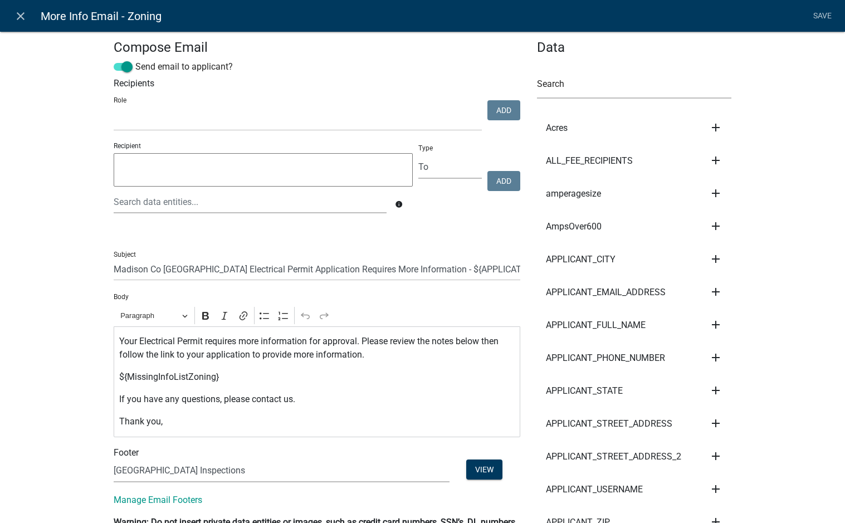
scroll to position [0, 0]
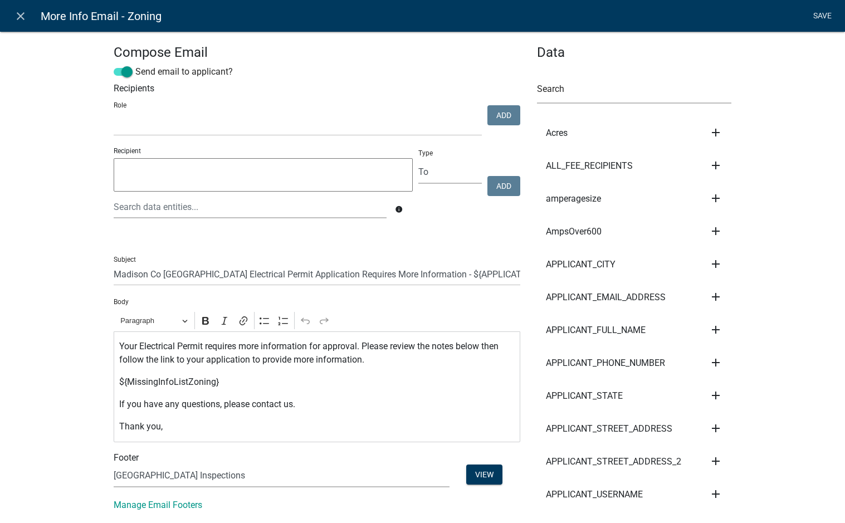
click at [819, 14] on link "Save" at bounding box center [822, 16] width 28 height 21
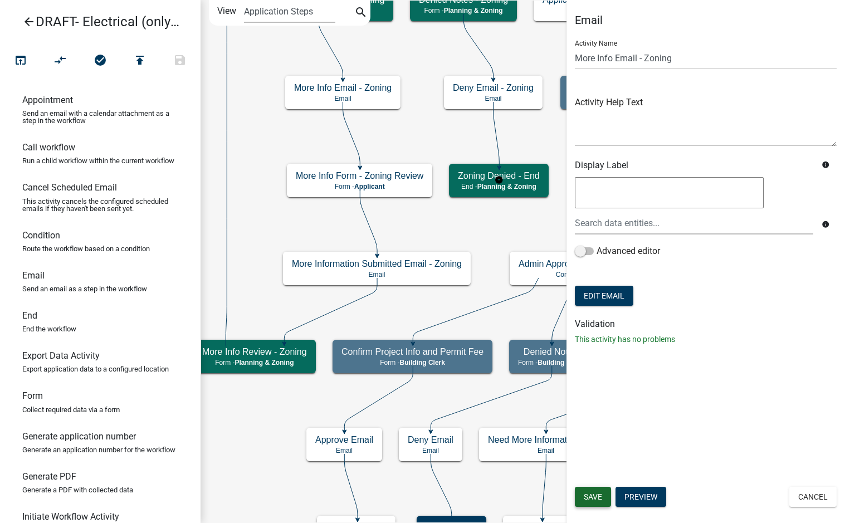
click at [602, 501] on button "Save" at bounding box center [593, 497] width 36 height 20
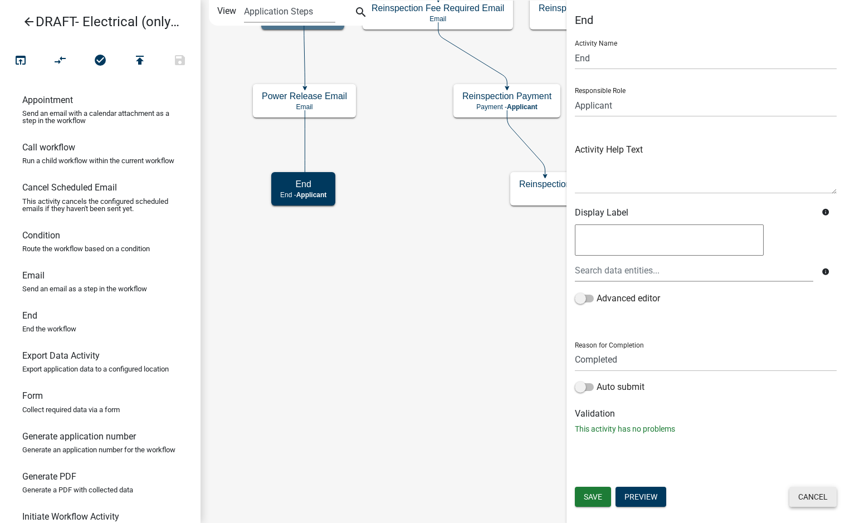
click at [806, 496] on button "Cancel" at bounding box center [812, 497] width 47 height 20
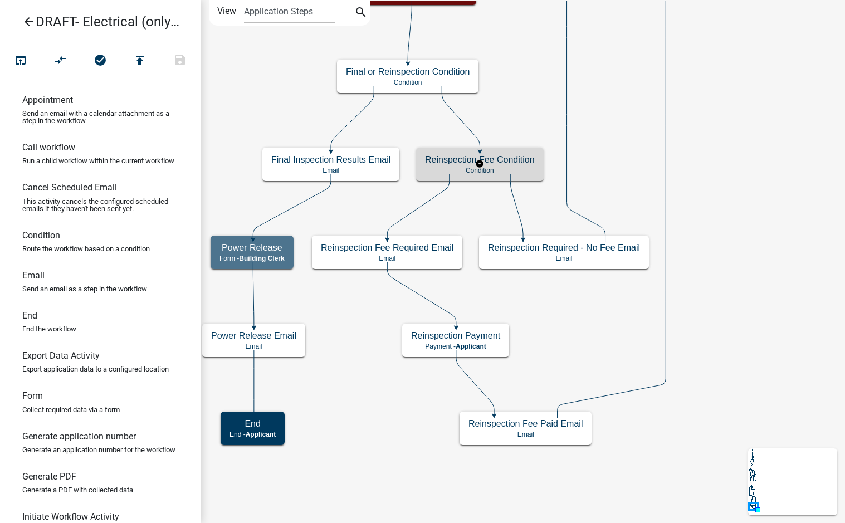
click at [441, 166] on div "Reinspection Fee Condition Condition" at bounding box center [480, 164] width 128 height 33
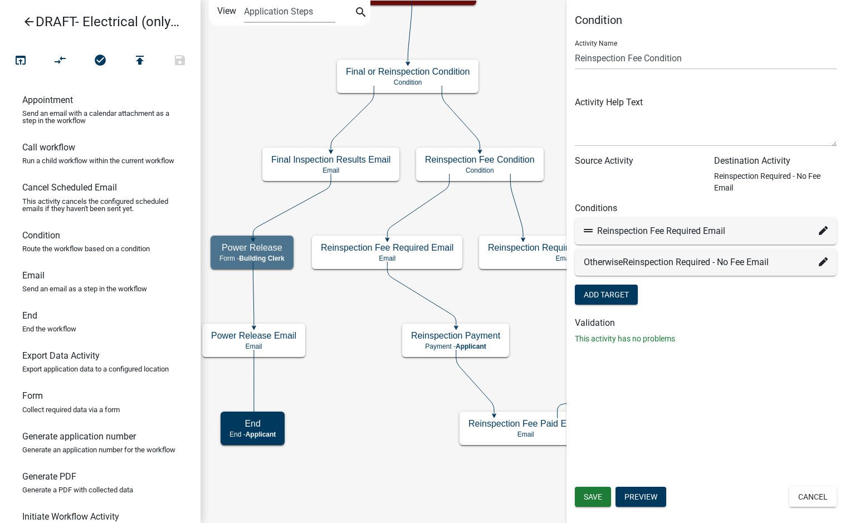
click at [824, 230] on icon at bounding box center [823, 230] width 9 height 9
select select "35: 321e4910-2ca2-4026-a5a7-a70309f1f569"
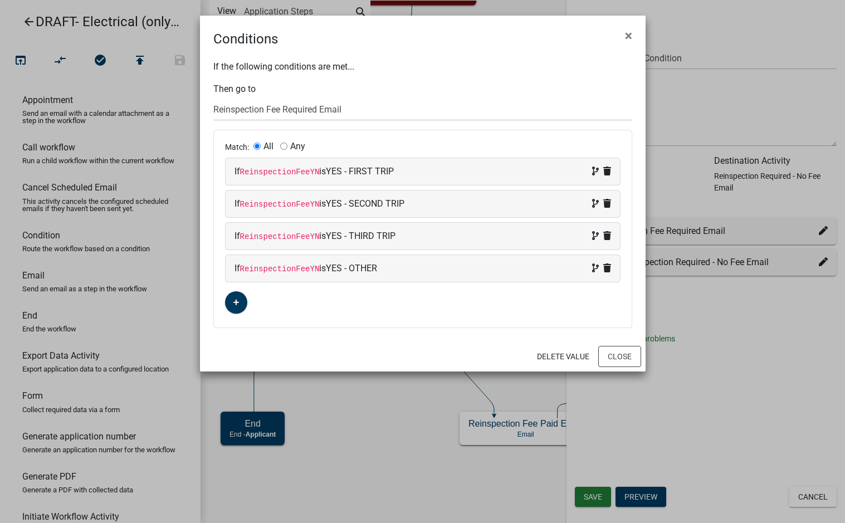
click at [282, 145] on input "Any" at bounding box center [283, 146] width 7 height 7
radio input "true"
radio input "false"
click at [630, 358] on button "Close" at bounding box center [619, 356] width 43 height 21
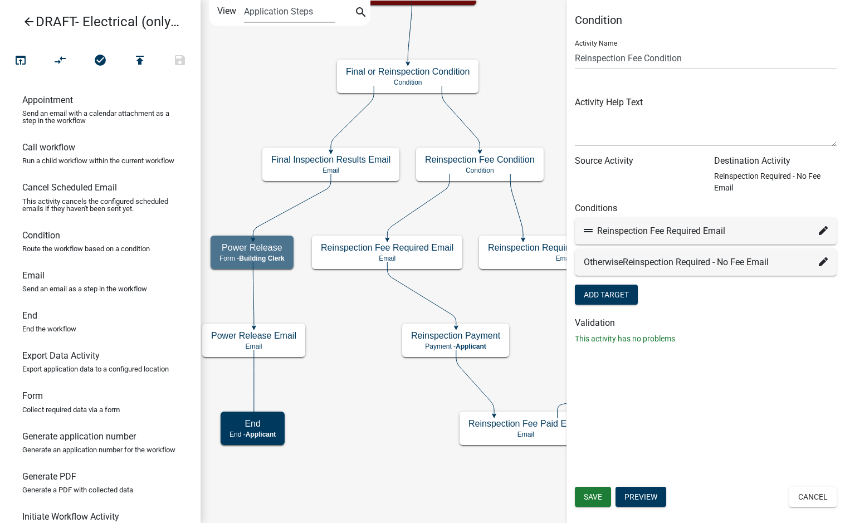
click at [818, 266] on div "Otherwise Reinspection Required - No Fee Email" at bounding box center [706, 262] width 244 height 13
click at [822, 261] on icon at bounding box center [823, 261] width 9 height 9
select select "36: 8ffd799b-c47d-4bca-b223-ce73379f5e9e"
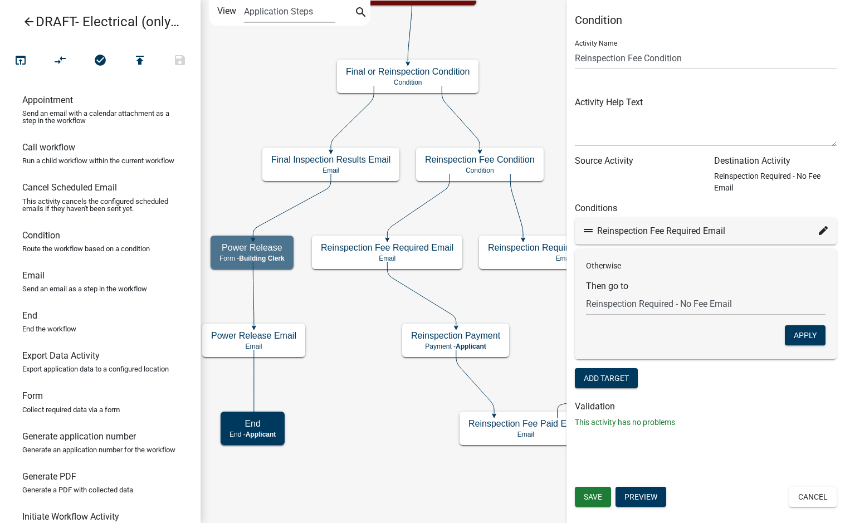
click at [716, 364] on form "Activity Name Reinspection Fee Condition Activity Help Text Source Activity Des…" at bounding box center [706, 211] width 262 height 360
click at [596, 493] on span "Save" at bounding box center [593, 496] width 18 height 9
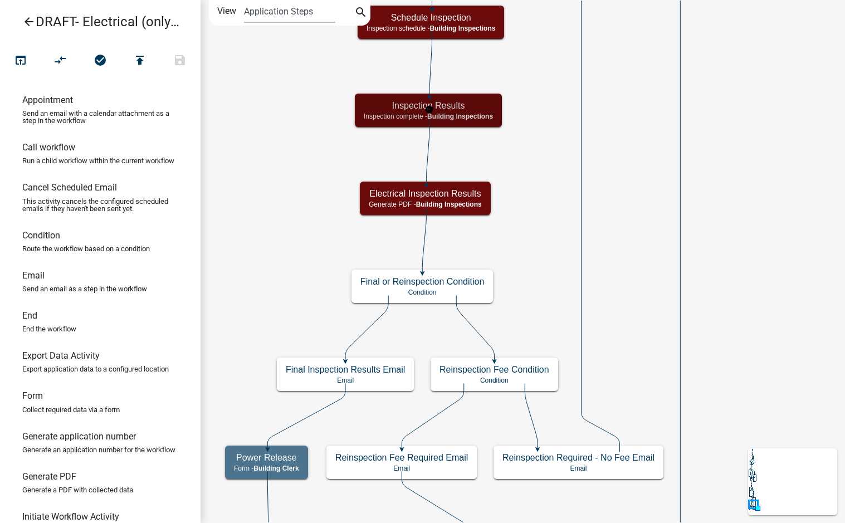
click at [492, 116] on span "Building Inspections" at bounding box center [460, 116] width 66 height 8
select select "67B8E1BD-2E3E-4A8D-861D-598F76277593"
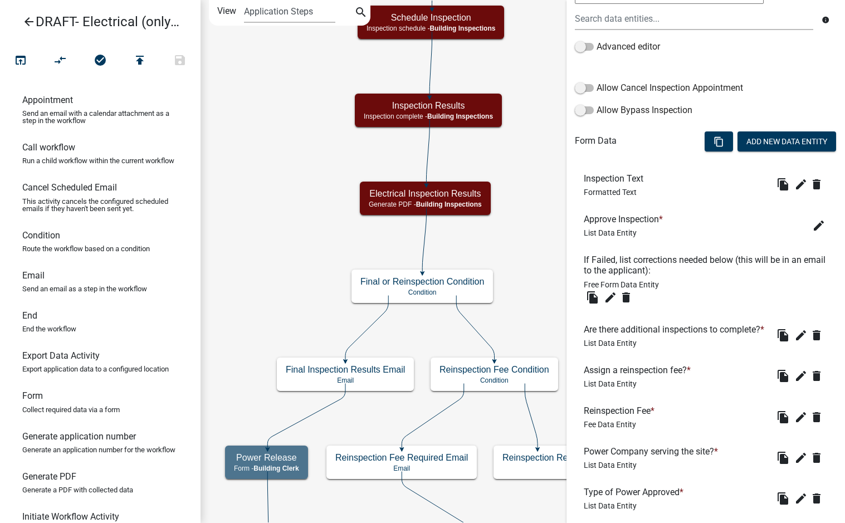
scroll to position [390, 0]
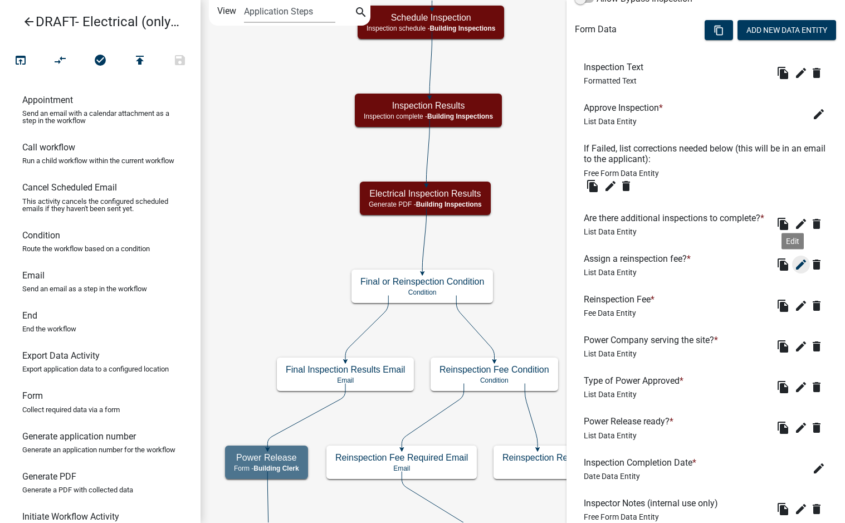
click at [795, 271] on icon "edit" at bounding box center [800, 264] width 13 height 13
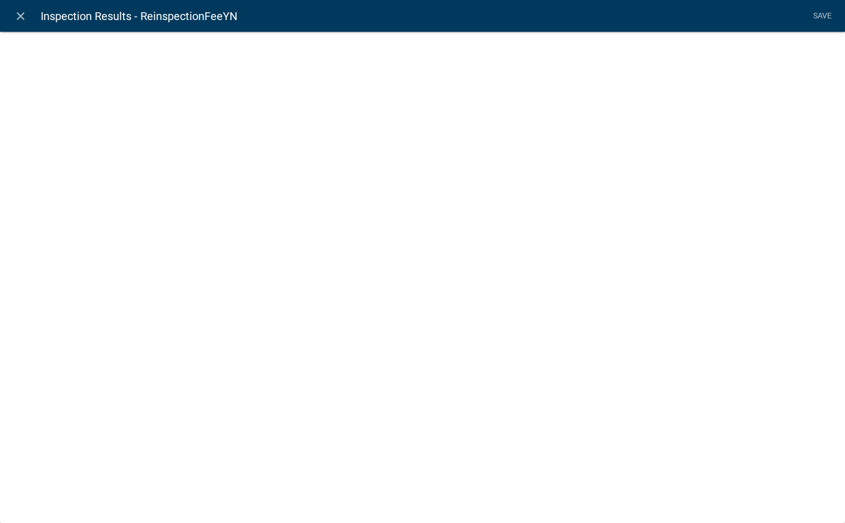
select select "list-data"
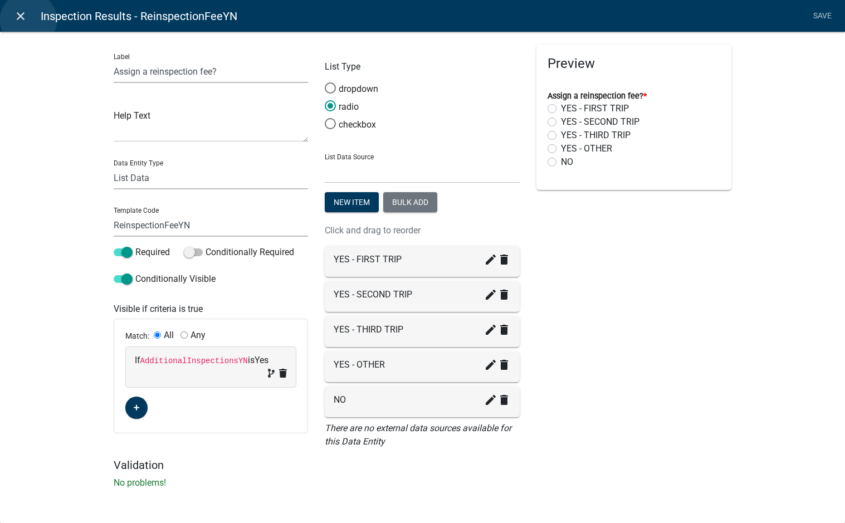
click at [28, 20] on link "close" at bounding box center [20, 15] width 23 height 23
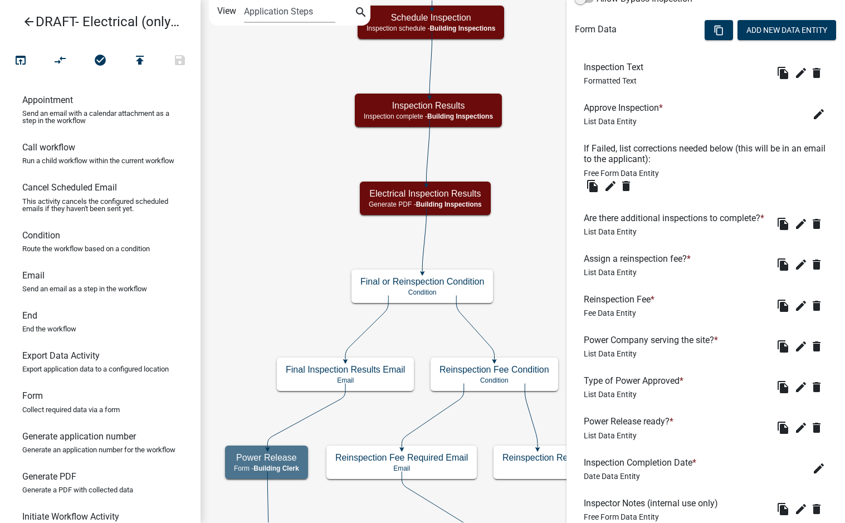
click at [556, 296] on icon "Start Start - Applicant Applicant Login Require user Applicant and Electrical I…" at bounding box center [522, 327] width 643 height 653
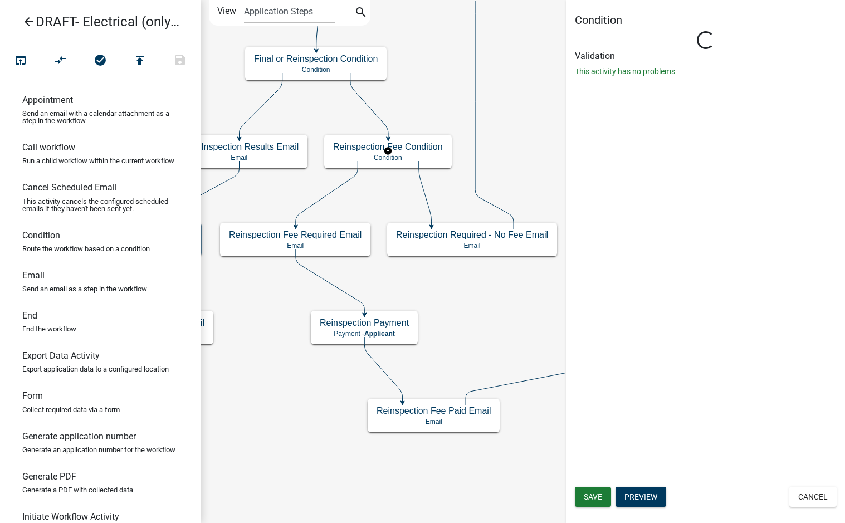
scroll to position [0, 0]
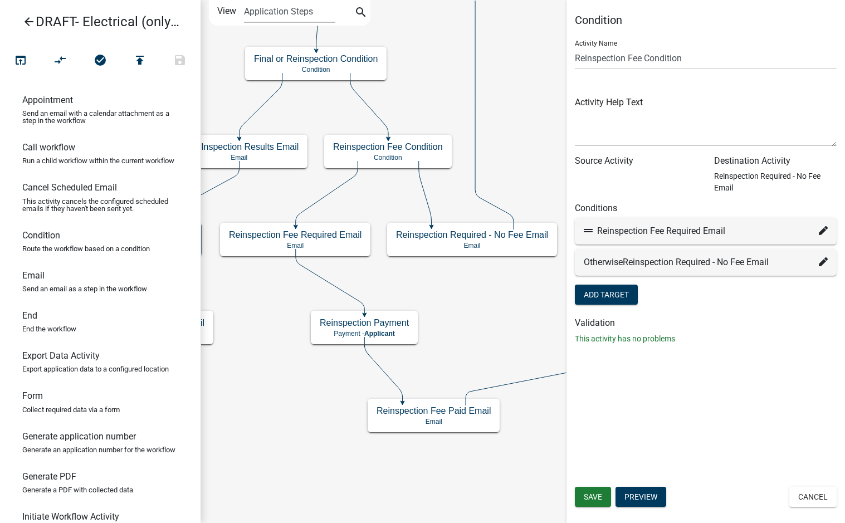
click at [824, 260] on icon at bounding box center [823, 261] width 9 height 9
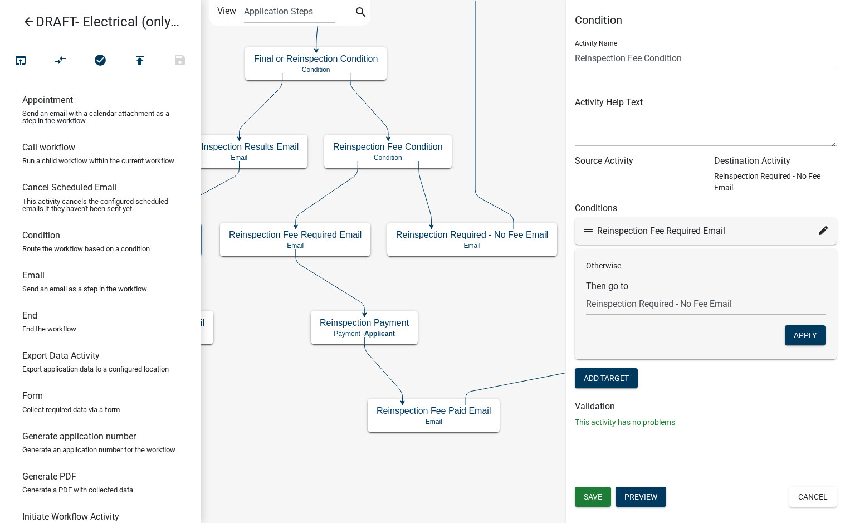
click at [668, 307] on select "Choose... Start Applicant Login Applicant and Electrical Information Building R…" at bounding box center [705, 303] width 239 height 23
select select "35: 321e4910-2ca2-4026-a5a7-a70309f1f569"
click at [586, 292] on select "Choose... Start Applicant Login Applicant and Electrical Information Building R…" at bounding box center [705, 303] width 239 height 23
click at [811, 334] on button "Apply" at bounding box center [805, 335] width 41 height 20
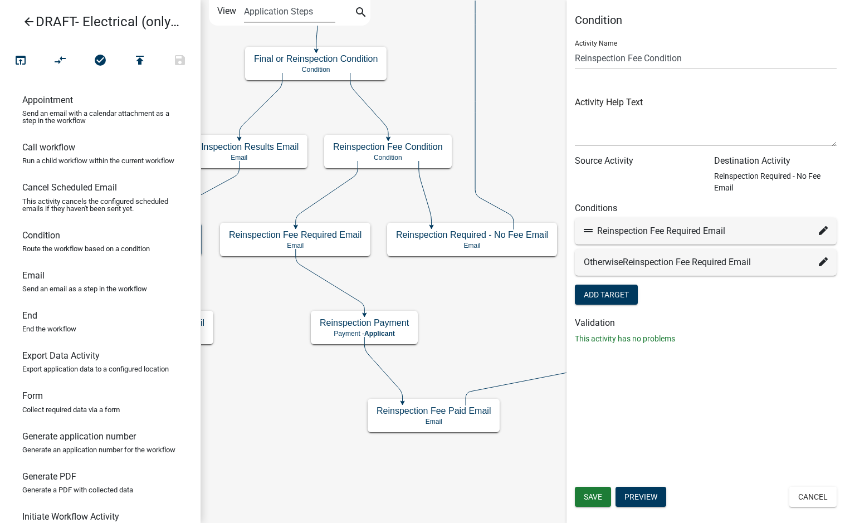
click at [822, 235] on icon at bounding box center [823, 230] width 9 height 9
select select "35: 321e4910-2ca2-4026-a5a7-a70309f1f569"
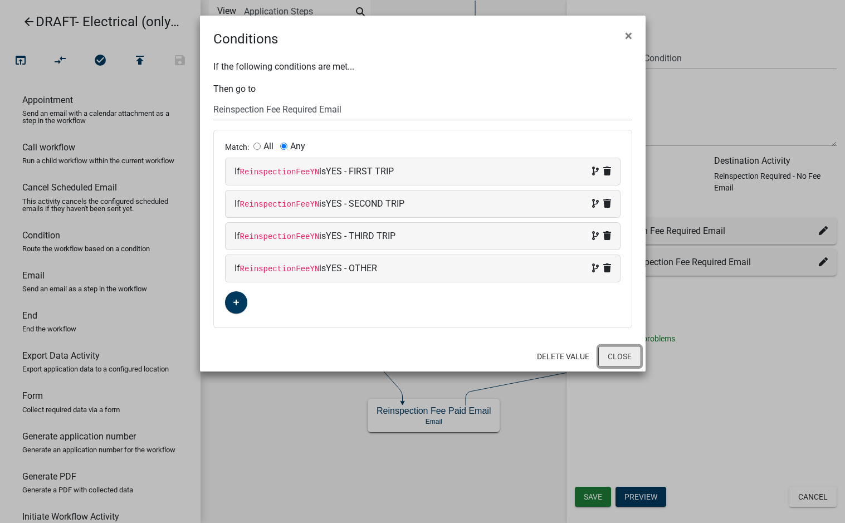
click at [631, 357] on button "Close" at bounding box center [619, 356] width 43 height 21
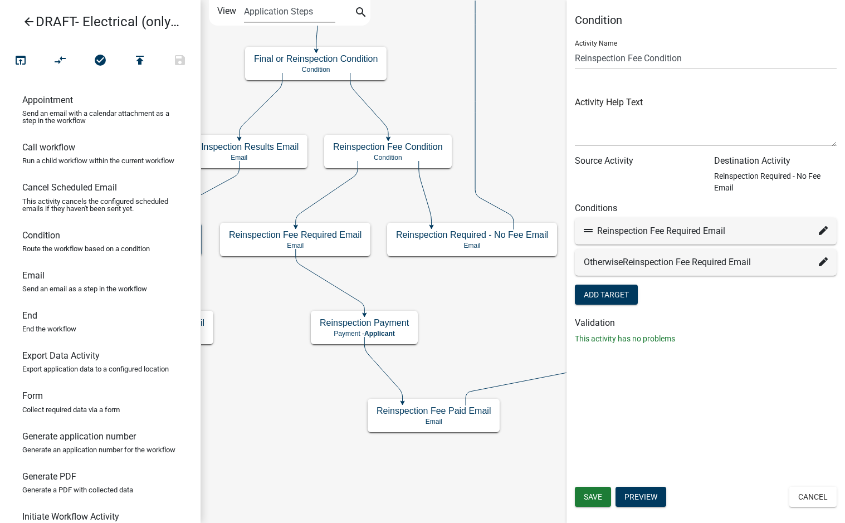
click at [820, 228] on icon at bounding box center [823, 230] width 9 height 9
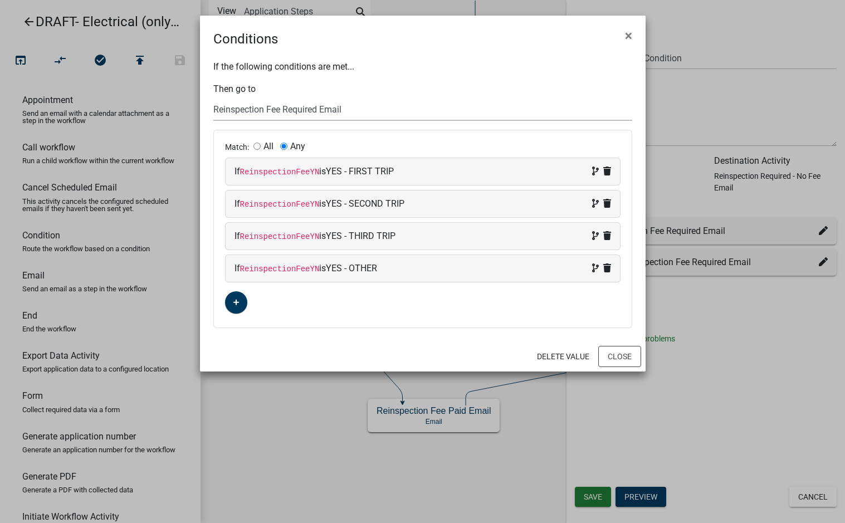
click at [310, 110] on select "Choose... Start Applicant Login Applicant and Electrical Information Building R…" at bounding box center [422, 109] width 419 height 23
select select "36: 8ffd799b-c47d-4bca-b223-ce73379f5e9e"
click at [213, 98] on select "Choose... Start Applicant Login Applicant and Electrical Information Building R…" at bounding box center [422, 109] width 419 height 23
click at [606, 168] on icon at bounding box center [607, 171] width 8 height 9
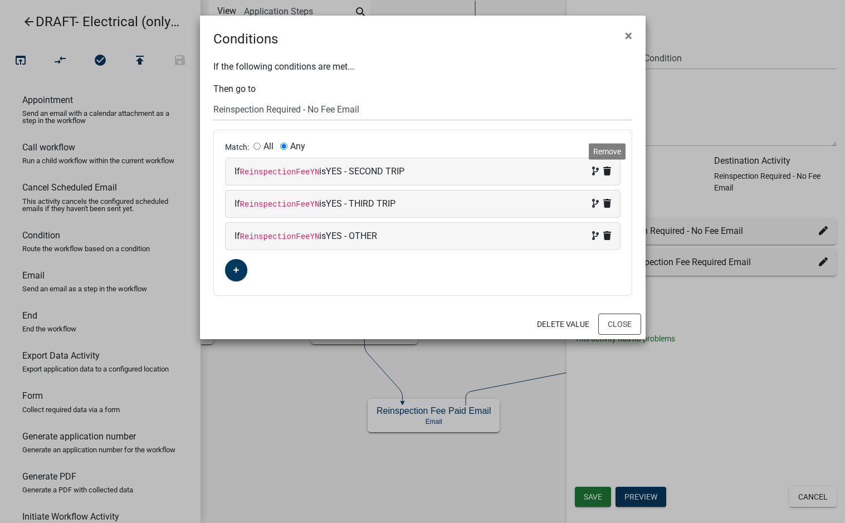
click at [606, 168] on icon at bounding box center [607, 171] width 8 height 9
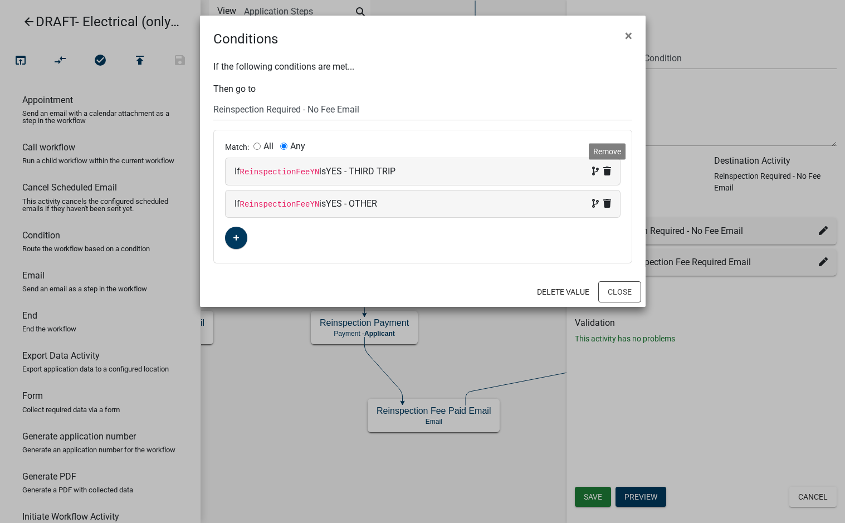
click at [606, 168] on icon at bounding box center [607, 171] width 8 height 9
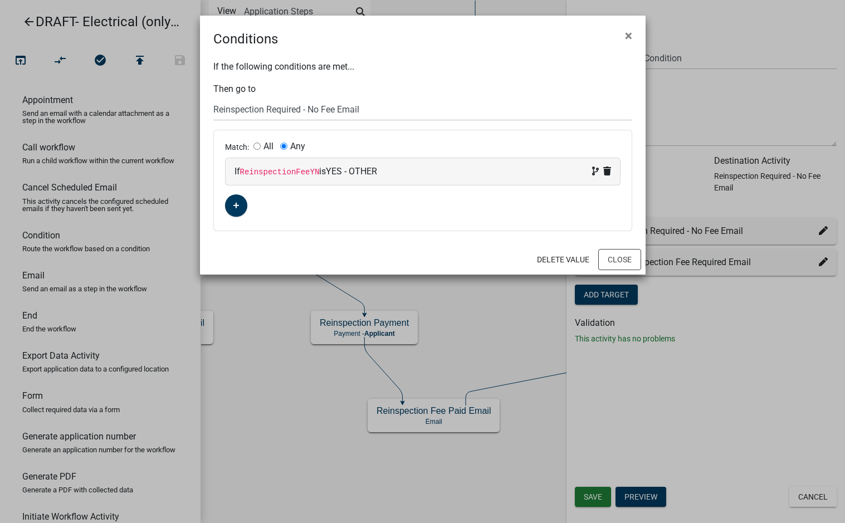
click at [260, 148] on input "All" at bounding box center [256, 146] width 7 height 7
radio input "true"
radio input "false"
click at [278, 168] on code "ReinspectionFeeYN" at bounding box center [280, 172] width 80 height 9
select select "192: ReinspectionFeeYN"
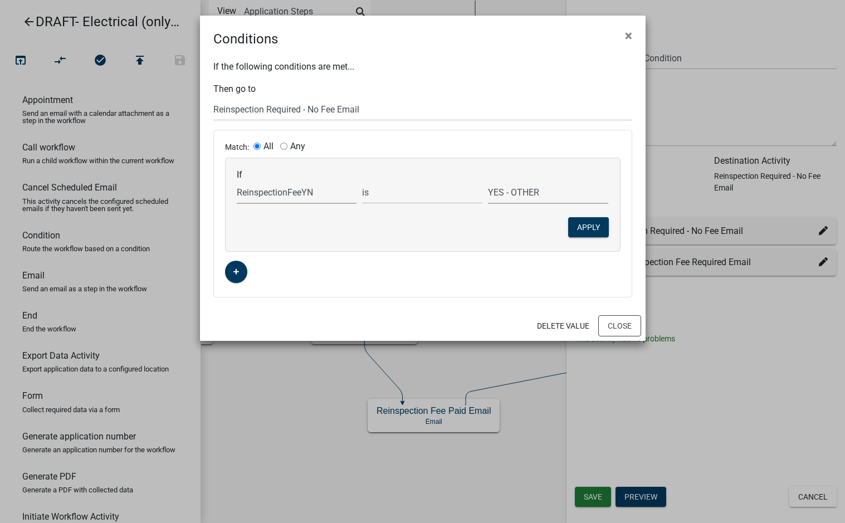
click at [546, 193] on select "NO YES - FIRST TRIP YES - OTHER YES - SECOND TRIP YES - THIRD TRIP" at bounding box center [548, 192] width 120 height 23
select select "0: NO"
click at [488, 181] on select "NO YES - FIRST TRIP YES - OTHER YES - SECOND TRIP YES - THIRD TRIP" at bounding box center [548, 192] width 120 height 23
click at [593, 225] on button "Apply" at bounding box center [588, 227] width 41 height 20
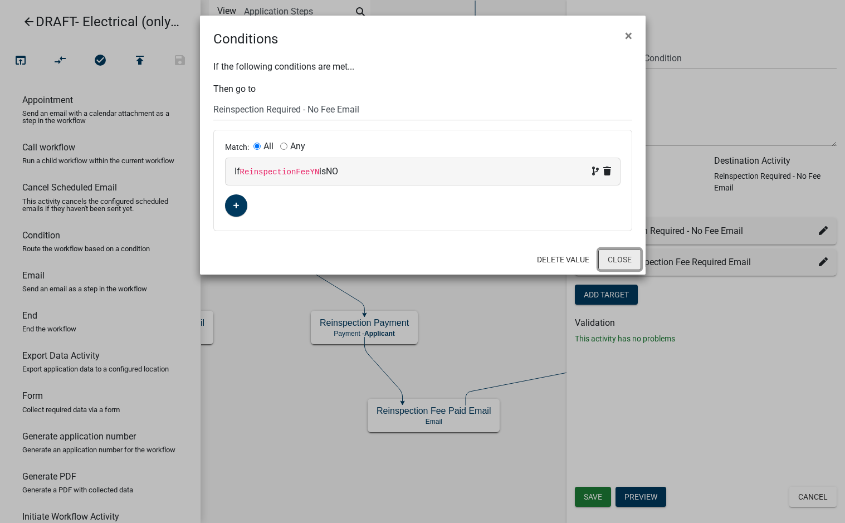
click at [628, 257] on button "Close" at bounding box center [619, 259] width 43 height 21
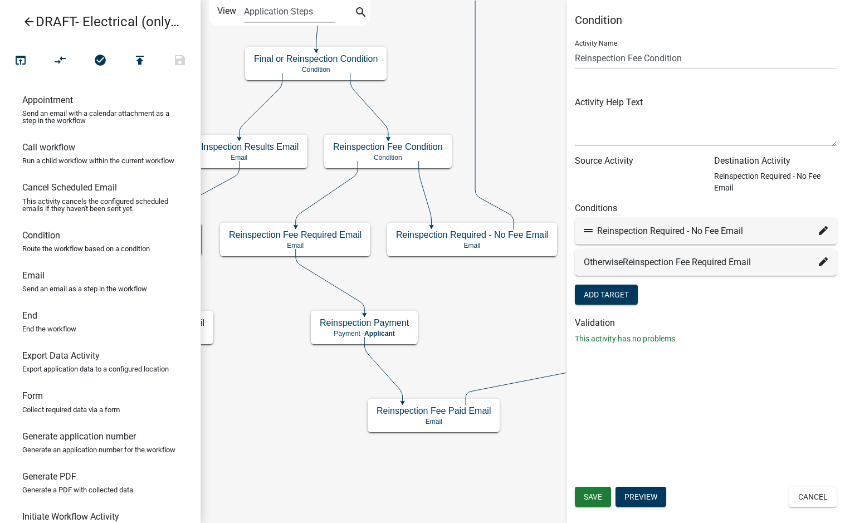
click at [750, 398] on div "Condition Activity Name Reinspection Fee Condition Activity Help Text Source Ac…" at bounding box center [705, 261] width 278 height 523
click at [590, 494] on span "Save" at bounding box center [593, 496] width 18 height 9
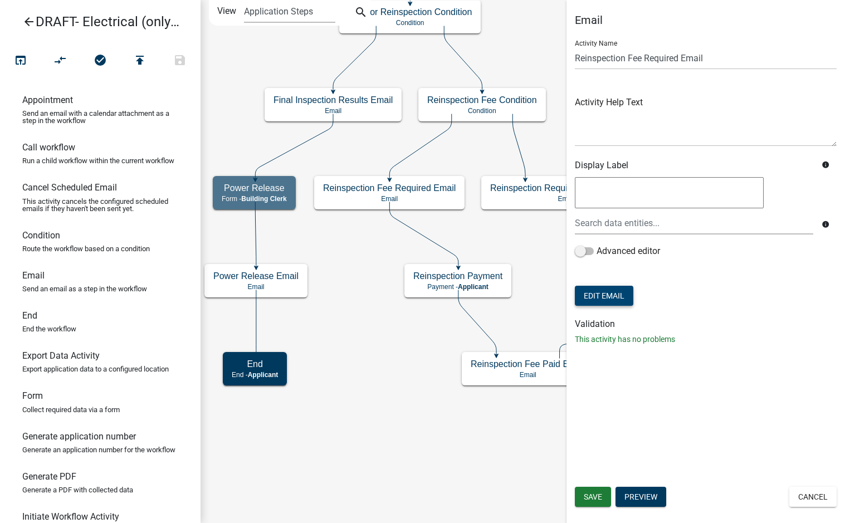
click at [610, 303] on button "Edit Email" at bounding box center [604, 296] width 58 height 20
select select "f8aedfd8-39b5-4d7f-8304-f16556aaf9a2"
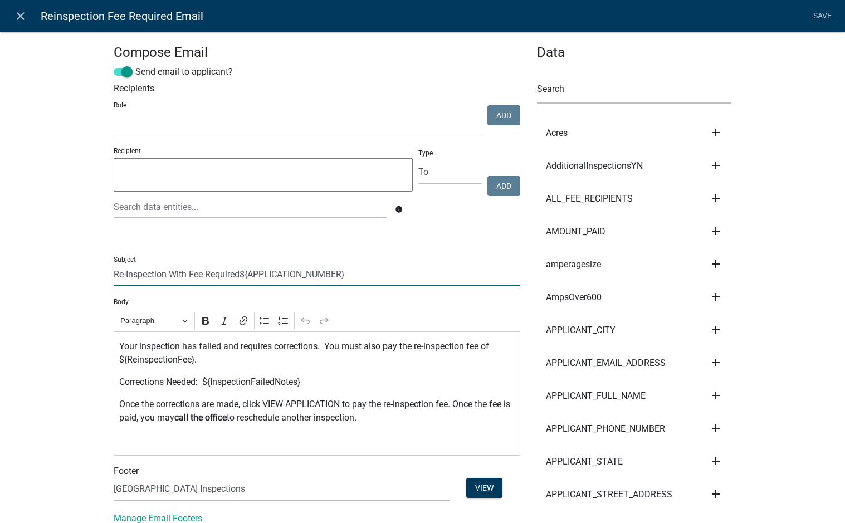
click at [236, 272] on input "Re-Inspection With Fee Required${APPLICATION_NUMBER}" at bounding box center [317, 274] width 407 height 23
click at [114, 275] on input "Re-Inspection With Fee Required - ${APPLICATION_NUMBER}" at bounding box center [317, 274] width 407 height 23
click at [135, 272] on input "Madision Co GA Re-Inspection With Fee Required - ${APPLICATION_NUMBER}" at bounding box center [317, 274] width 407 height 23
type input "Madison Co GA Re-Inspection With Fee Required - ${APPLICATION_NUMBER}"
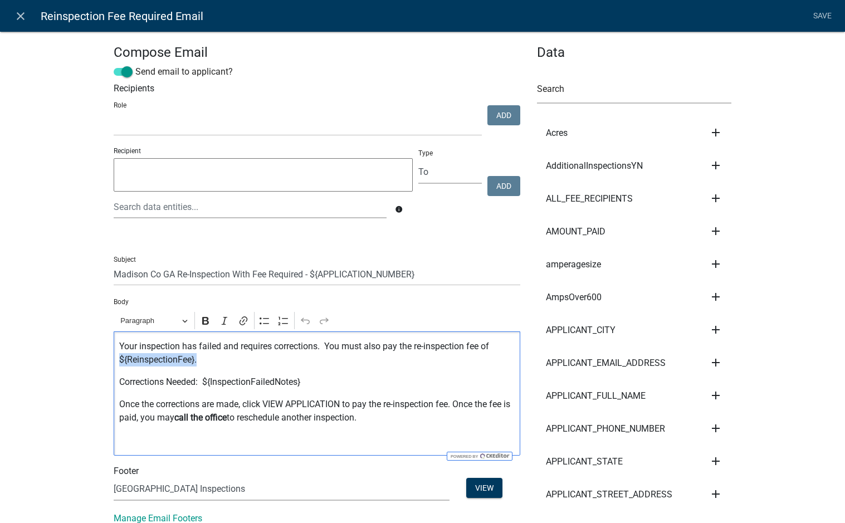
drag, startPoint x: 195, startPoint y: 361, endPoint x: 114, endPoint y: 361, distance: 80.7
click at [114, 361] on div "Your inspection has failed and requires corrections. You must also pay the re-i…" at bounding box center [317, 393] width 407 height 124
click at [316, 383] on p "Corrections Needed: ${InspectionFailedNotes}" at bounding box center [316, 381] width 395 height 13
drag, startPoint x: 304, startPoint y: 383, endPoint x: 200, endPoint y: 382, distance: 103.6
click at [200, 382] on p "Corrections Needed: ${InspectionFailedNotes}" at bounding box center [316, 381] width 395 height 13
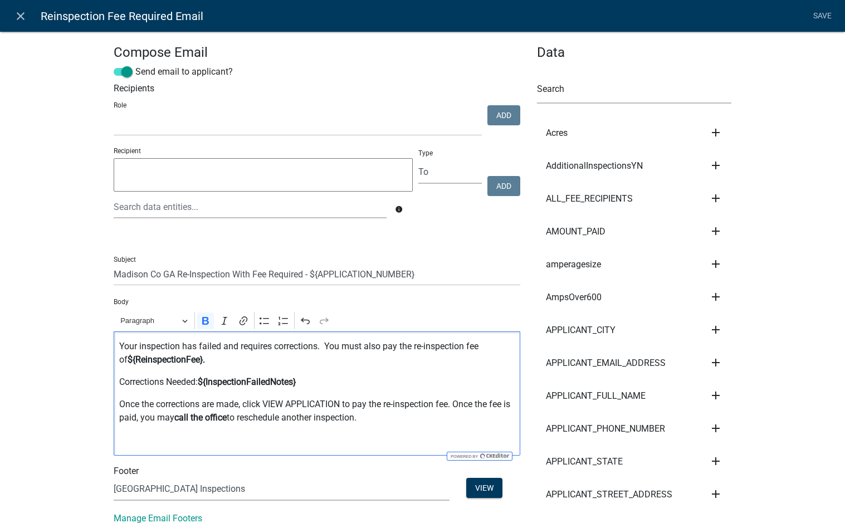
click at [359, 386] on p "Corrections Needed: ${InspectionFailedNotes}" at bounding box center [316, 381] width 395 height 13
drag, startPoint x: 305, startPoint y: 380, endPoint x: 97, endPoint y: 386, distance: 207.8
click at [204, 320] on icon "Editor toolbar" at bounding box center [205, 320] width 11 height 11
click at [356, 386] on p "Corrections Needed: ${InspectionFailedNotes}" at bounding box center [316, 381] width 395 height 13
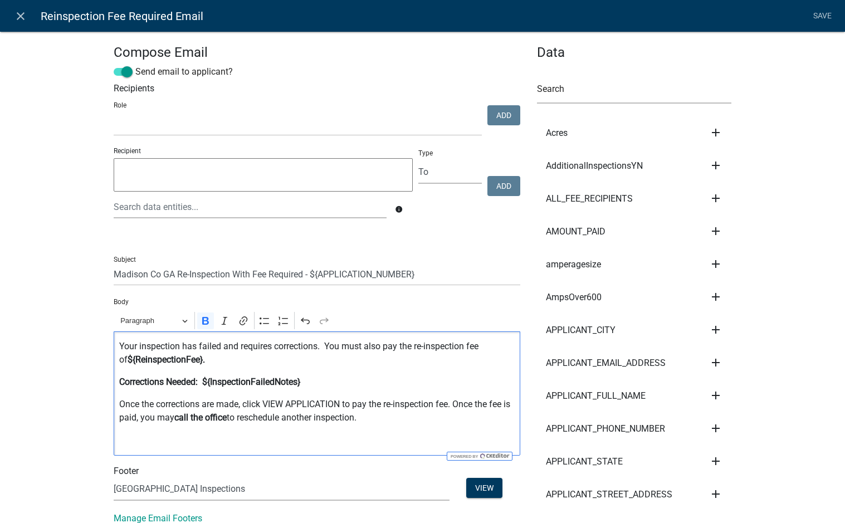
click at [341, 406] on p "Once the corrections are made, click VIEW APPLICATION to pay the re-inspection …" at bounding box center [316, 411] width 395 height 27
click at [315, 434] on p "Editor editing area: main. Press Alt+0 for help." at bounding box center [316, 439] width 395 height 13
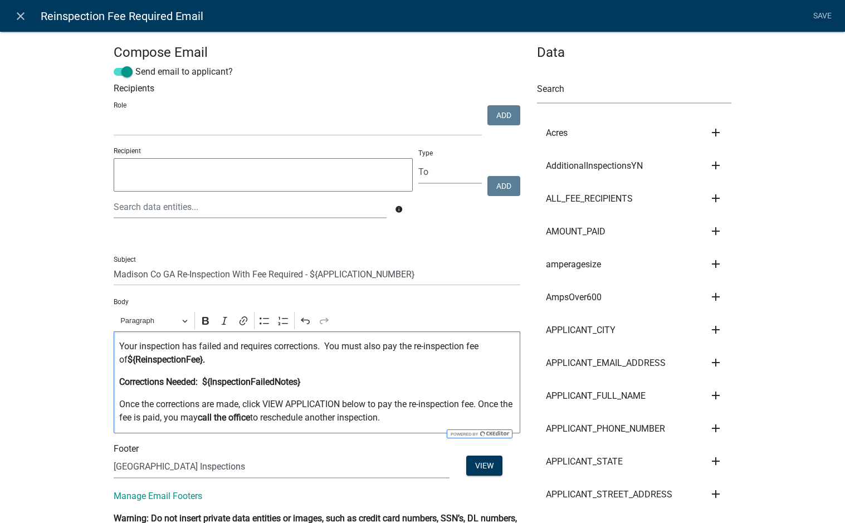
click at [824, 19] on link "Save" at bounding box center [822, 16] width 28 height 21
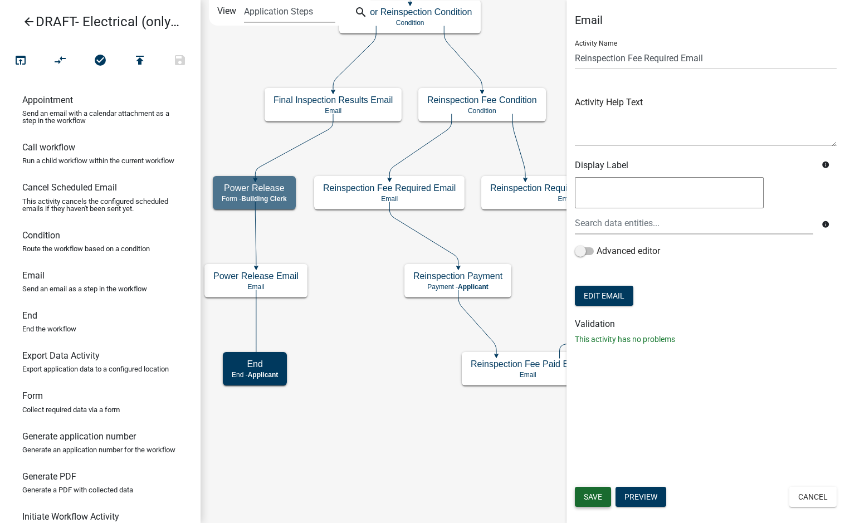
click at [609, 497] on button "Save" at bounding box center [593, 497] width 36 height 20
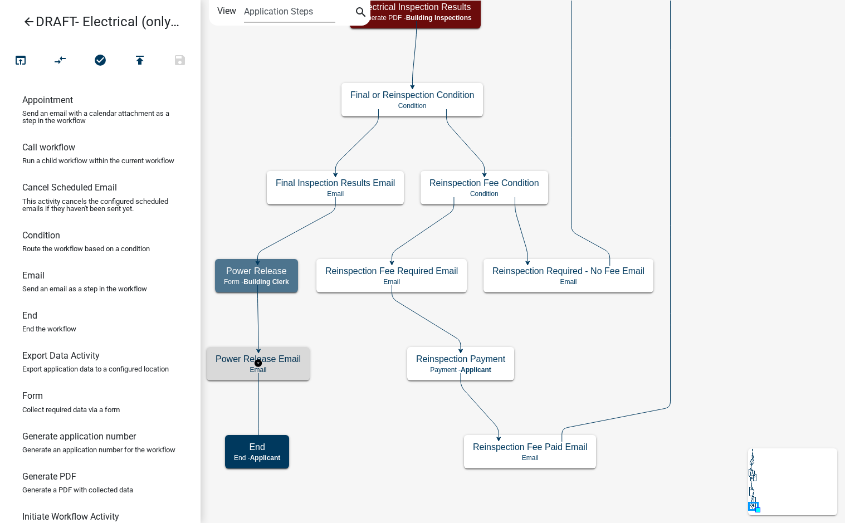
click at [285, 364] on h5 "Power Release Email" at bounding box center [258, 359] width 85 height 11
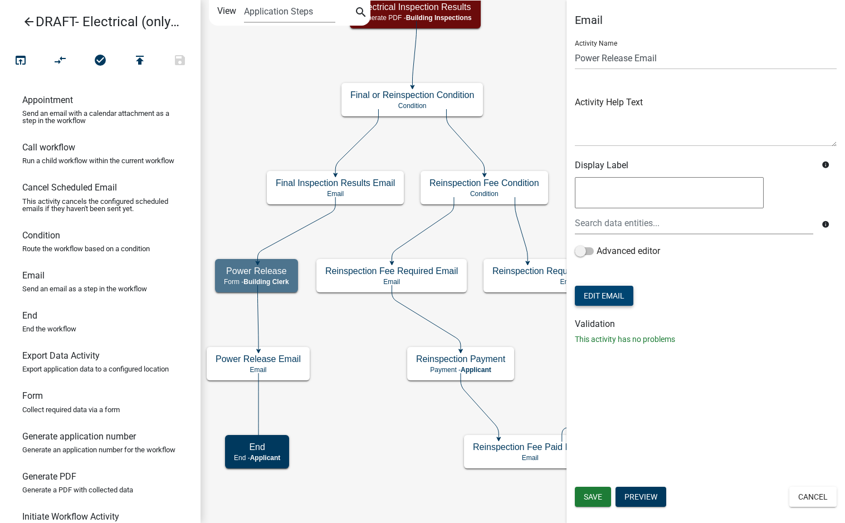
click at [610, 298] on button "Edit Email" at bounding box center [604, 296] width 58 height 20
select select "f8aedfd8-39b5-4d7f-8304-f16556aaf9a2"
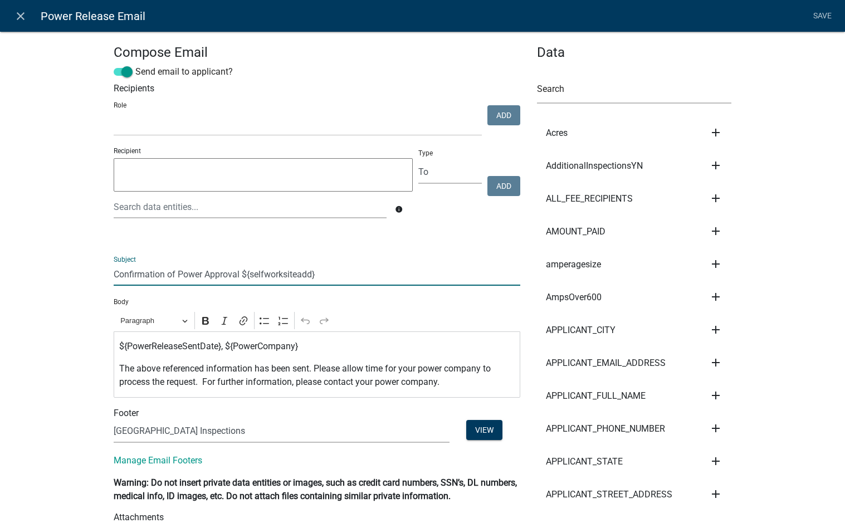
drag, startPoint x: 314, startPoint y: 275, endPoint x: 238, endPoint y: 273, distance: 76.3
click at [238, 273] on input "Confirmation of Power Approval ${selfworksiteadd}" at bounding box center [317, 274] width 407 height 23
type input "Confirmation of Power Approval"
click at [571, 96] on input "text" at bounding box center [634, 92] width 195 height 23
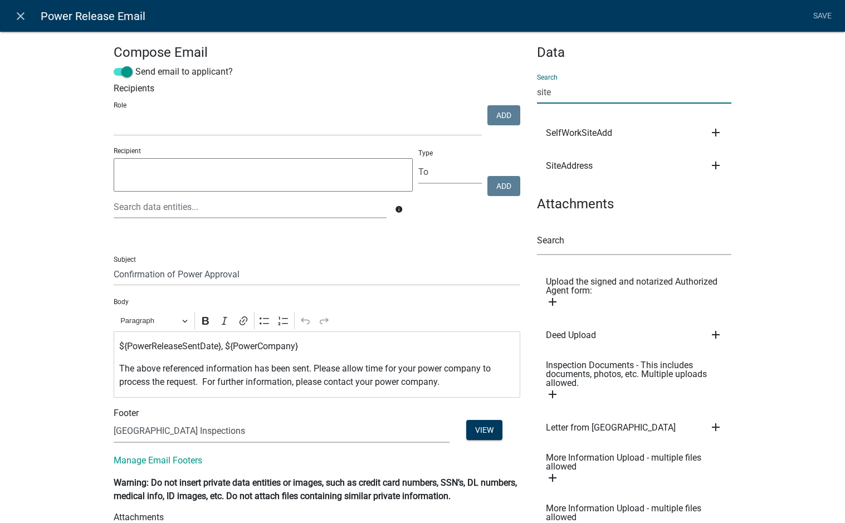
type input "site"
click at [714, 166] on icon "add" at bounding box center [715, 165] width 13 height 13
click at [738, 181] on button "Subject" at bounding box center [753, 176] width 89 height 27
type input "Confirmation of Power Approval ${SiteAddress}"
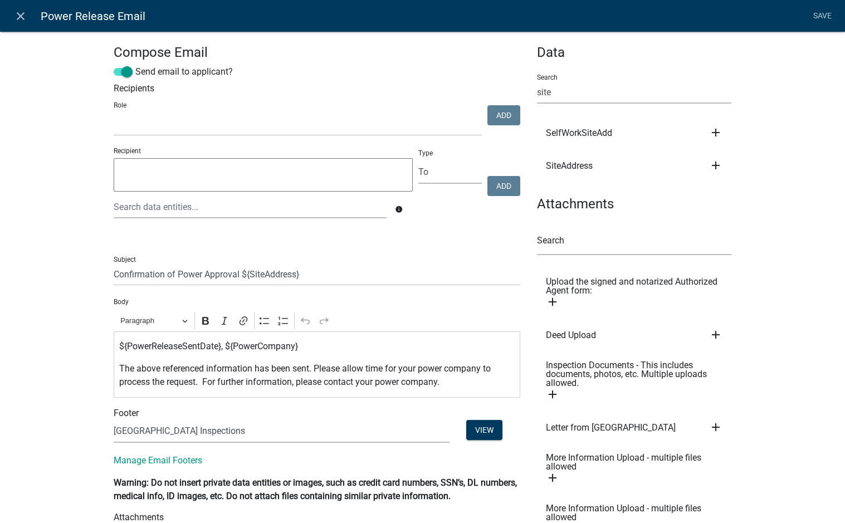
scroll to position [111, 0]
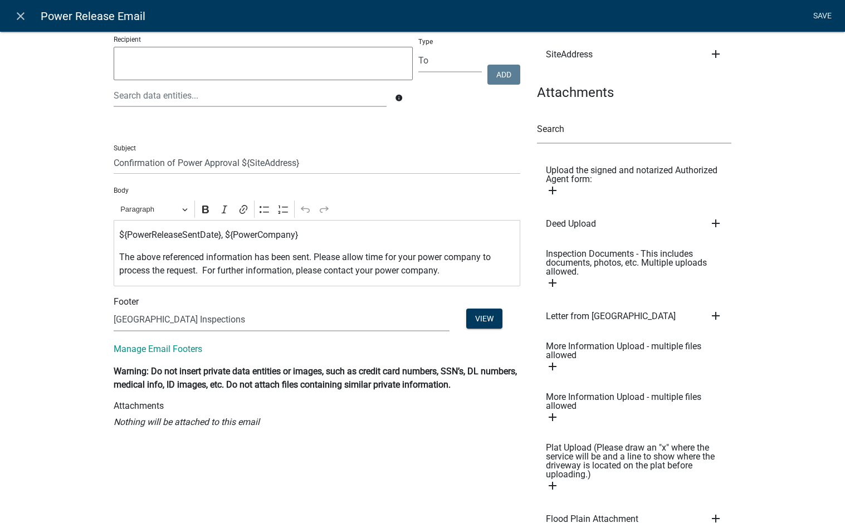
click at [821, 23] on link "Save" at bounding box center [822, 16] width 28 height 21
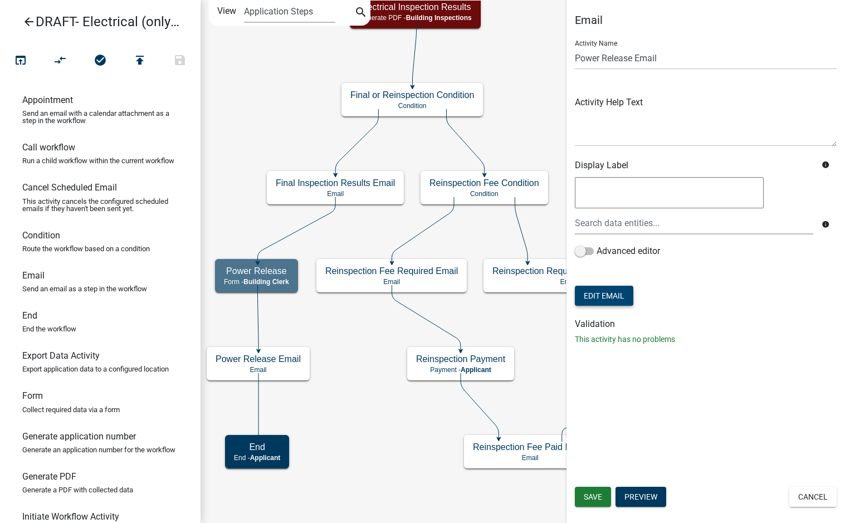
scroll to position [0, 0]
click at [596, 502] on button "Save" at bounding box center [593, 497] width 36 height 20
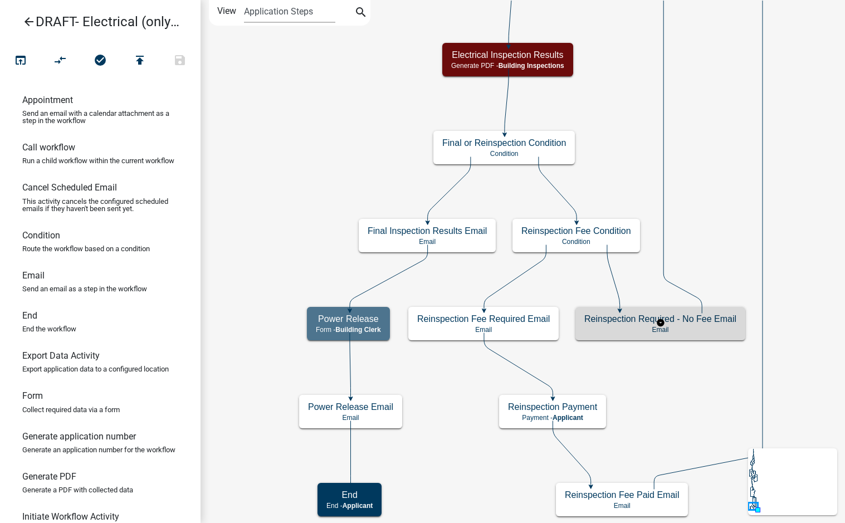
click at [718, 325] on div "Reinspection Required - No Fee Email Email" at bounding box center [660, 323] width 170 height 33
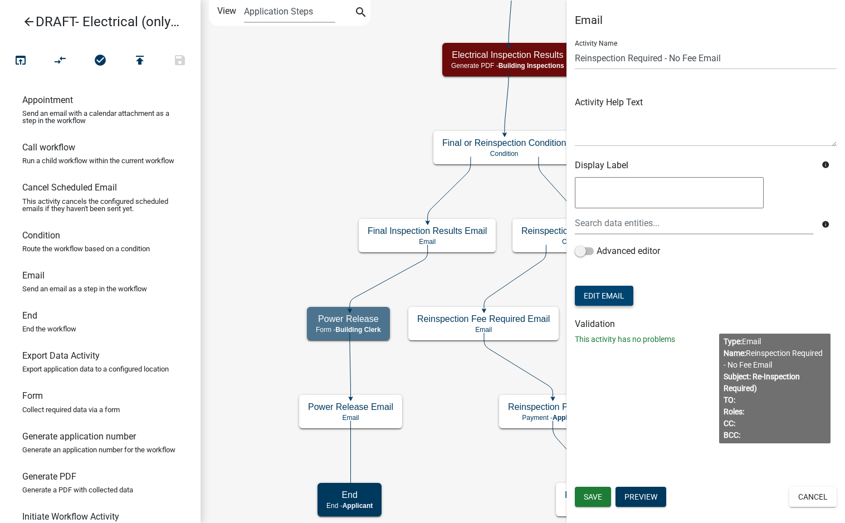
click at [606, 298] on button "Edit Email" at bounding box center [604, 296] width 58 height 20
select select "f8aedfd8-39b5-4d7f-8304-f16556aaf9a2"
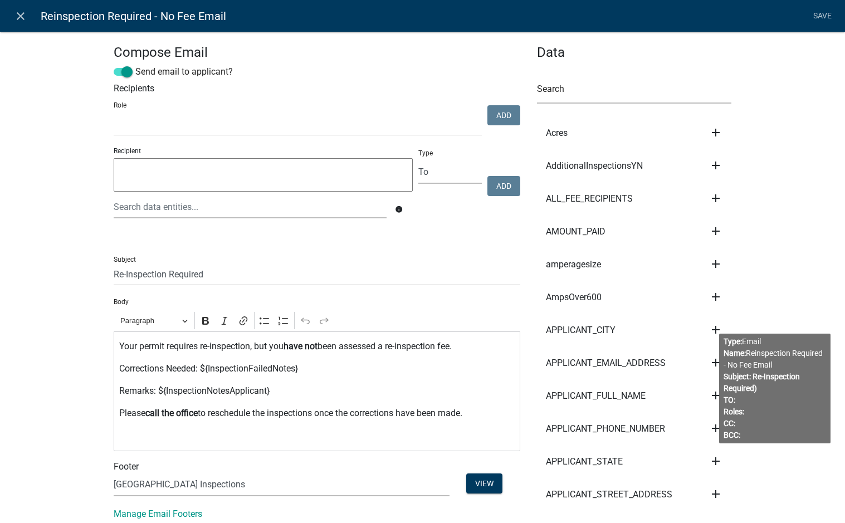
scroll to position [56, 0]
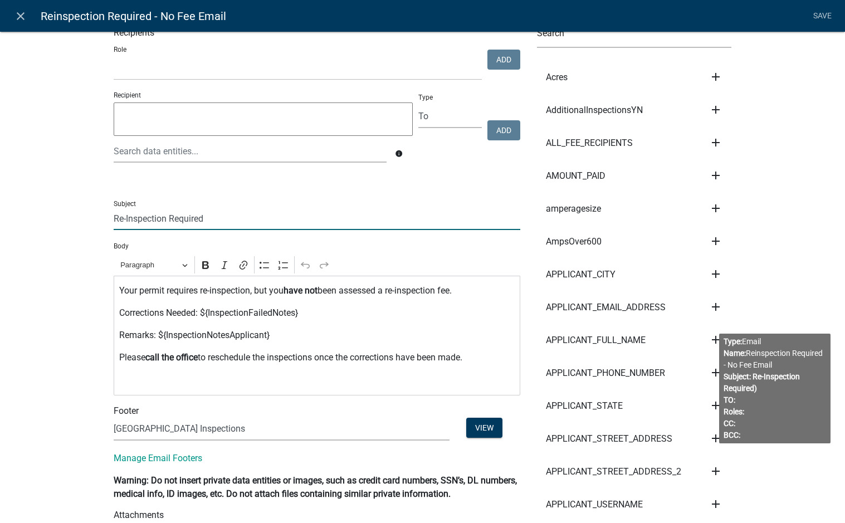
click at [114, 218] on input "Re-Inspection Required" at bounding box center [317, 218] width 407 height 23
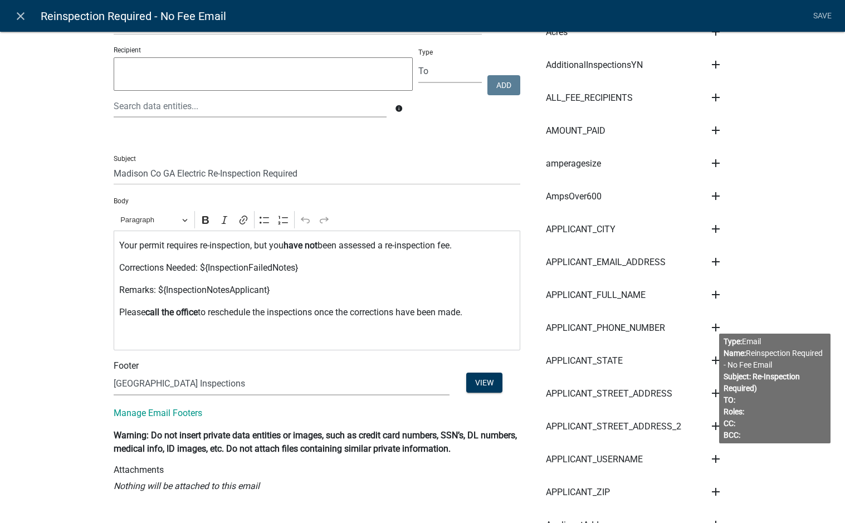
scroll to position [111, 0]
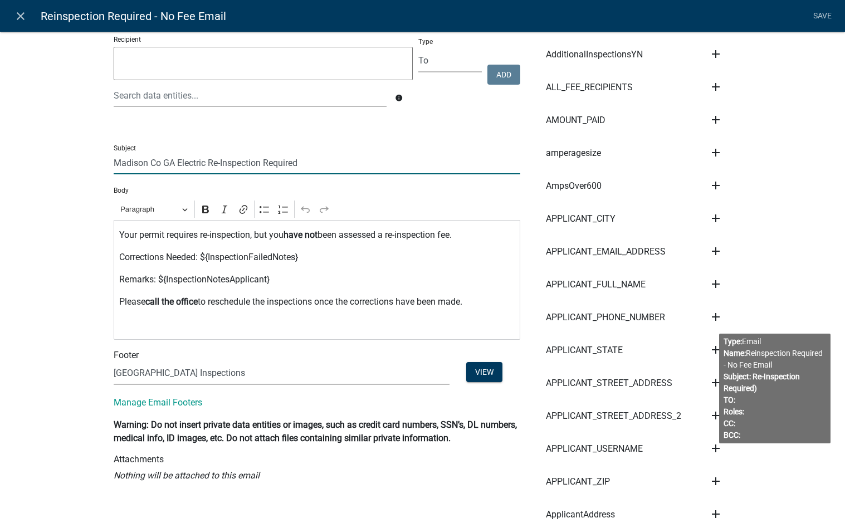
click at [330, 168] on input "Madison Co GA Electric Re-Inspection Required" at bounding box center [317, 162] width 407 height 23
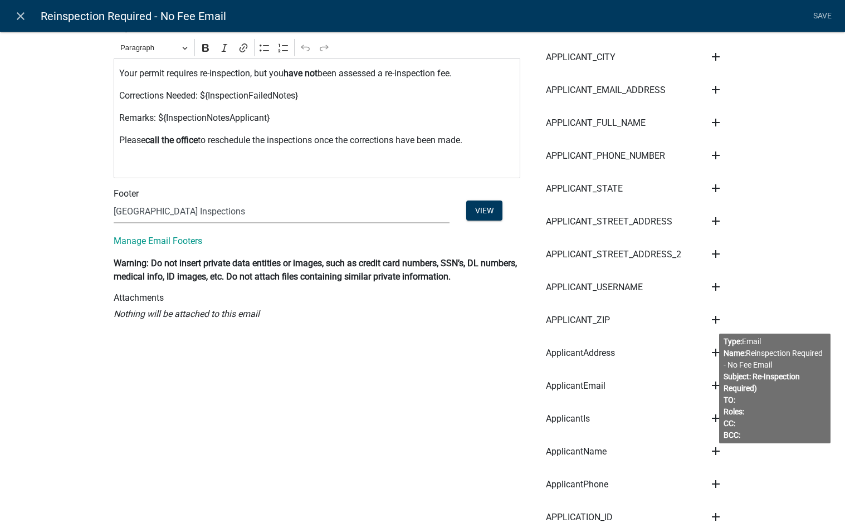
scroll to position [334, 0]
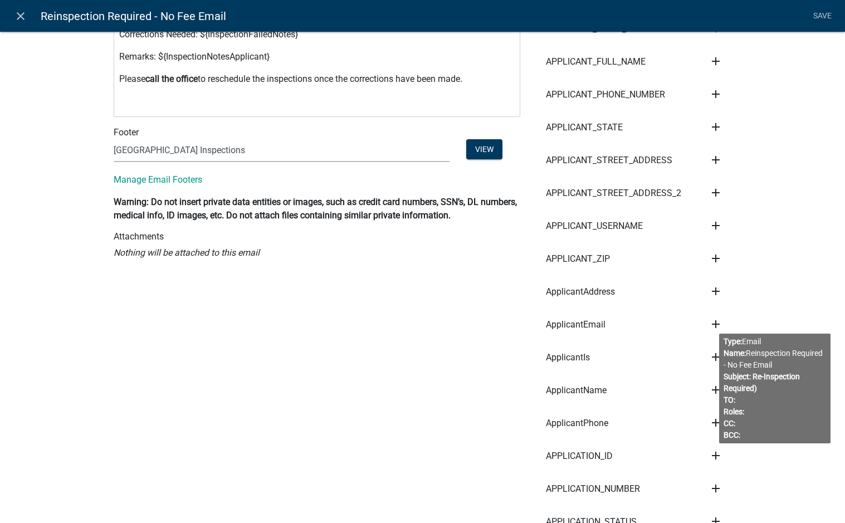
click at [789, 412] on body "Internet Explorer does NOT work with GeoPermits. Get a new browser for more sec…" at bounding box center [422, 261] width 845 height 523
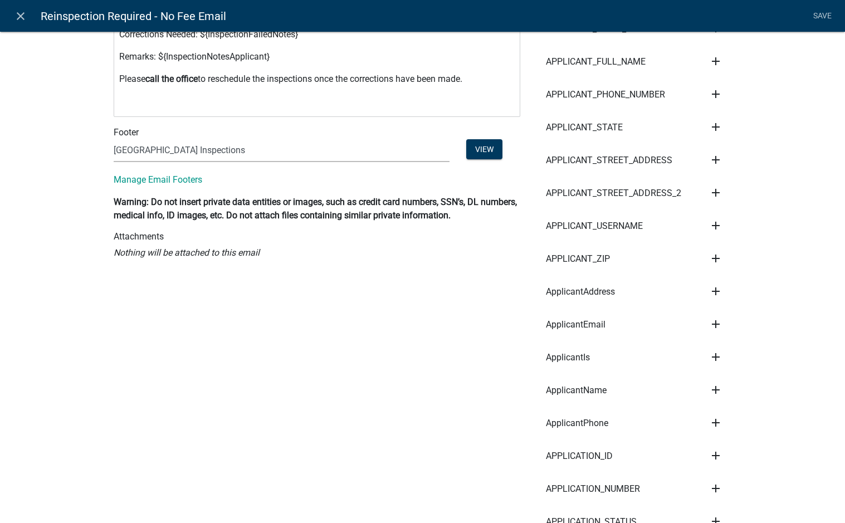
click at [711, 482] on icon "add" at bounding box center [715, 488] width 13 height 13
click at [766, 412] on button "Subject" at bounding box center [753, 425] width 89 height 27
type input "Madison Co GA Electric Re-Inspection Required - ${APPLICATION_NUMBER}"
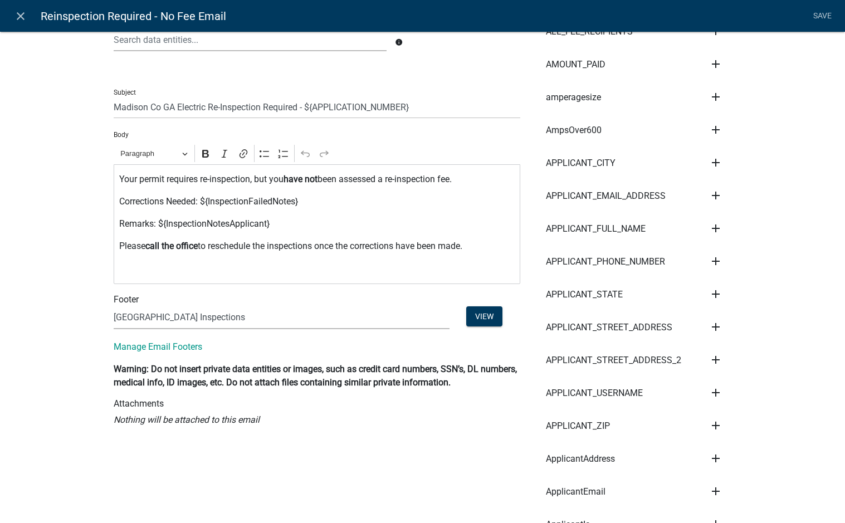
scroll to position [111, 0]
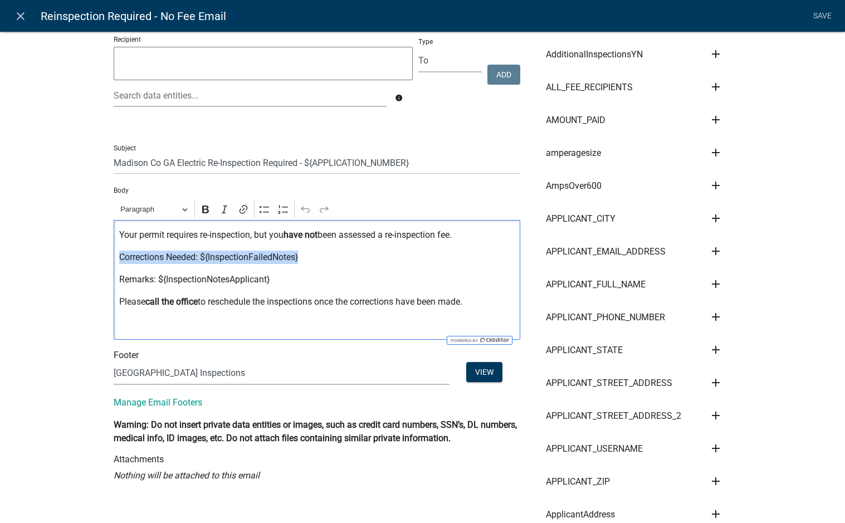
drag, startPoint x: 303, startPoint y: 259, endPoint x: 96, endPoint y: 257, distance: 207.2
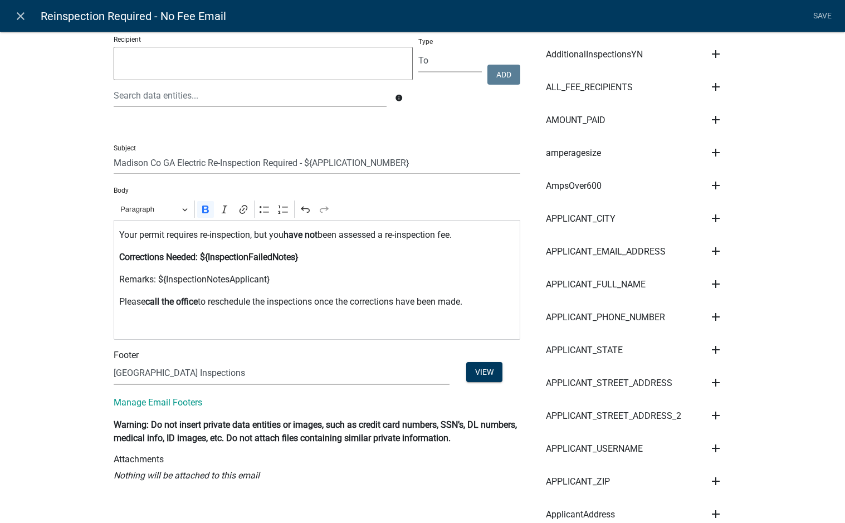
click at [271, 320] on p "Editor editing area: main. Press Alt+0 for help." at bounding box center [316, 323] width 395 height 13
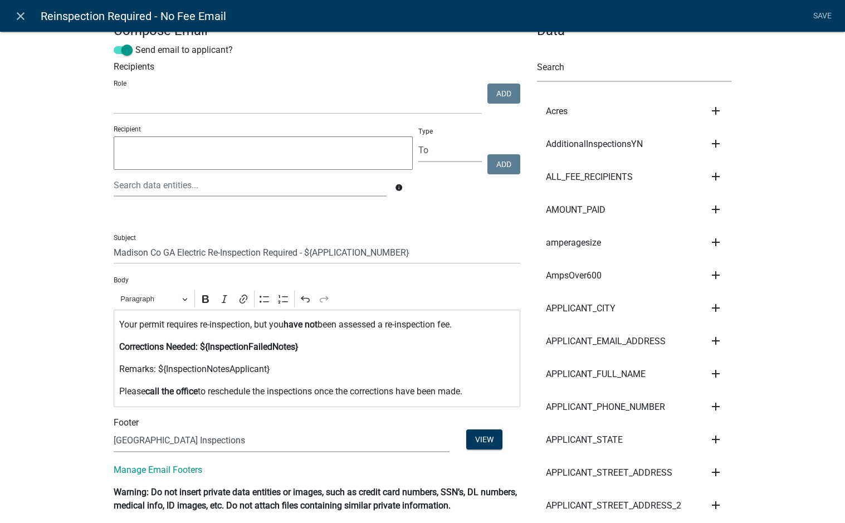
scroll to position [0, 0]
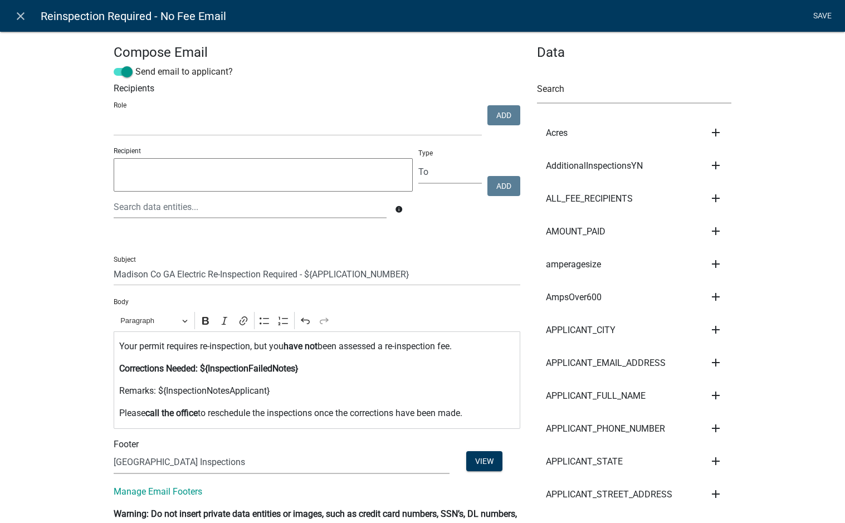
click at [828, 19] on link "Save" at bounding box center [822, 16] width 28 height 21
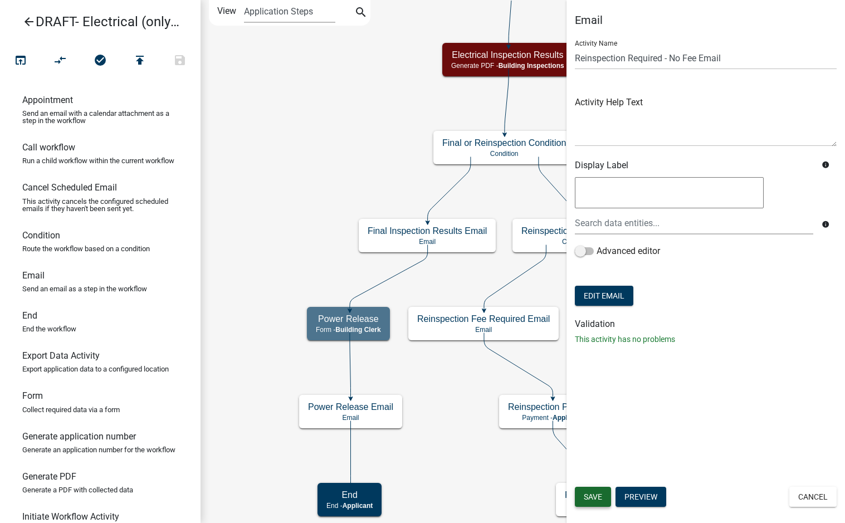
click at [587, 497] on span "Save" at bounding box center [593, 496] width 18 height 9
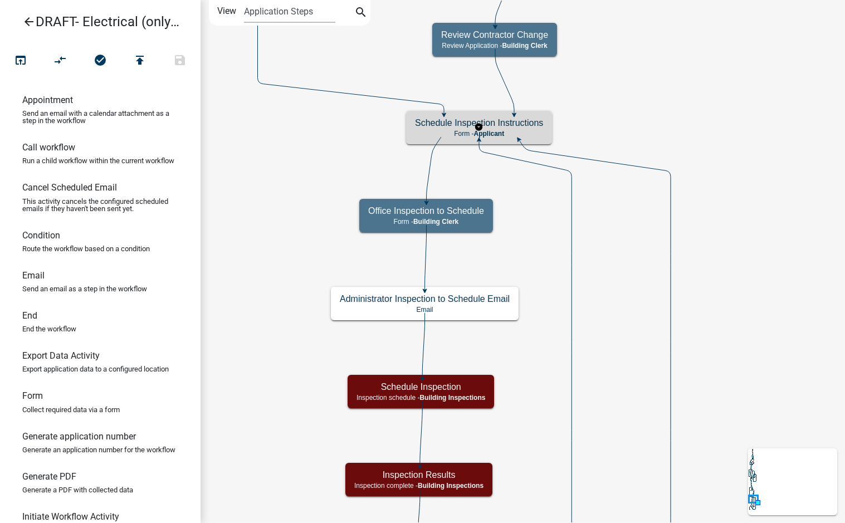
click at [523, 125] on h5 "Schedule Inspection Instructions" at bounding box center [479, 122] width 128 height 11
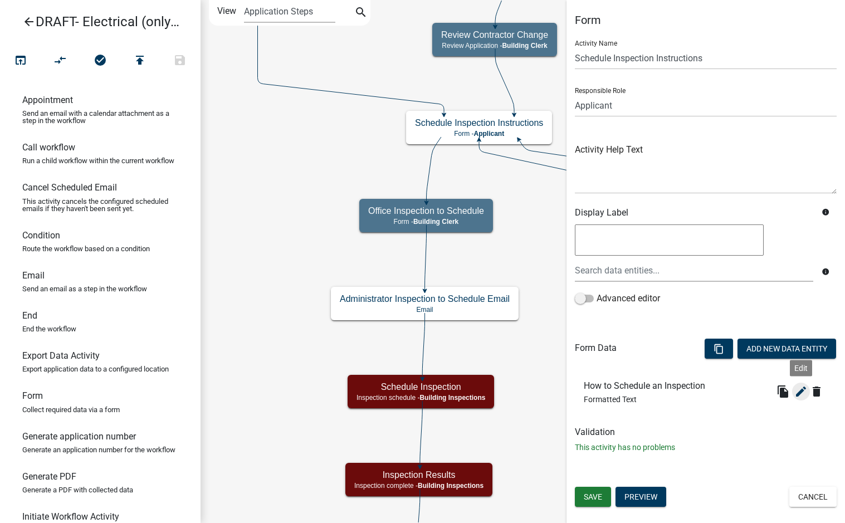
click at [797, 395] on icon "edit" at bounding box center [800, 391] width 13 height 13
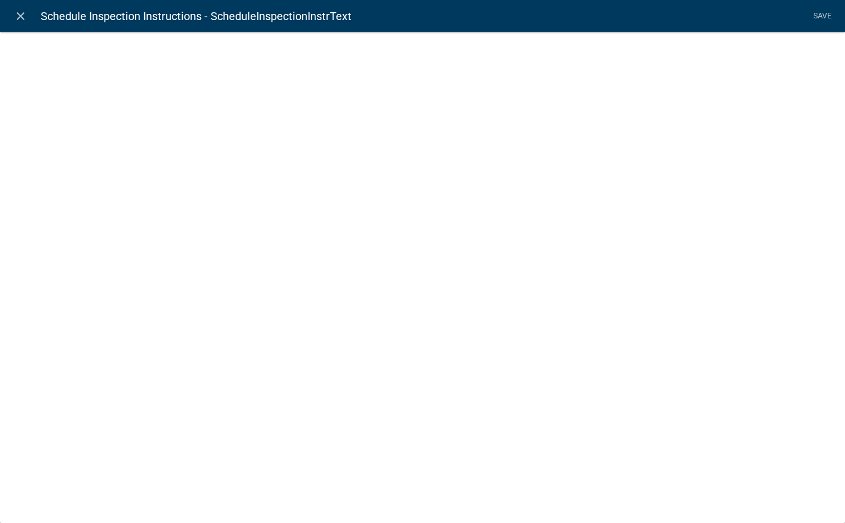
select select "rich-text"
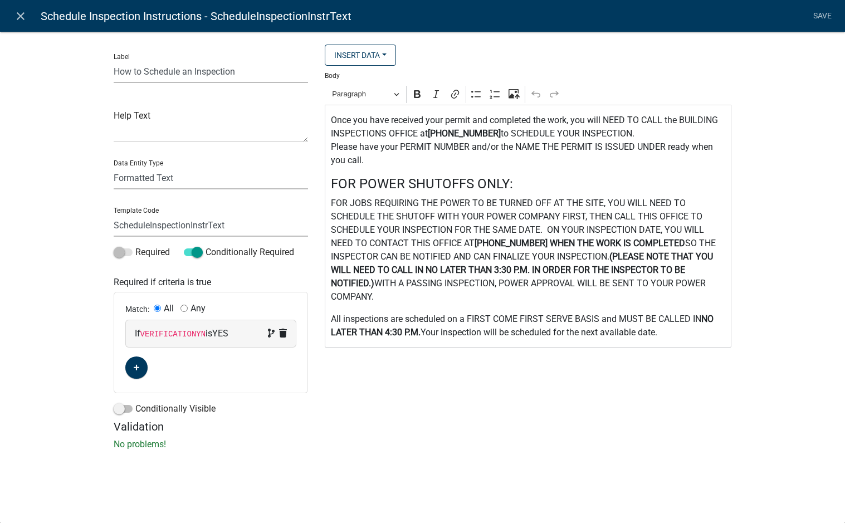
click at [173, 334] on code "VERIFICATIONYN" at bounding box center [173, 334] width 66 height 9
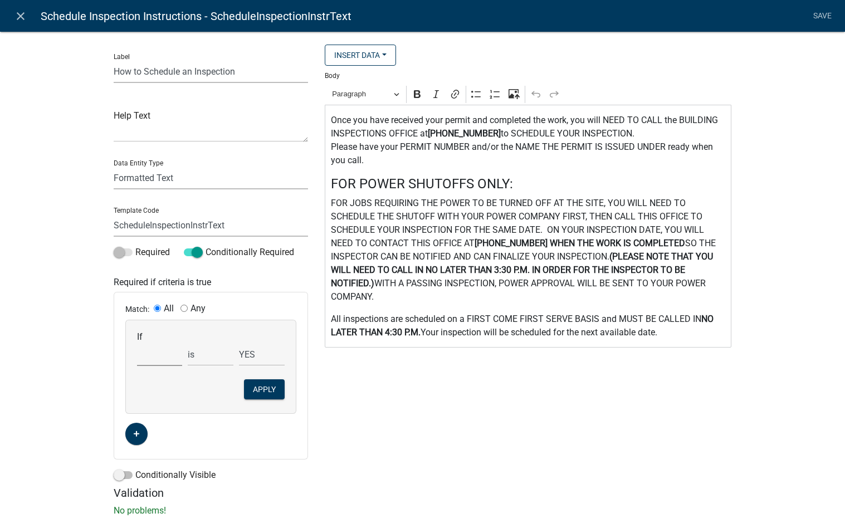
click at [162, 361] on select "Choose... Acres AdditionalInspectionsYN ALL_FEE_RECIPIENTS AMOUNT_PAID amperage…" at bounding box center [160, 354] width 46 height 23
select select "254: VerificationYN"
click at [137, 343] on select "Choose... Acres AdditionalInspectionsYN ALL_FEE_RECIPIENTS AMOUNT_PAID amperage…" at bounding box center [160, 354] width 46 height 23
click at [257, 350] on select "No Yes" at bounding box center [262, 354] width 46 height 23
select select "1: Yes"
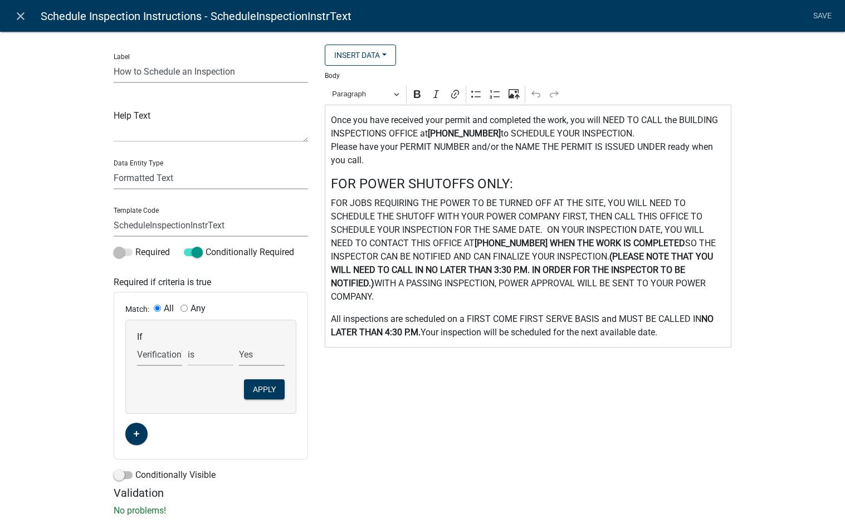
click at [239, 343] on select "No Yes" at bounding box center [262, 354] width 46 height 23
click at [262, 388] on button "Apply" at bounding box center [264, 389] width 41 height 20
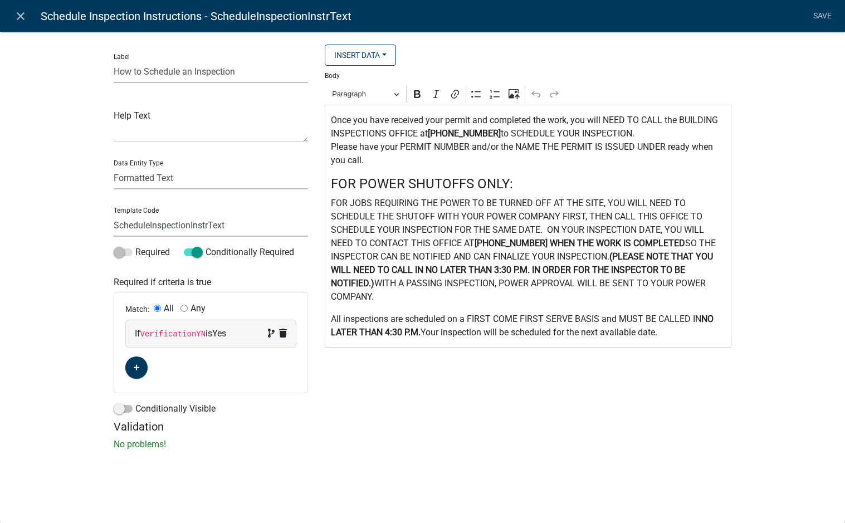
click at [84, 359] on div "Label How to Schedule an Inspection Help Text Data Entity Type Free Form Text D…" at bounding box center [422, 243] width 845 height 461
click at [817, 21] on link "Save" at bounding box center [822, 16] width 28 height 21
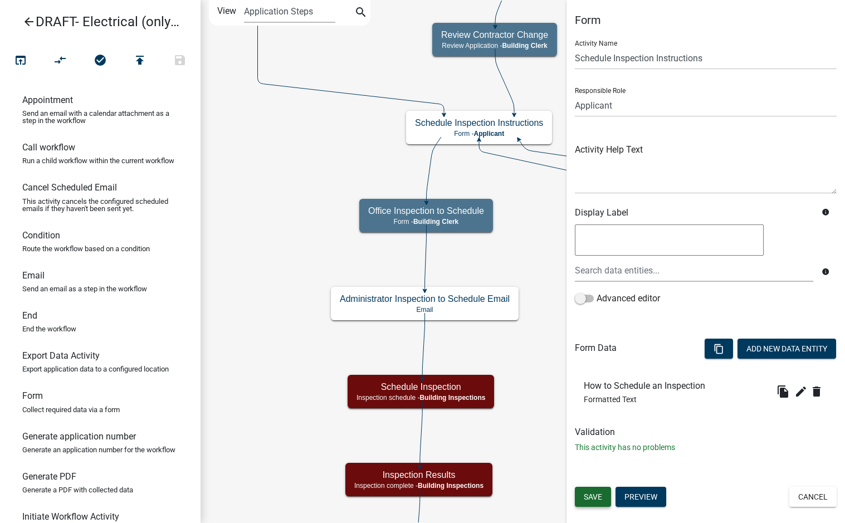
click at [591, 501] on span "Save" at bounding box center [593, 496] width 18 height 9
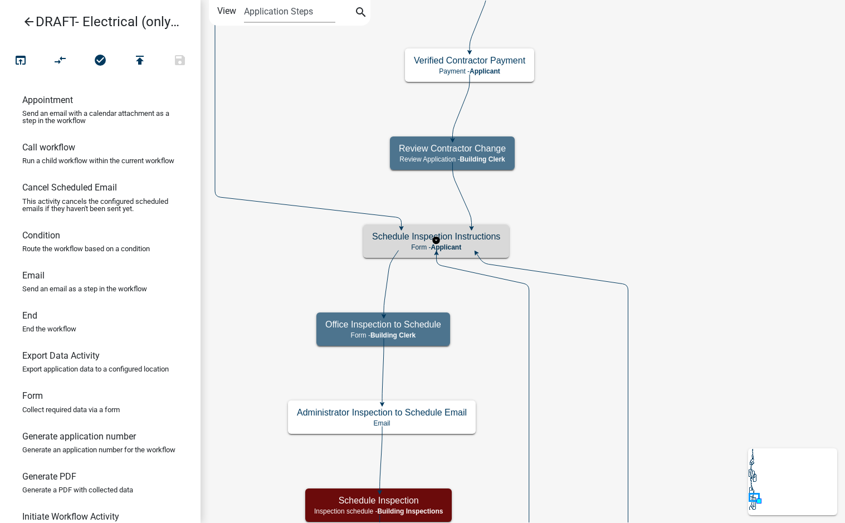
click at [471, 244] on p "Form - Applicant" at bounding box center [436, 247] width 128 height 8
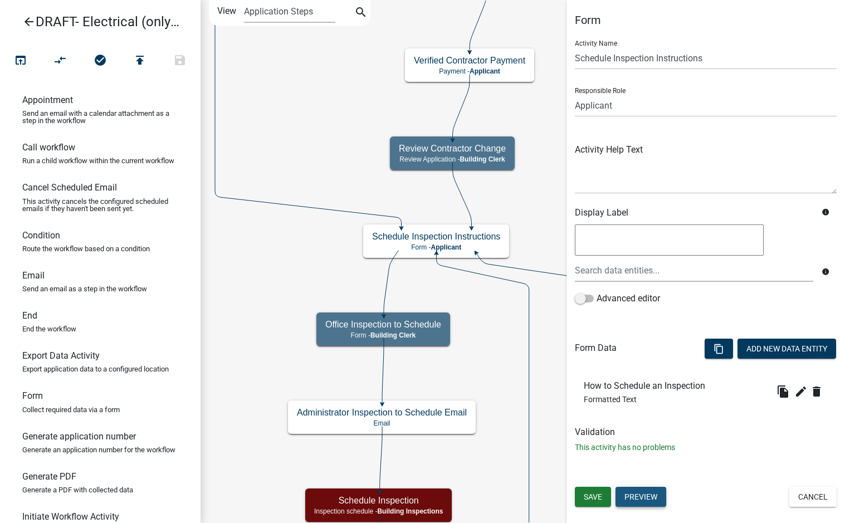
click at [655, 500] on button "Preview" at bounding box center [640, 497] width 51 height 20
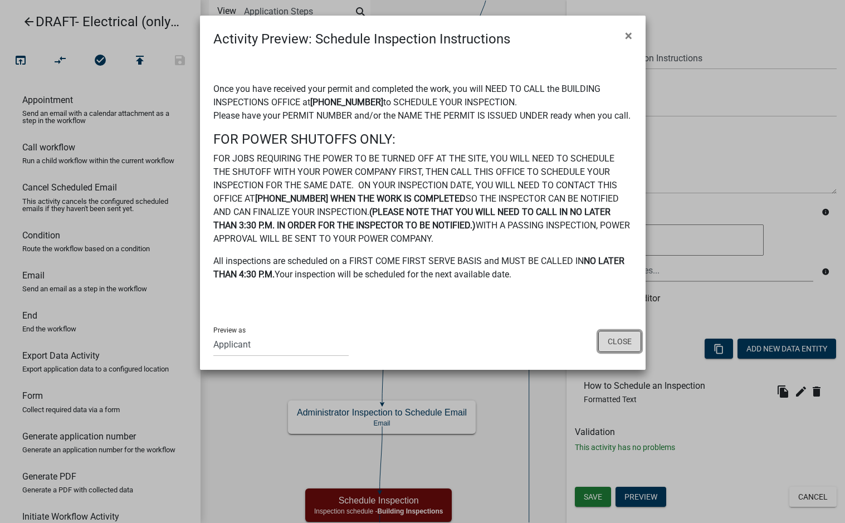
click at [620, 352] on button "Close" at bounding box center [619, 341] width 43 height 21
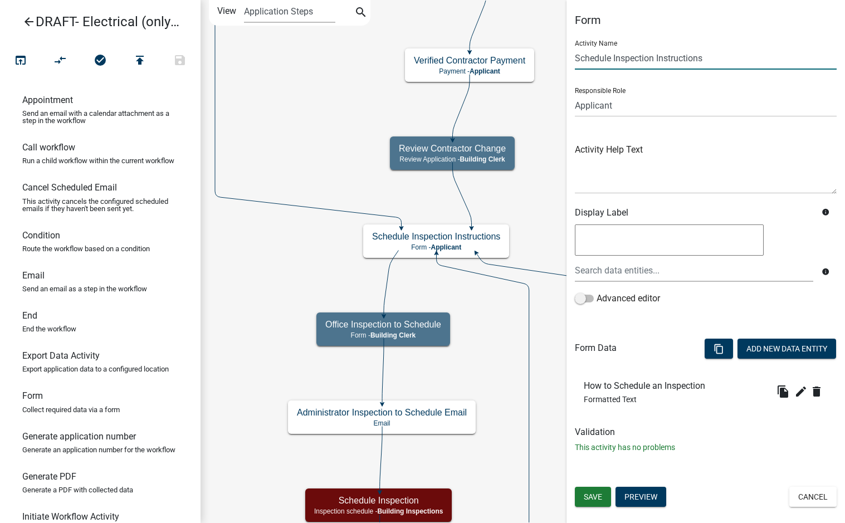
click at [740, 58] on input "Schedule Inspection Instructions" at bounding box center [706, 58] width 262 height 23
click at [657, 60] on input "Schedule Inspection Instructions" at bounding box center [706, 58] width 262 height 23
type input "Schedule Inspection Applicant Instructions"
click at [724, 438] on div "Validation This activity has no problems" at bounding box center [706, 440] width 262 height 27
click at [595, 491] on button "Save" at bounding box center [593, 497] width 36 height 20
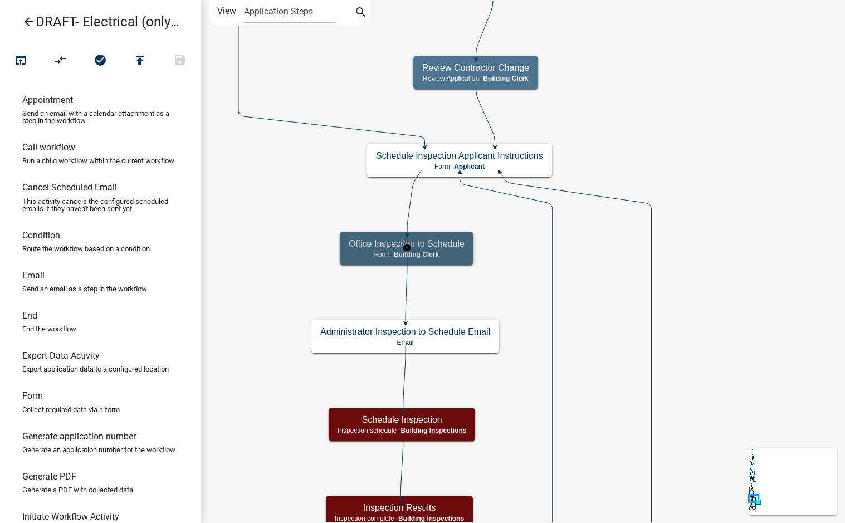
click at [458, 249] on h5 "Office Inspection to Schedule" at bounding box center [407, 243] width 116 height 11
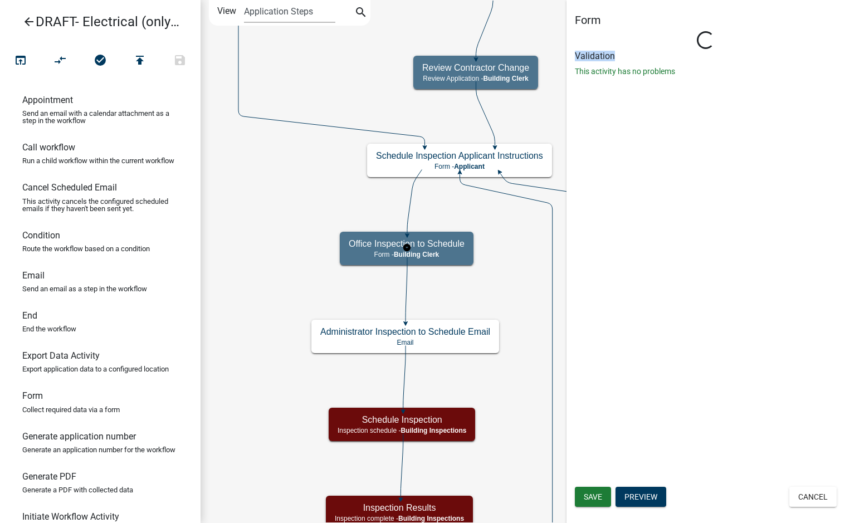
select select "A1034FF1-6D4F-4586-AA83-45D6433EEE28"
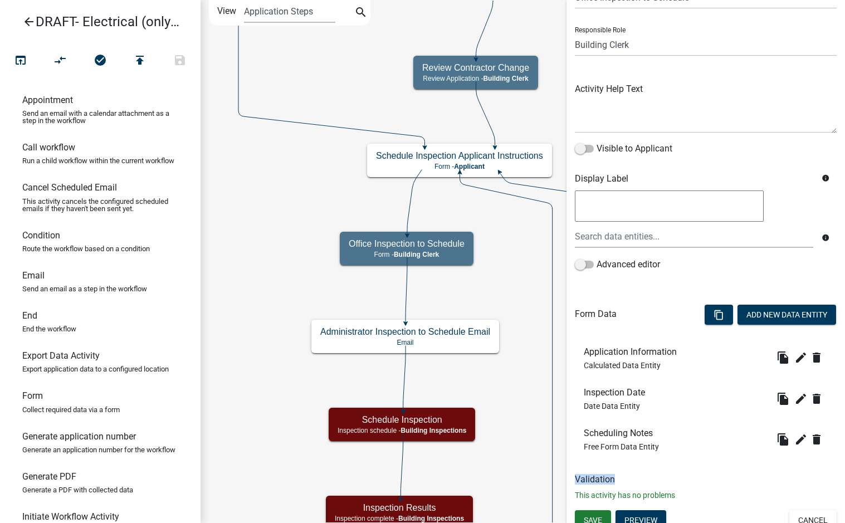
scroll to position [70, 0]
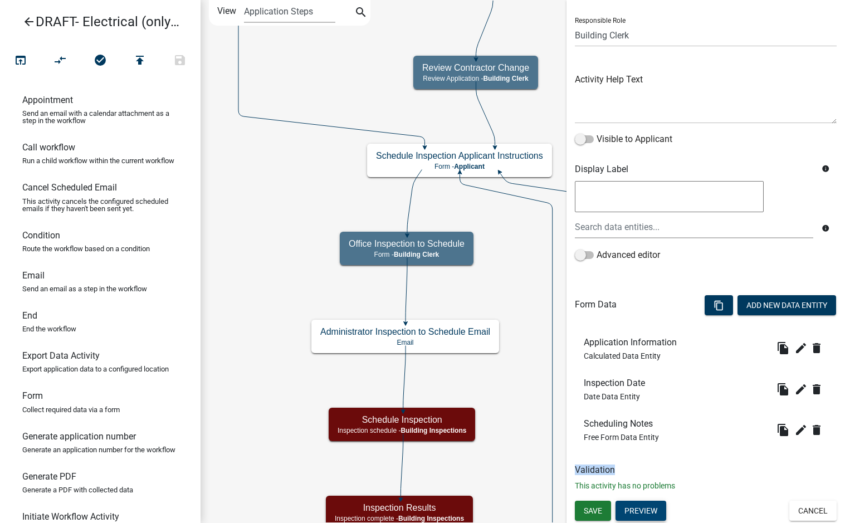
click at [653, 511] on button "Preview" at bounding box center [640, 511] width 51 height 20
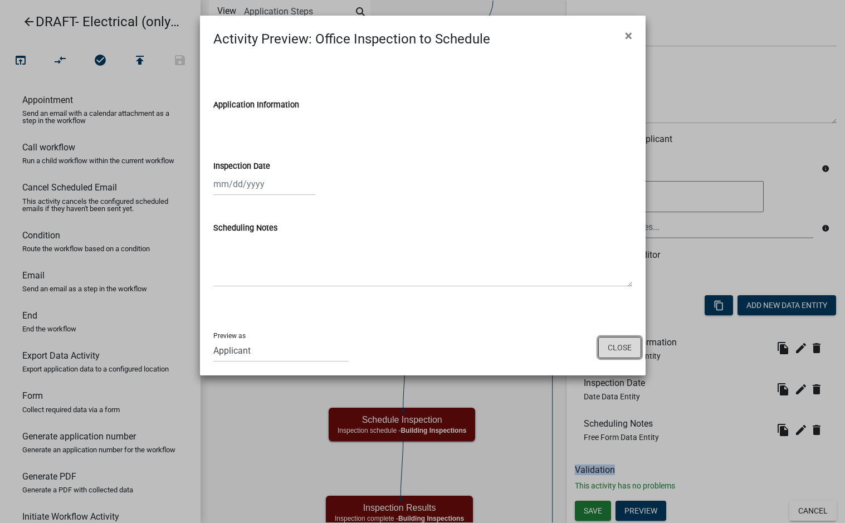
click at [632, 352] on button "Close" at bounding box center [619, 347] width 43 height 21
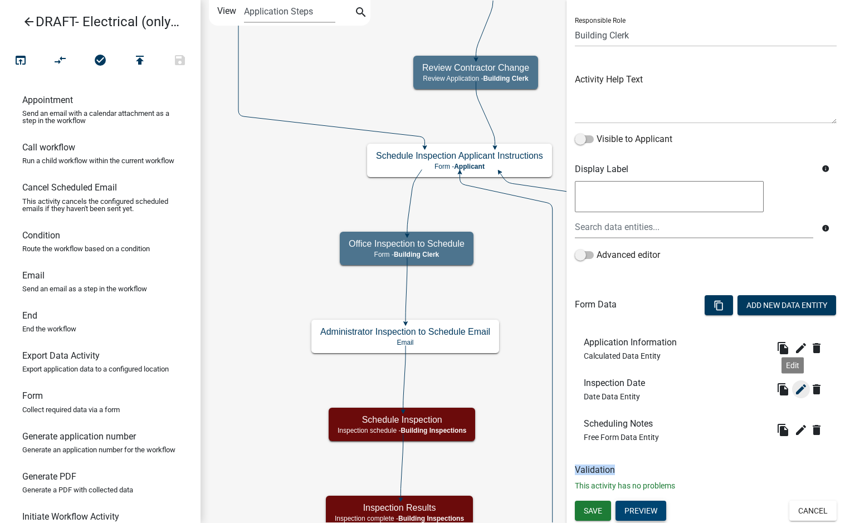
click at [794, 388] on icon "edit" at bounding box center [800, 389] width 13 height 13
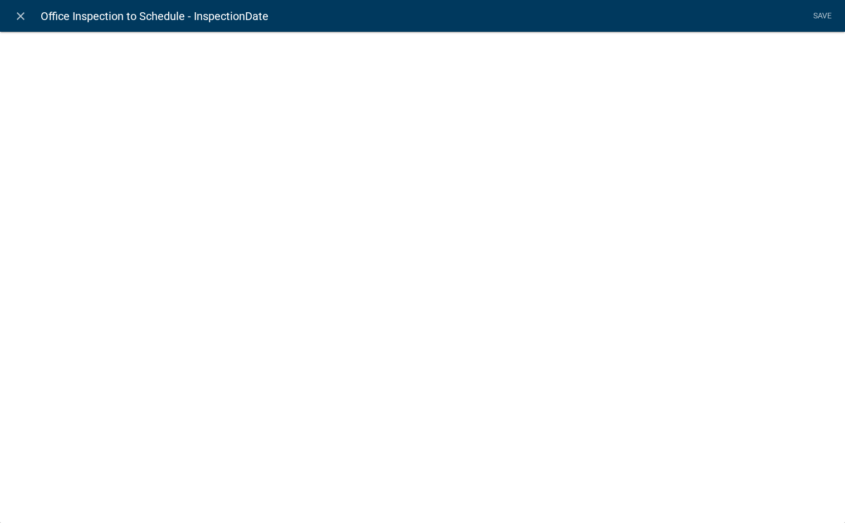
select select "date"
select select
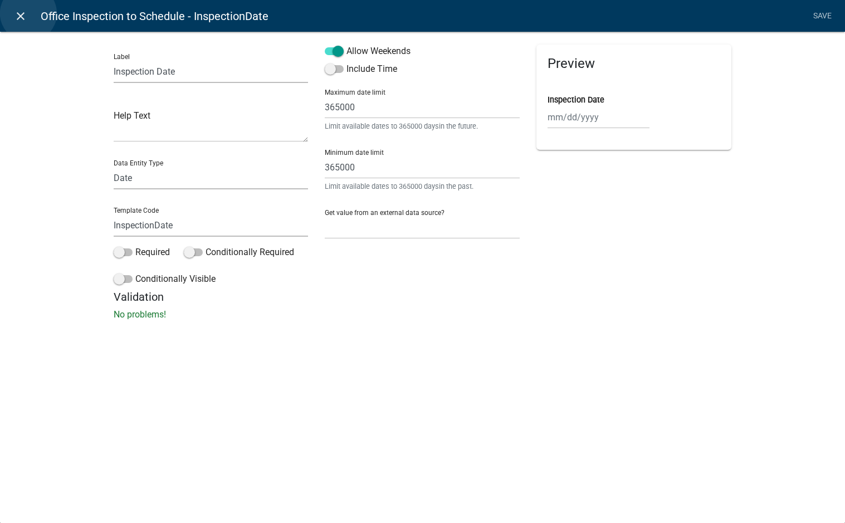
click at [28, 13] on link "close" at bounding box center [20, 15] width 23 height 23
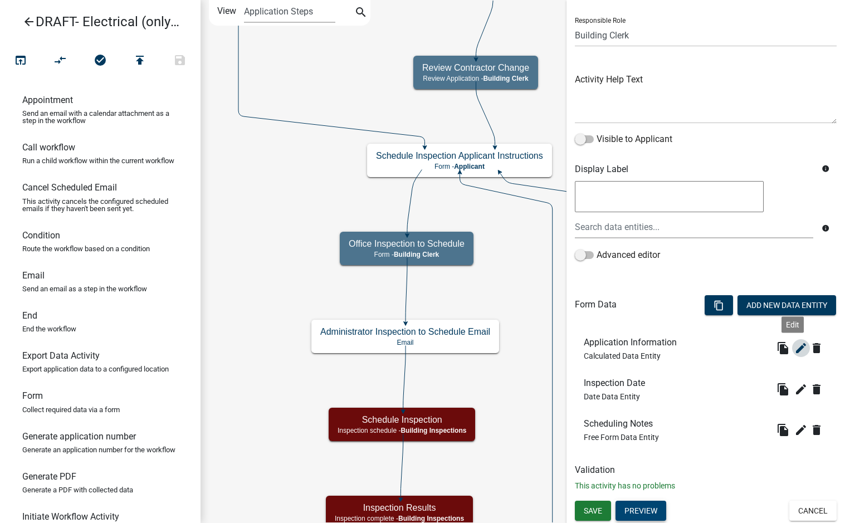
click at [796, 351] on icon "edit" at bounding box center [800, 347] width 13 height 13
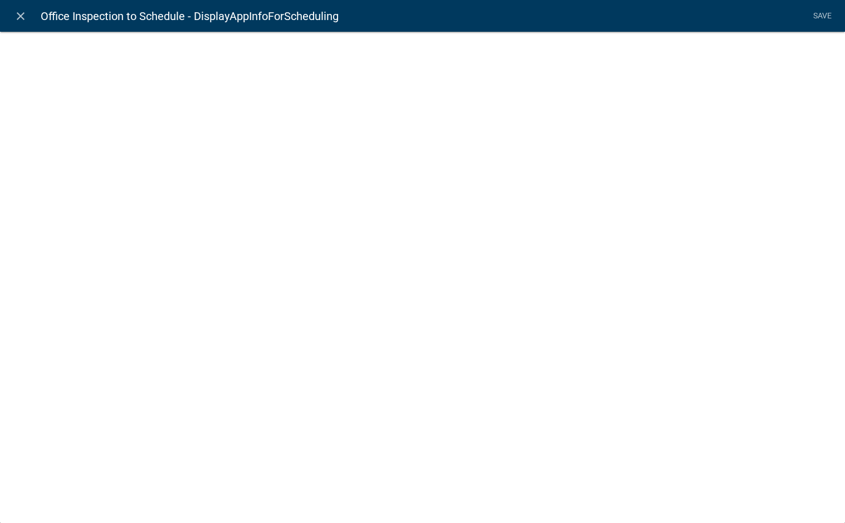
select select "calculated-value"
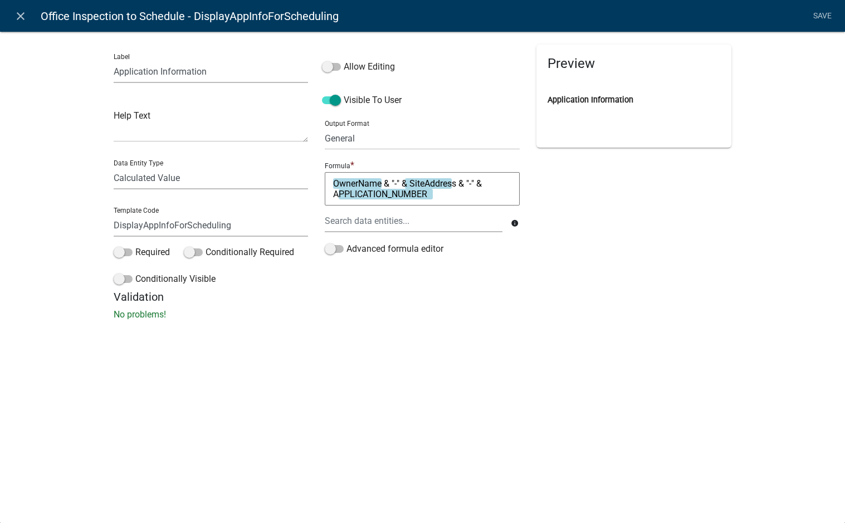
click at [398, 183] on textarea "OwnerName & "-" & SiteAddress & "-" & APPLICATION_NUMBER" at bounding box center [422, 188] width 195 height 33
click at [478, 182] on textarea "OwnerName & " | " & SiteAddress & "-" & APPLICATION_NUMBER" at bounding box center [422, 188] width 195 height 33
type textarea "OwnerName & " | " & SiteAddress & " | " & APPLICATION_NUMBER"
click at [585, 276] on div "Preview Application Information" at bounding box center [634, 168] width 212 height 246
click at [817, 18] on link "Save" at bounding box center [822, 16] width 28 height 21
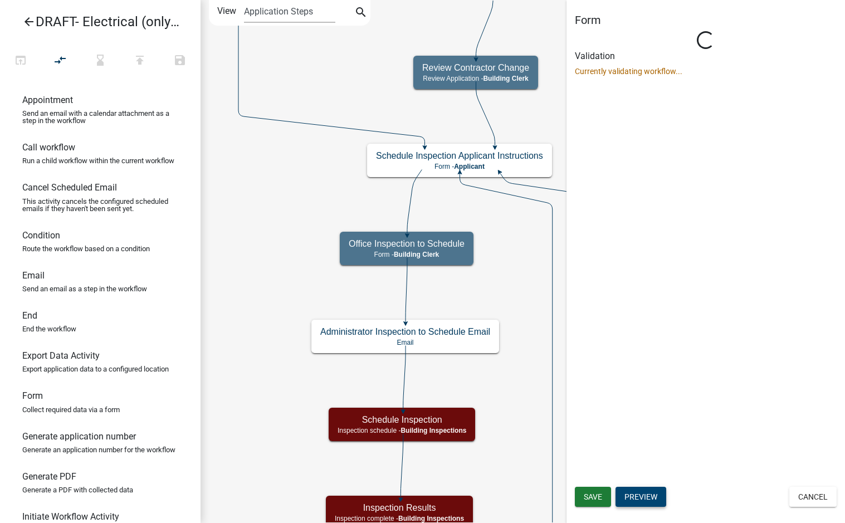
scroll to position [0, 0]
select select "A1034FF1-6D4F-4586-AA83-45D6433EEE28"
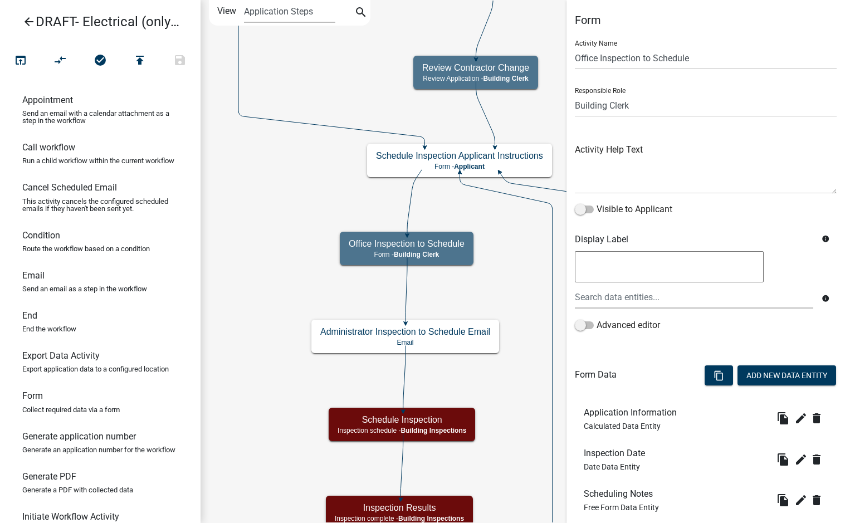
scroll to position [70, 0]
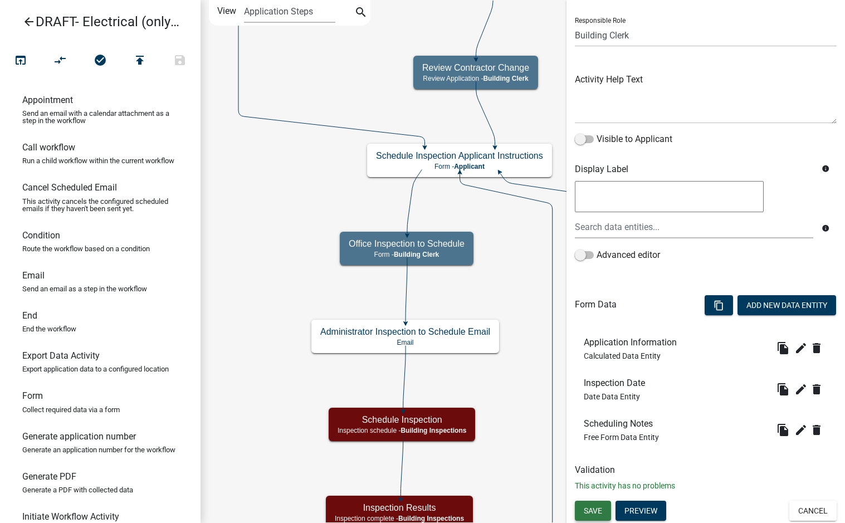
click at [599, 511] on span "Save" at bounding box center [593, 510] width 18 height 9
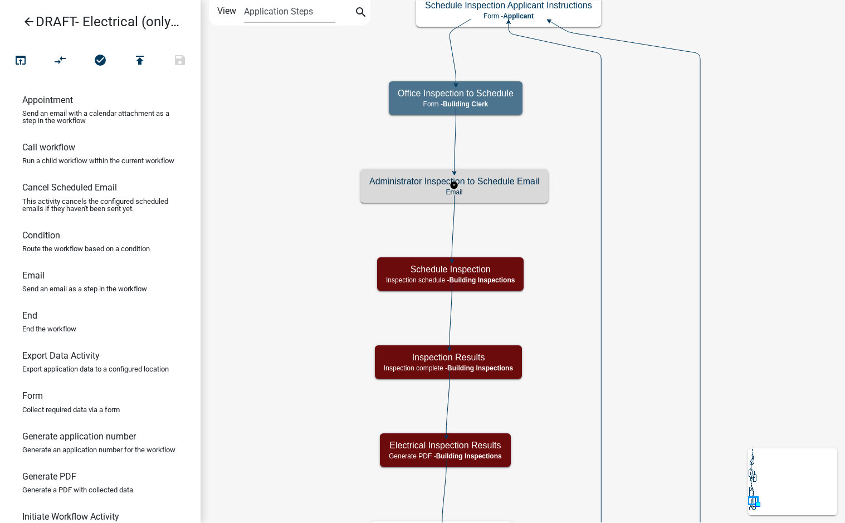
click at [507, 189] on p "Email" at bounding box center [454, 192] width 170 height 8
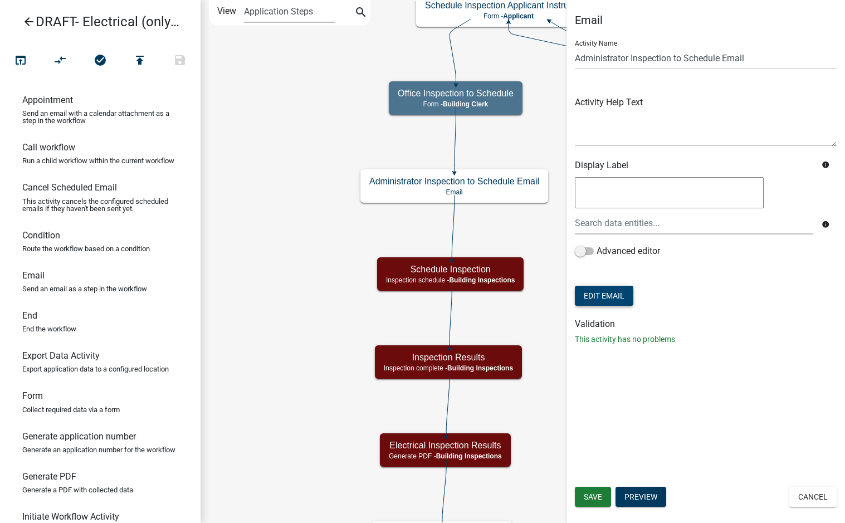
click at [611, 300] on button "Edit Email" at bounding box center [604, 296] width 58 height 20
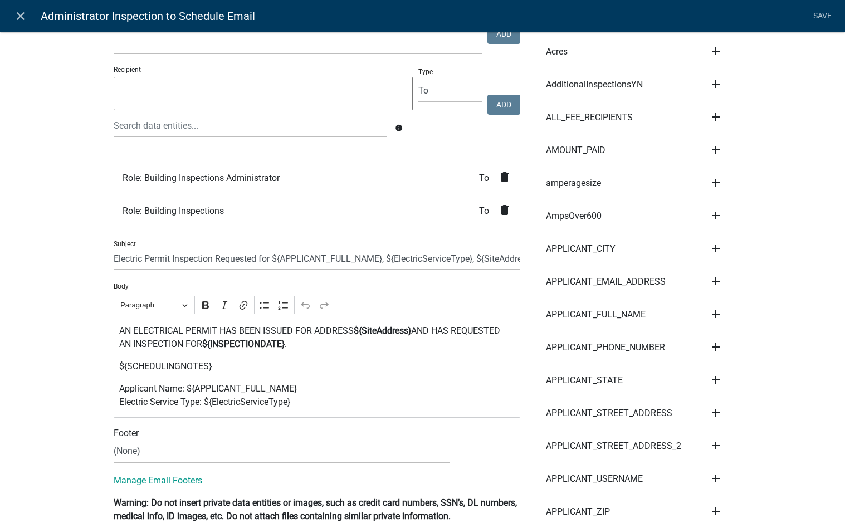
scroll to position [111, 0]
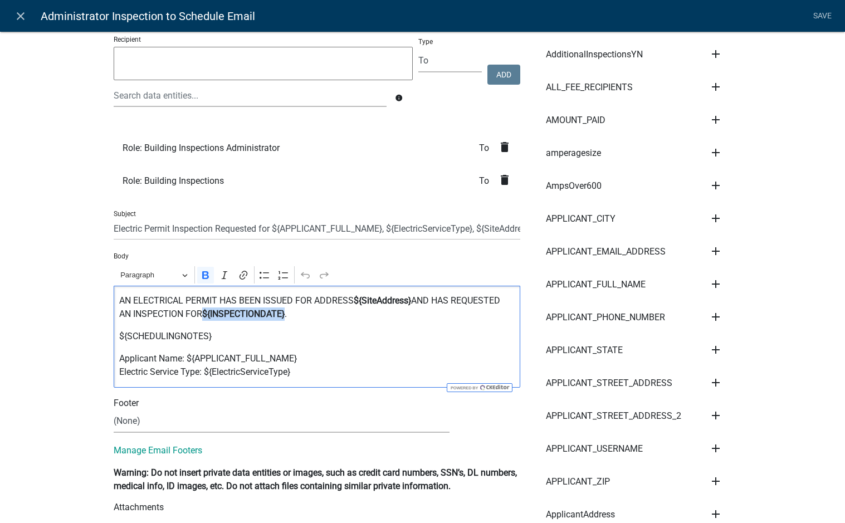
drag, startPoint x: 283, startPoint y: 316, endPoint x: 200, endPoint y: 312, distance: 83.6
click at [200, 312] on p "AN ELECTRICAL PERMIT HAS BEEN ISSUED FOR ADDRESS ${SiteAddress} AND HAS REQUEST…" at bounding box center [316, 307] width 395 height 27
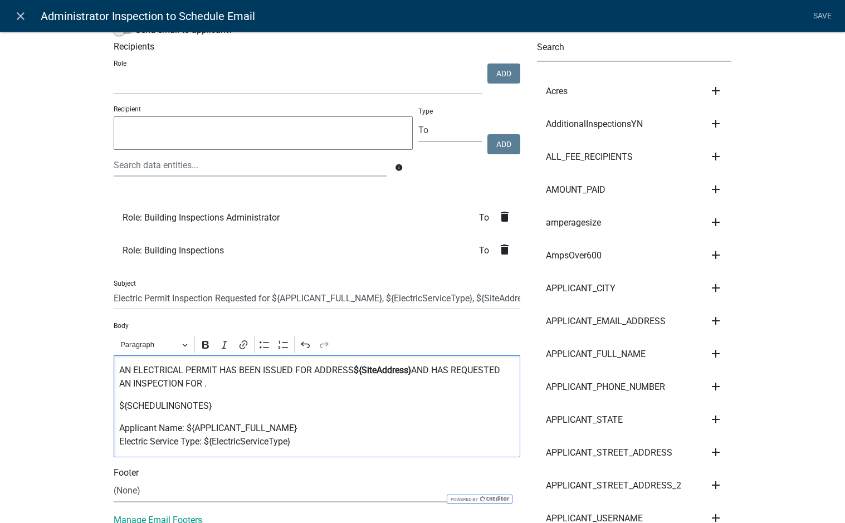
scroll to position [0, 0]
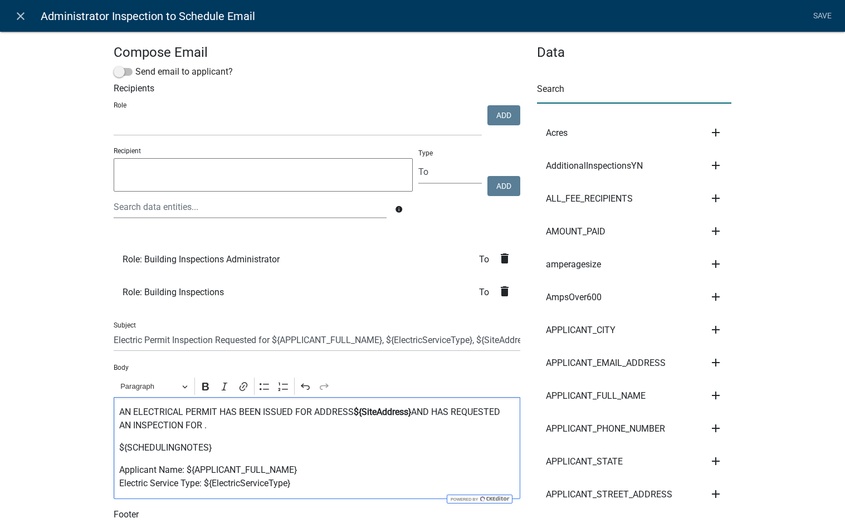
click at [587, 97] on input "text" at bounding box center [634, 92] width 195 height 23
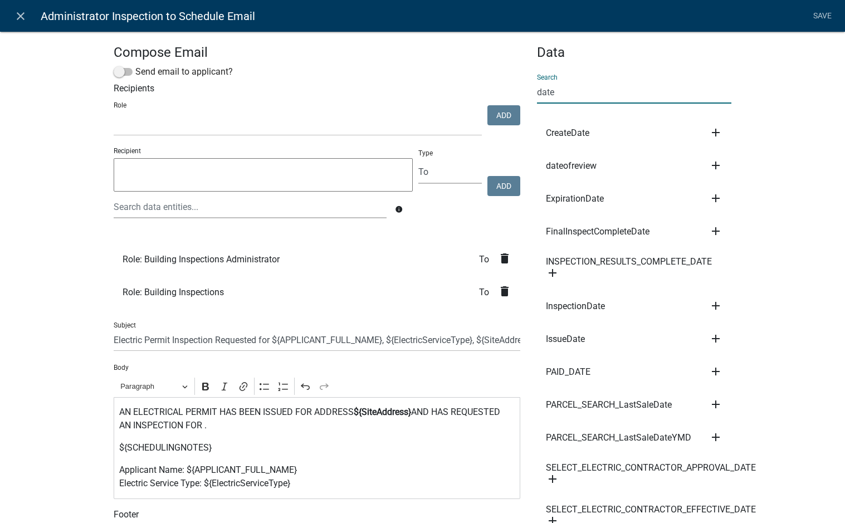
click at [711, 303] on icon "add" at bounding box center [715, 305] width 13 height 13
click at [742, 338] on button "Body" at bounding box center [753, 343] width 89 height 27
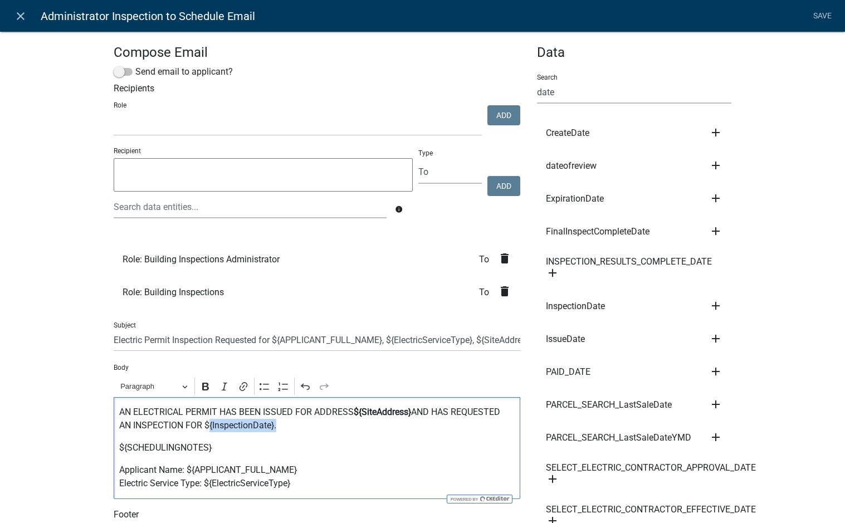
drag, startPoint x: 271, startPoint y: 426, endPoint x: 202, endPoint y: 429, distance: 69.7
click at [202, 429] on p "AN ELECTRICAL PERMIT HAS BEEN ISSUED FOR ADDRESS ${SiteAddress} AND HAS REQUEST…" at bounding box center [316, 418] width 395 height 27
click at [200, 384] on icon "Editor toolbar" at bounding box center [205, 386] width 11 height 11
click at [316, 445] on p "${SCHEDULINGNOTES}" at bounding box center [316, 447] width 395 height 13
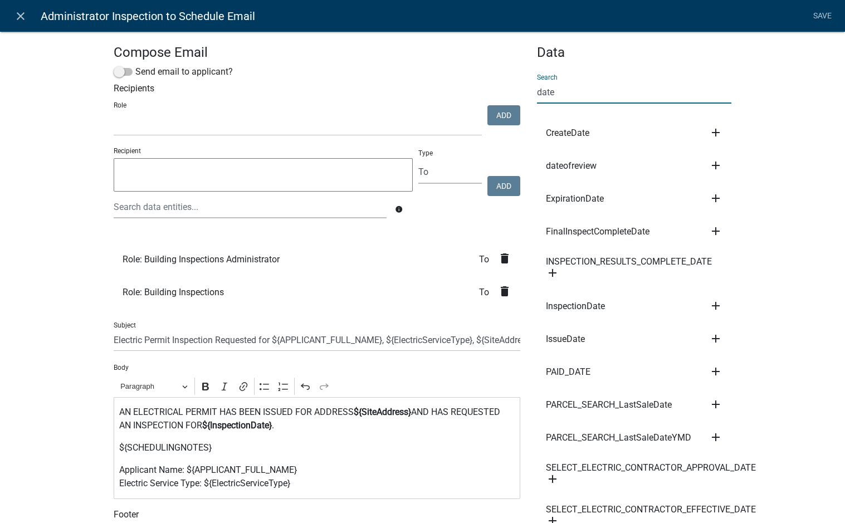
drag, startPoint x: 590, startPoint y: 92, endPoint x: 515, endPoint y: 96, distance: 75.3
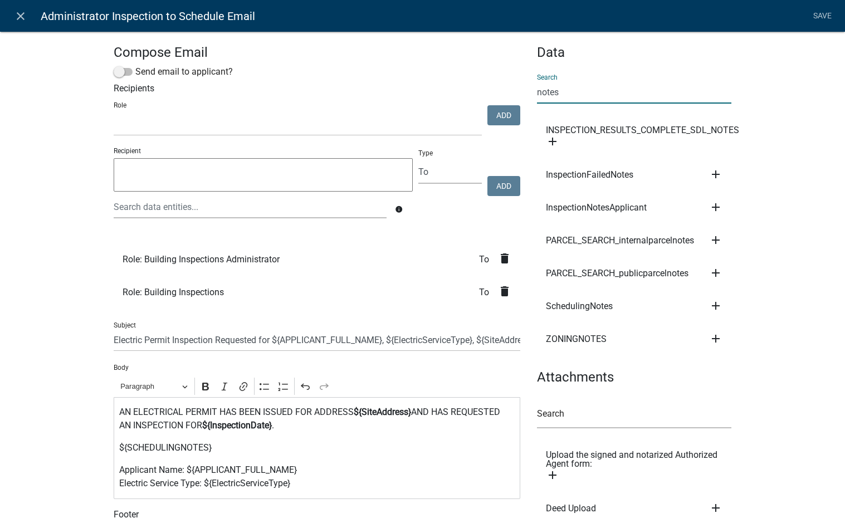
type input "notes"
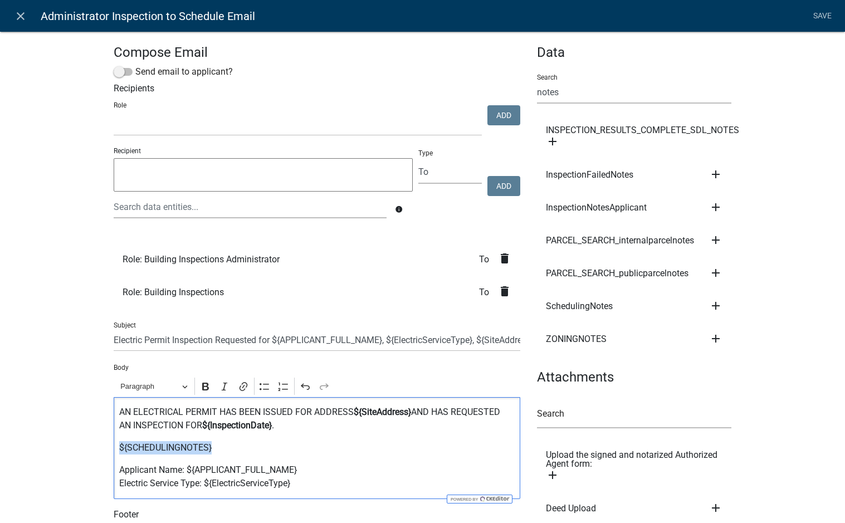
drag, startPoint x: 212, startPoint y: 448, endPoint x: 87, endPoint y: 445, distance: 124.8
click at [709, 302] on icon "add" at bounding box center [715, 305] width 13 height 13
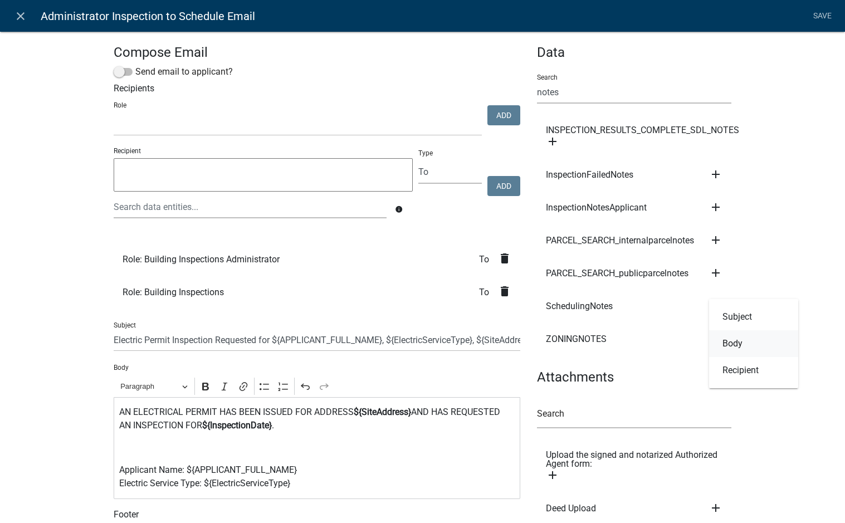
click at [741, 342] on button "Body" at bounding box center [753, 343] width 89 height 27
click at [816, 21] on link "Save" at bounding box center [822, 16] width 28 height 21
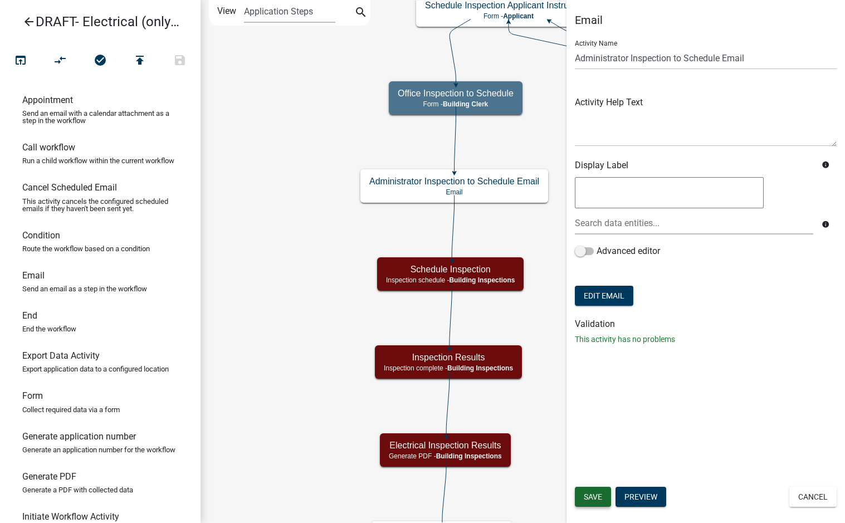
drag, startPoint x: 604, startPoint y: 493, endPoint x: 611, endPoint y: 452, distance: 41.3
click at [604, 493] on button "Save" at bounding box center [593, 497] width 36 height 20
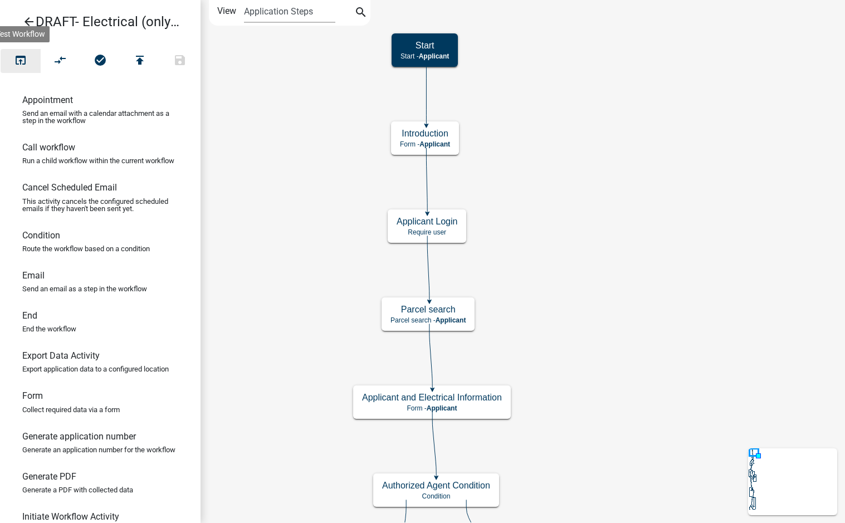
click at [18, 58] on icon "open_in_browser" at bounding box center [20, 61] width 13 height 16
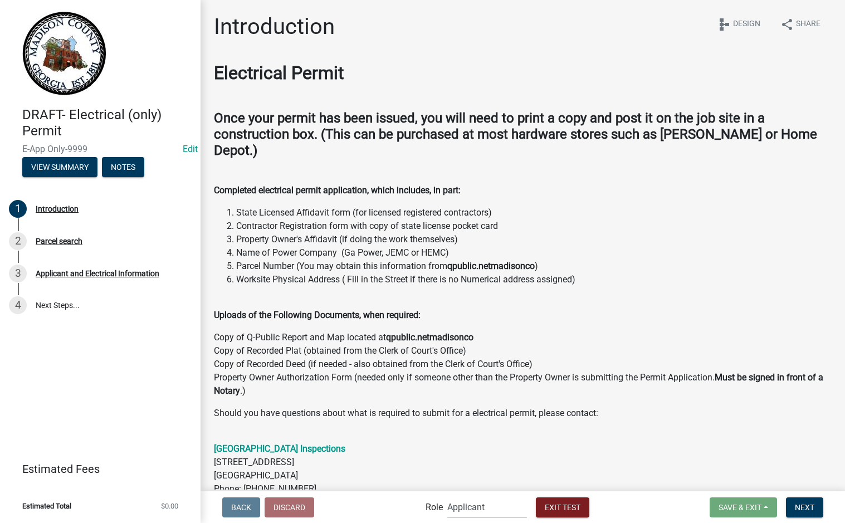
scroll to position [111, 0]
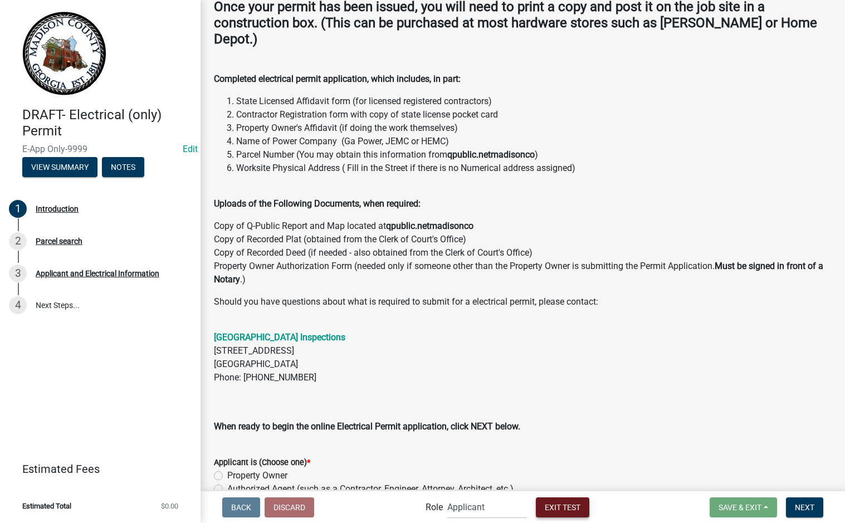
click at [559, 505] on span "Exit Test" at bounding box center [563, 506] width 36 height 9
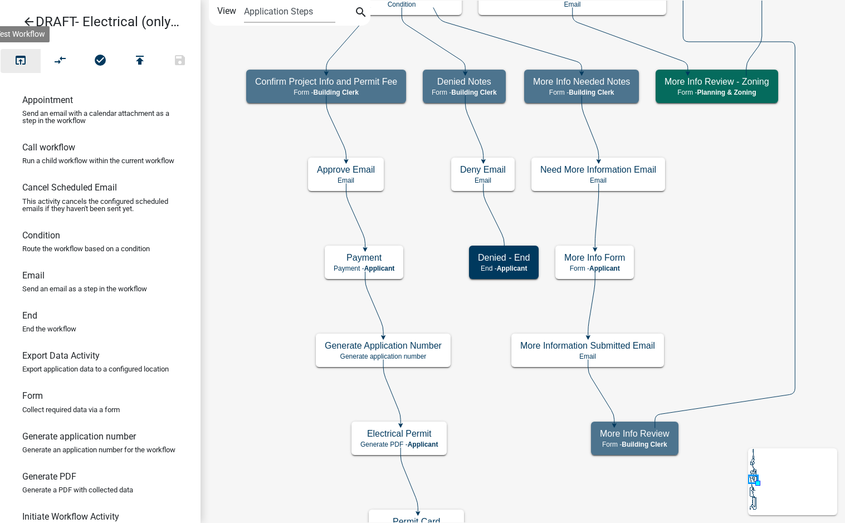
click at [22, 61] on icon "open_in_browser" at bounding box center [20, 61] width 13 height 16
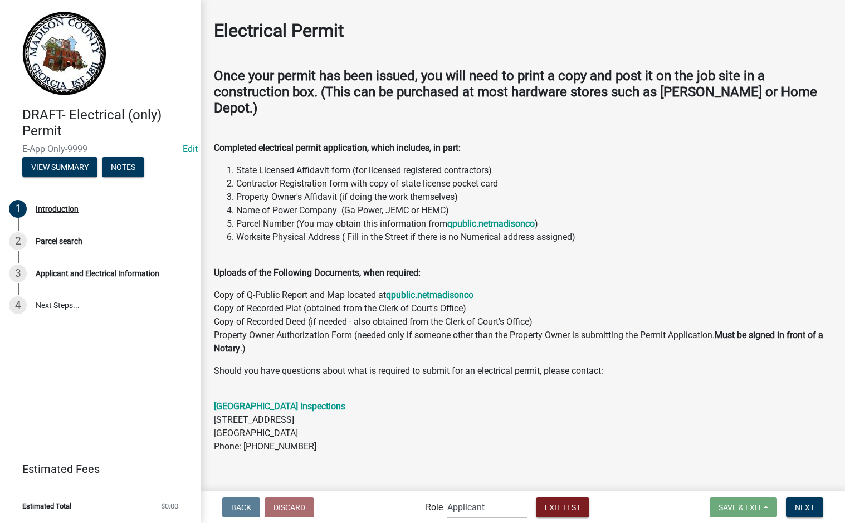
scroll to position [56, 0]
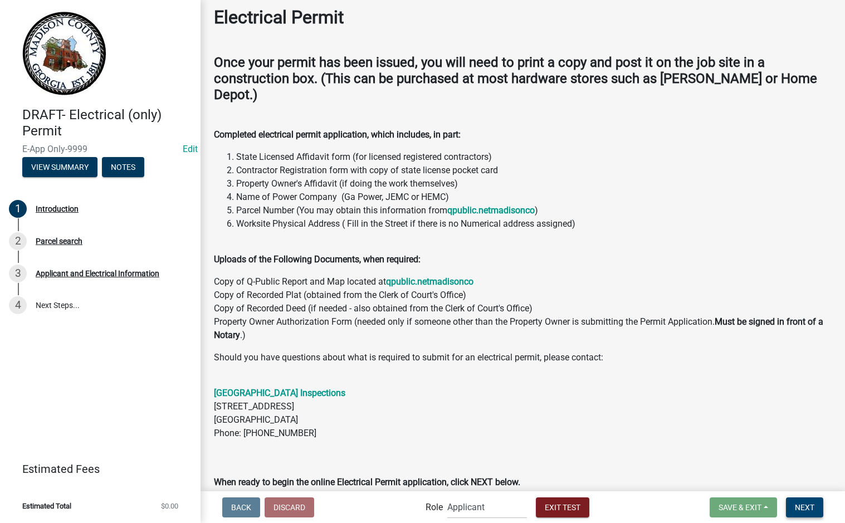
click at [799, 502] on span "Next" at bounding box center [804, 506] width 19 height 9
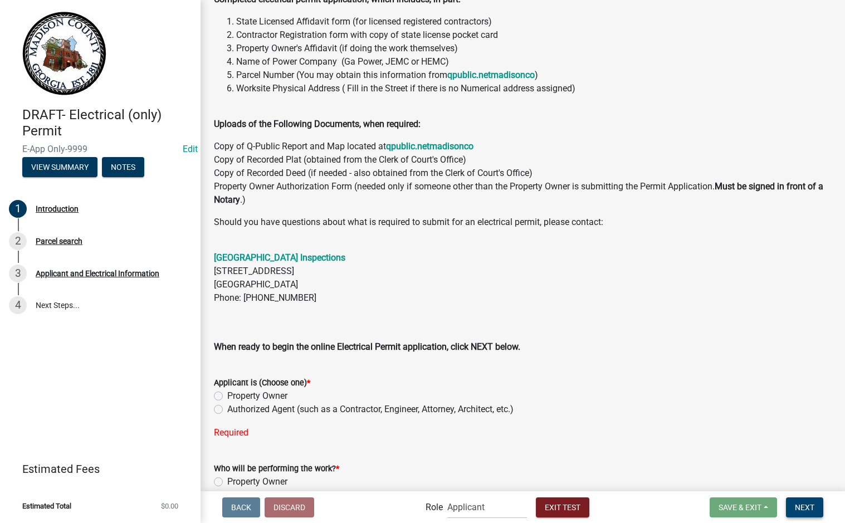
scroll to position [263, 0]
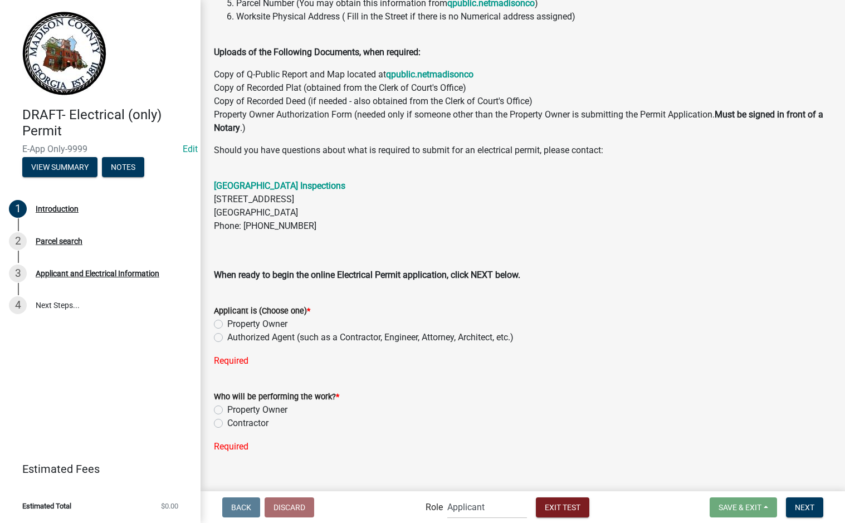
click at [227, 317] on label "Property Owner" at bounding box center [257, 323] width 60 height 13
click at [227, 317] on input "Property Owner" at bounding box center [230, 320] width 7 height 7
radio input "true"
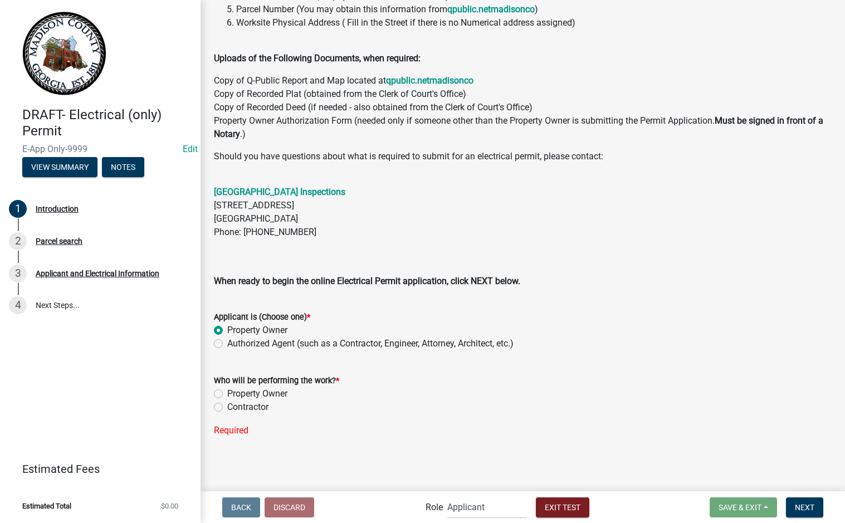
scroll to position [241, 0]
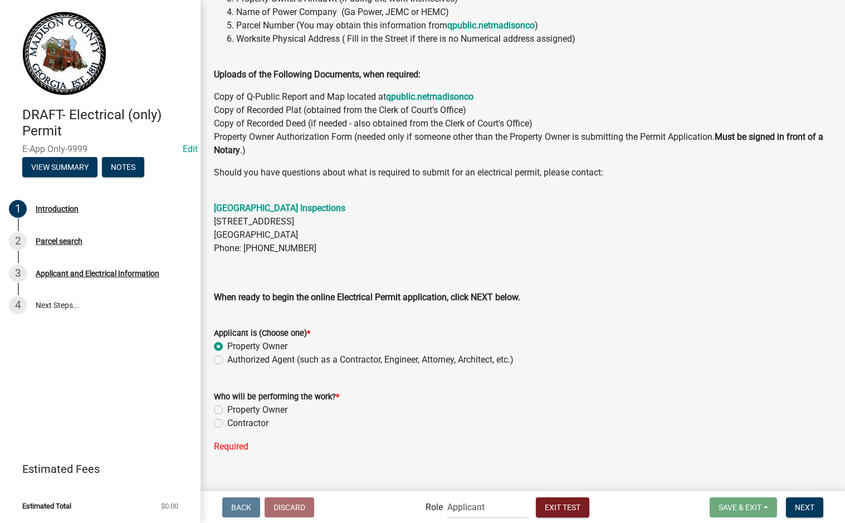
click at [227, 417] on label "Contractor" at bounding box center [247, 423] width 41 height 13
click at [227, 417] on input "Contractor" at bounding box center [230, 420] width 7 height 7
radio input "true"
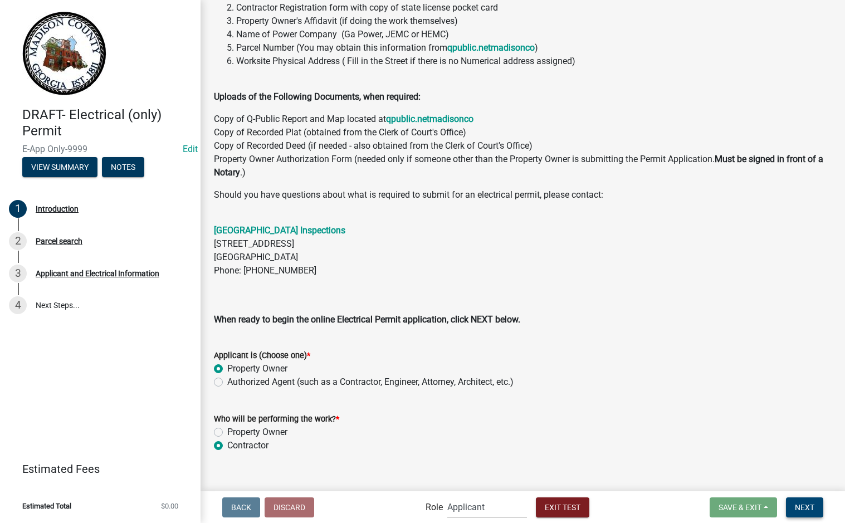
click at [809, 507] on span "Next" at bounding box center [804, 506] width 19 height 9
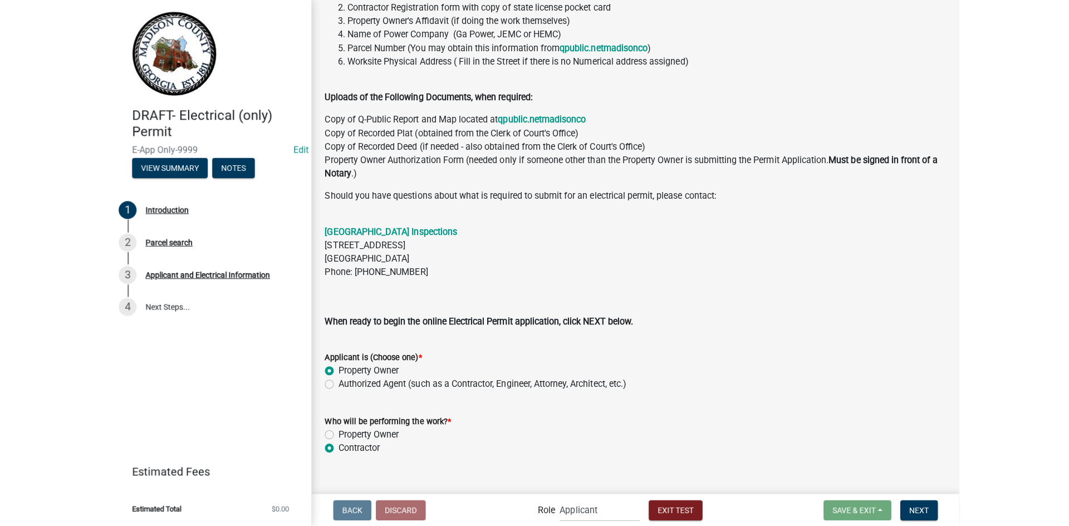
scroll to position [0, 0]
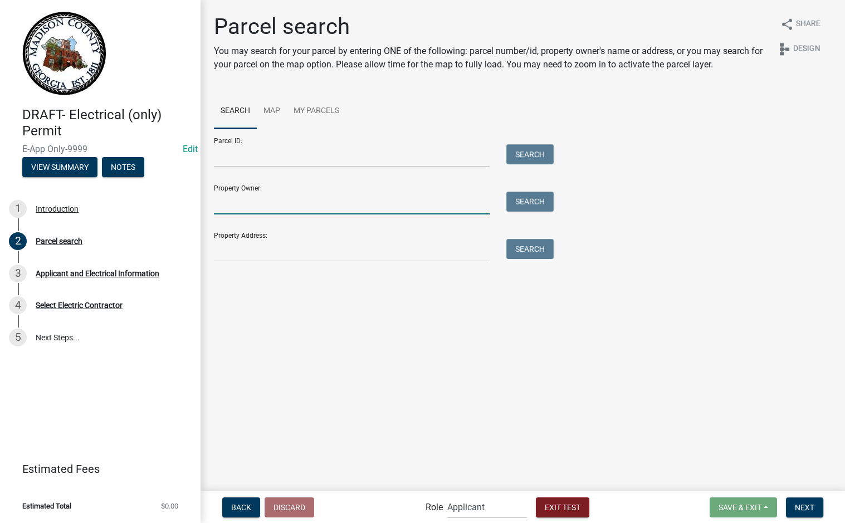
click at [273, 202] on input "Property Owner:" at bounding box center [352, 203] width 276 height 23
type input "colby"
click at [535, 199] on button "Search" at bounding box center [529, 202] width 47 height 20
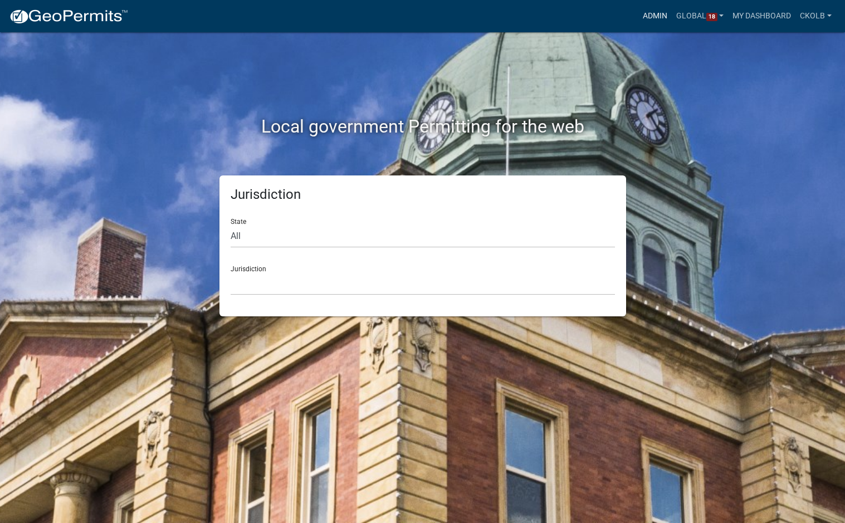
click at [660, 19] on link "Admin" at bounding box center [654, 16] width 33 height 21
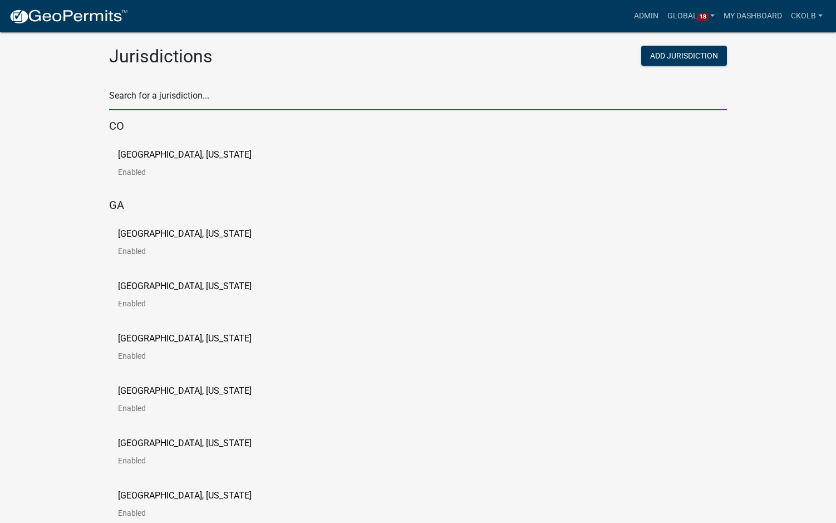
click at [257, 95] on input "text" at bounding box center [418, 98] width 618 height 23
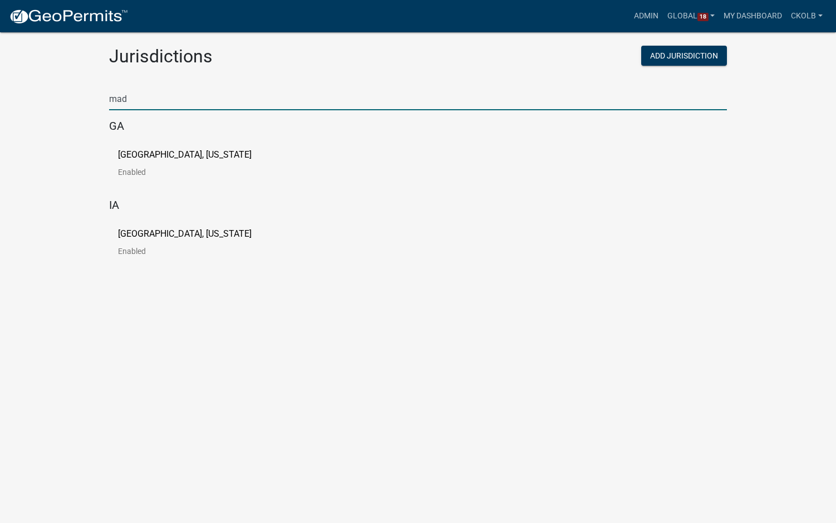
type input "mad"
click at [139, 154] on p "[GEOGRAPHIC_DATA], [US_STATE]" at bounding box center [185, 154] width 134 height 9
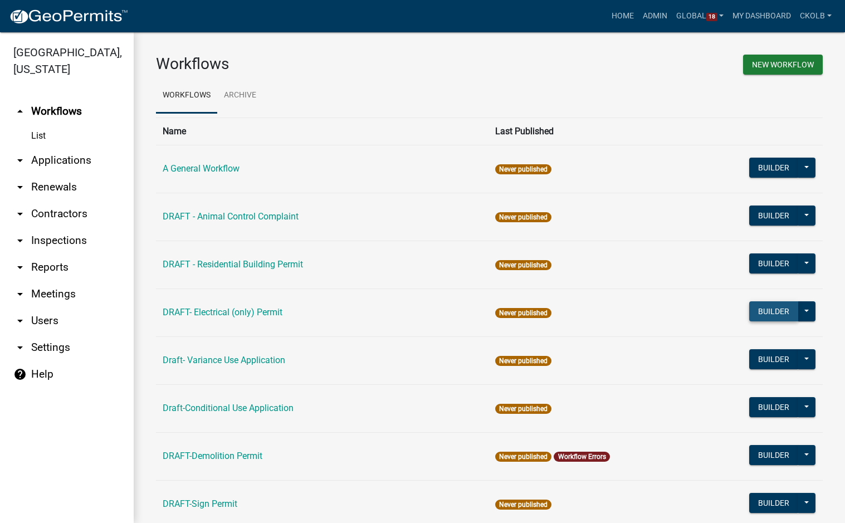
click at [769, 310] on button "Builder" at bounding box center [773, 311] width 49 height 20
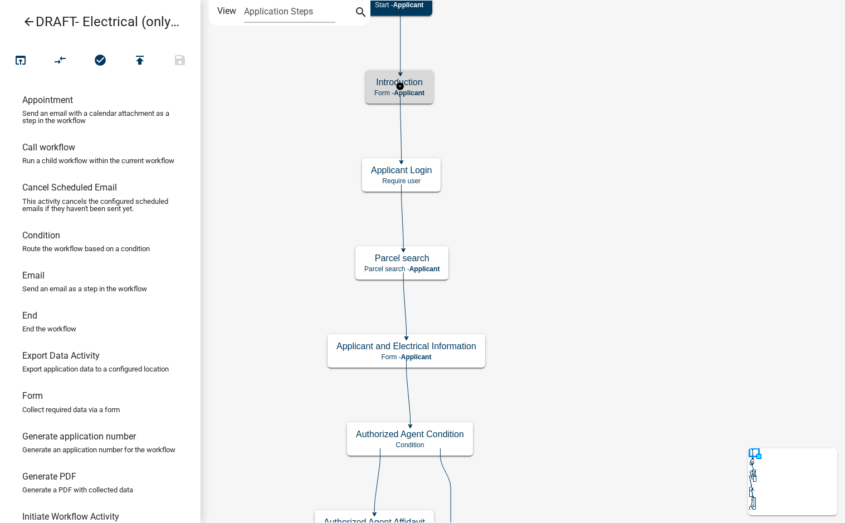
click at [421, 91] on span "Applicant" at bounding box center [409, 93] width 31 height 8
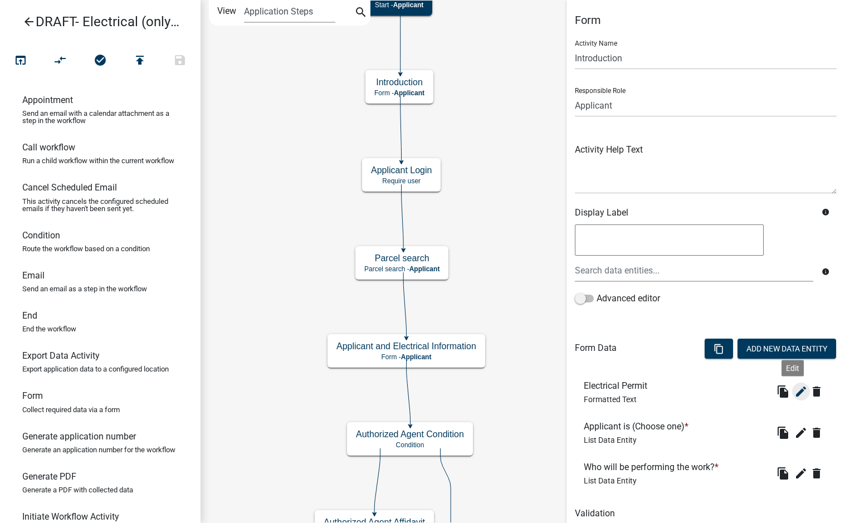
click at [795, 392] on icon "edit" at bounding box center [800, 391] width 13 height 13
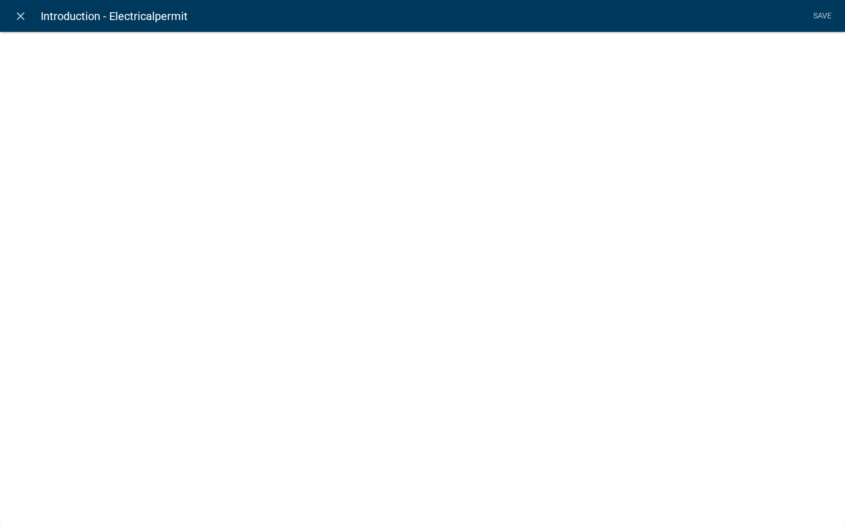
select select "rich-text"
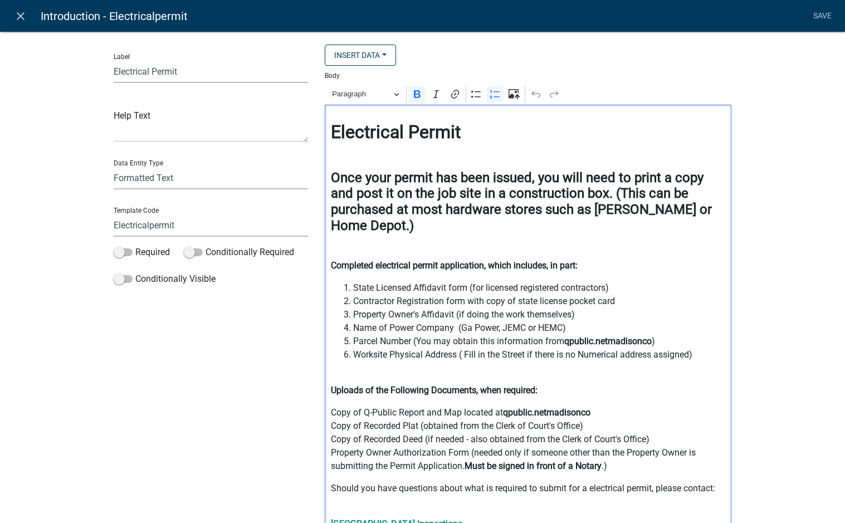
click at [650, 342] on strong "qpublic.netmadisonco" at bounding box center [607, 341] width 87 height 11
drag, startPoint x: 563, startPoint y: 344, endPoint x: 650, endPoint y: 345, distance: 86.9
click at [650, 345] on strong "qpublic.netmadisonco" at bounding box center [607, 341] width 87 height 11
click at [452, 97] on icon "Editor toolbar" at bounding box center [455, 94] width 8 height 9
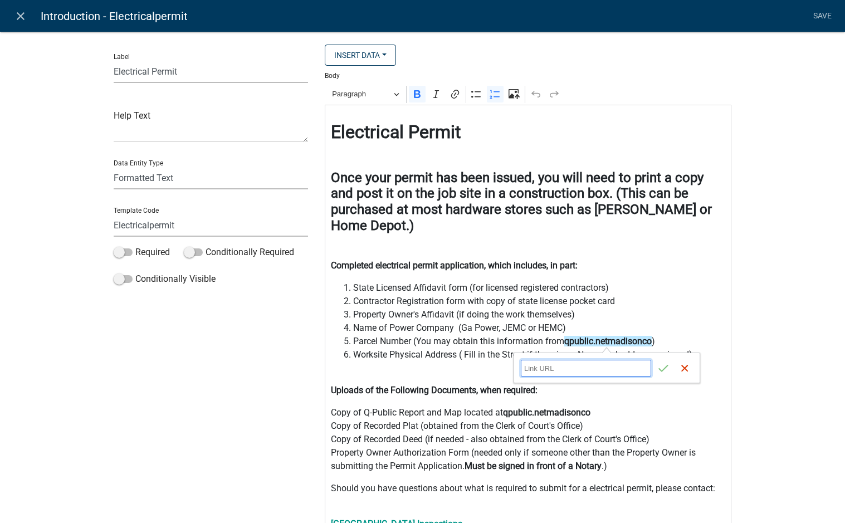
click at [555, 366] on input "Link URL" at bounding box center [586, 368] width 130 height 17
paste input "[URL][DOMAIN_NAME]"
type input "[URL][DOMAIN_NAME]"
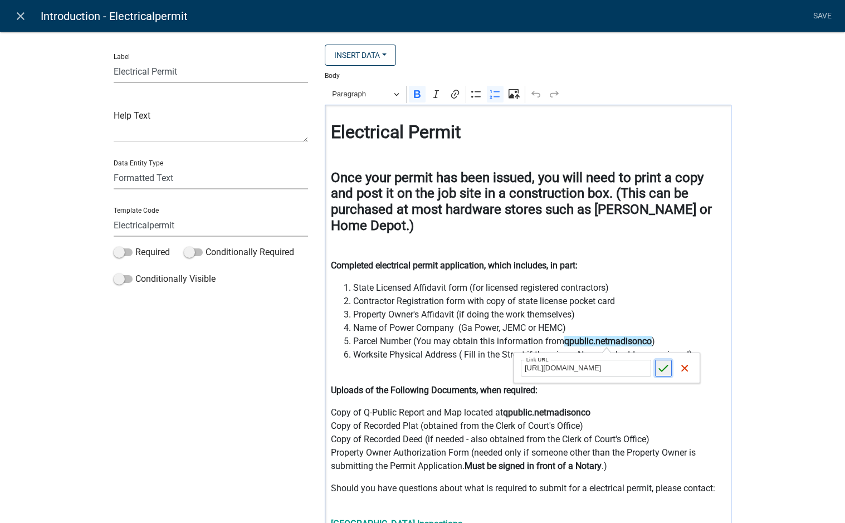
click at [662, 373] on icon "submit" at bounding box center [663, 368] width 11 height 11
click at [697, 415] on p "Copy of Q-Public Report and Map located at qpublic.netmadisonco Copy of Recorde…" at bounding box center [528, 439] width 395 height 67
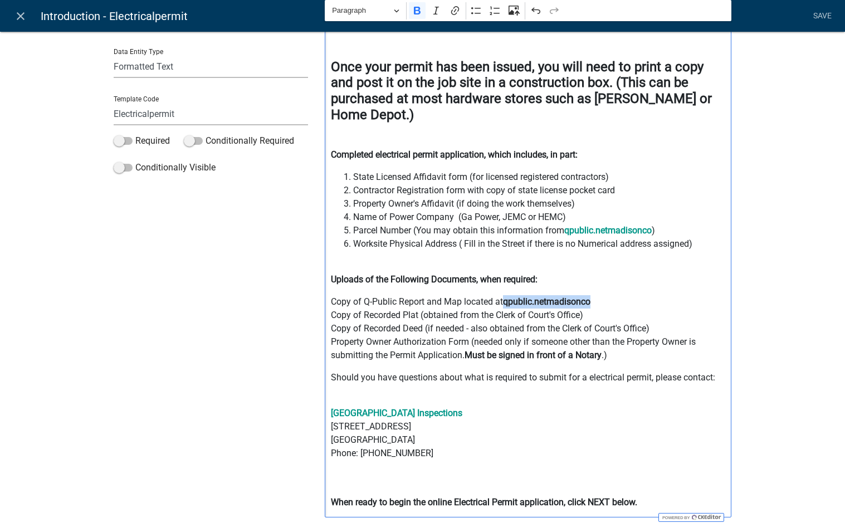
drag, startPoint x: 502, startPoint y: 302, endPoint x: 588, endPoint y: 301, distance: 85.8
click at [588, 301] on strong "qpublic.netmadisonco" at bounding box center [546, 301] width 87 height 11
click at [457, 13] on button "Link" at bounding box center [455, 10] width 17 height 17
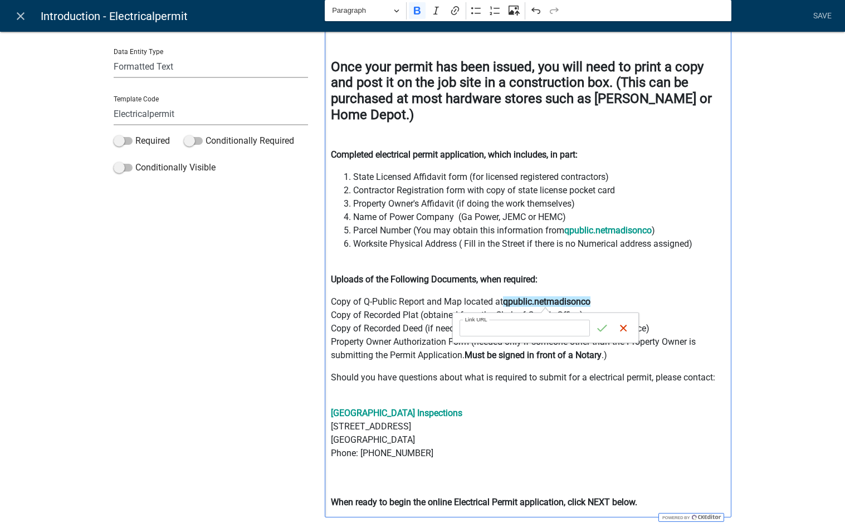
click at [535, 330] on input "Link URL" at bounding box center [524, 328] width 130 height 17
type input "[URL][DOMAIN_NAME]"
drag, startPoint x: 601, startPoint y: 329, endPoint x: 680, endPoint y: 325, distance: 78.6
click at [601, 329] on icon "submit" at bounding box center [601, 327] width 11 height 11
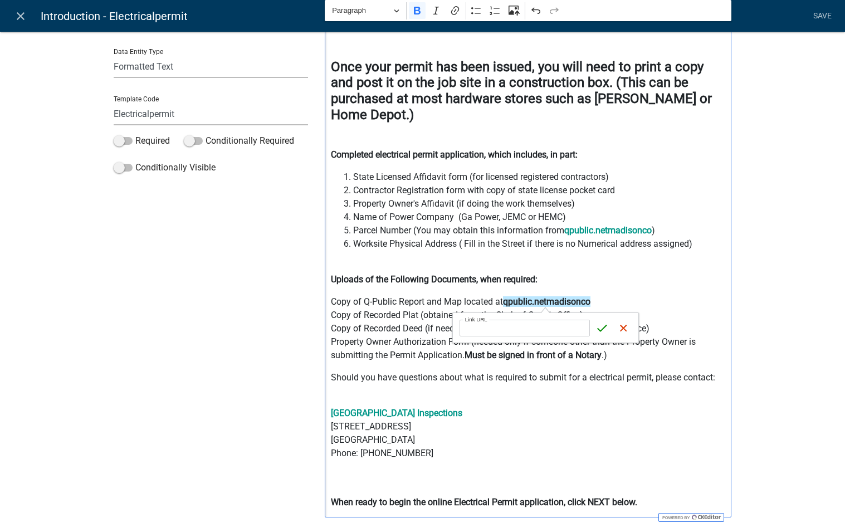
scroll to position [0, 0]
click at [691, 322] on p "Copy of Q-Public Report and Map located at qpublic.netmadisonco Copy of Recorde…" at bounding box center [528, 328] width 395 height 67
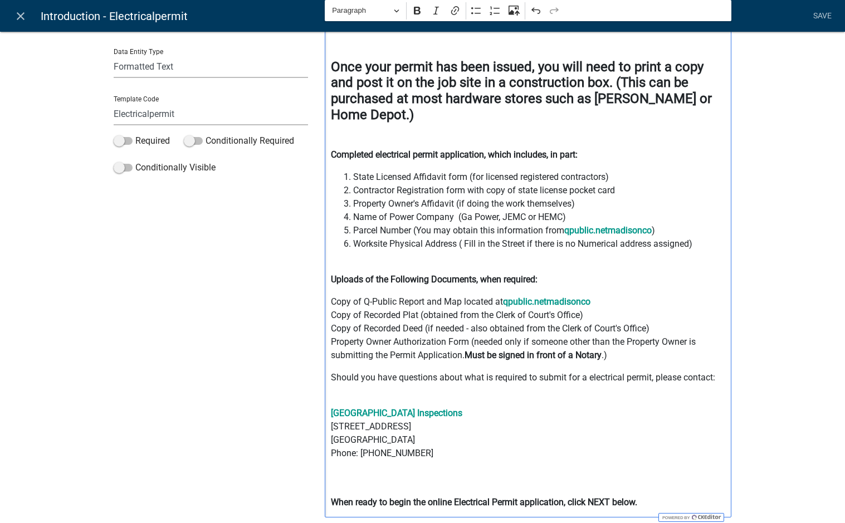
click at [584, 379] on p "Should you have questions about what is required to submit for a electrical per…" at bounding box center [528, 384] width 395 height 27
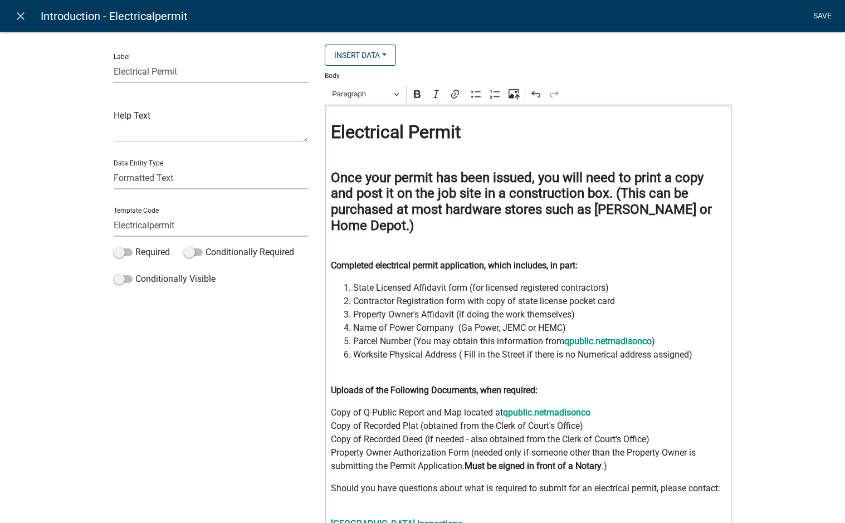
click at [822, 16] on link "Save" at bounding box center [822, 16] width 28 height 21
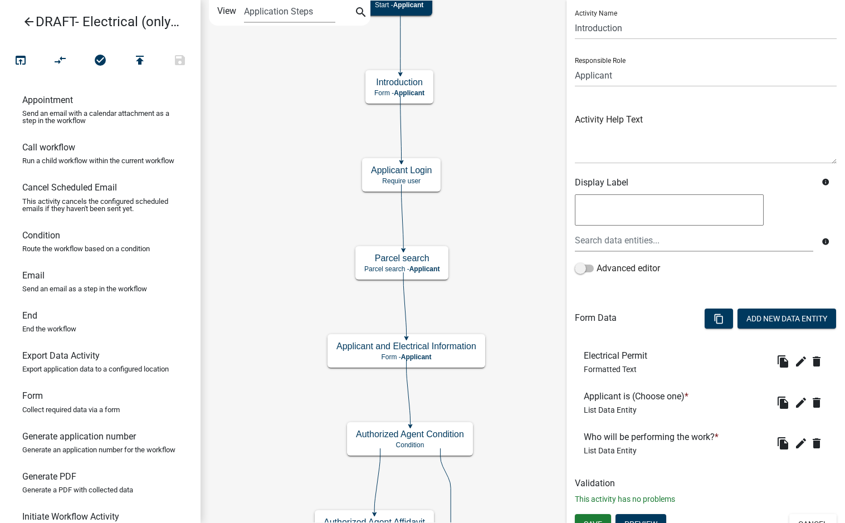
scroll to position [43, 0]
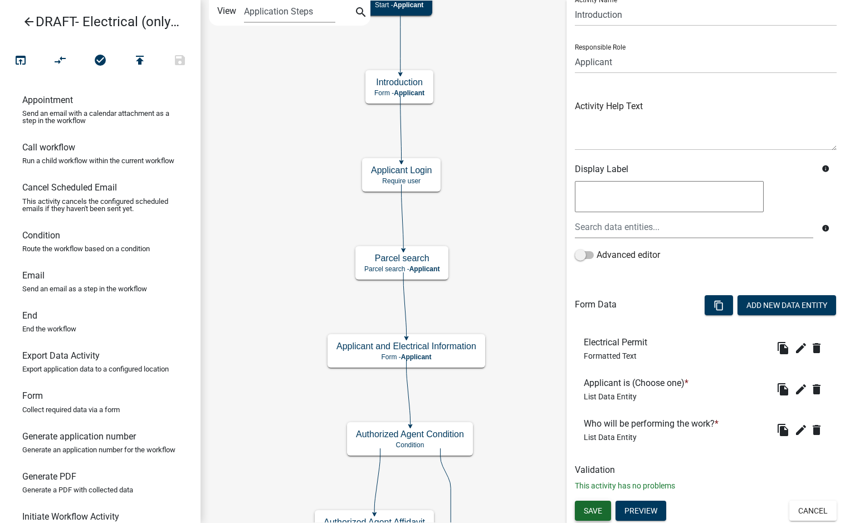
click at [599, 510] on span "Save" at bounding box center [593, 510] width 18 height 9
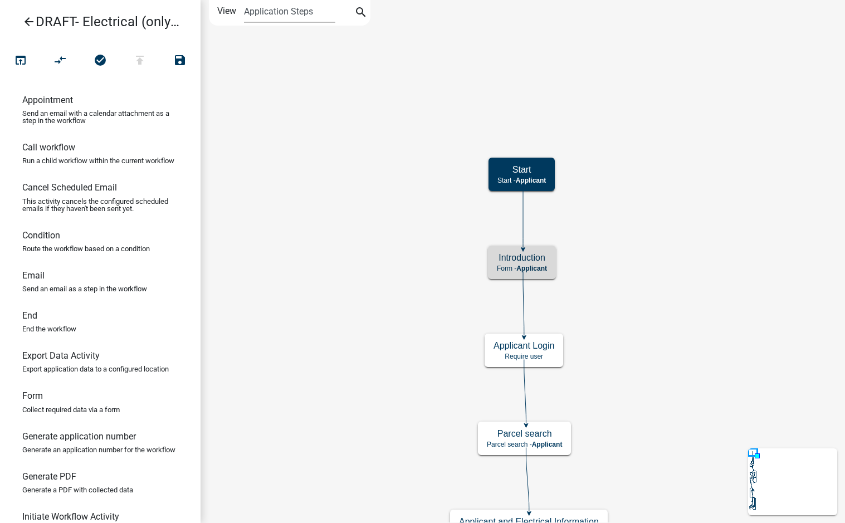
scroll to position [0, 0]
